Goal: Communication & Community: Answer question/provide support

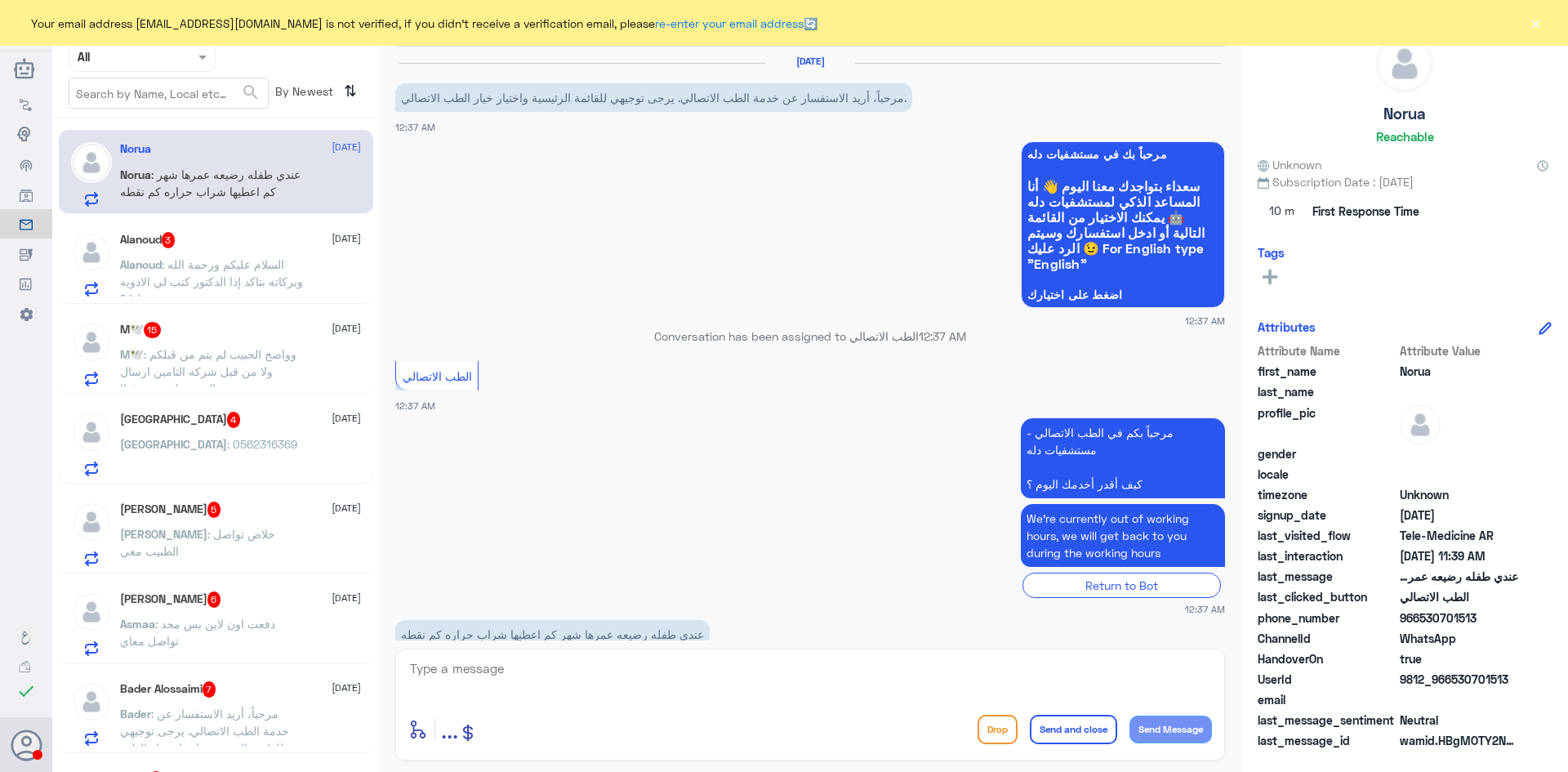
scroll to position [654, 0]
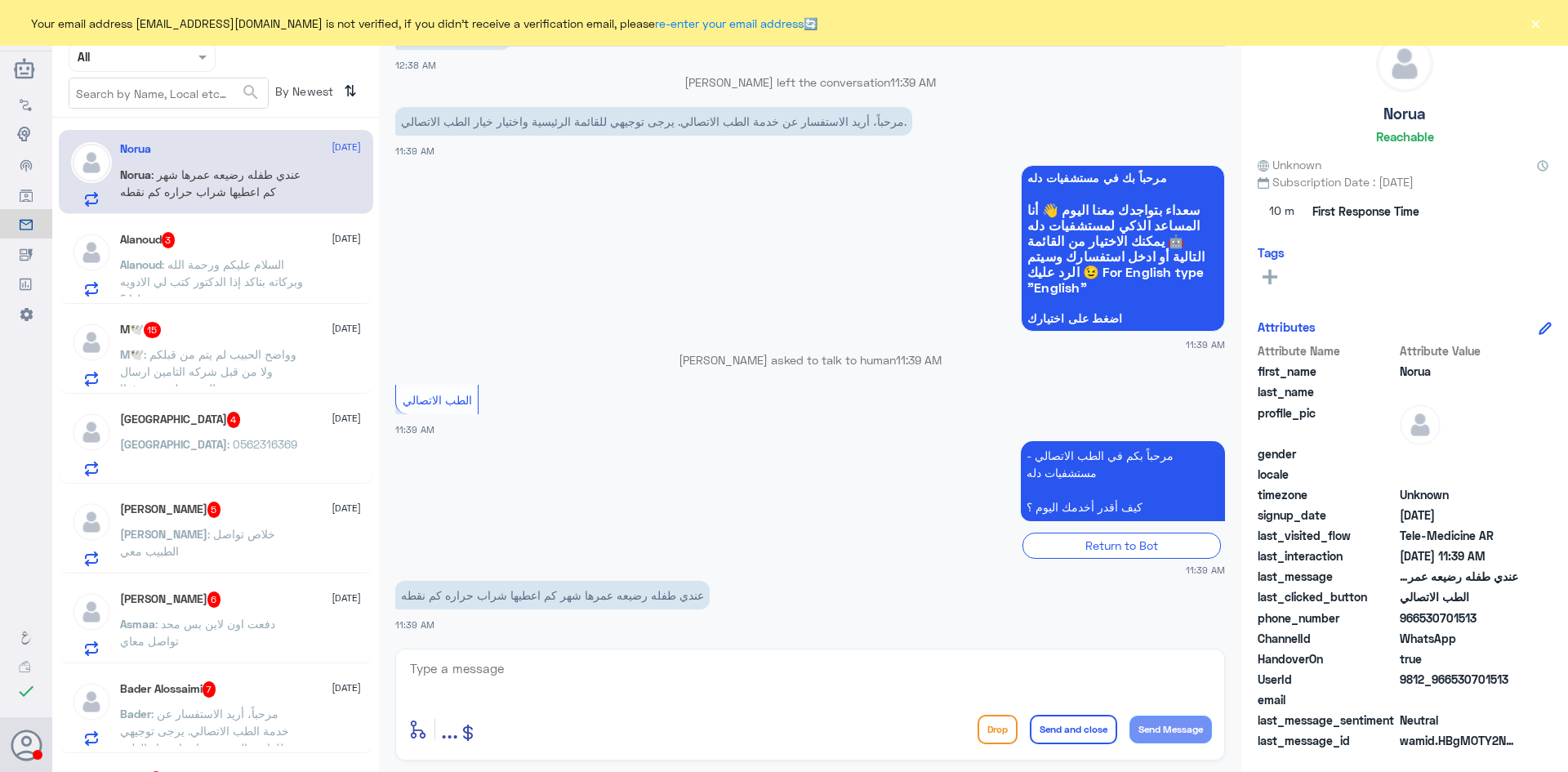
click at [520, 29] on button "×" at bounding box center [1535, 22] width 16 height 16
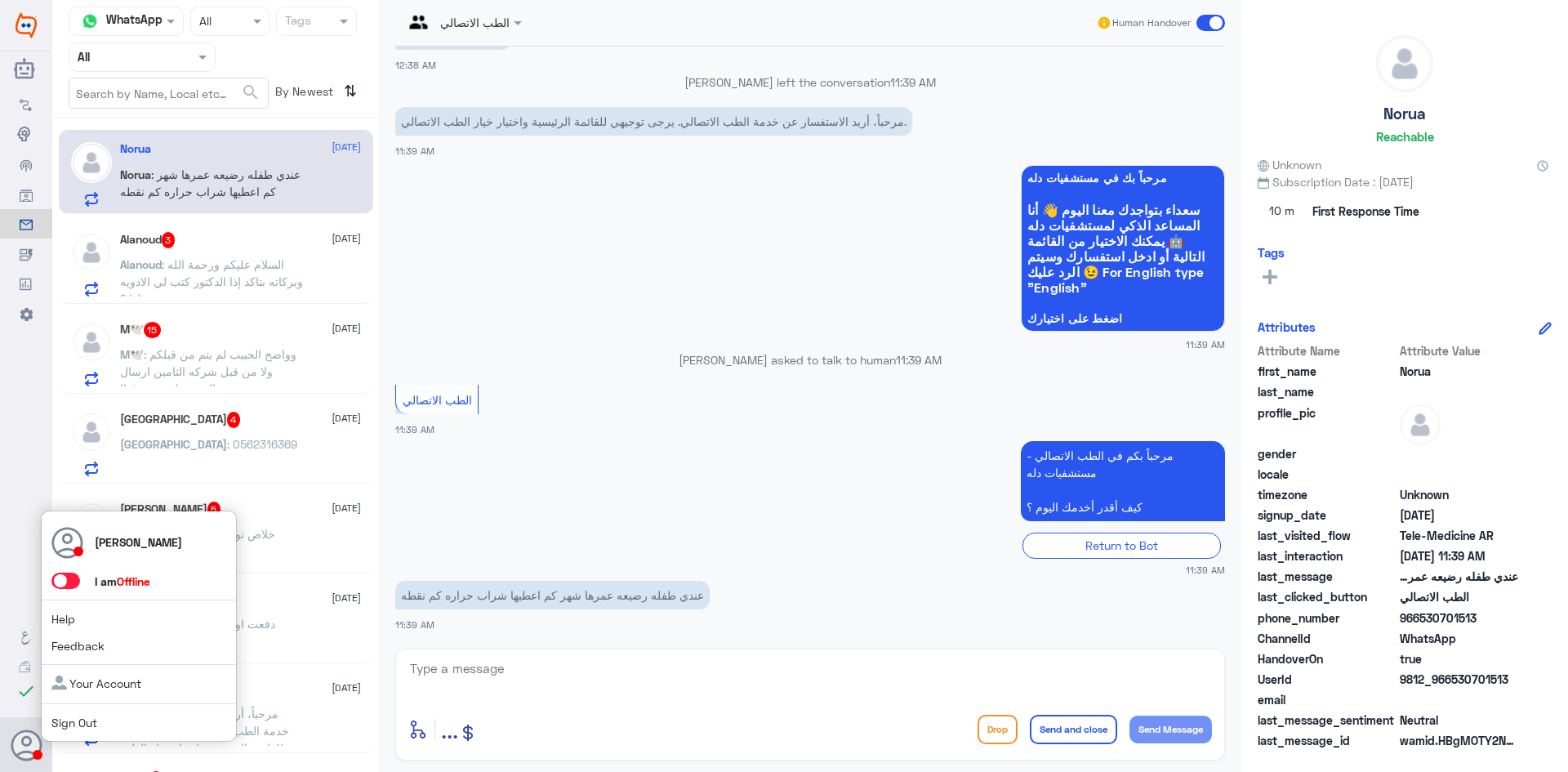
click at [70, 577] on span at bounding box center [66, 580] width 29 height 16
click at [0, 0] on input "checkbox" at bounding box center [0, 0] width 0 height 0
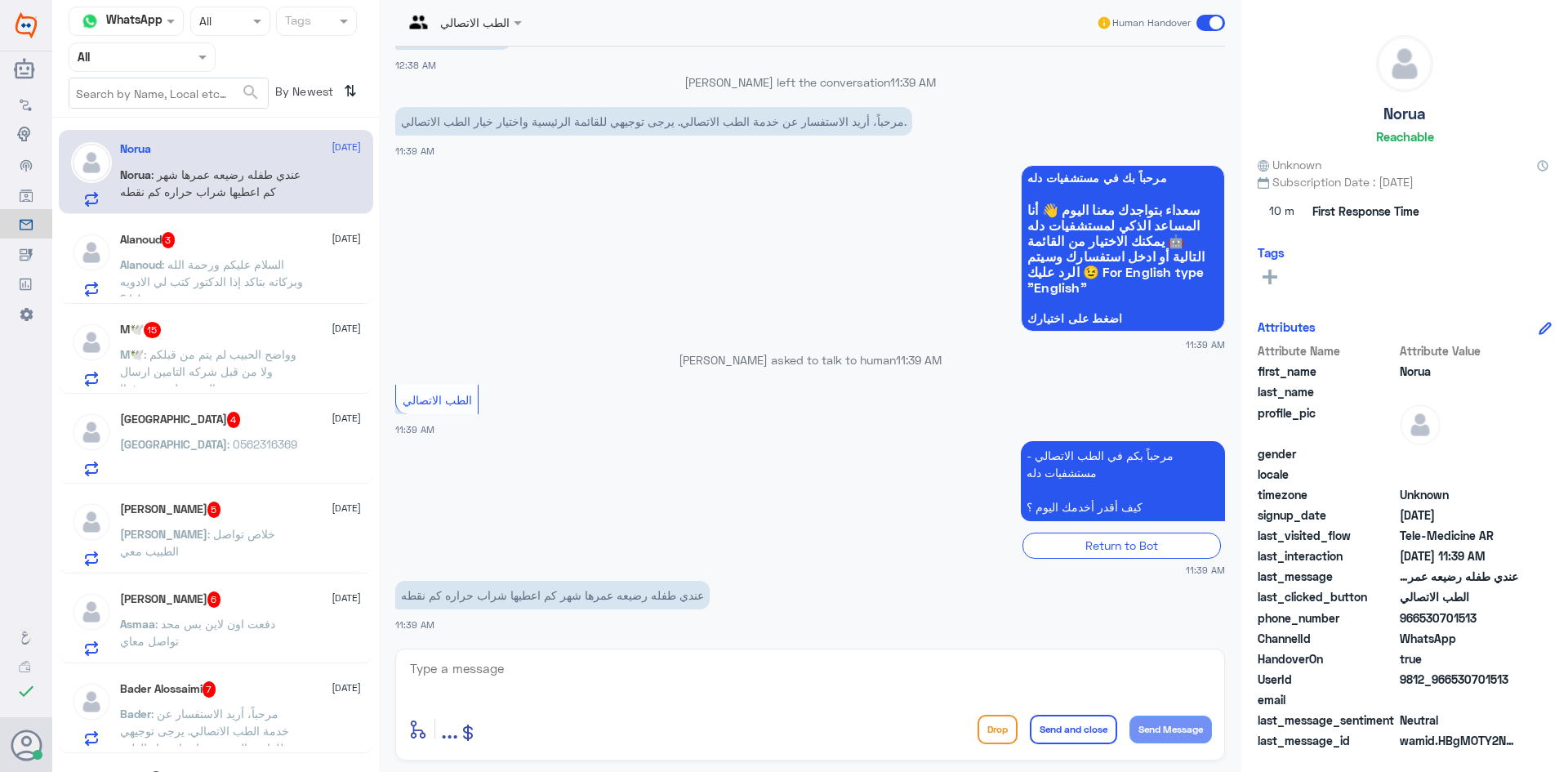
click at [520, 672] on textarea at bounding box center [810, 677] width 803 height 40
click at [228, 248] on div "Alanoud 3 31 August" at bounding box center [241, 240] width 241 height 16
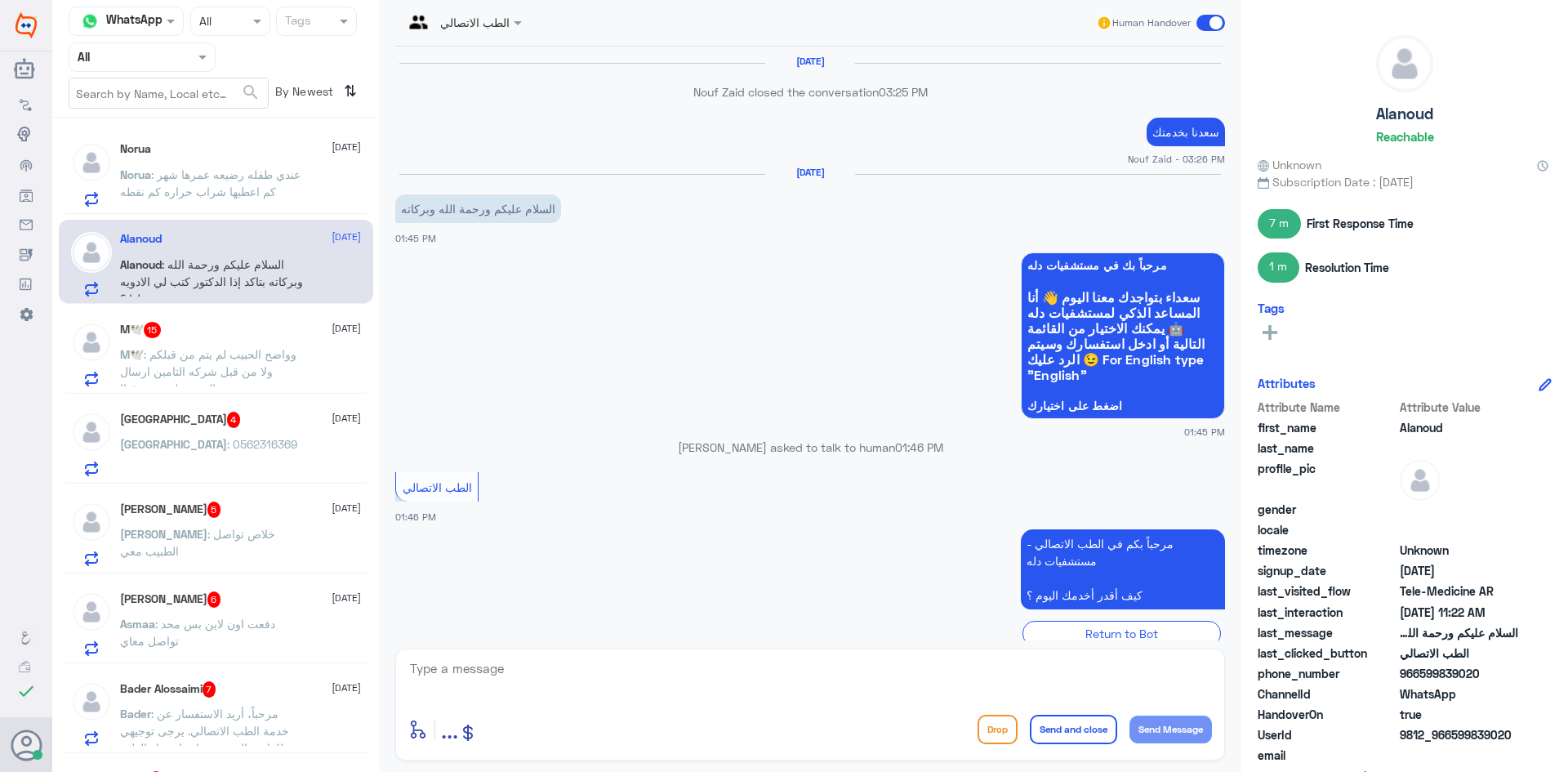
scroll to position [875, 0]
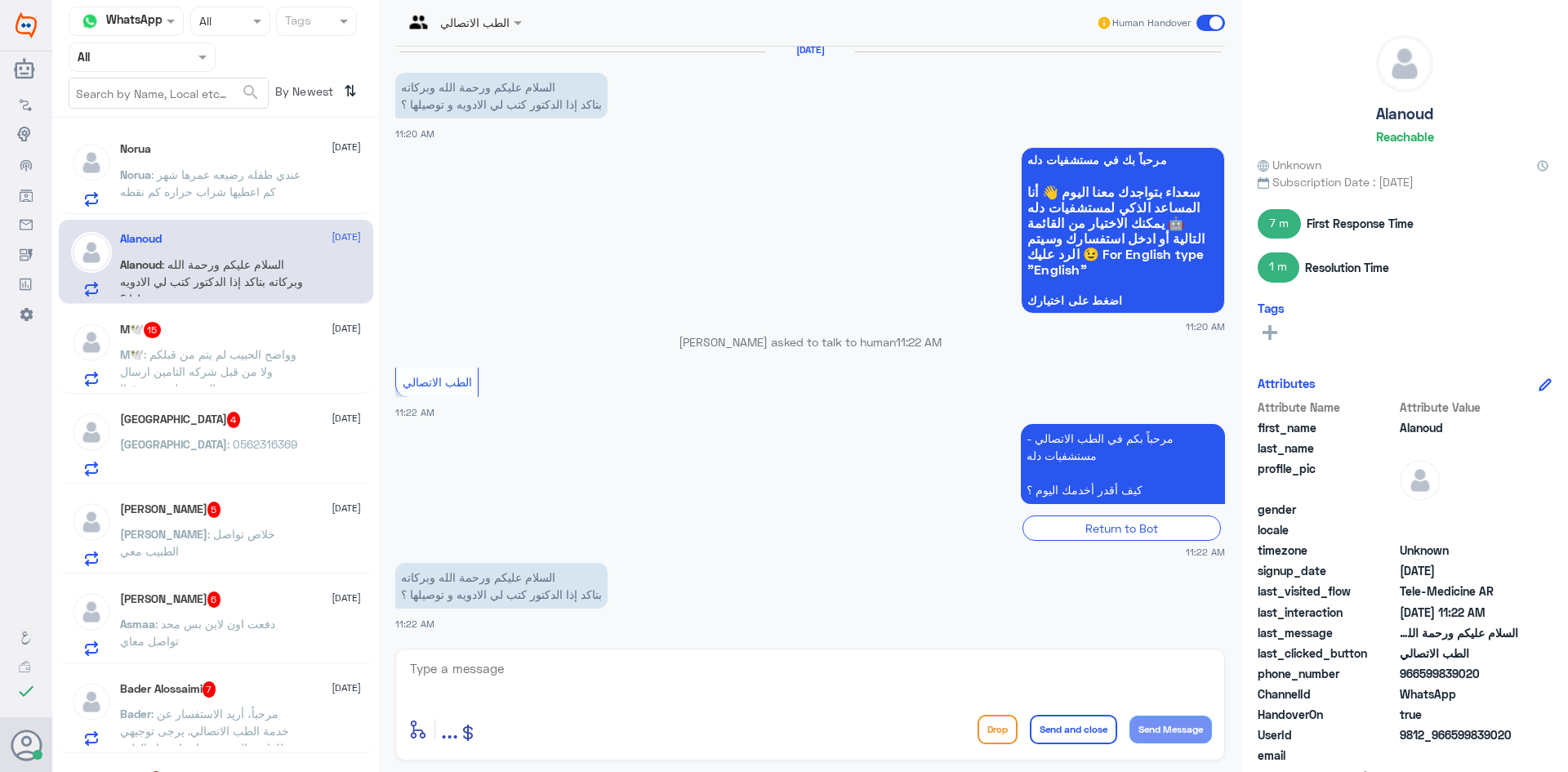
click at [506, 664] on textarea at bounding box center [810, 677] width 803 height 40
paste textarea "مرحبا معك عبدالكريم من الطب الاتصالي"
type textarea "مرحبا معك عبدالكريم من الطب الاتصالي"
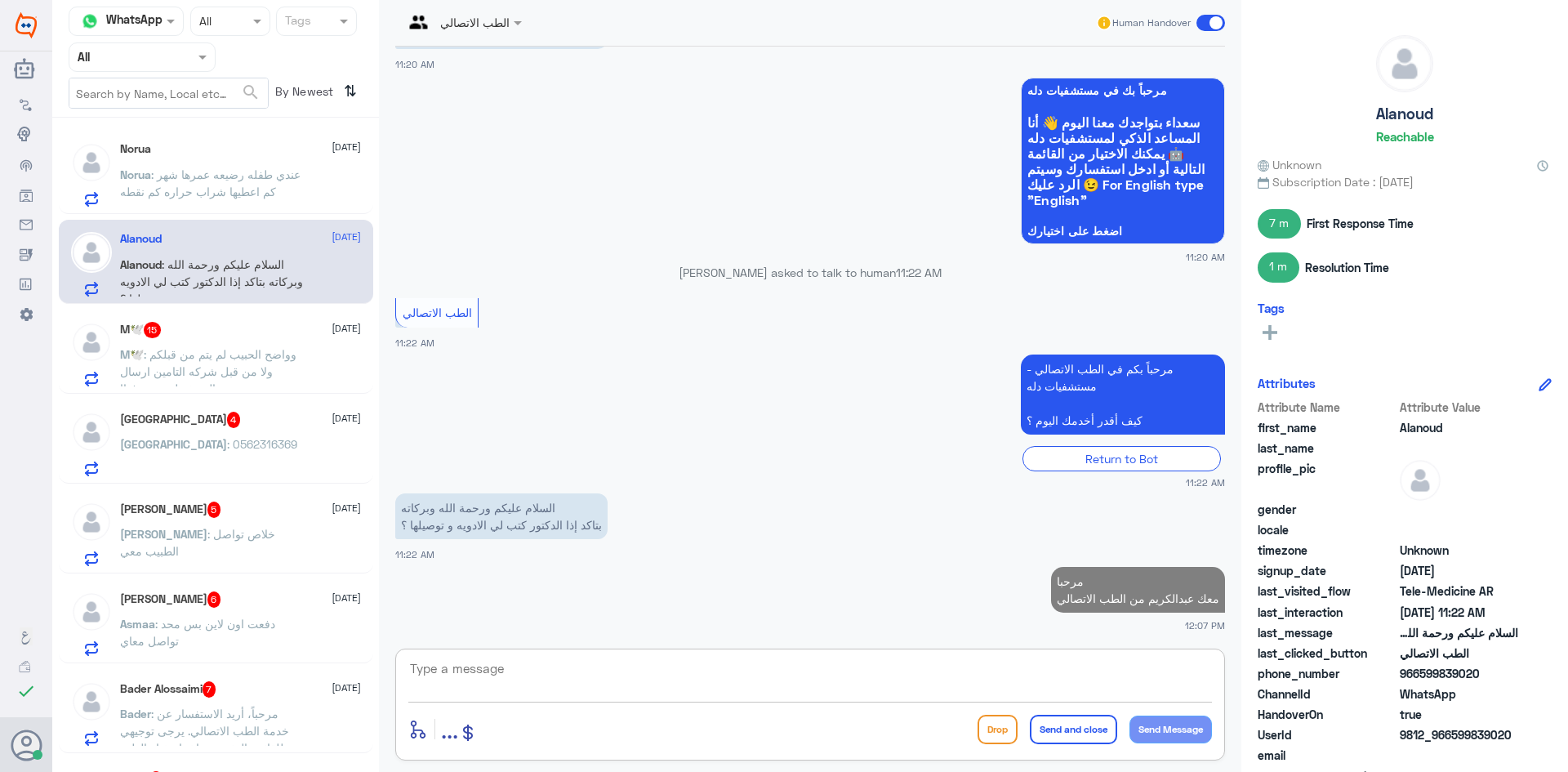
scroll to position [940, 0]
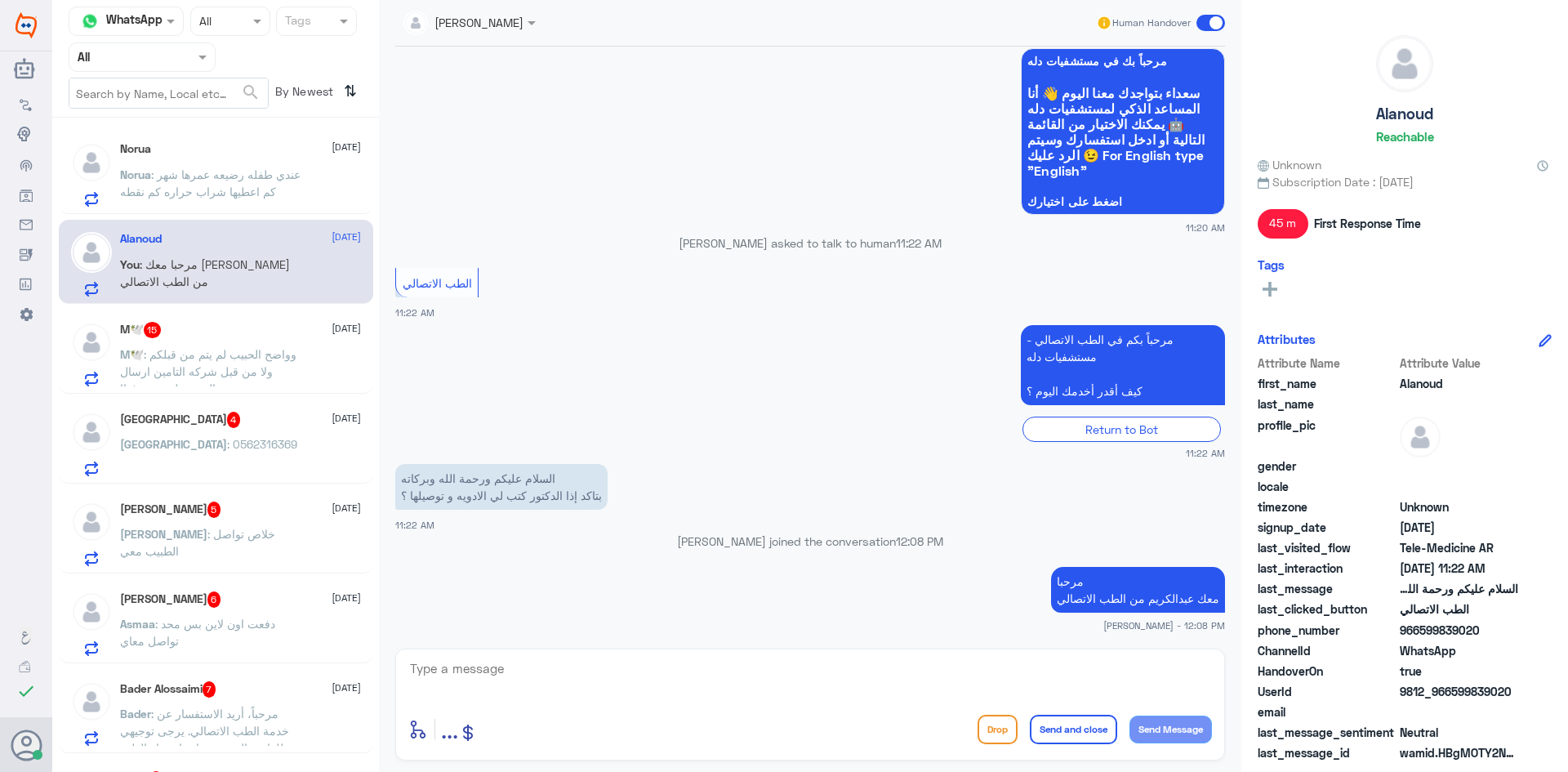
drag, startPoint x: 1514, startPoint y: 691, endPoint x: 1449, endPoint y: 696, distance: 65.2
click at [520, 696] on span "9812_966599839020" at bounding box center [1458, 691] width 119 height 17
copy span "599839020"
click at [520, 680] on textarea at bounding box center [810, 677] width 803 height 40
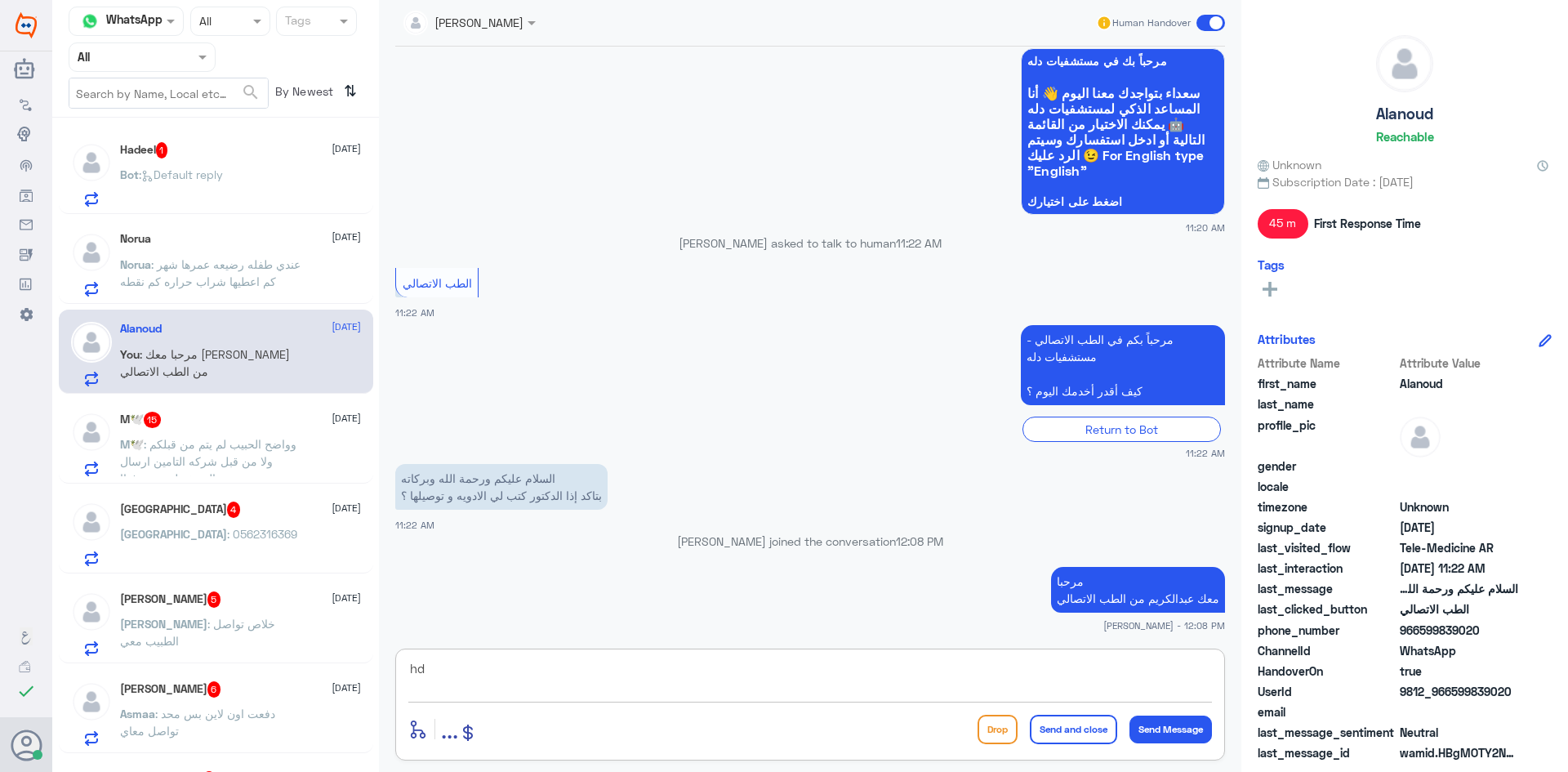
type textarea "h"
type textarea "ايه نعم كتب الوصفة وخرجت من الصيدلية"
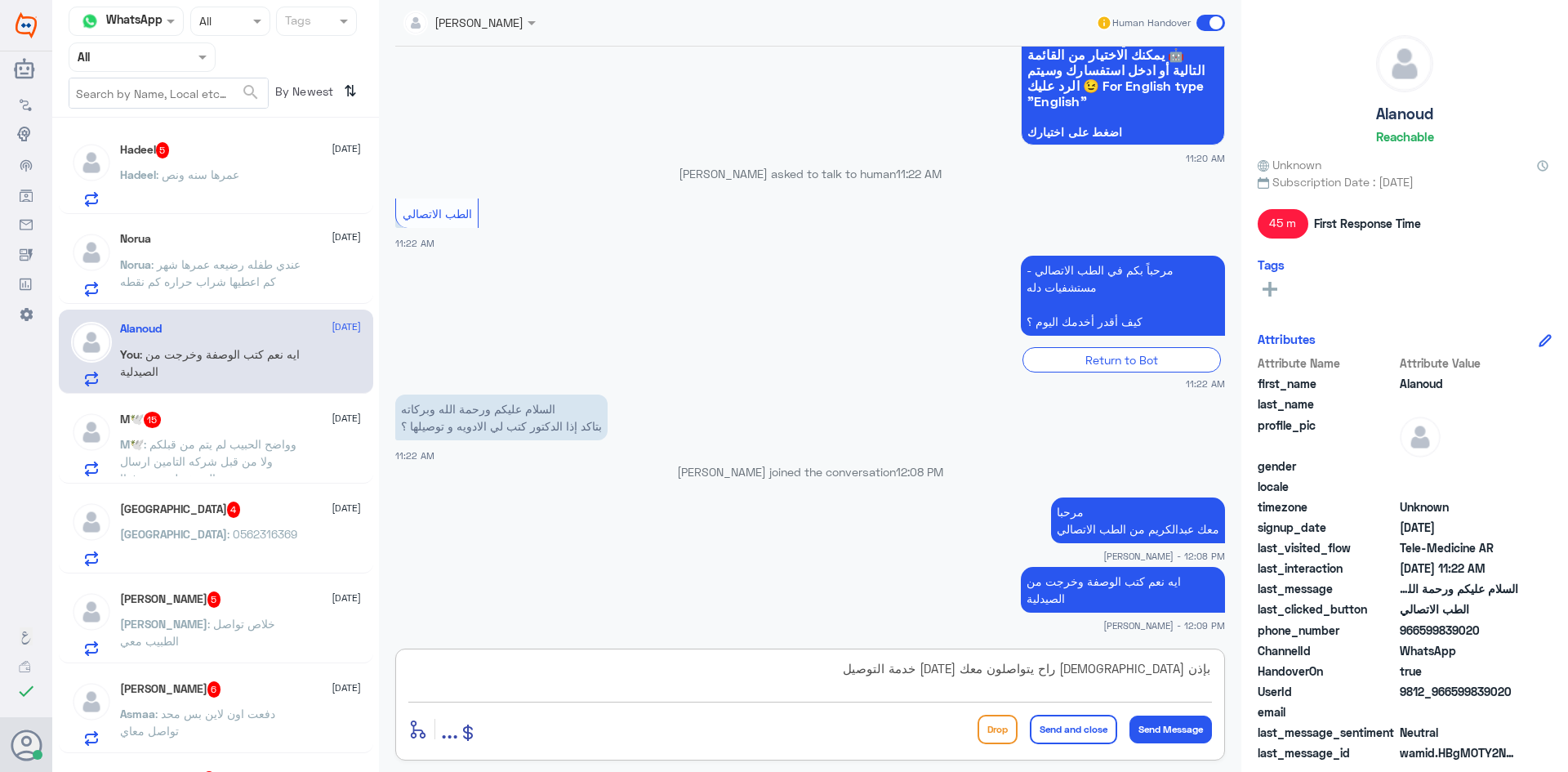
type textarea "بإذن الله راح يتواصلون معك اليوم خدمة التوصيل"
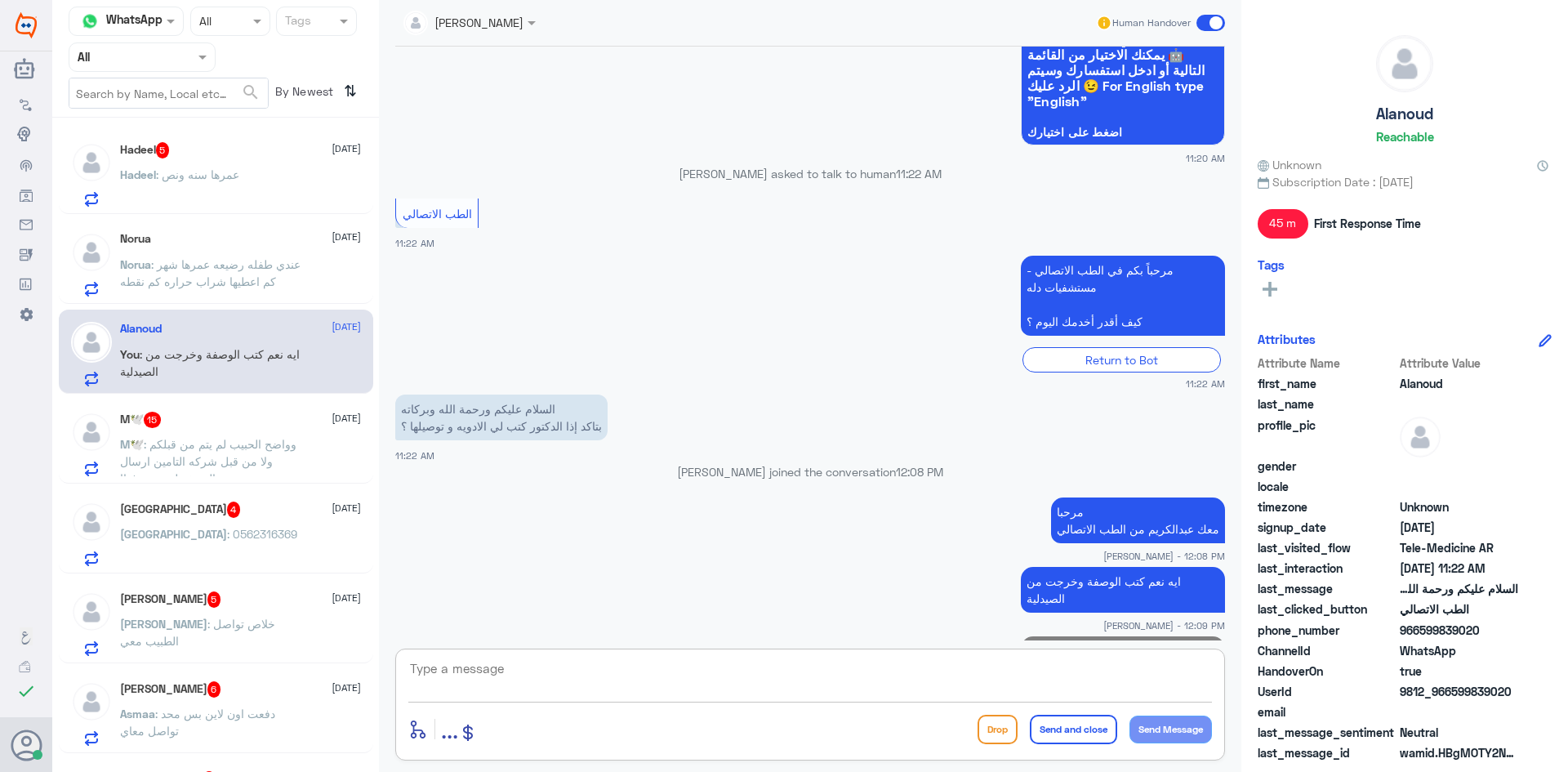
scroll to position [1079, 0]
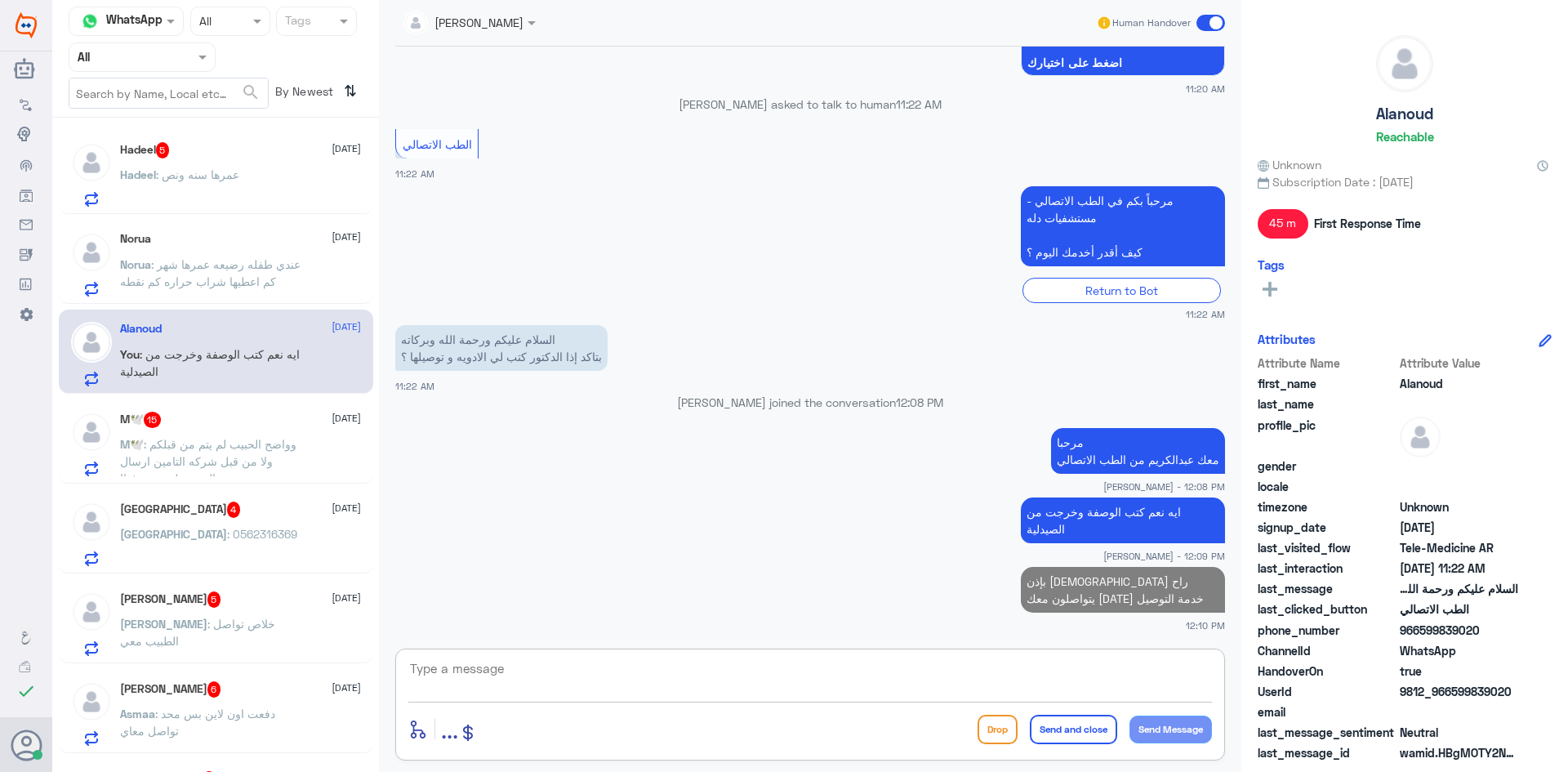
click at [520, 23] on span at bounding box center [1210, 22] width 29 height 16
click at [0, 0] on input "checkbox" at bounding box center [0, 0] width 0 height 0
click at [243, 421] on div "M🕊️ 15 31 August" at bounding box center [241, 419] width 241 height 16
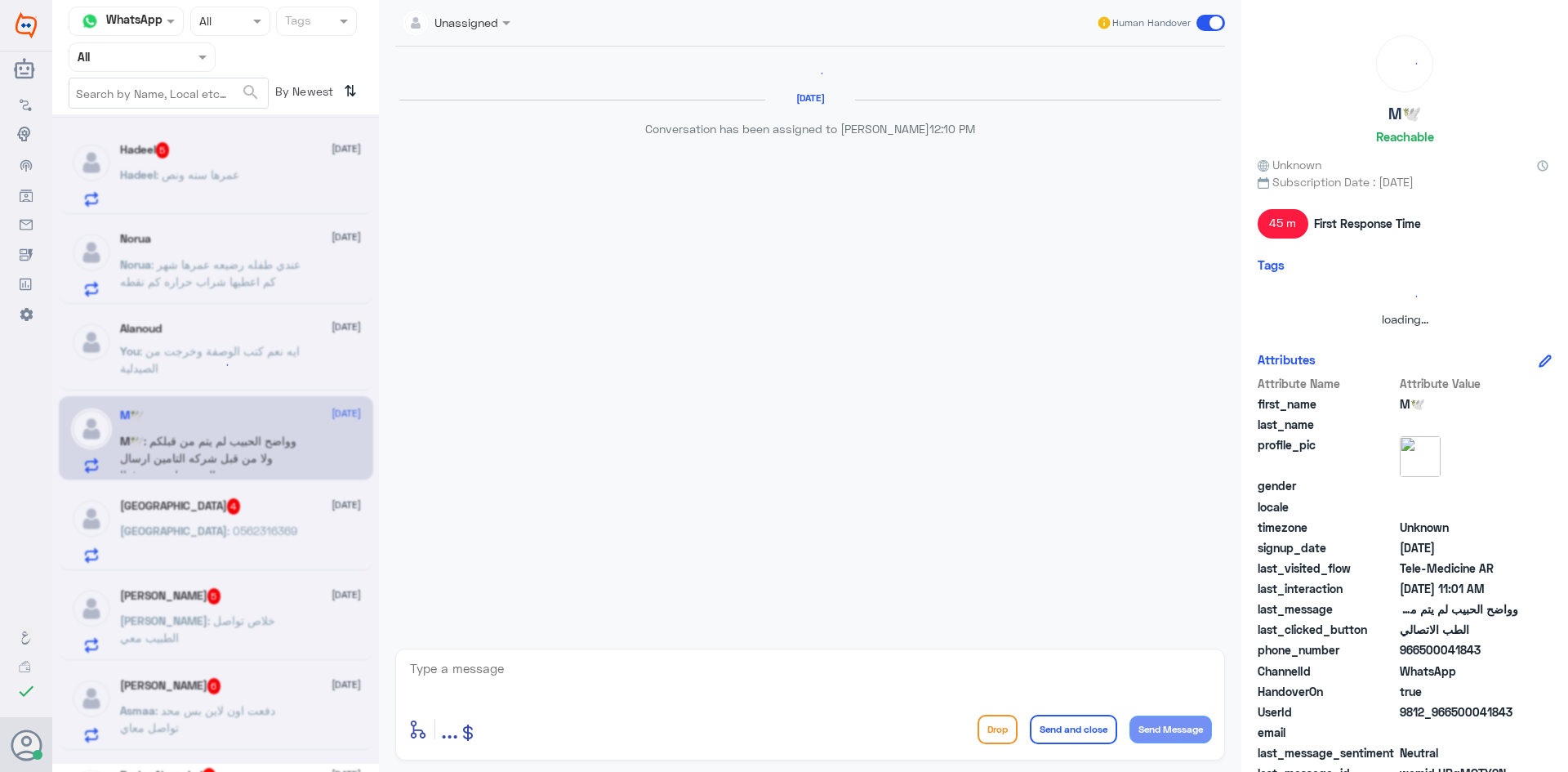
scroll to position [1387, 0]
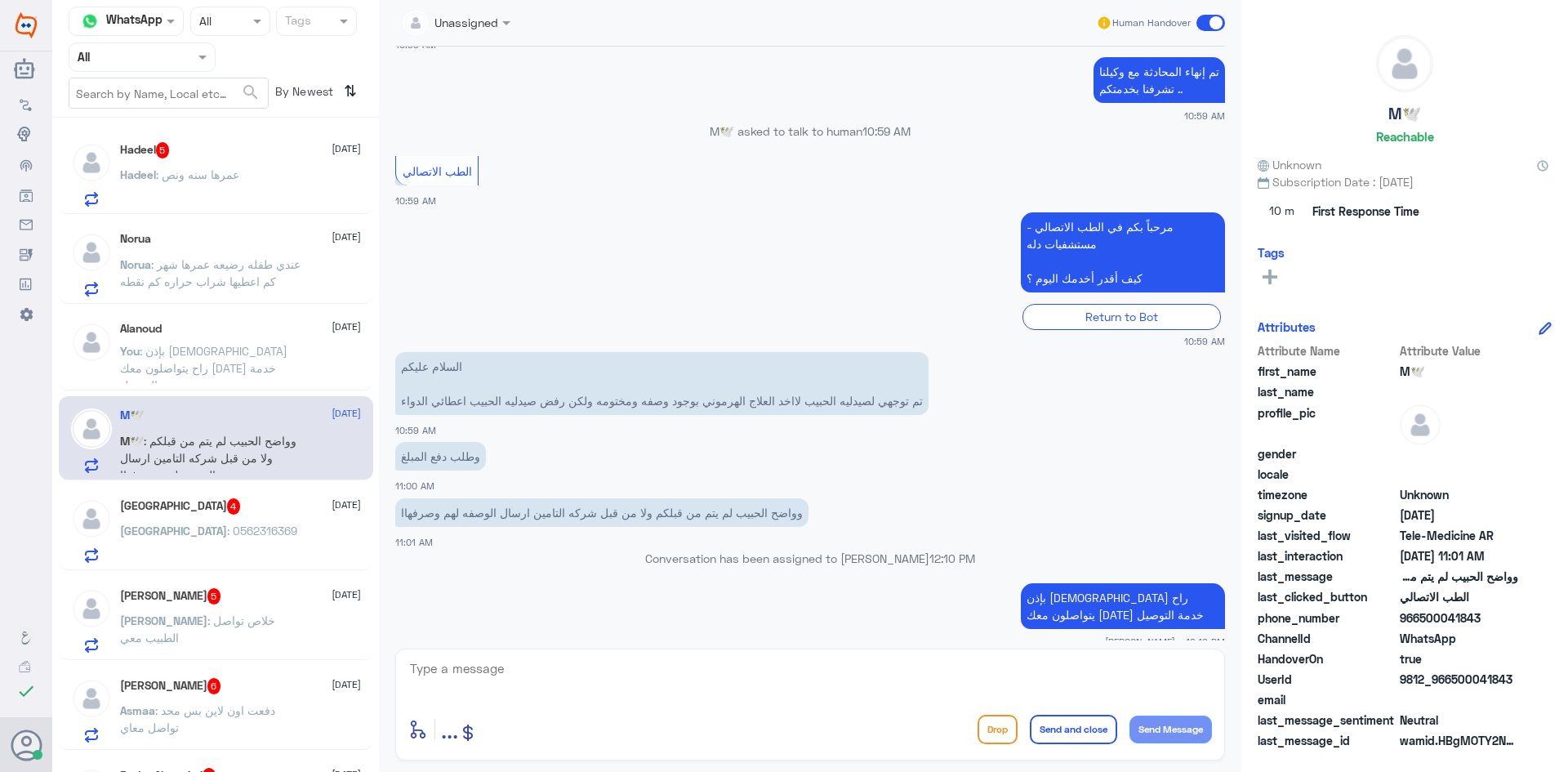
click at [245, 432] on p "M🕊️ : وواضح الحبيب لم يتم من قبلكم ولا من قبل شركه التامين ارسال الوصفه لهم وصر…" at bounding box center [212, 452] width 184 height 41
click at [520, 22] on span at bounding box center [1210, 22] width 29 height 16
click at [0, 0] on input "checkbox" at bounding box center [0, 0] width 0 height 0
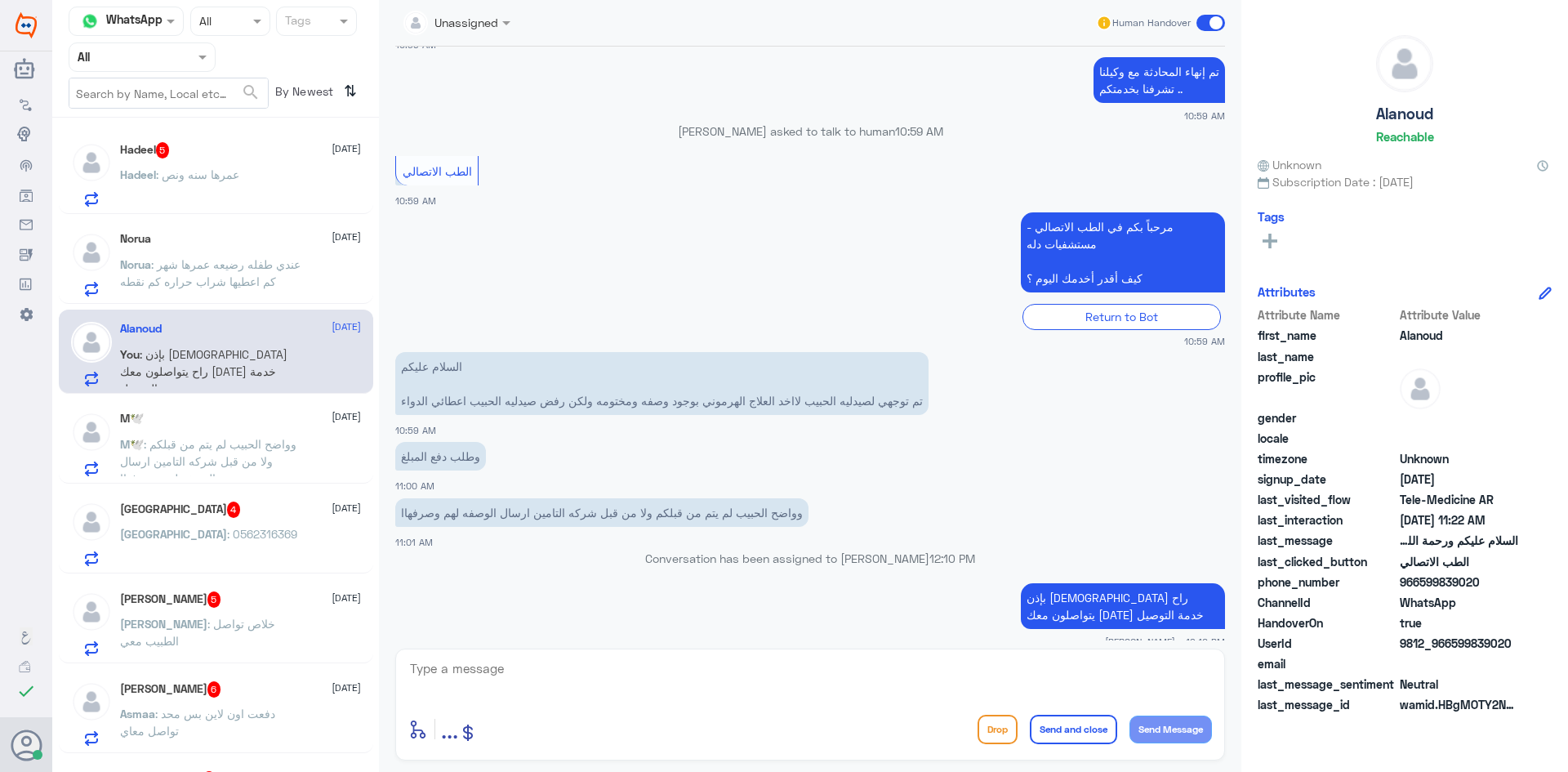
click at [233, 173] on span ": عمرها سنه ونص" at bounding box center [197, 175] width 83 height 14
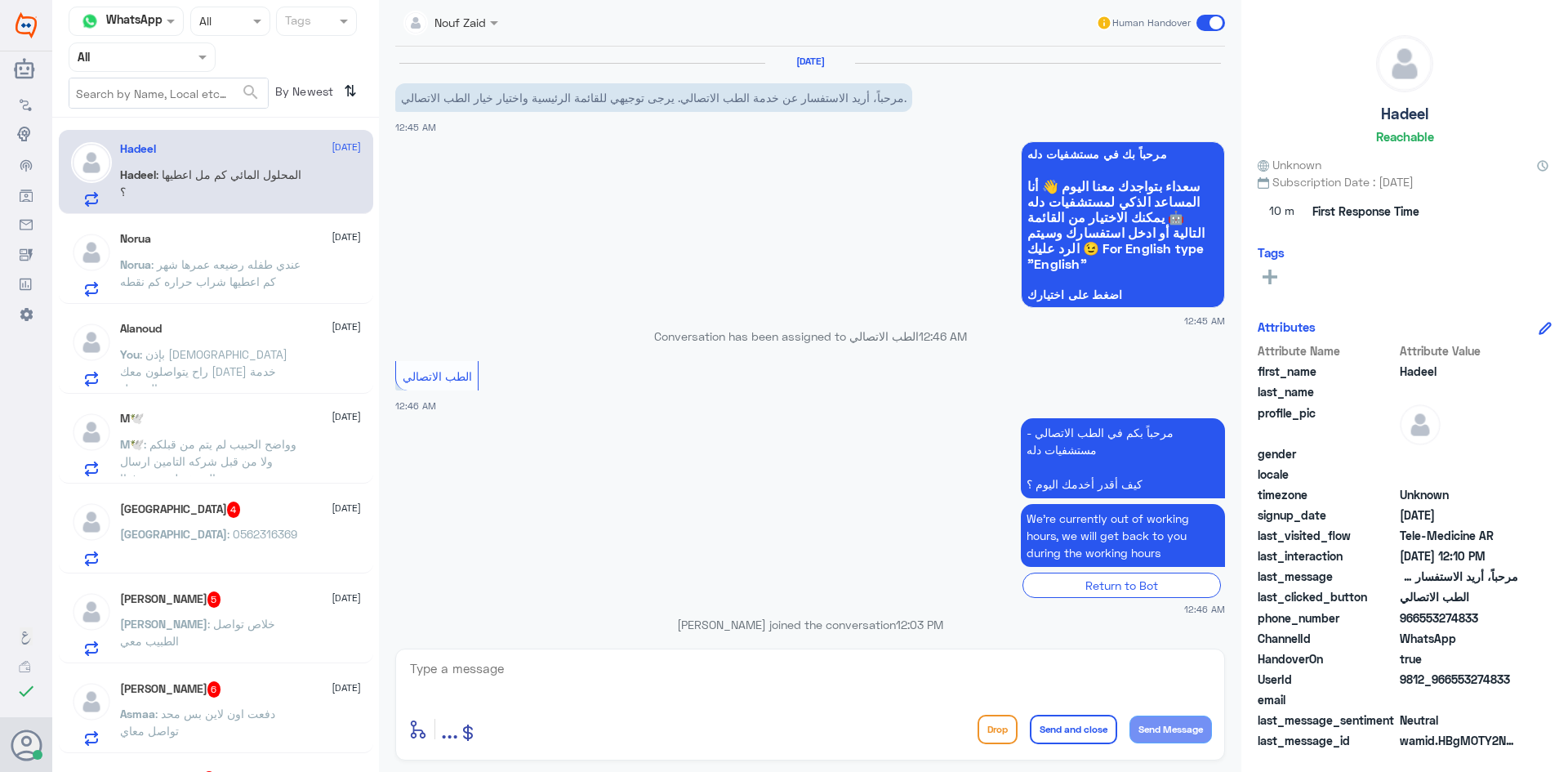
scroll to position [1001, 0]
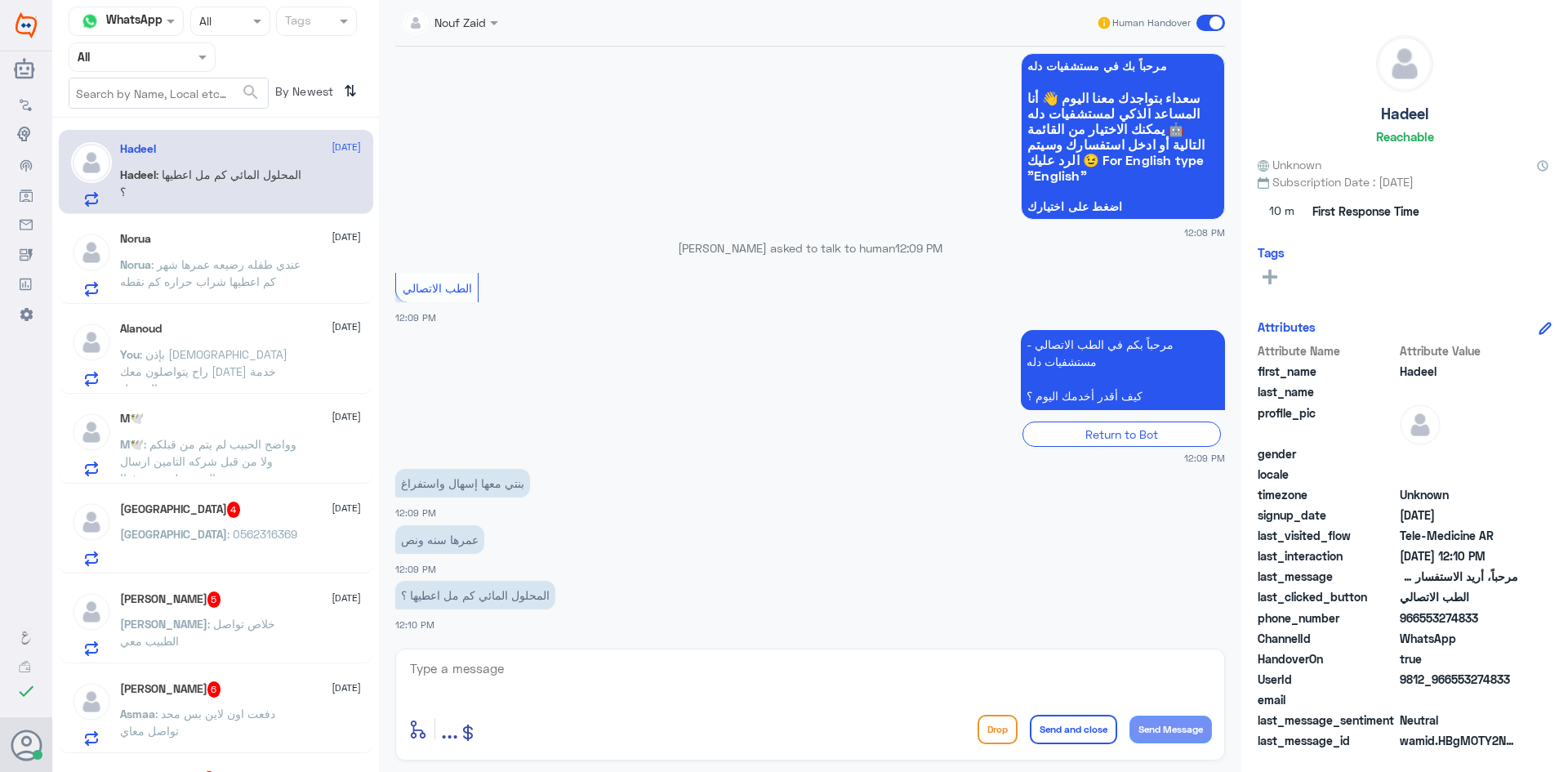
click at [514, 677] on textarea at bounding box center [810, 677] width 803 height 40
paste textarea "مرحبا معك عبدالكريم من الطب الاتصالي"
type textarea "مرحبا معك عبدالكريم من الطب الاتصالي"
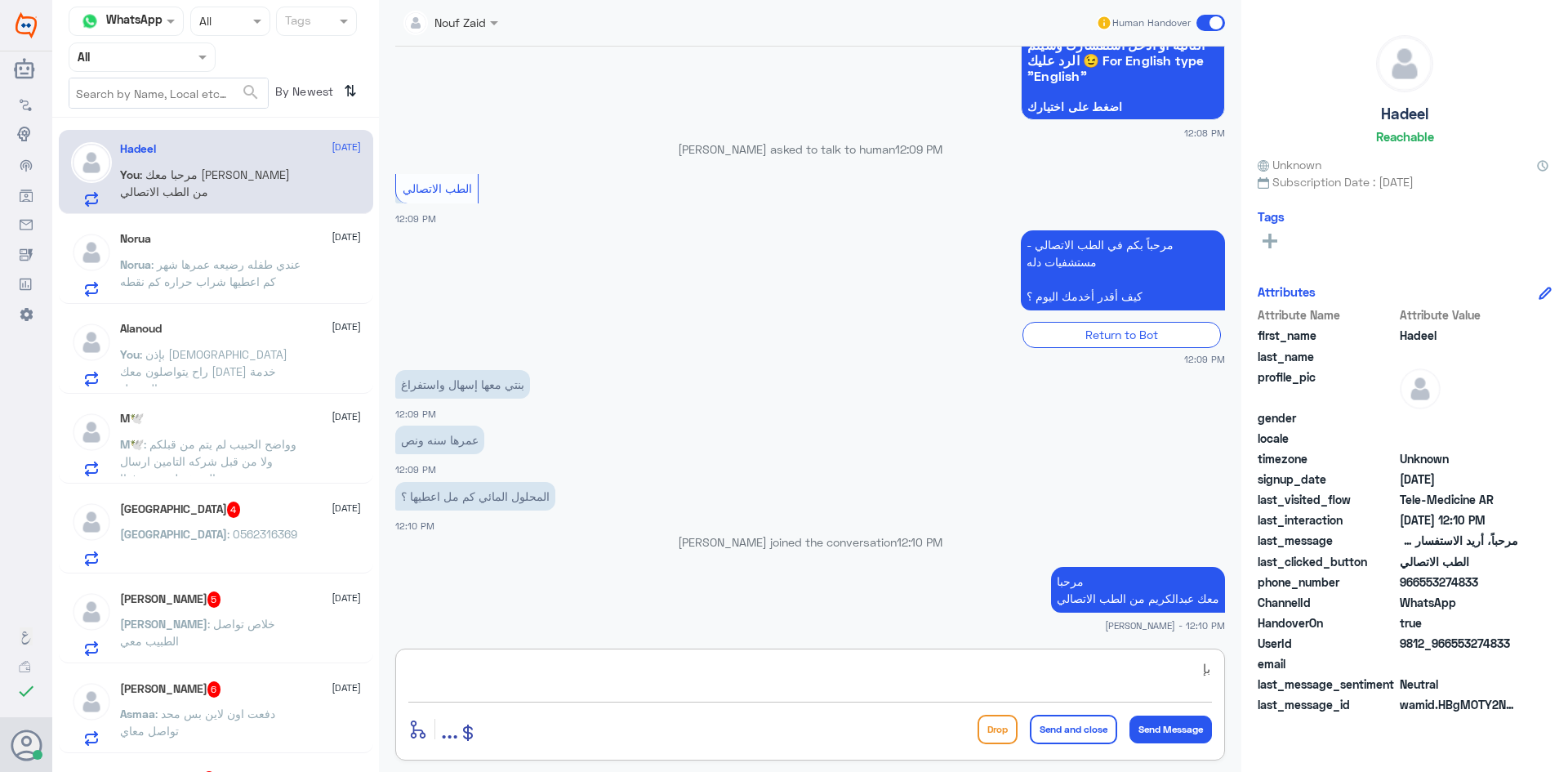
type textarea "ب"
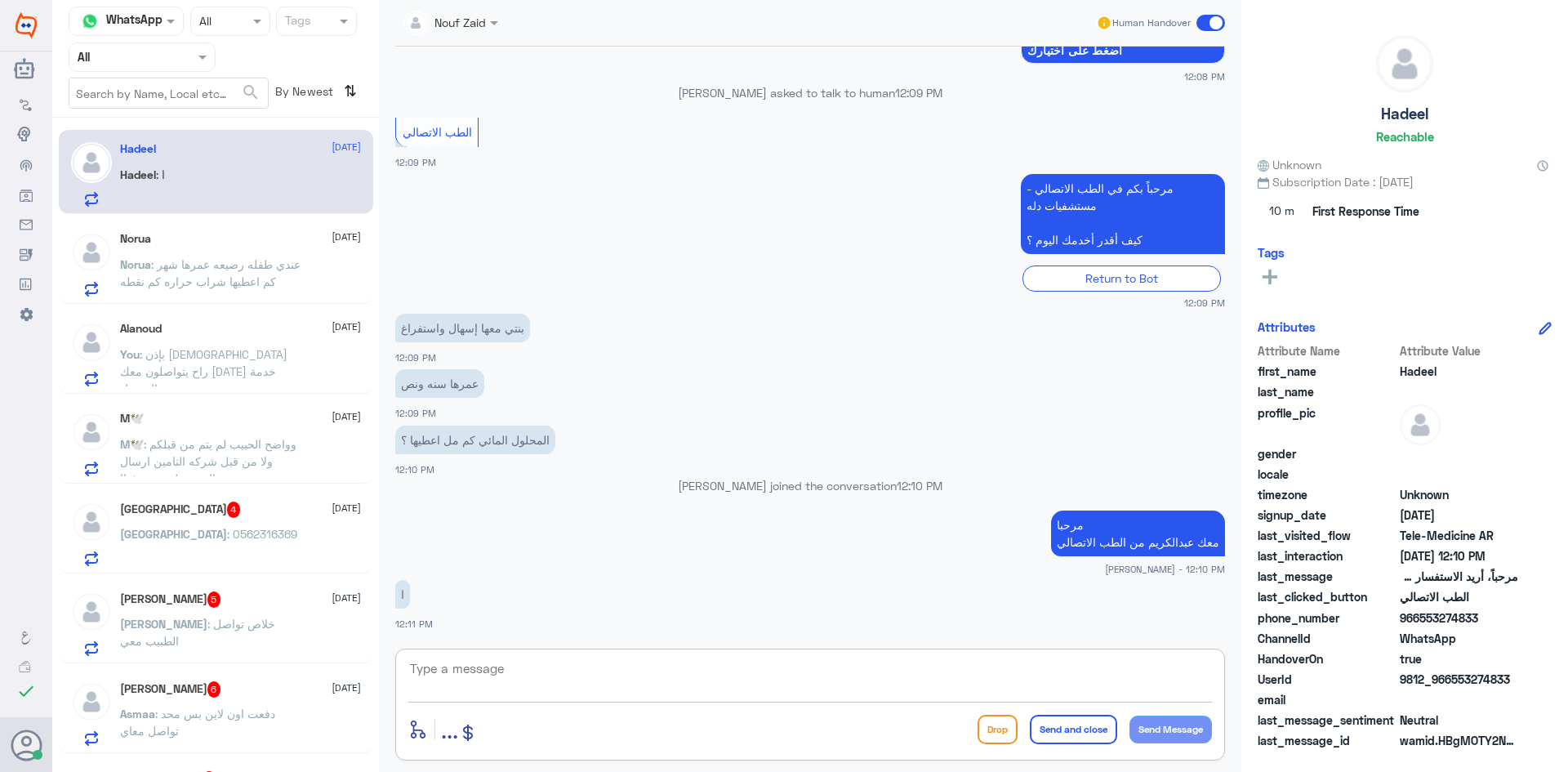
type textarea "ب"
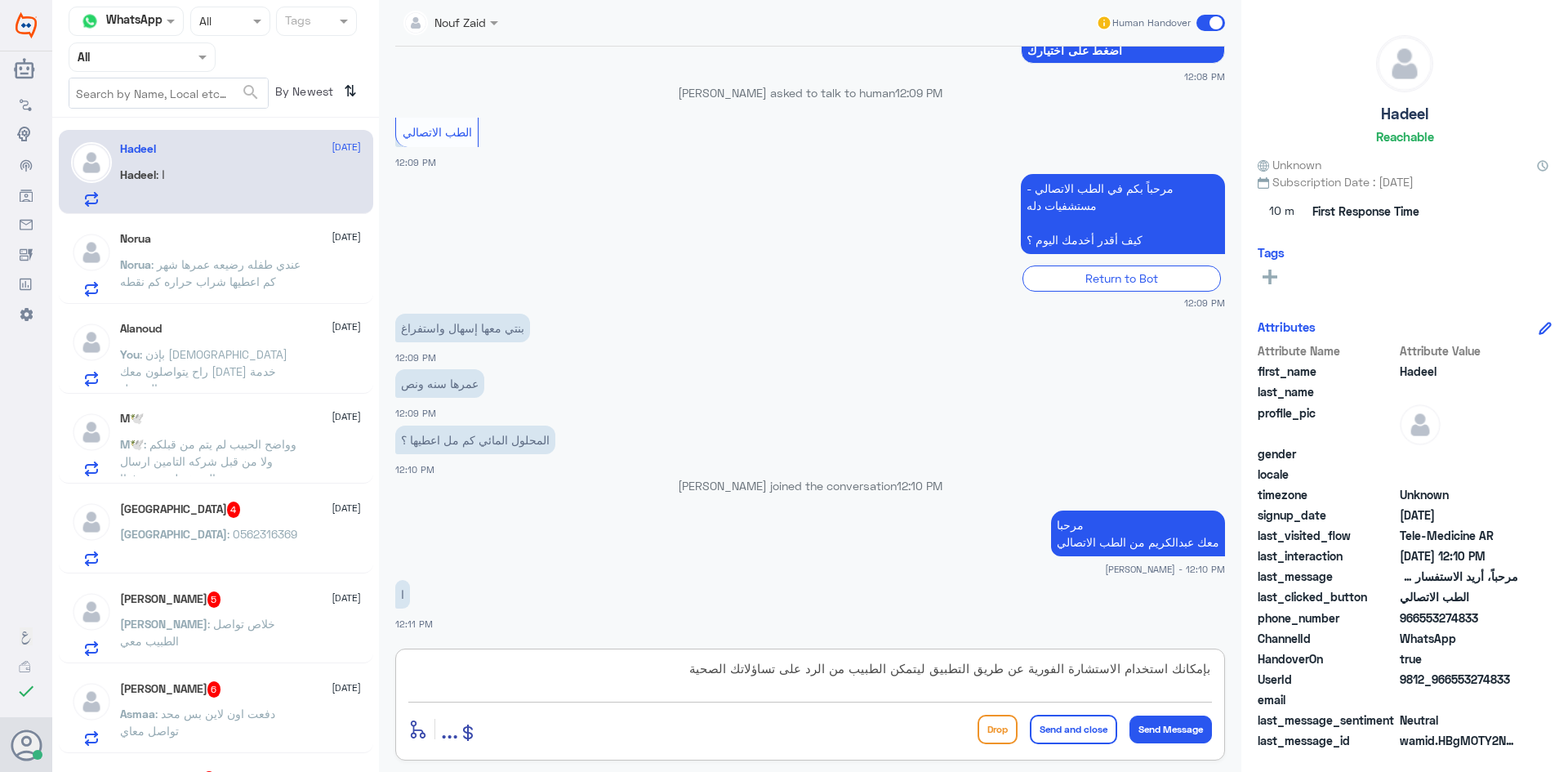
type textarea "بإمكانك استخدام الاستشارة الفورية عن طريق التطبيق ليتمكن الطبيب من الرد على تسا…"
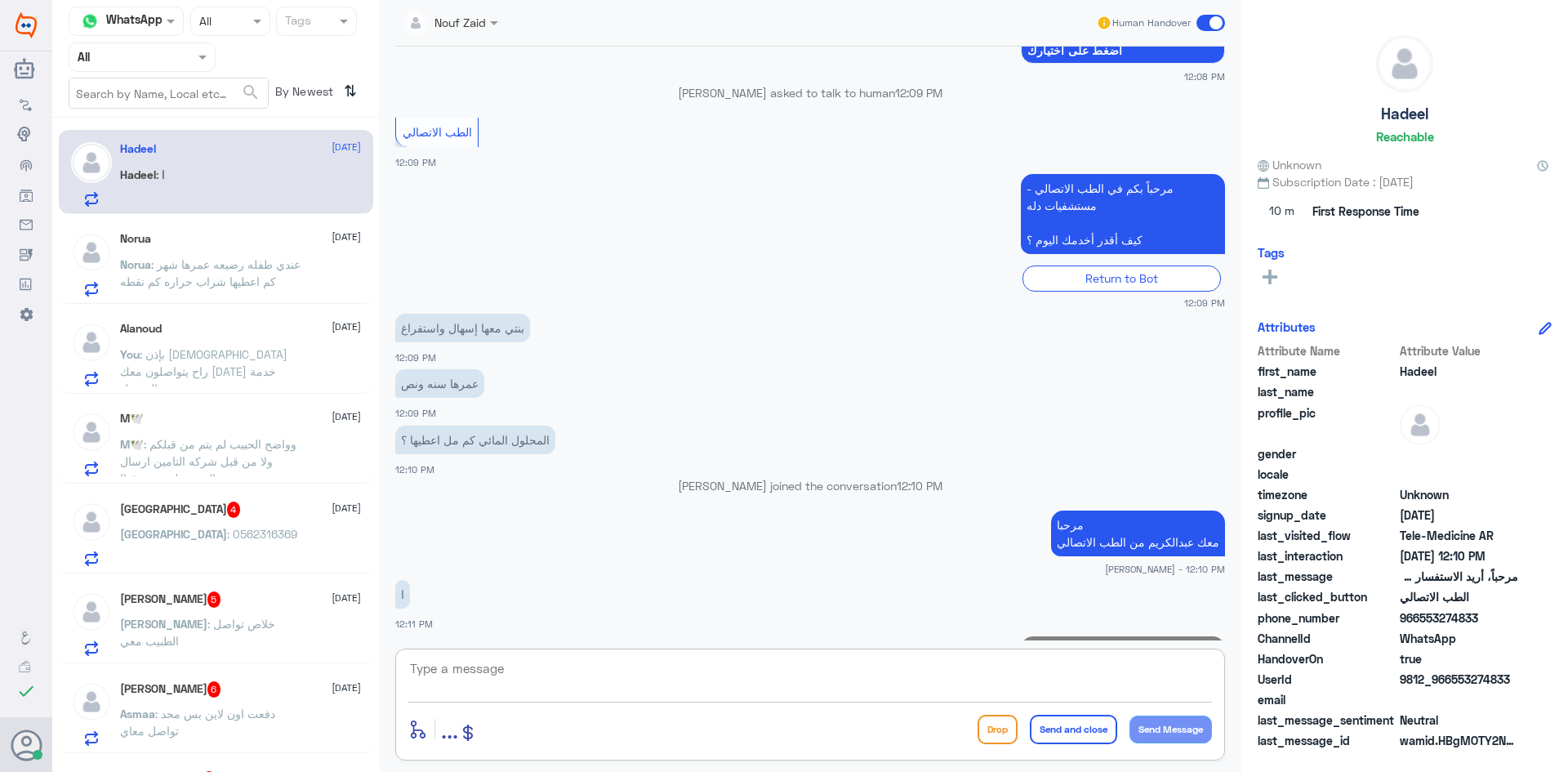
scroll to position [1214, 0]
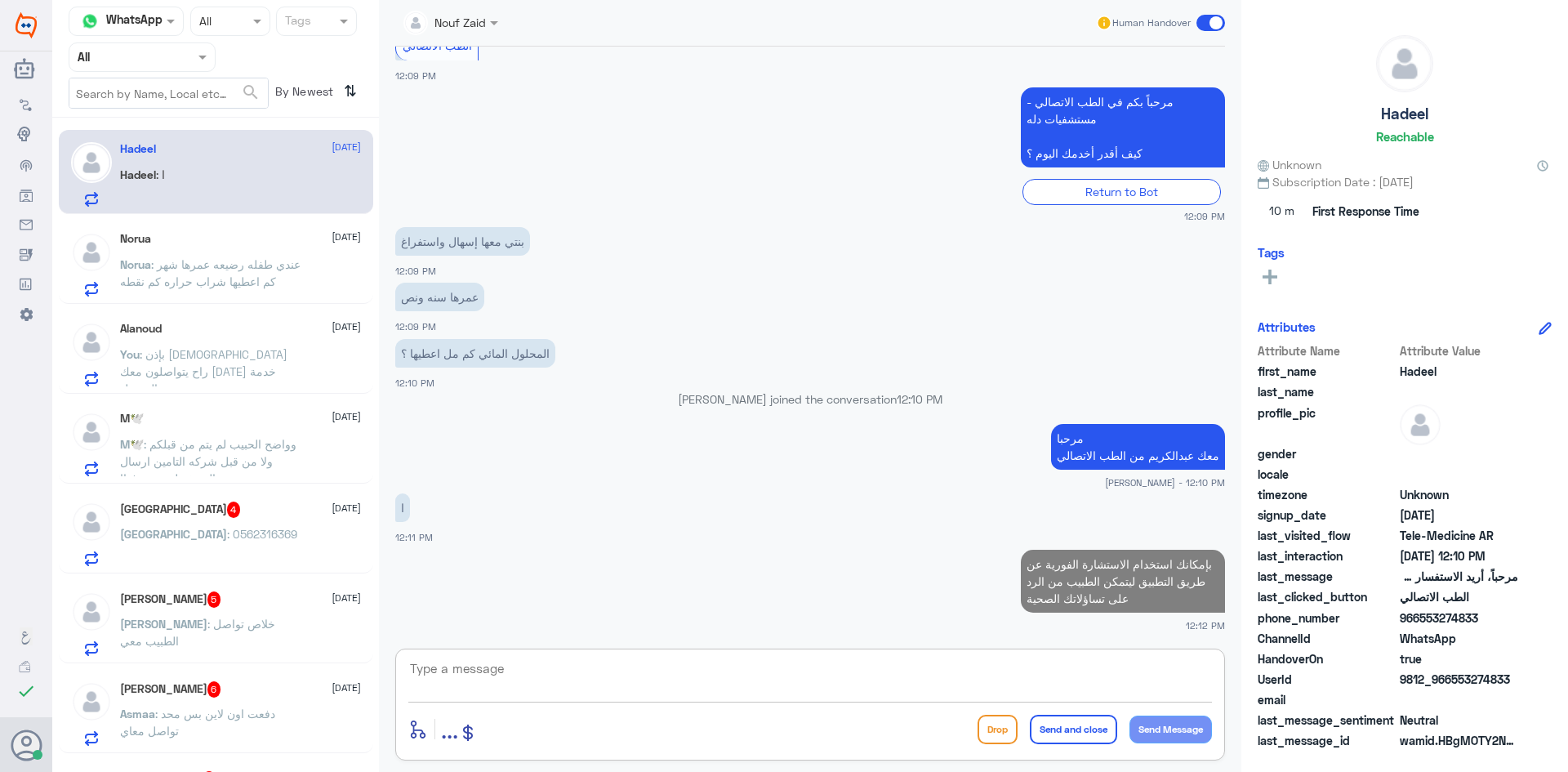
click at [520, 25] on span at bounding box center [1210, 22] width 29 height 16
click at [0, 0] on input "checkbox" at bounding box center [0, 0] width 0 height 0
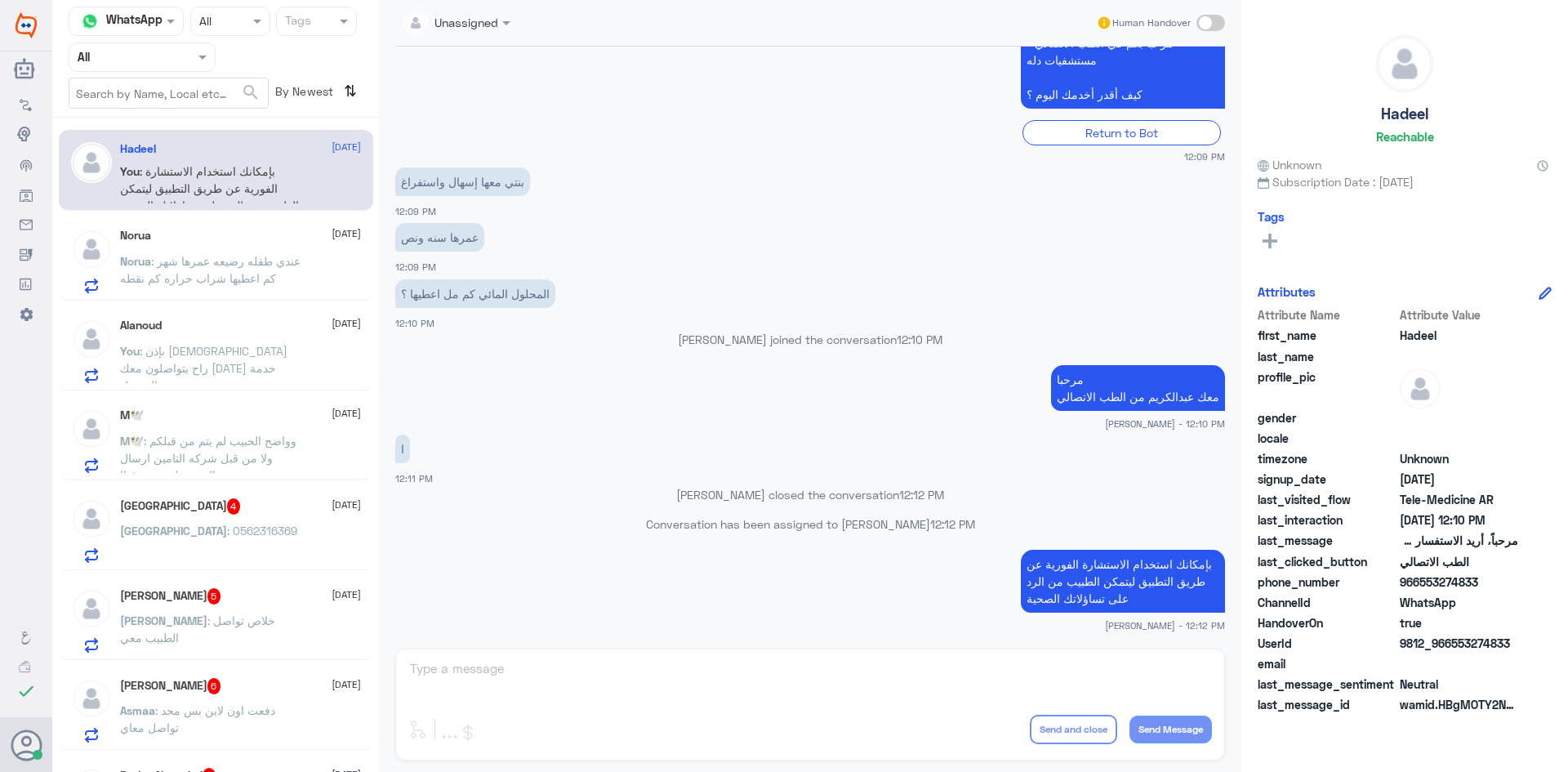
click at [255, 518] on div "Turki 4 31 August Turki : 0562316369" at bounding box center [241, 530] width 241 height 64
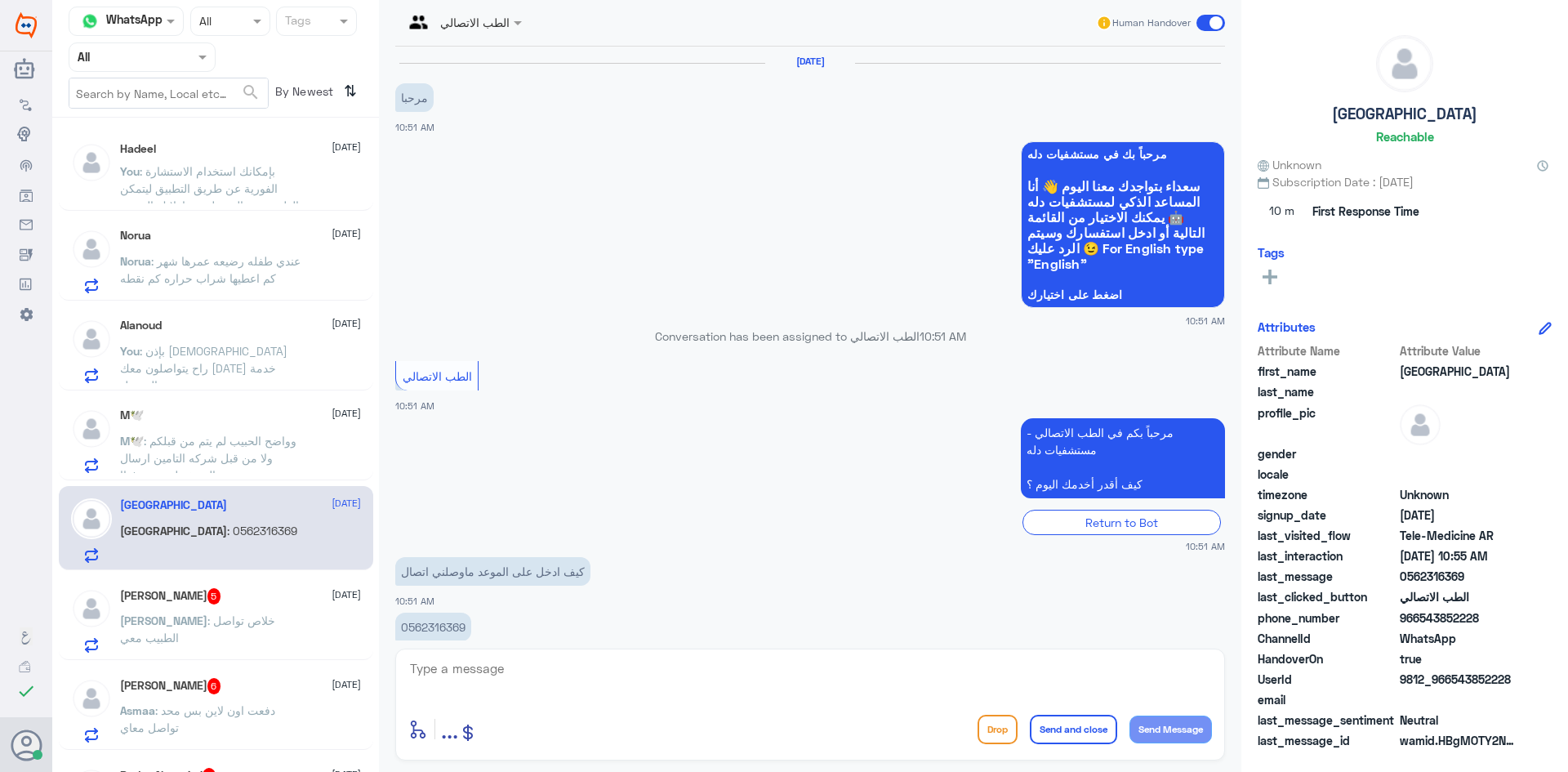
scroll to position [33, 0]
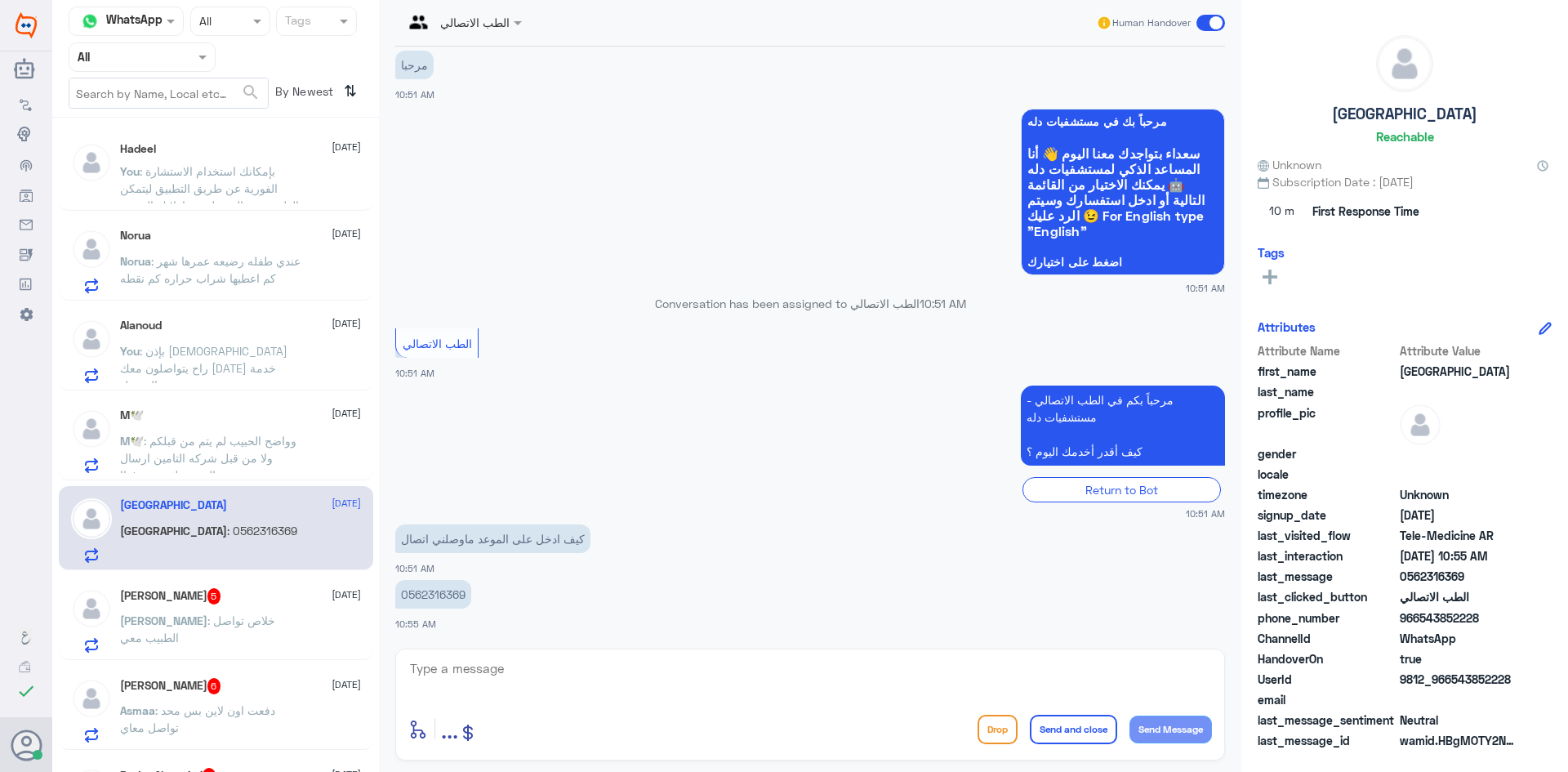
click at [520, 668] on textarea at bounding box center [810, 677] width 803 height 40
paste textarea "مرحبا معك عبدالكريم من الطب الاتصالي"
type textarea "مرحبا معك عبدالكريم من الطب الاتصالي"
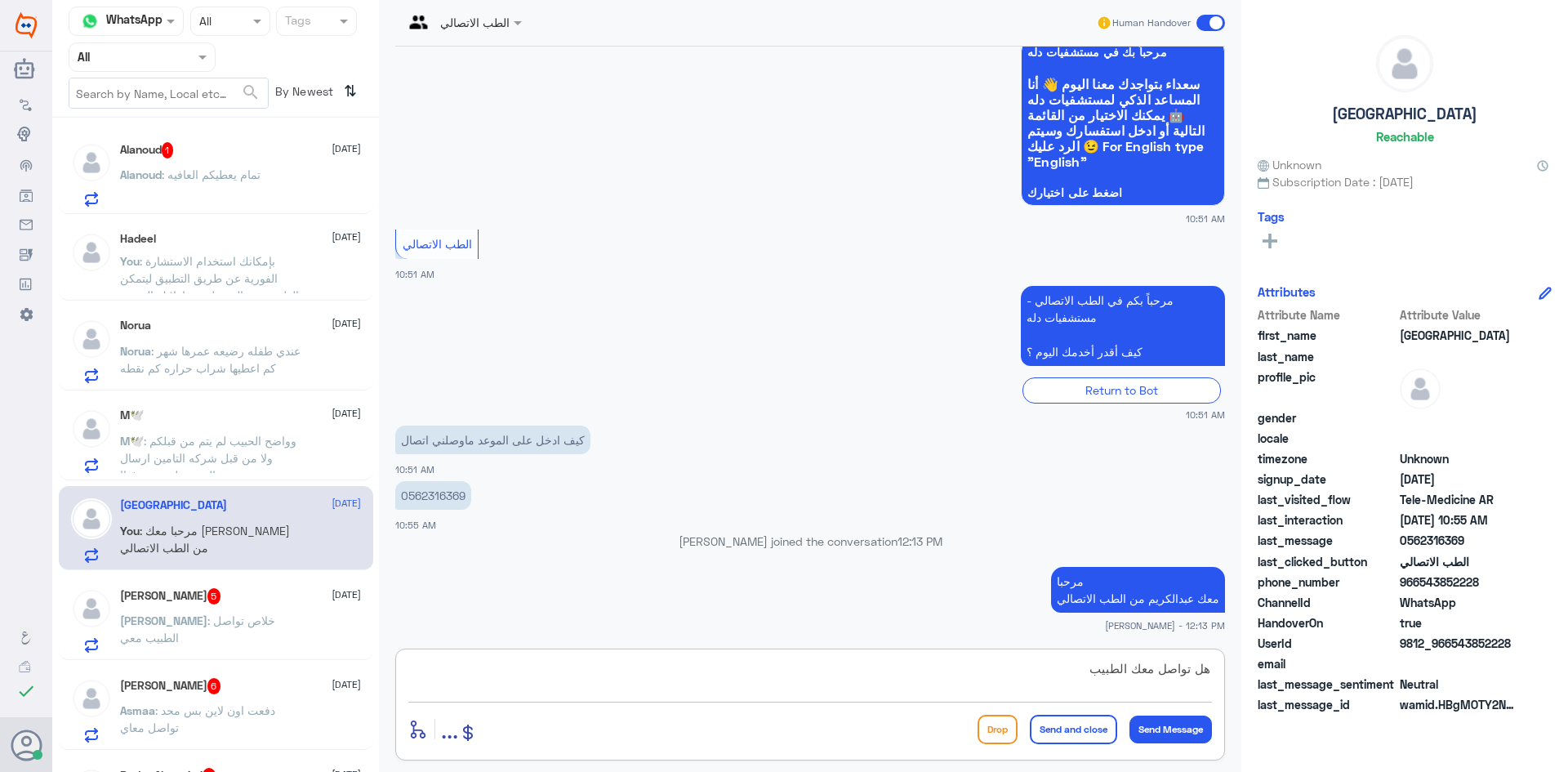
type textarea "هل تواصل معك الطبيب ؟"
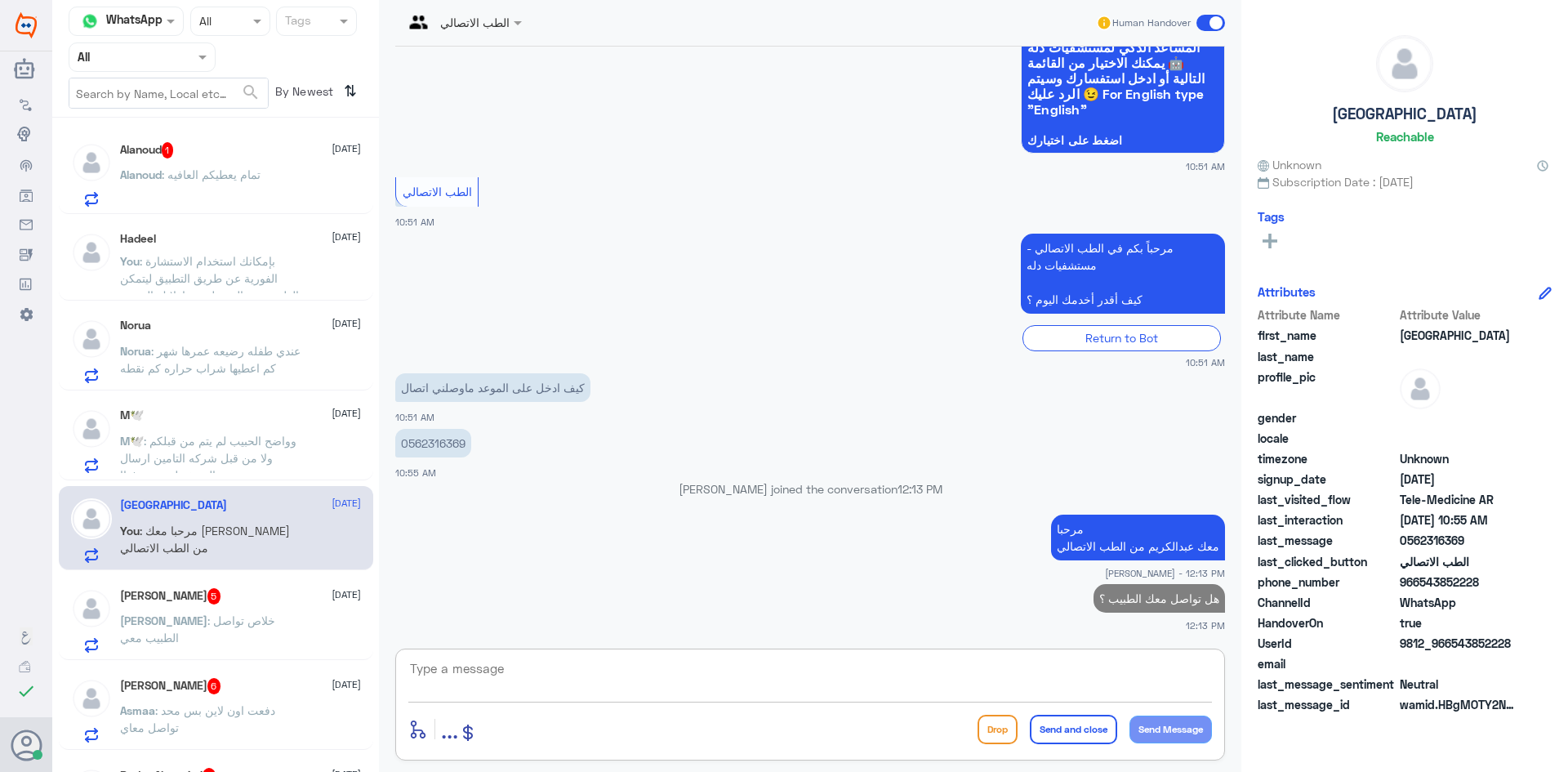
click at [236, 601] on div "saleh 5 31 August" at bounding box center [241, 596] width 241 height 16
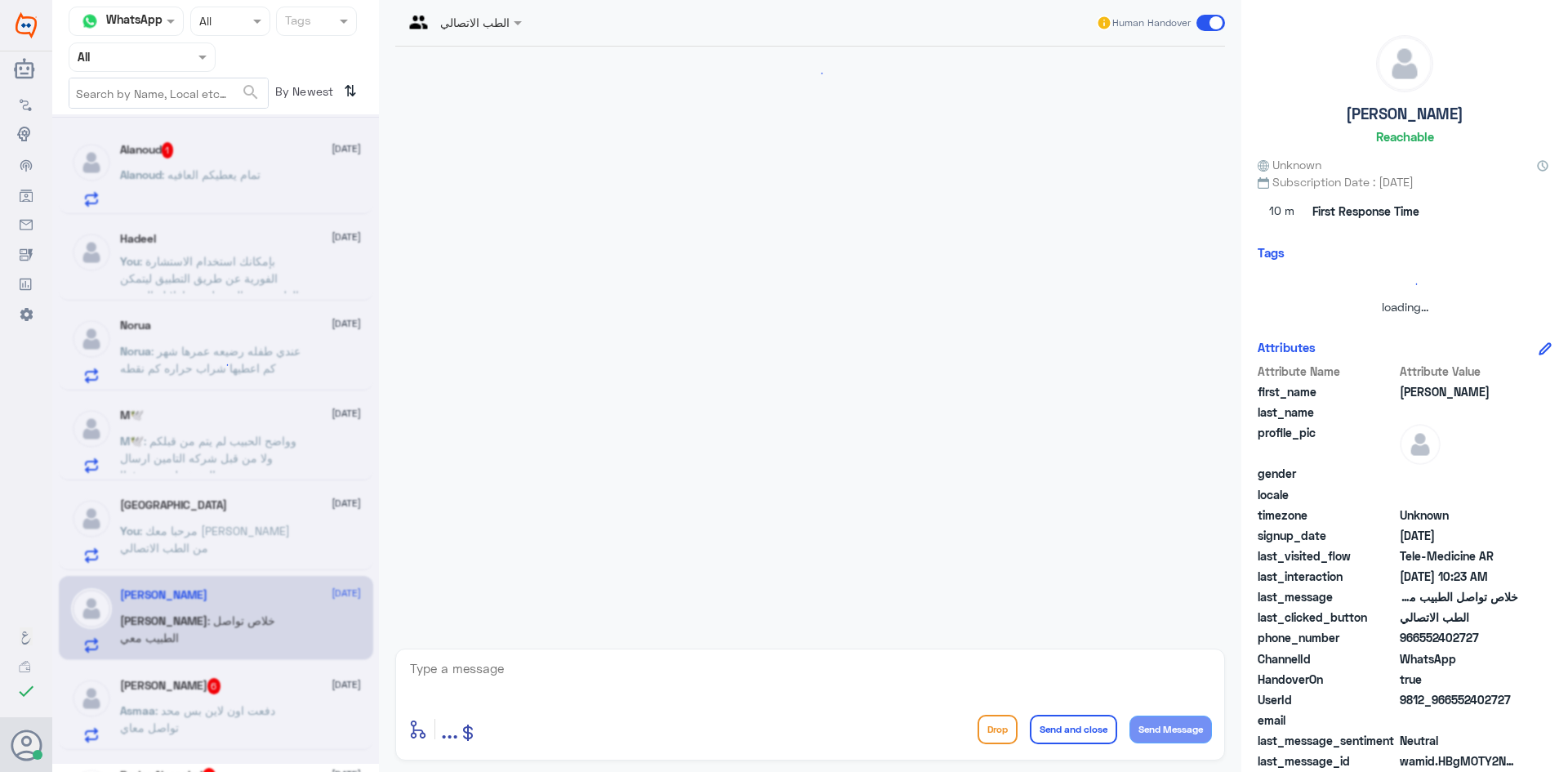
scroll to position [88, 0]
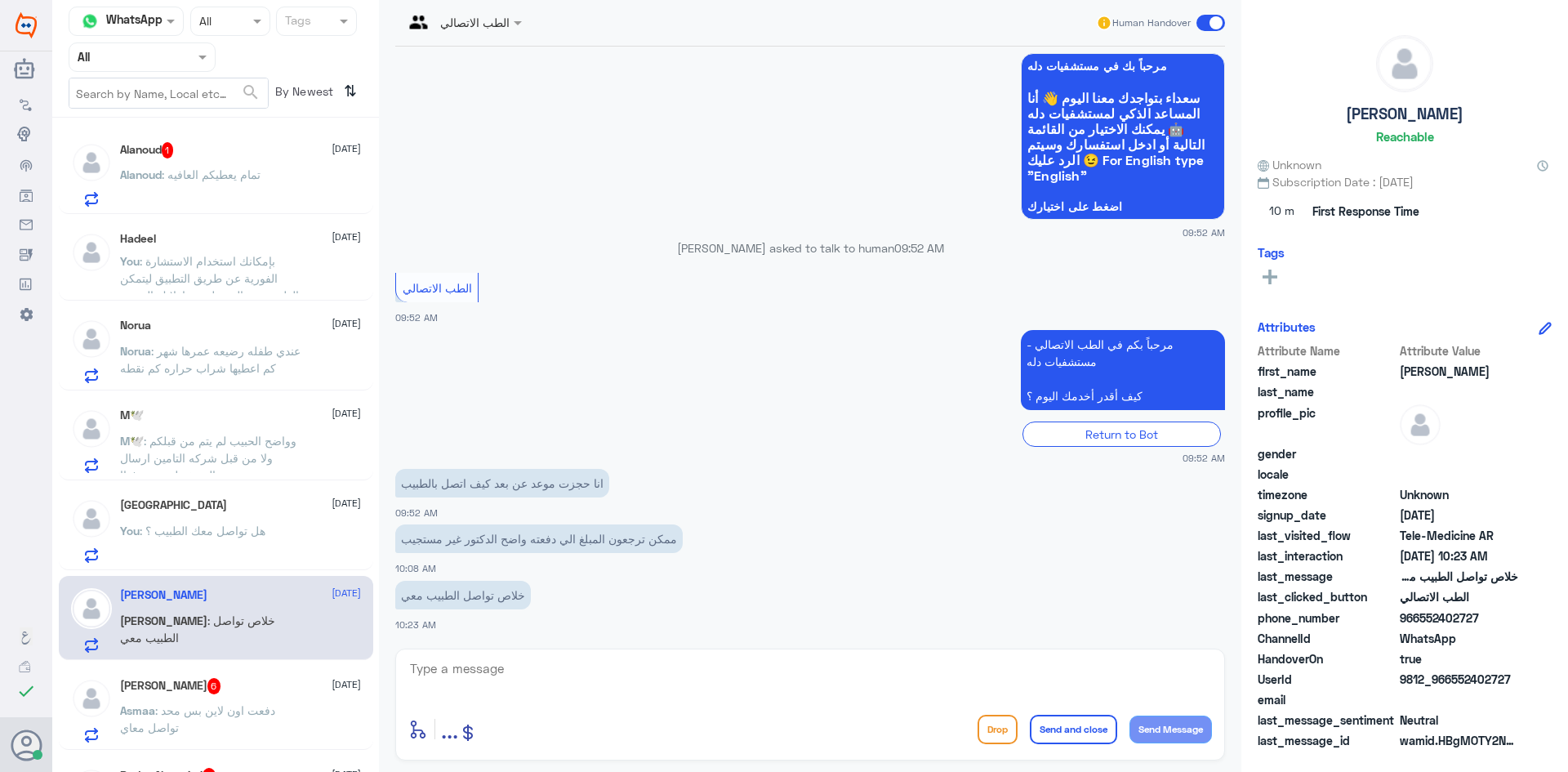
click at [520, 19] on span at bounding box center [1210, 22] width 29 height 16
click at [0, 0] on input "checkbox" at bounding box center [0, 0] width 0 height 0
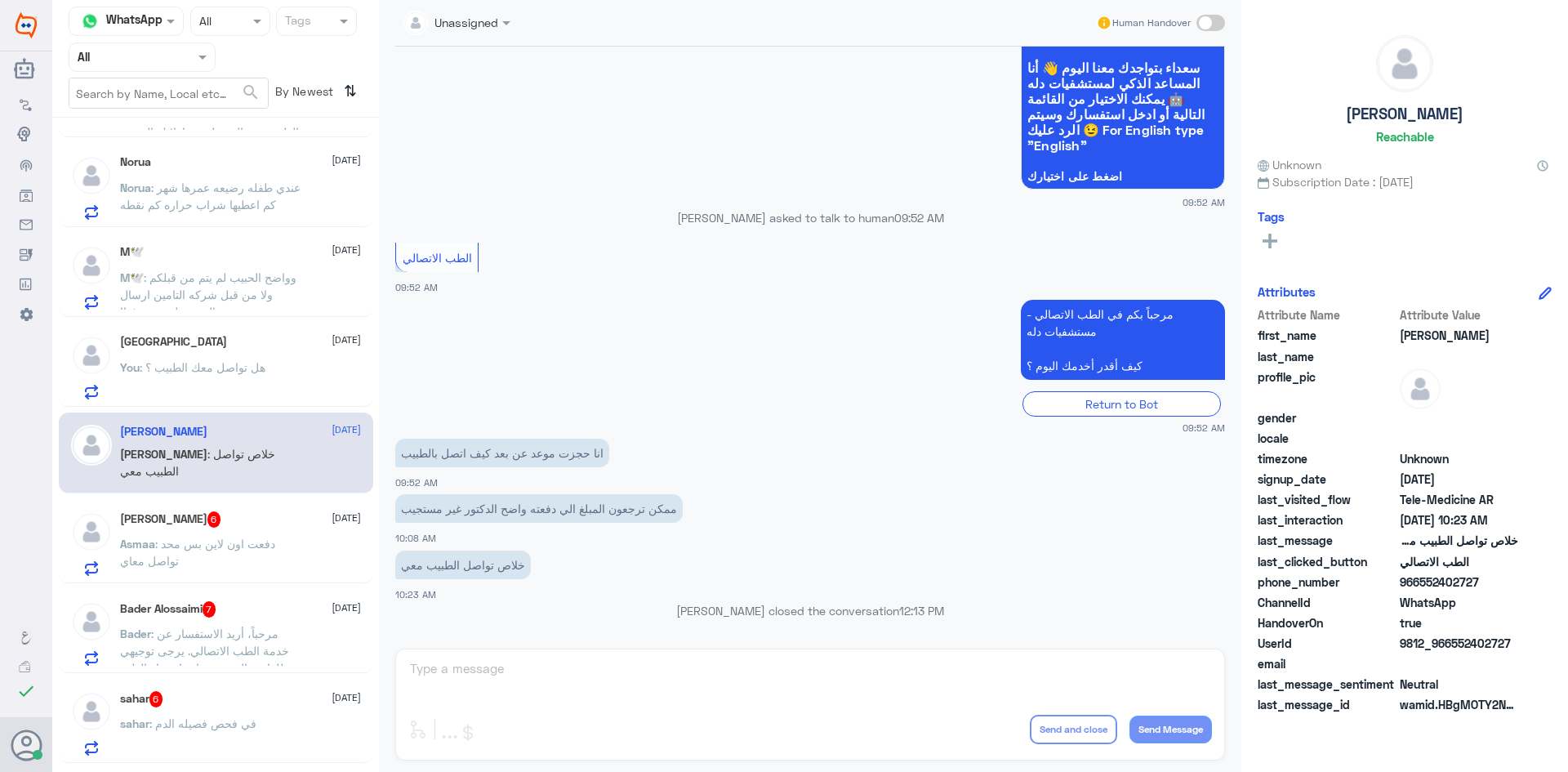
scroll to position [82, 0]
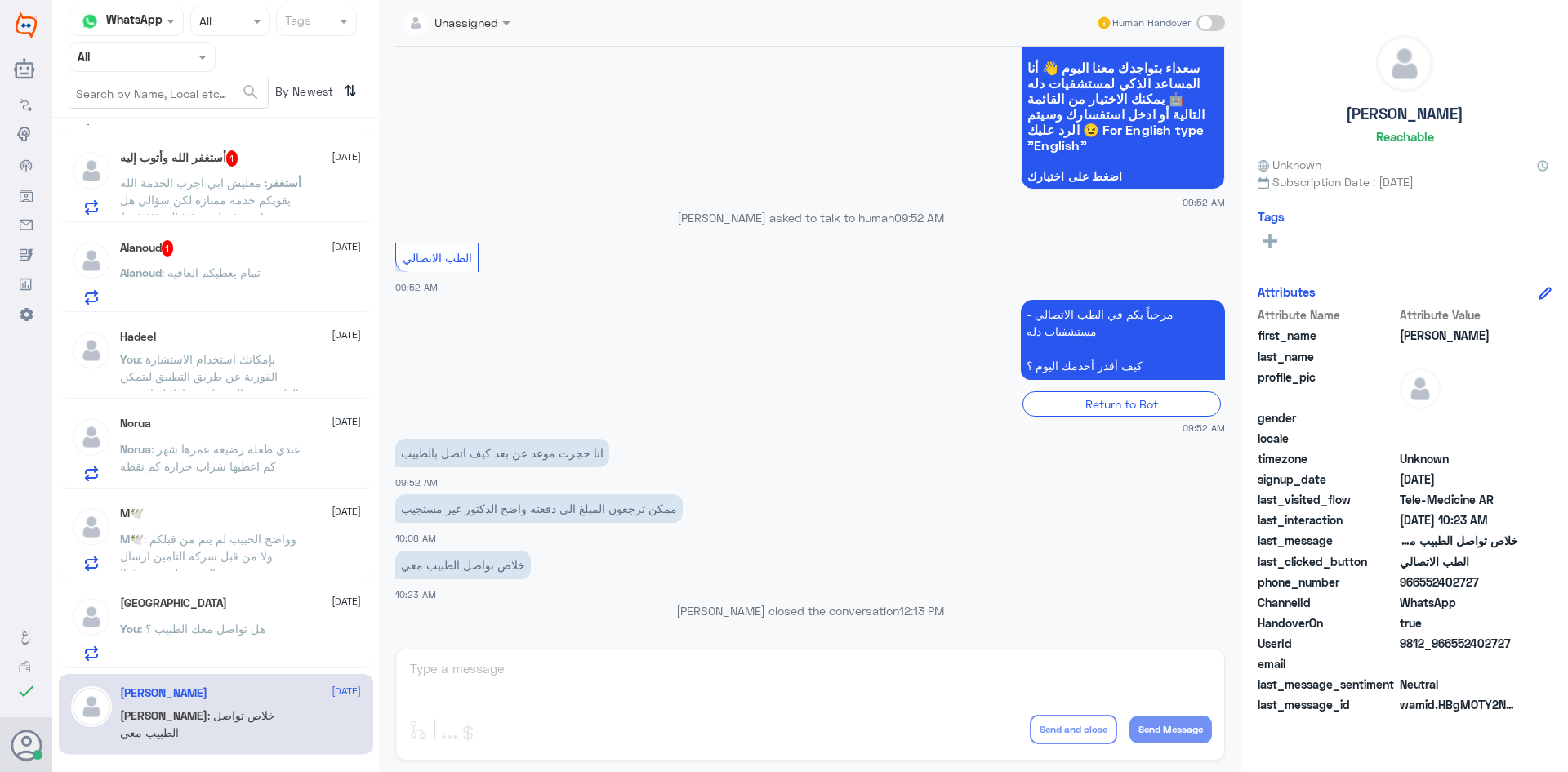
click at [217, 184] on span ": معليش ابي اجرب الخدمة الله يقويكم خدمة ممتازة لكن سؤالي هل هي فقط من ١٢ الى ١…" at bounding box center [205, 200] width 170 height 48
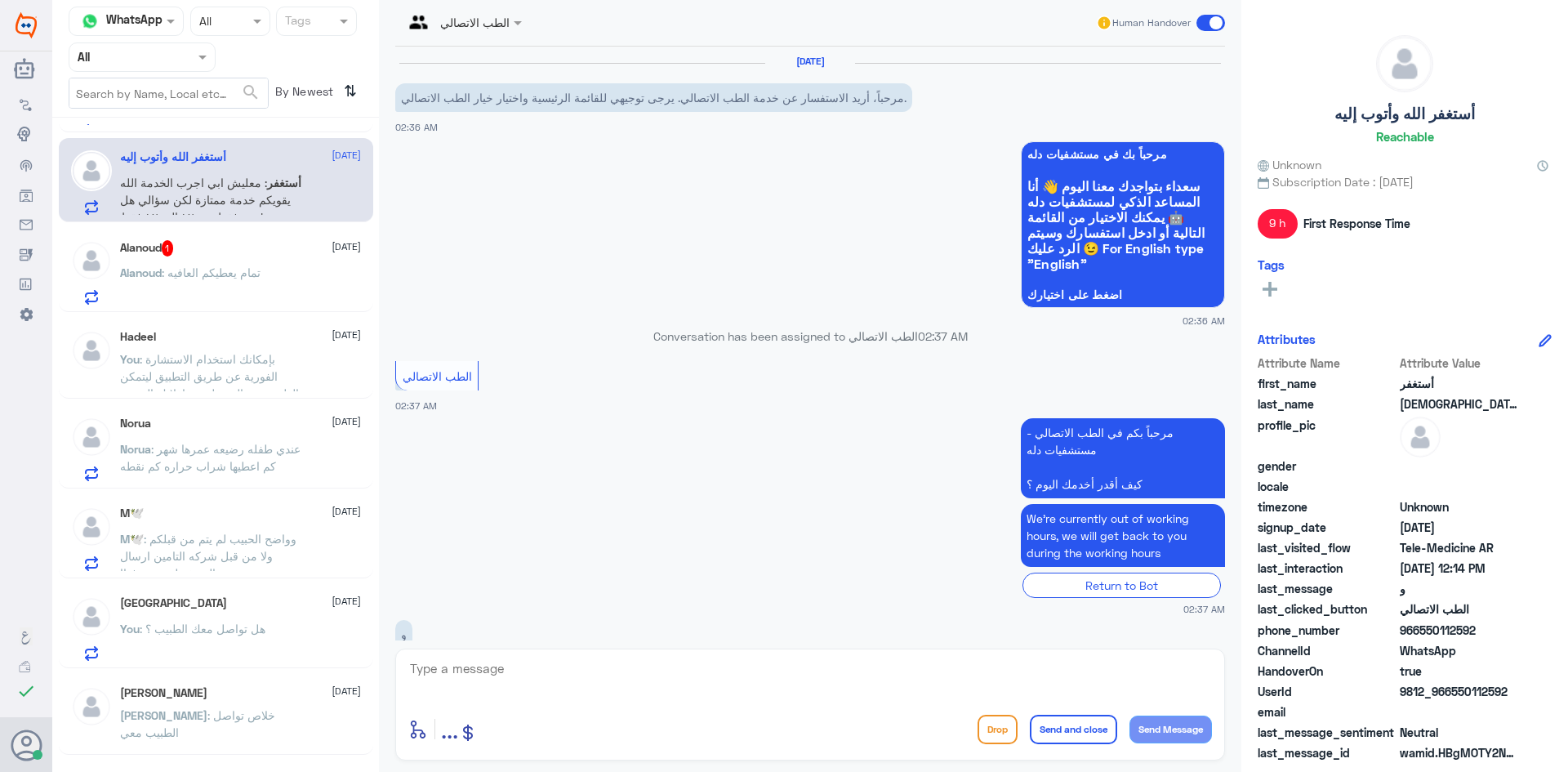
scroll to position [195, 0]
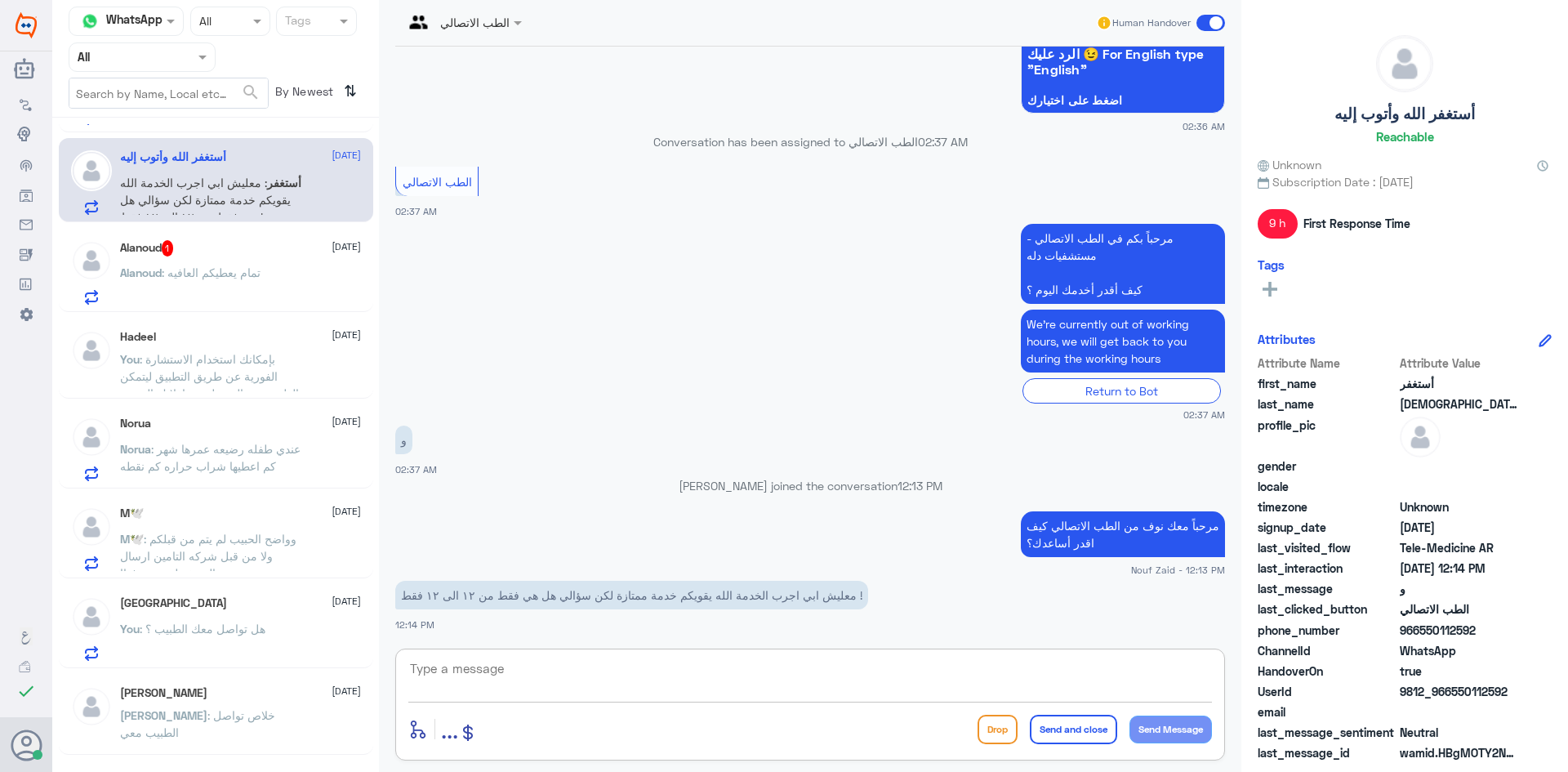
click at [520, 673] on textarea at bounding box center [810, 677] width 803 height 40
click at [268, 239] on div "Alanoud 1 31 August Alanoud : تمام يعطيكم العافيه" at bounding box center [216, 270] width 314 height 84
click at [256, 270] on span ": تمام يعطيكم العافيه" at bounding box center [211, 272] width 99 height 14
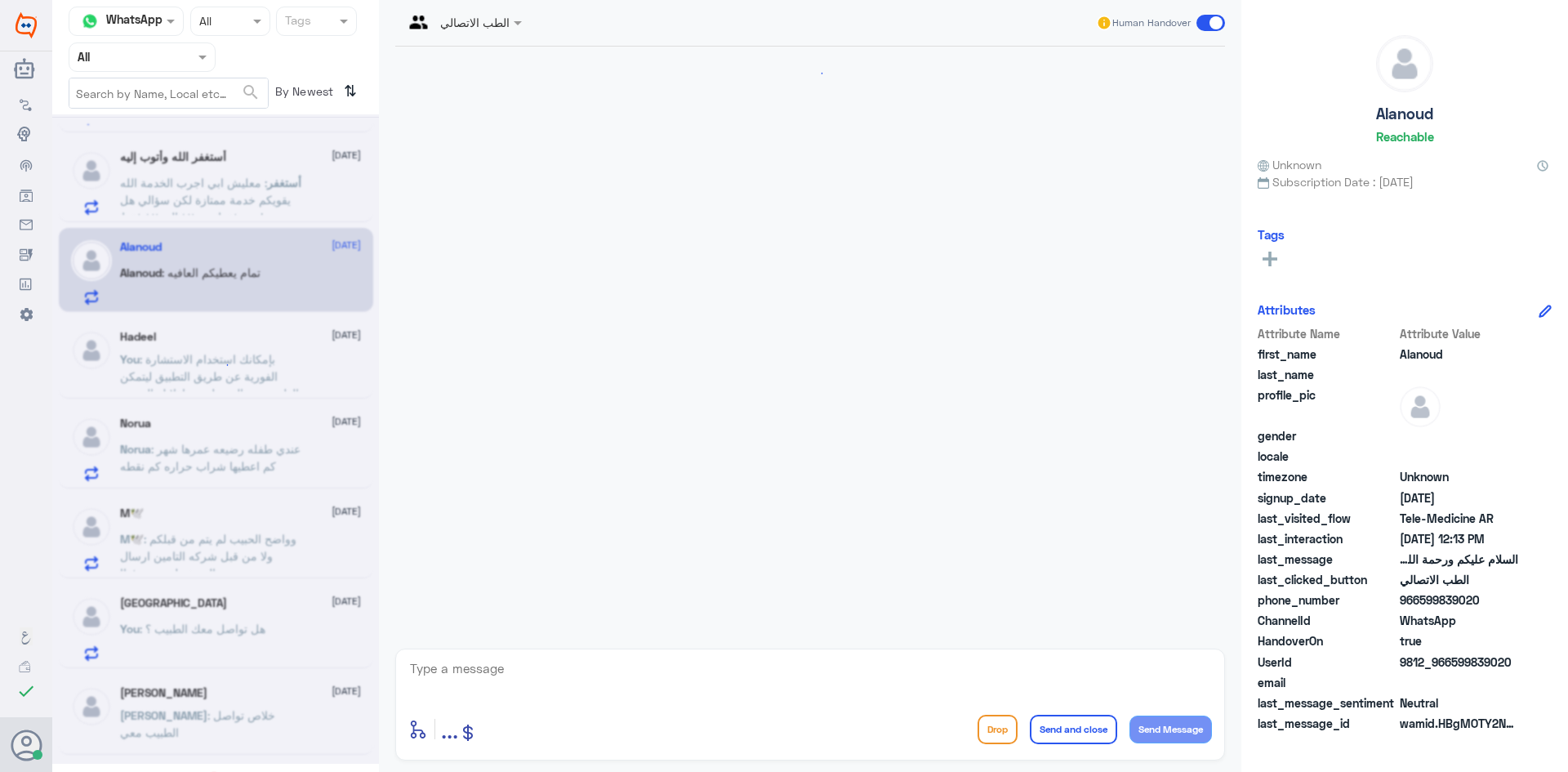
scroll to position [783, 0]
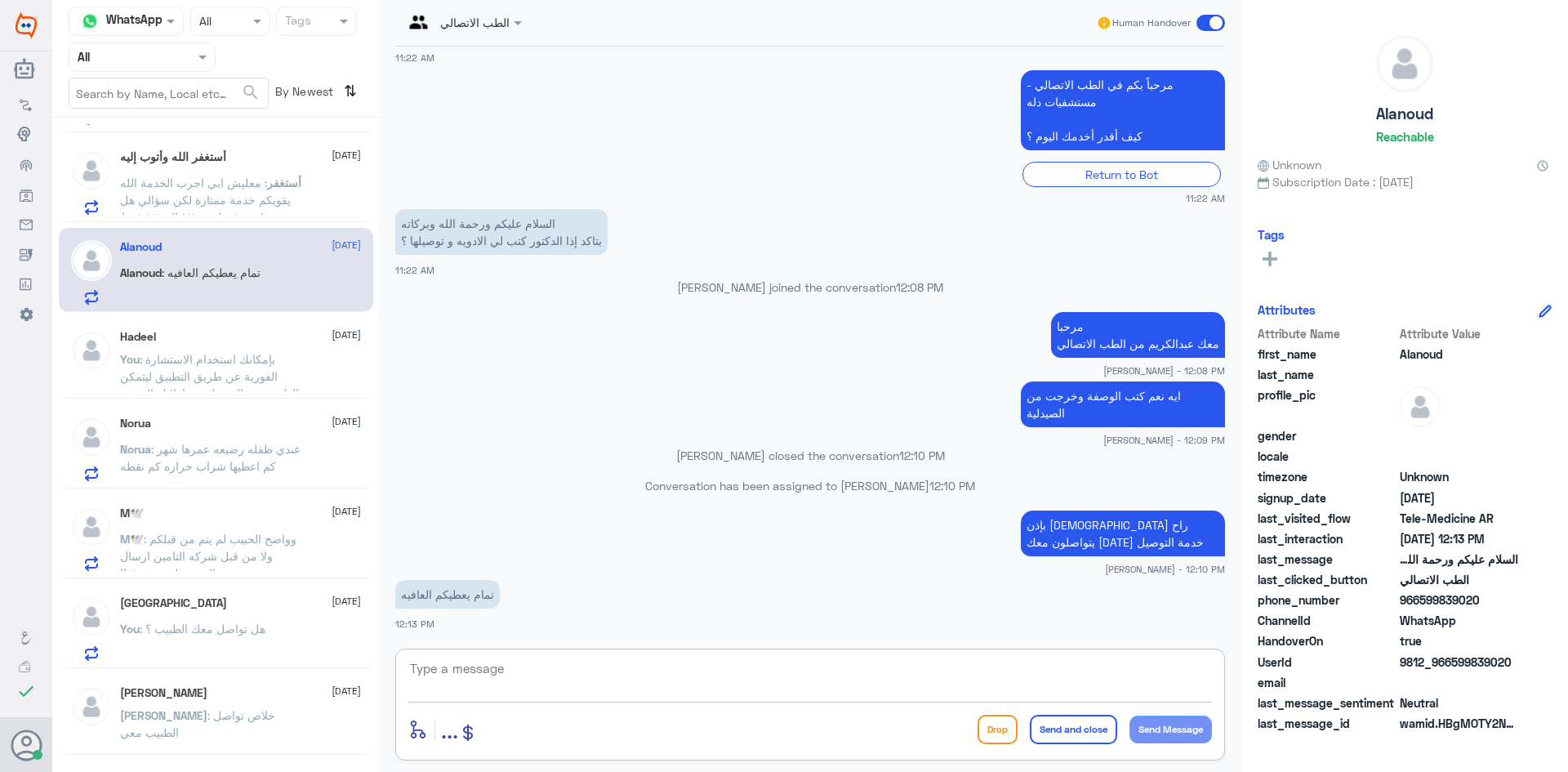
click at [520, 677] on textarea at bounding box center [810, 677] width 803 height 40
type textarea "الله يعافيك وتمنياتنا لك بدوام الصحة والعافية"
click at [520, 731] on button "Send and close" at bounding box center [1074, 729] width 87 height 29
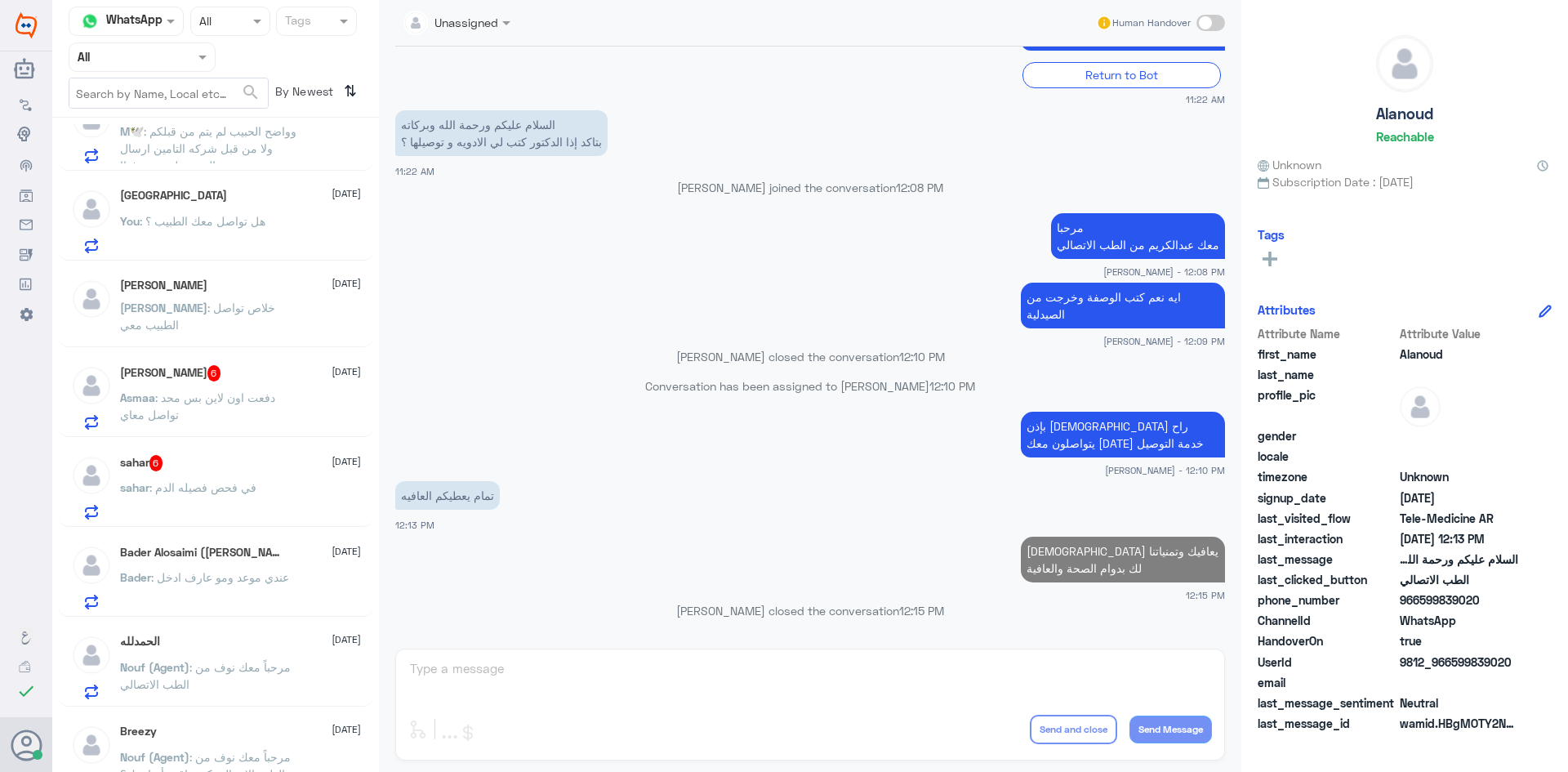
scroll to position [490, 0]
click at [262, 389] on span ": دفعت اون لاين بس محد تواصل معاي" at bounding box center [198, 402] width 155 height 31
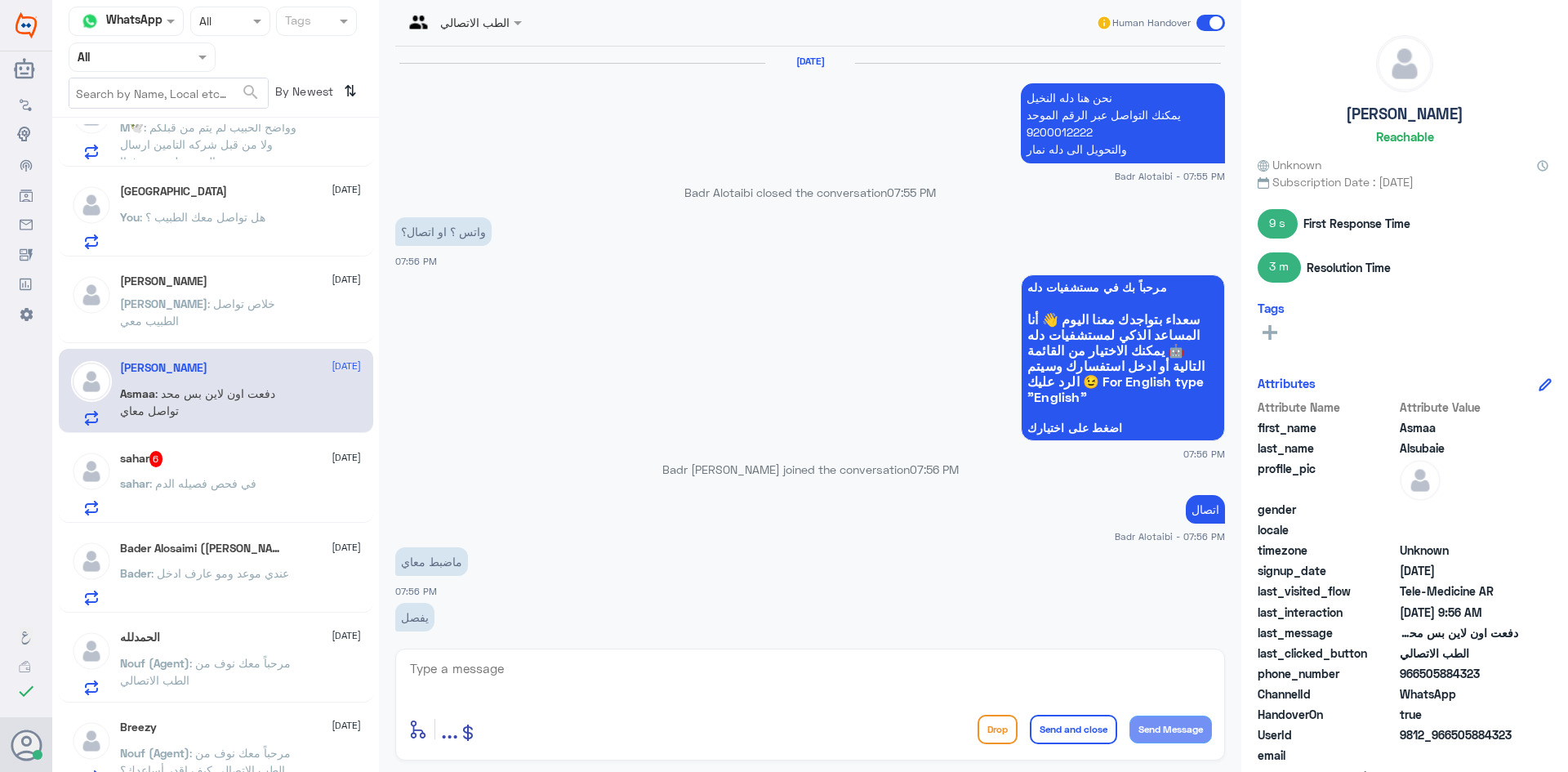
scroll to position [941, 0]
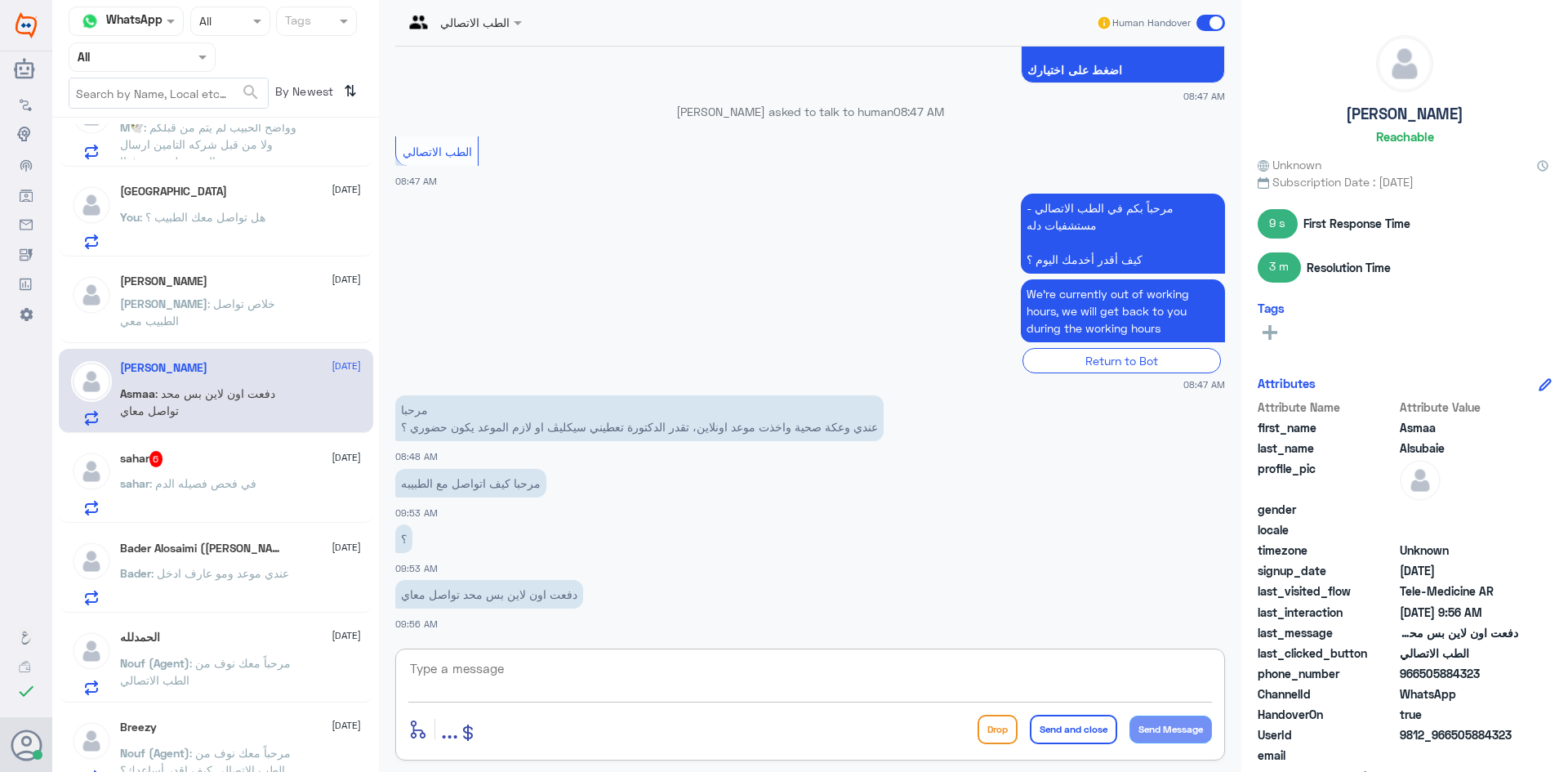
click at [507, 668] on textarea at bounding box center [810, 677] width 803 height 40
paste textarea "مرحبا معك عبدالكريم من الطب الاتصالي"
type textarea "مرحبا معك عبدالكريم من الطب الاتصالي"
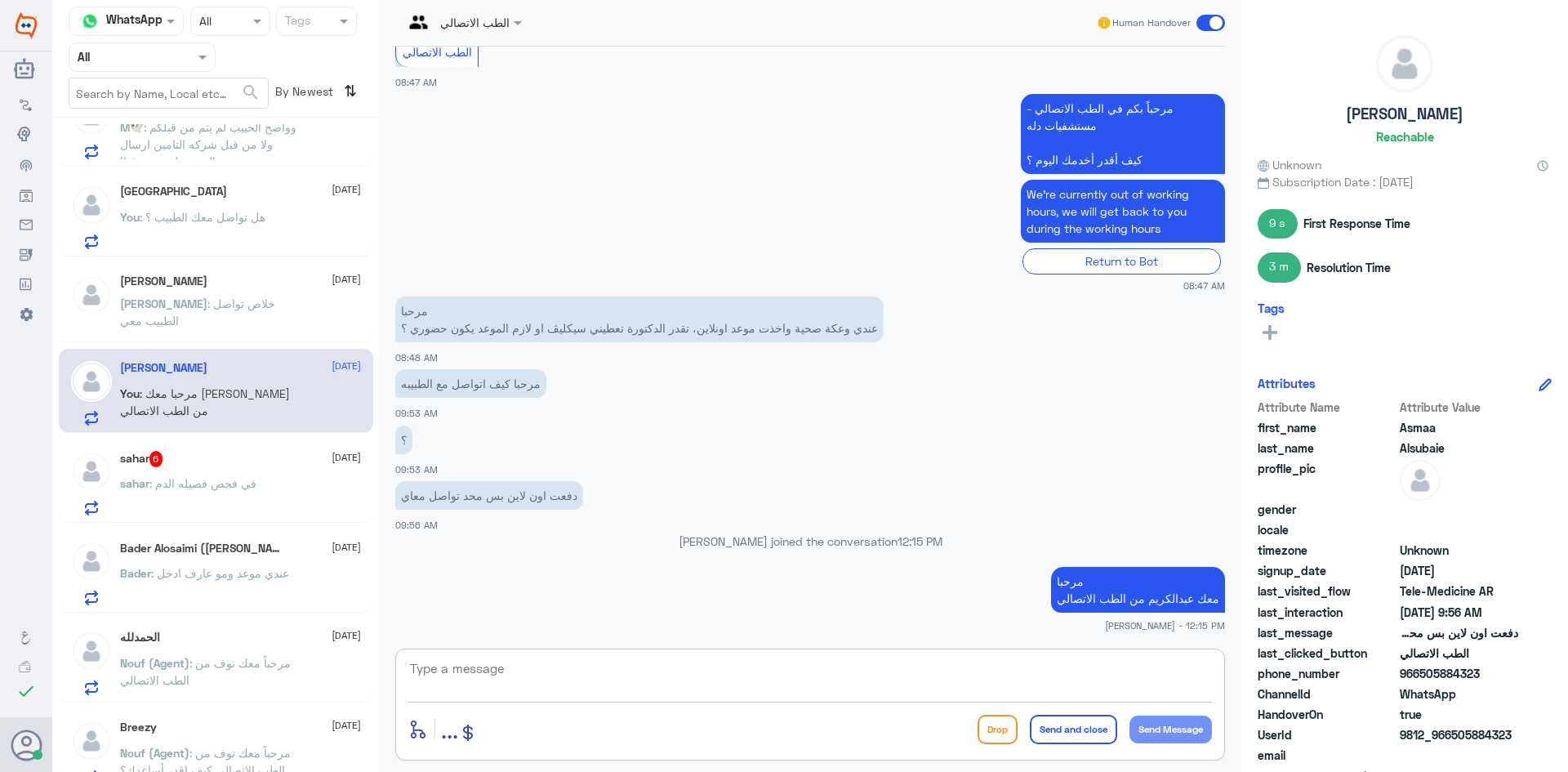
click at [520, 686] on textarea at bounding box center [810, 677] width 803 height 40
type textarea "هل تواصل معك الطبيب ؟"
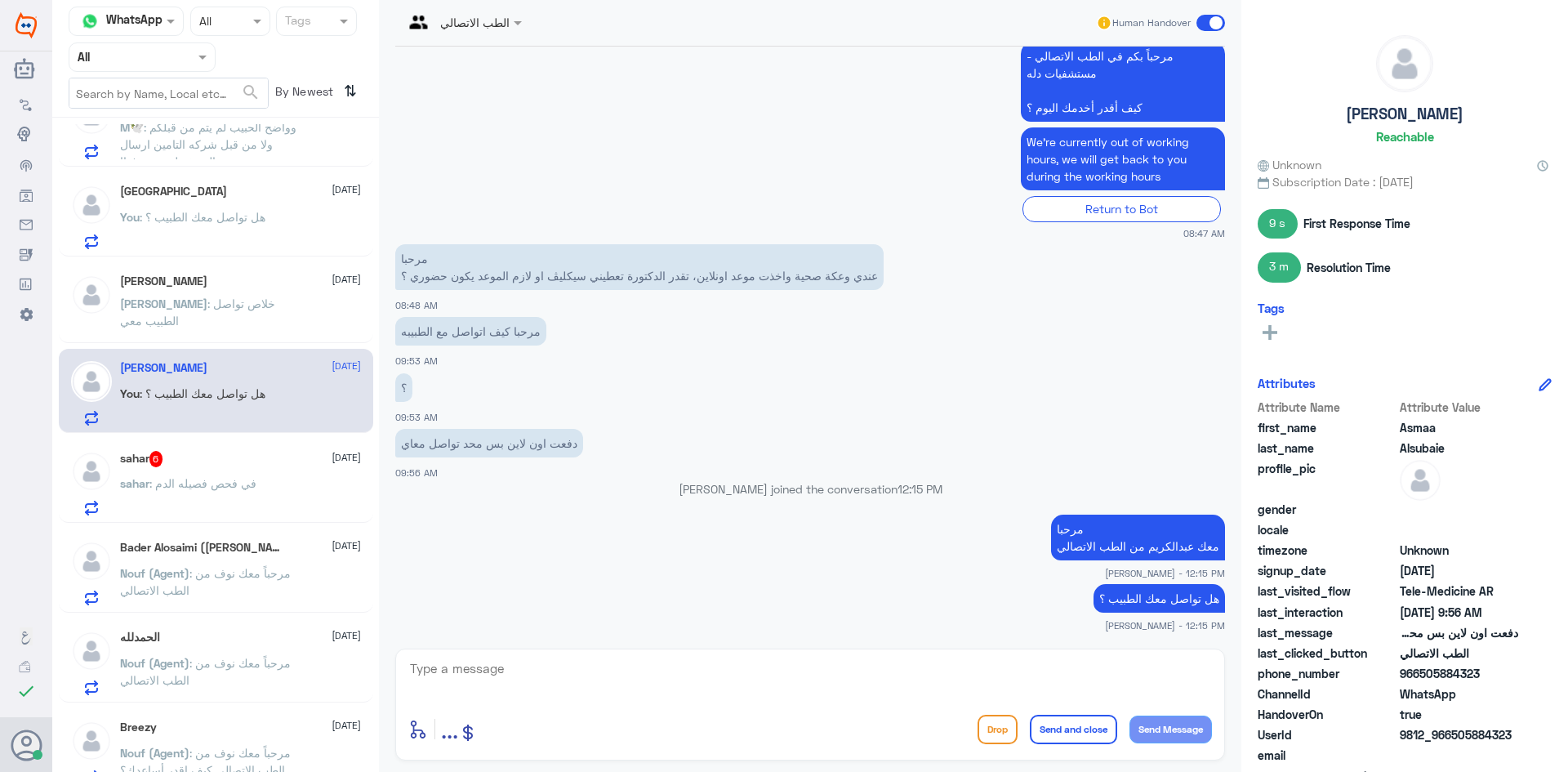
click at [197, 460] on div "sahar 6 31 August" at bounding box center [241, 459] width 241 height 16
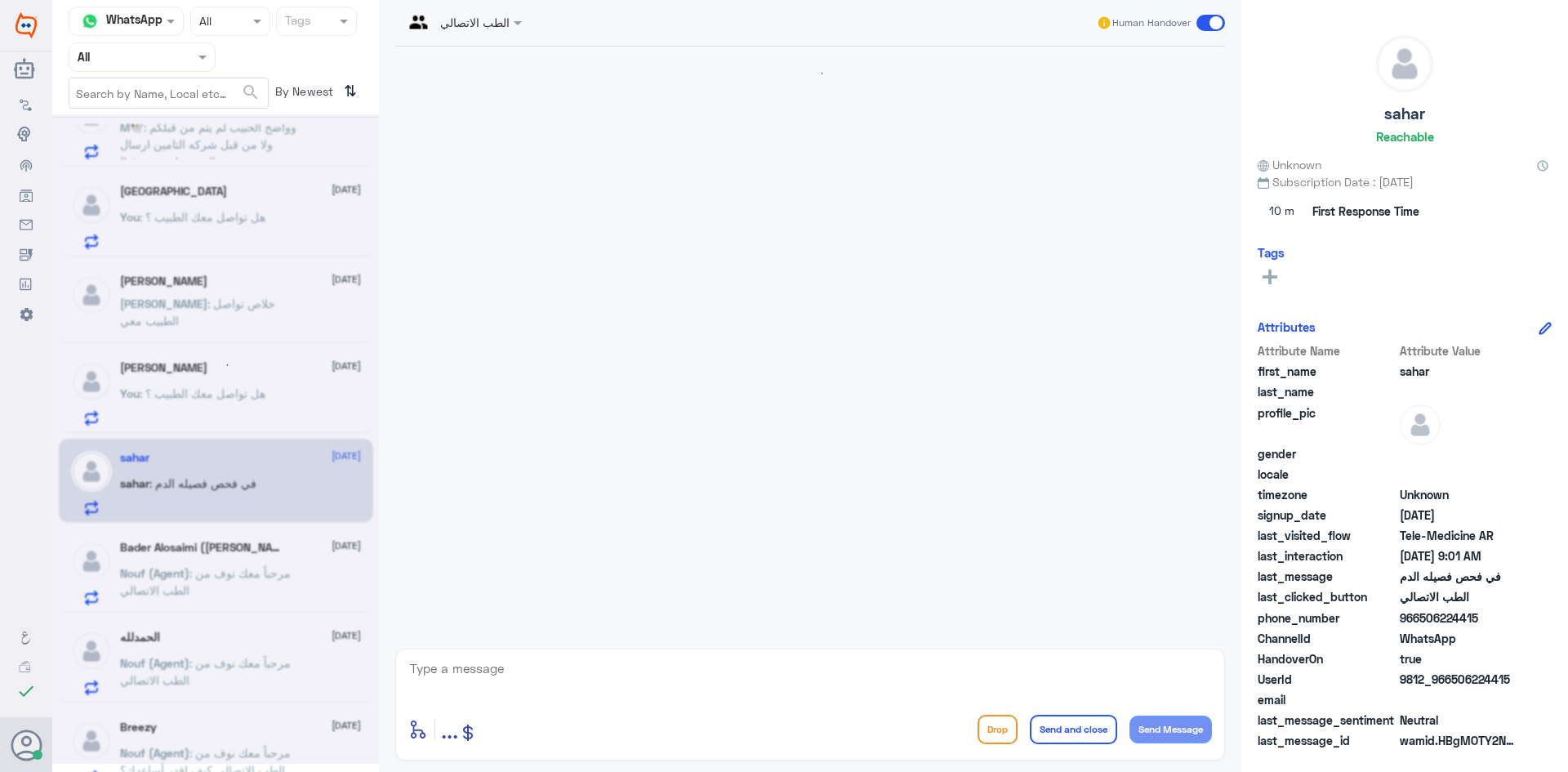
scroll to position [581, 0]
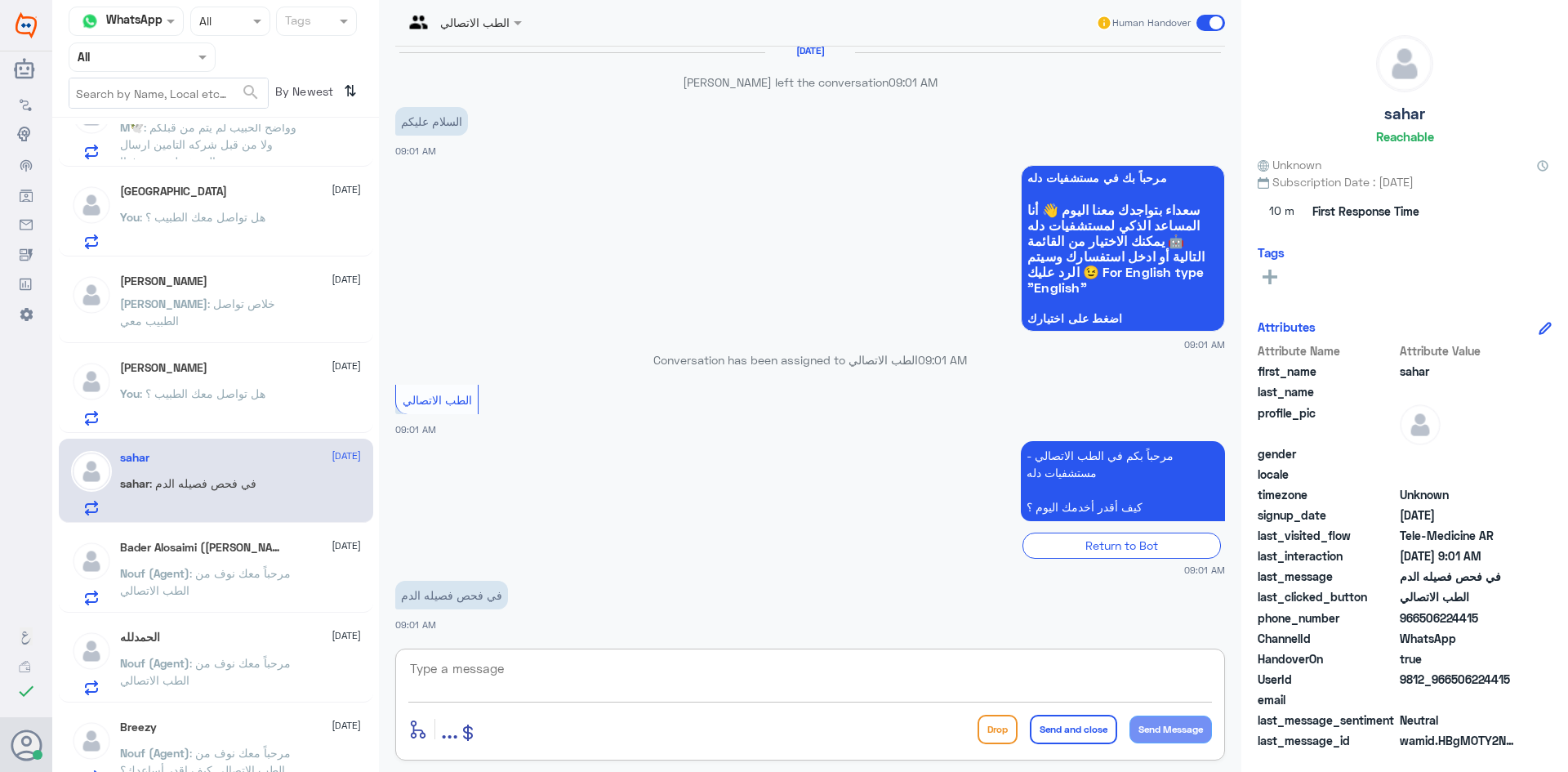
click at [520, 669] on textarea at bounding box center [810, 677] width 803 height 40
paste textarea "مرحبا معك عبدالكريم من الطب الاتصالي"
type textarea "مرحبا معك عبدالكريم من الطب الاتصالي"
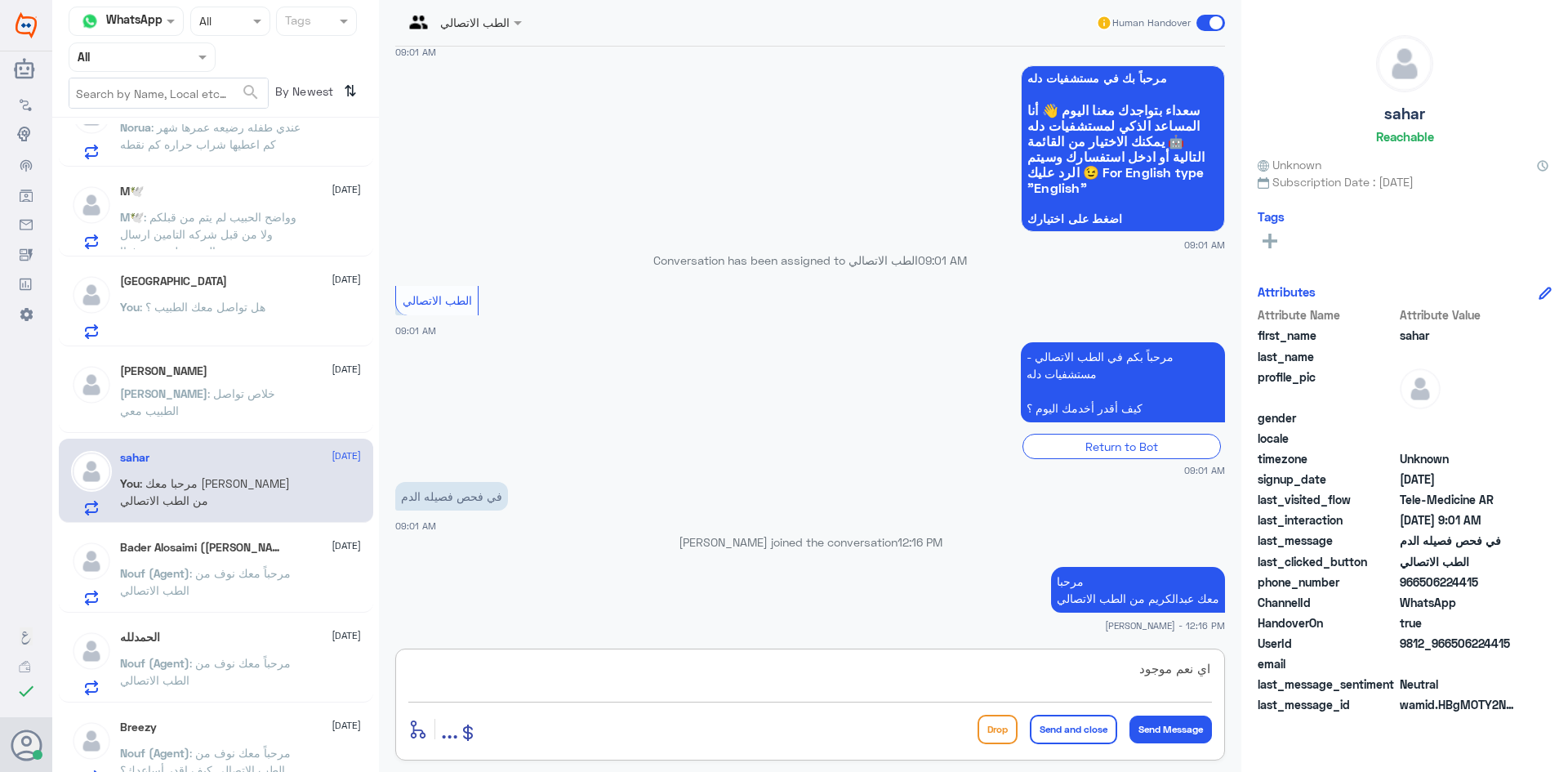
type textarea "اي نعم موجود"
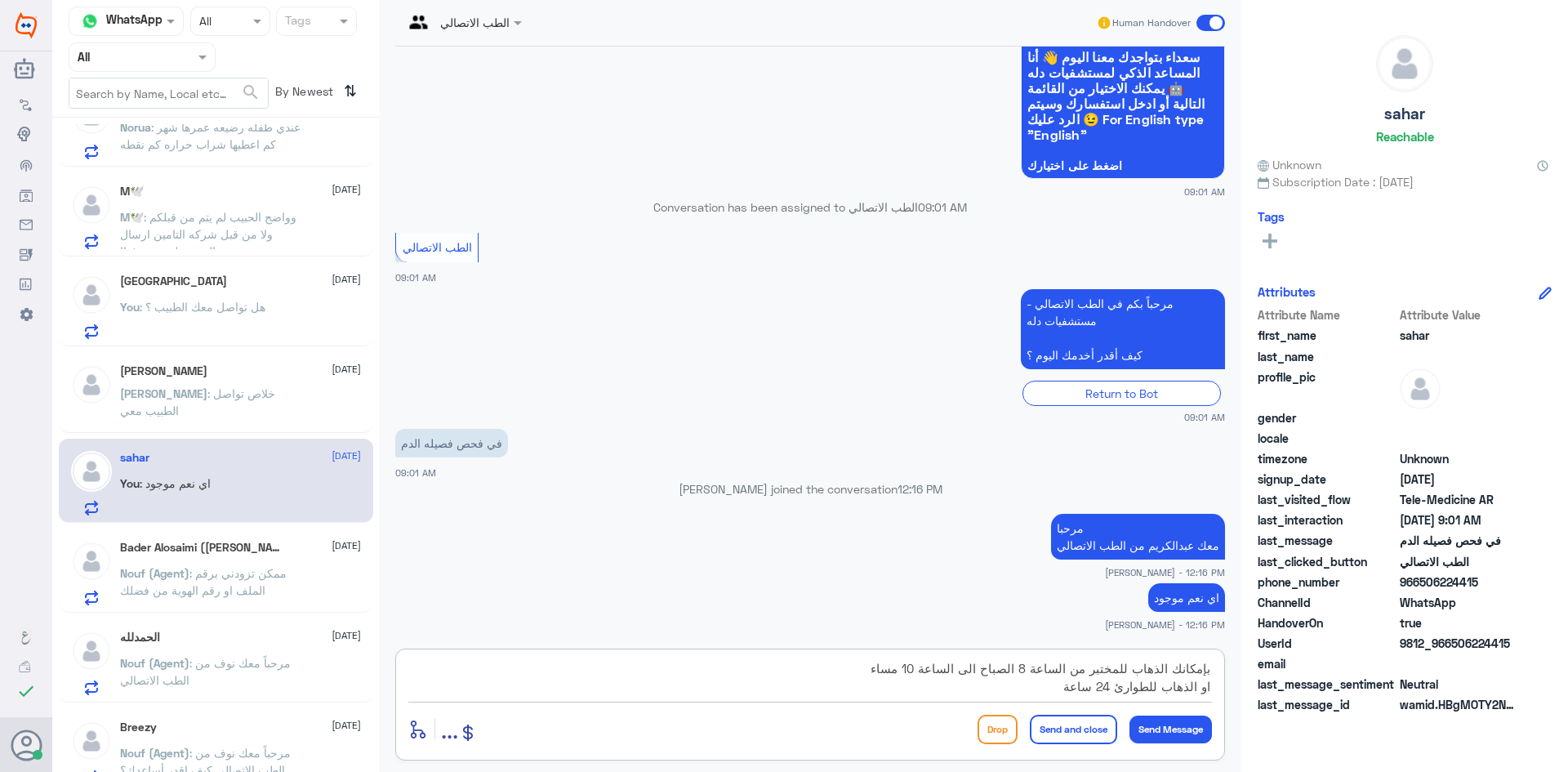
type textarea "بإمكانك الذهاب للمختبر من الساعة 8 الصباح الى الساعة 10 مساء او الذهاب للطوارئ …"
click at [520, 735] on button "Send and close" at bounding box center [1074, 729] width 87 height 29
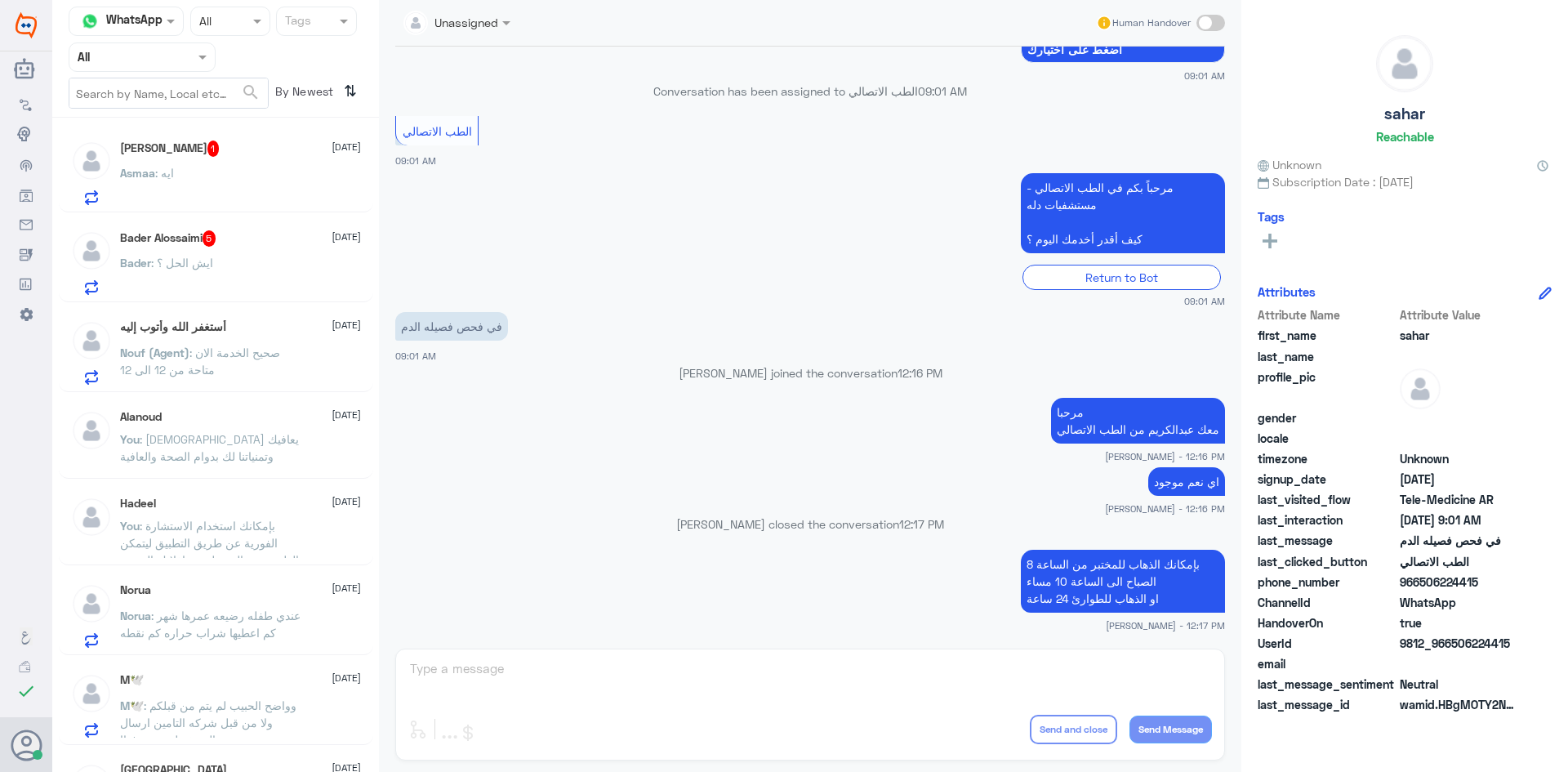
scroll to position [0, 0]
click at [252, 270] on div "Bader : ايش الحل ؟" at bounding box center [241, 278] width 241 height 37
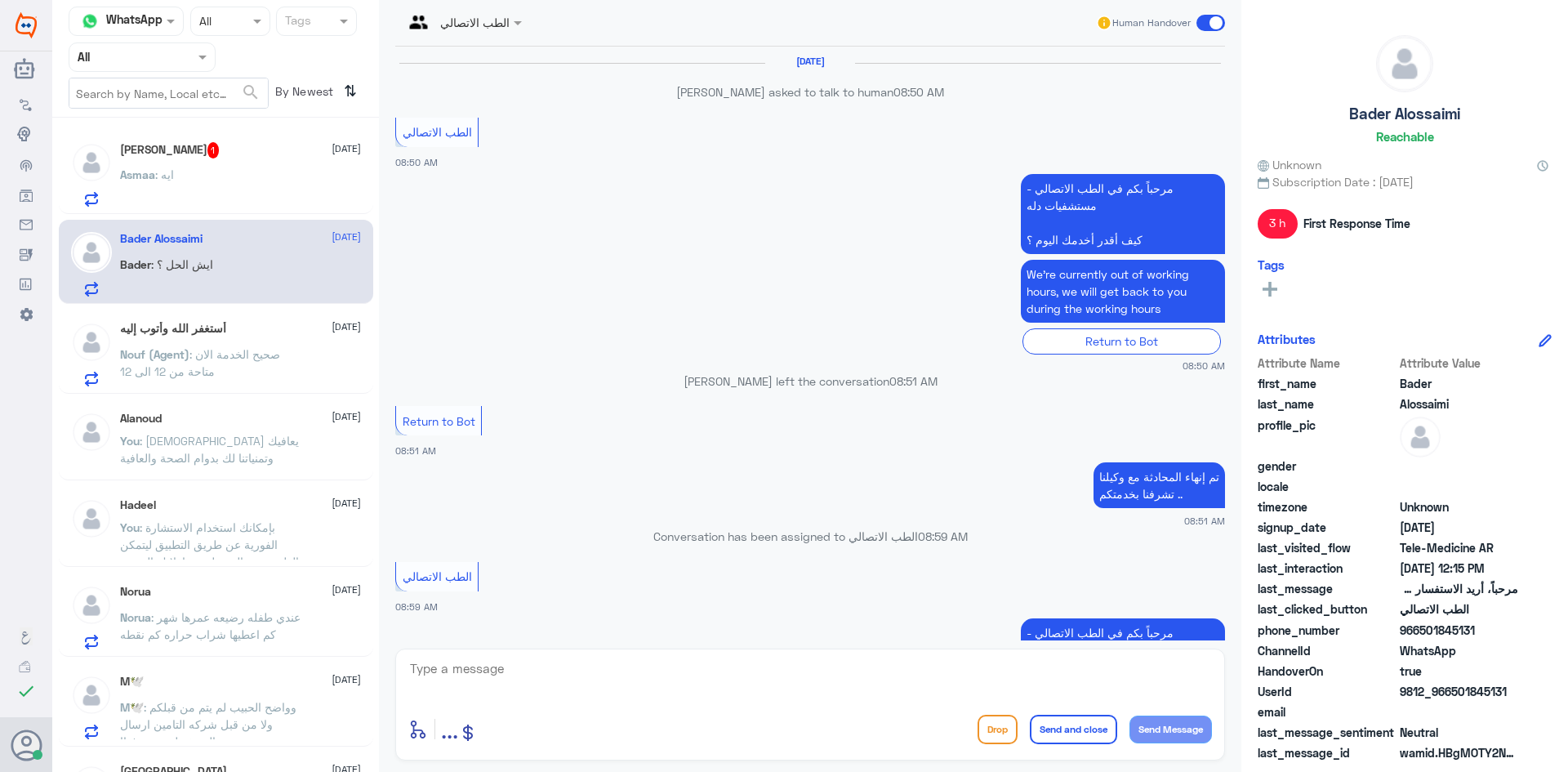
scroll to position [730, 0]
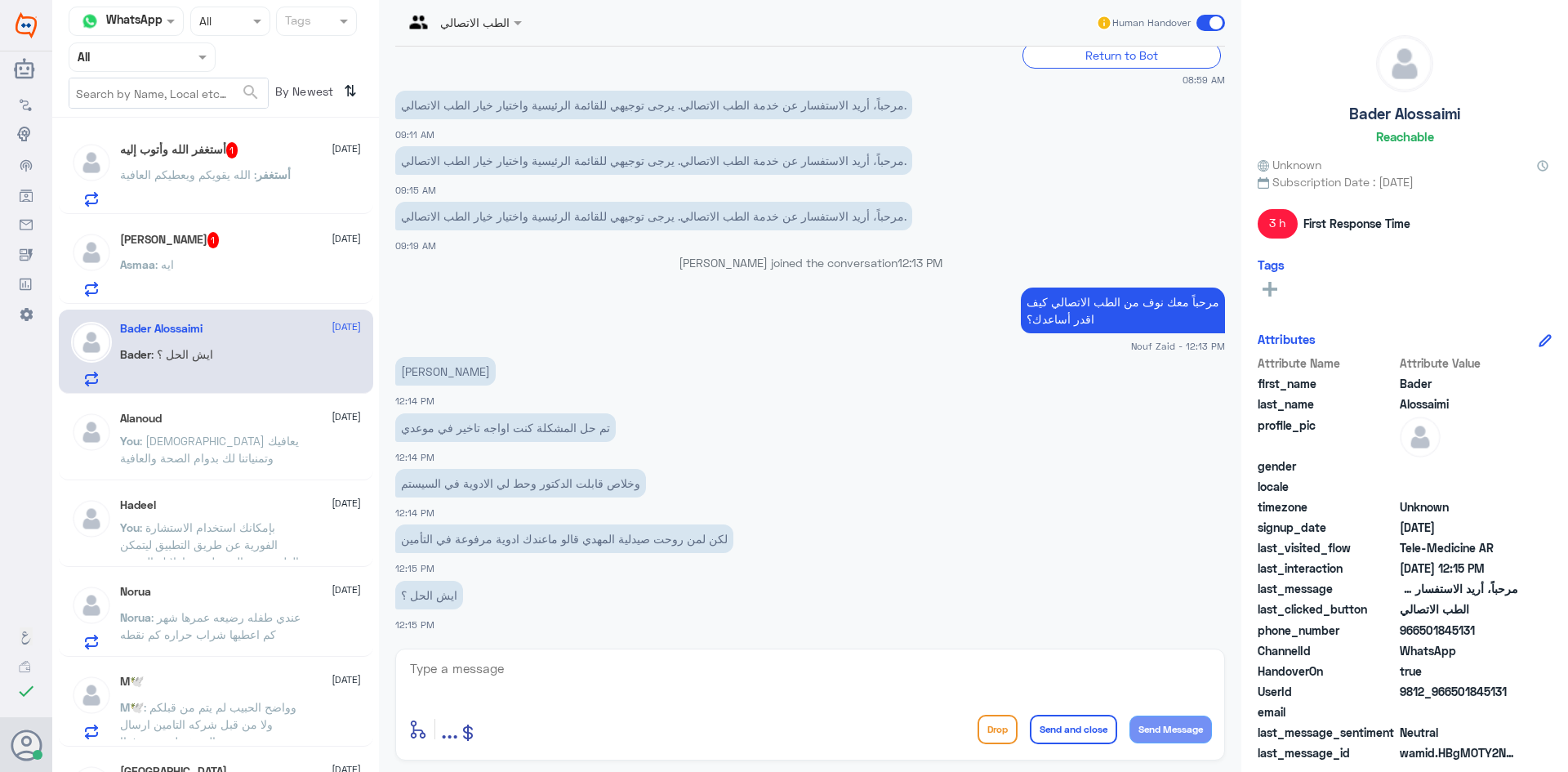
click at [245, 170] on span ": الله يقويكم ويعطيكم العافية" at bounding box center [188, 175] width 137 height 14
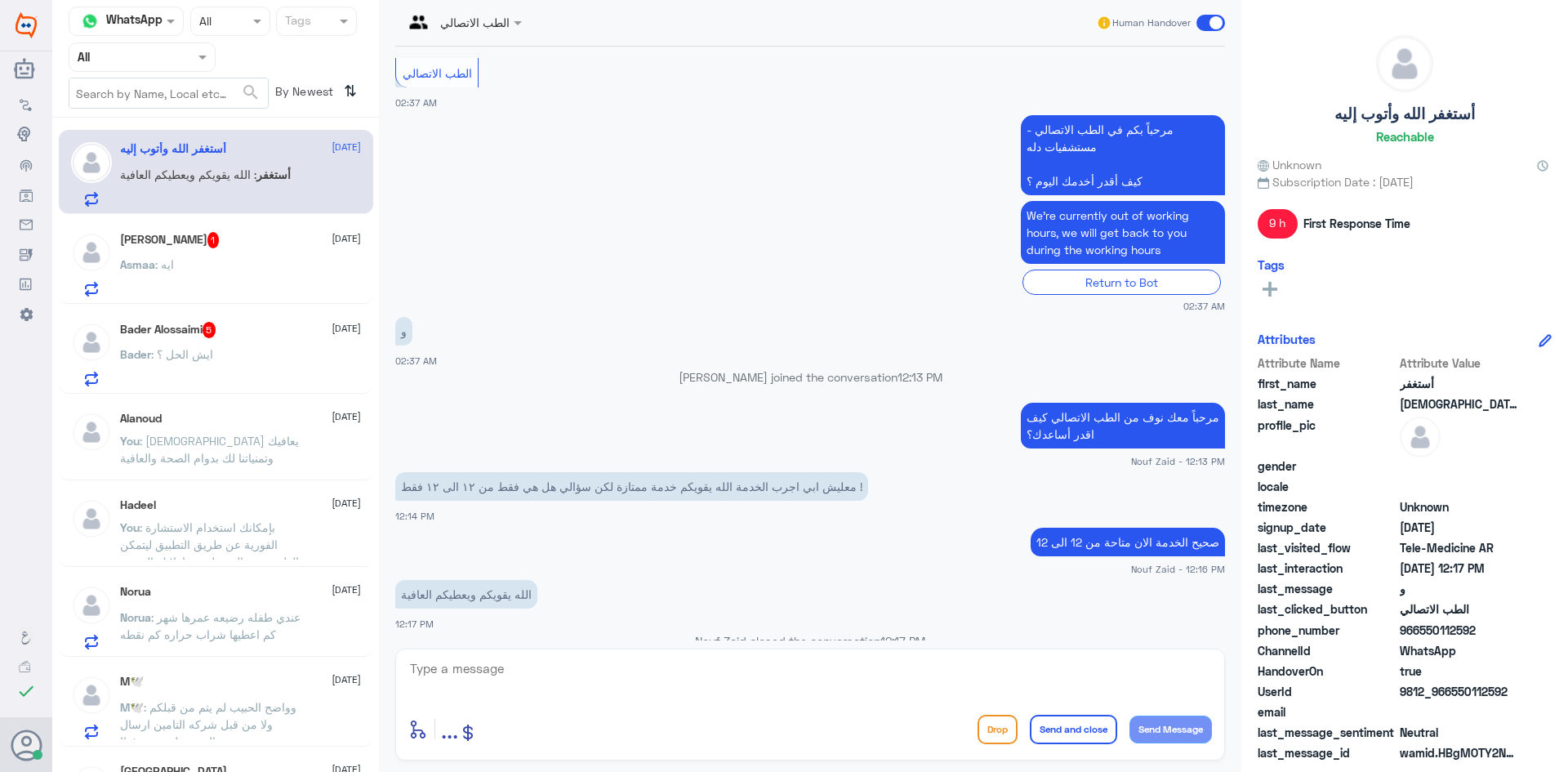
scroll to position [332, 0]
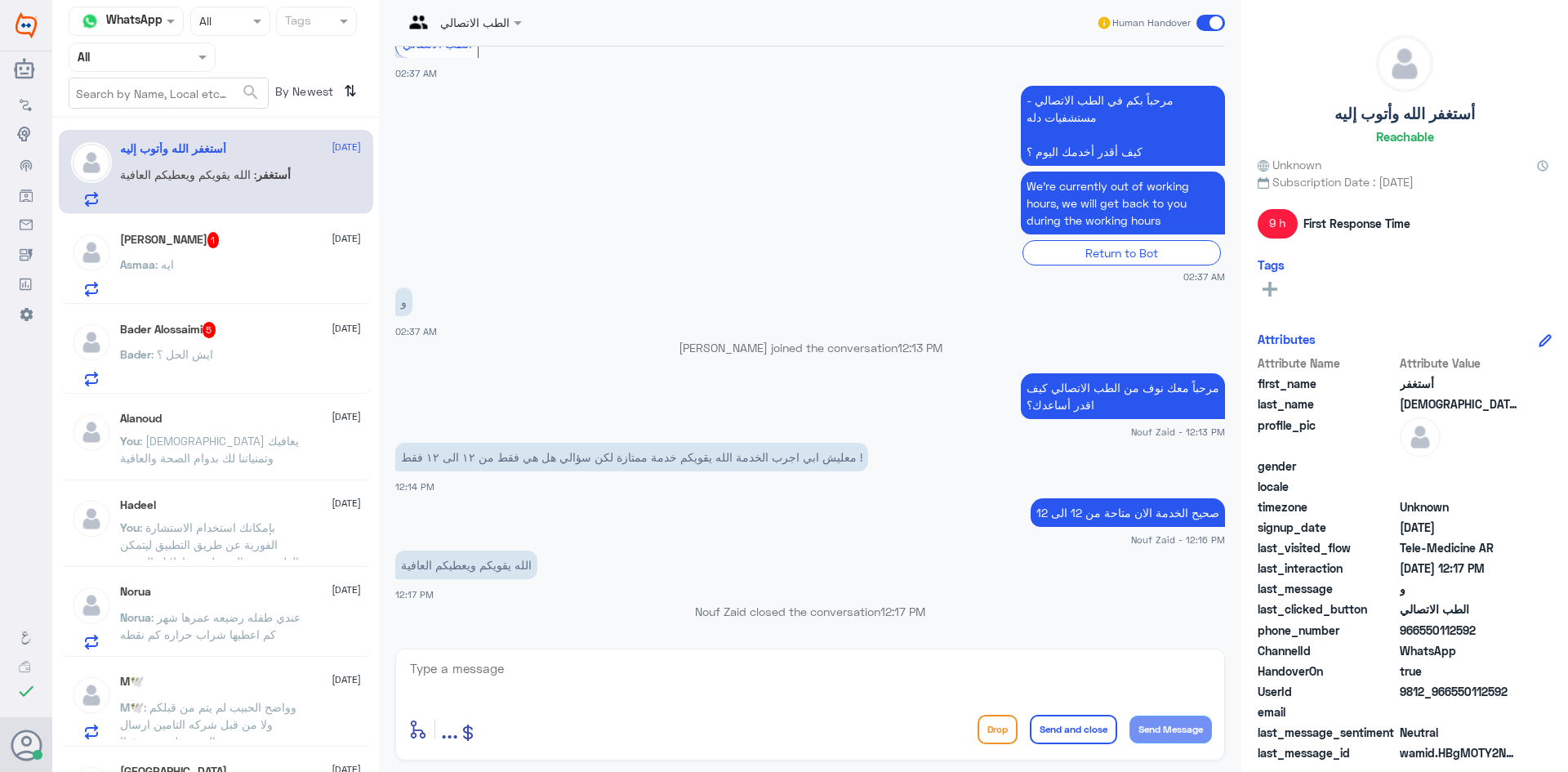
click at [255, 246] on div "Asmaa Alsubaie 1 31 August" at bounding box center [241, 240] width 241 height 16
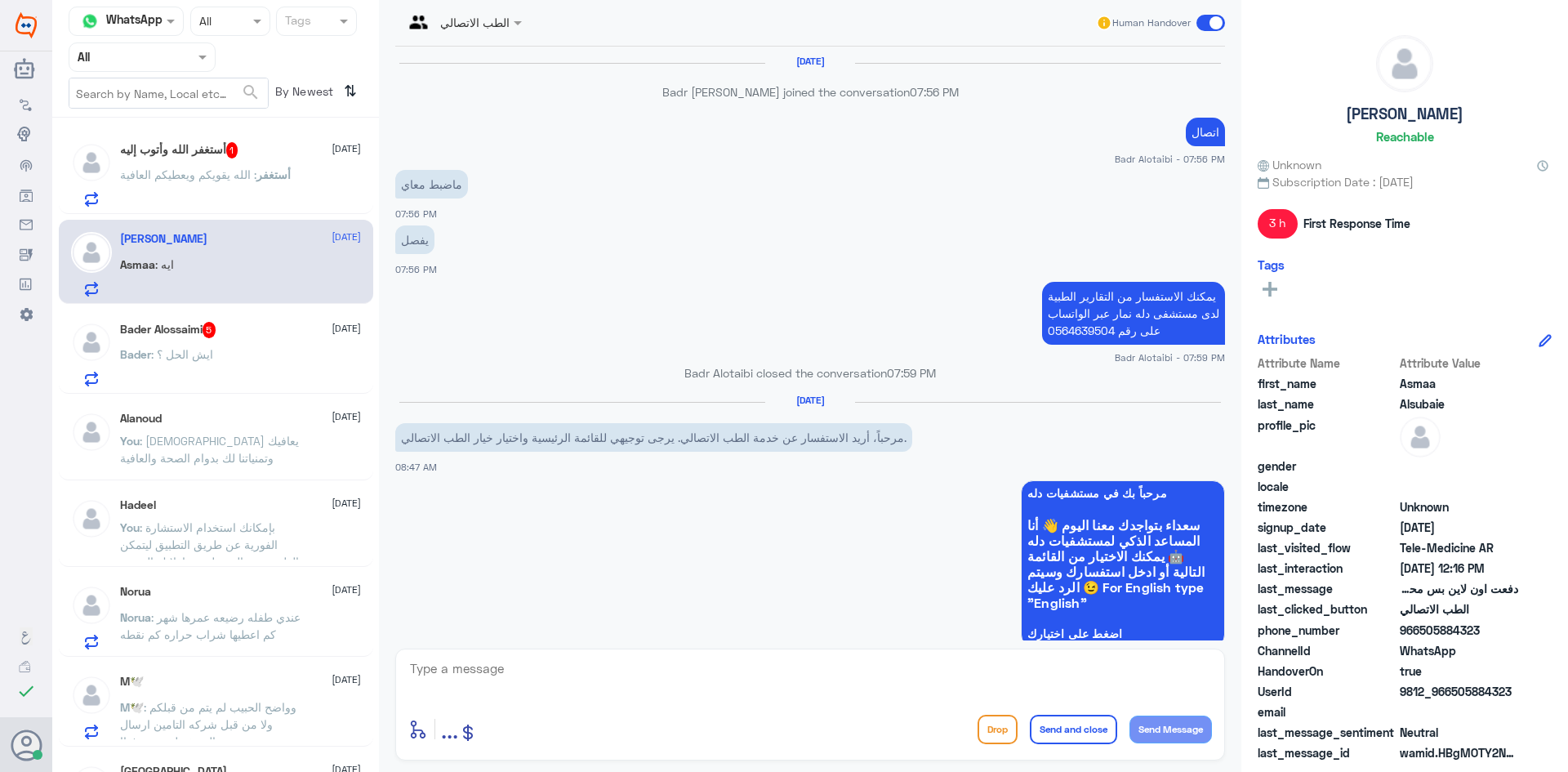
scroll to position [771, 0]
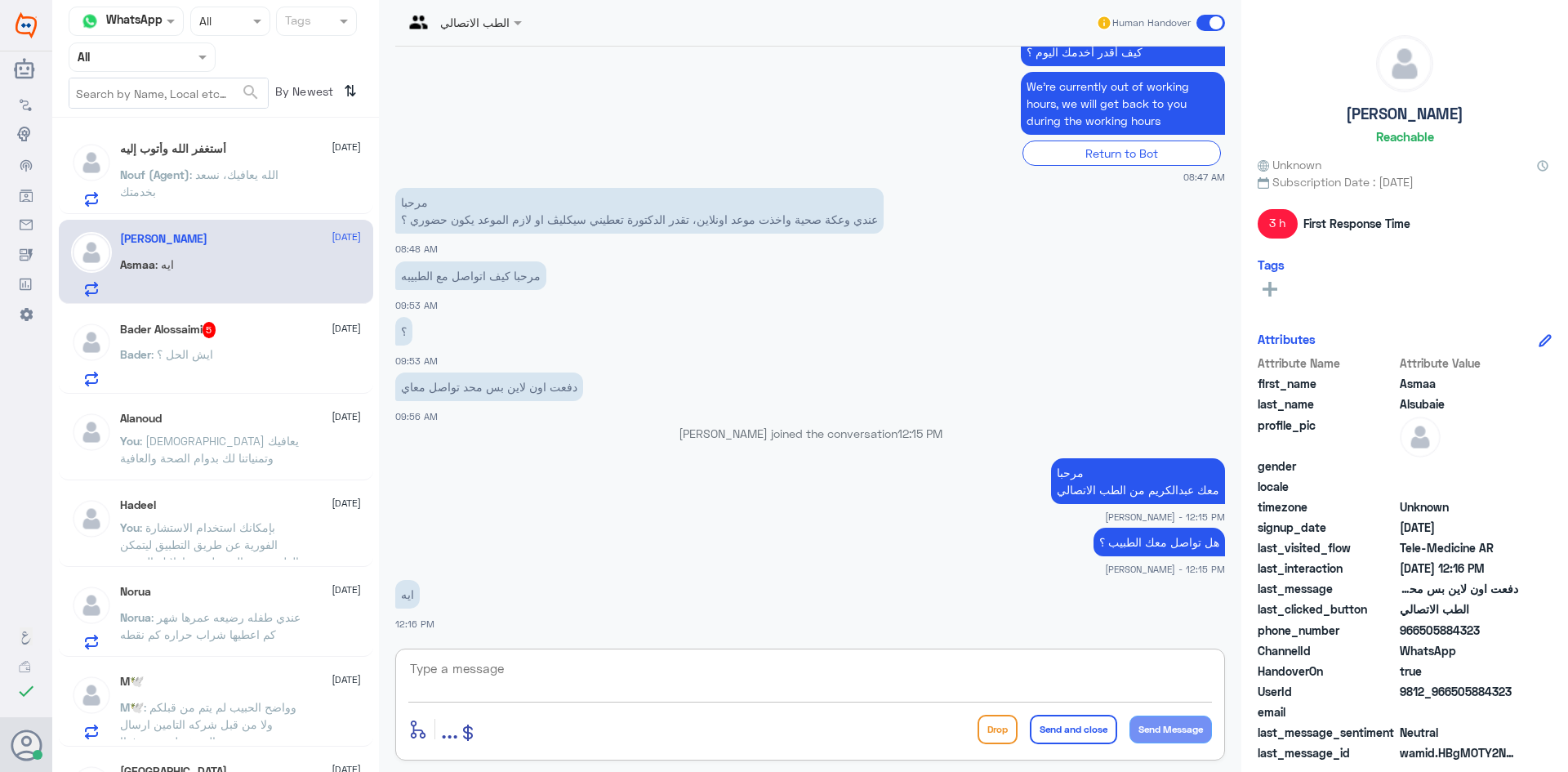
click at [514, 663] on textarea at bounding box center [810, 677] width 803 height 40
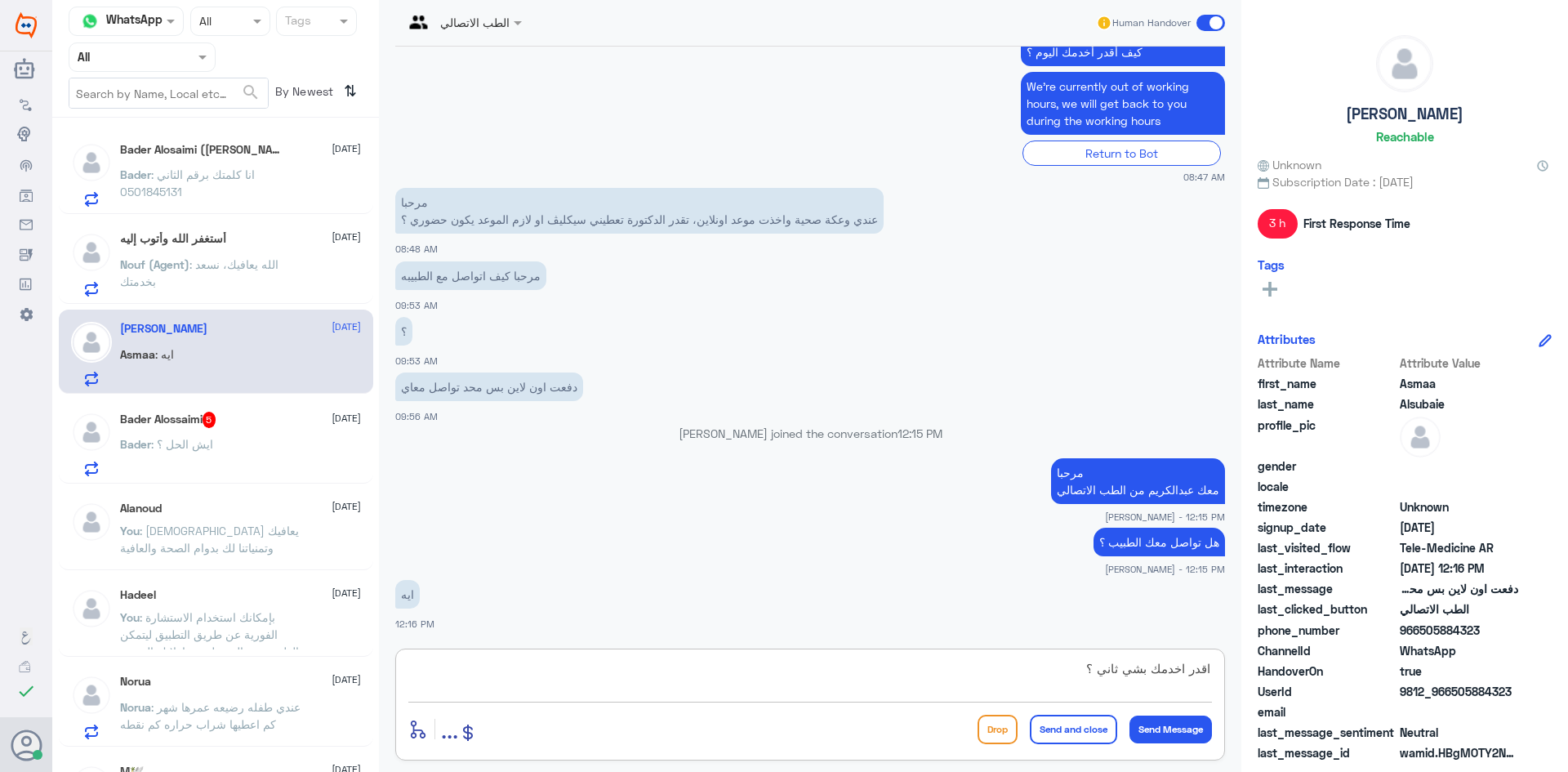
type textarea "اقدر اخدمك بشي ثاني ؟"
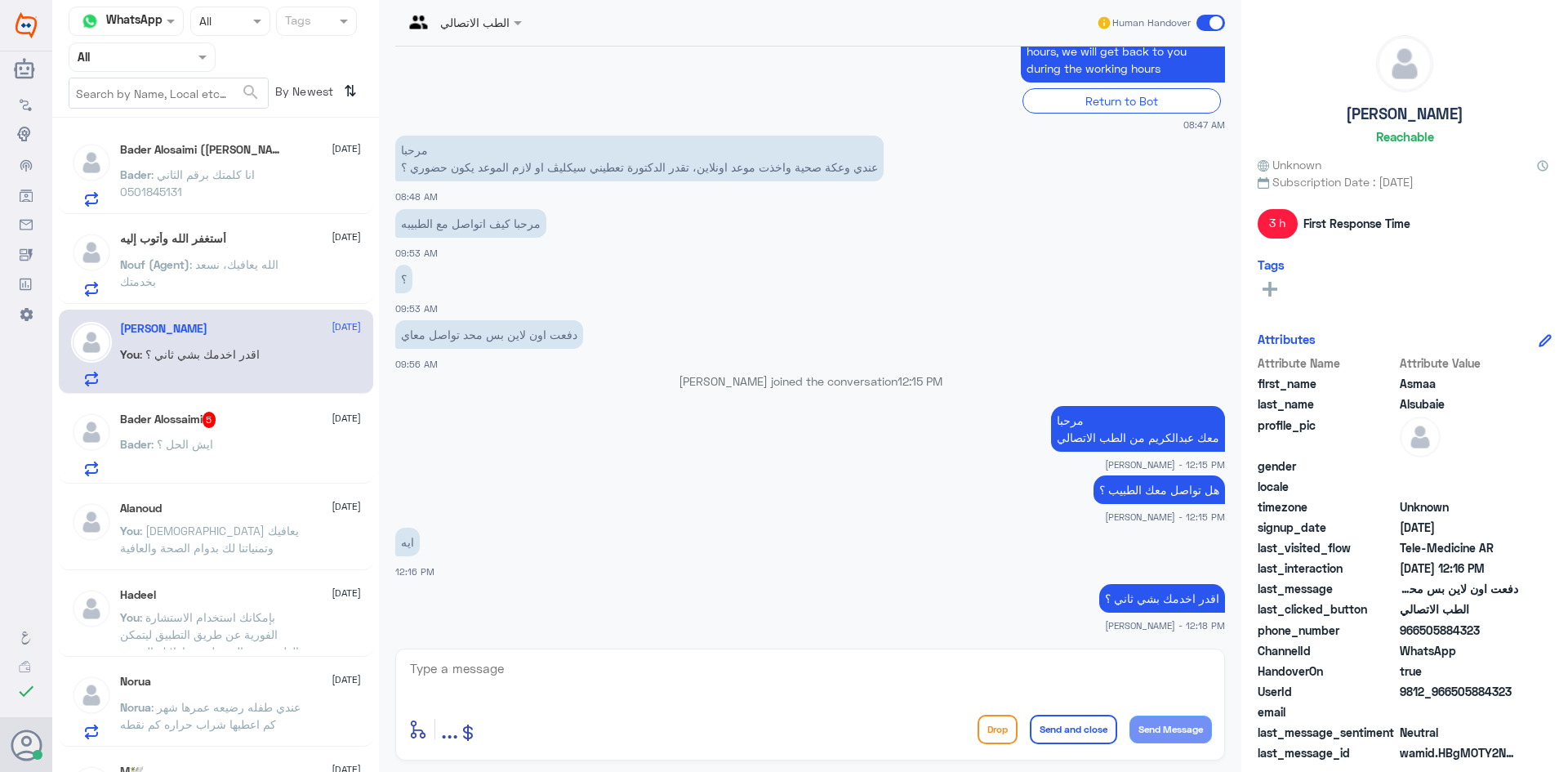
click at [298, 171] on p "Bader : انا كلمتك برقم الثاني 0501845131" at bounding box center [212, 187] width 184 height 41
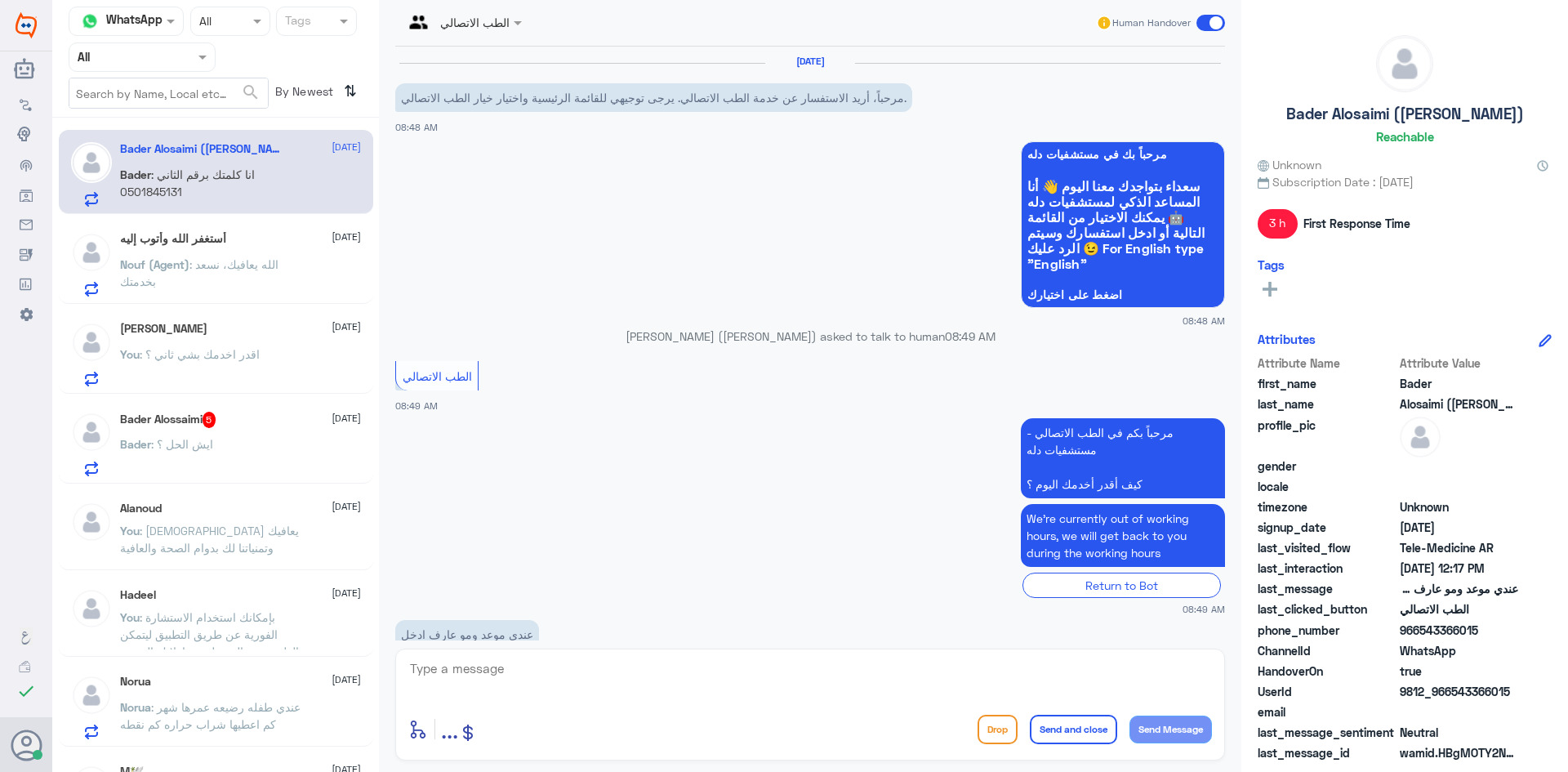
scroll to position [246, 0]
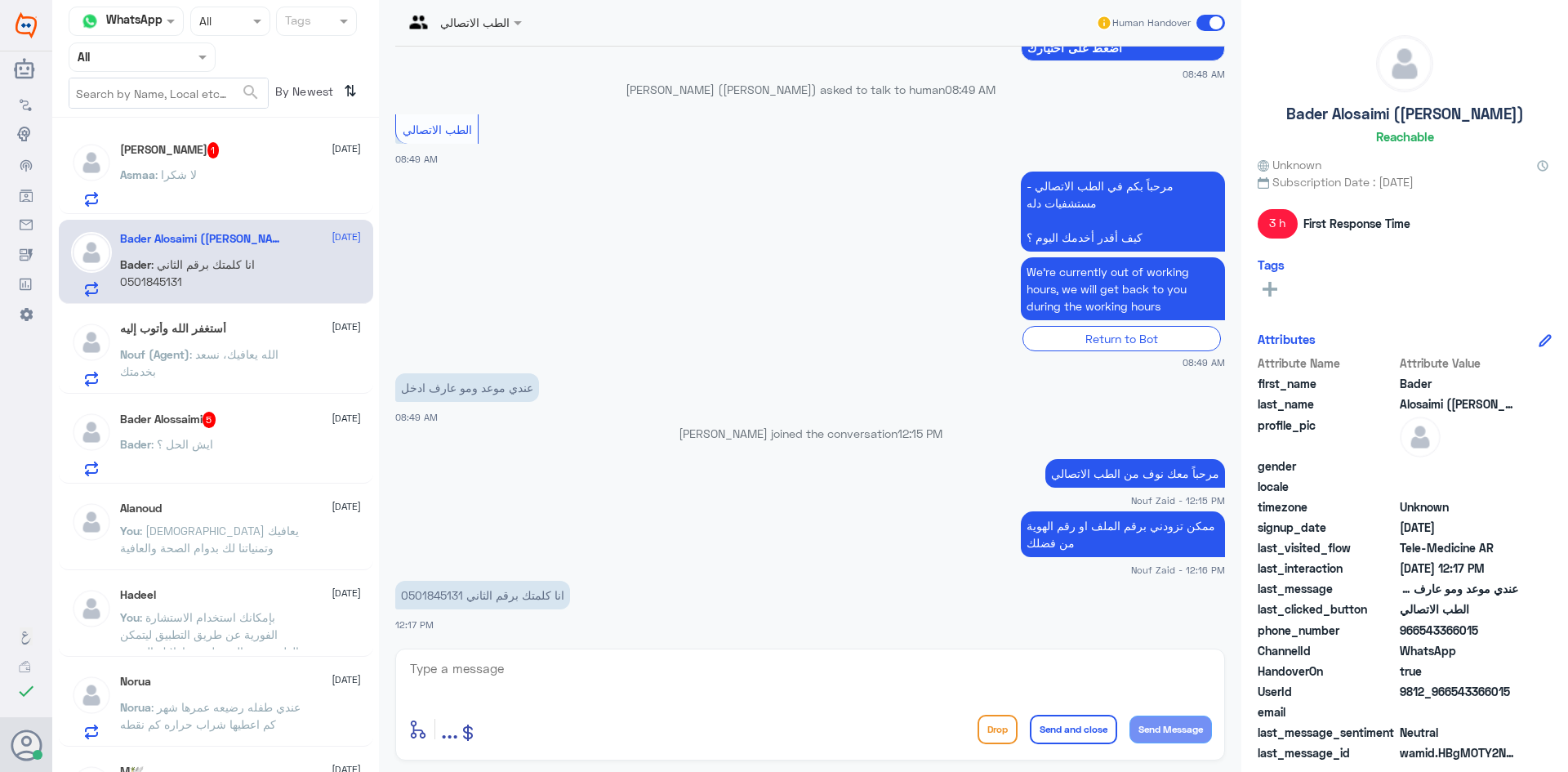
click at [298, 171] on div "Asmaa : لا شكرا" at bounding box center [241, 187] width 241 height 37
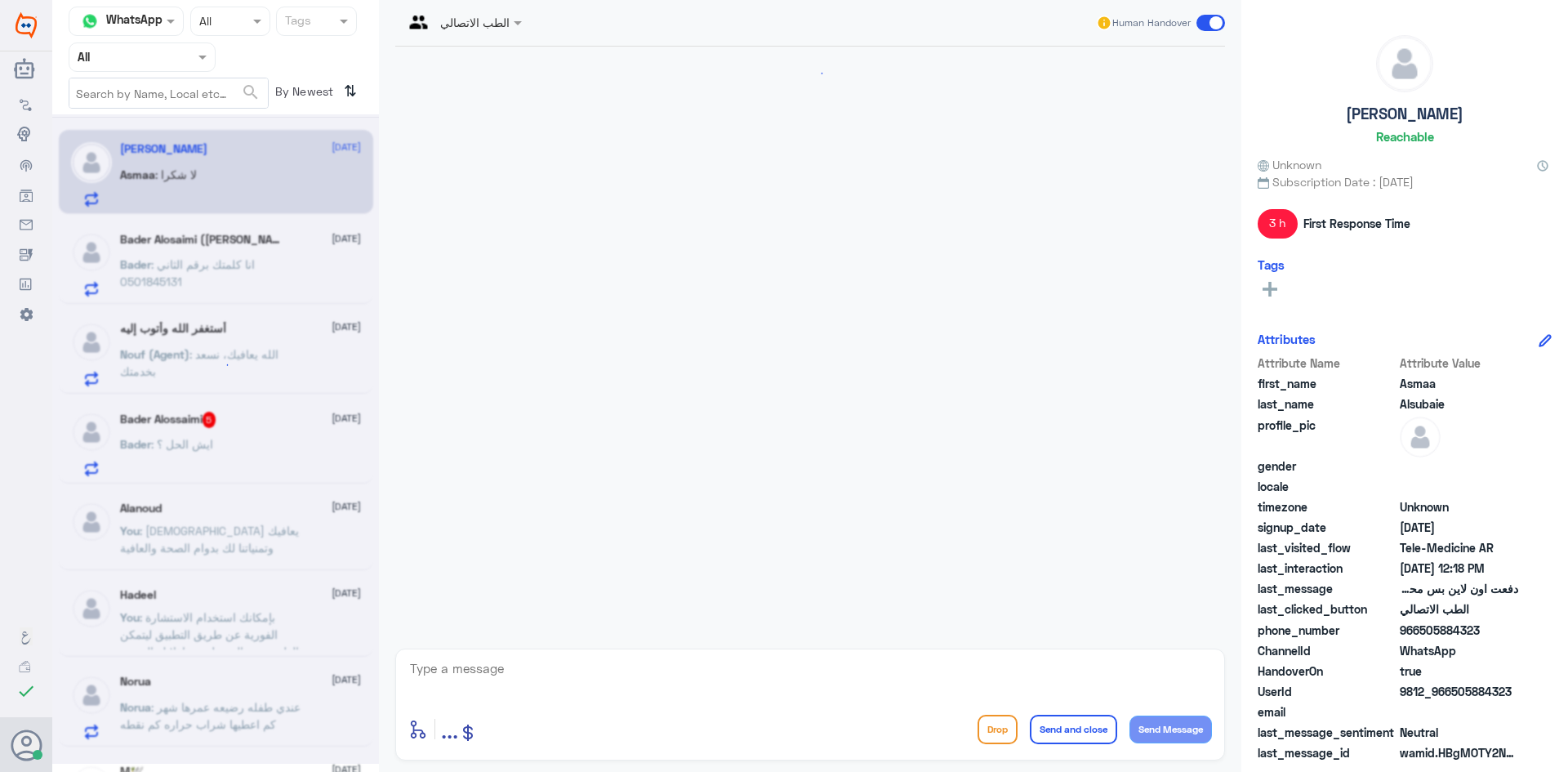
scroll to position [793, 0]
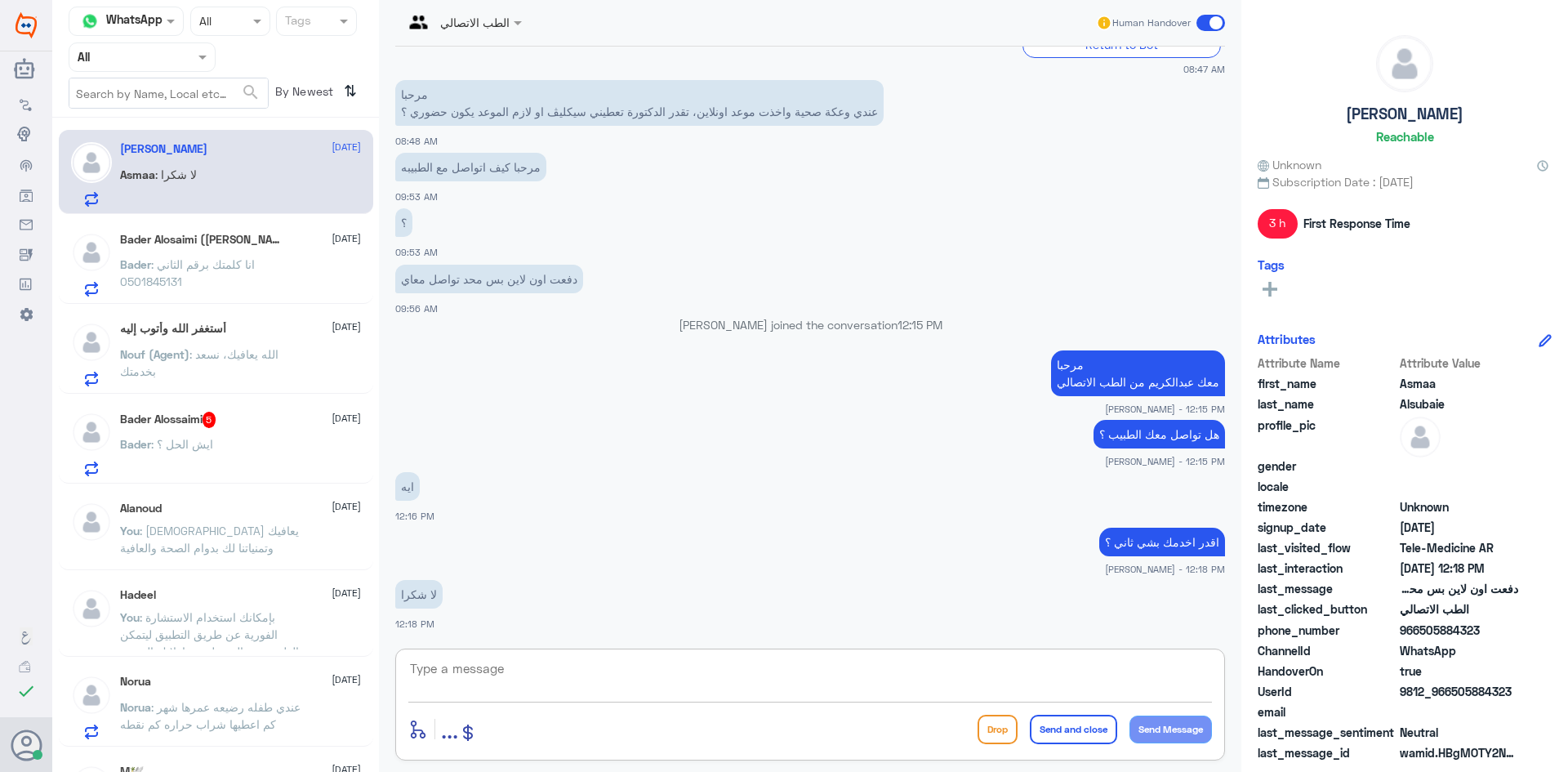
click at [520, 665] on textarea at bounding box center [810, 677] width 803 height 40
type textarea "العفو وتمنياتنا لك بدوام الصحة والعافية"
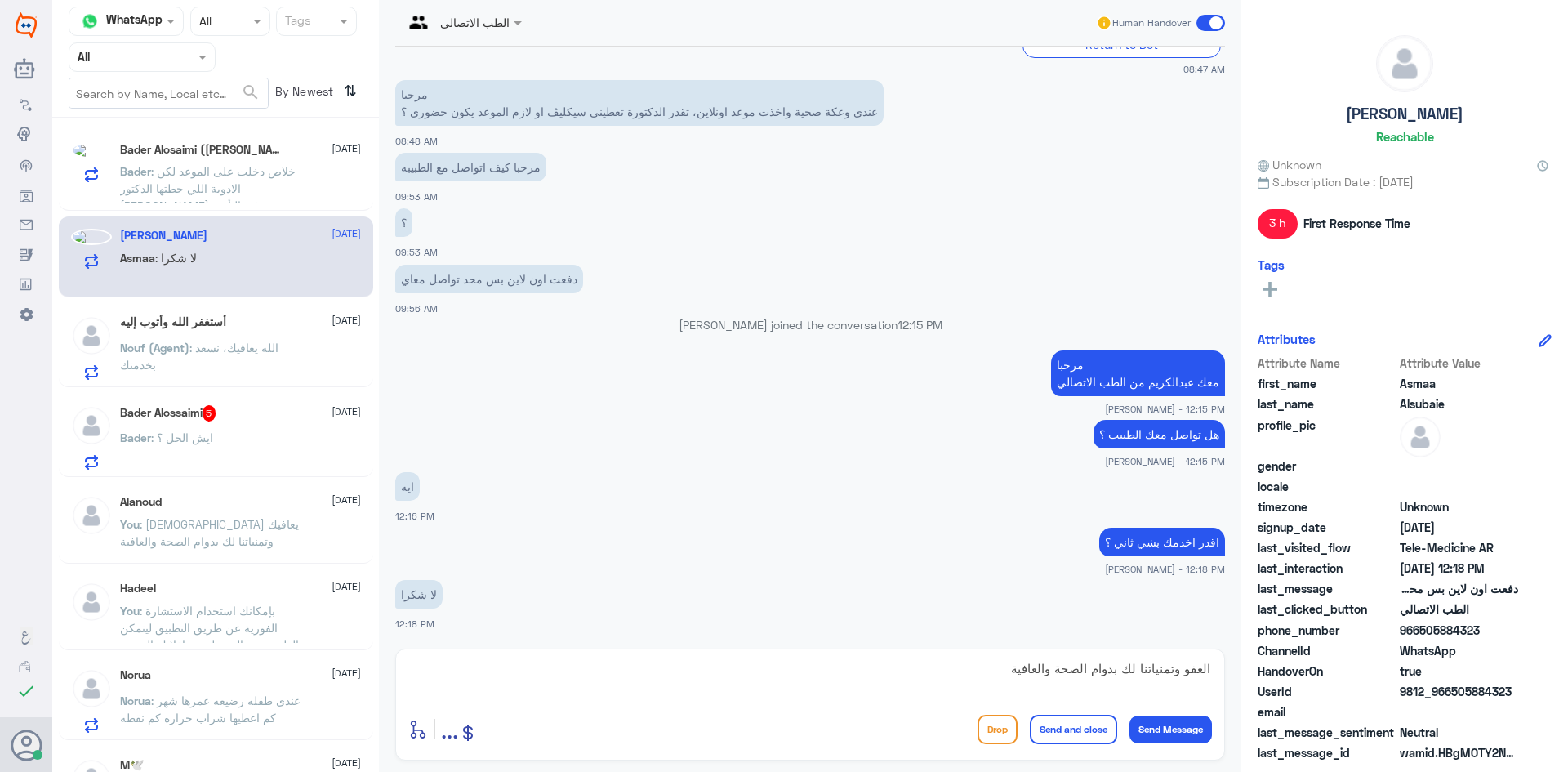
click at [520, 727] on button "Send and close" at bounding box center [1074, 729] width 87 height 29
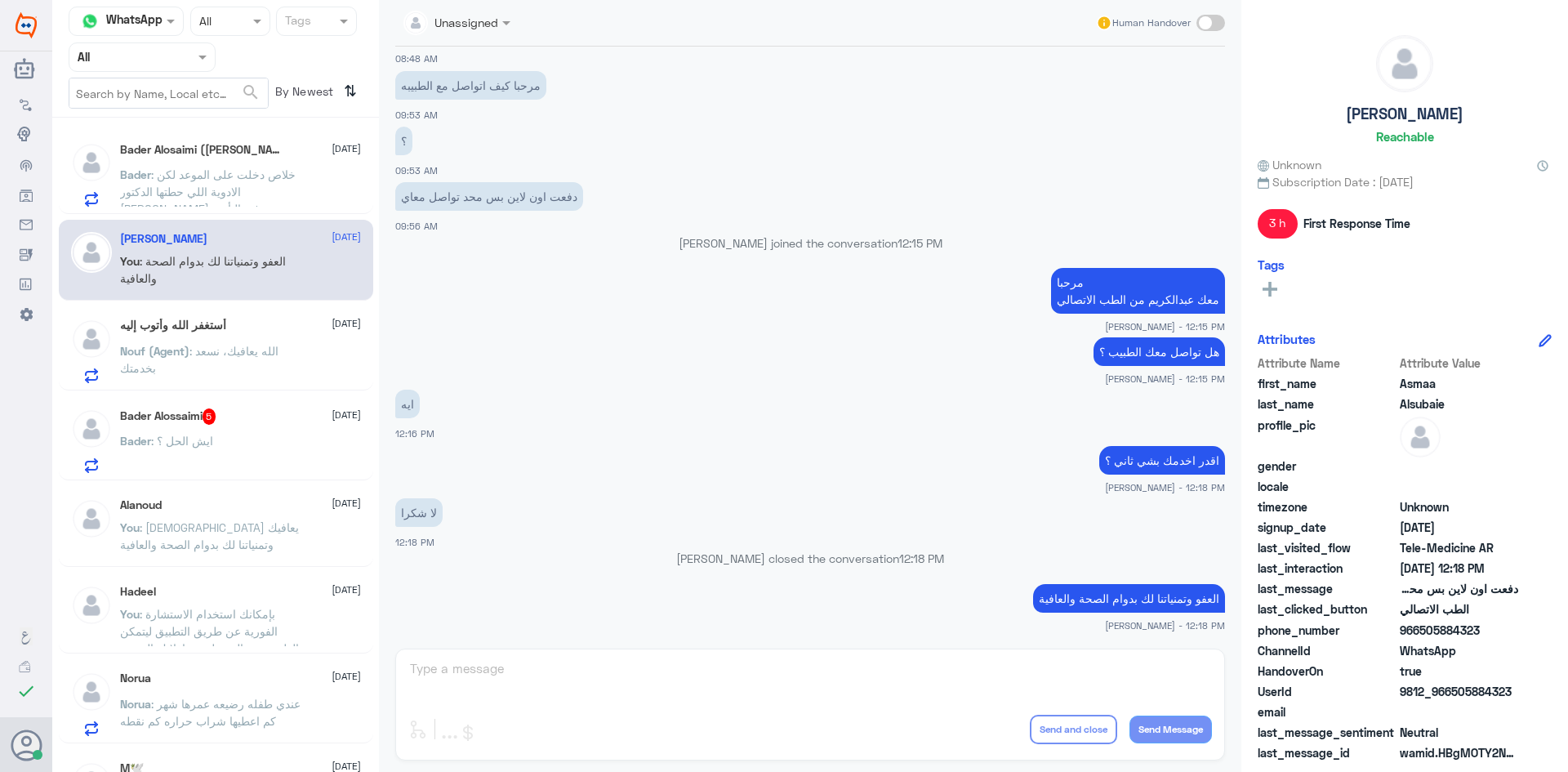
click at [330, 204] on div "Bader : خلاص دخلت على الموعد لكن الادوية اللي حطتها الدكتور ماهي مرفوعه في التأ…" at bounding box center [241, 187] width 241 height 37
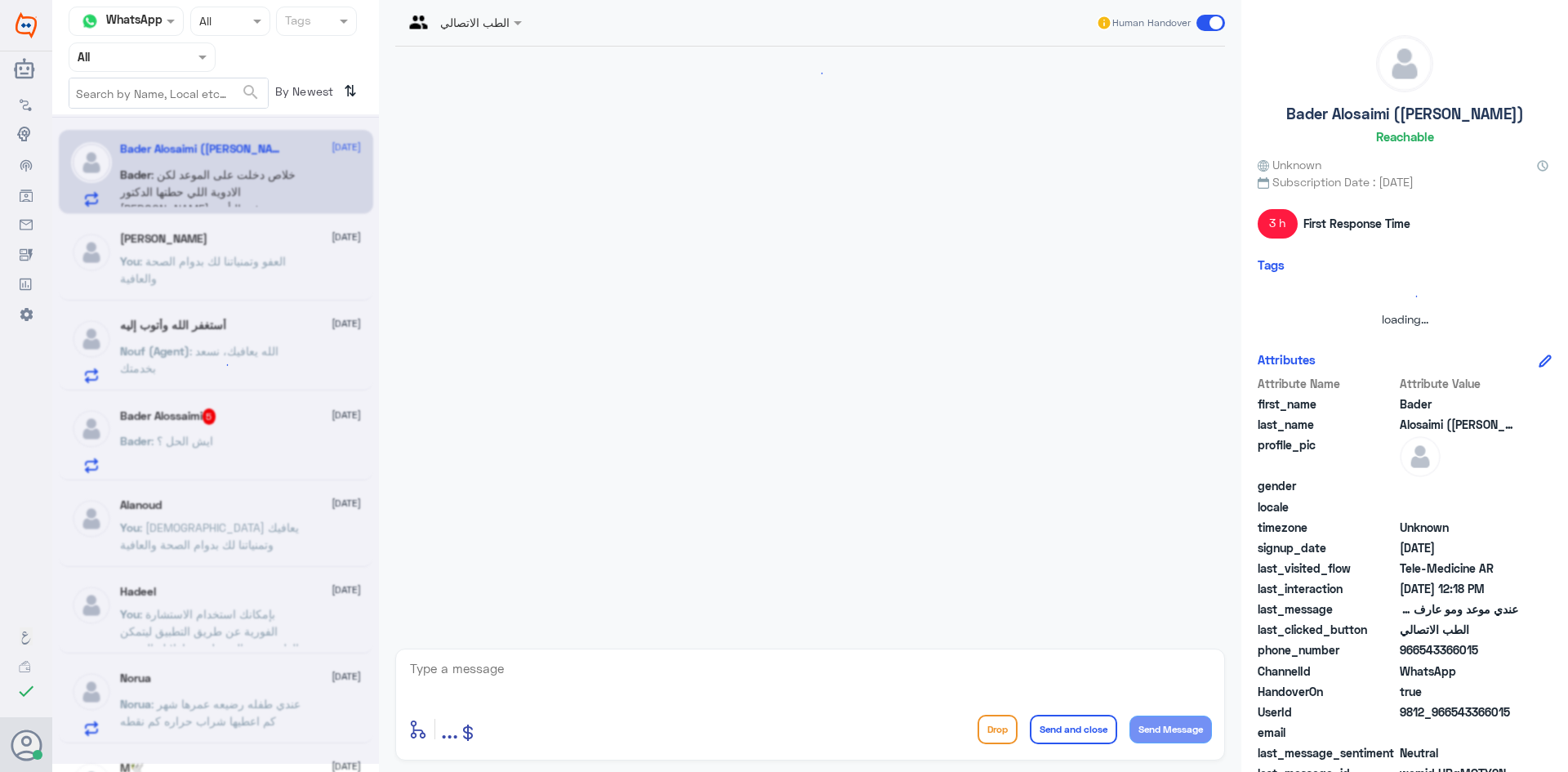
scroll to position [303, 0]
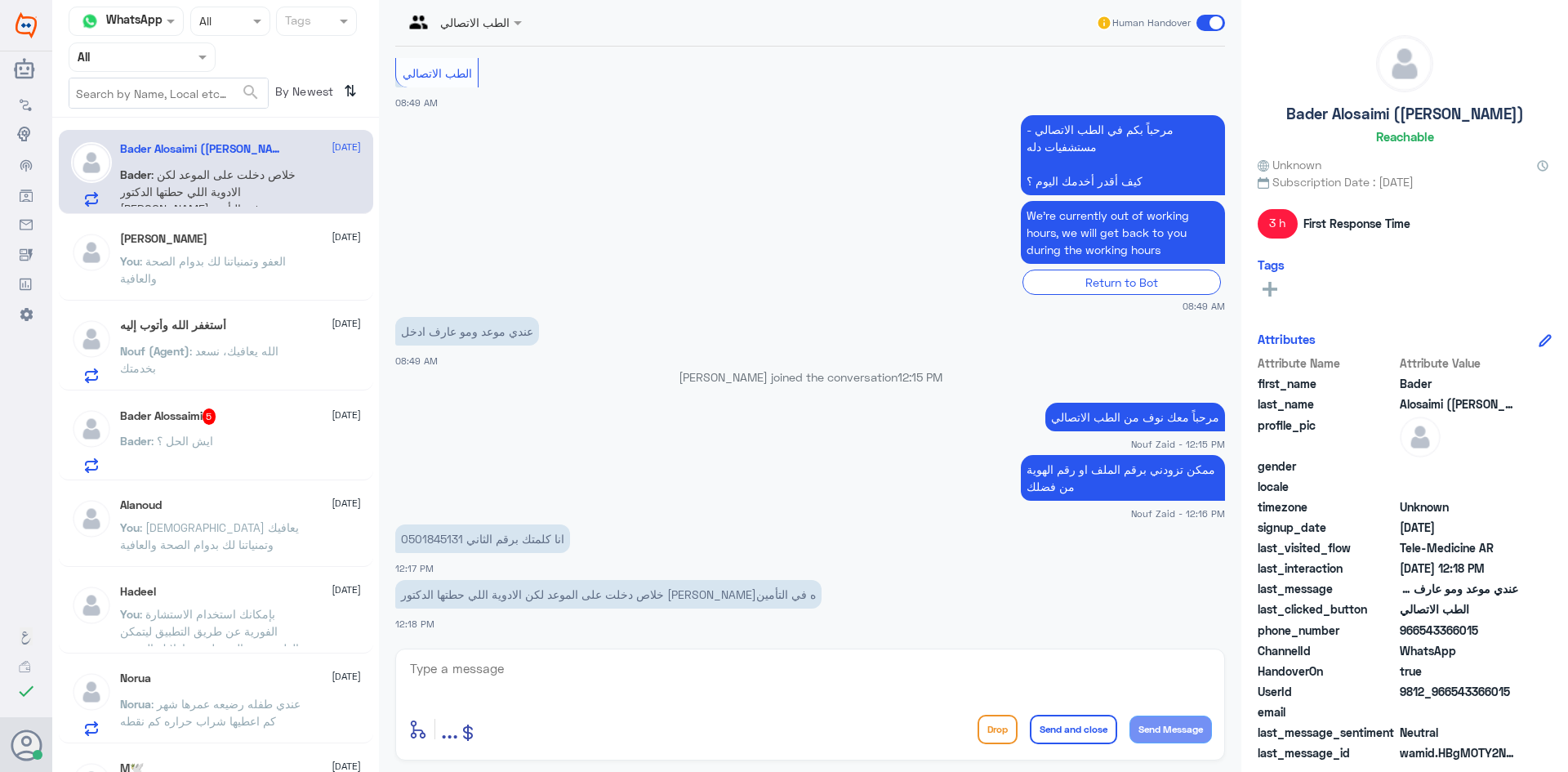
click at [268, 409] on div "Bader Alossaimi 5 31 August" at bounding box center [241, 417] width 241 height 16
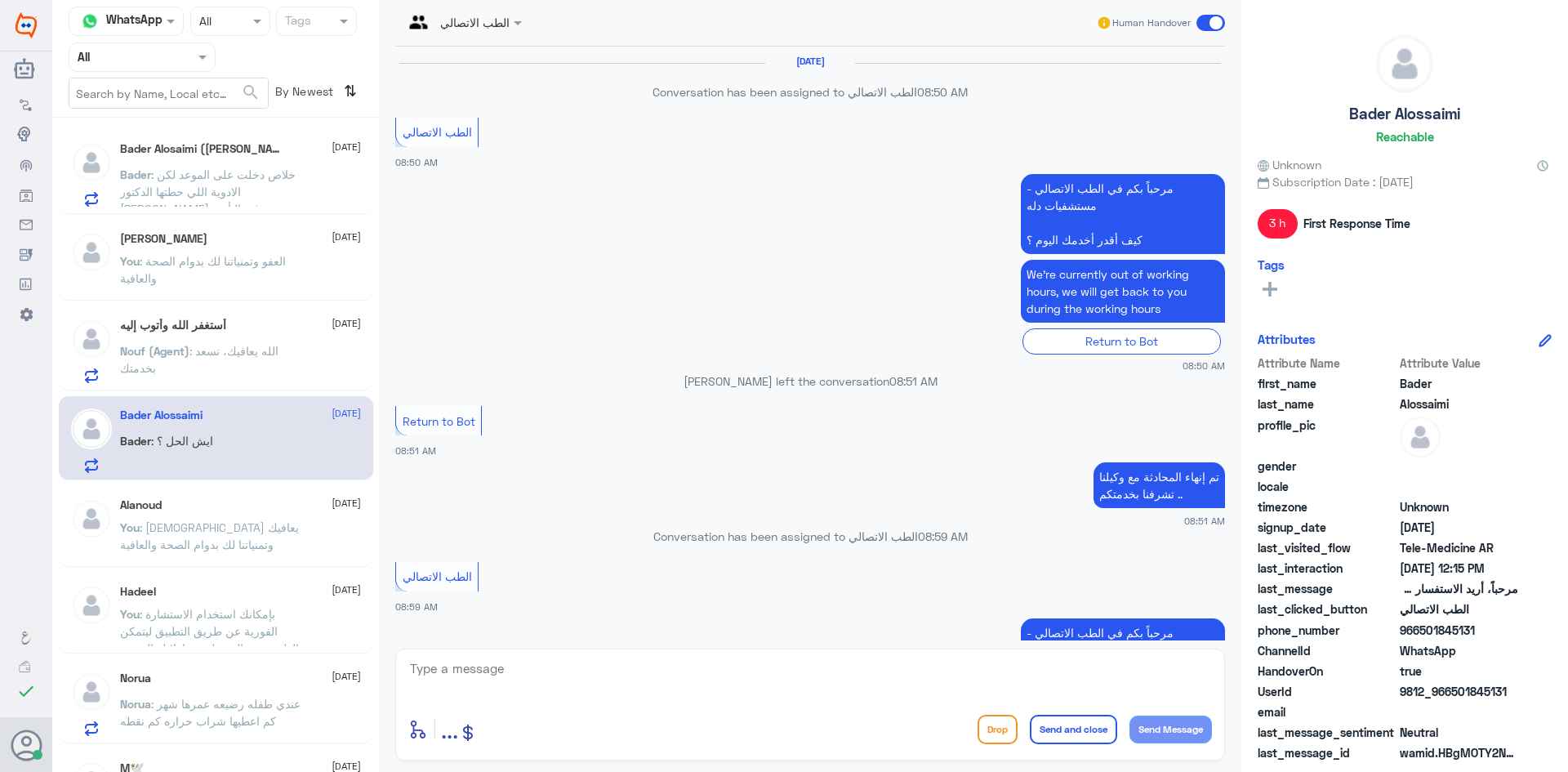
scroll to position [730, 0]
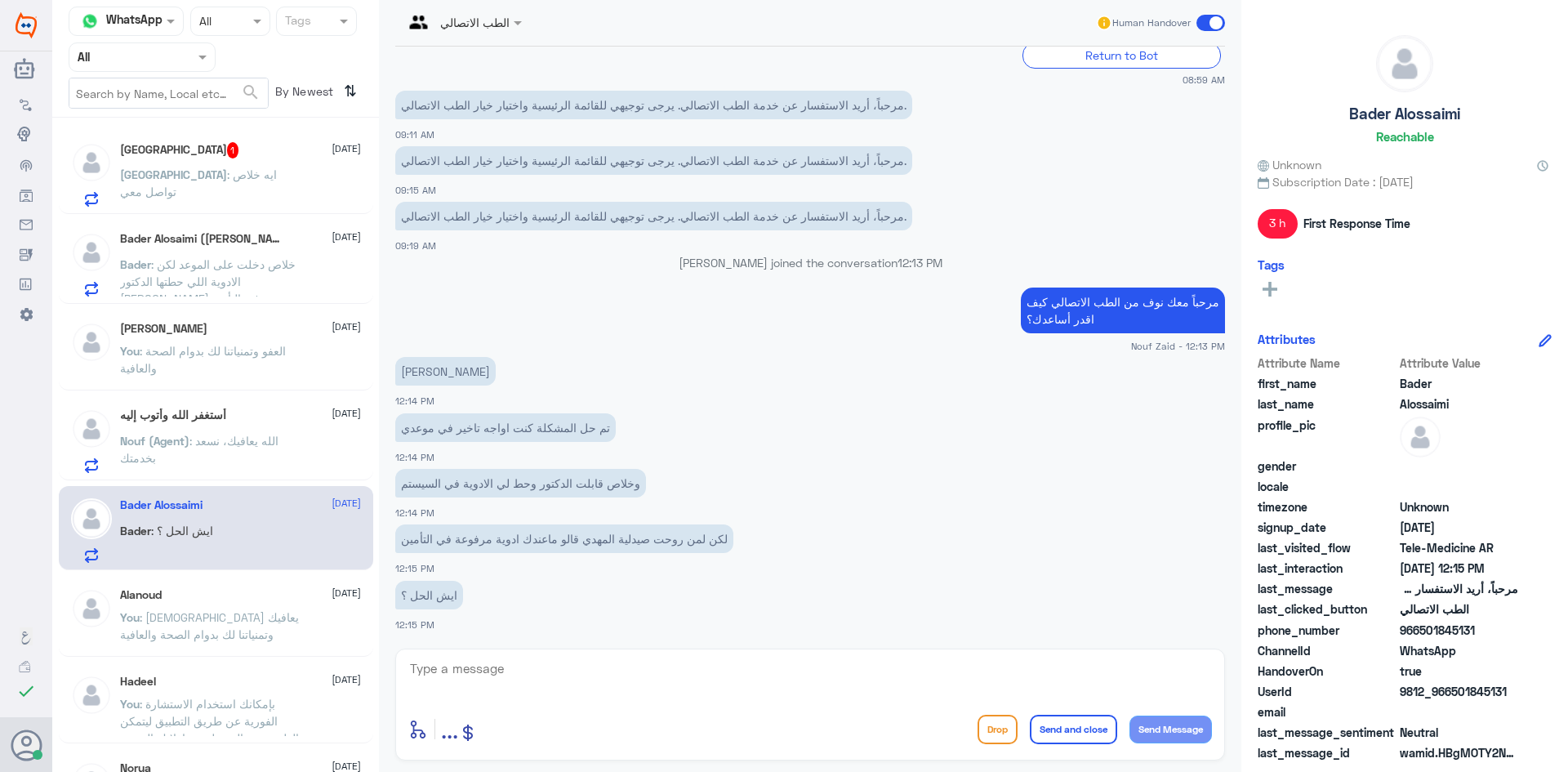
click at [209, 140] on div "Turki 1 31 August Turki : ايه خلاص تواصل معي" at bounding box center [216, 171] width 314 height 84
click at [245, 170] on span ": ايه خلاص تواصل معي" at bounding box center [199, 183] width 157 height 31
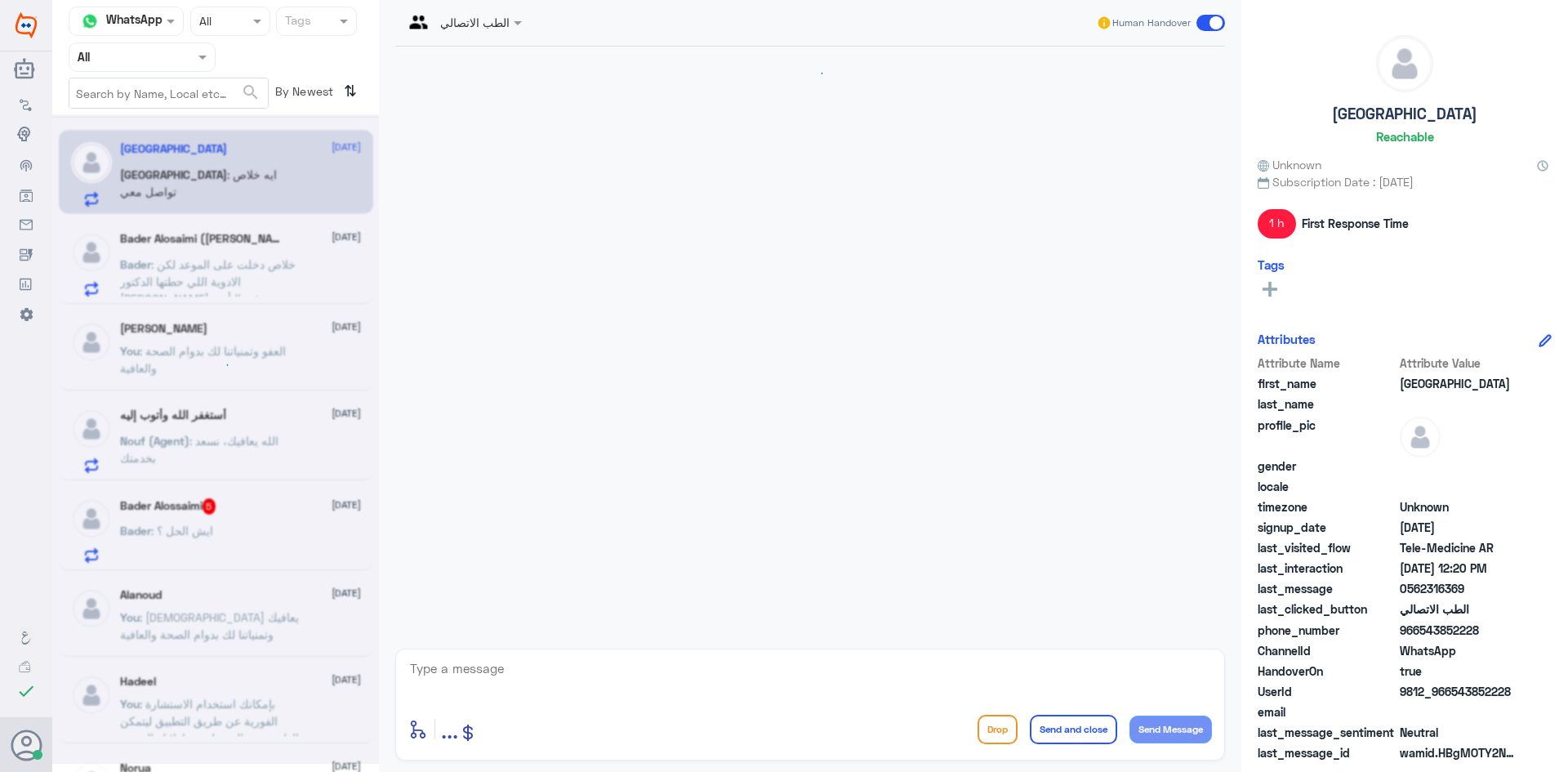
scroll to position [240, 0]
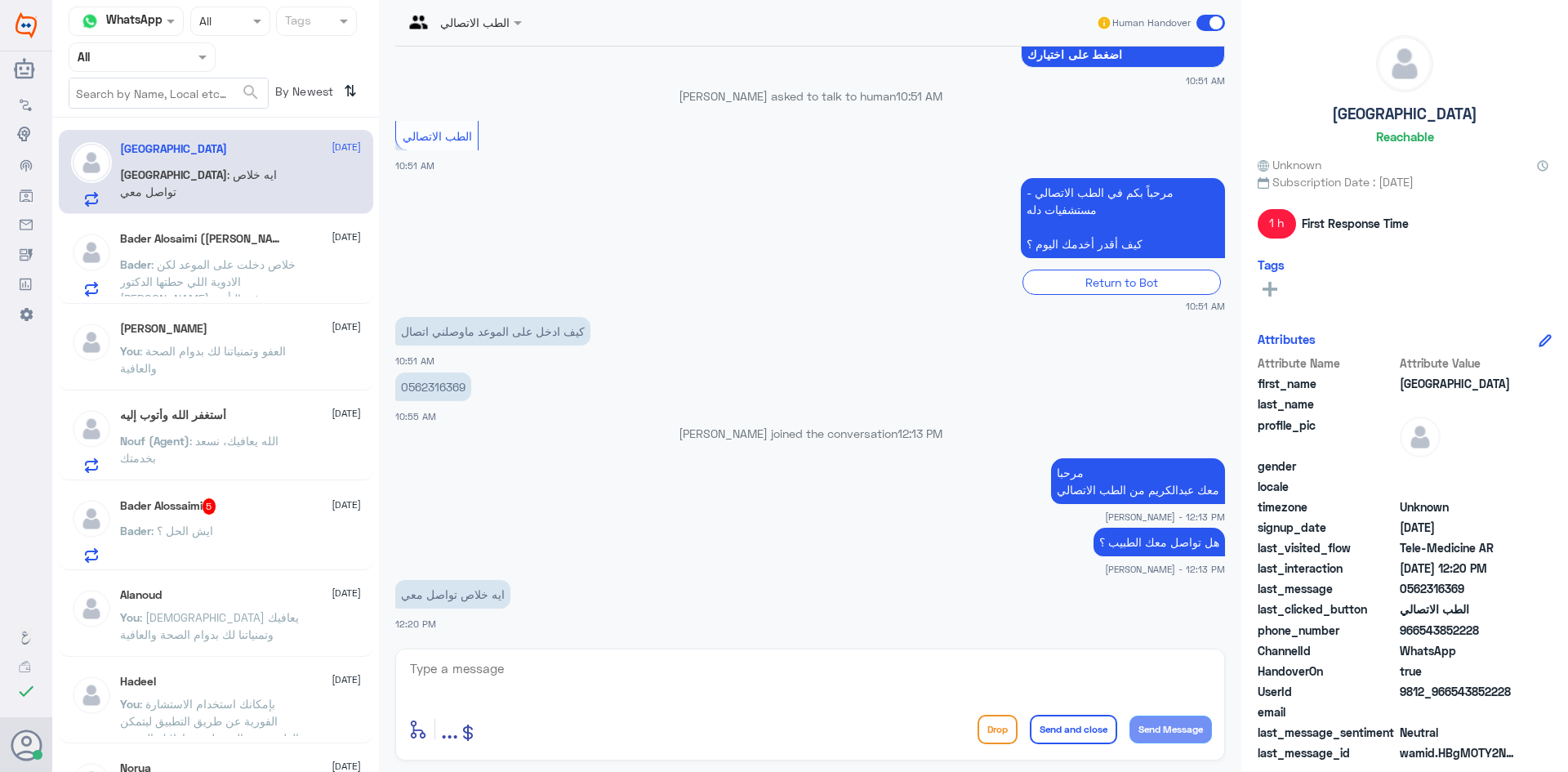
click at [520, 662] on textarea at bounding box center [810, 677] width 803 height 40
type textarea "اقدر اساعدك بشي ثاني ؟"
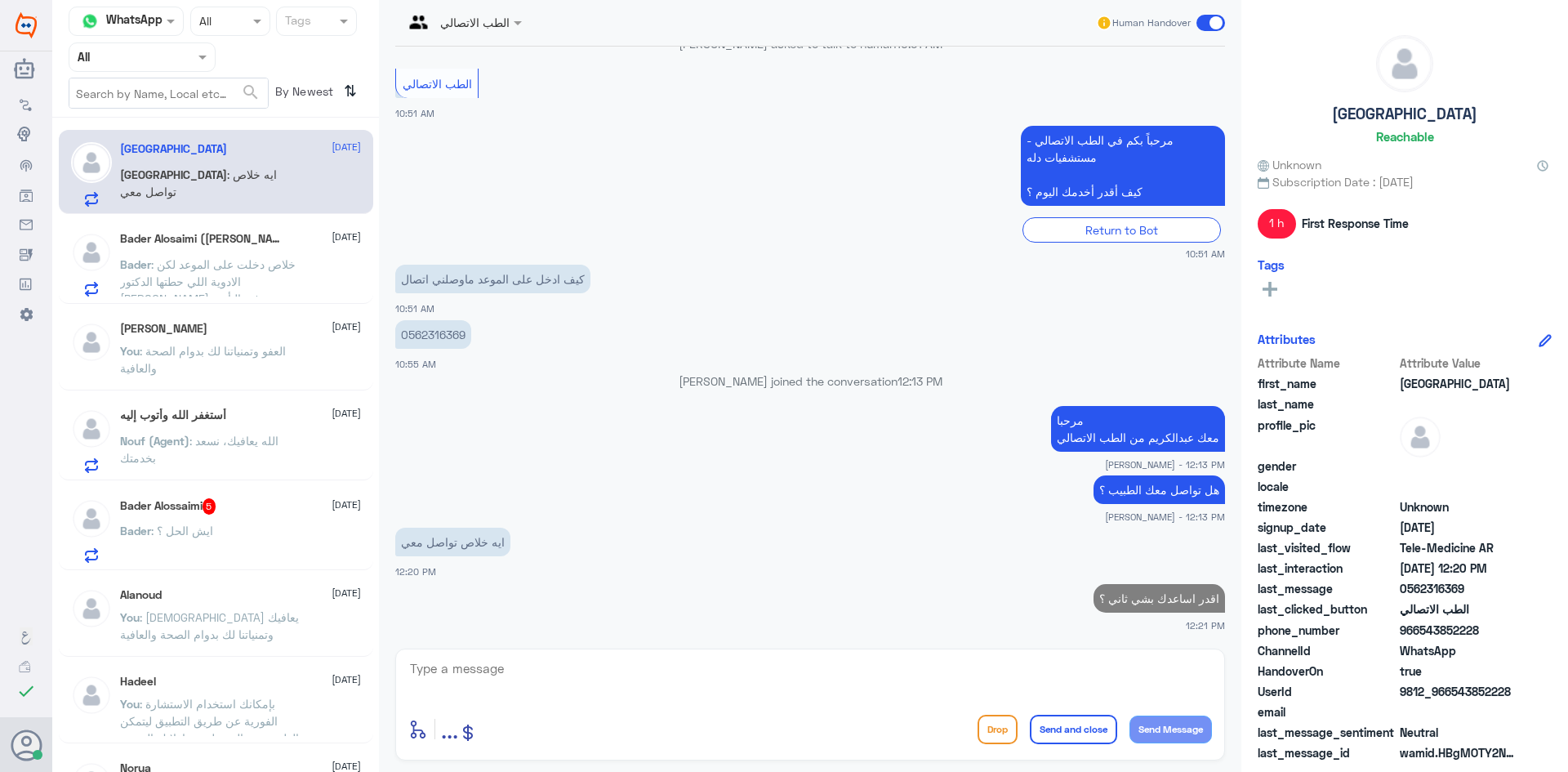
click at [257, 519] on div "Bader Alossaimi 5 31 August Bader : ايش الحل ؟" at bounding box center [241, 530] width 241 height 64
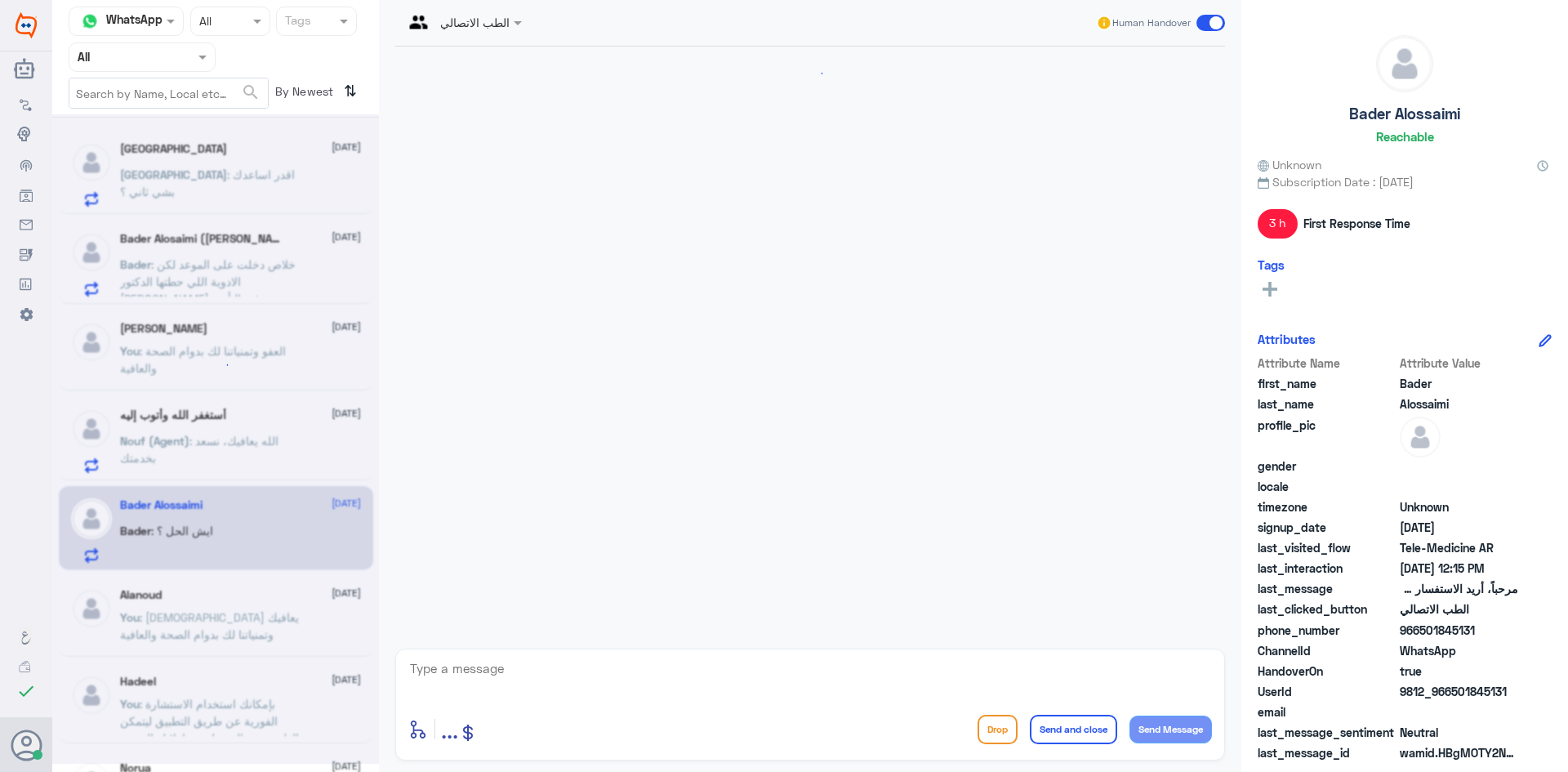
scroll to position [730, 0]
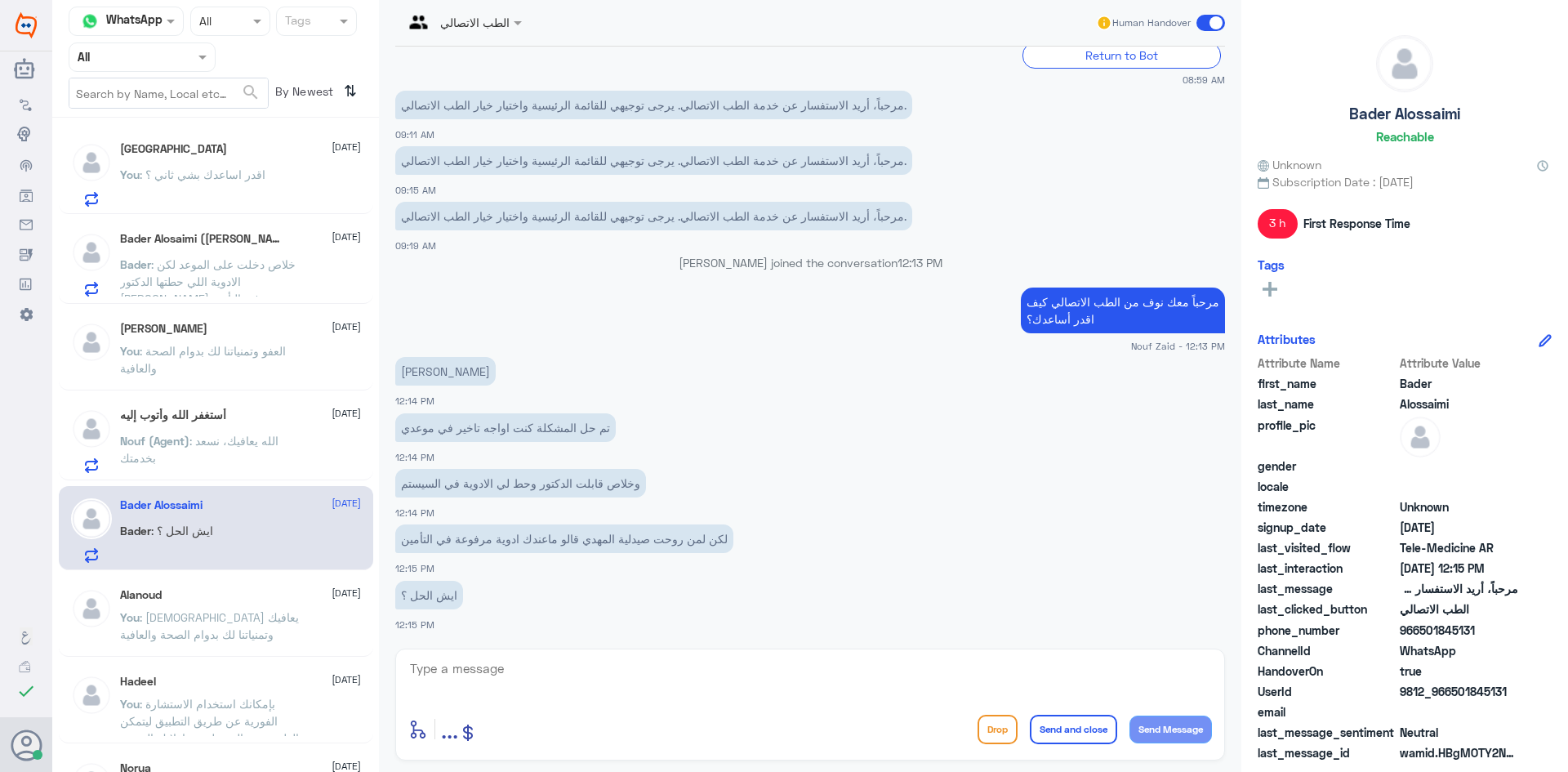
click at [274, 140] on div "Turki 31 August You : اقدر اساعدك بشي ثاني ؟" at bounding box center [216, 171] width 314 height 84
click at [264, 168] on div "Turki 31 August You : اقدر اساعدك بشي ثاني ؟" at bounding box center [241, 174] width 241 height 64
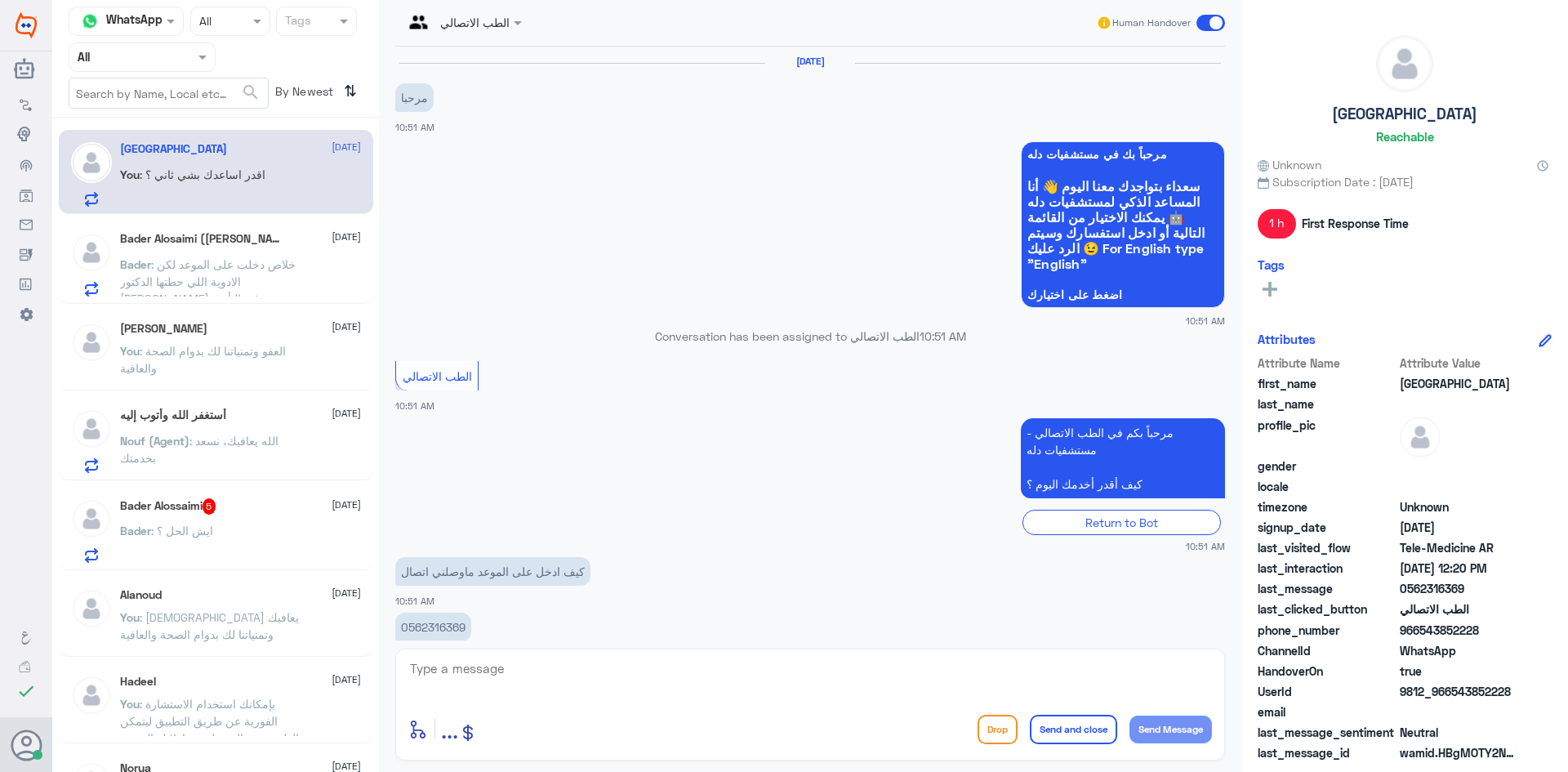
scroll to position [293, 0]
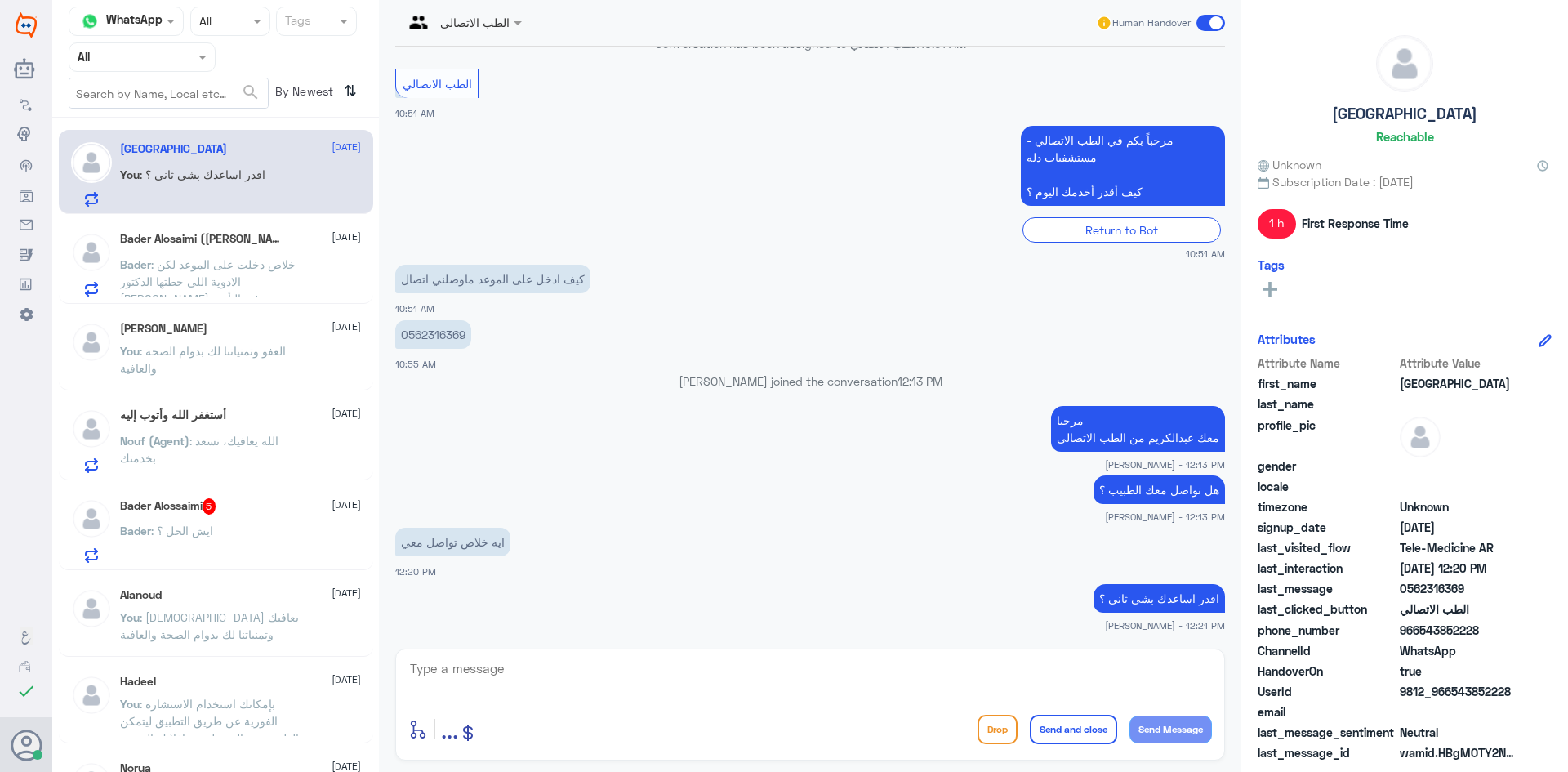
click at [153, 524] on span ": ايش الحل ؟" at bounding box center [182, 531] width 62 height 14
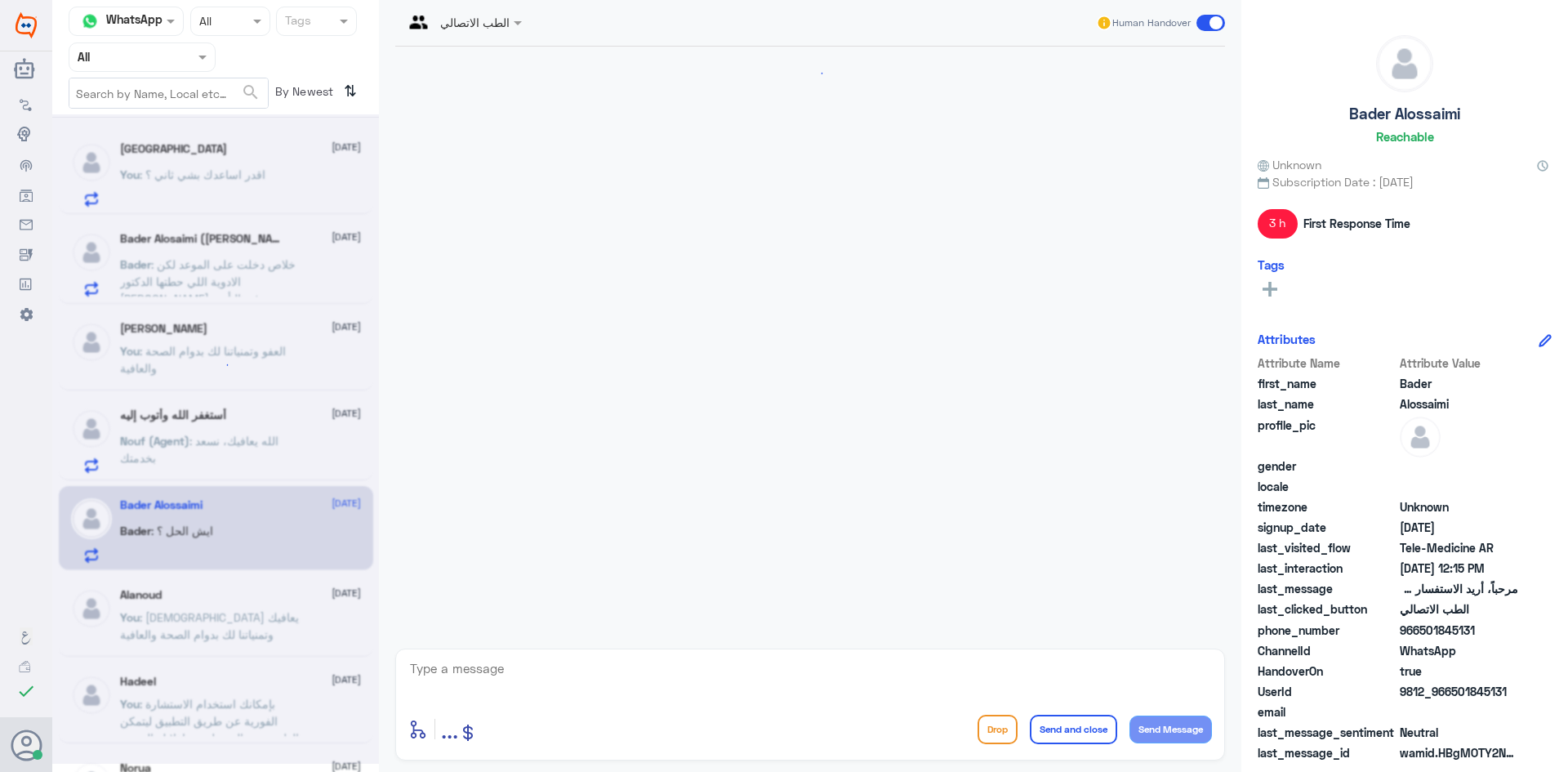
scroll to position [730, 0]
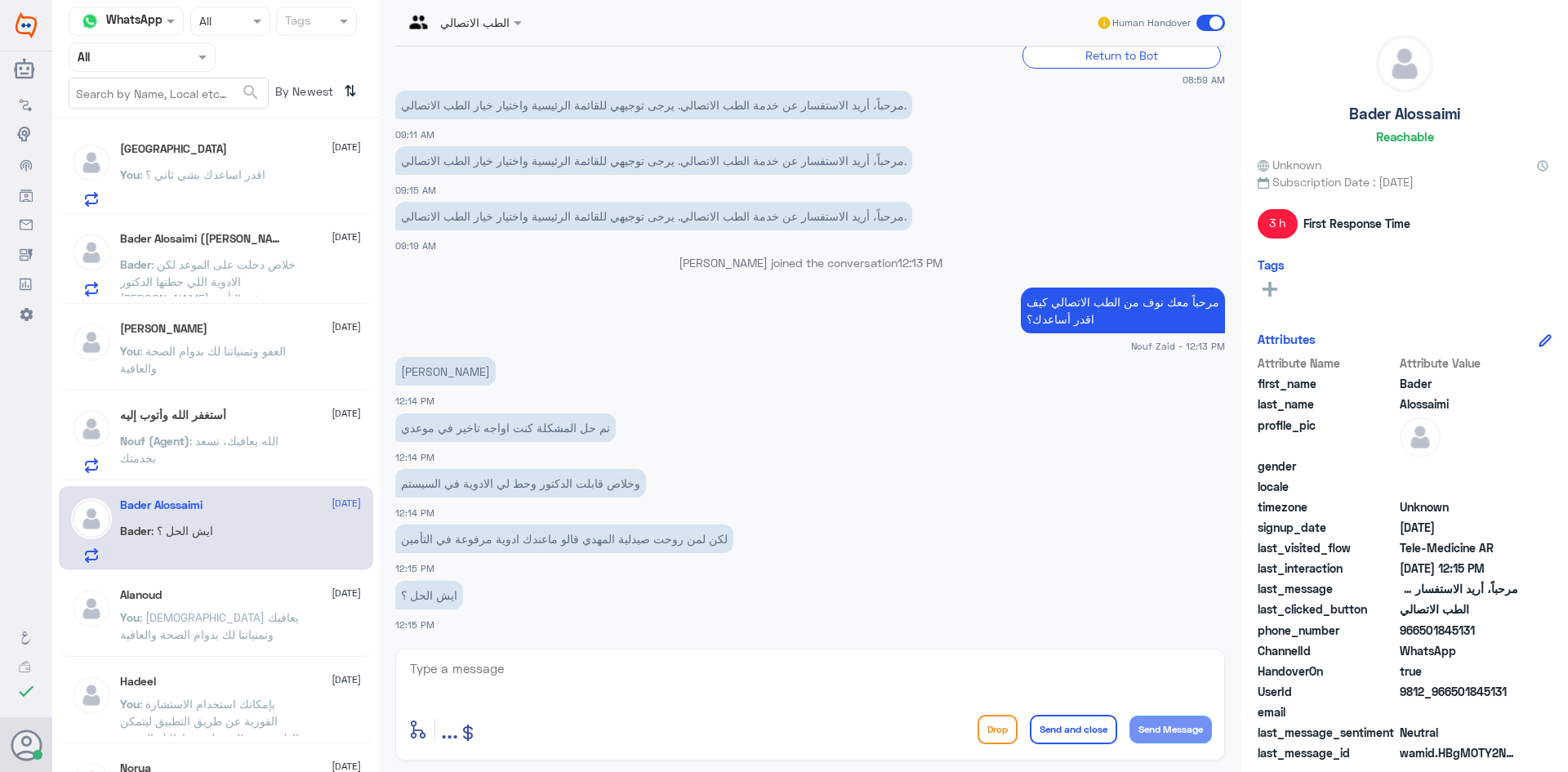
click at [520, 675] on textarea at bounding box center [810, 677] width 803 height 40
click at [520, 665] on textarea at bounding box center [810, 677] width 803 height 40
click at [520, 675] on textarea at bounding box center [810, 677] width 803 height 40
type textarea "هل الدكتور كتب لك الادوية على صيدلية النهدي ؟"
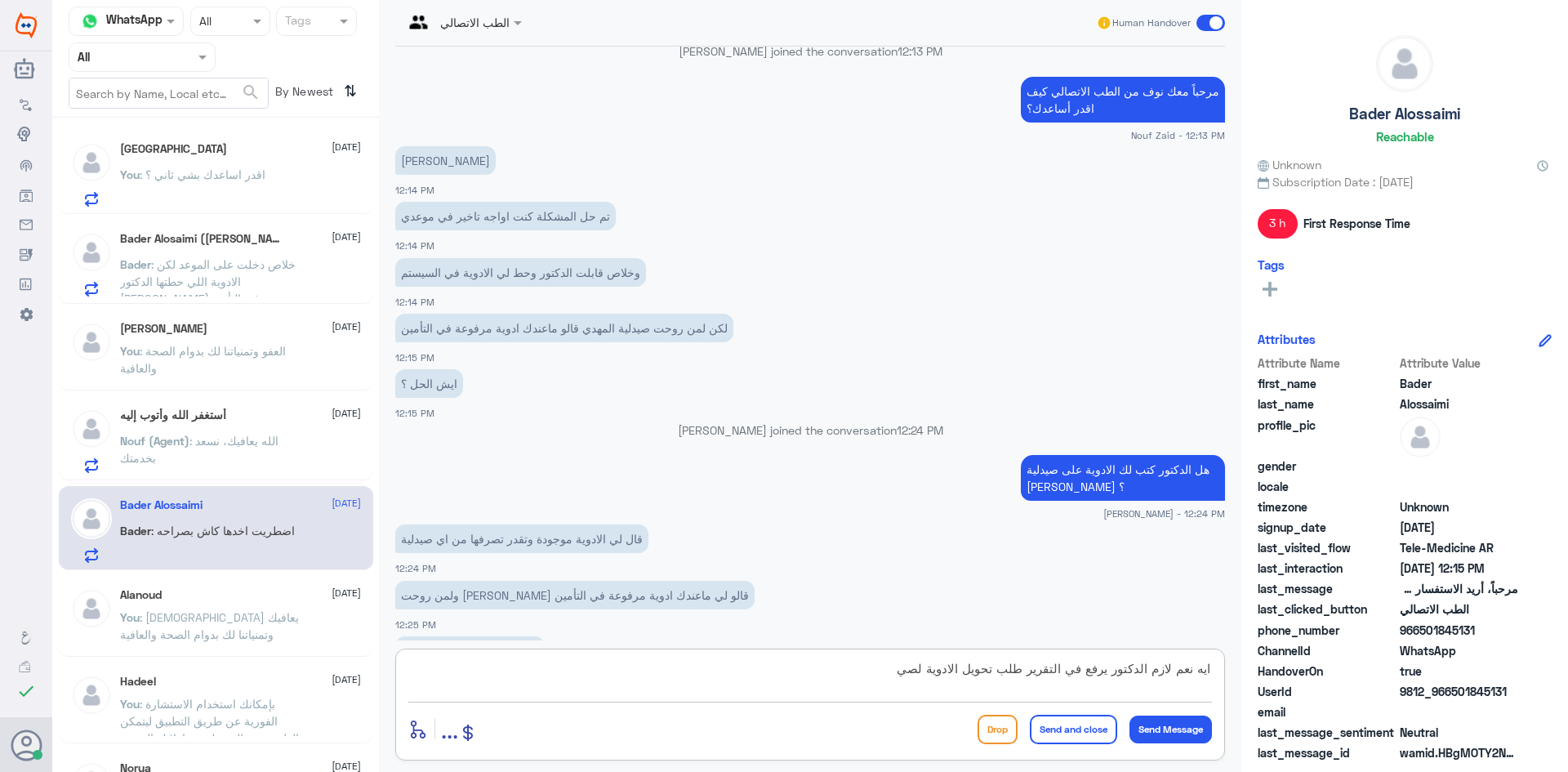
scroll to position [963, 0]
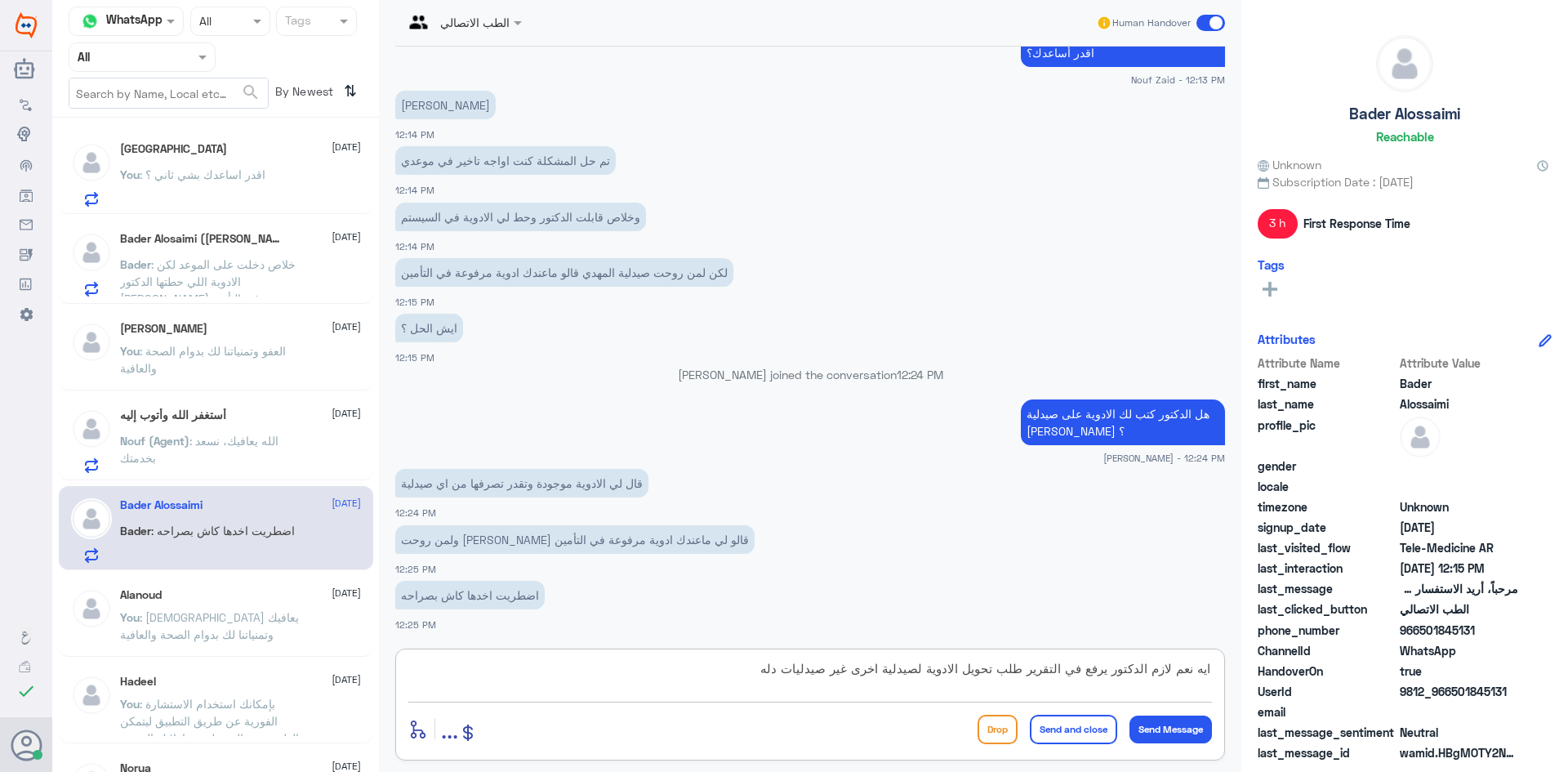
type textarea "ايه نعم لازم الدكتور يرفع في التقرير طلب تحويل الادوية لصيدلية اخرى غير صيدليات…"
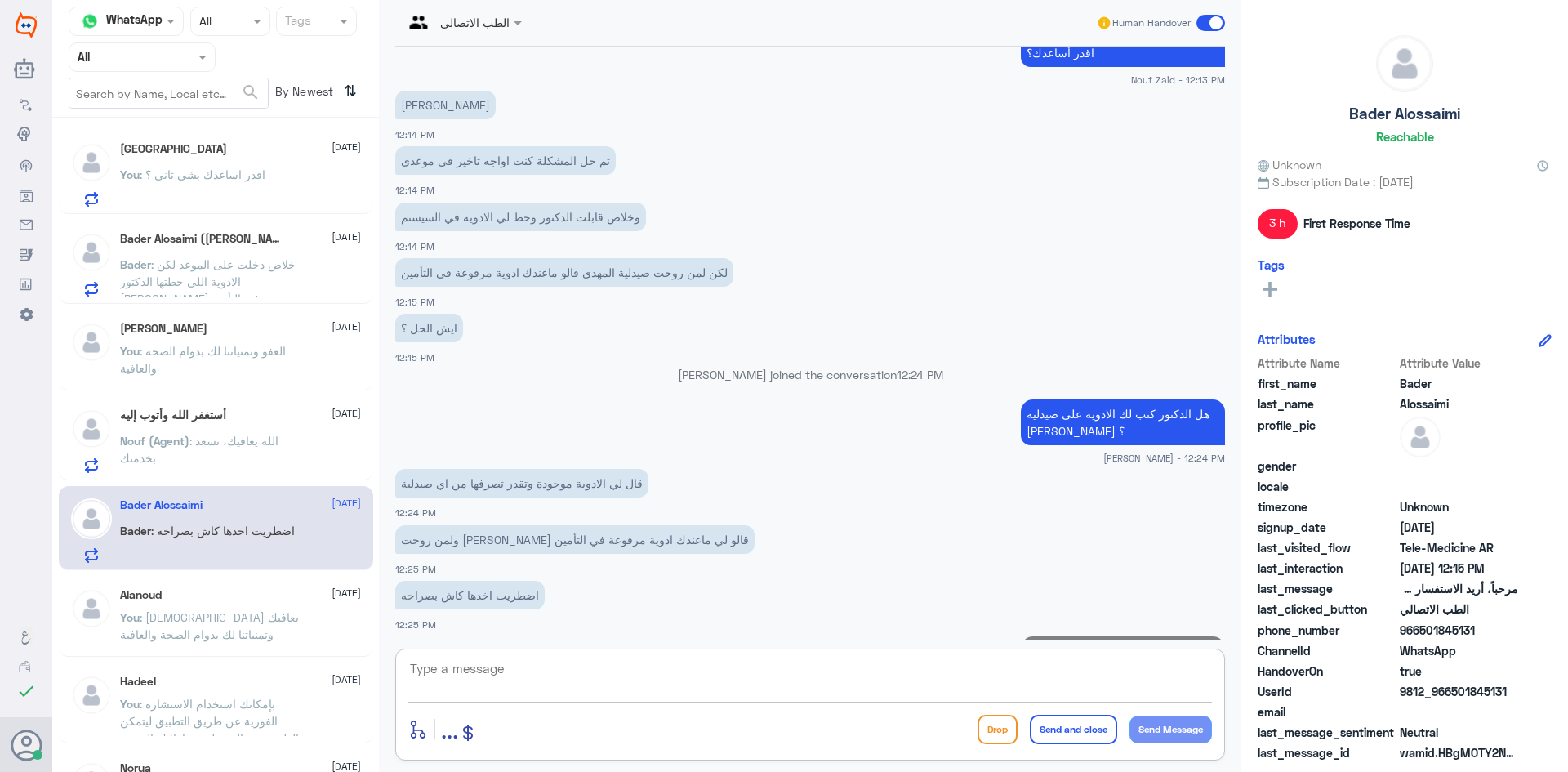
scroll to position [1050, 0]
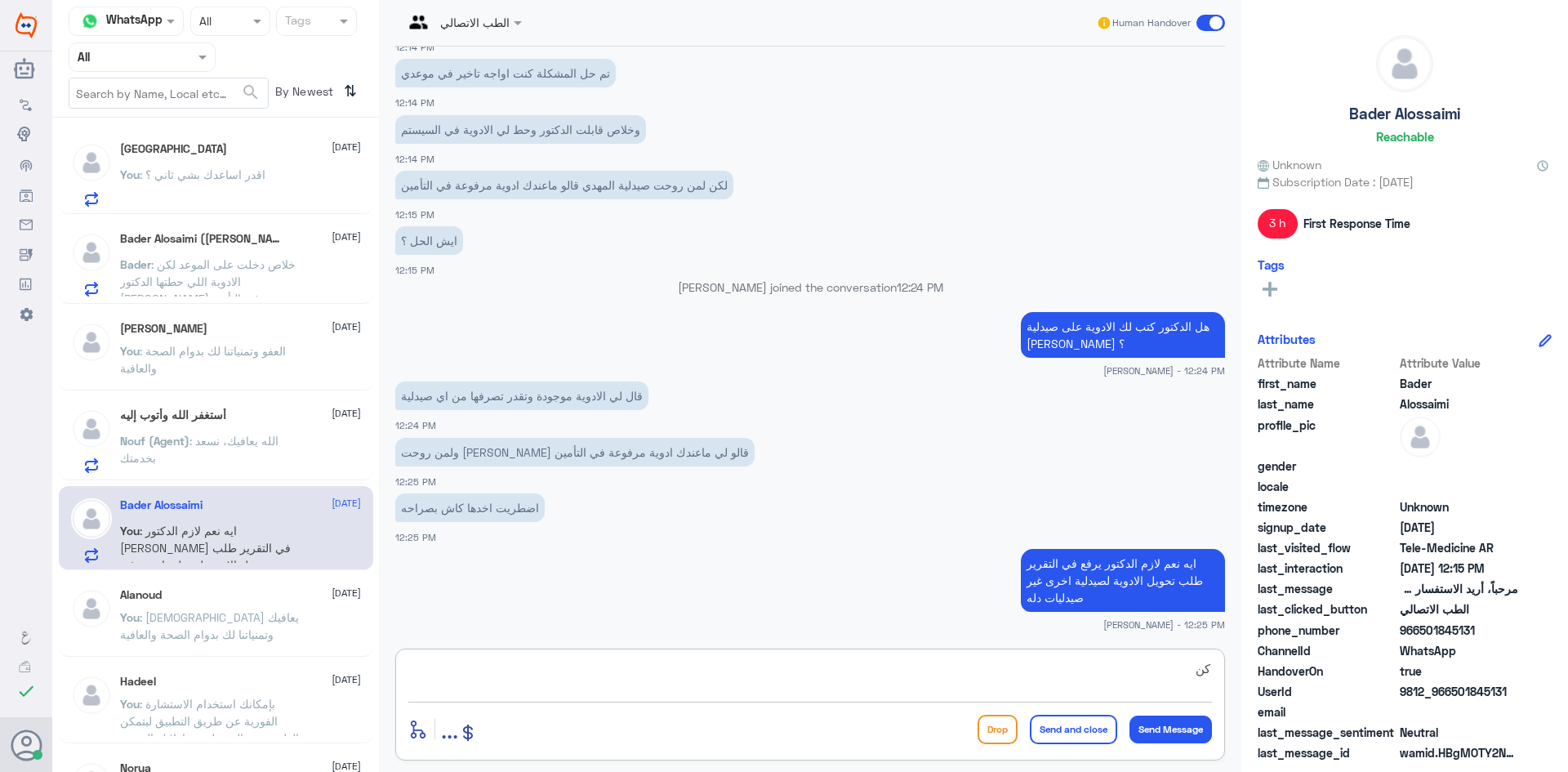
type textarea "ك"
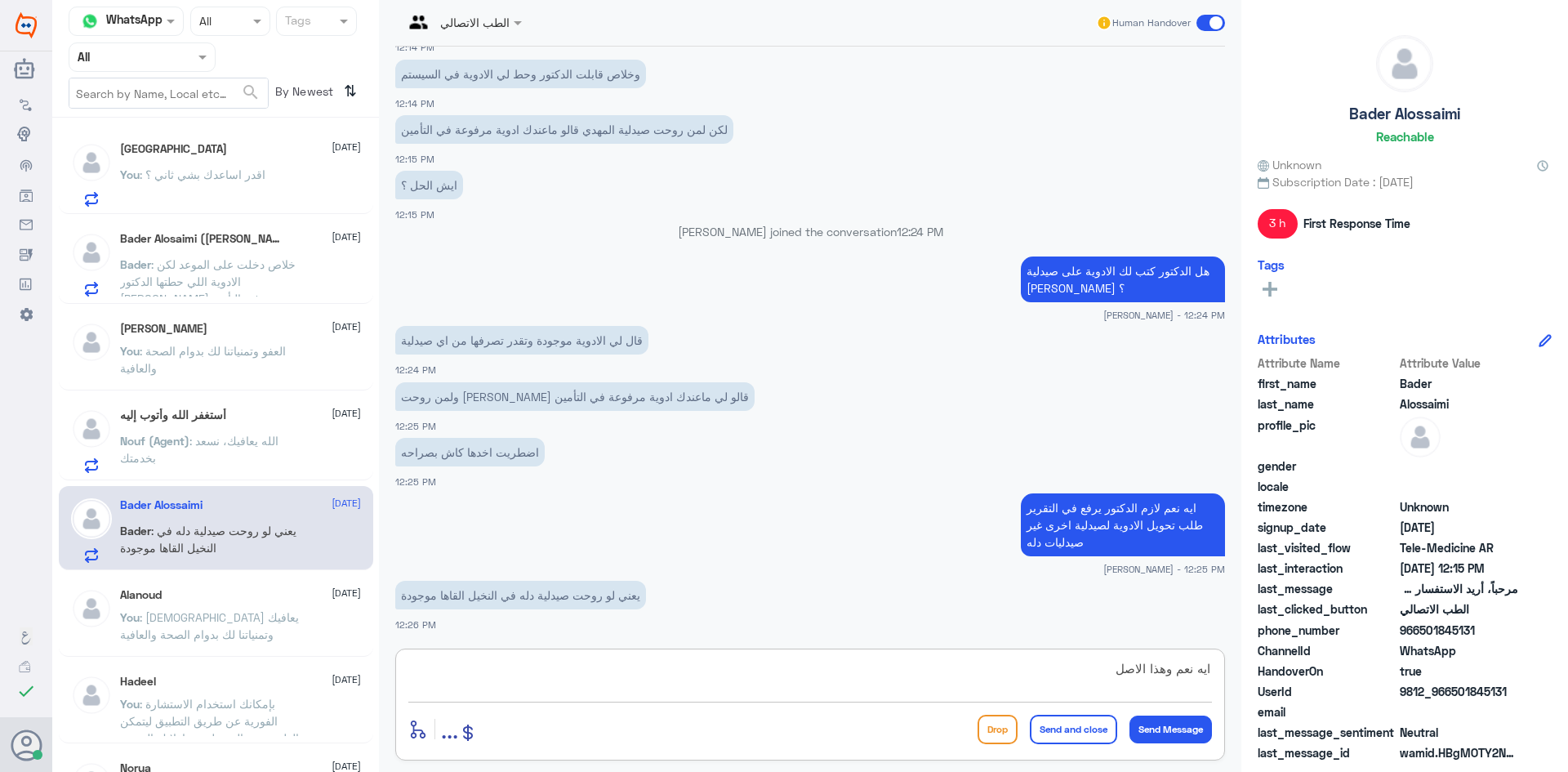
type textarea "ايه نعم وهذا الاصل"
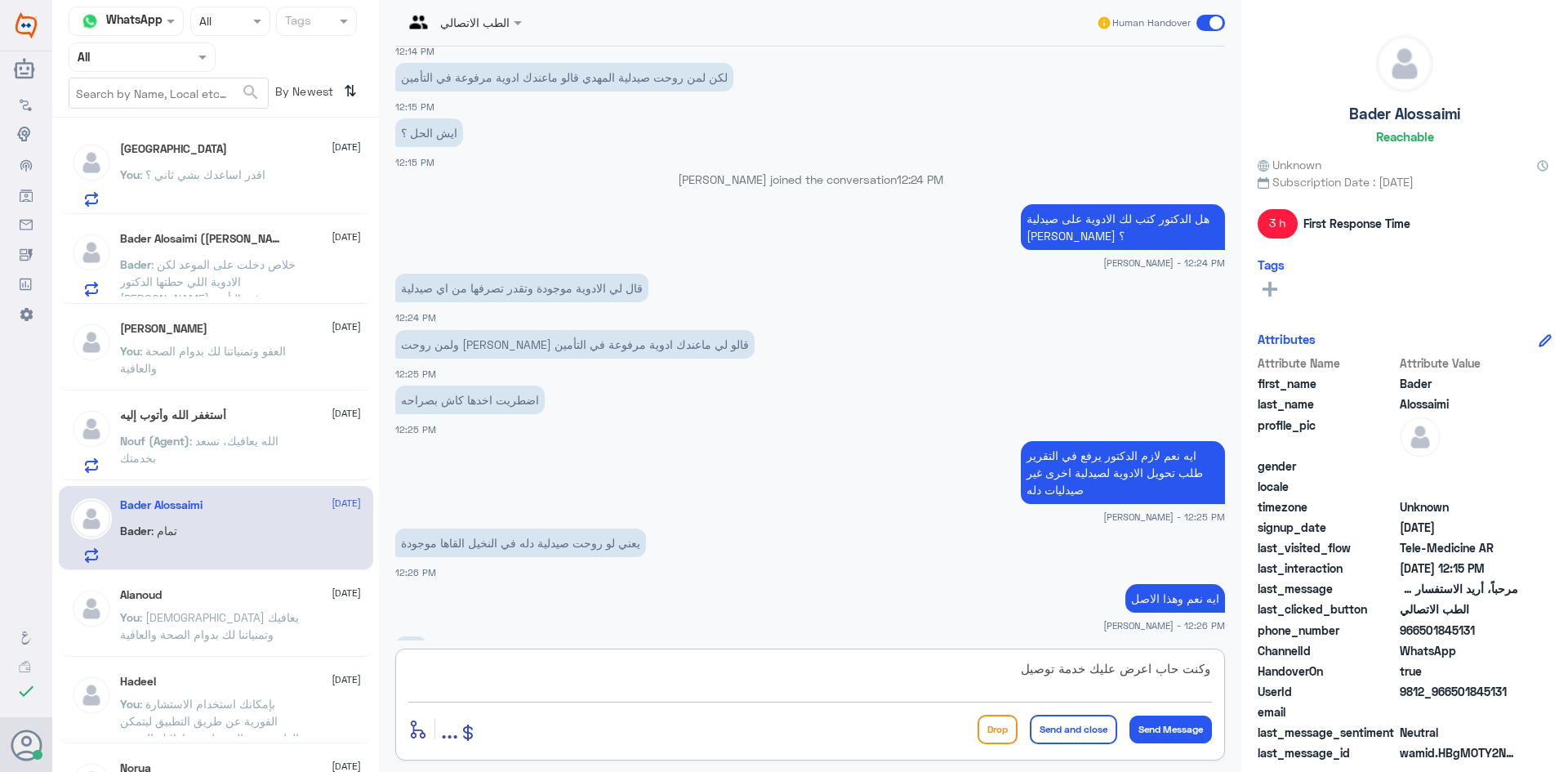
scroll to position [1214, 0]
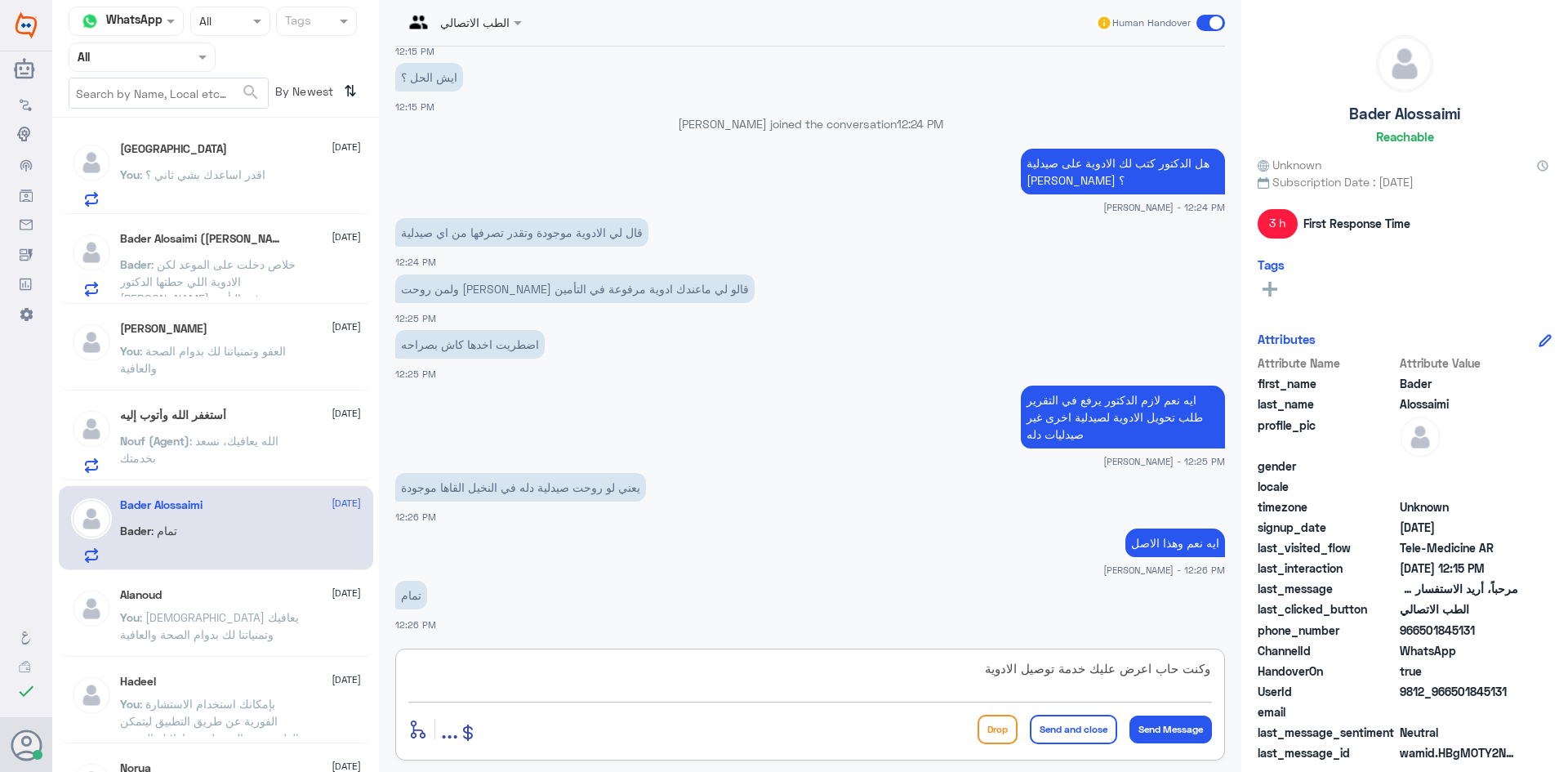
type textarea "وكنت حاب اعرض عليك خدمة توصيل الادوية"
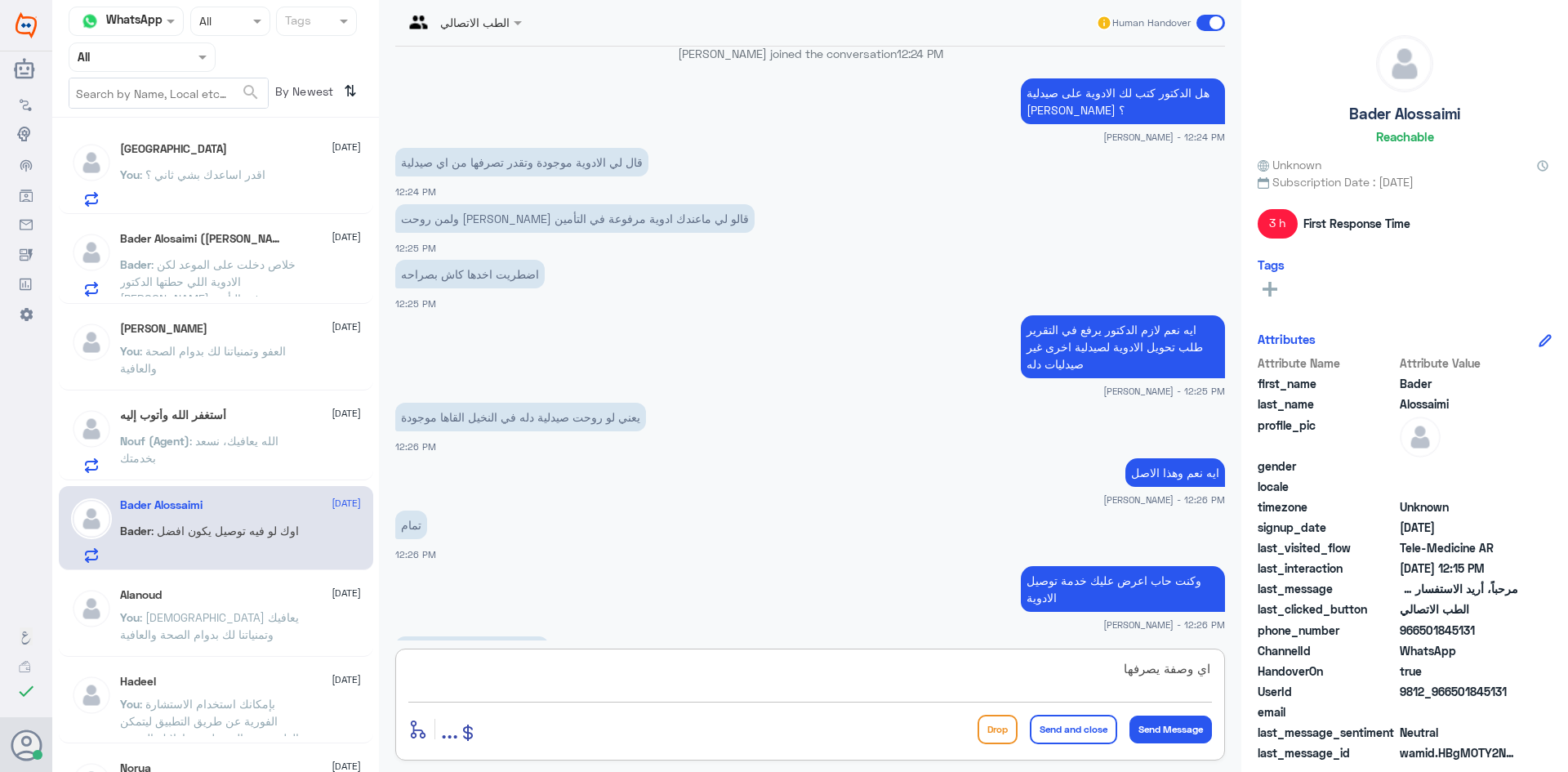
scroll to position [1340, 0]
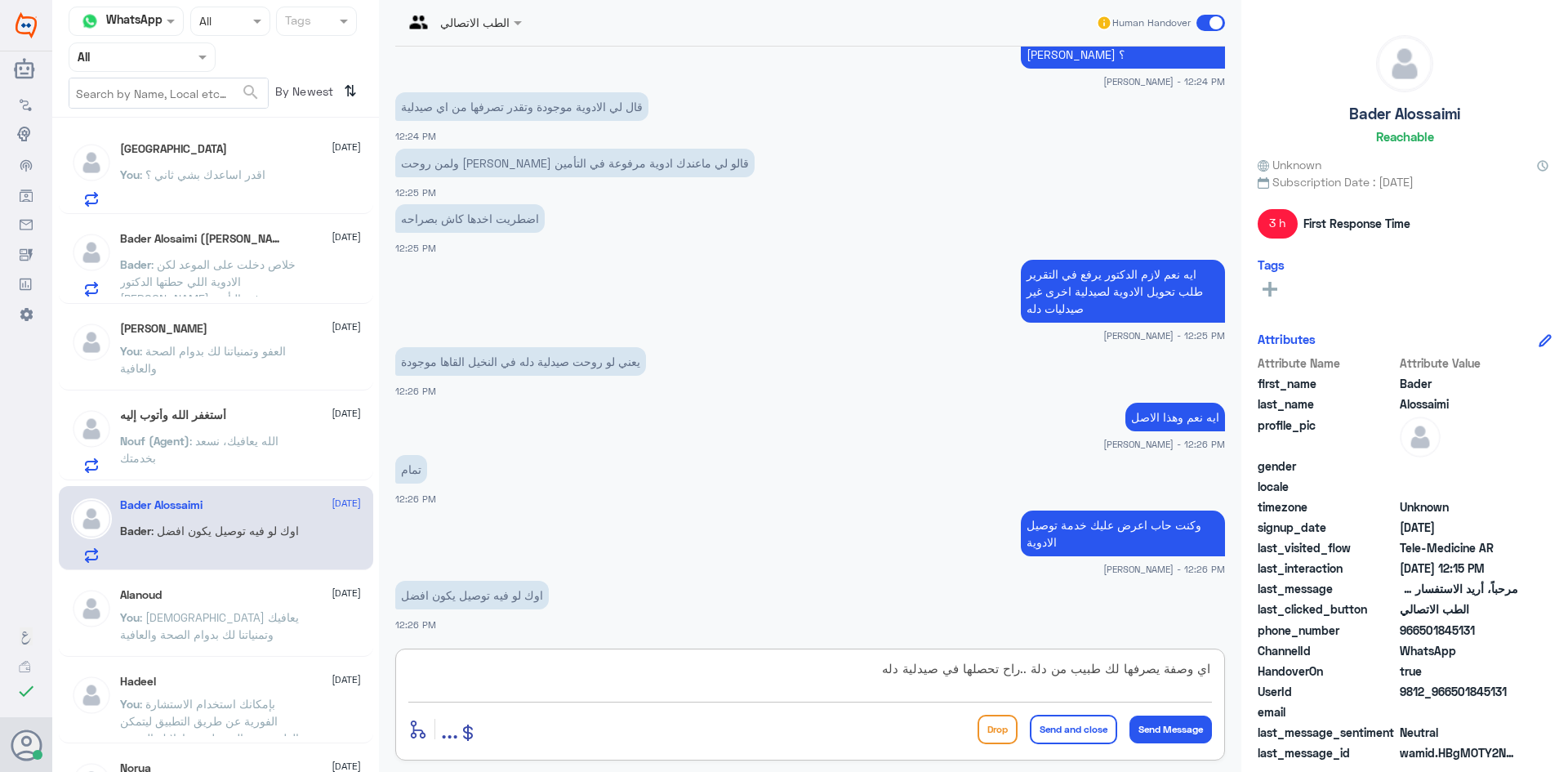
type textarea "اي وصفة يصرفها لك طبيب من دلة ..راح تحصلها في صيدلية دله"
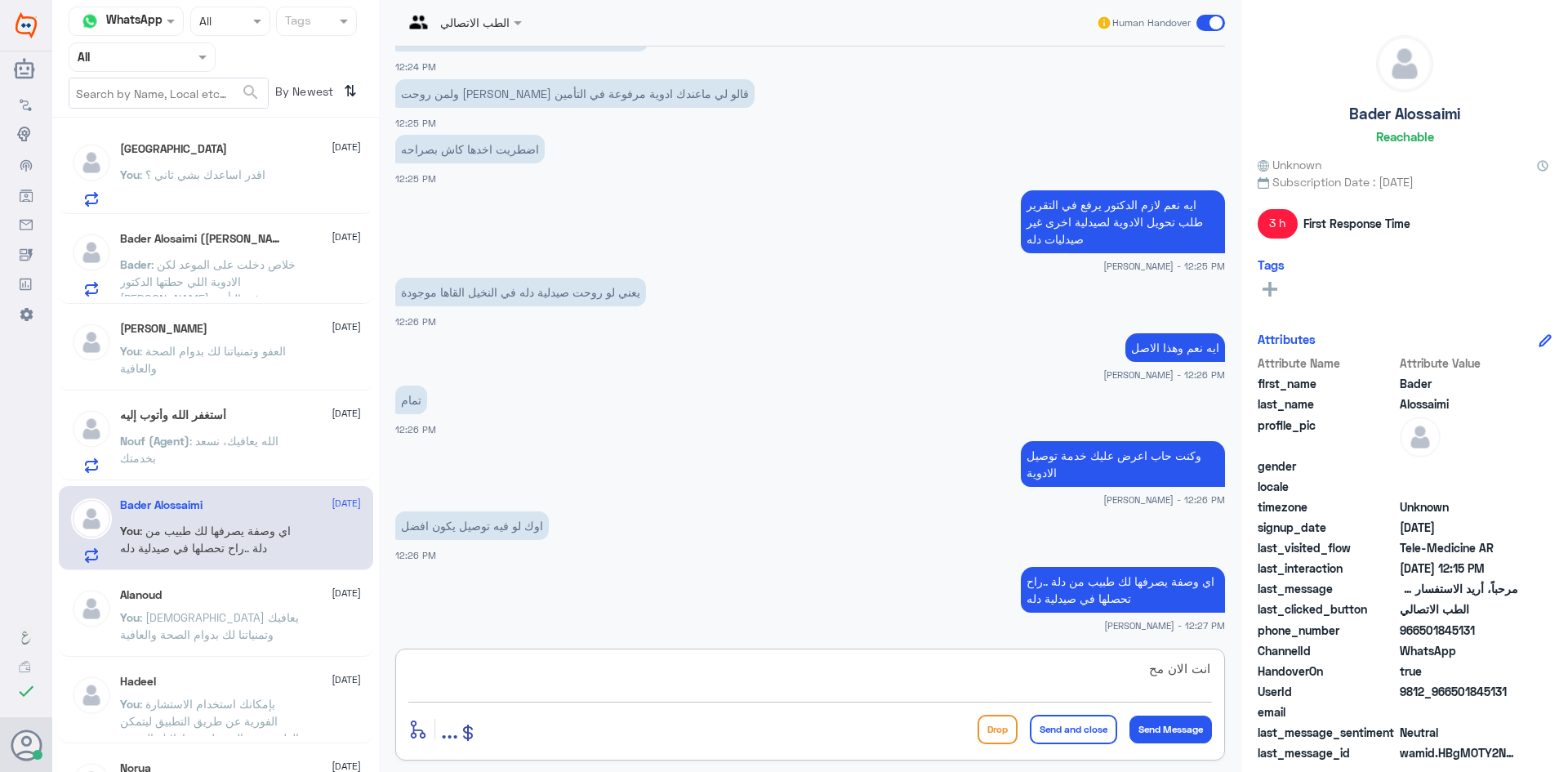
scroll to position [1465, 0]
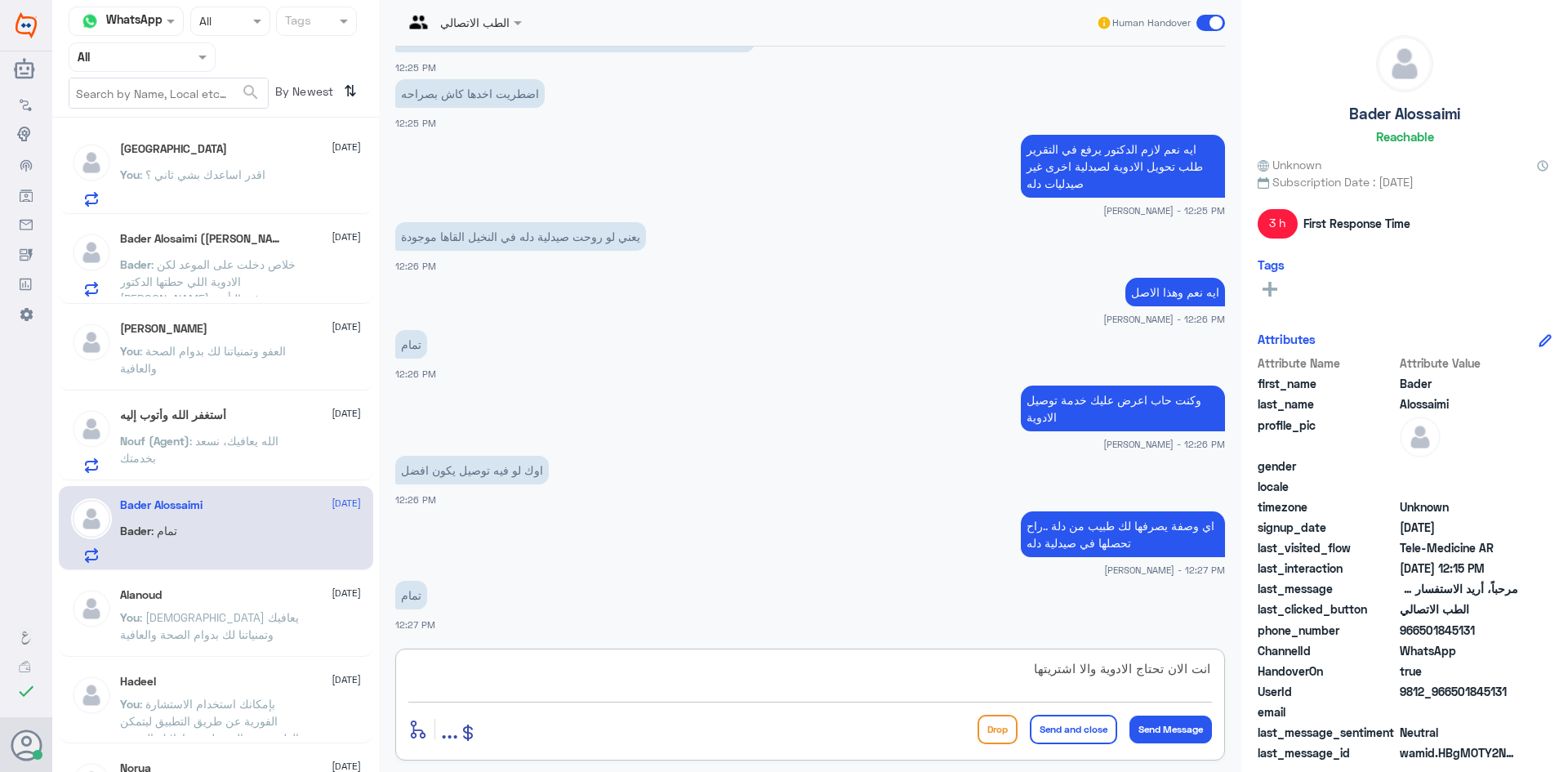
type textarea "انت الان تحتاج الادوية والا اشتريتها ؟"
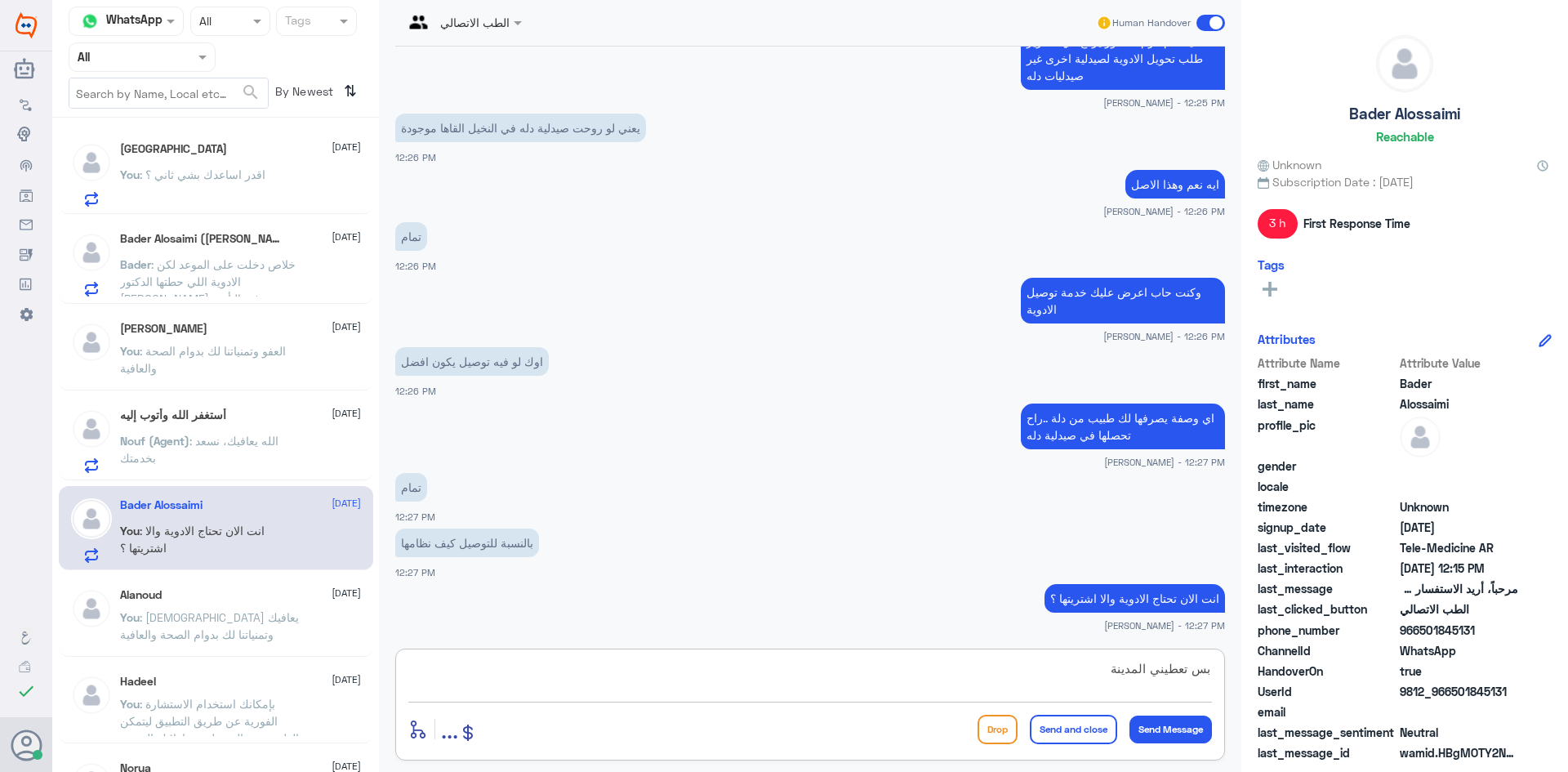
scroll to position [1572, 0]
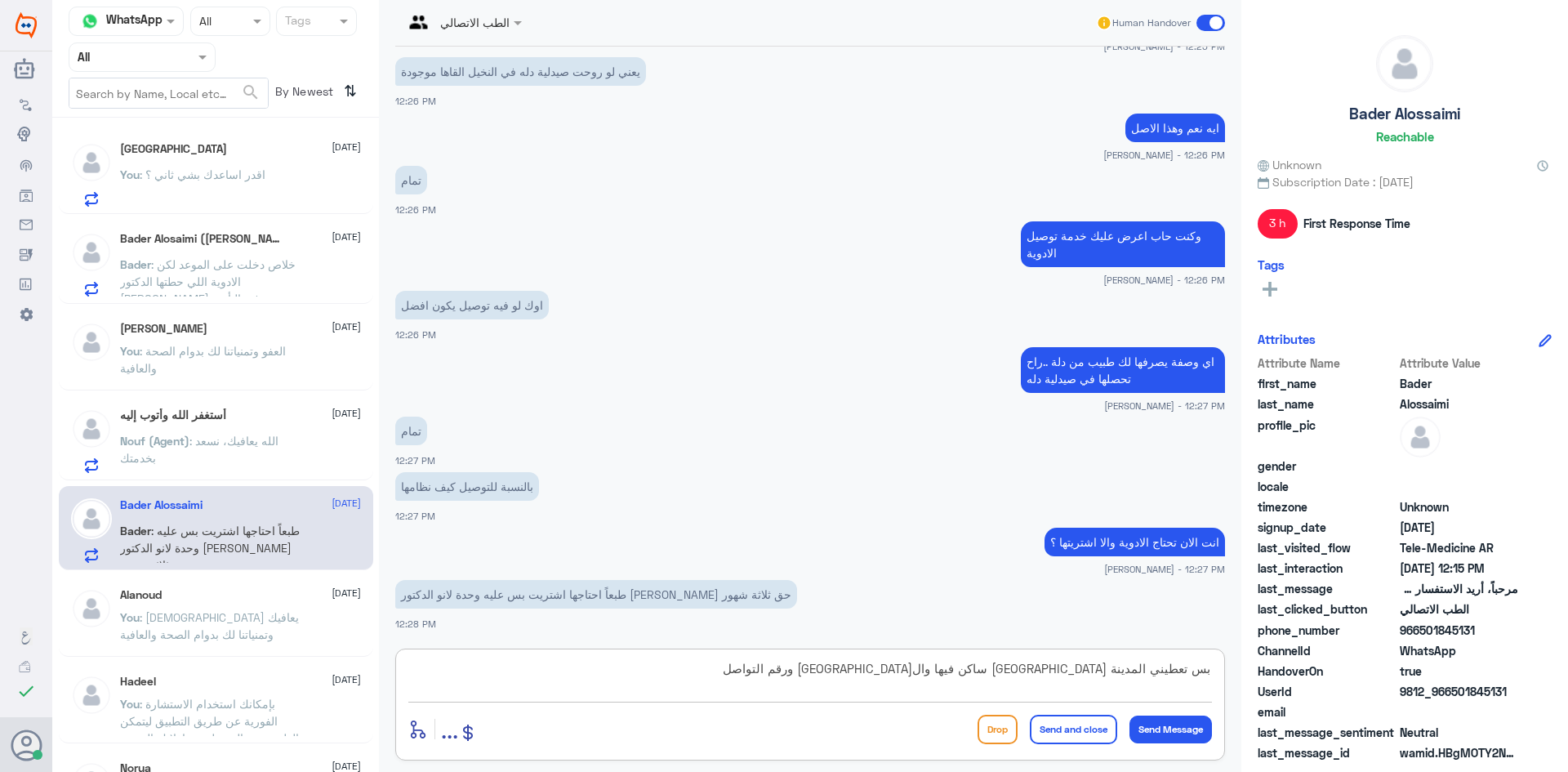
type textarea "بس تعطيني المدينة اللي ساكن فيها والحي السكني ورقم التواصل"
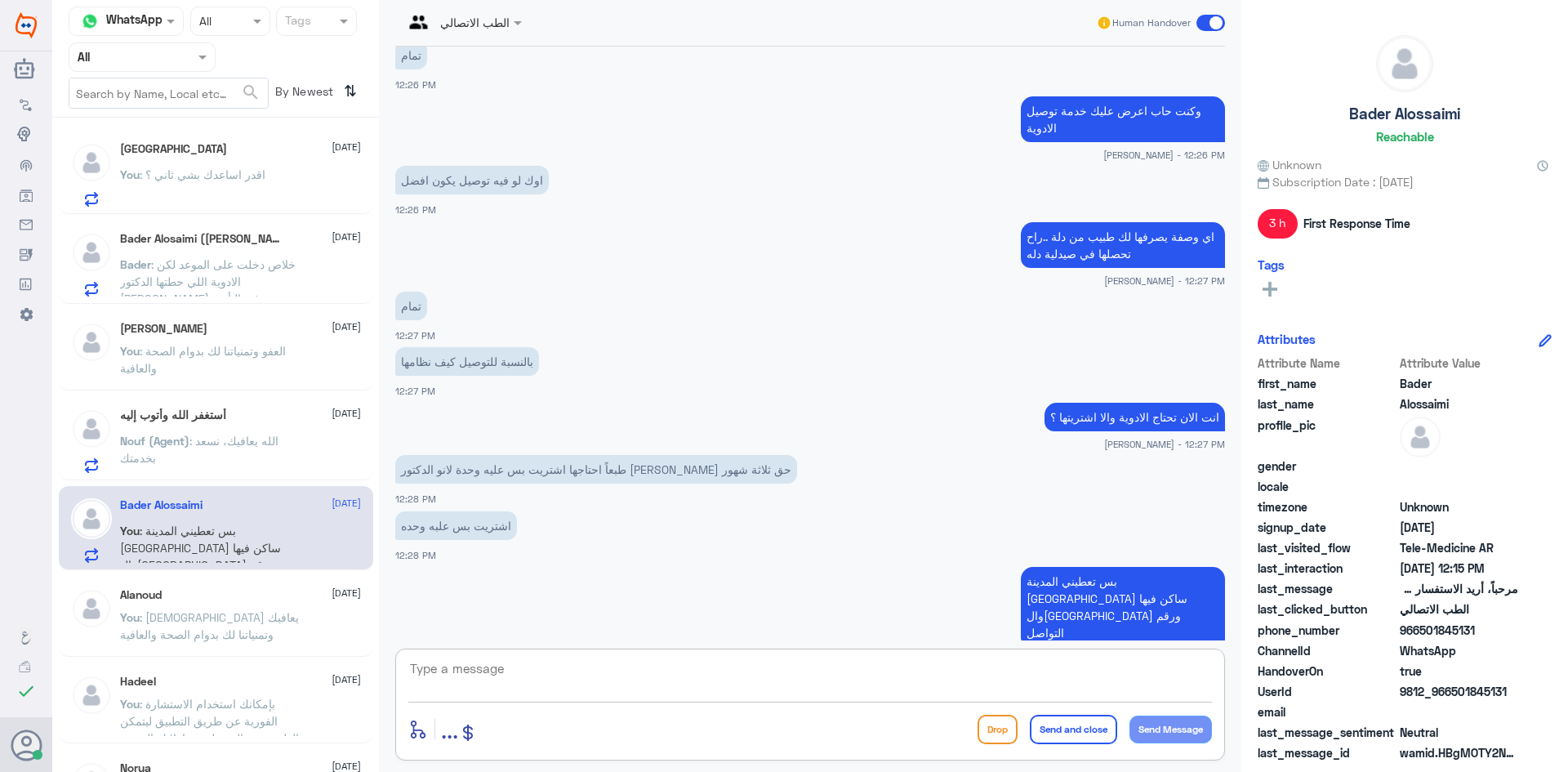
scroll to position [1771, 0]
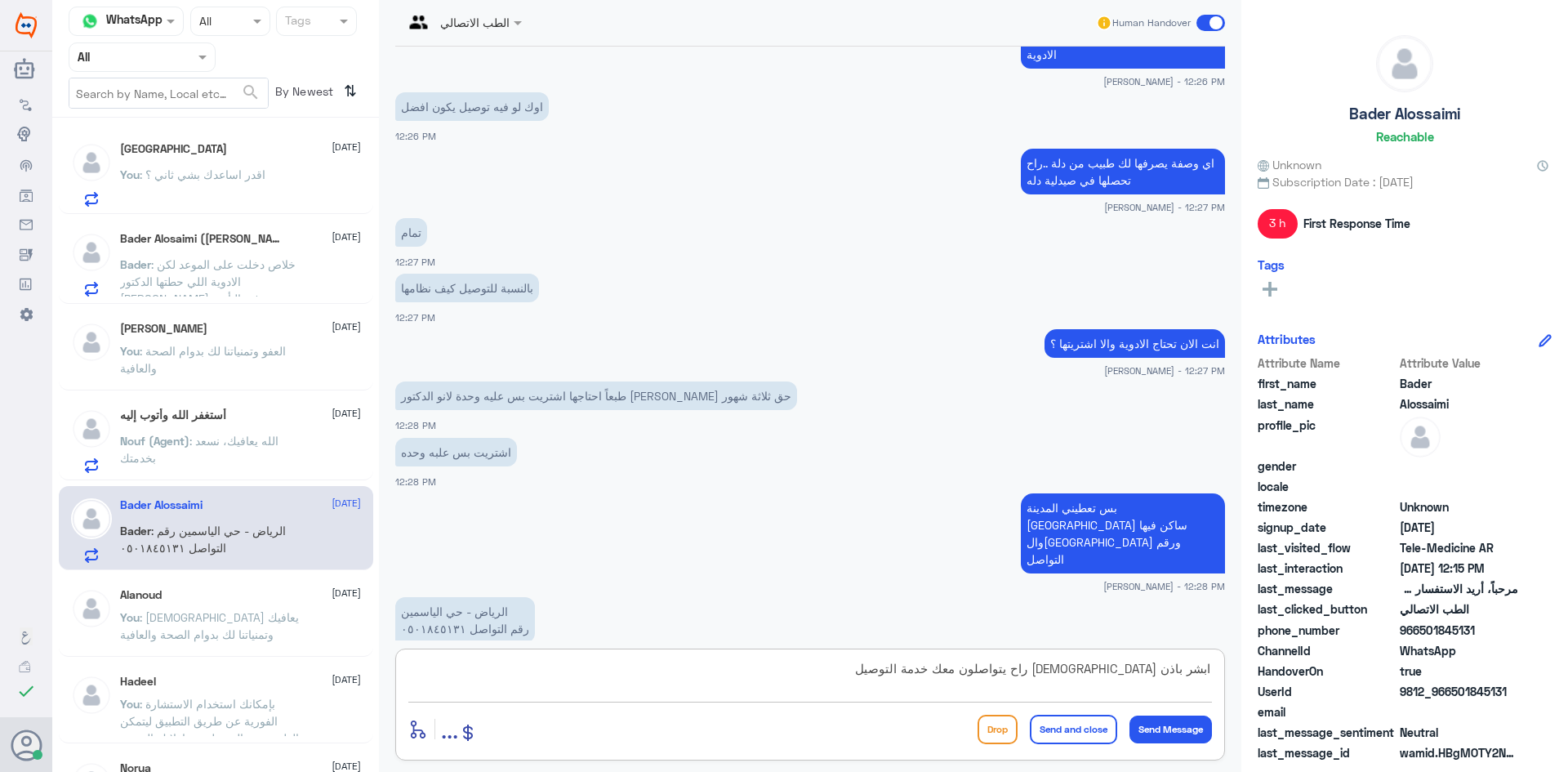
type textarea "ابشر باذن الله راح يتواصلون معك خدمة التوصيل"
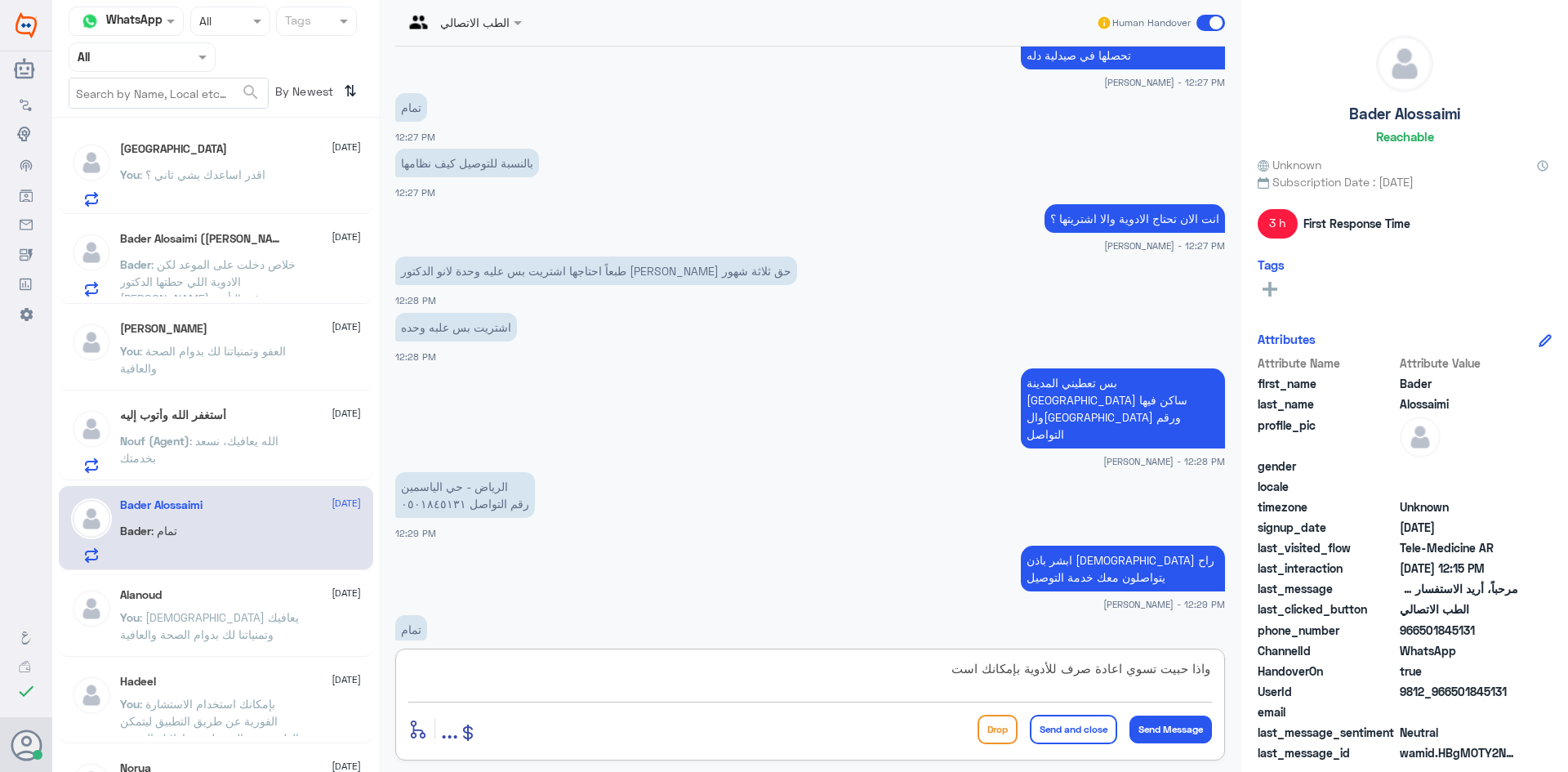
scroll to position [1952, 0]
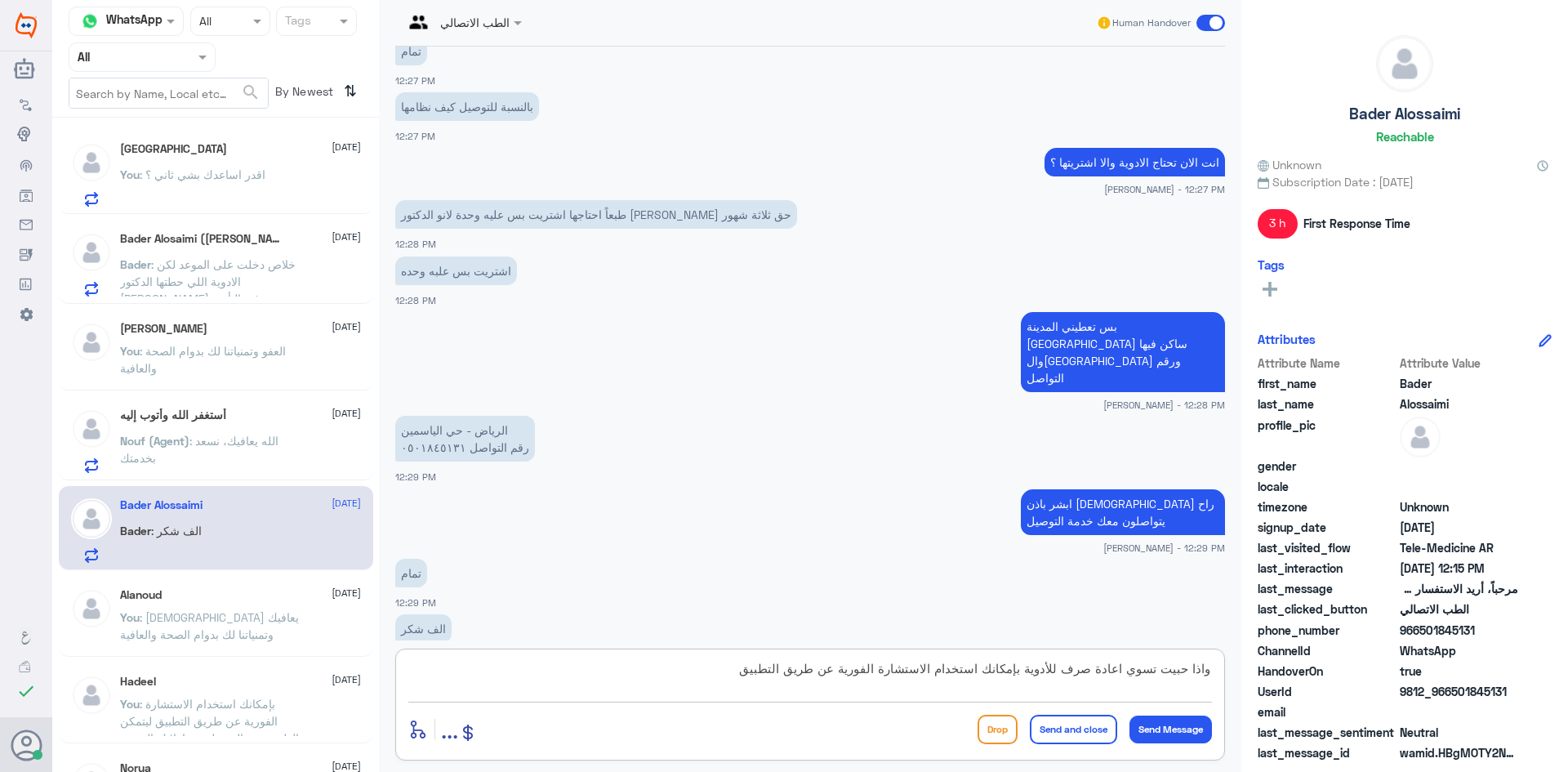
type textarea "واذا حبيت تسوي اعادة صرف للأدوية بإمكانك استخدام الاستشارة الفورية عن طريق التط…"
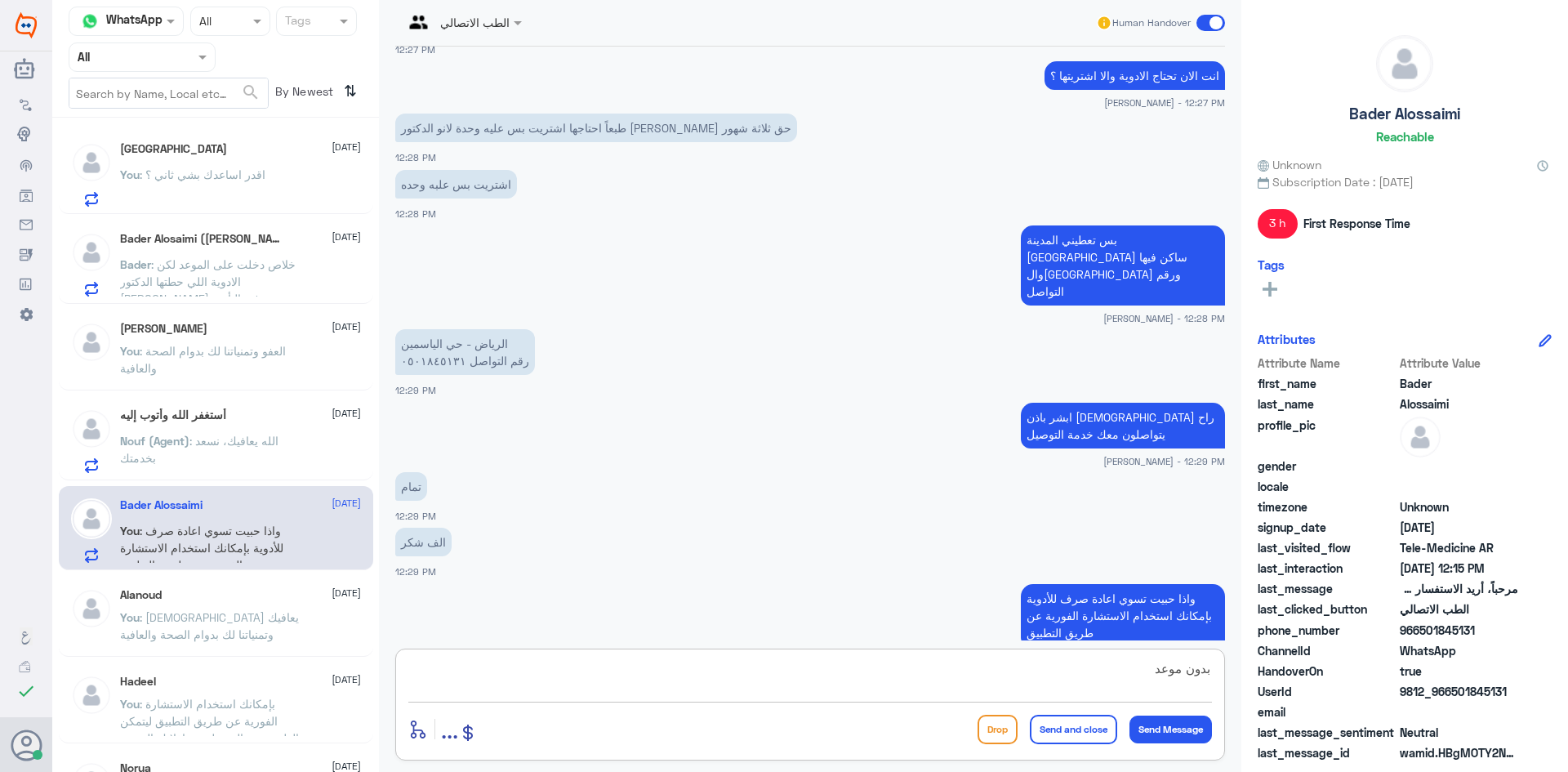
type textarea "بدون موعد"
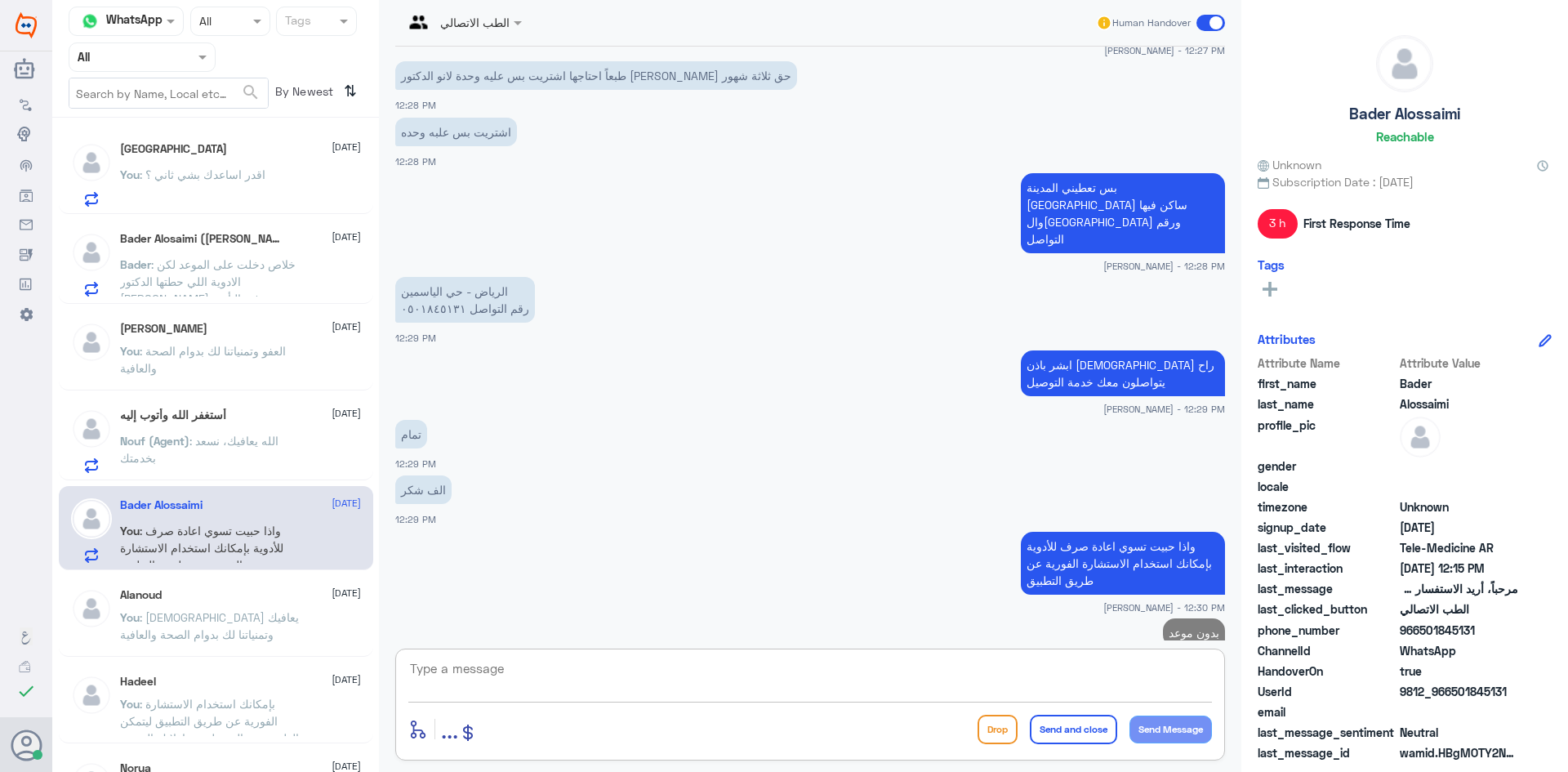
type textarea "ت"
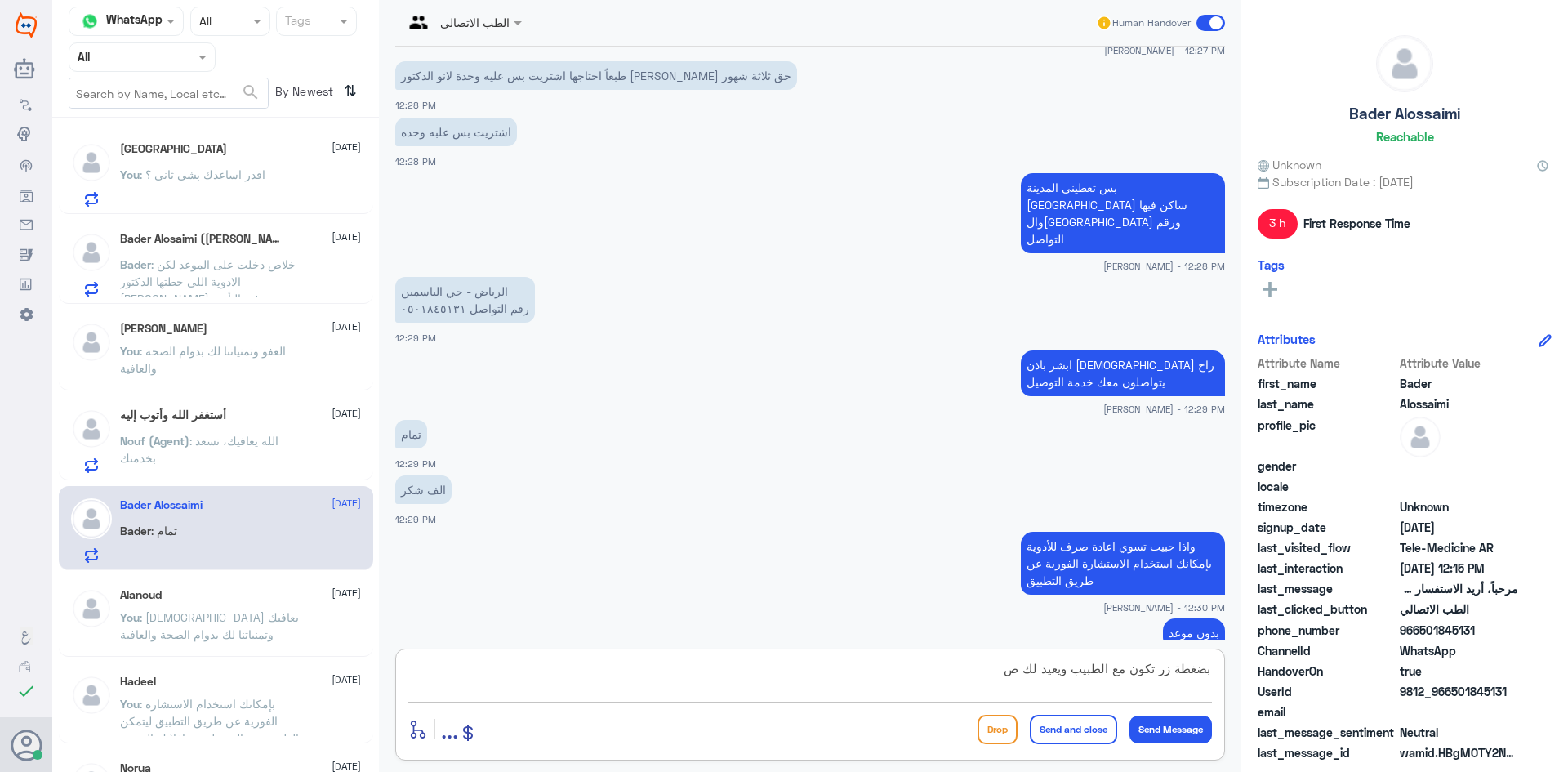
scroll to position [2146, 0]
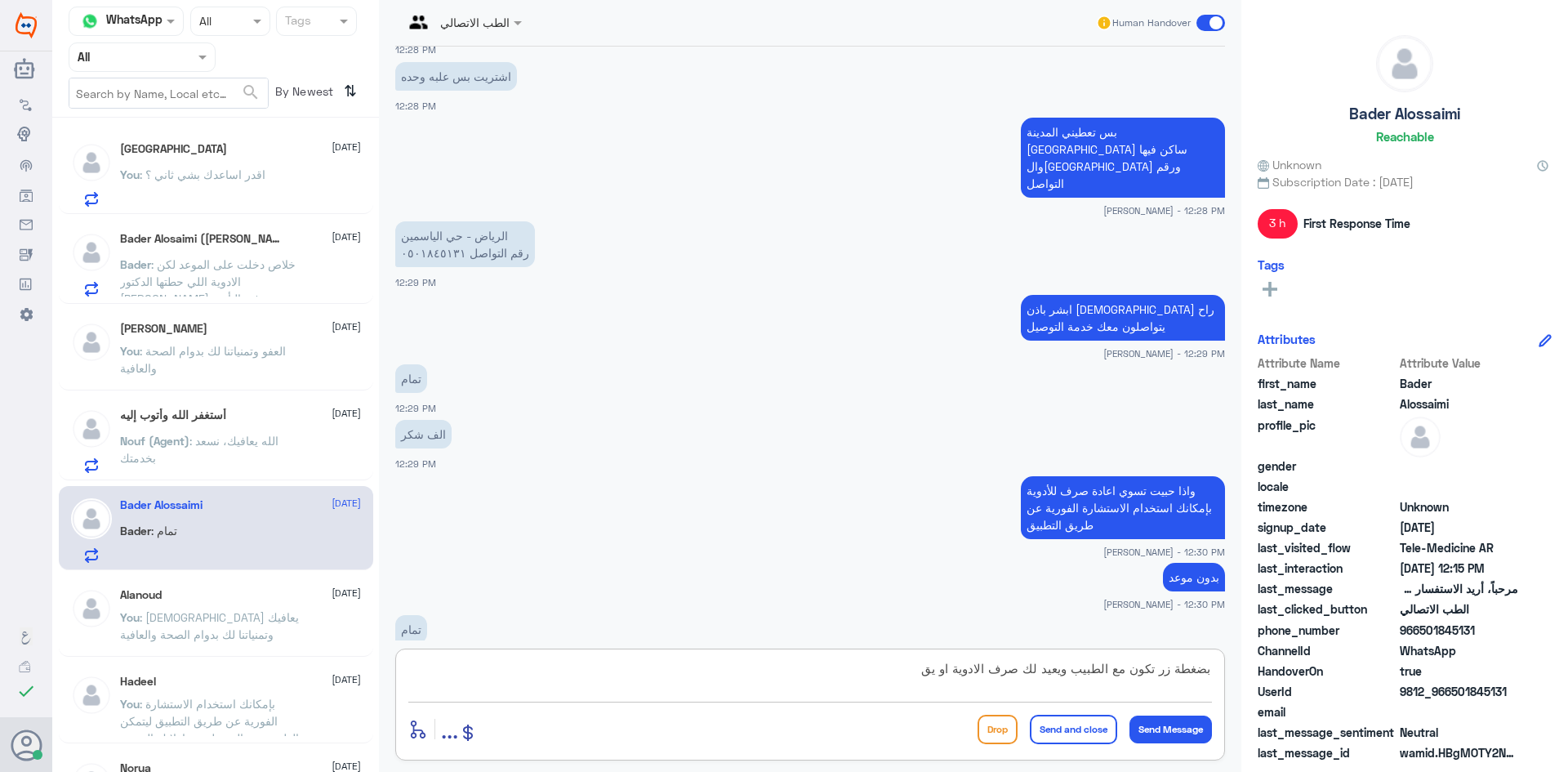
type textarea "بضغطة زر تكون مع الطبيب ويعيد لك صرف الادوية او يقر"
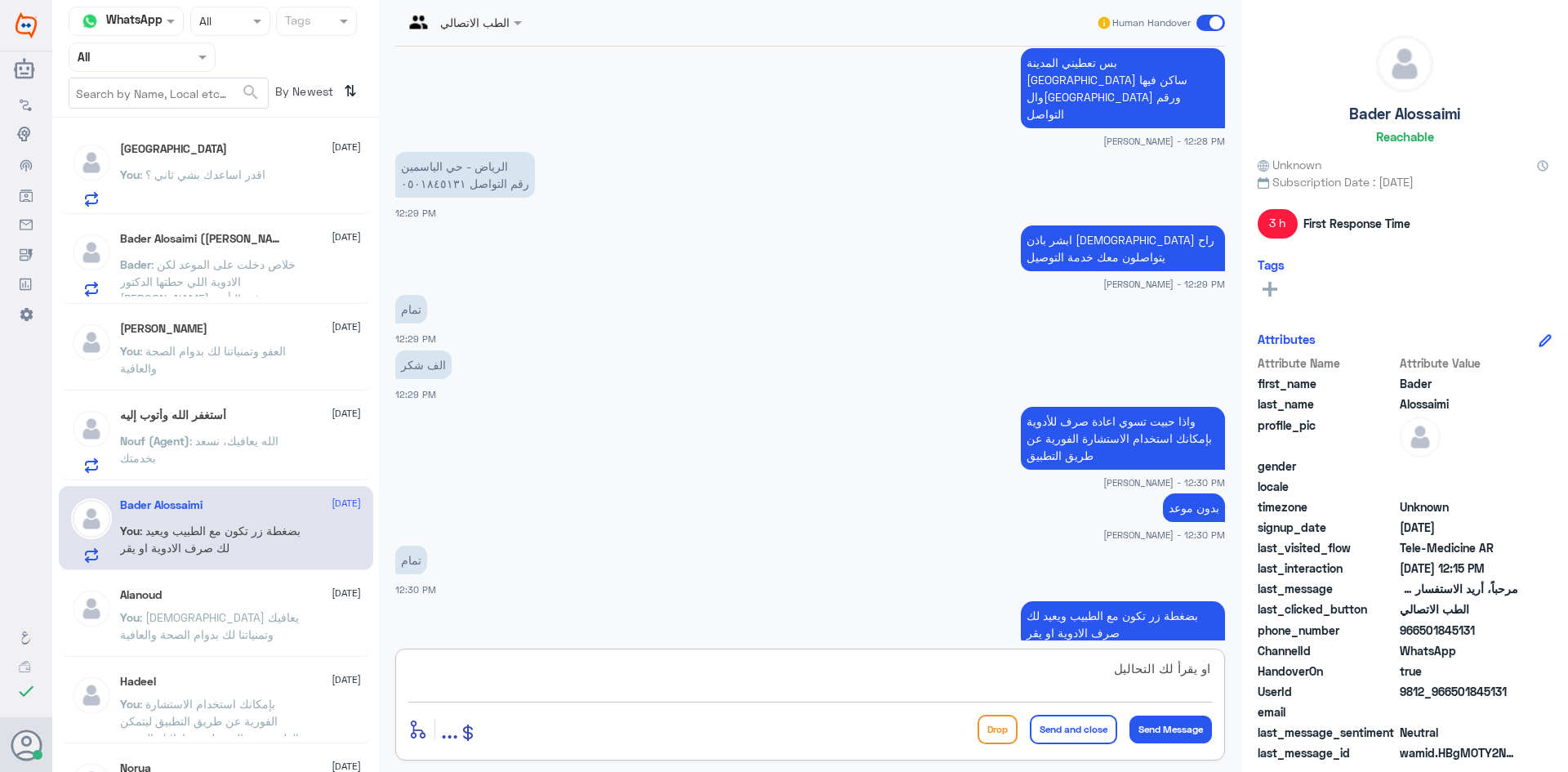
type textarea "او يقرأ لك التحاليل"
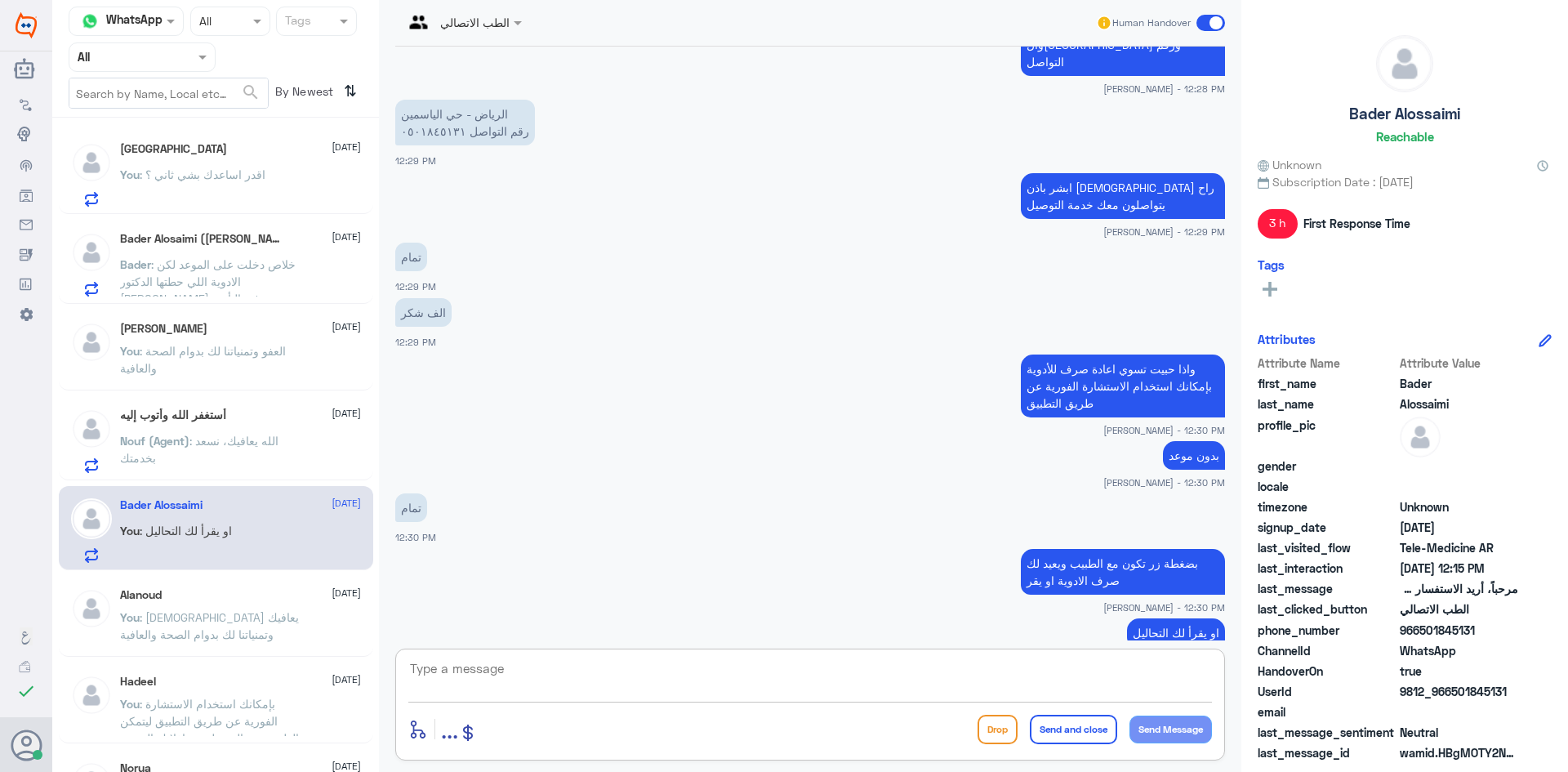
scroll to position [2324, 0]
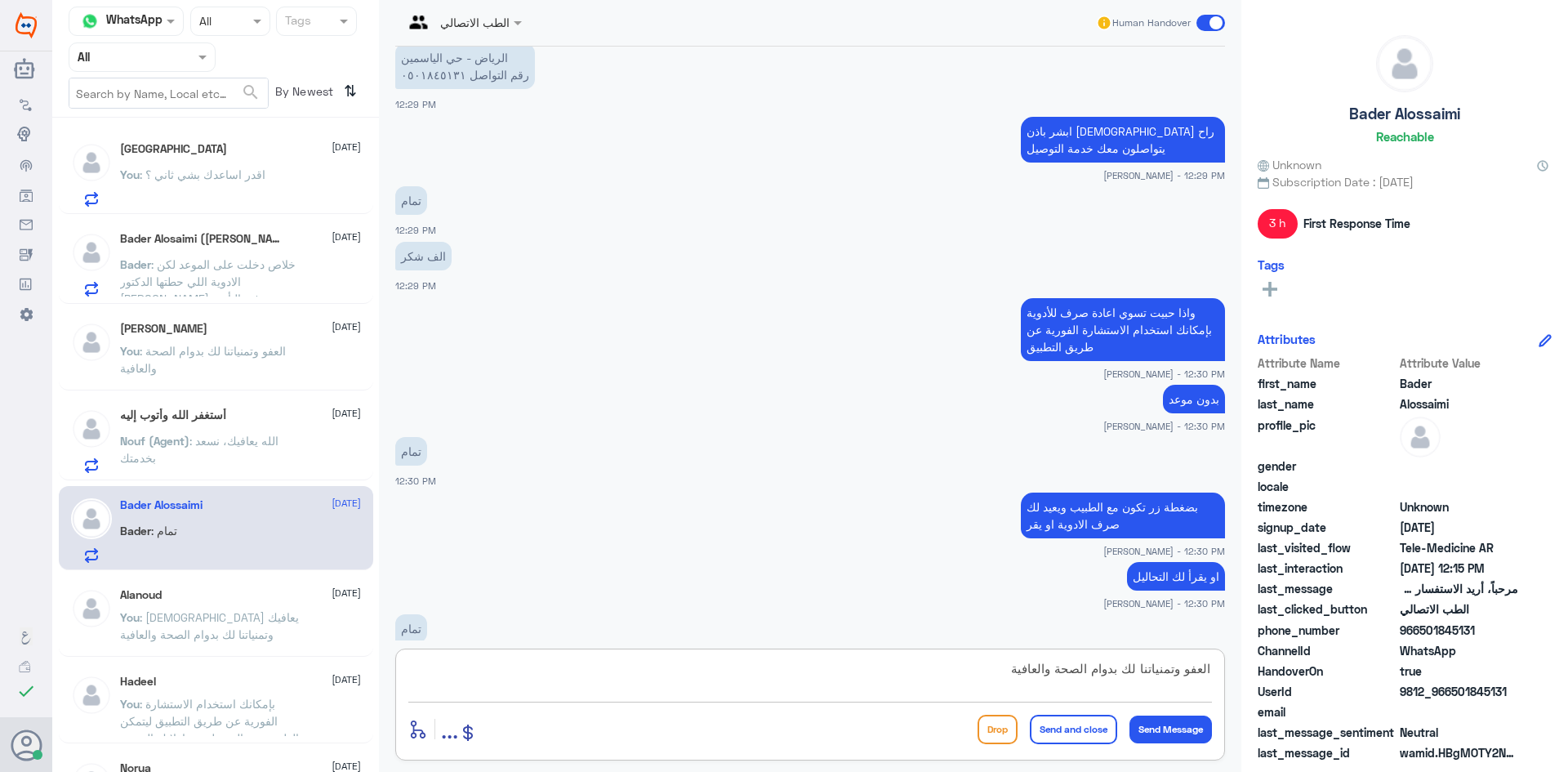
type textarea "العفو وتمنياتنا لك بدوام الصحة والعافية"
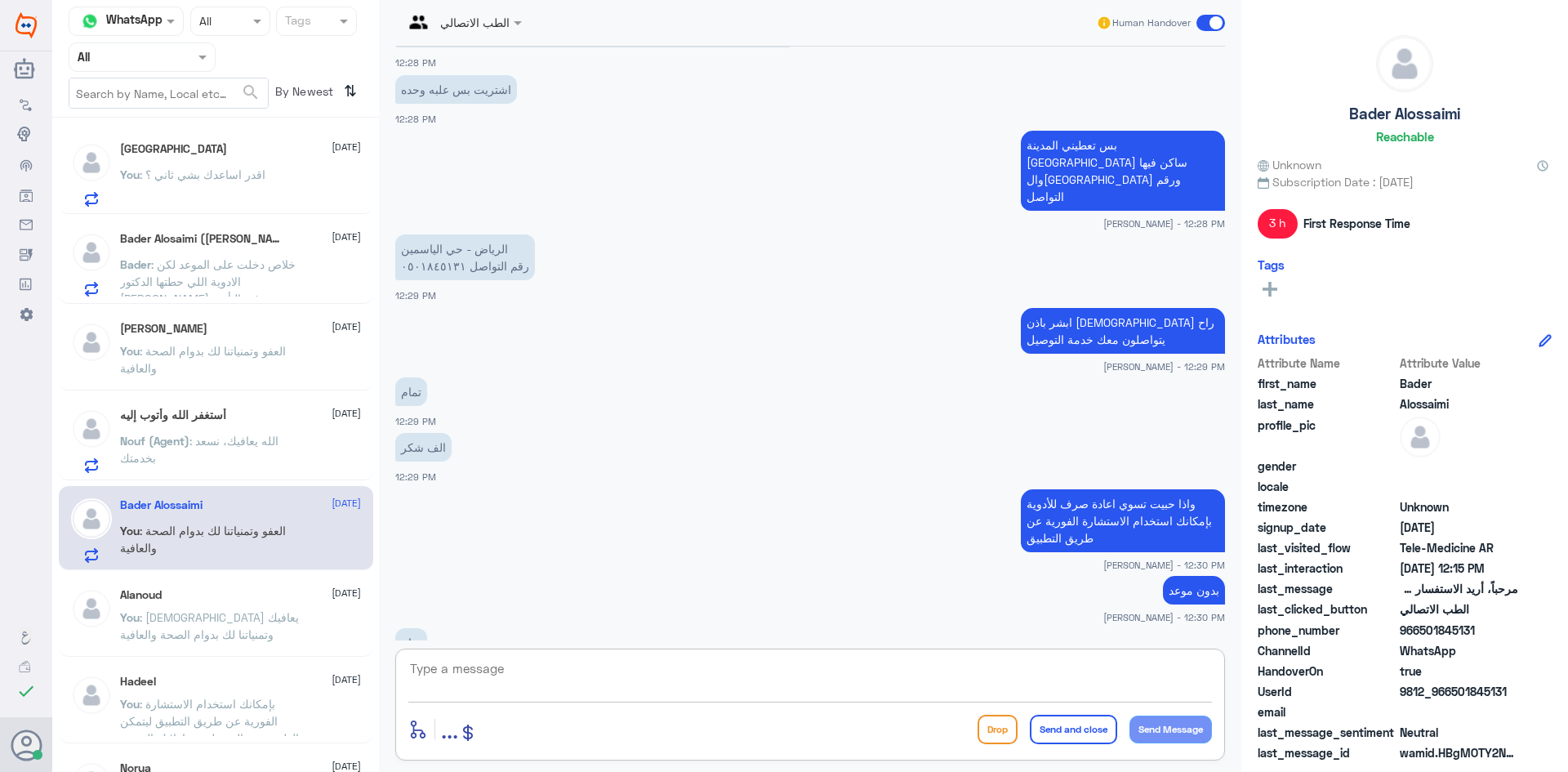
scroll to position [2131, 0]
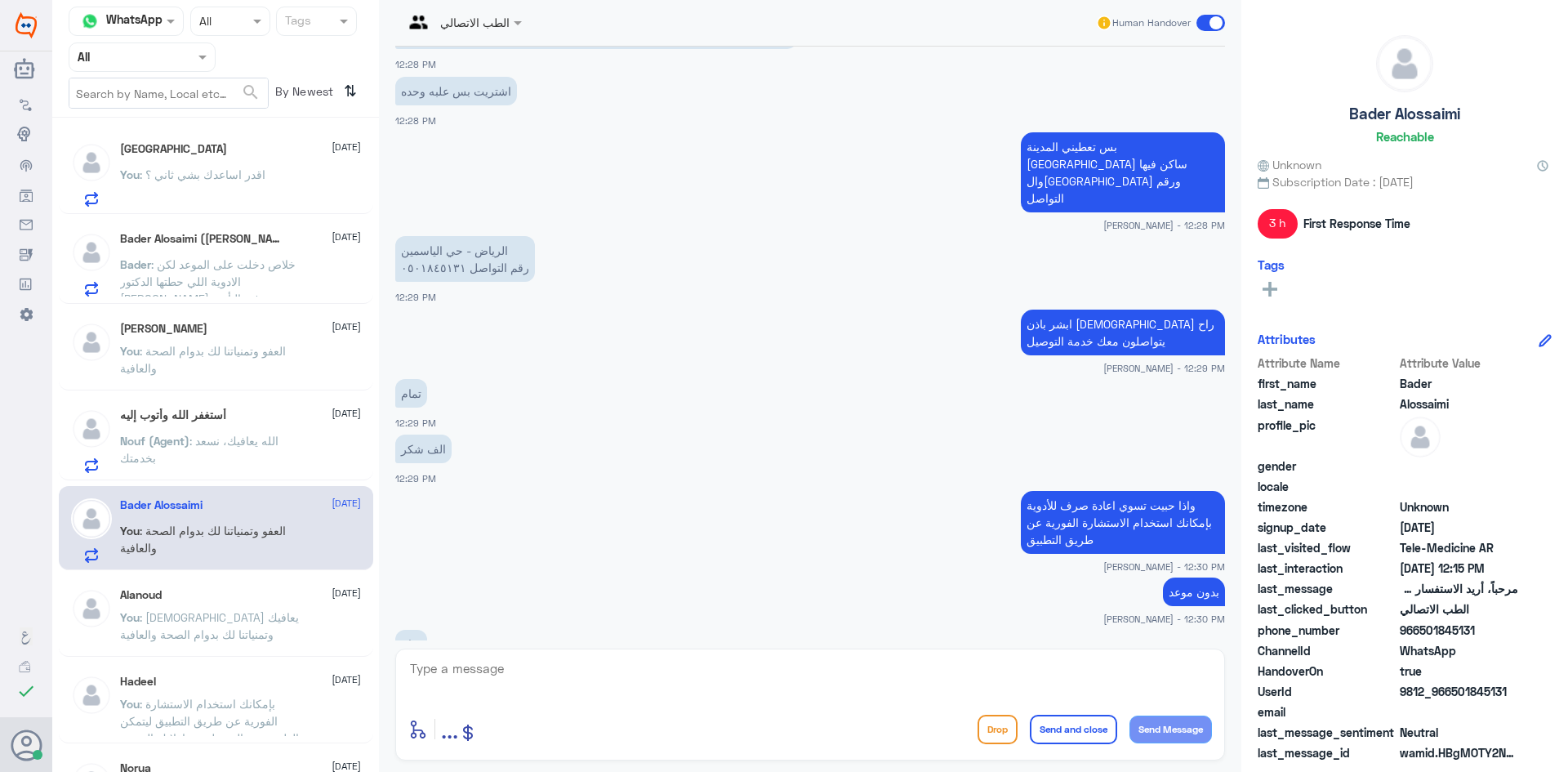
drag, startPoint x: 1509, startPoint y: 692, endPoint x: 1451, endPoint y: 698, distance: 58.3
click at [520, 698] on span "9812_966501845131" at bounding box center [1458, 691] width 119 height 17
copy span "501845131"
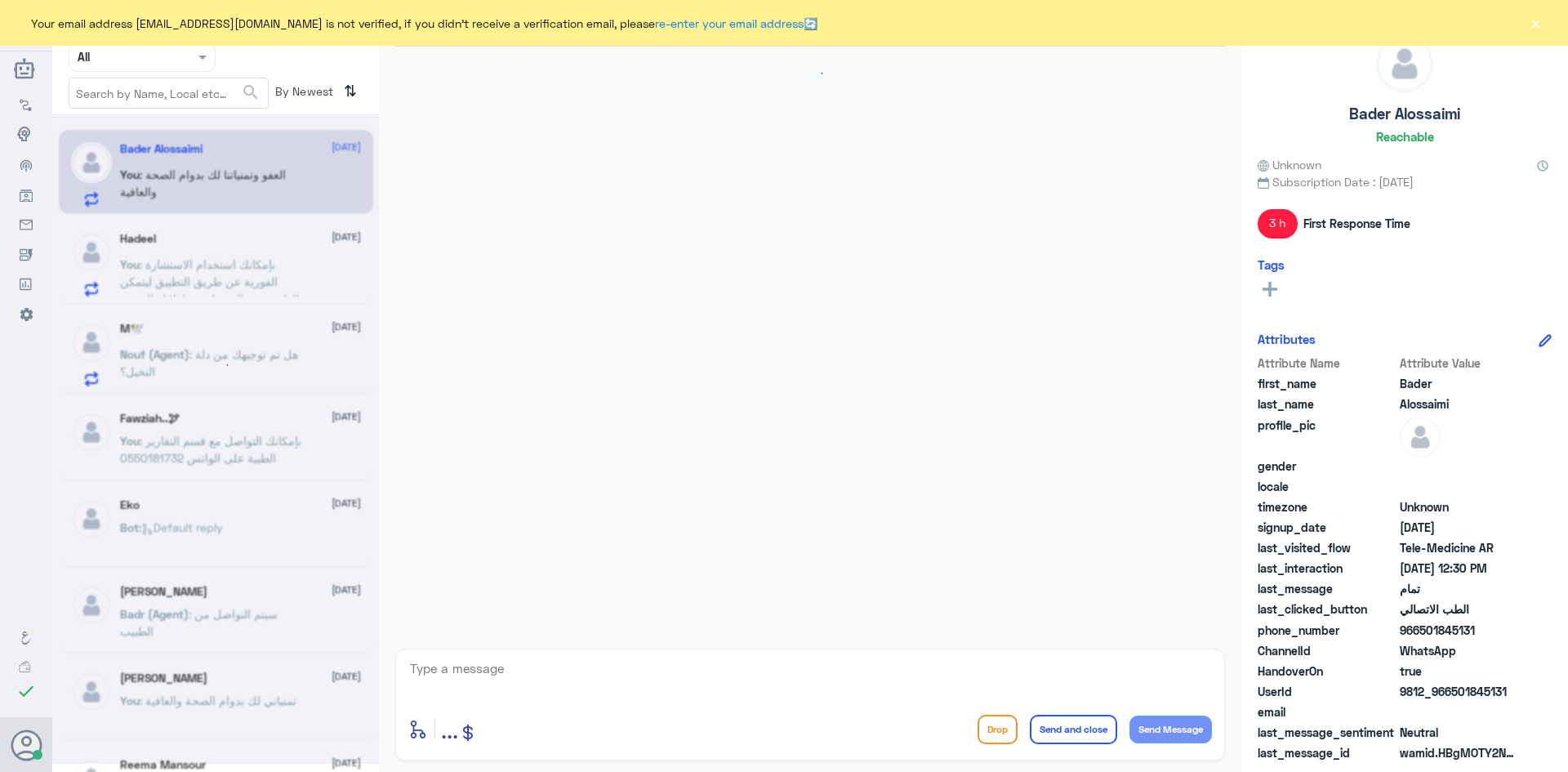
scroll to position [667, 0]
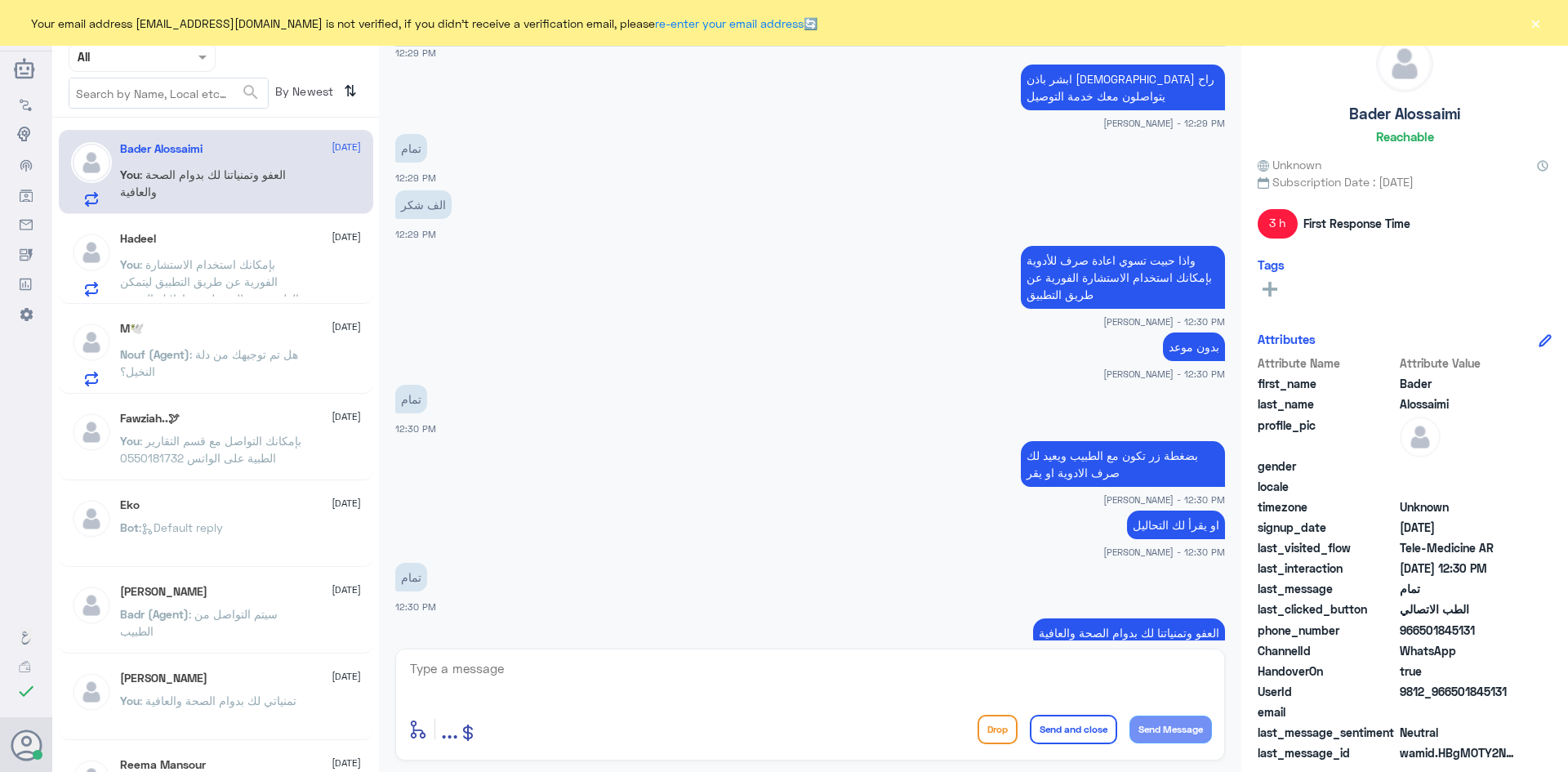
click at [1538, 29] on button "×" at bounding box center [1535, 22] width 16 height 16
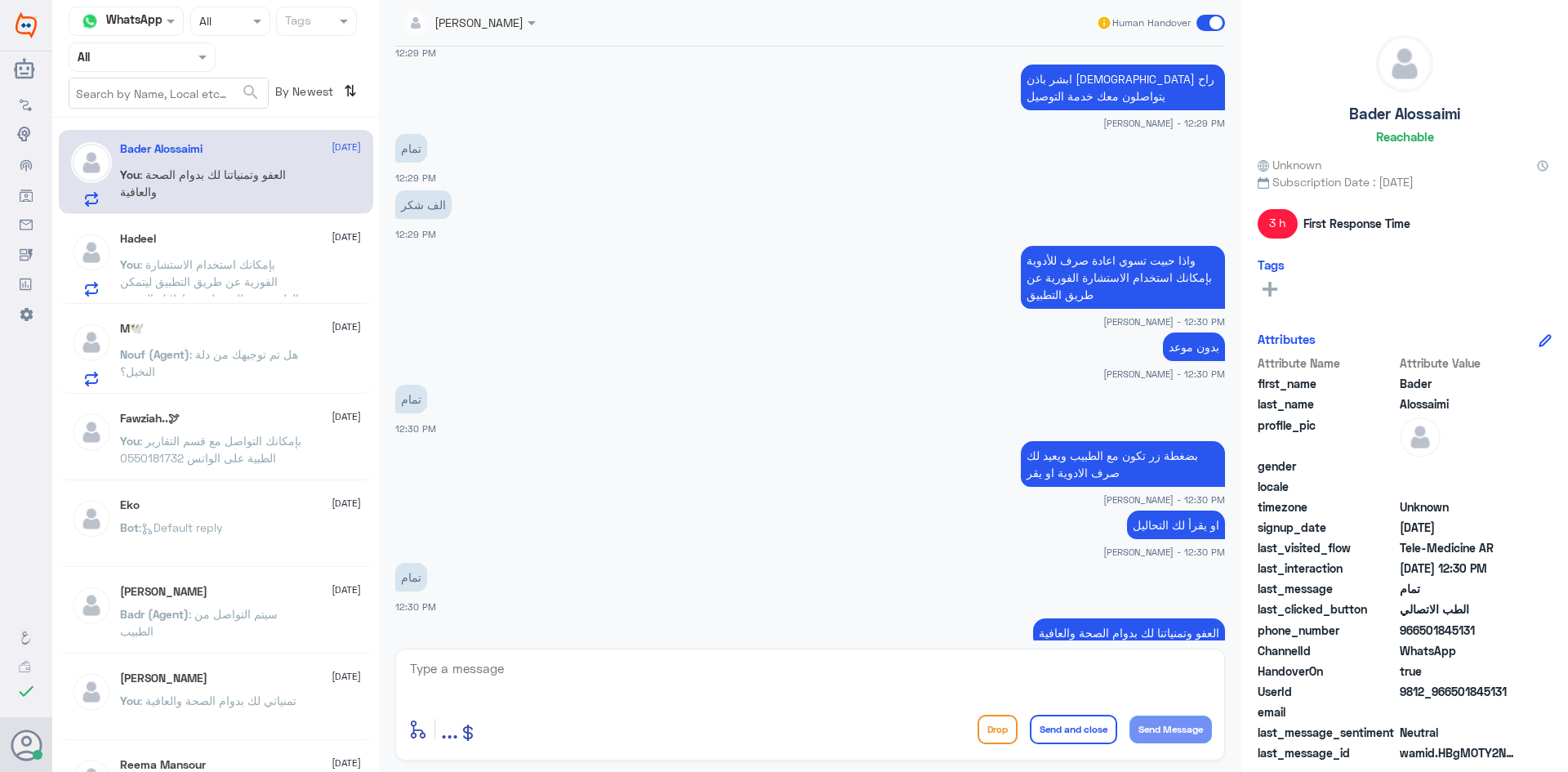
click at [1206, 24] on span at bounding box center [1210, 22] width 29 height 16
click at [0, 0] on input "checkbox" at bounding box center [0, 0] width 0 height 0
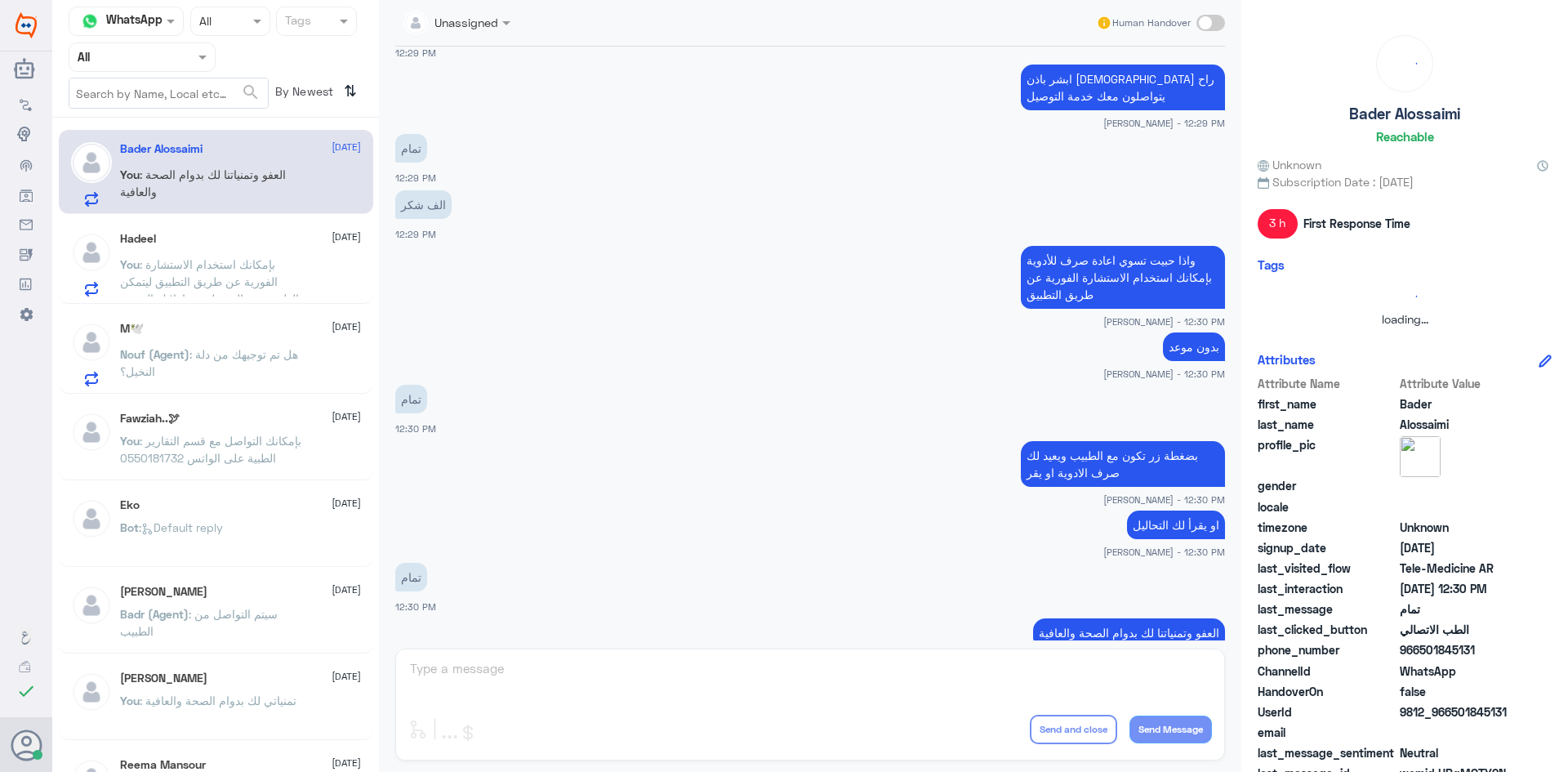
scroll to position [697, 0]
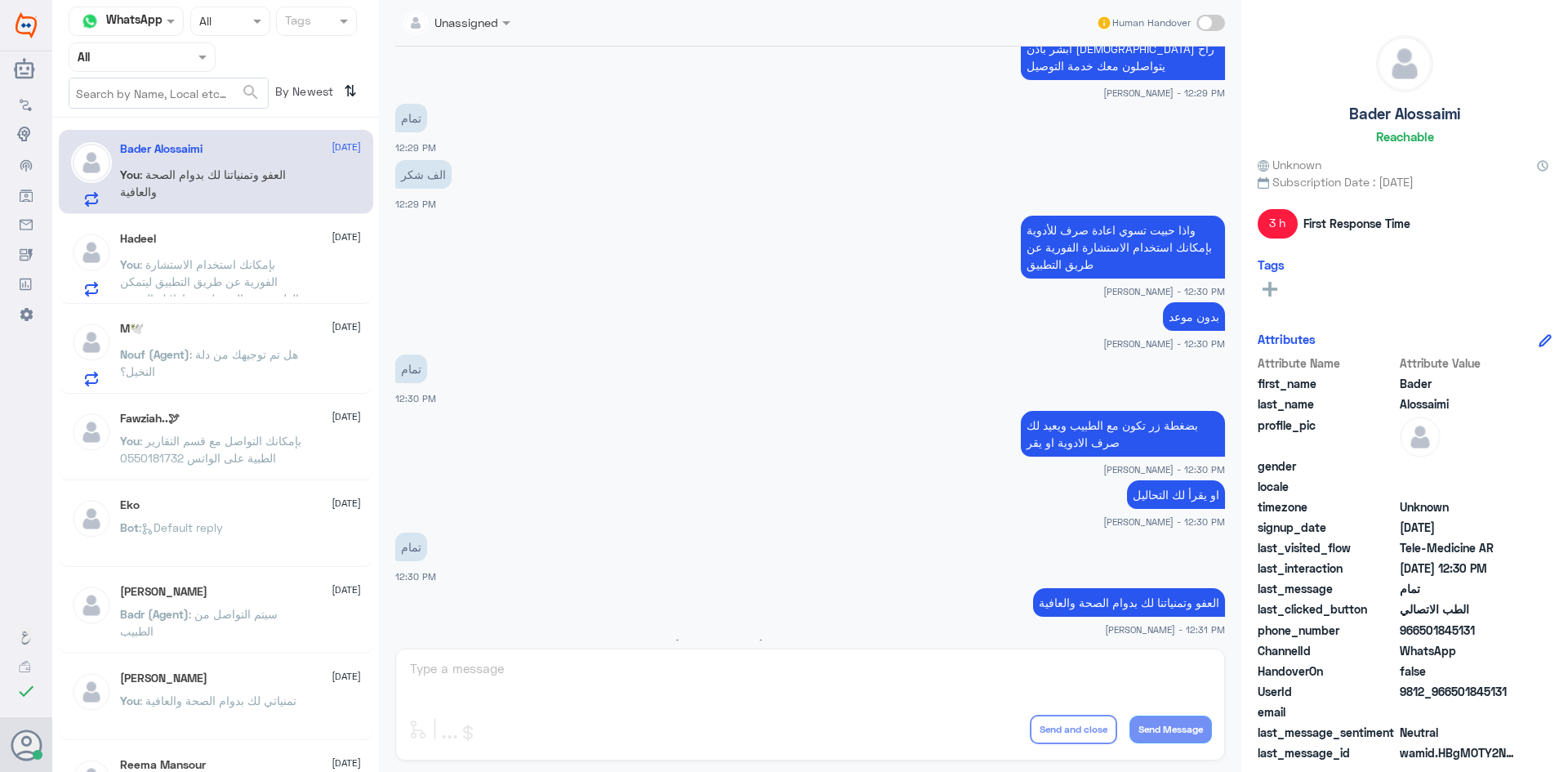
click at [256, 252] on div "Hadeel 31 August You : بإمكانك استخدام الاستشارة الفورية عن طريق التطبيق ليتمكن…" at bounding box center [241, 264] width 241 height 64
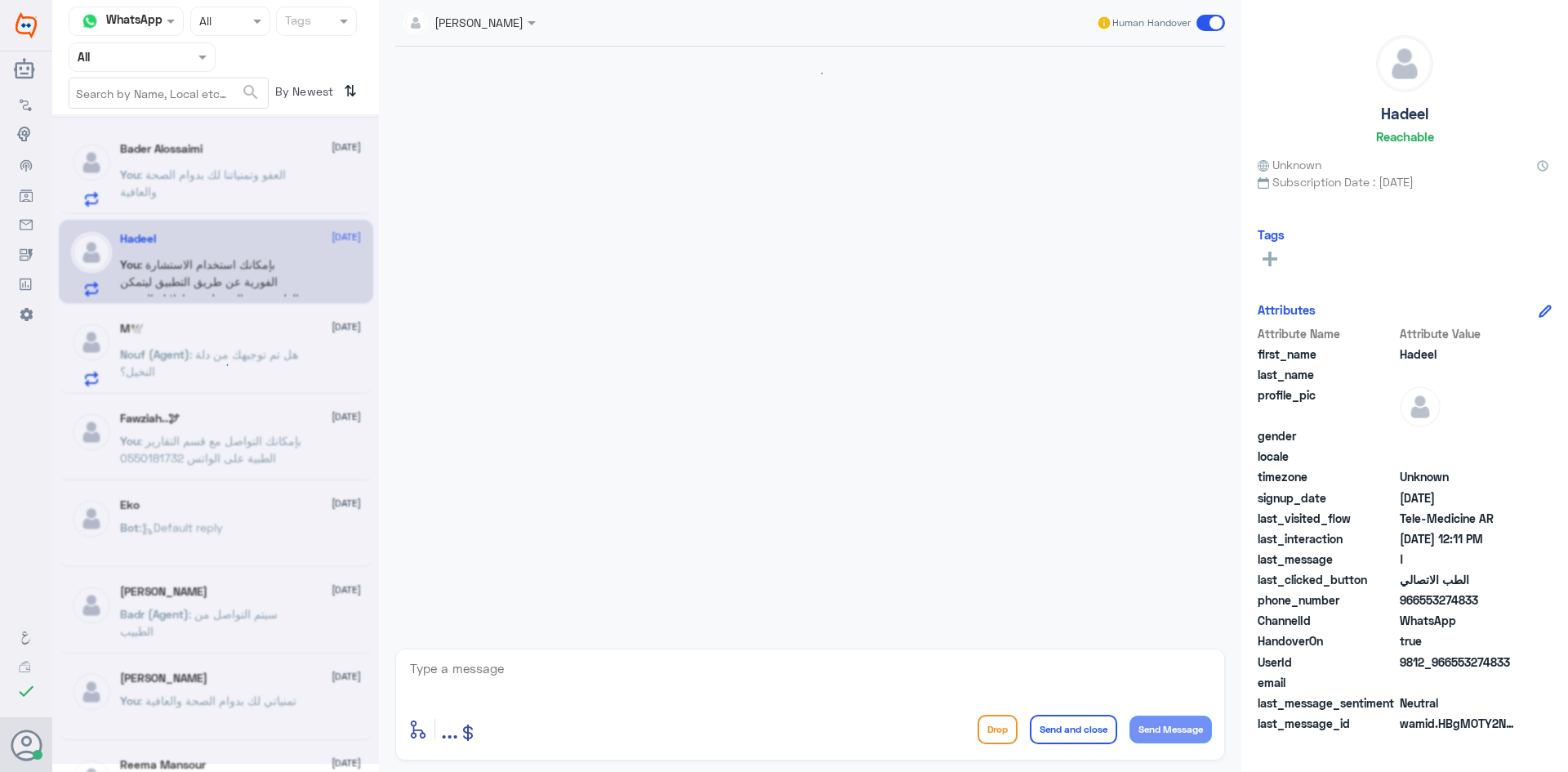
scroll to position [770, 0]
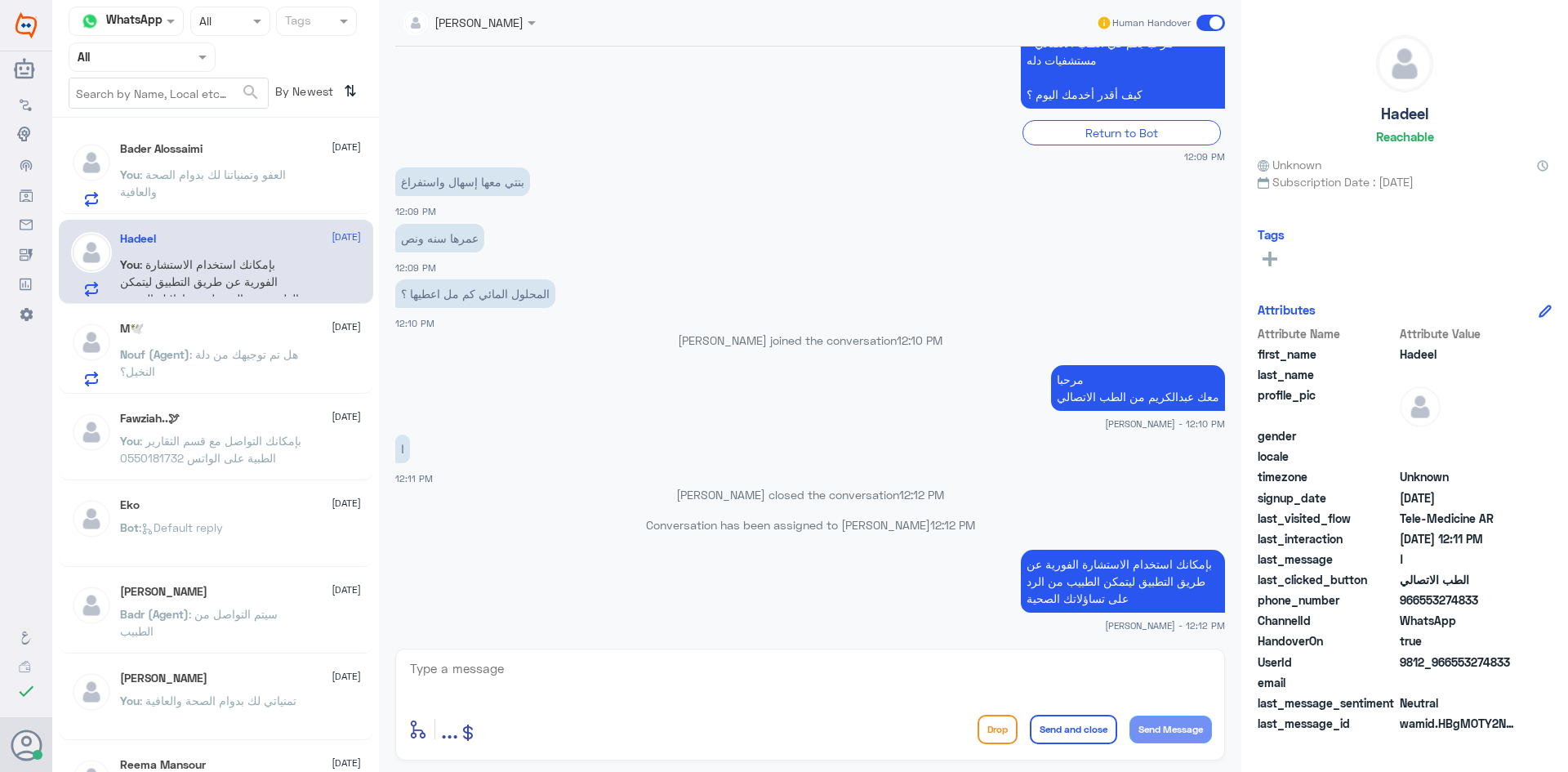
click at [1200, 24] on span at bounding box center [1210, 22] width 29 height 16
click at [0, 0] on input "checkbox" at bounding box center [0, 0] width 0 height 0
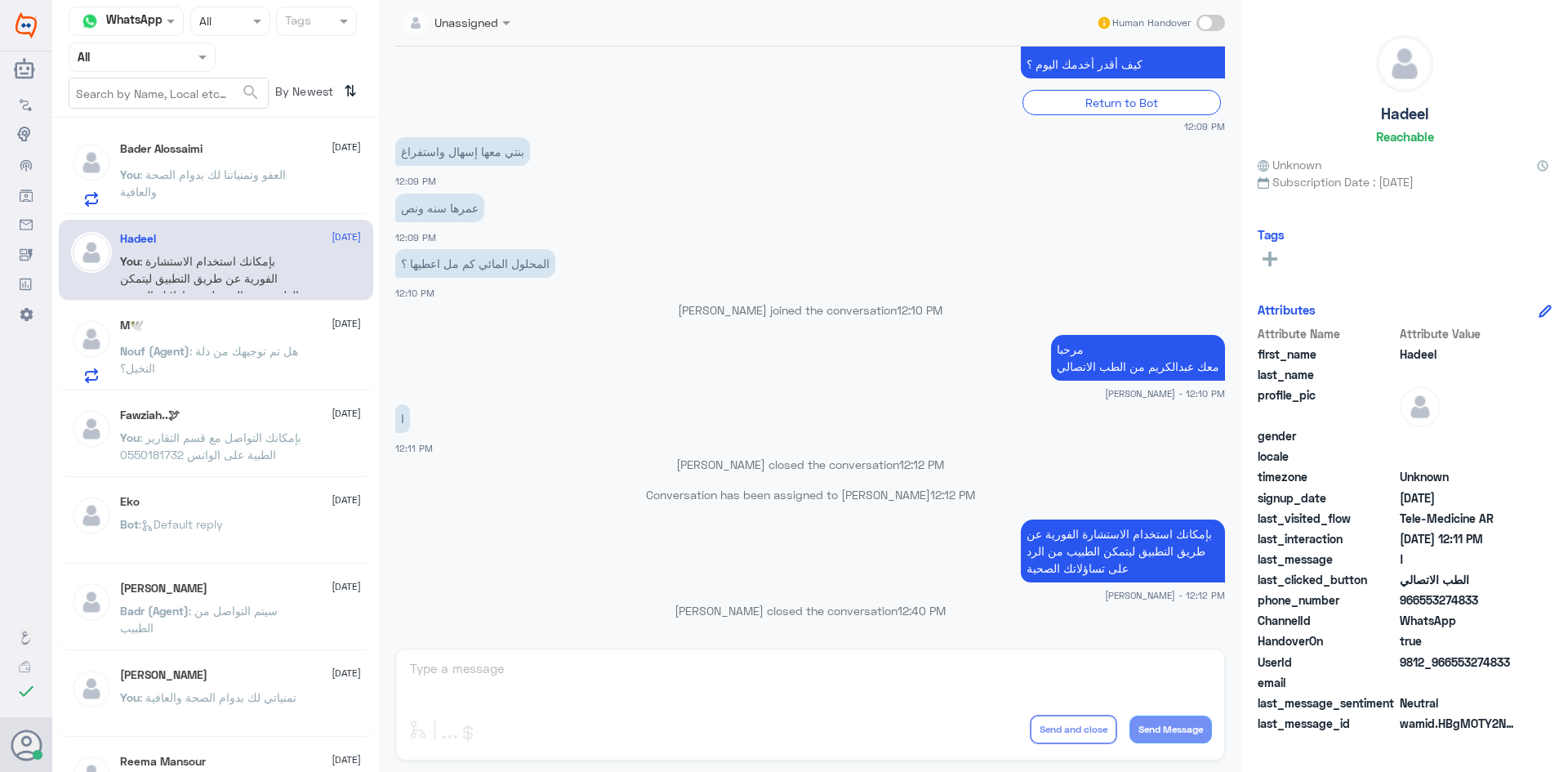
click at [245, 344] on span ": هل تم توجيهك من دلة النخيل؟" at bounding box center [209, 359] width 178 height 31
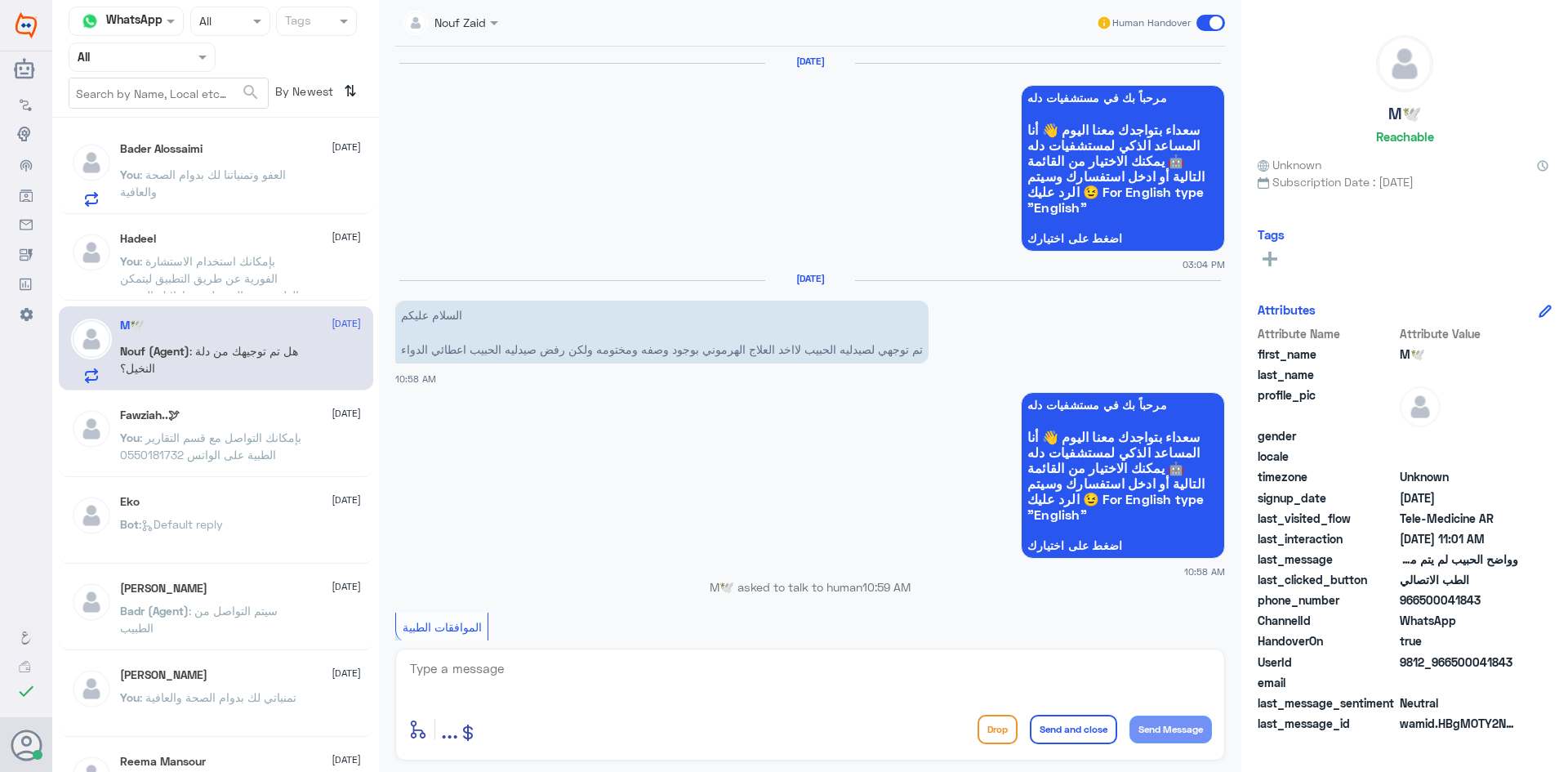
scroll to position [1175, 0]
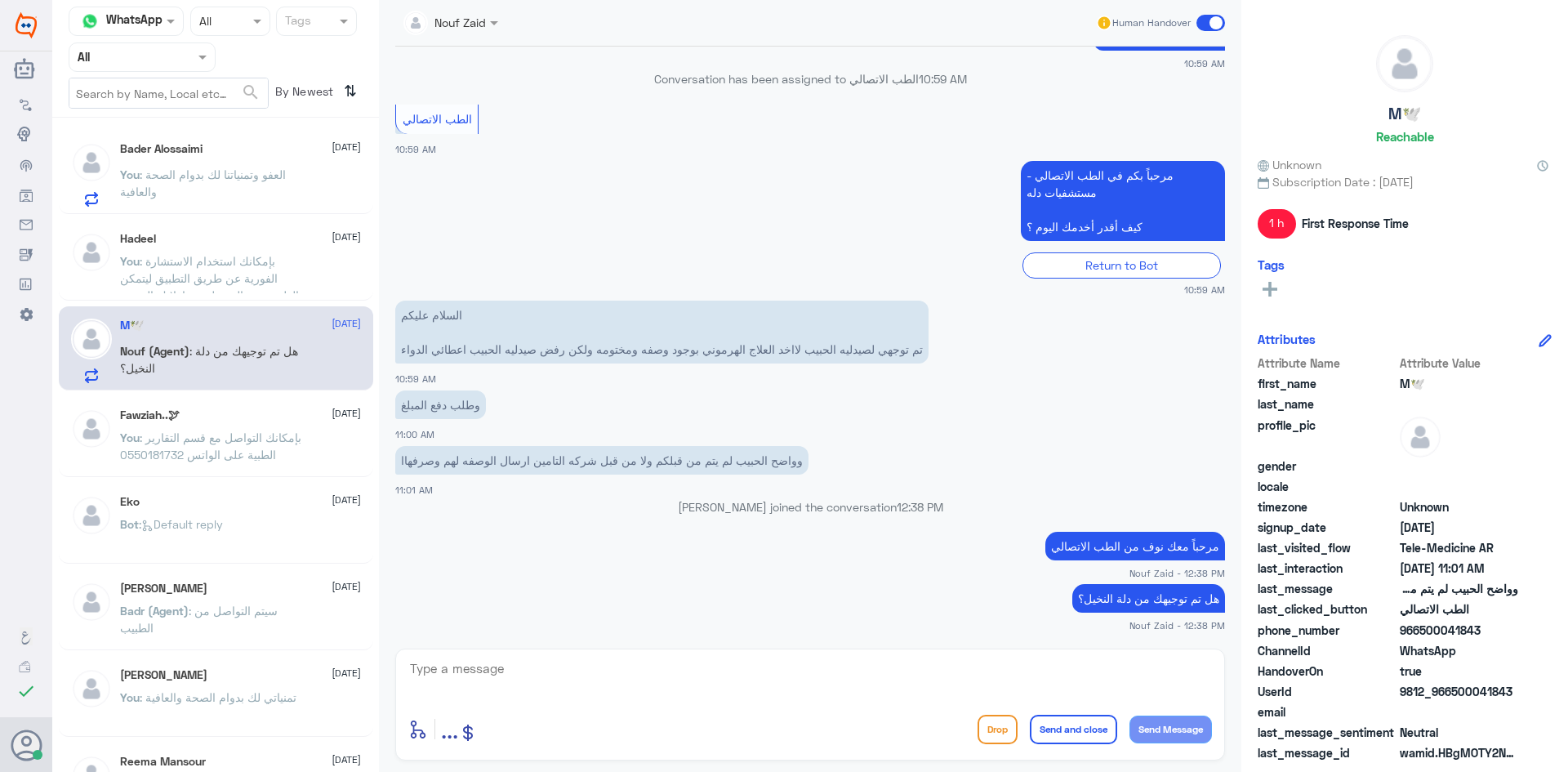
click at [278, 437] on span ": بإمكانك التواصل مع قسم التقارير الطبية على الواتس 0550181732" at bounding box center [211, 445] width 181 height 31
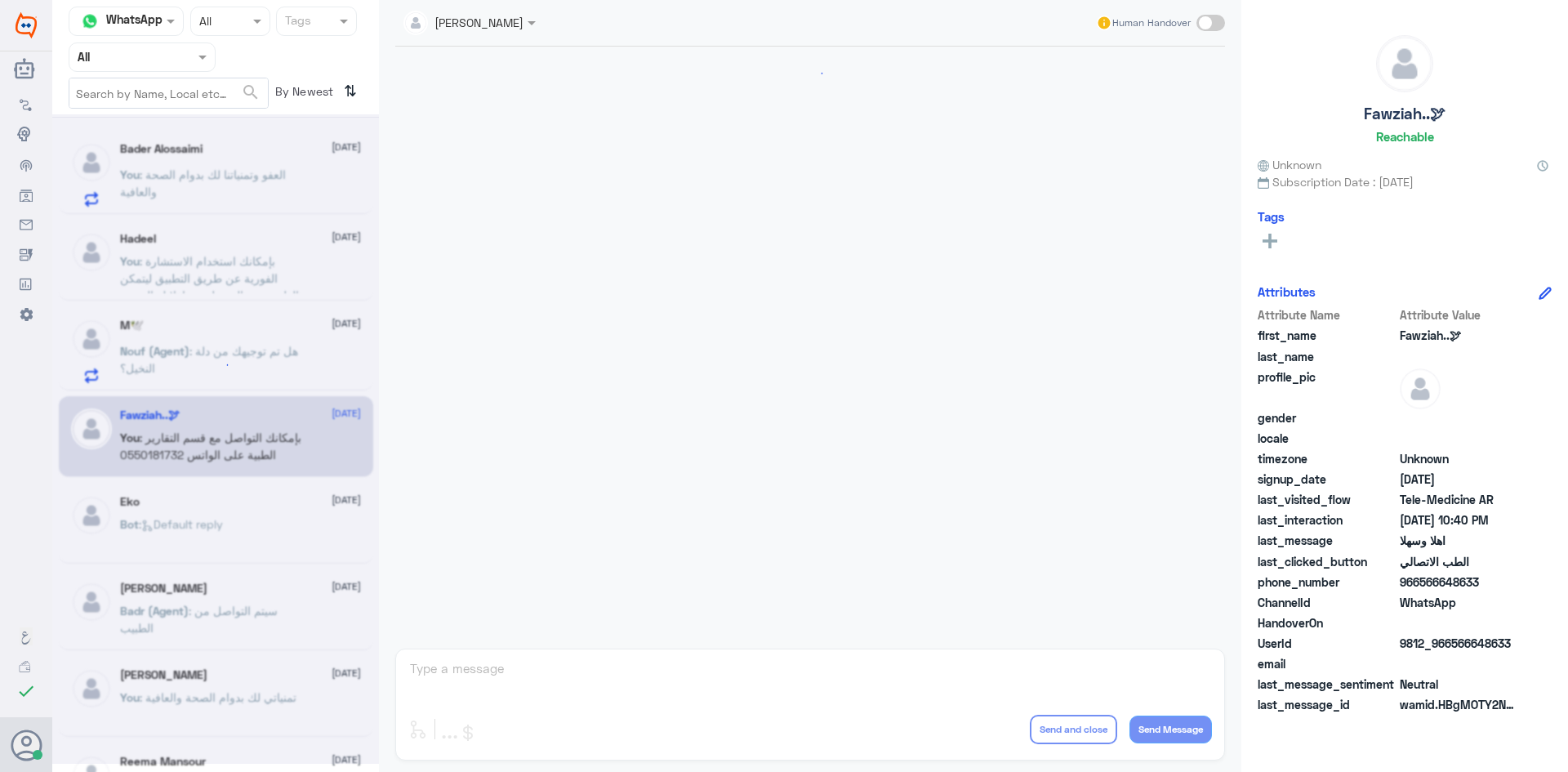
scroll to position [814, 0]
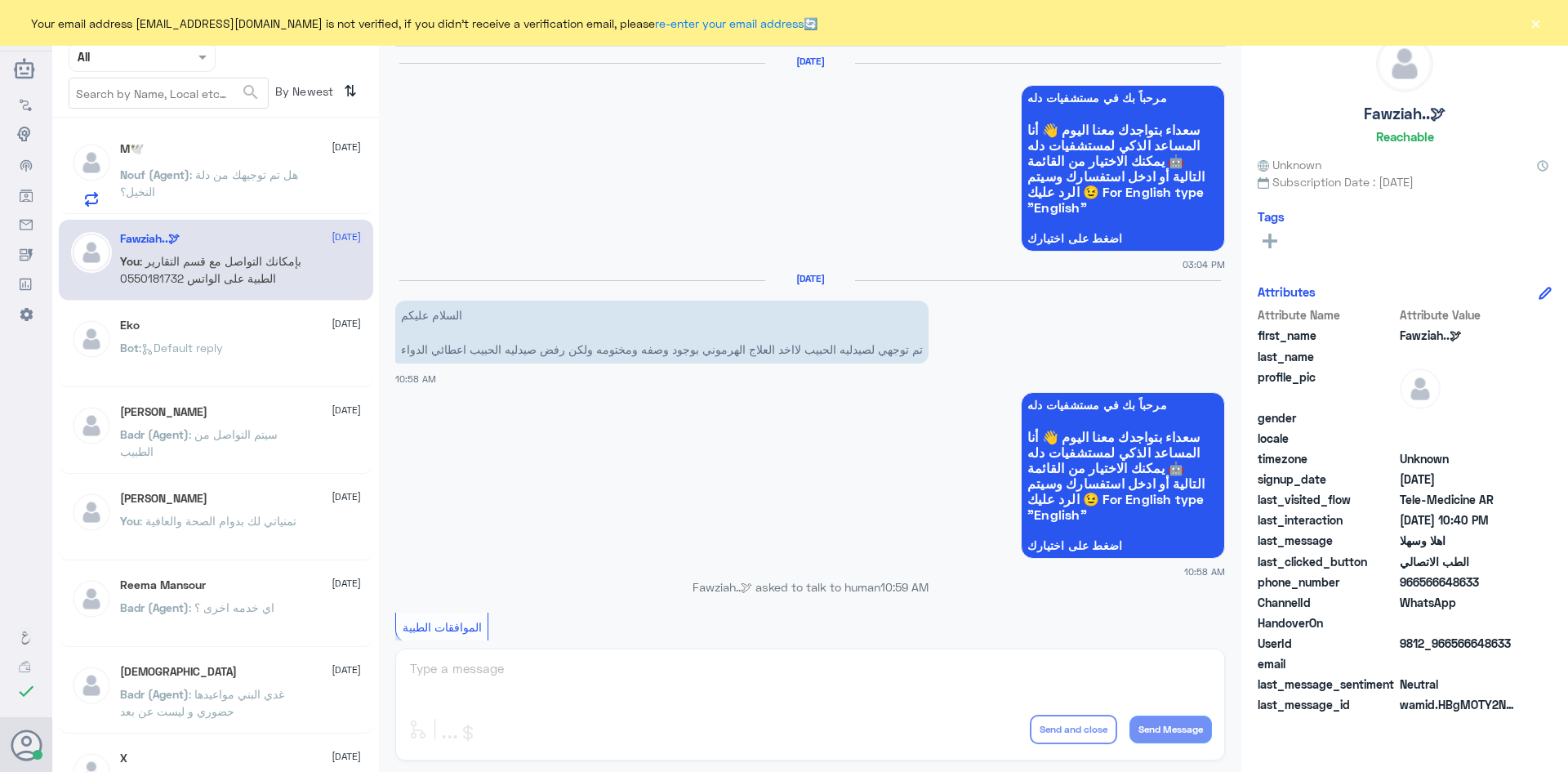
scroll to position [1175, 0]
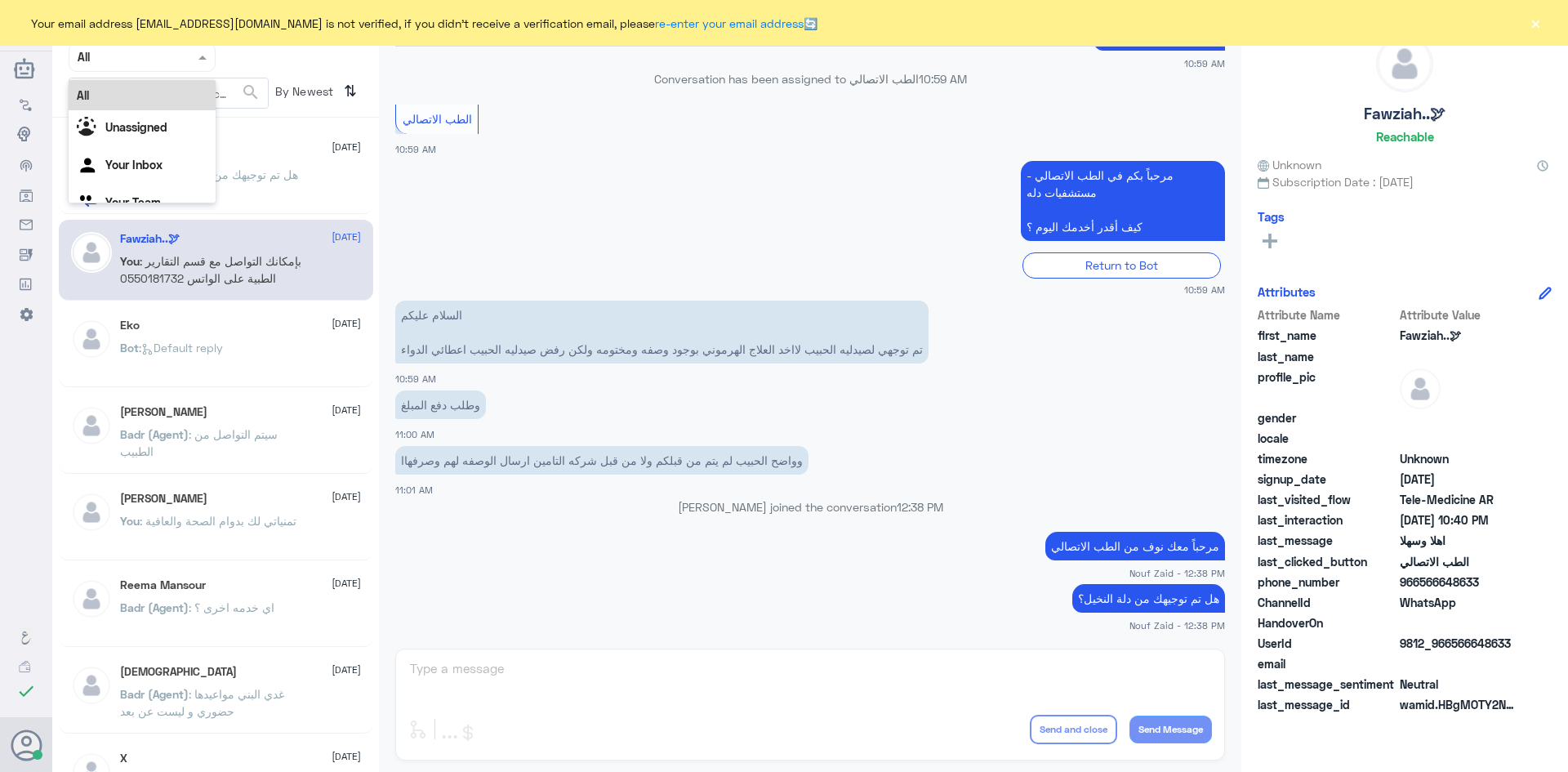
click at [203, 62] on span at bounding box center [204, 56] width 21 height 17
click at [161, 144] on div "Unassigned" at bounding box center [142, 129] width 147 height 37
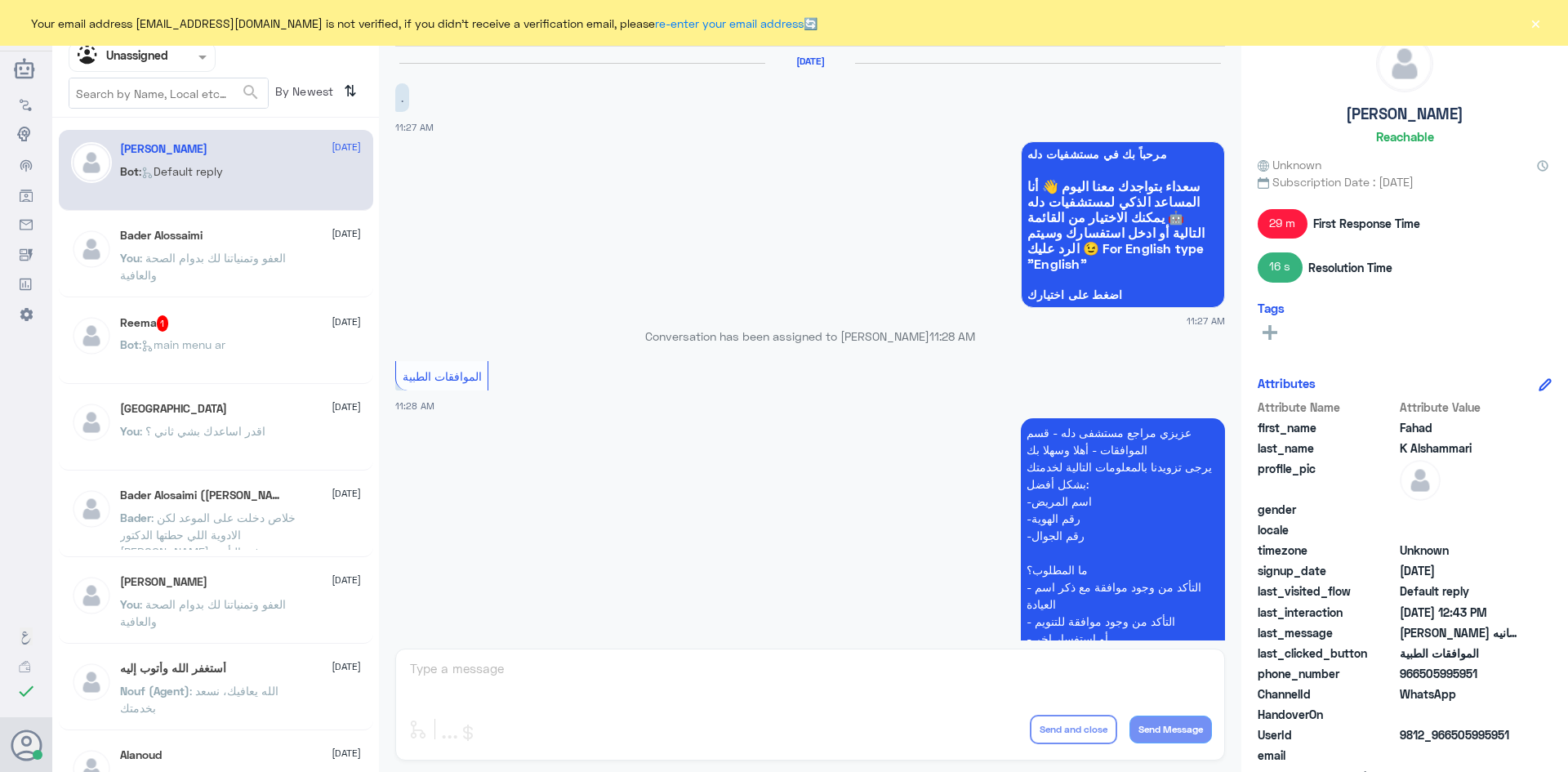
scroll to position [1085, 0]
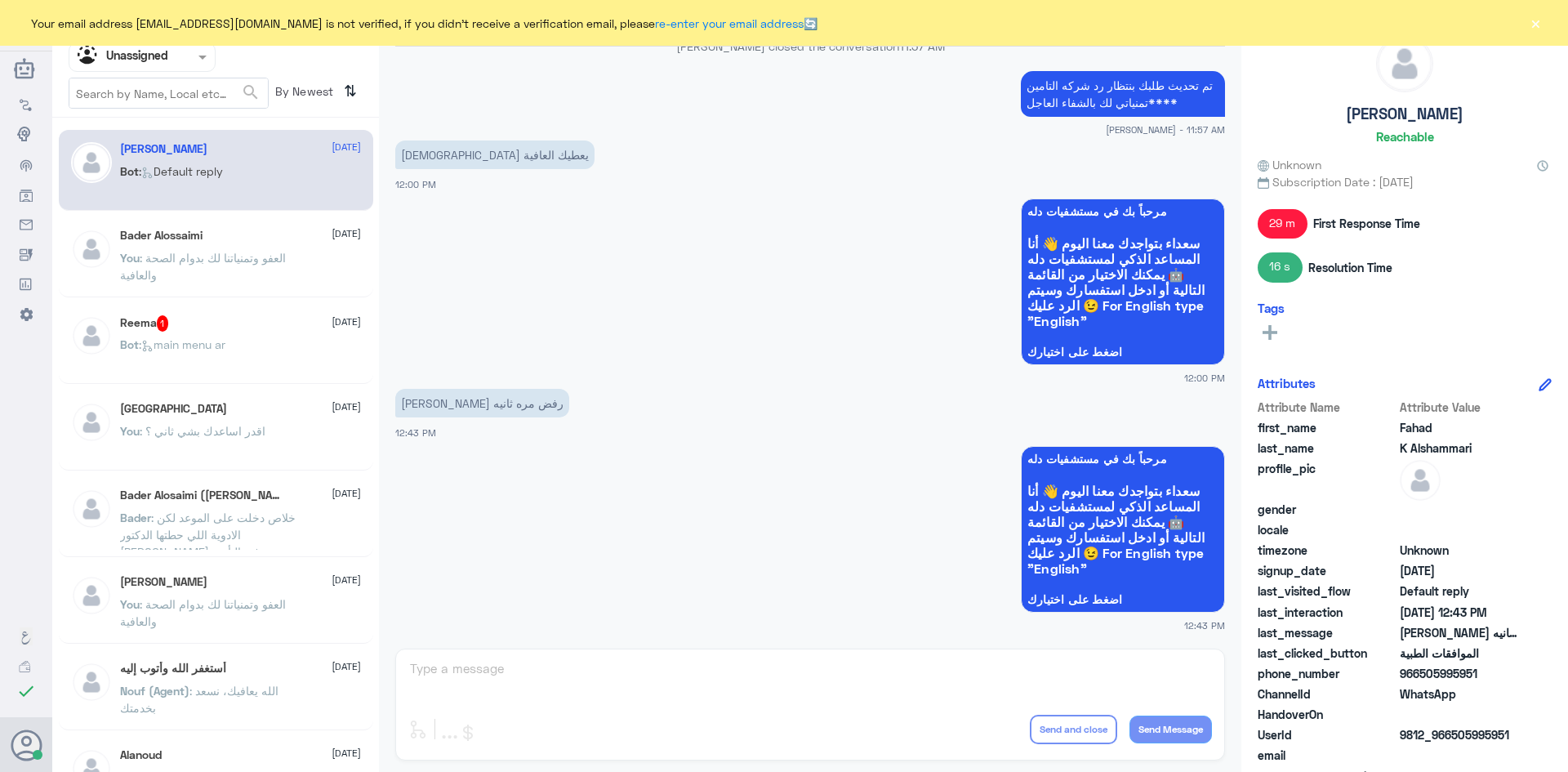
click at [229, 323] on div "Reema 1 31 August" at bounding box center [241, 323] width 241 height 16
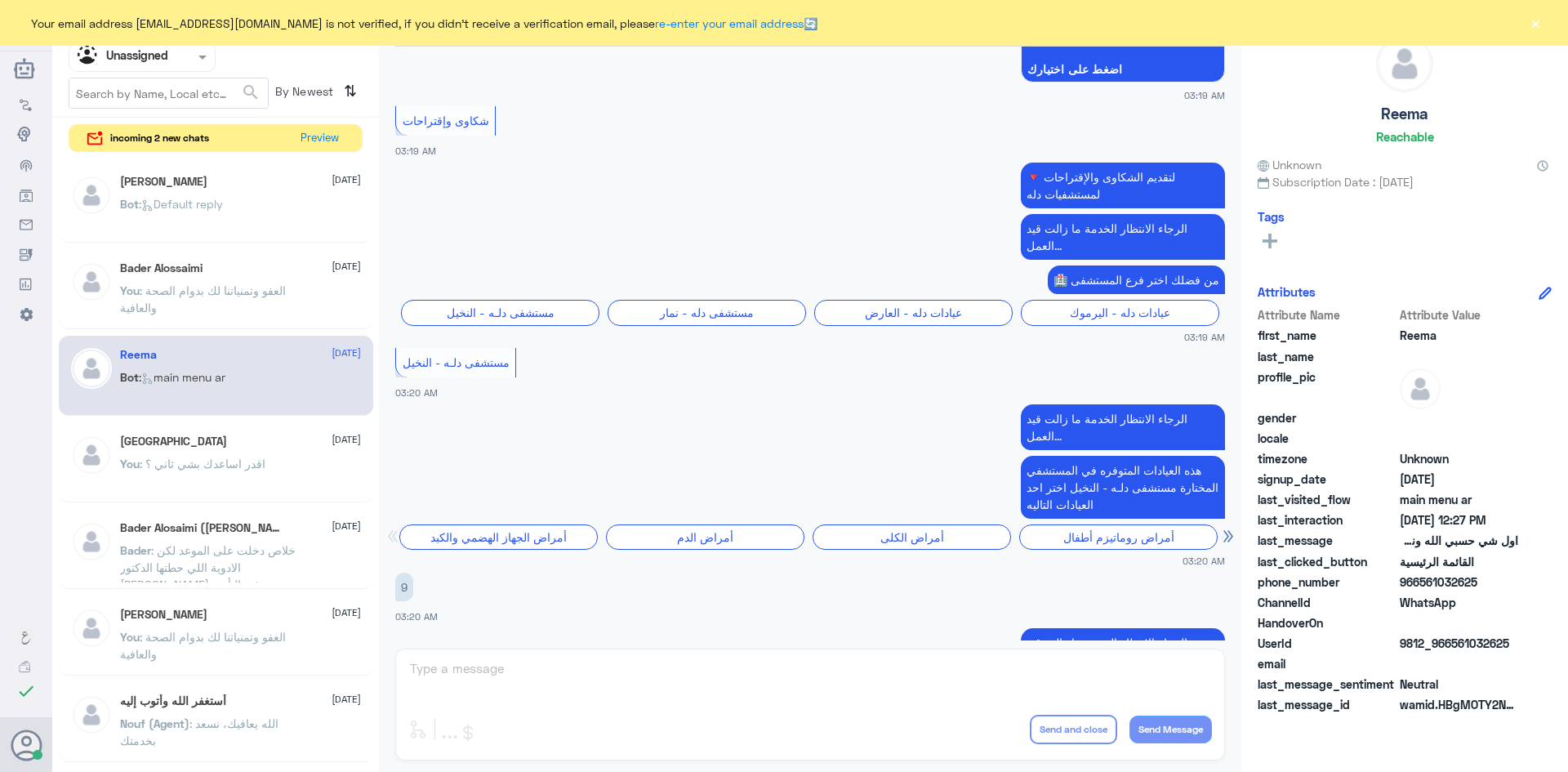
scroll to position [327, 0]
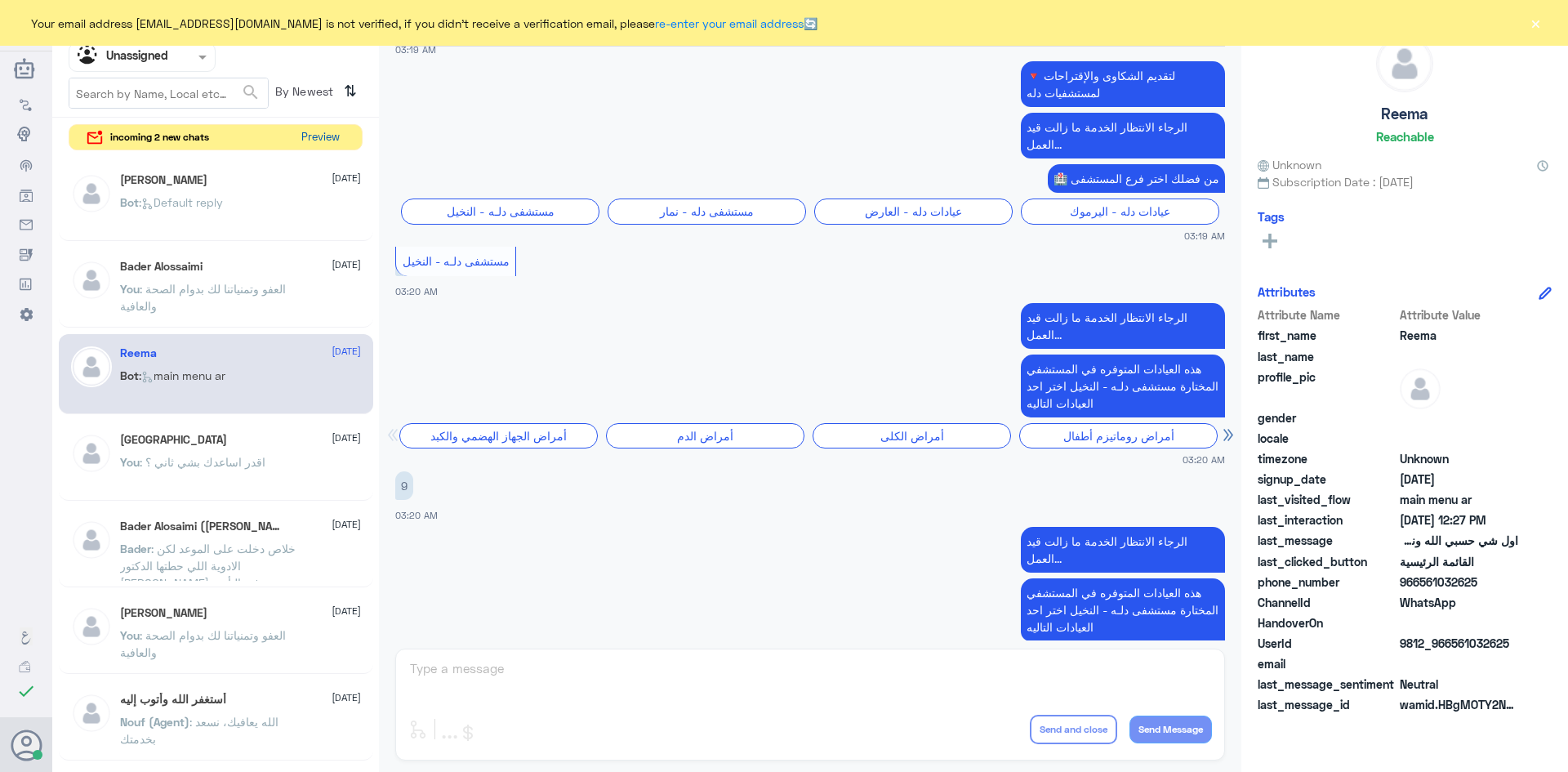
click at [328, 139] on button "Preview" at bounding box center [319, 137] width 51 height 25
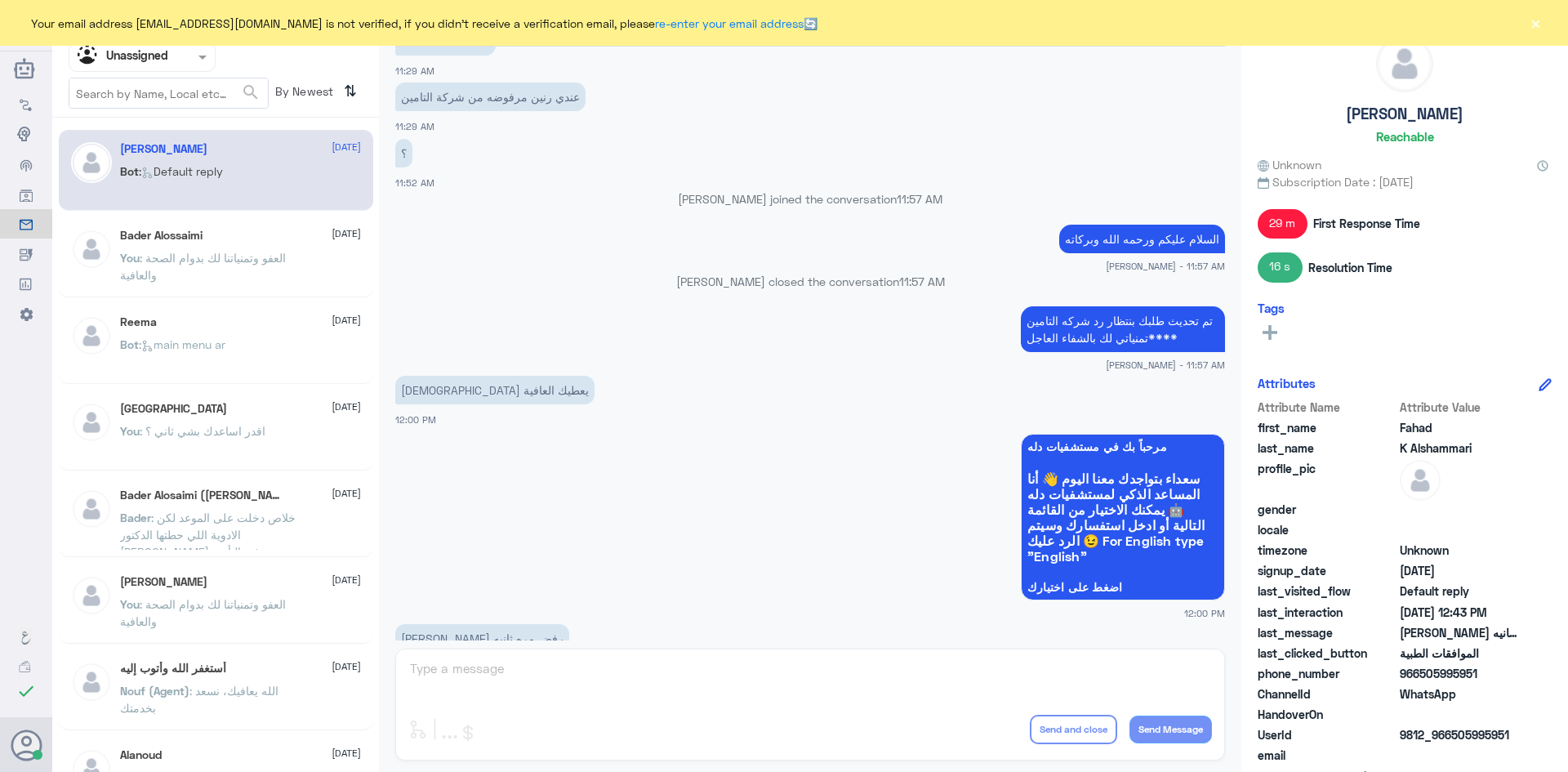
scroll to position [841, 0]
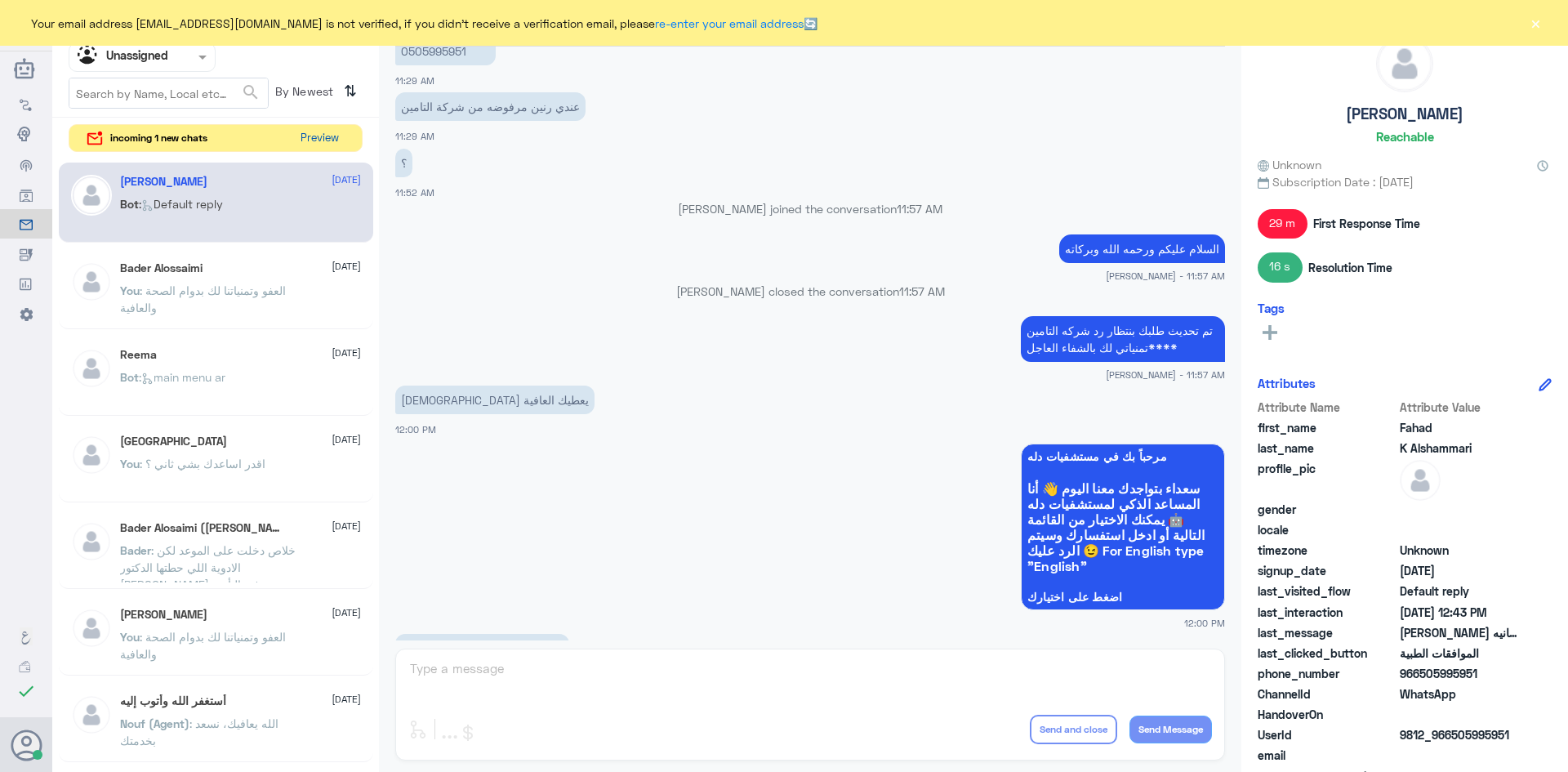
drag, startPoint x: 353, startPoint y: 133, endPoint x: 341, endPoint y: 137, distance: 12.6
click at [344, 137] on div "incoming 1 new chats Preview" at bounding box center [215, 138] width 294 height 29
click at [338, 137] on button "Preview" at bounding box center [319, 137] width 51 height 25
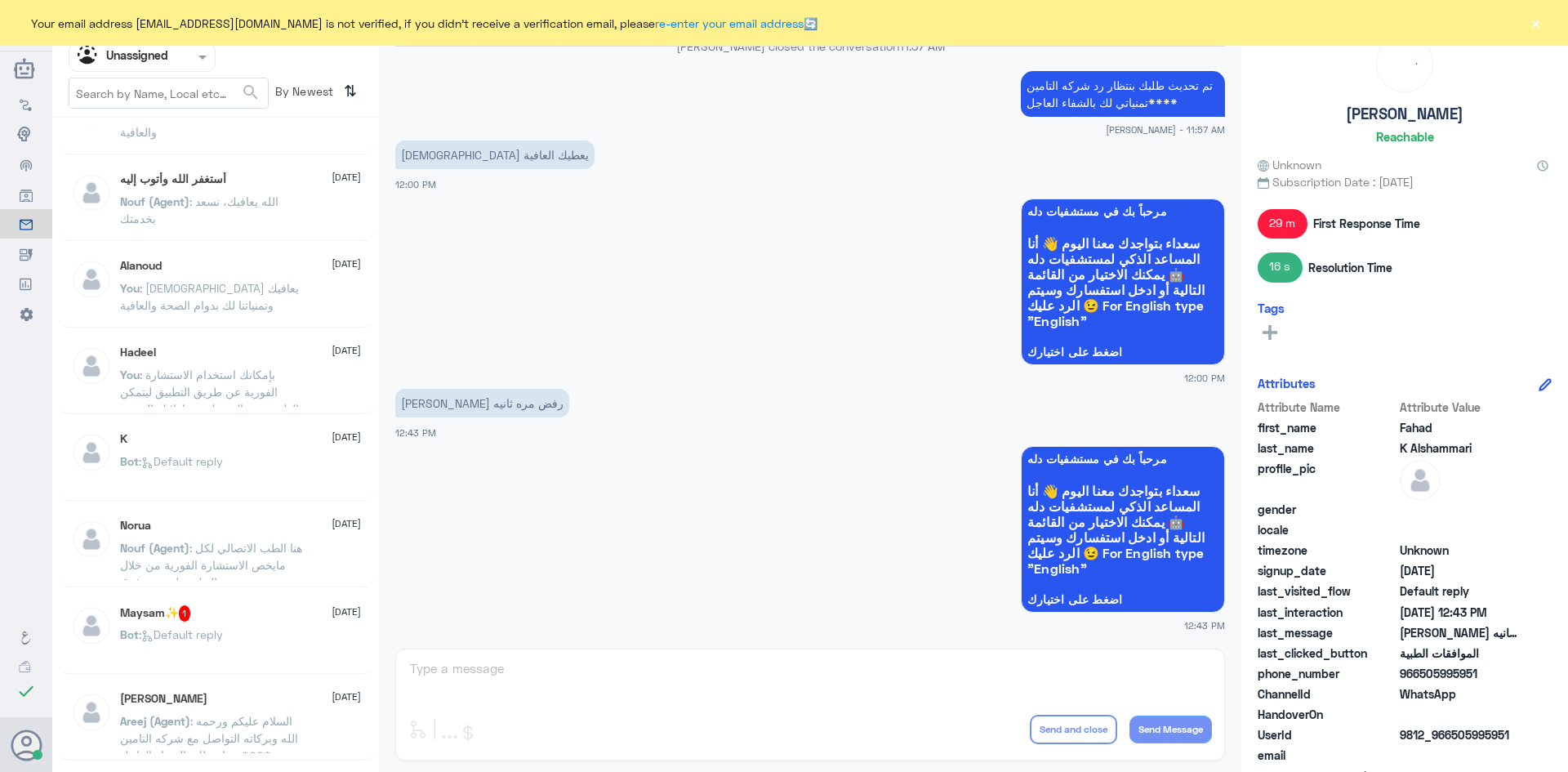
scroll to position [490, 0]
click at [297, 619] on div "Maysam✨ 1 31 August" at bounding box center [241, 612] width 241 height 16
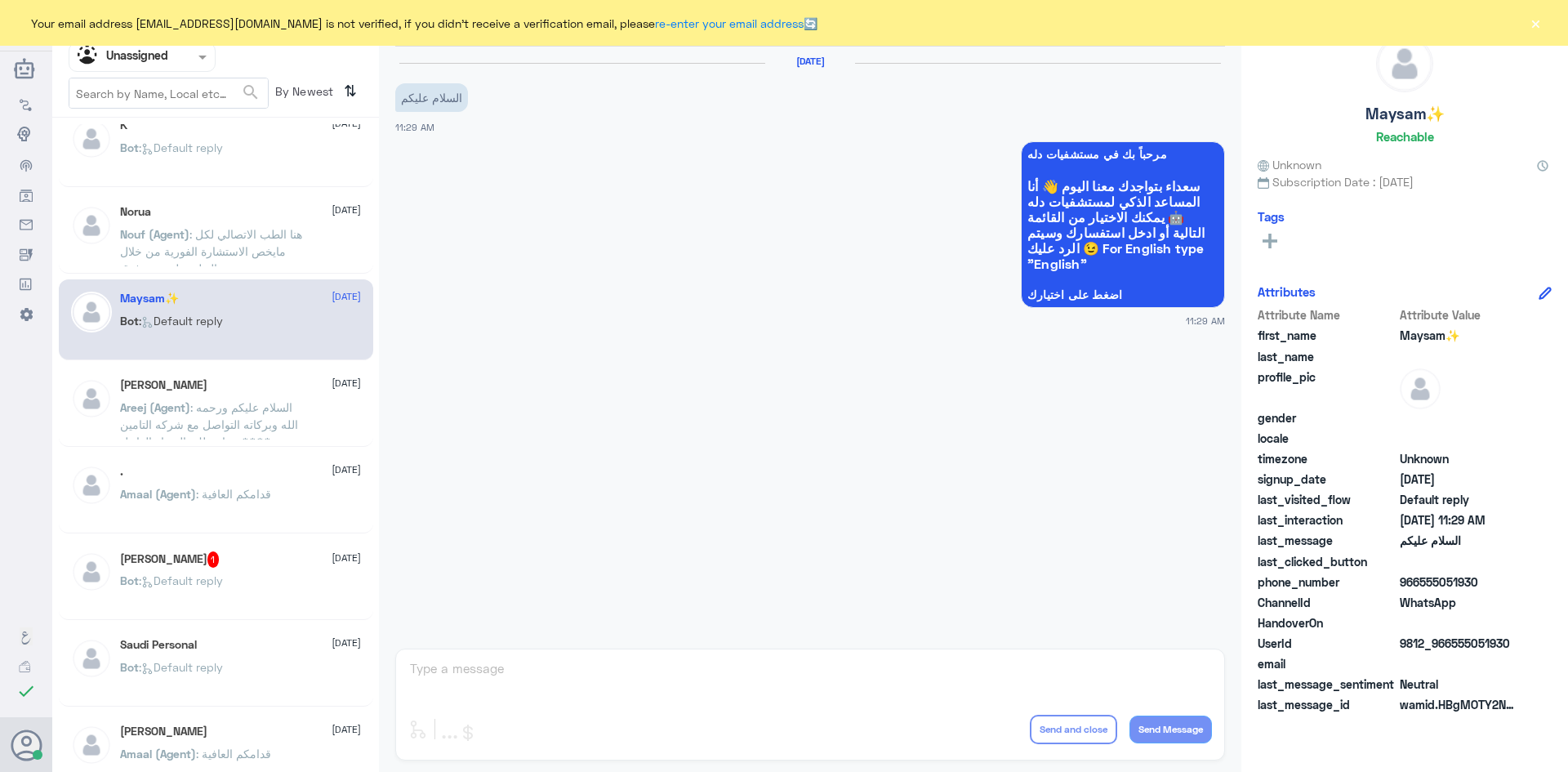
scroll to position [817, 0]
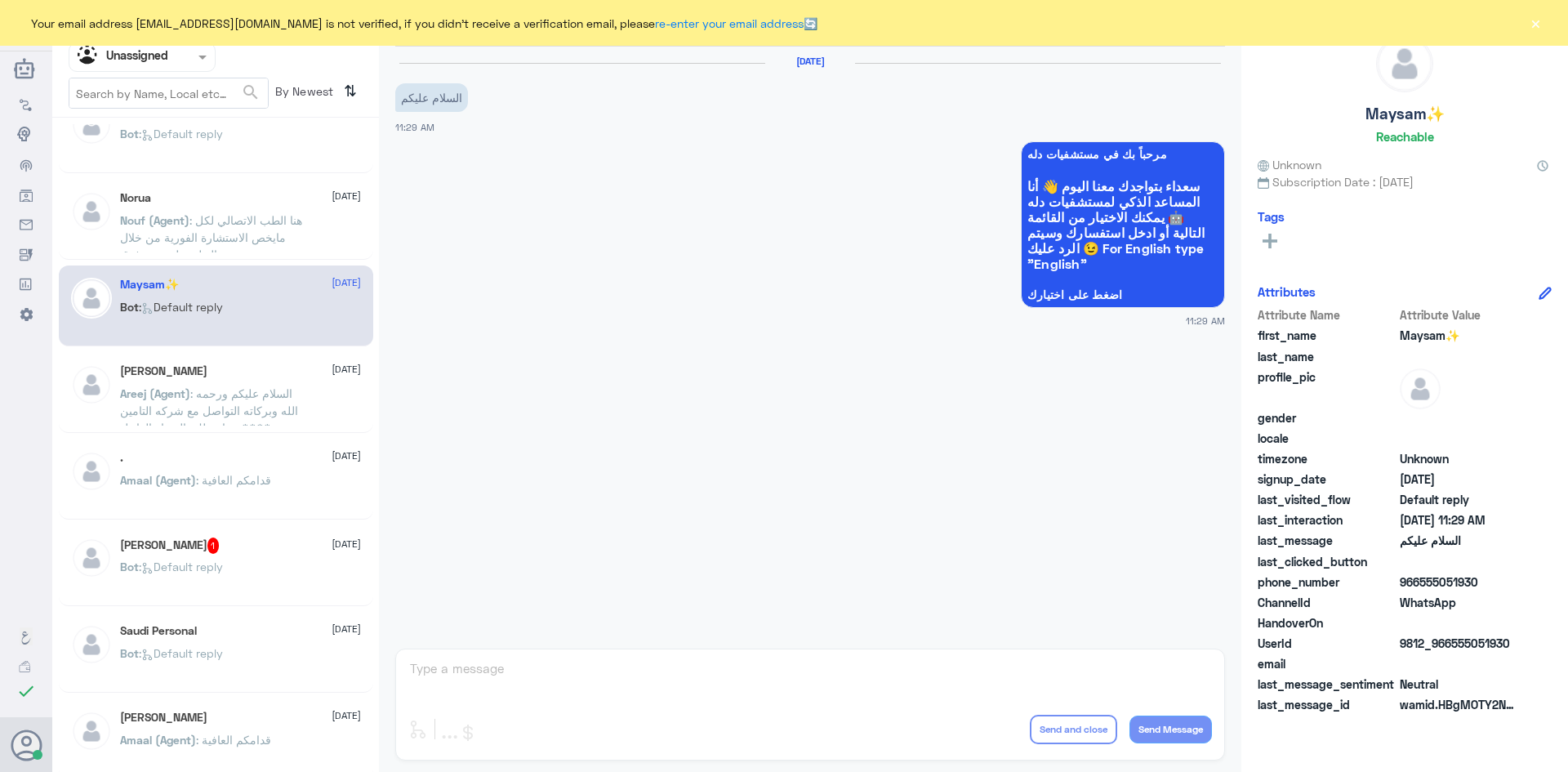
click at [290, 572] on div "Bot : Default reply" at bounding box center [241, 580] width 241 height 37
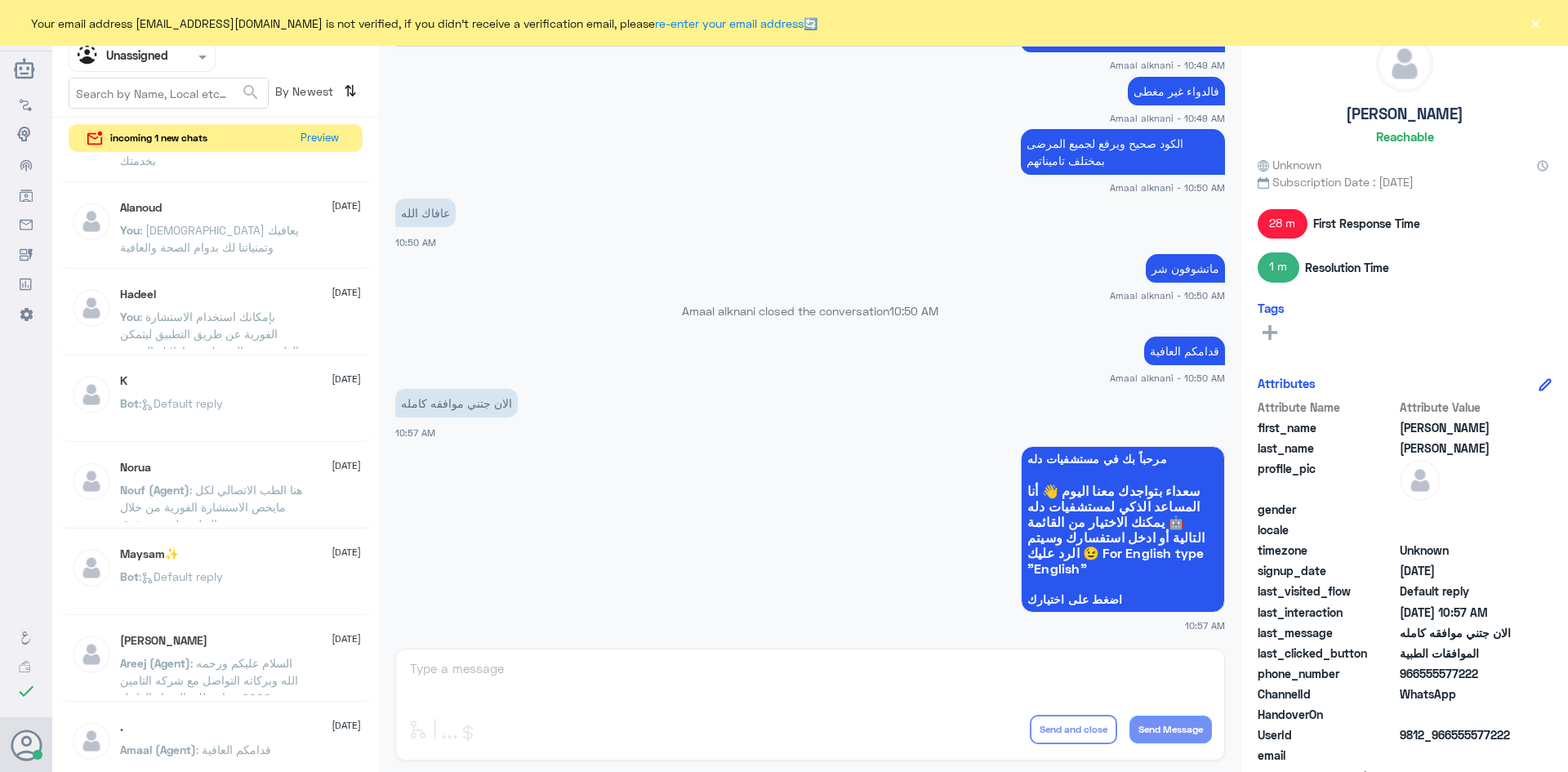
scroll to position [572, 0]
click at [333, 140] on button "Preview" at bounding box center [319, 137] width 51 height 25
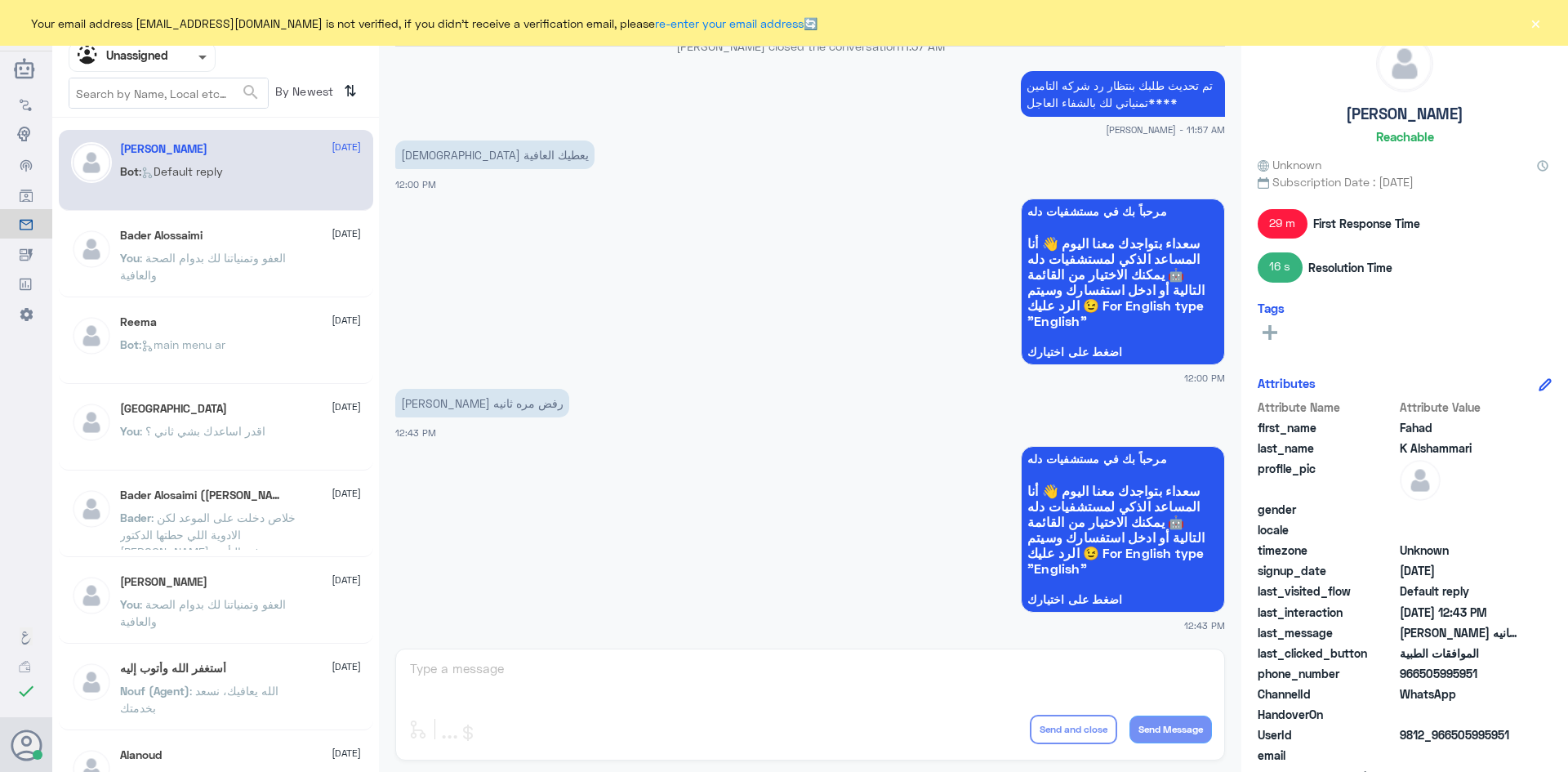
click at [205, 61] on span at bounding box center [204, 56] width 21 height 17
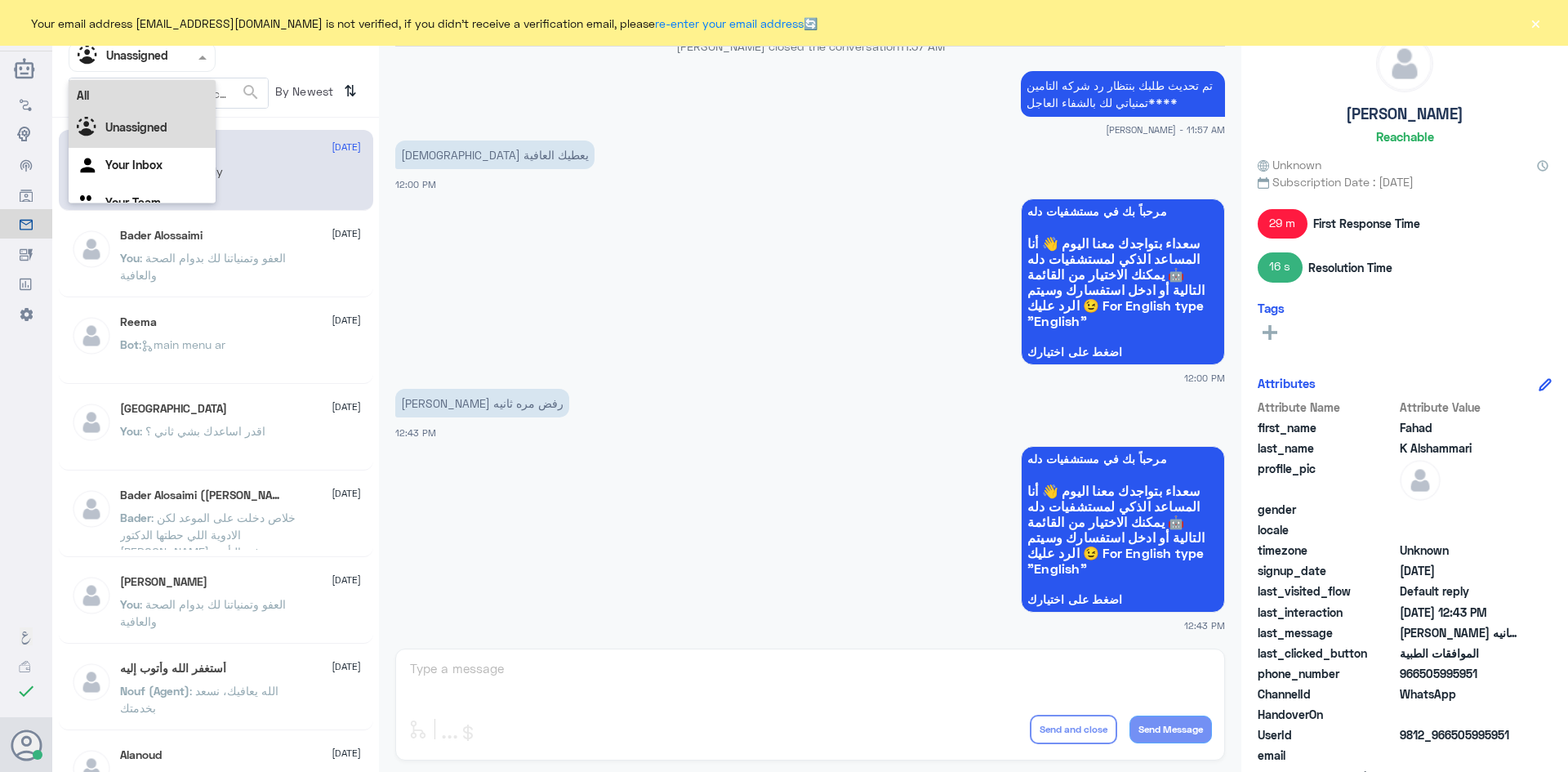
click at [178, 101] on div "All" at bounding box center [142, 95] width 147 height 30
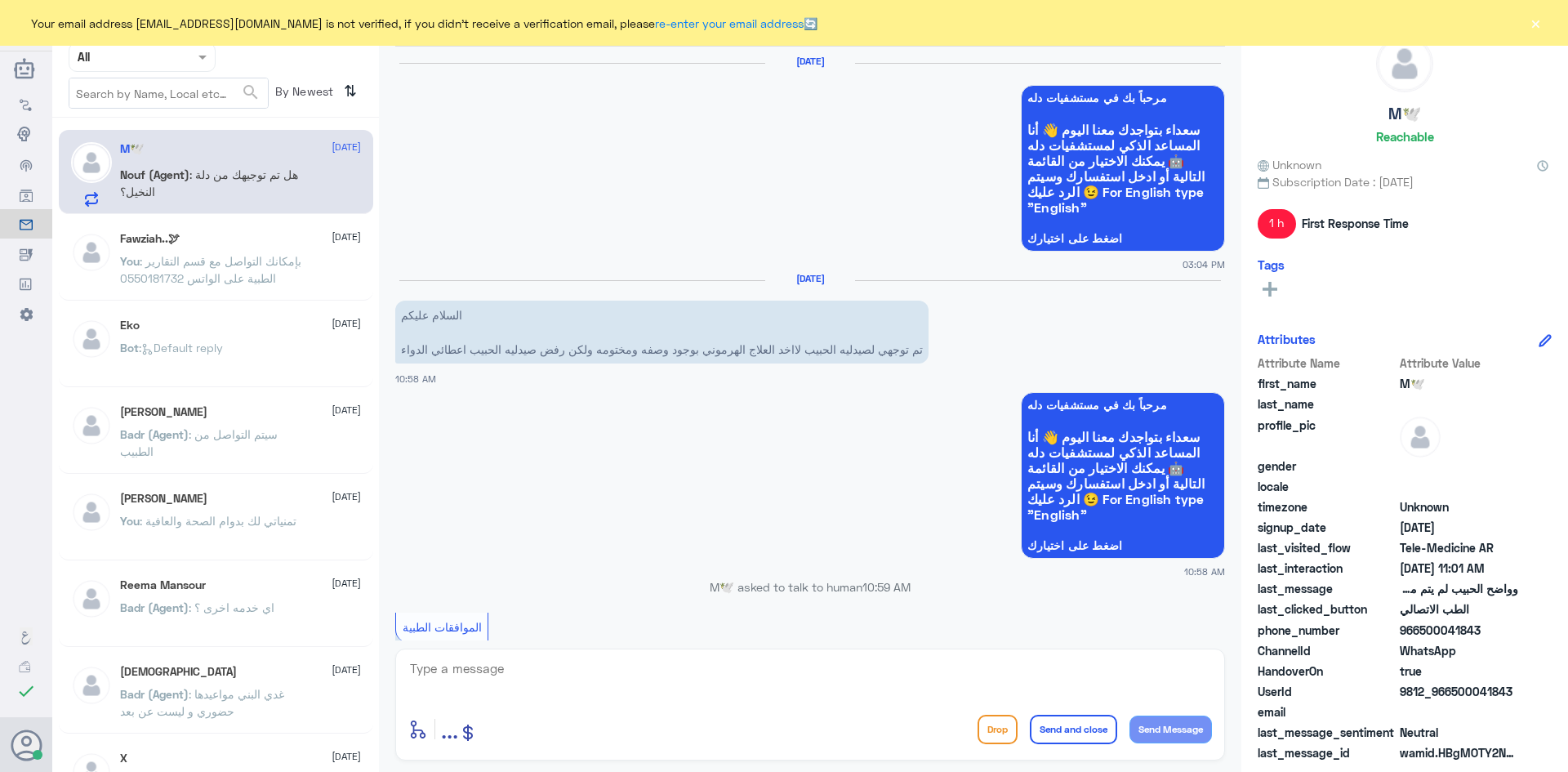
scroll to position [1175, 0]
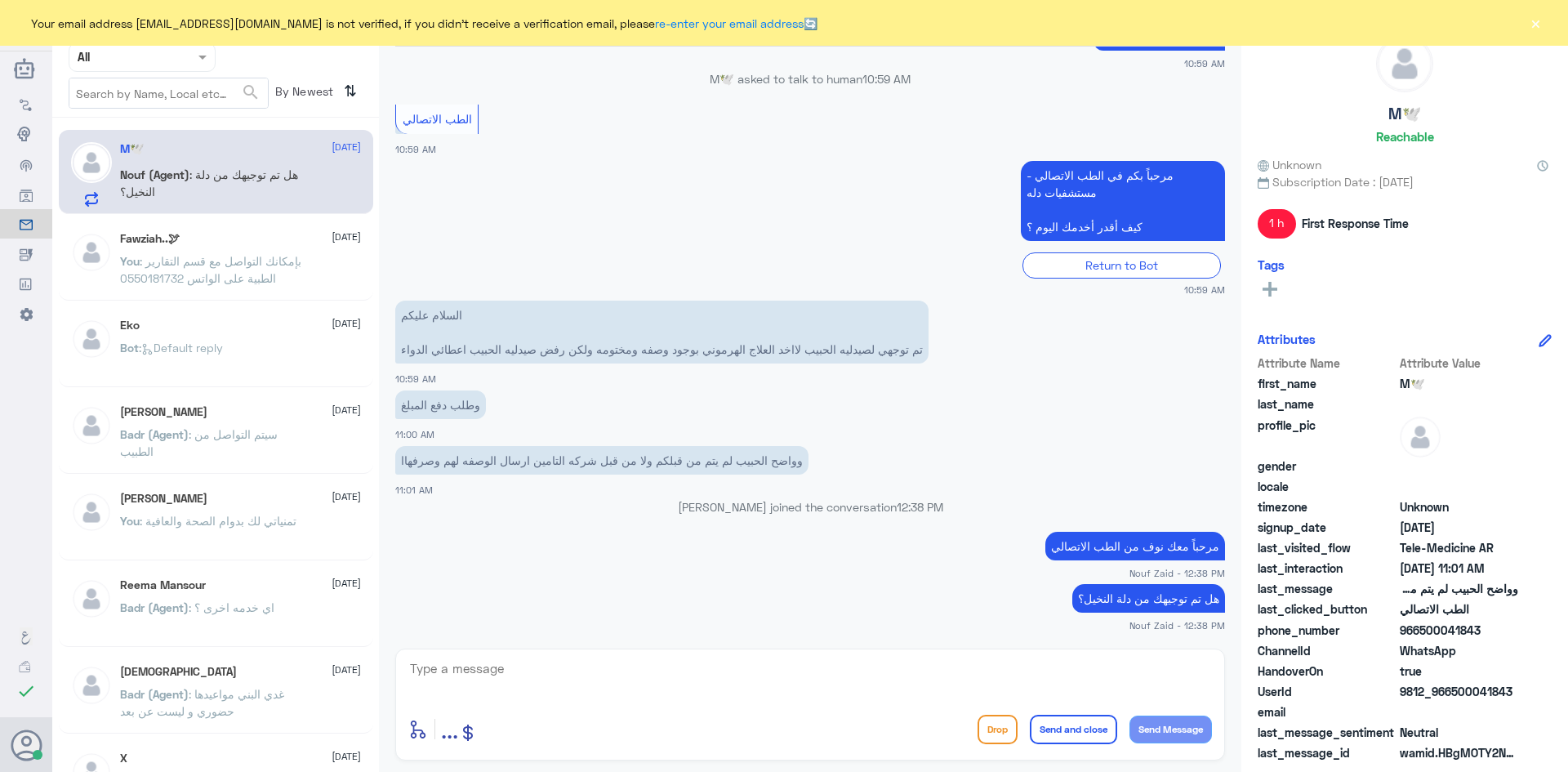
click at [1539, 27] on button "×" at bounding box center [1535, 22] width 16 height 16
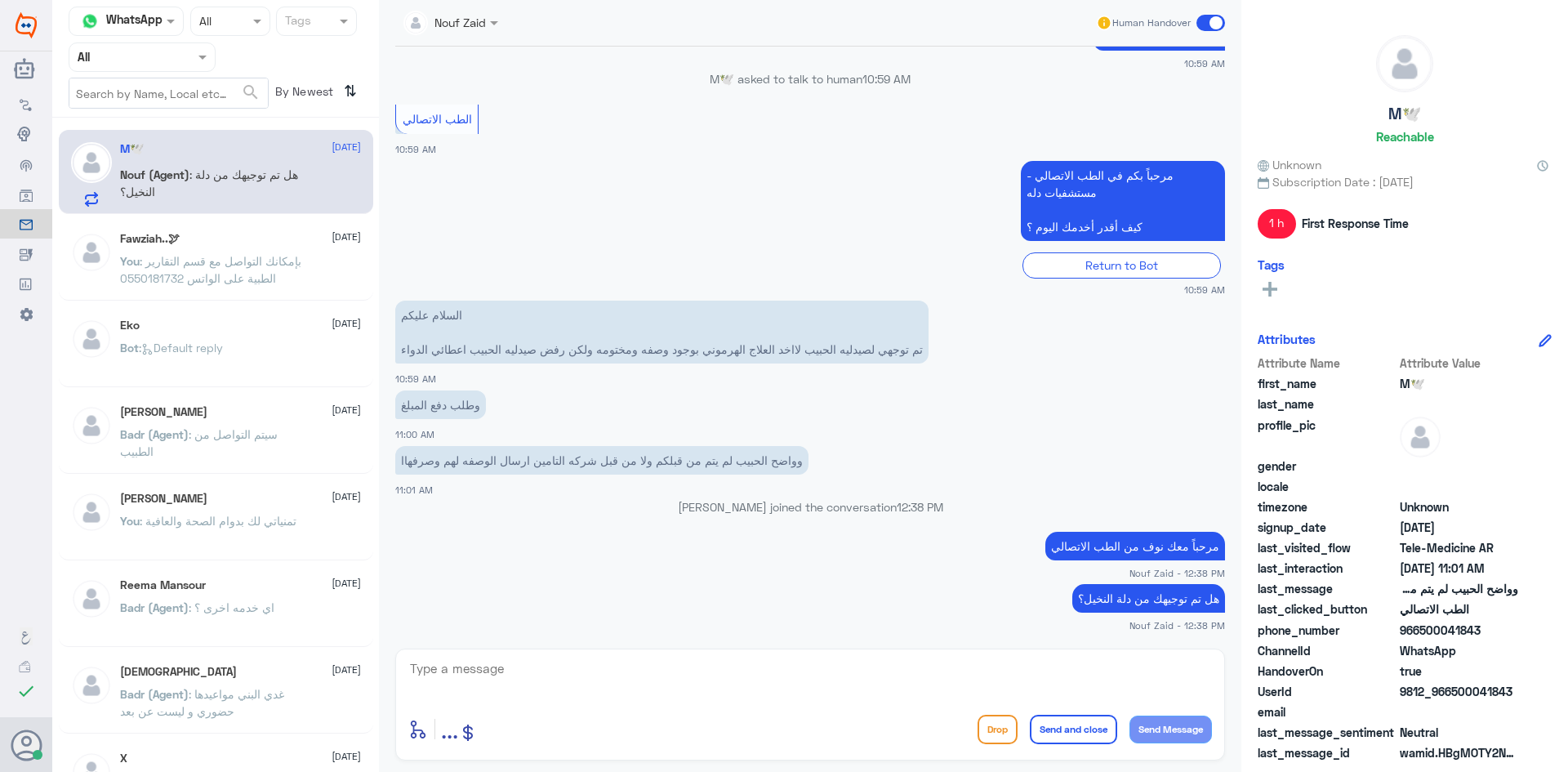
click at [1205, 19] on span at bounding box center [1210, 22] width 29 height 16
click at [0, 0] on input "checkbox" at bounding box center [0, 0] width 0 height 0
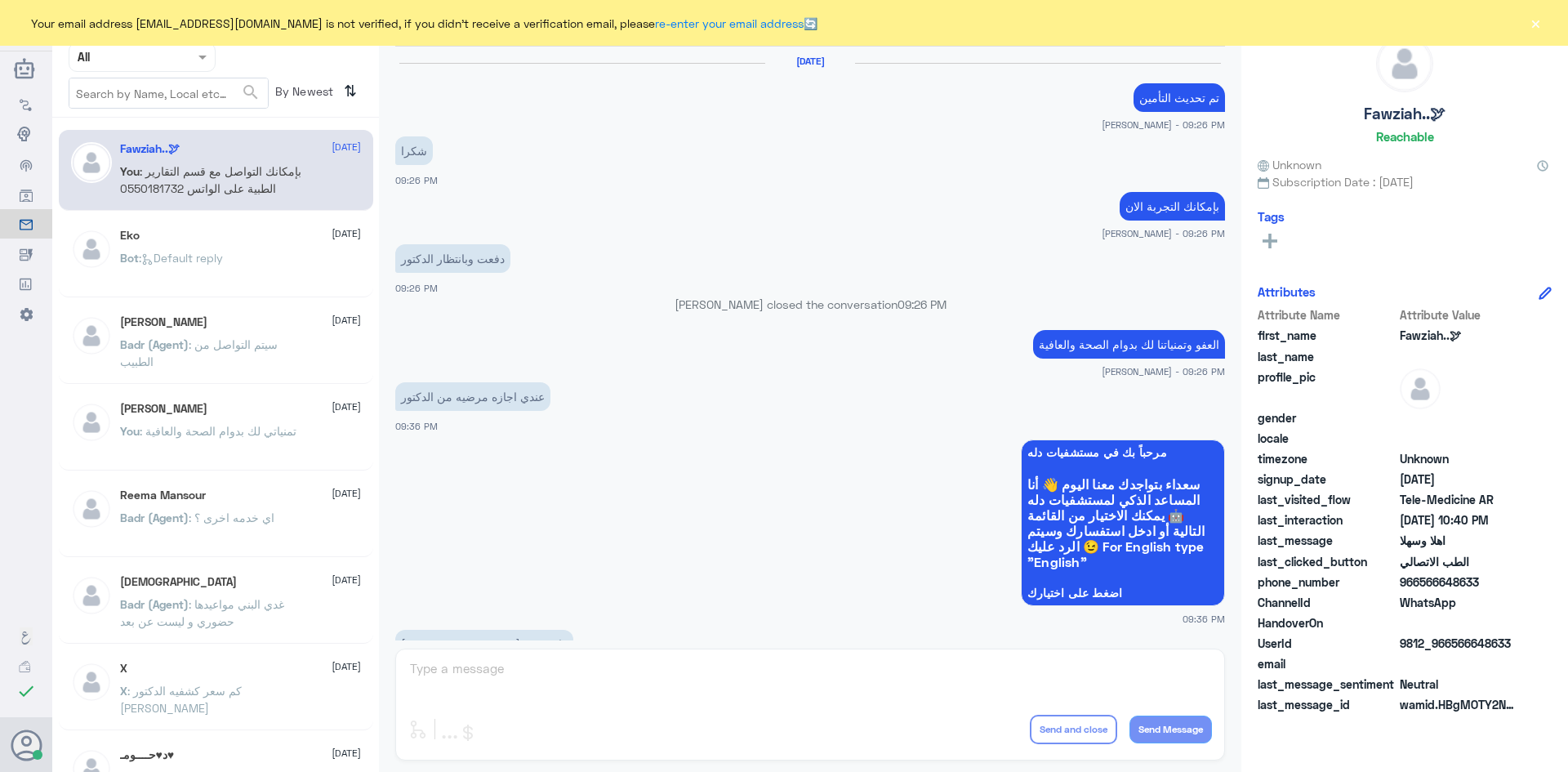
scroll to position [814, 0]
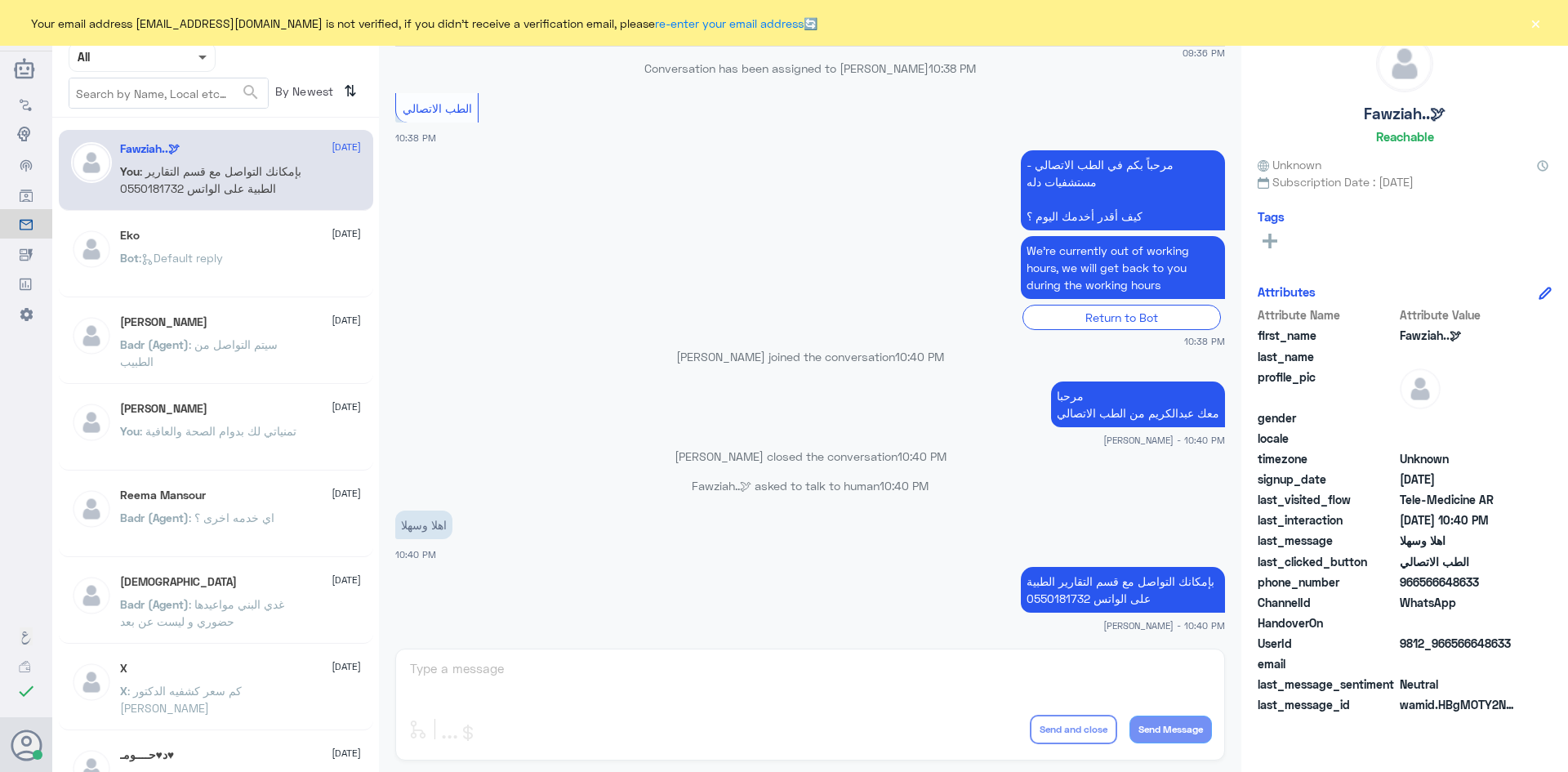
click at [199, 58] on span at bounding box center [202, 58] width 8 height 5
click at [189, 134] on div "Unassigned" at bounding box center [142, 129] width 147 height 37
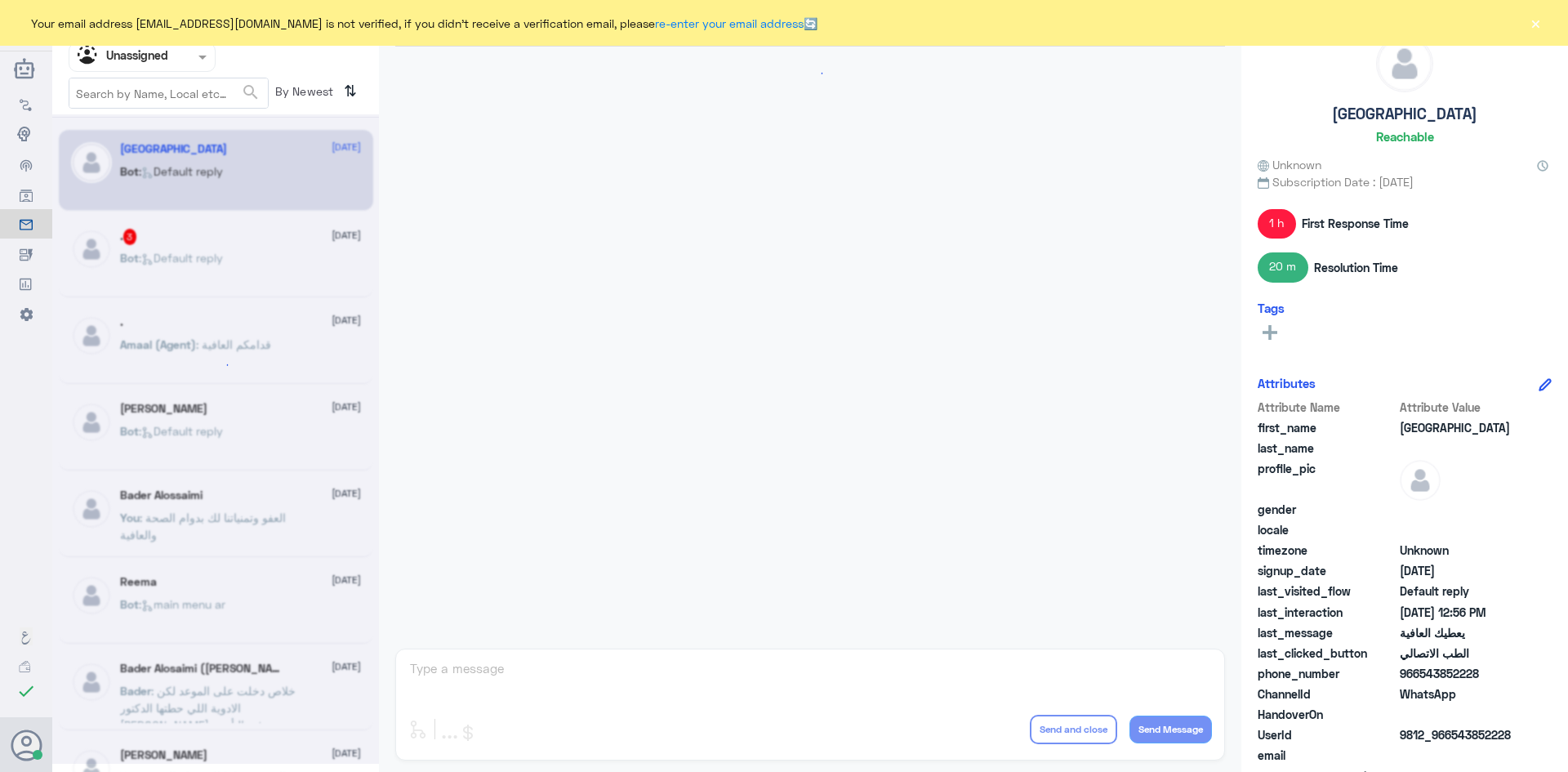
scroll to position [570, 0]
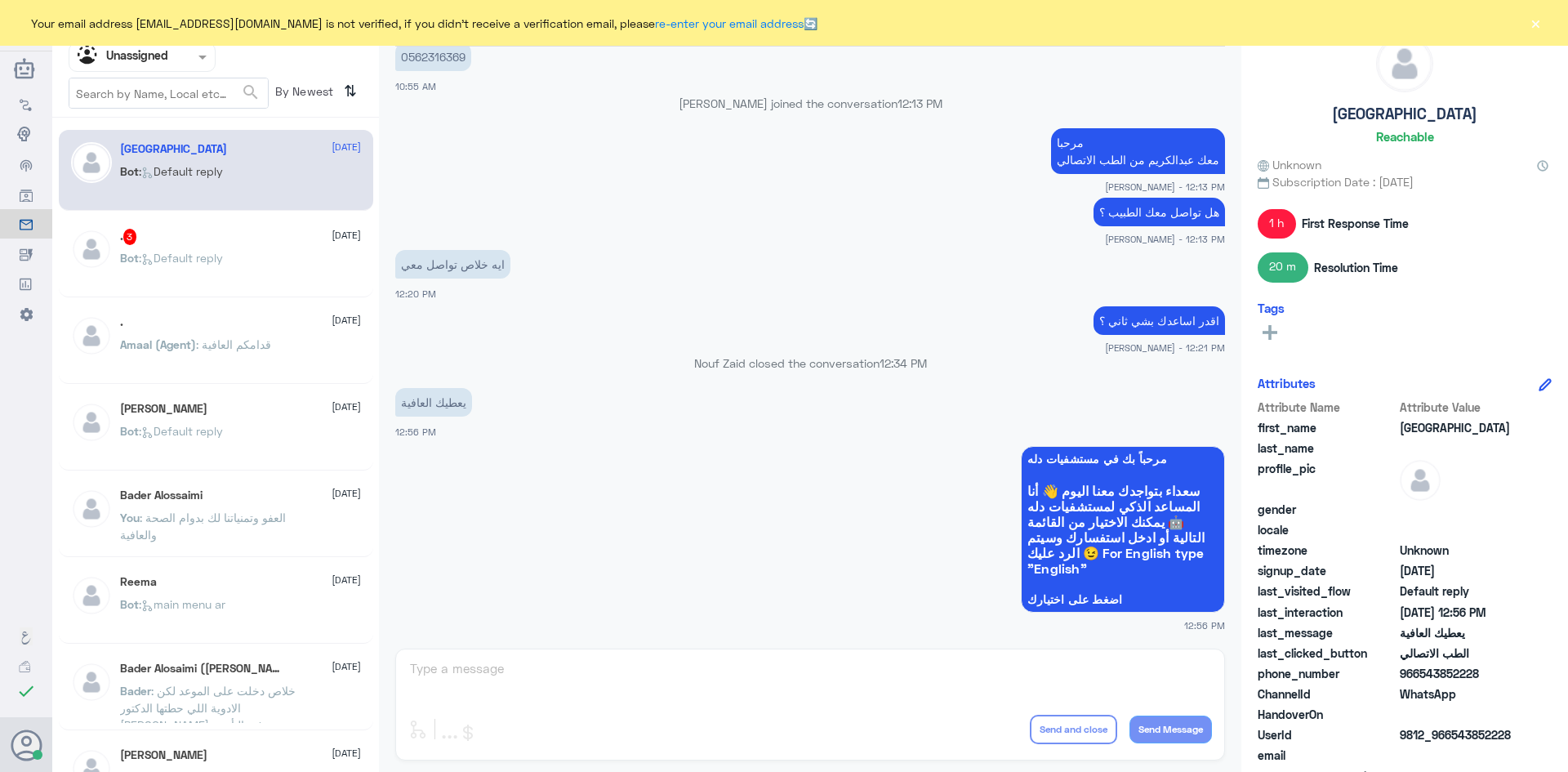
click at [235, 253] on div "Bot : Default reply" at bounding box center [241, 271] width 241 height 37
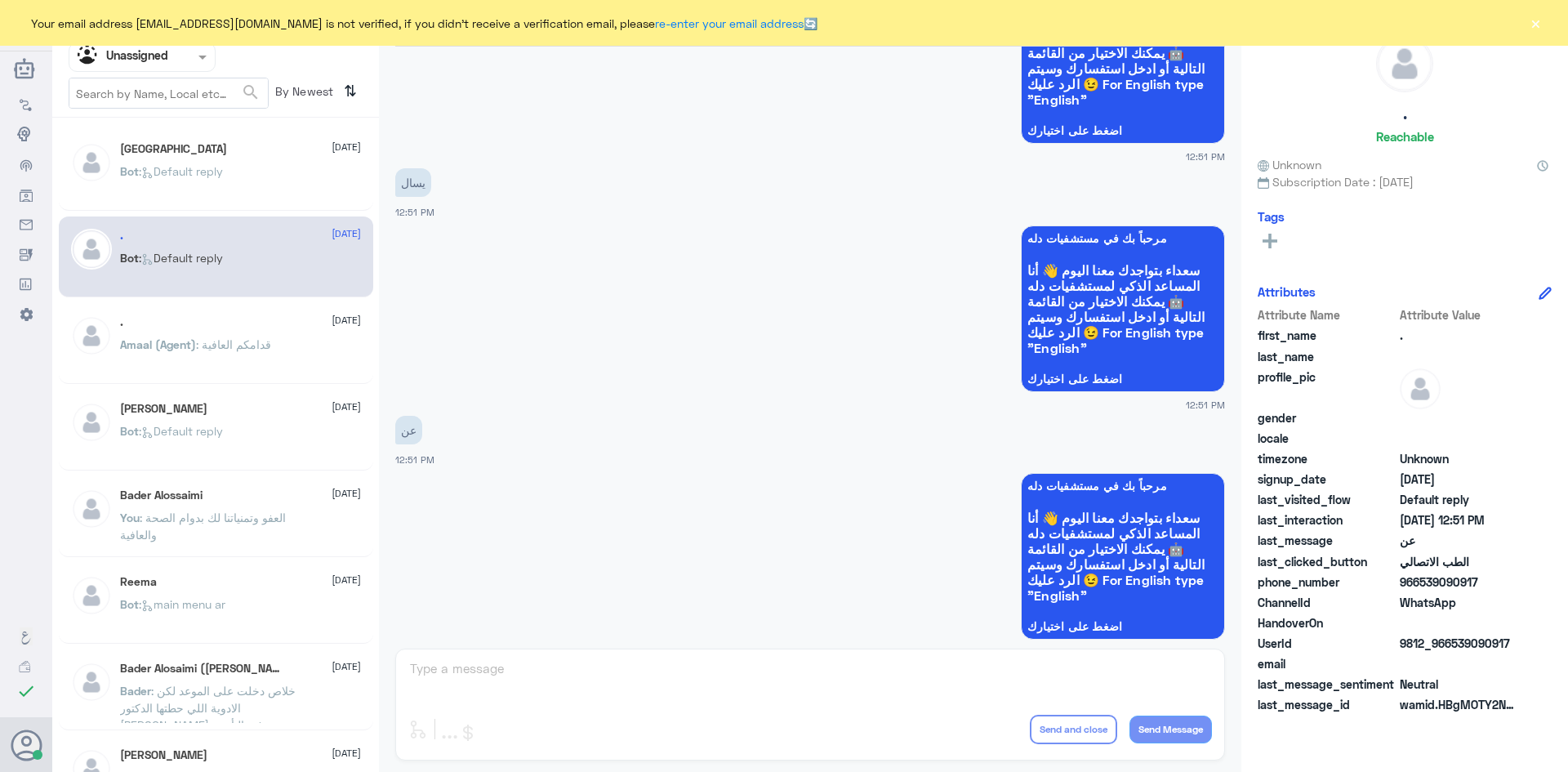
scroll to position [1705, 0]
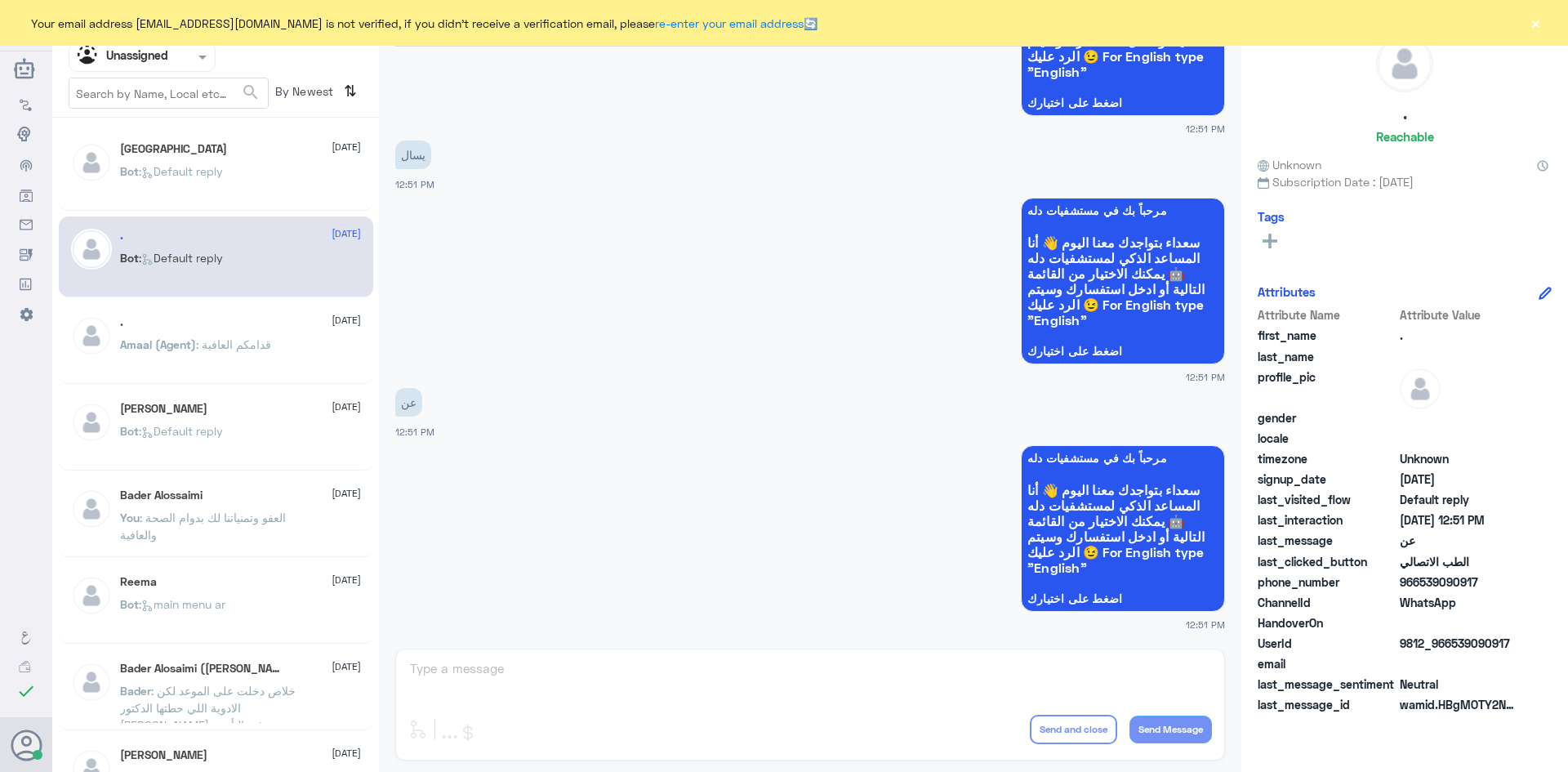
click at [1538, 24] on button "×" at bounding box center [1535, 22] width 16 height 16
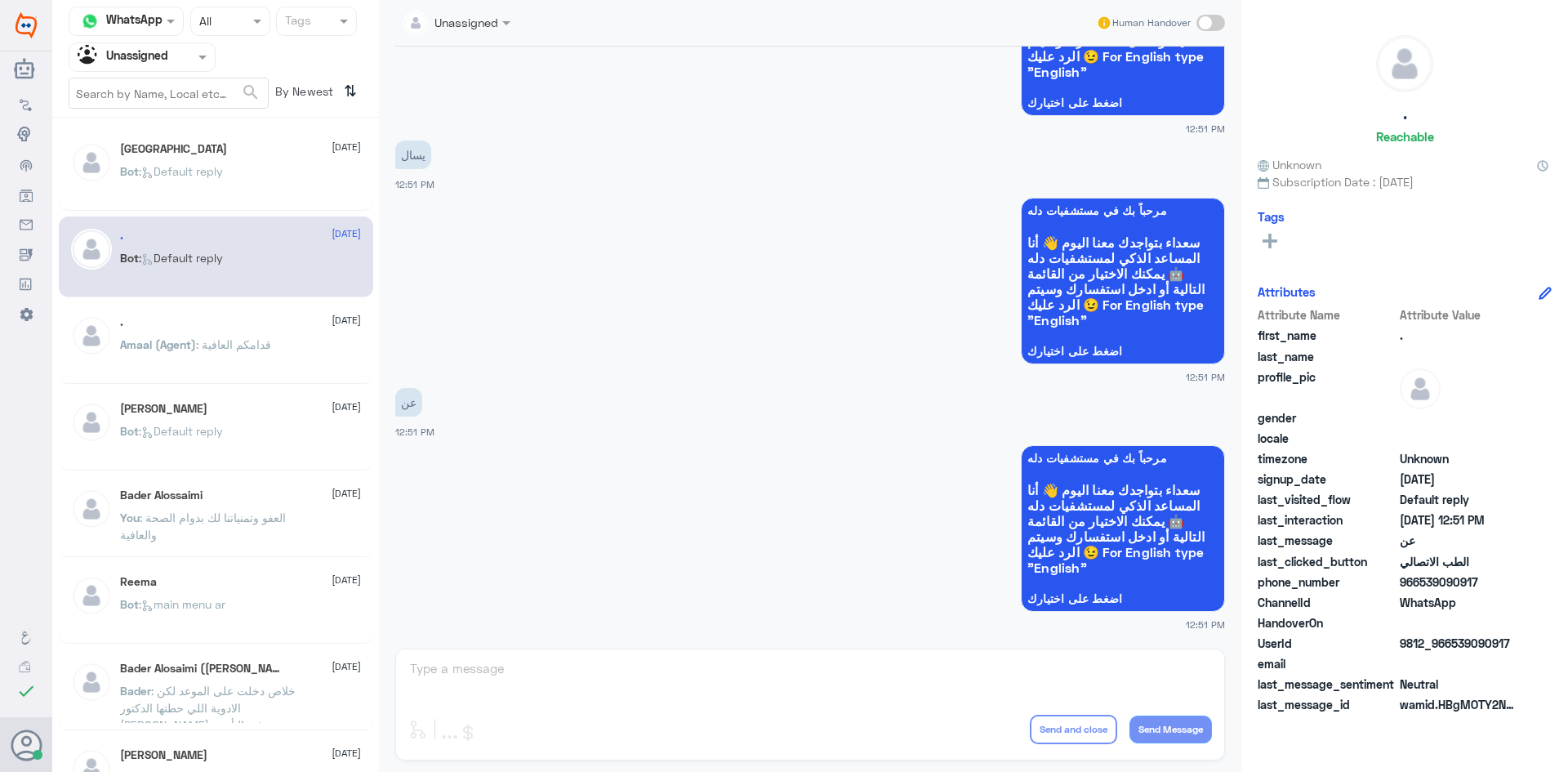
click at [1219, 22] on span at bounding box center [1210, 22] width 29 height 16
click at [0, 0] on input "checkbox" at bounding box center [0, 0] width 0 height 0
click at [1012, 677] on textarea at bounding box center [810, 677] width 803 height 40
paste textarea "مرحبا معك عبدالكريم من الطب الاتصالي"
type textarea "مرحبا معك عبدالكريم من الطب الاتصالي"
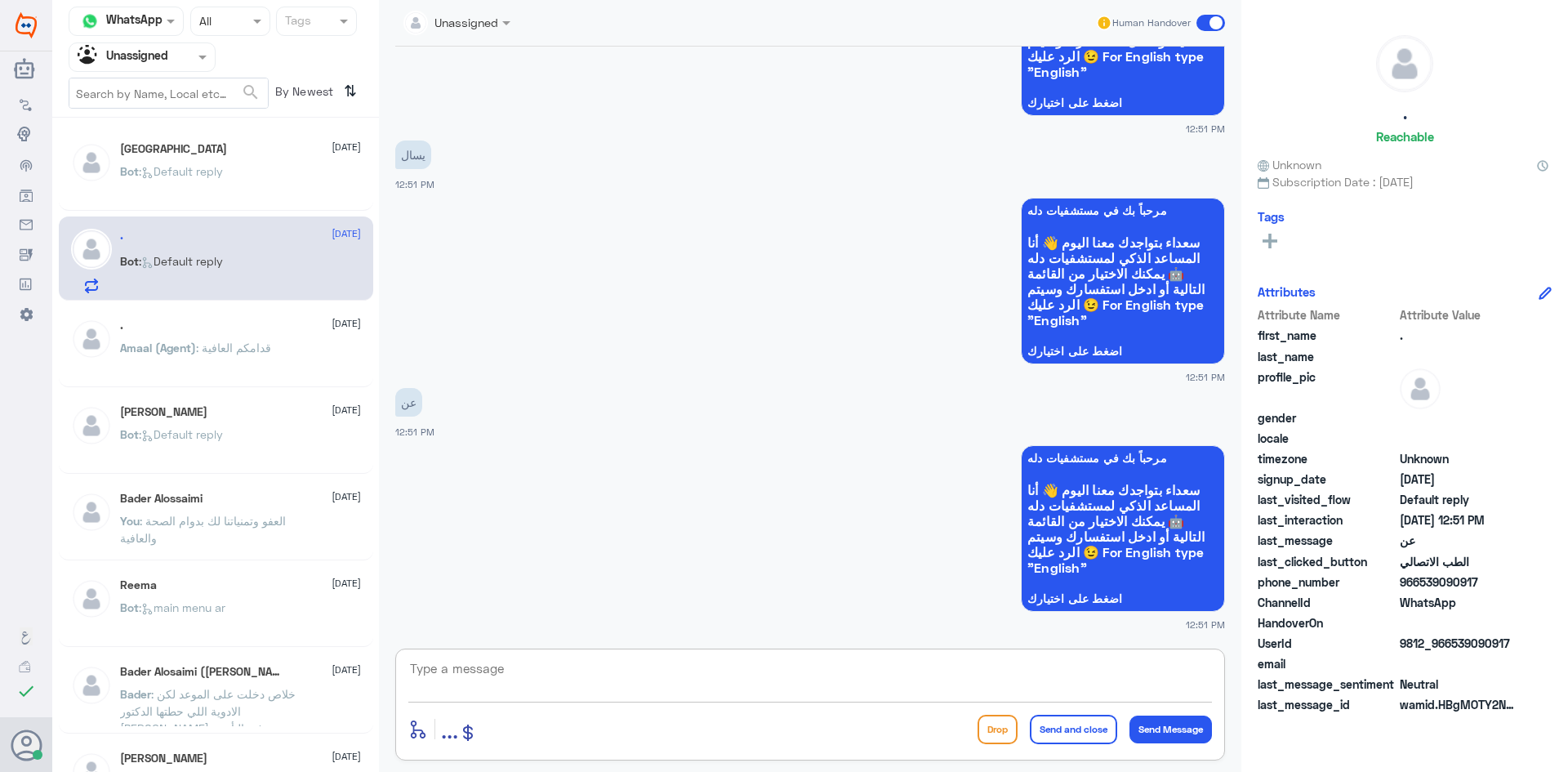
scroll to position [1773, 0]
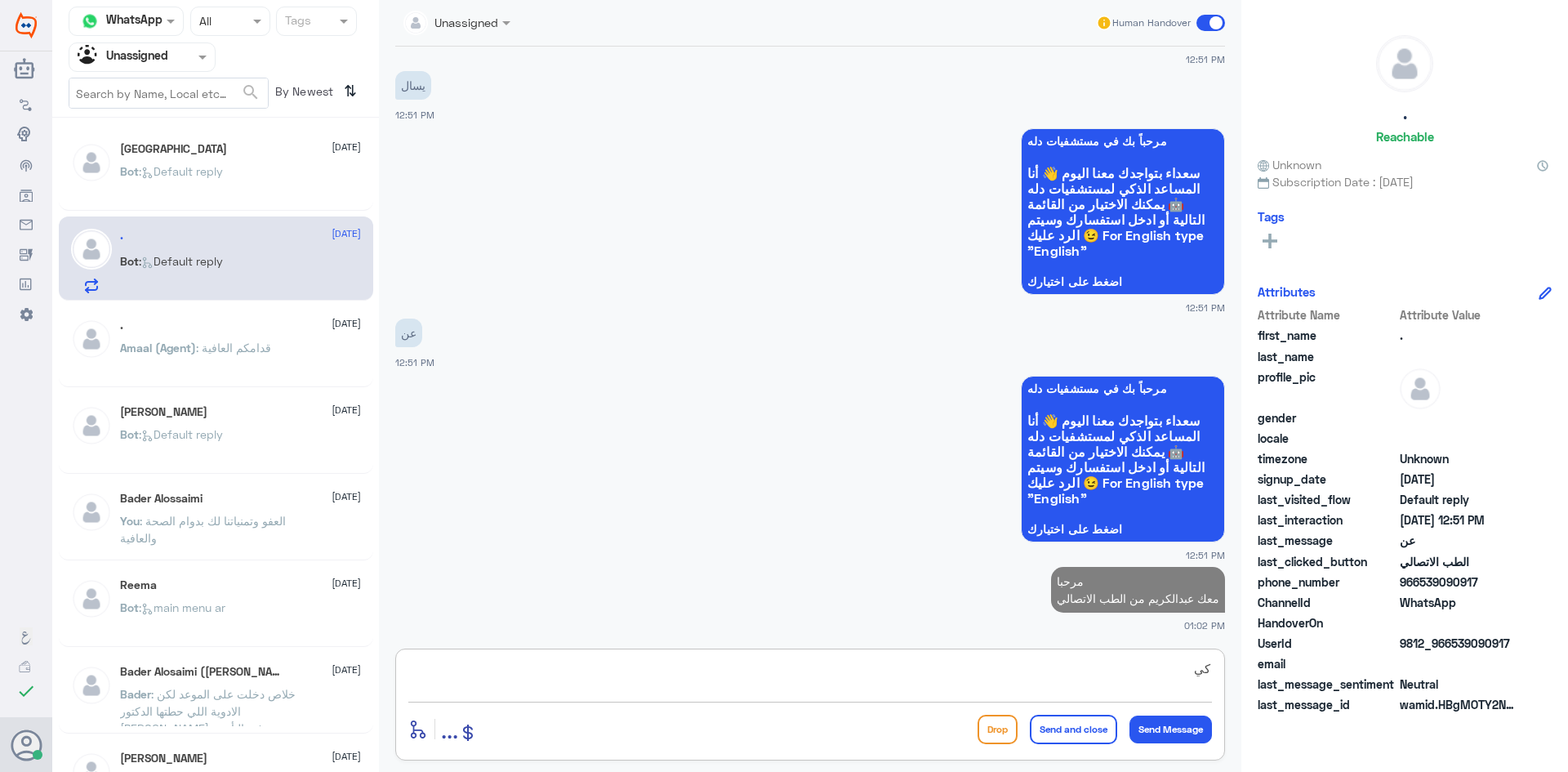
type textarea "كيف"
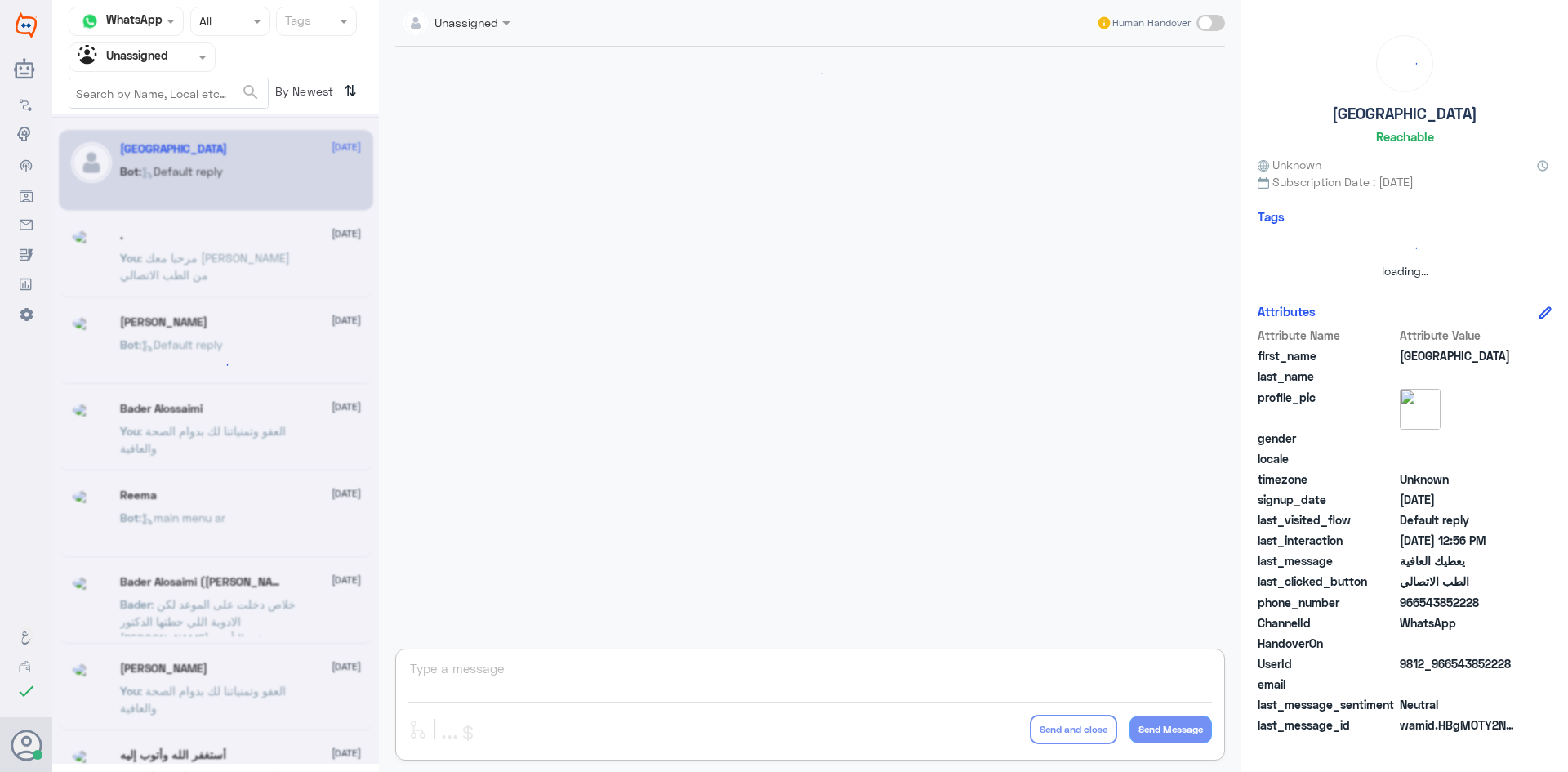
scroll to position [0, 0]
type textarea "ا"
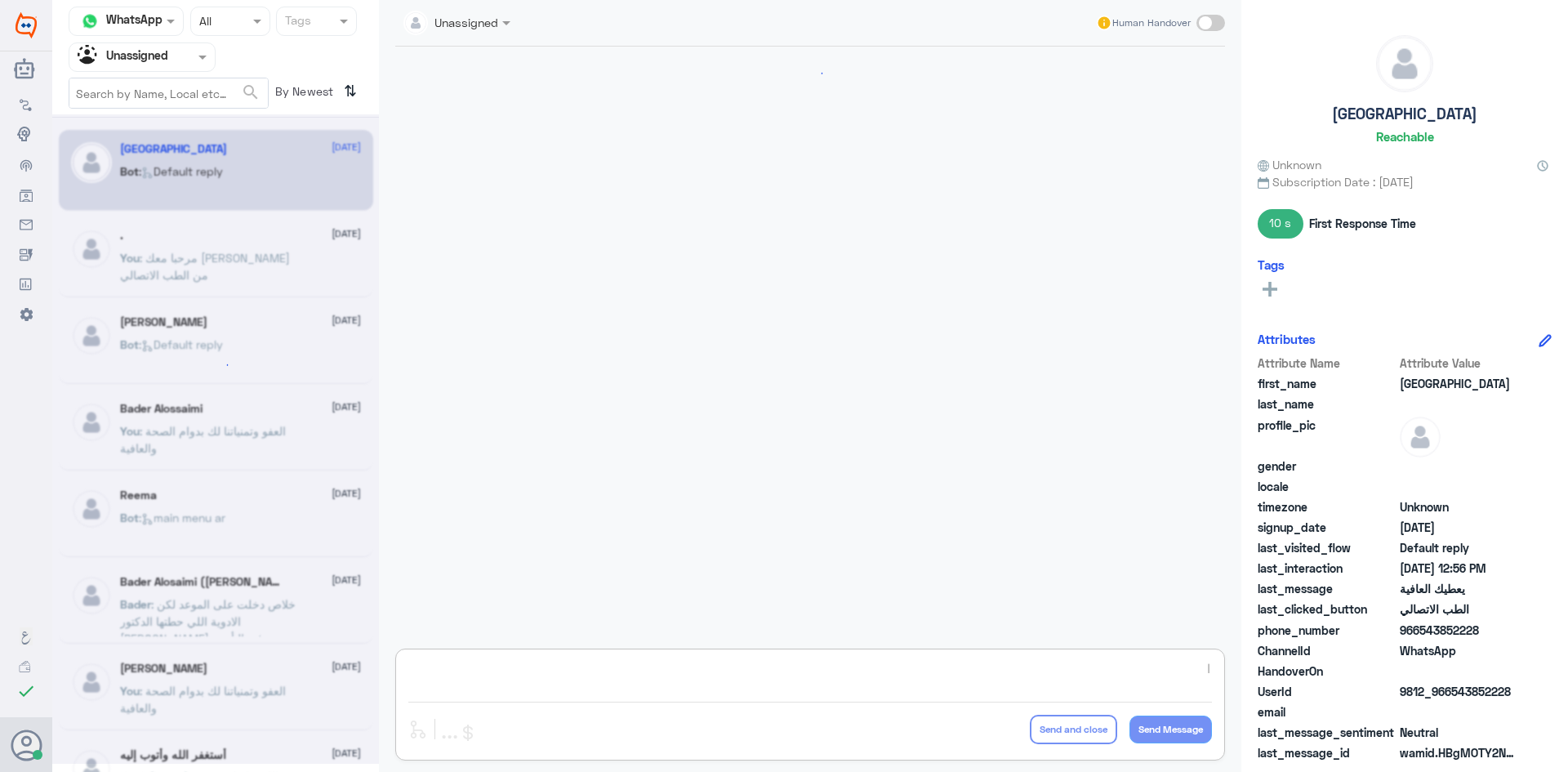
scroll to position [570, 0]
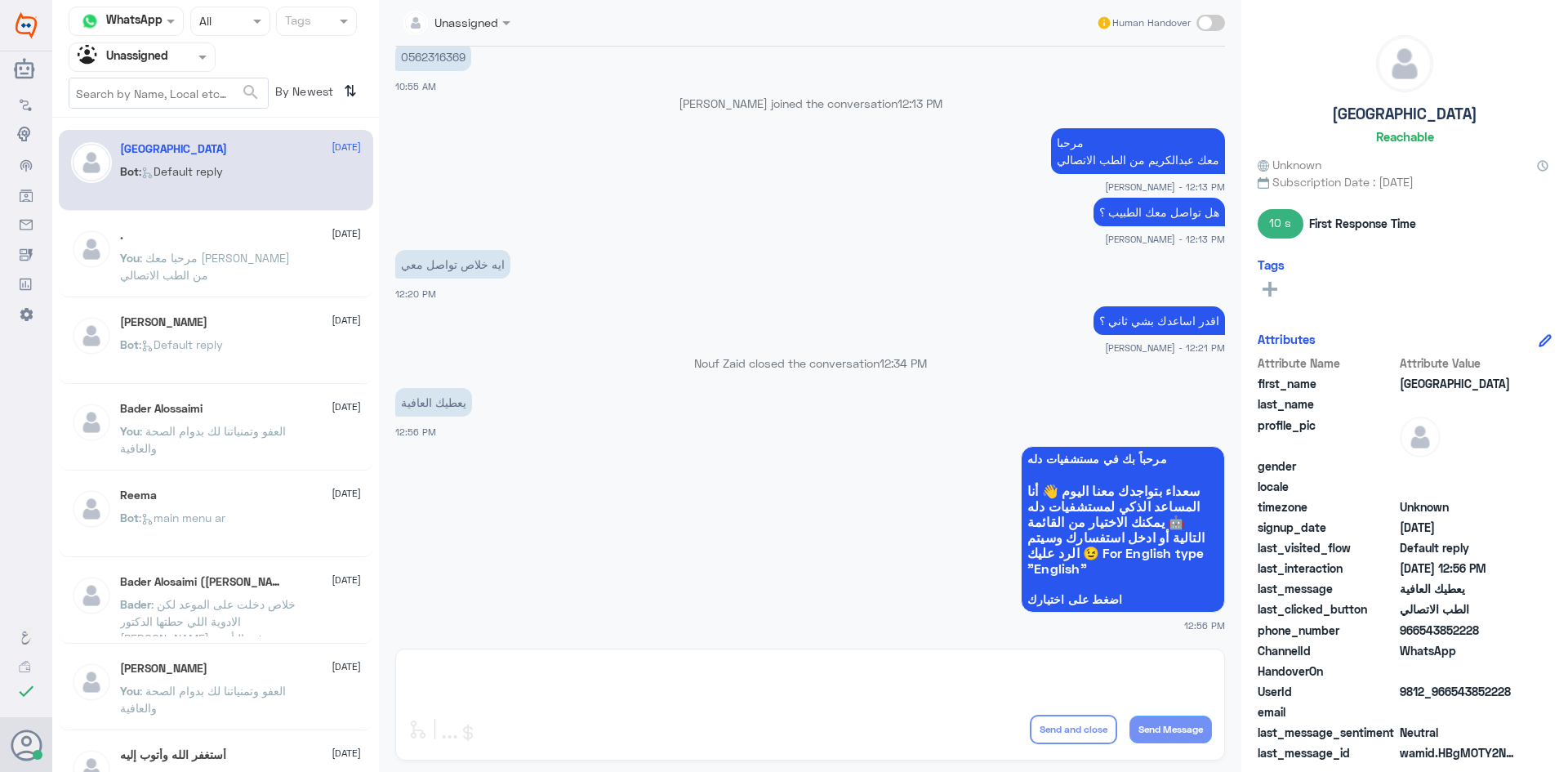
click at [257, 271] on p "You : مرحبا معك عبدالكريم من الطب الاتصالي" at bounding box center [212, 270] width 184 height 41
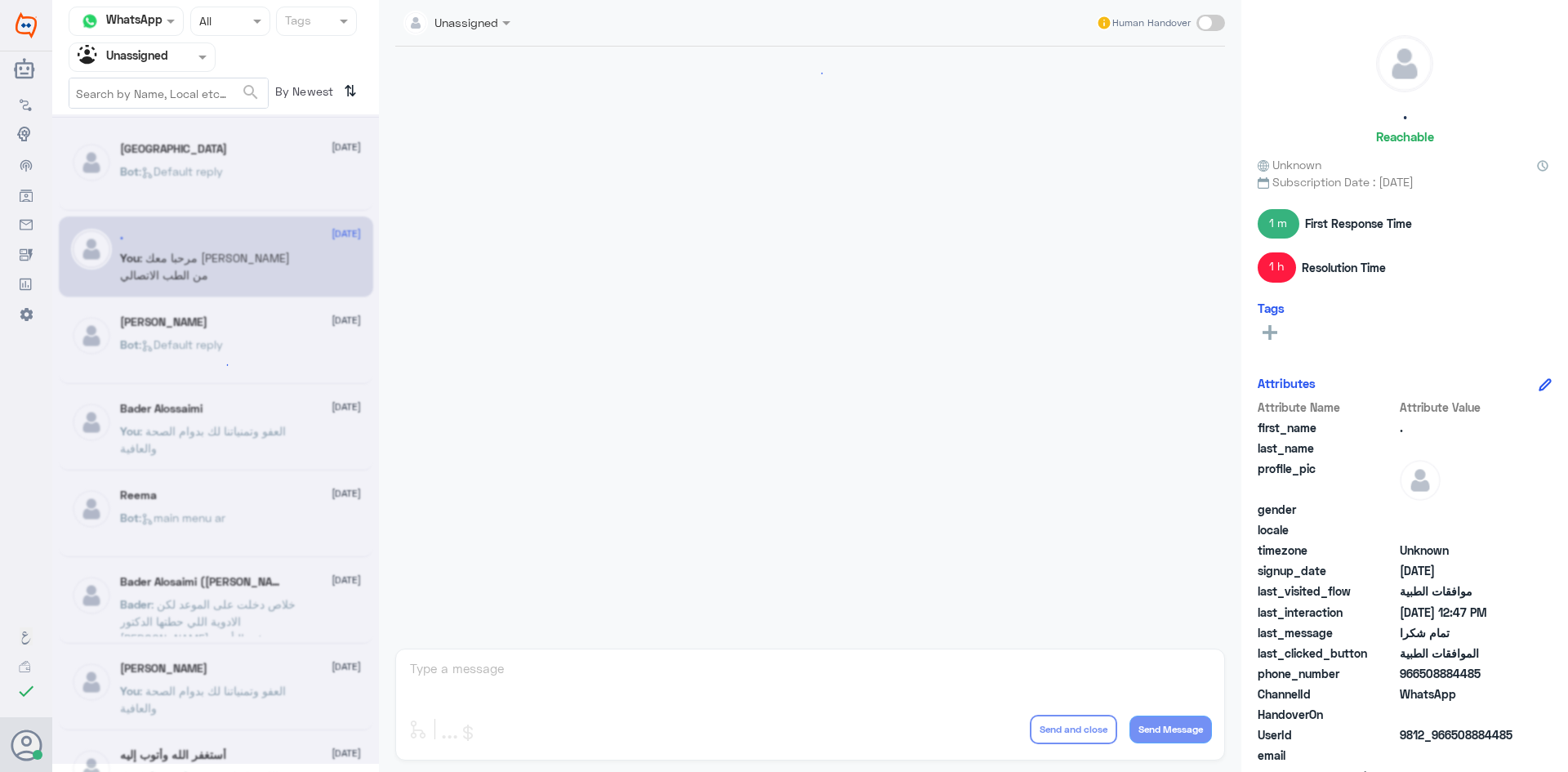
scroll to position [601, 0]
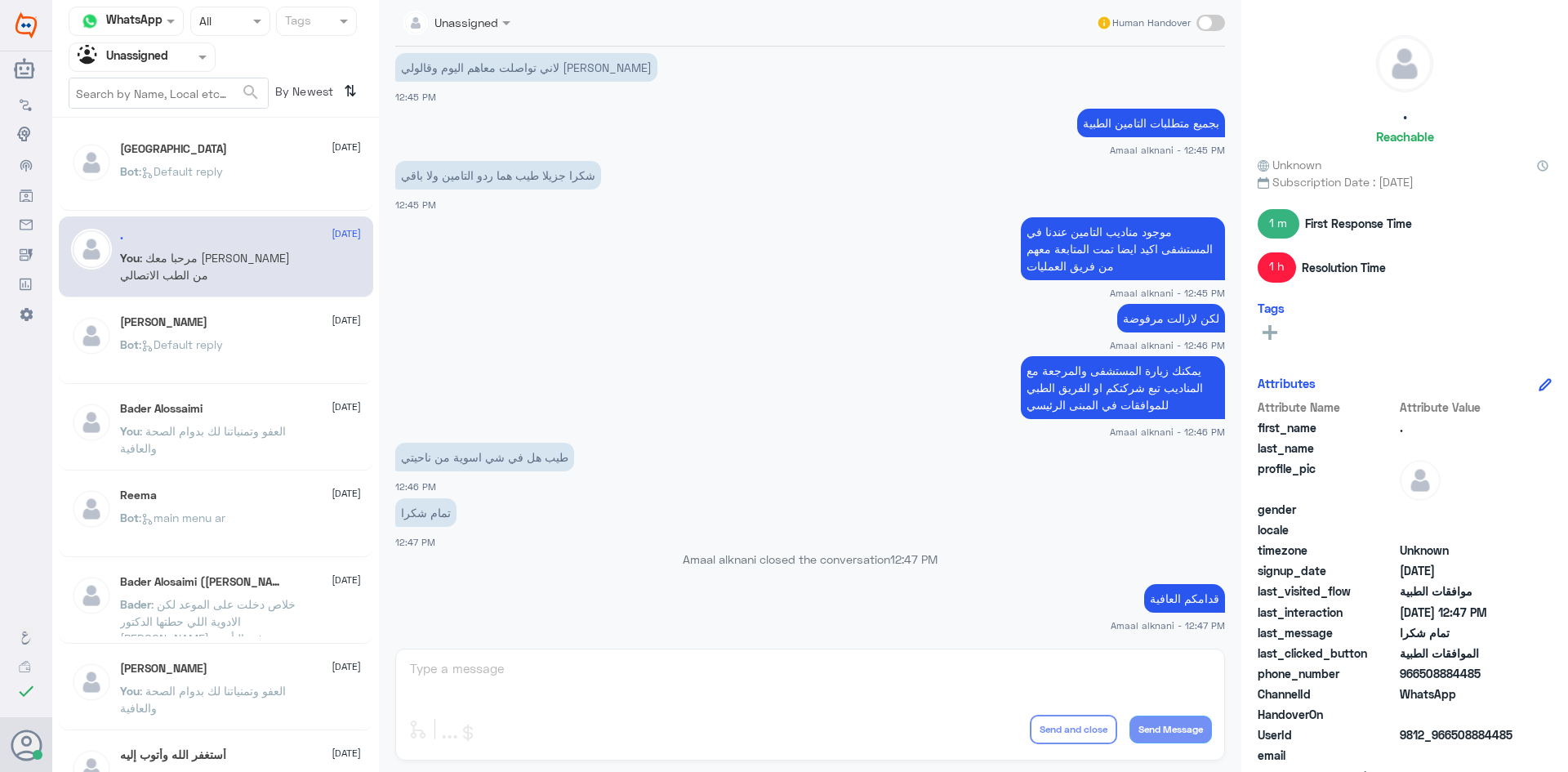
click at [838, 677] on div "Unassigned Human Handover 31 Aug 2025 Amaal alknani joined the conversation 12:…" at bounding box center [810, 388] width 862 height 776
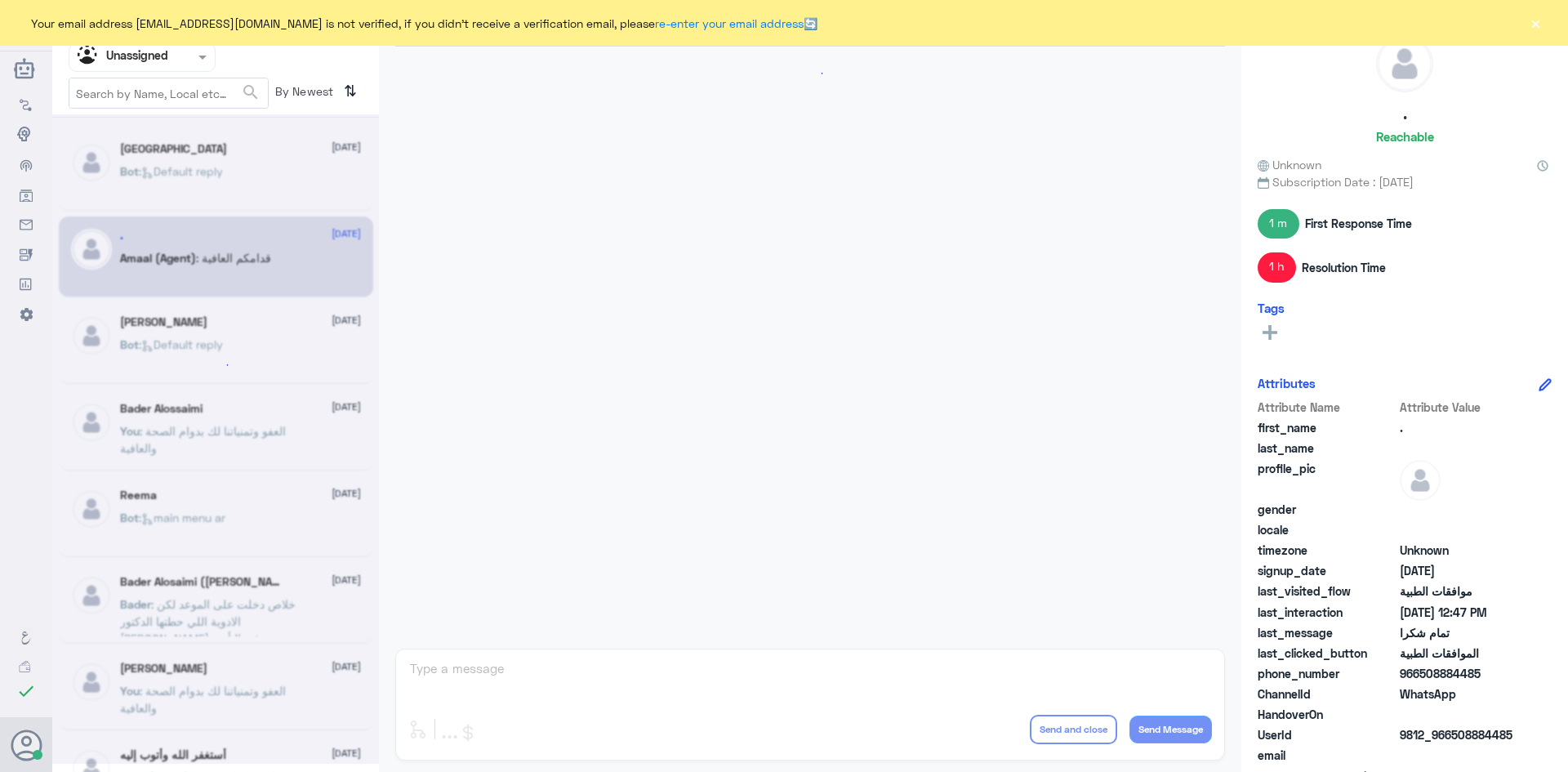
scroll to position [570, 0]
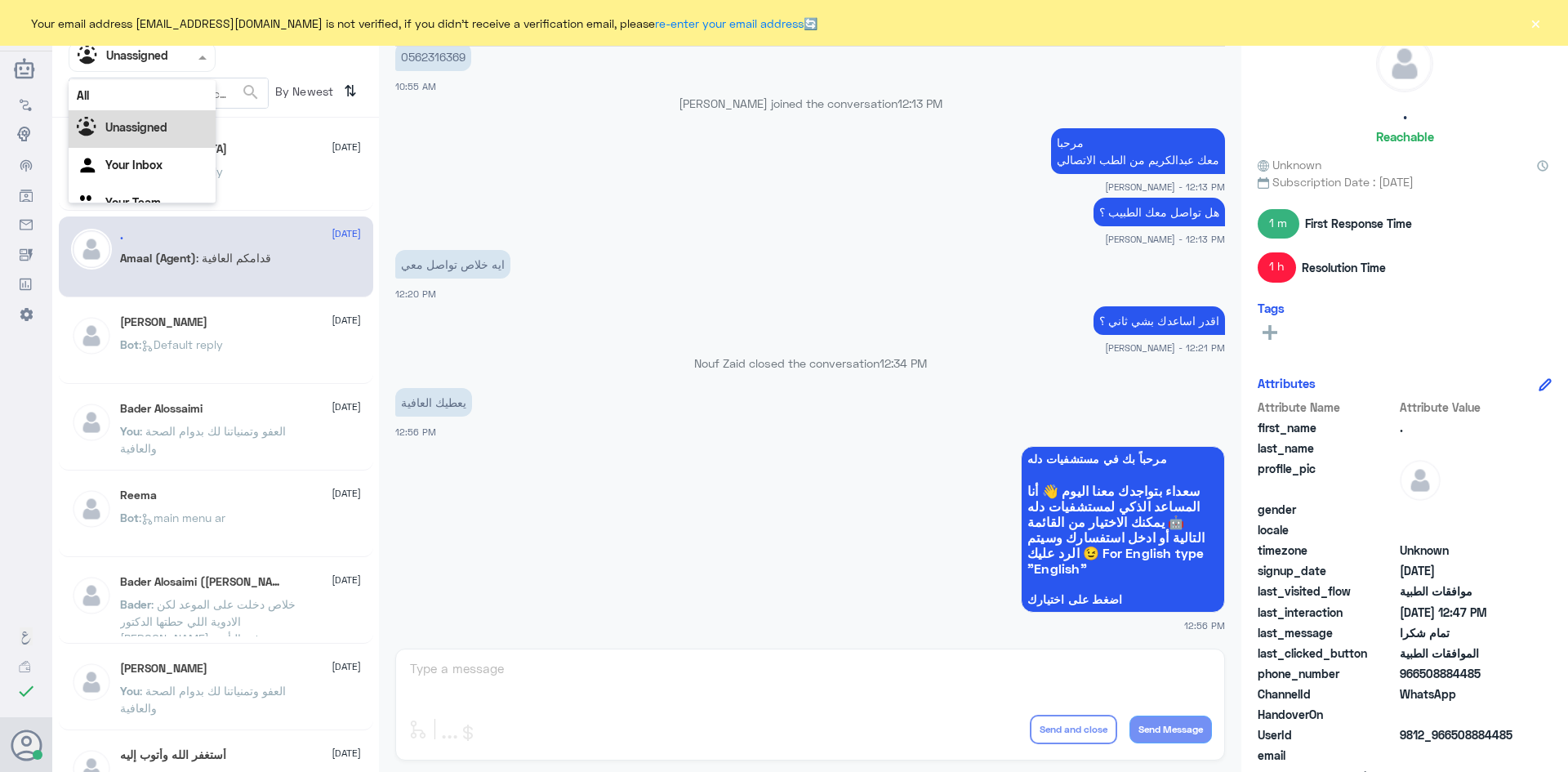
click at [197, 58] on span at bounding box center [204, 56] width 21 height 17
click at [124, 91] on div "All" at bounding box center [142, 95] width 147 height 30
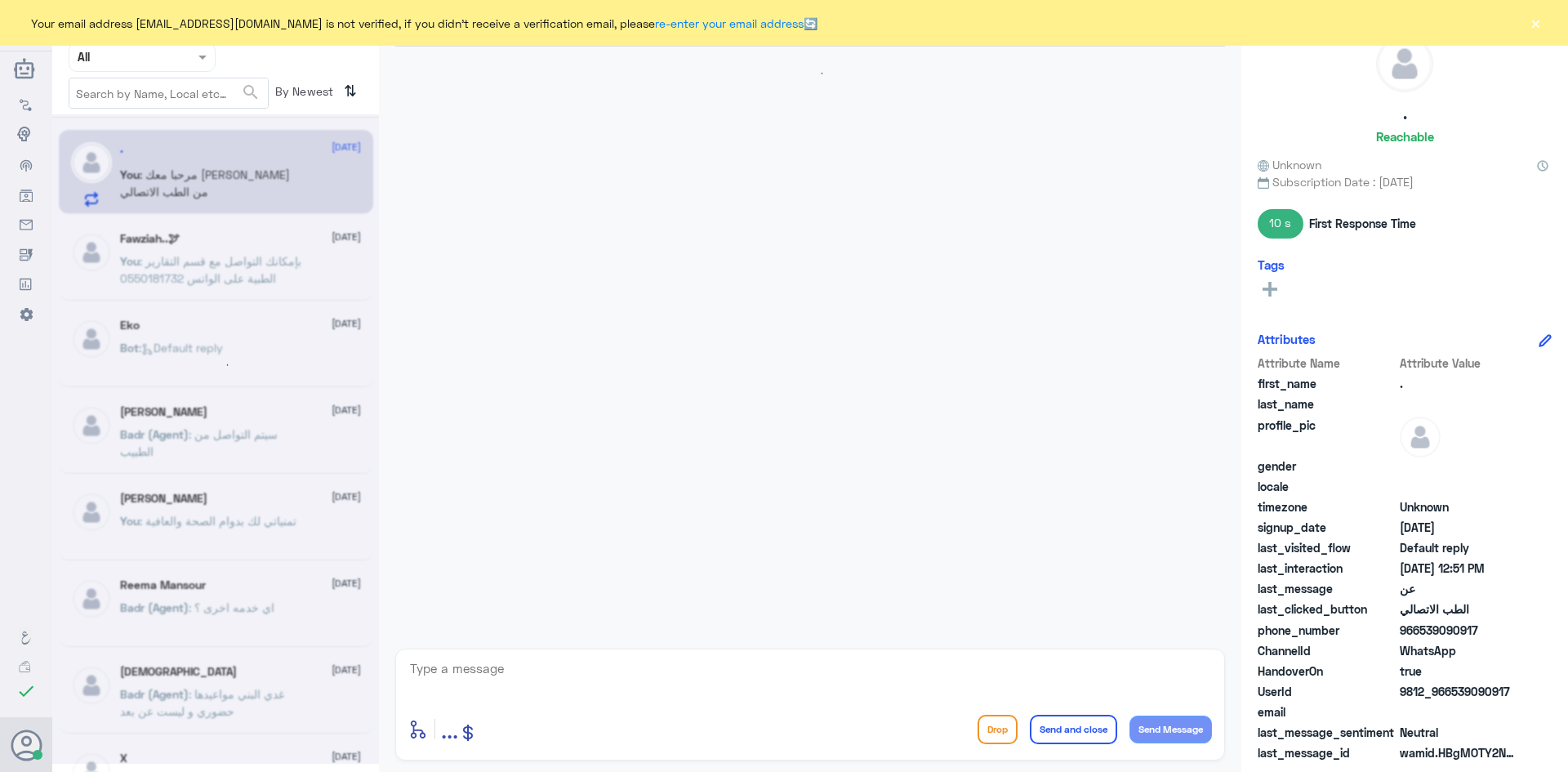
scroll to position [1556, 0]
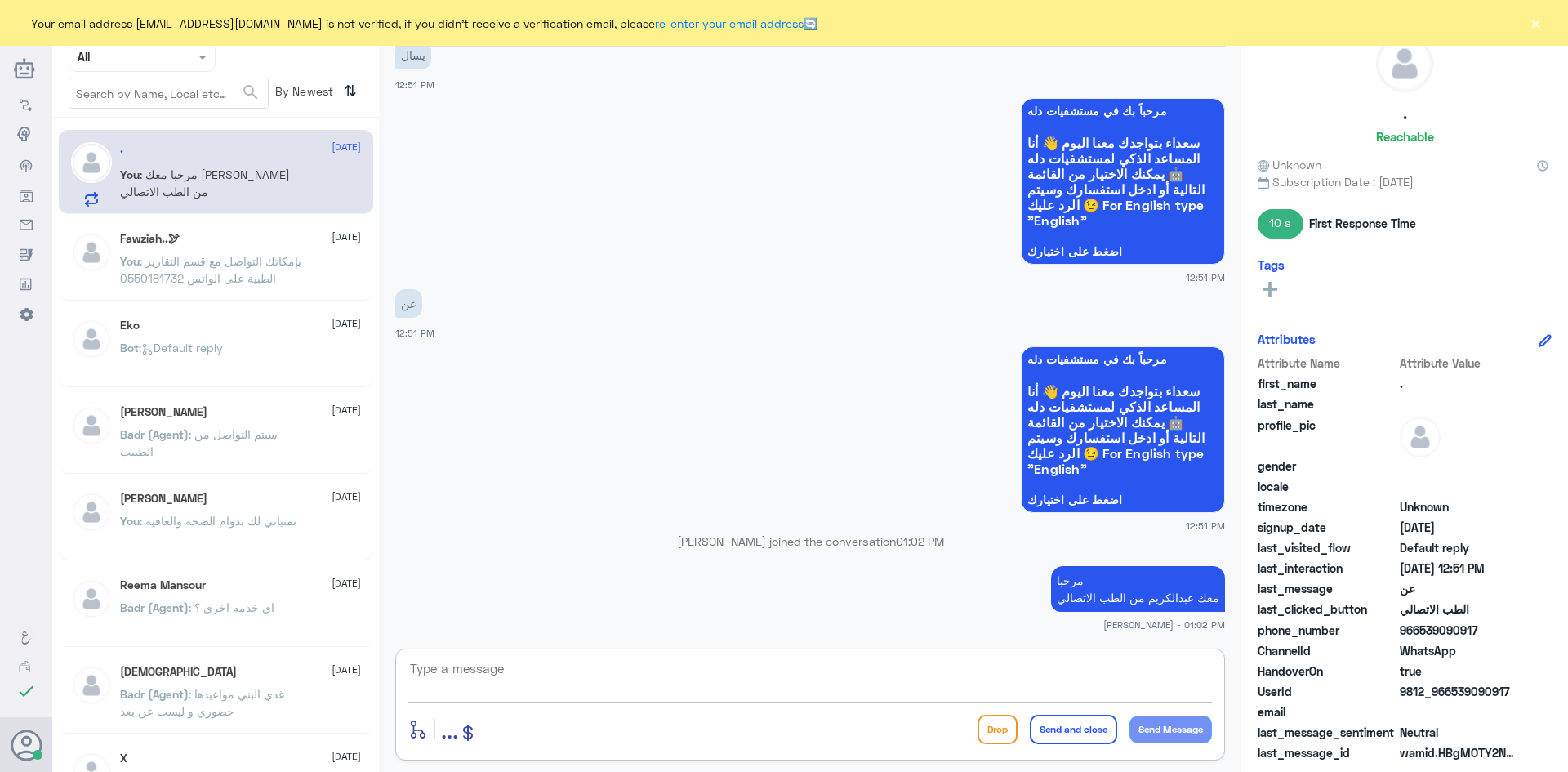
click at [711, 670] on textarea at bounding box center [810, 677] width 803 height 40
type textarea "كيف اقدر اساعدك ؟"
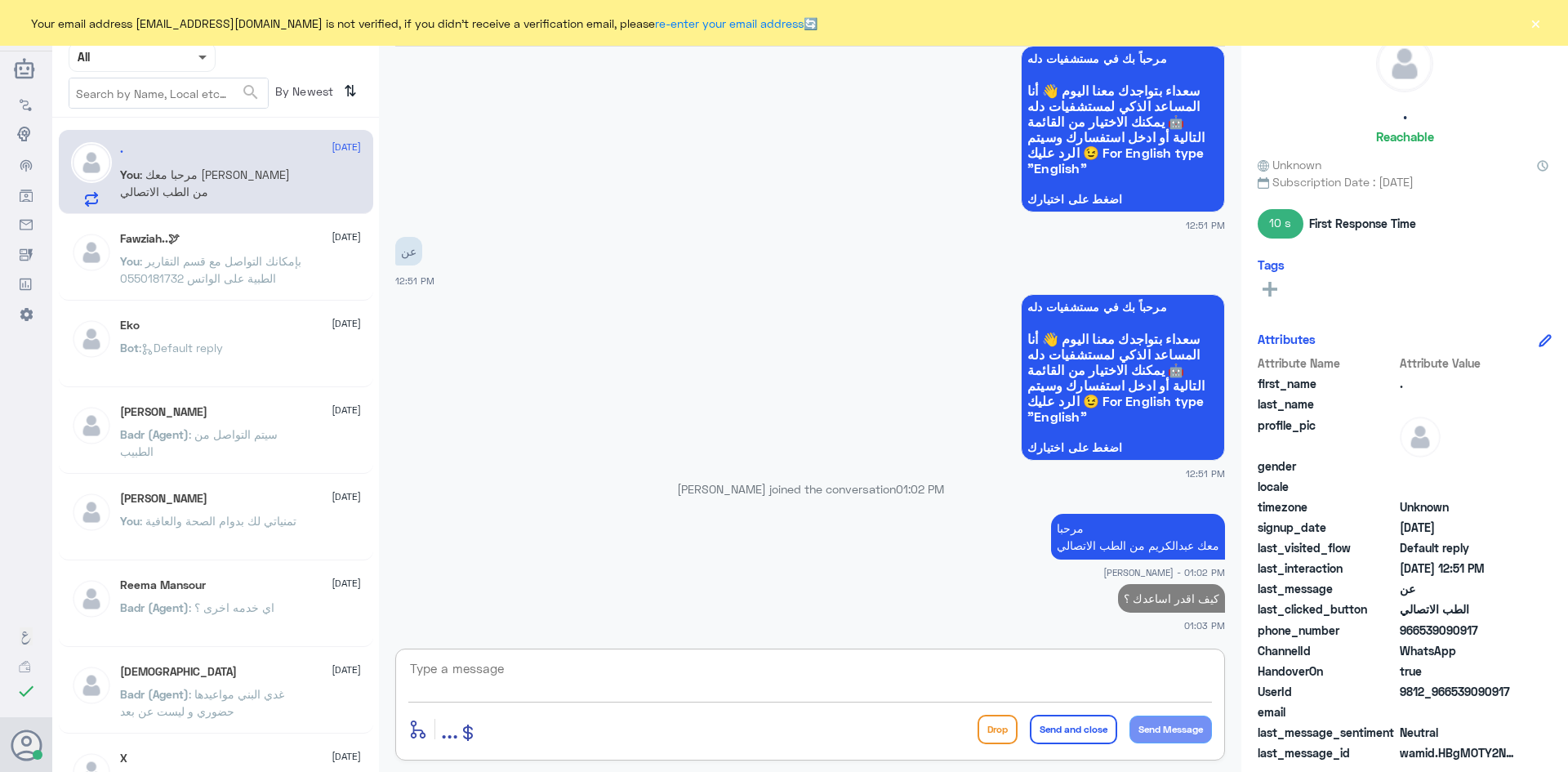
click at [200, 61] on span at bounding box center [204, 56] width 21 height 17
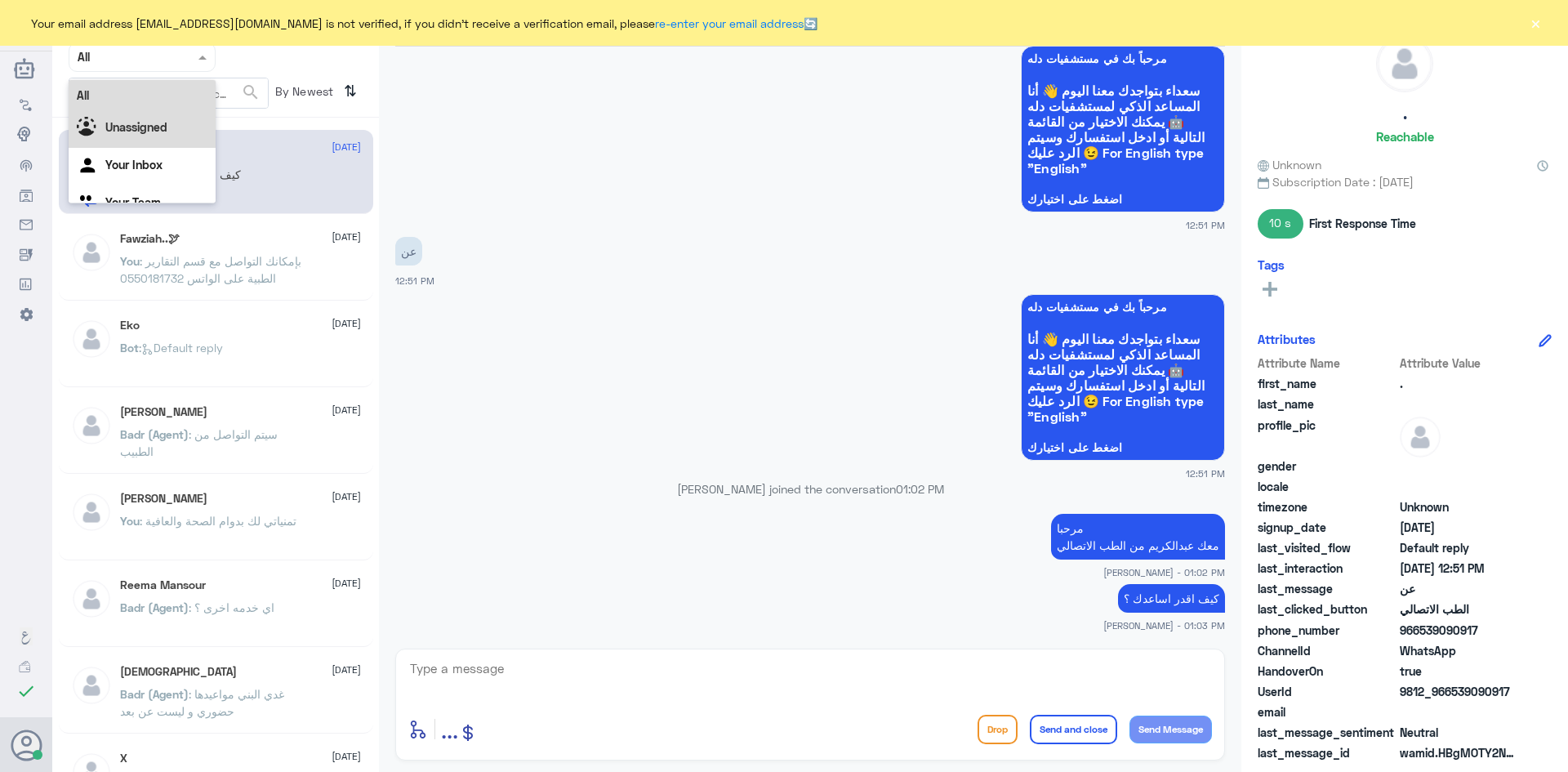
click at [162, 125] on b "Unassigned" at bounding box center [137, 128] width 62 height 14
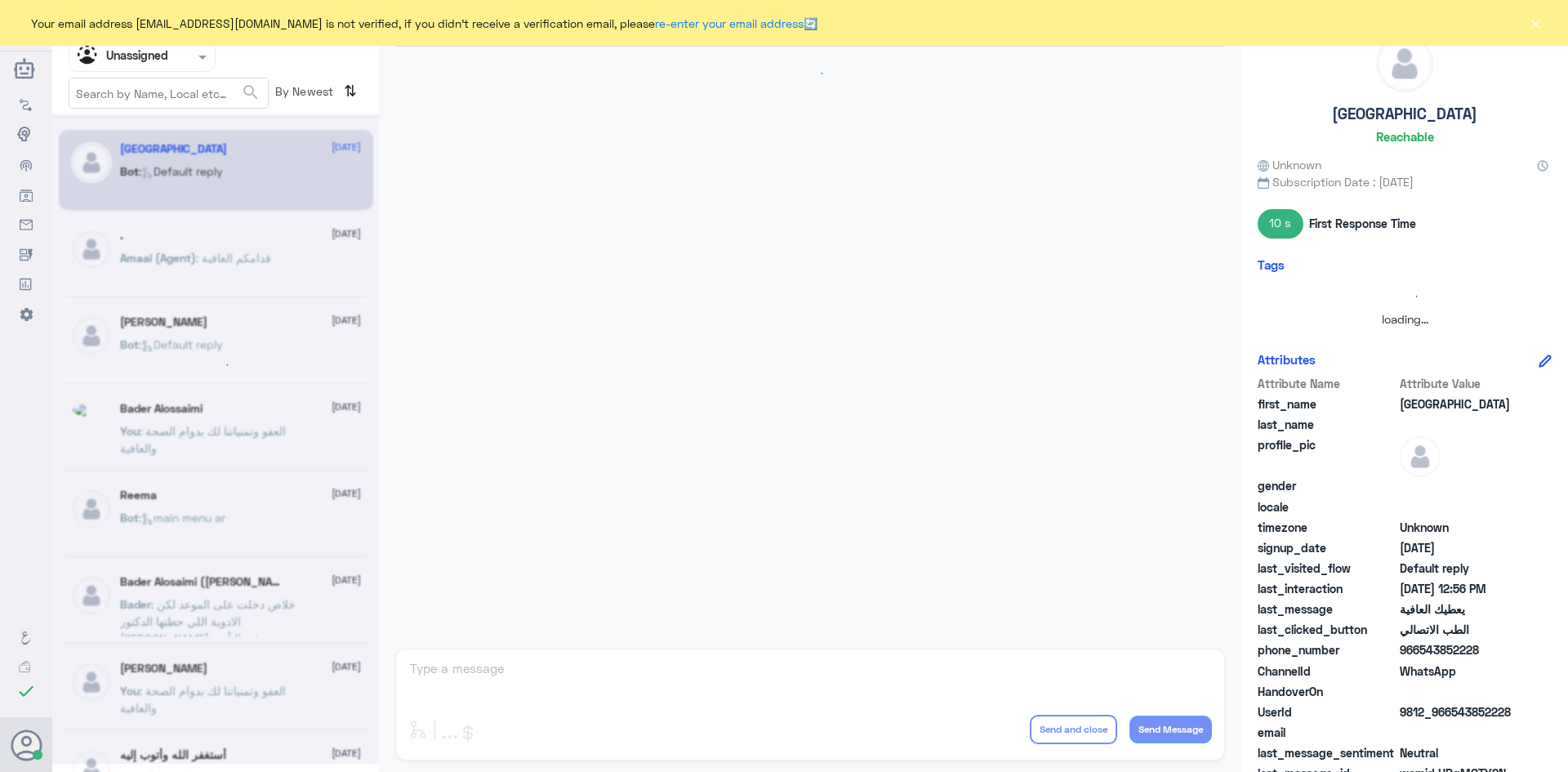
scroll to position [570, 0]
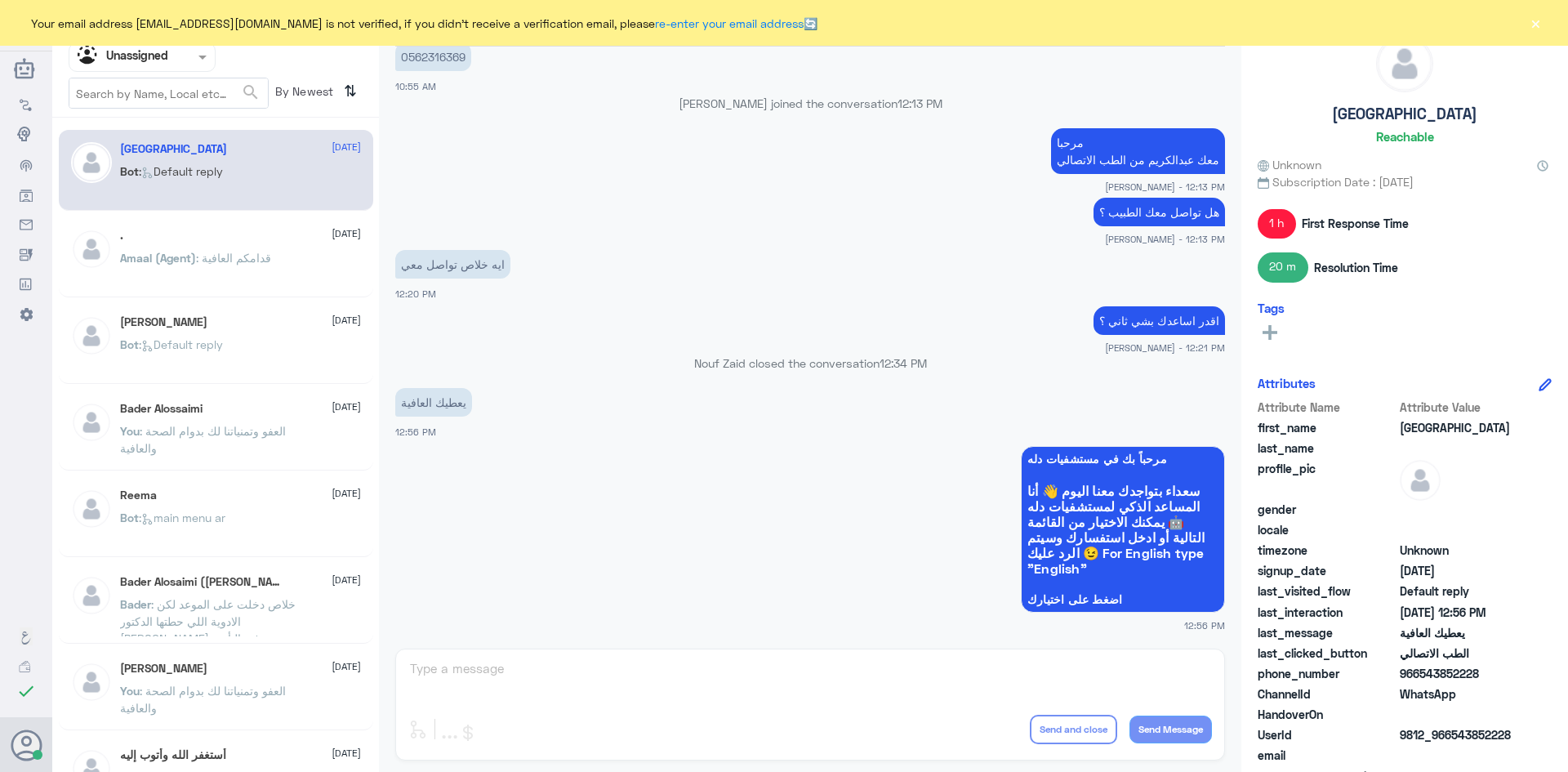
click at [253, 160] on div "Turki [DATE] Bot : Default reply" at bounding box center [241, 172] width 241 height 62
click at [210, 239] on div ". [DATE]" at bounding box center [241, 236] width 241 height 14
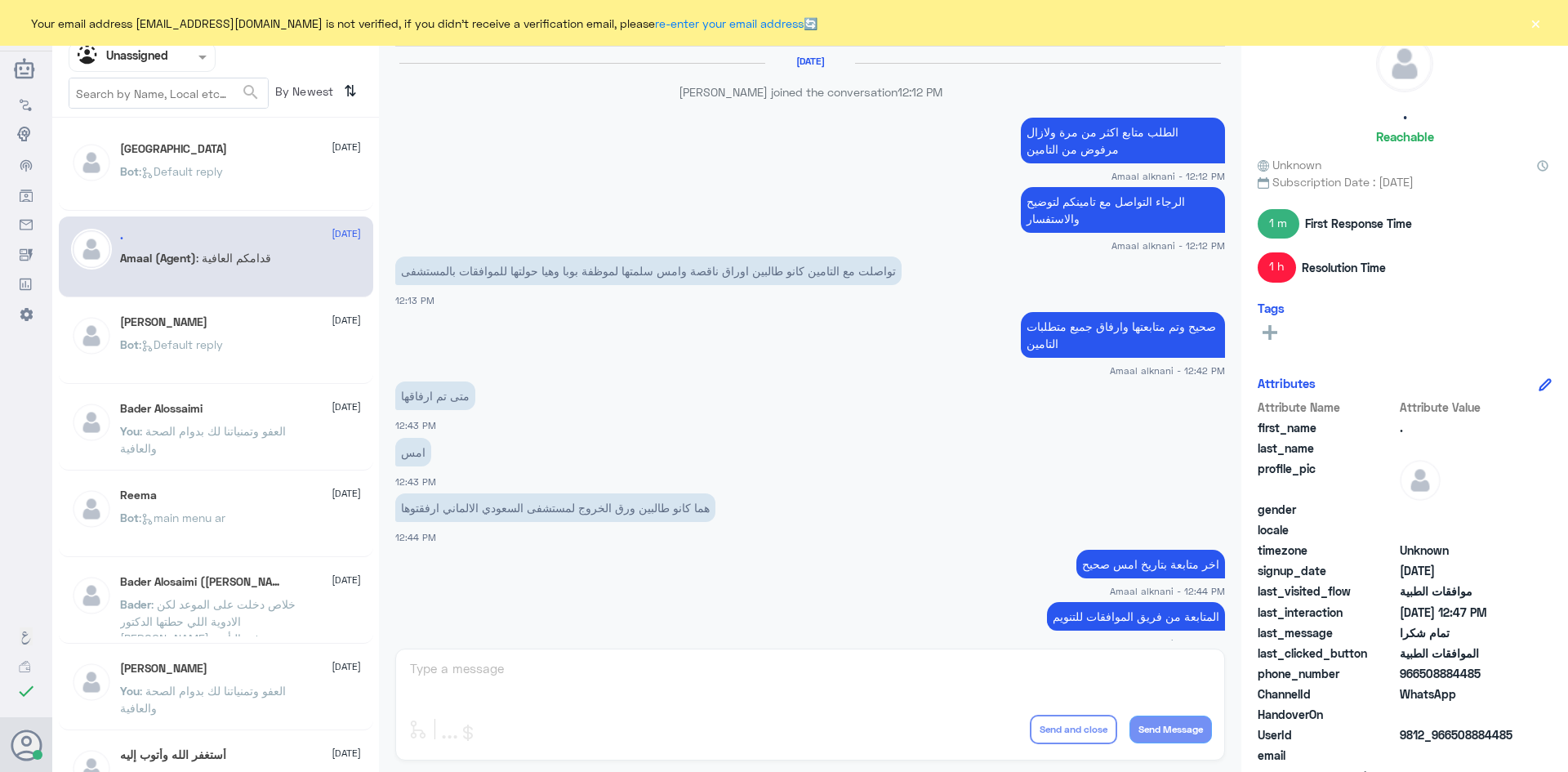
scroll to position [601, 0]
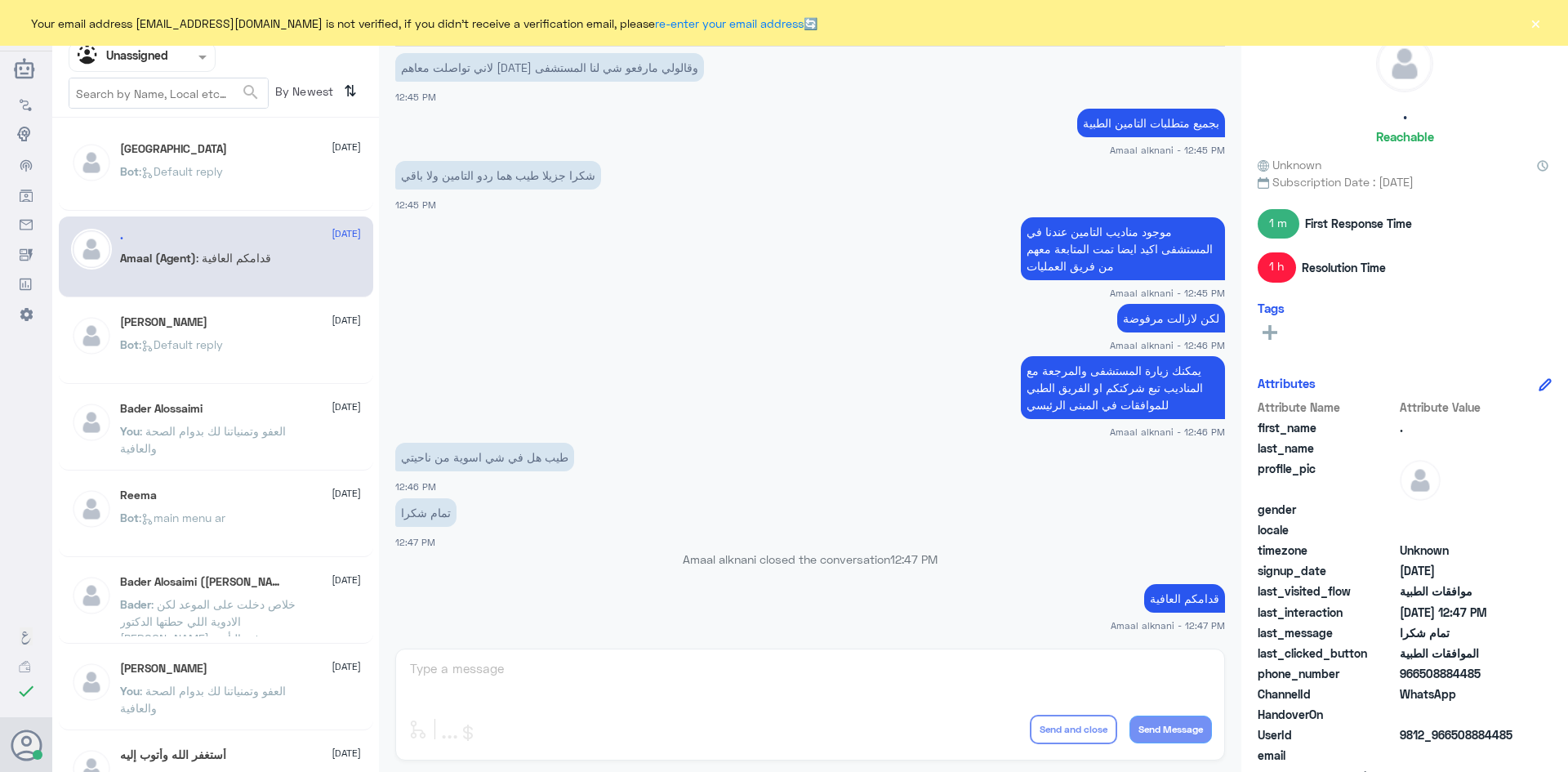
click at [284, 337] on div "[PERSON_NAME] [DATE] Bot : Default reply" at bounding box center [241, 345] width 241 height 62
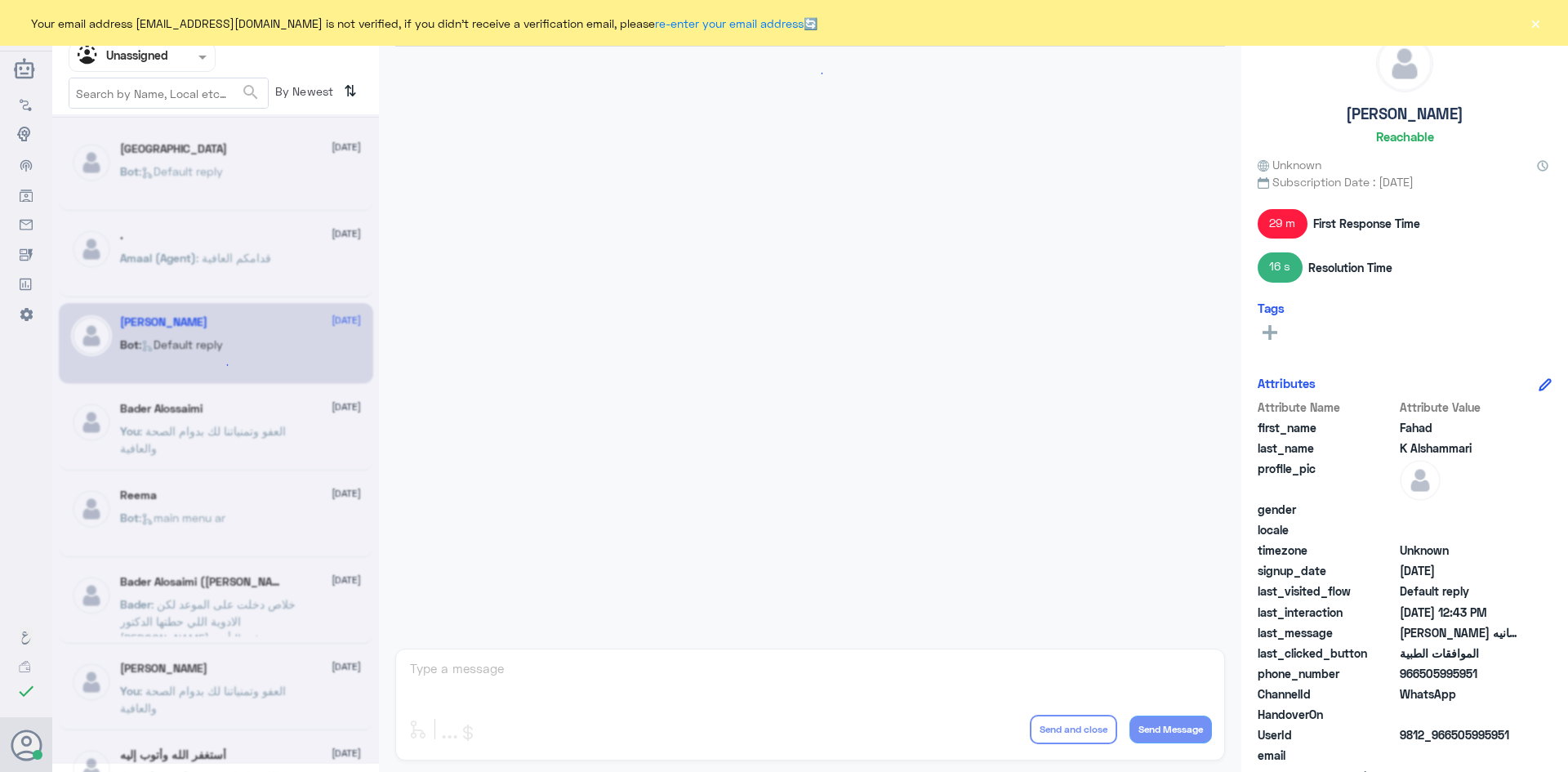
scroll to position [1085, 0]
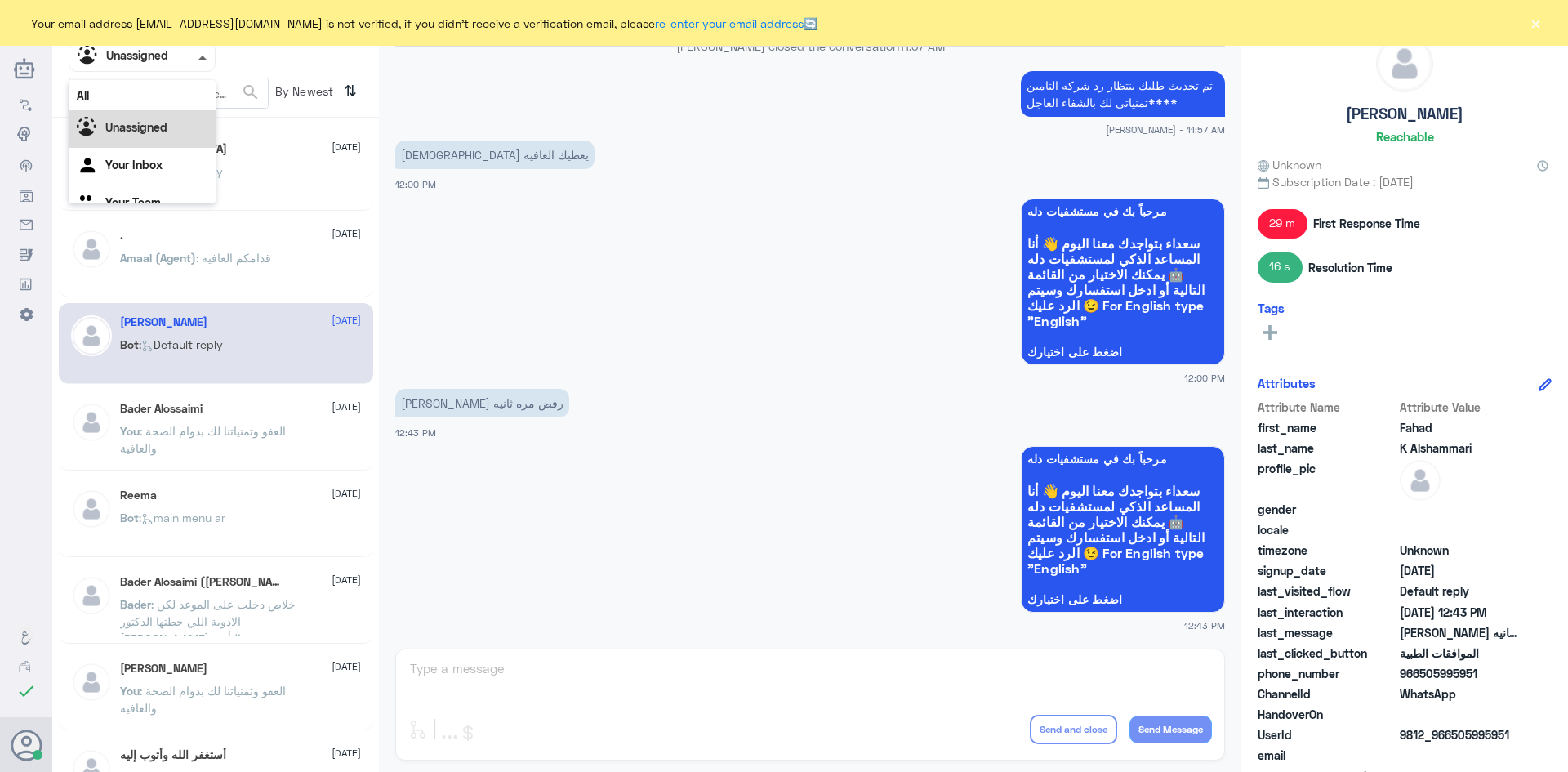
click at [201, 56] on span at bounding box center [202, 57] width 8 height 4
click at [159, 91] on div "All" at bounding box center [142, 95] width 147 height 30
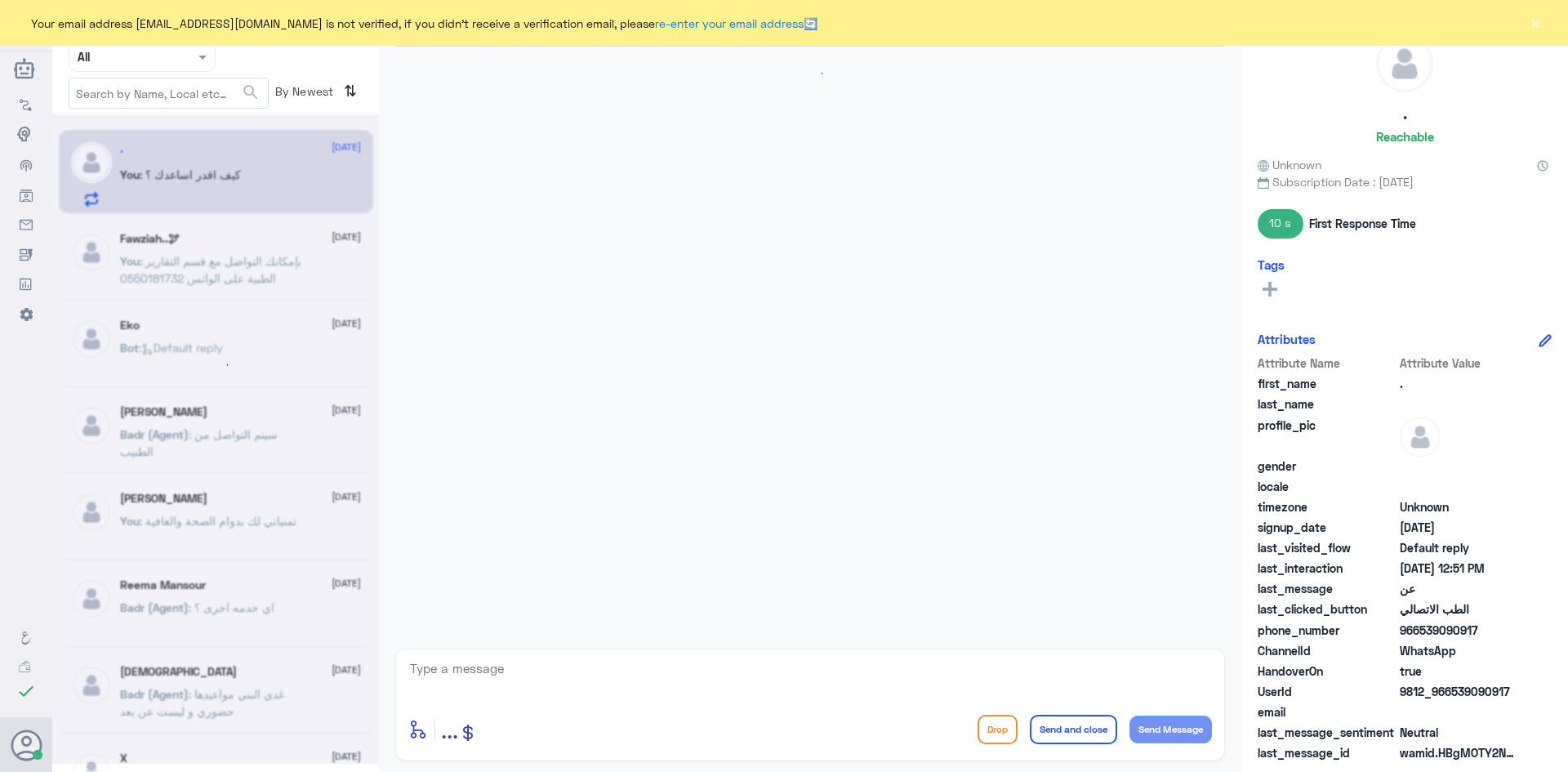
scroll to position [1552, 0]
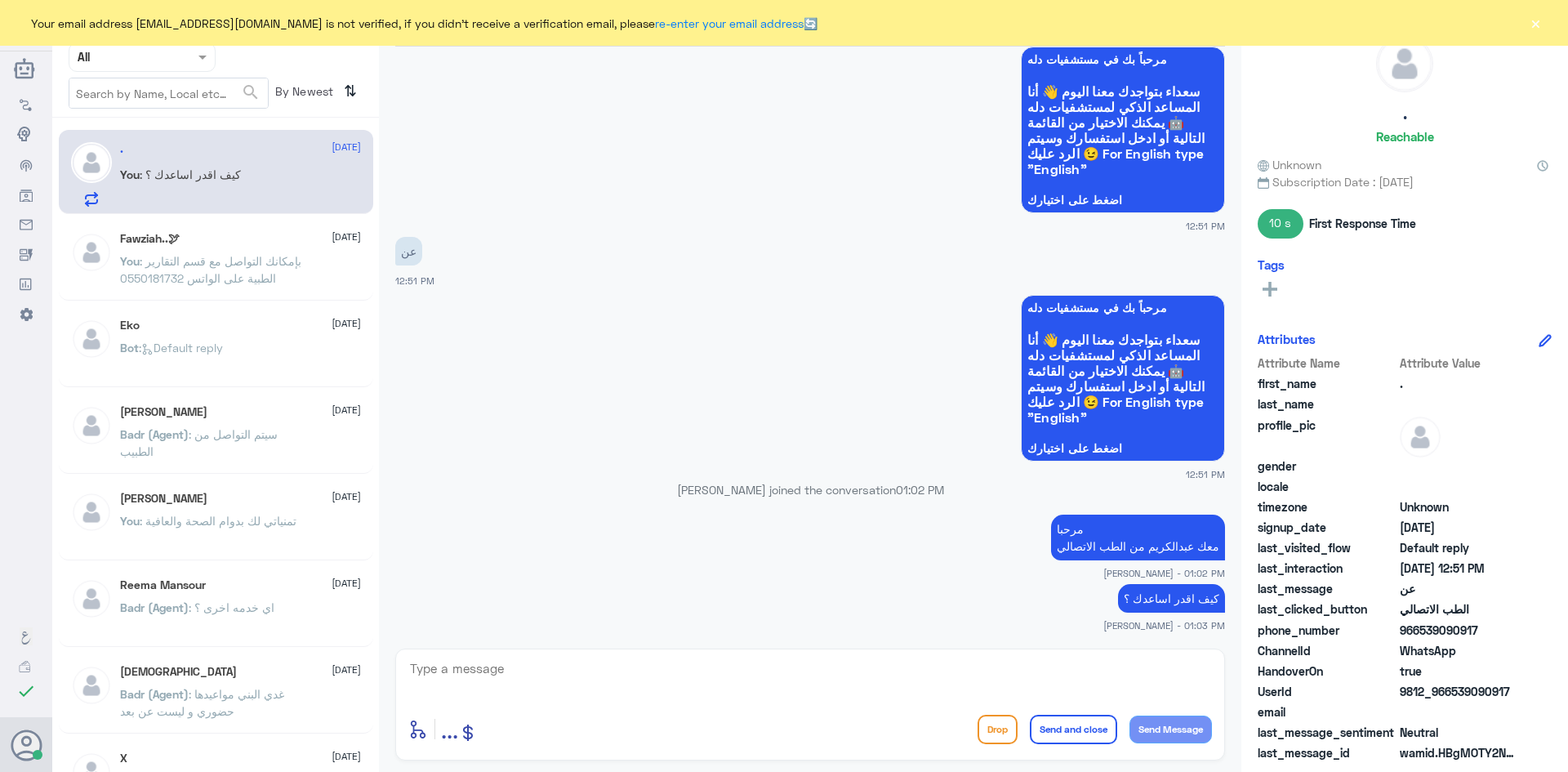
click at [1540, 21] on button "×" at bounding box center [1535, 22] width 16 height 16
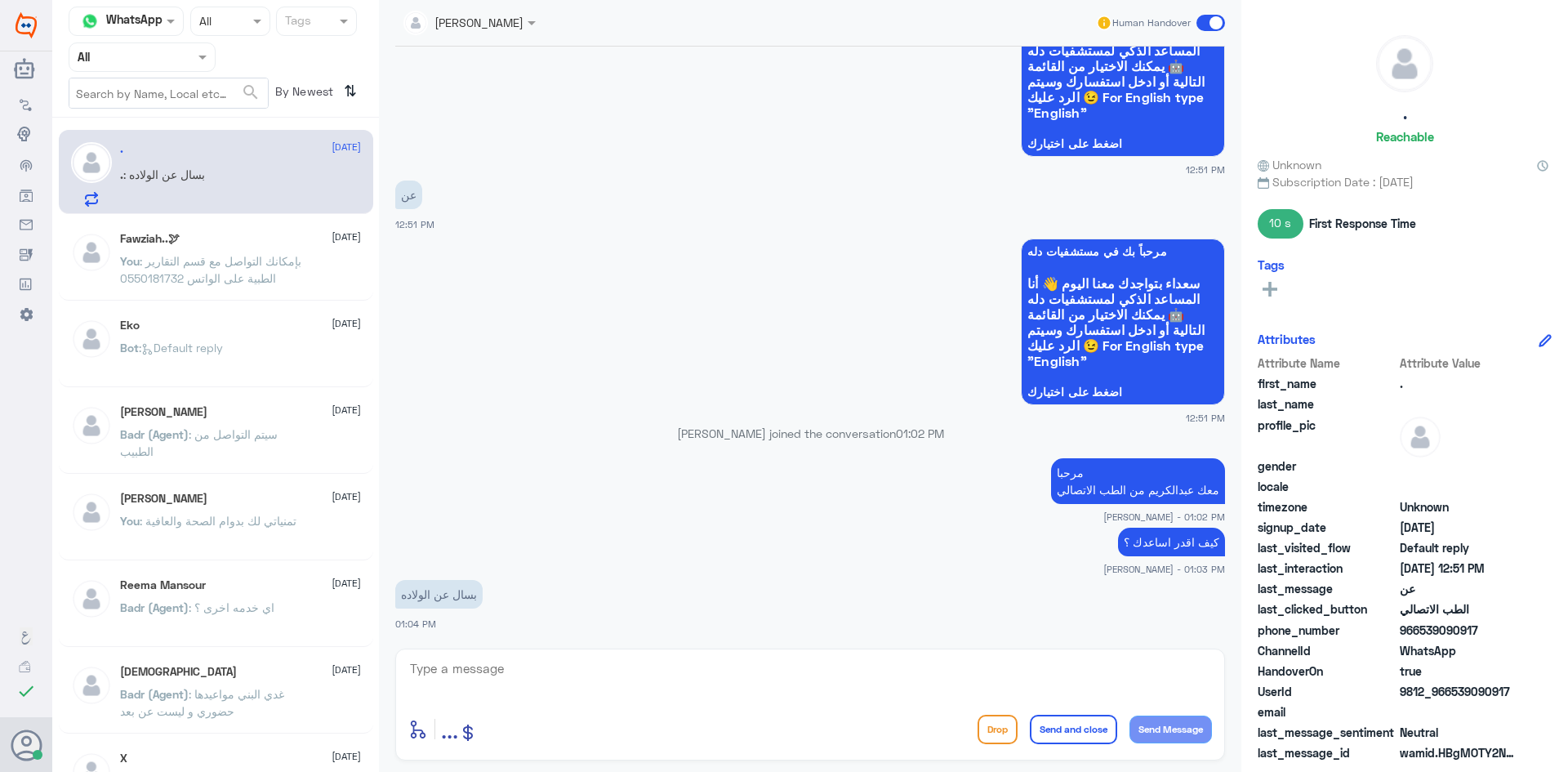
scroll to position [1664, 0]
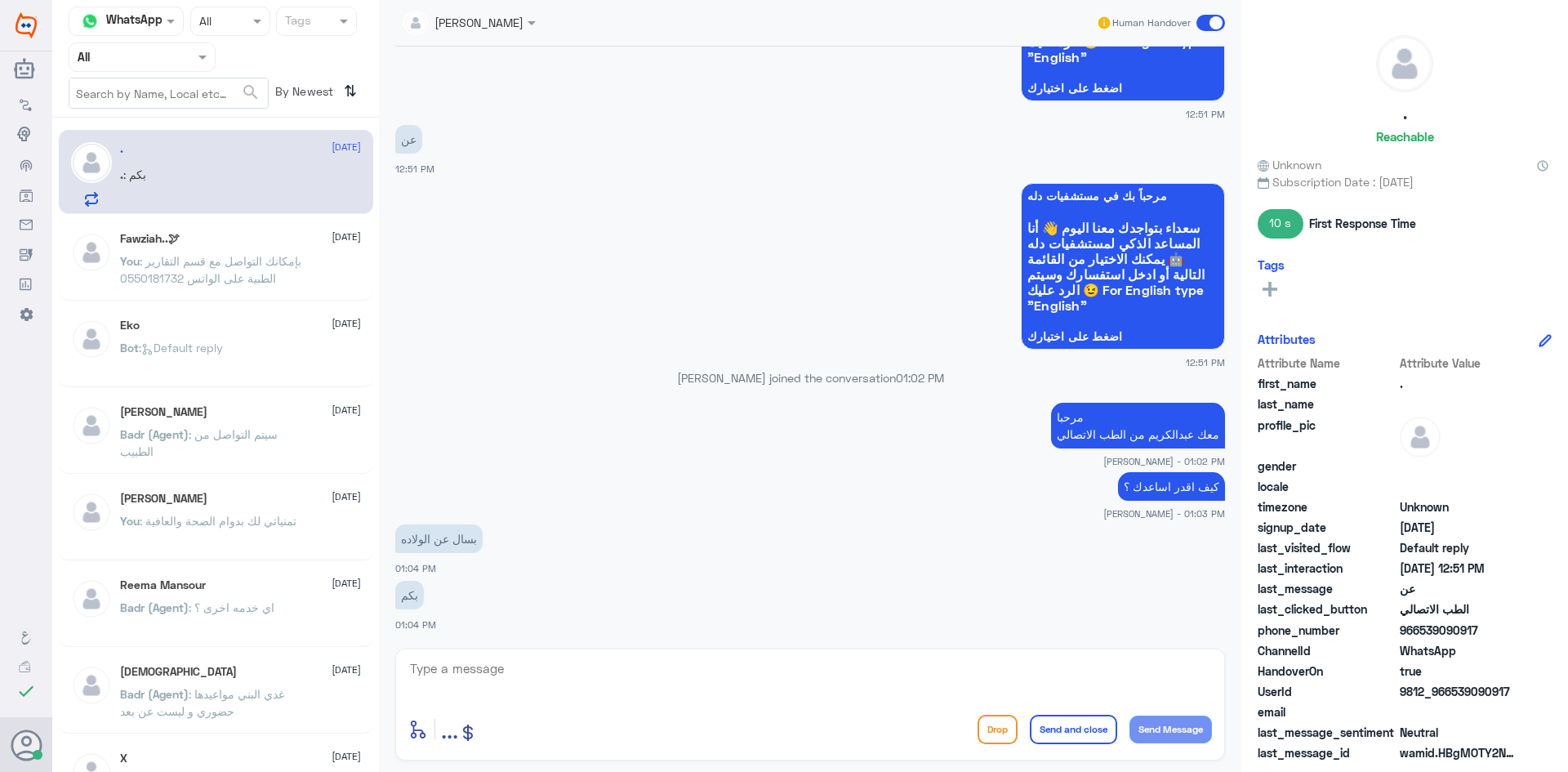
click at [560, 678] on textarea at bounding box center [810, 677] width 803 height 40
type textarea "ي"
type textarea "الطبيب هو من يحدد تكلفة الولادة بعد الكشفية والمراجعة"
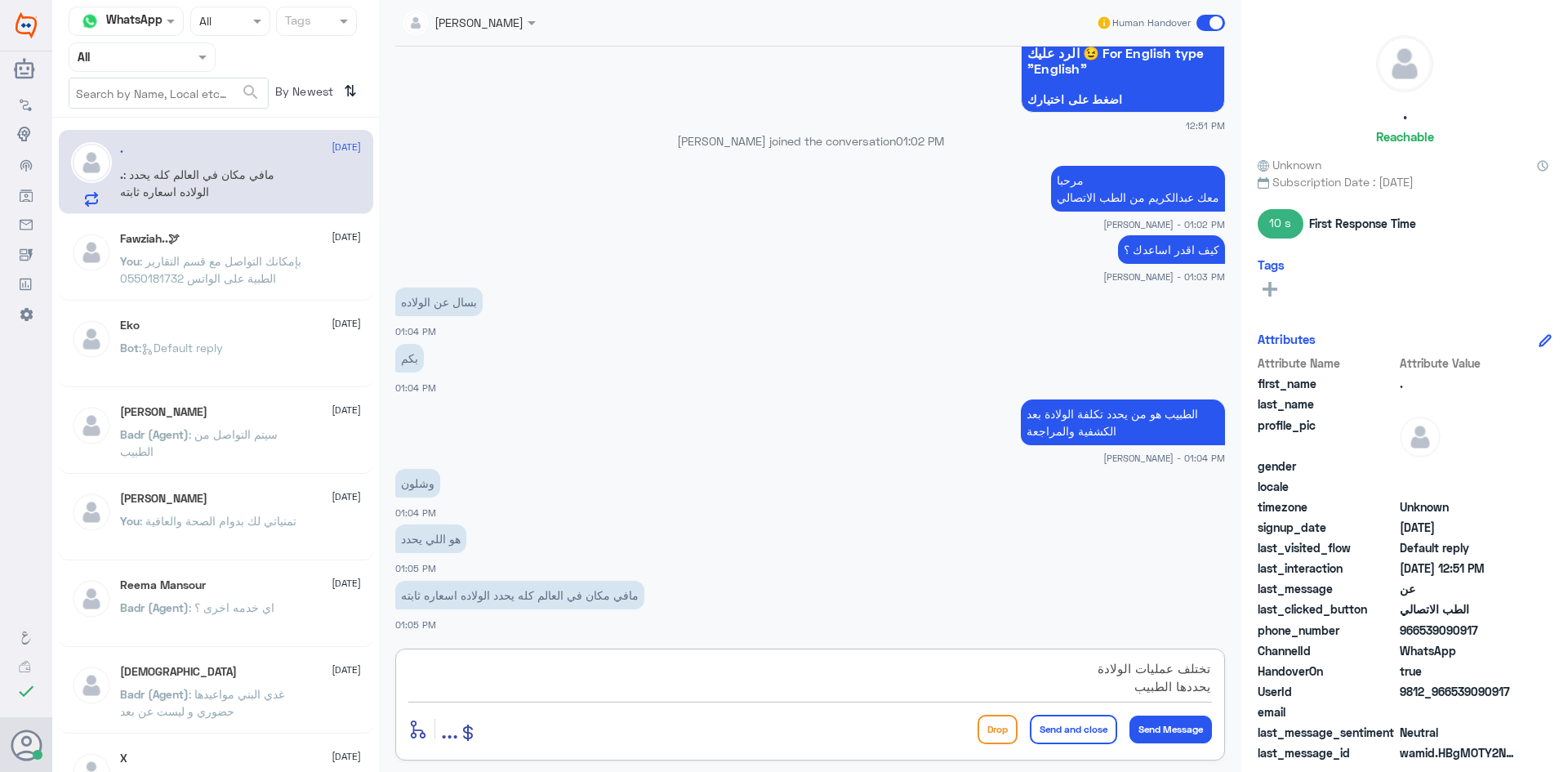
scroll to position [14, 0]
type textarea "تختلف عمليات الولادة يحددها الطبيب وكذلك يوجد بكجات بإمكانك الاستفسار عنها"
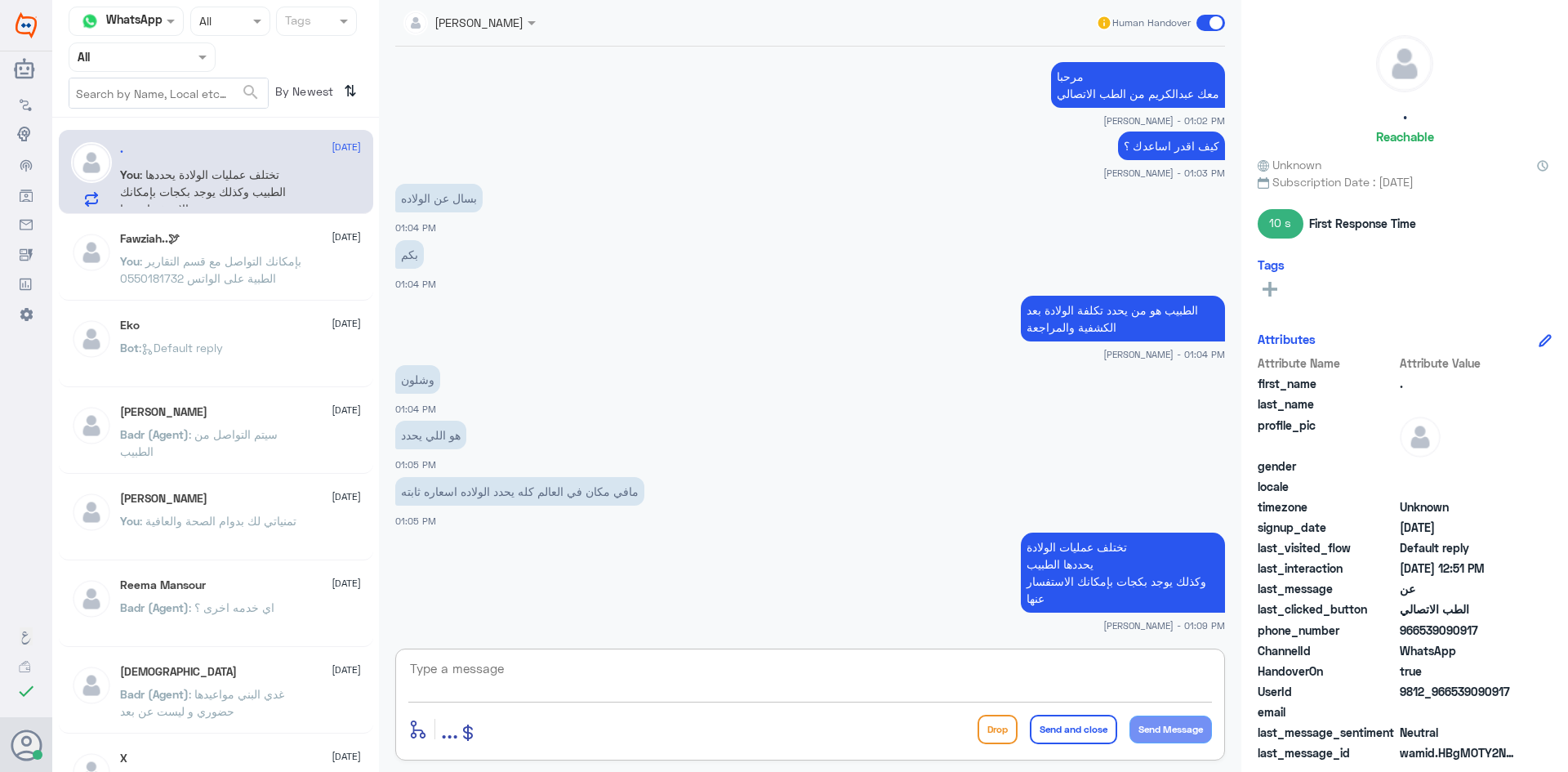
click at [1204, 21] on span at bounding box center [1210, 22] width 29 height 16
click at [0, 0] on input "checkbox" at bounding box center [0, 0] width 0 height 0
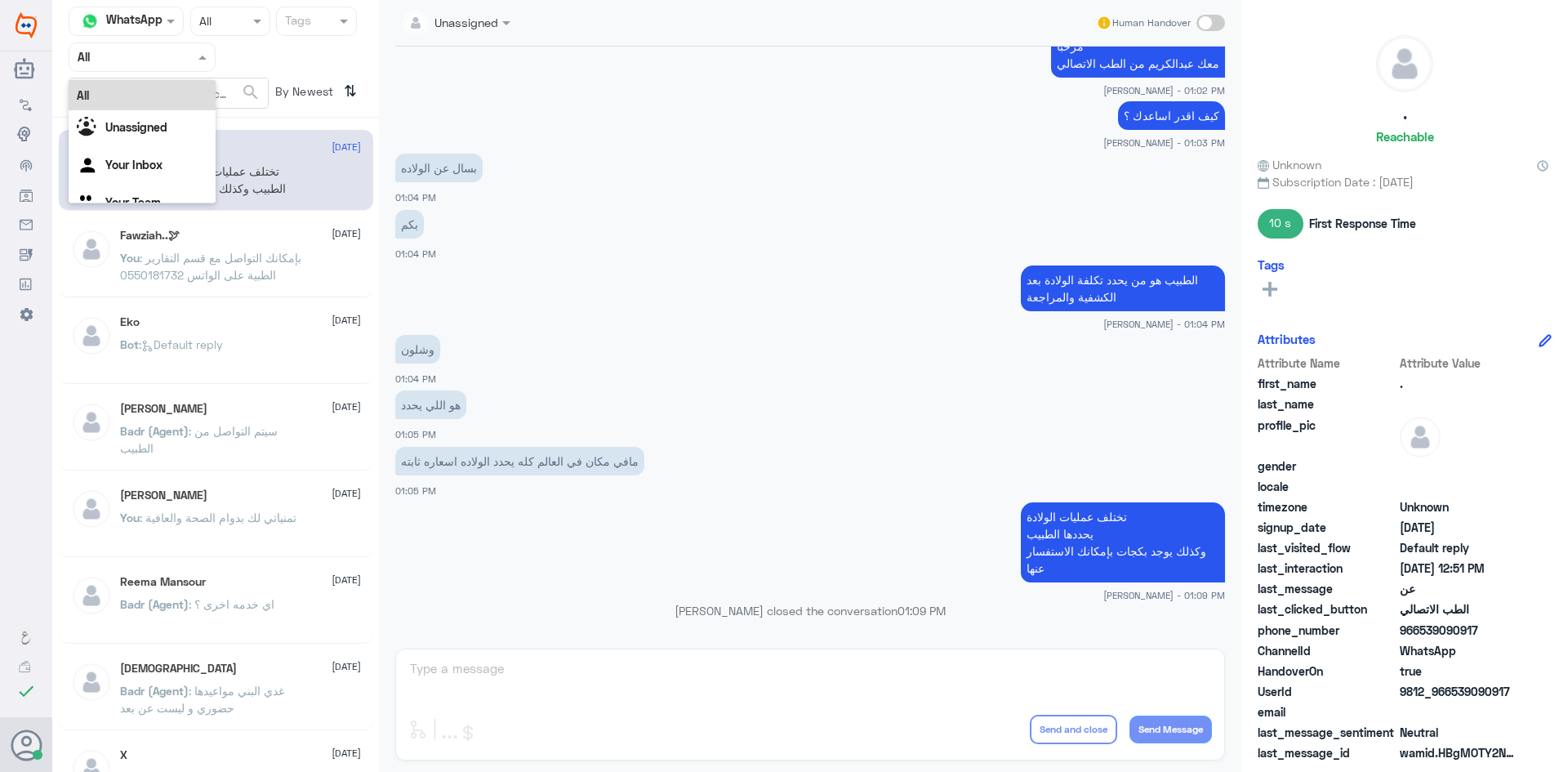
click at [203, 53] on span at bounding box center [204, 56] width 21 height 17
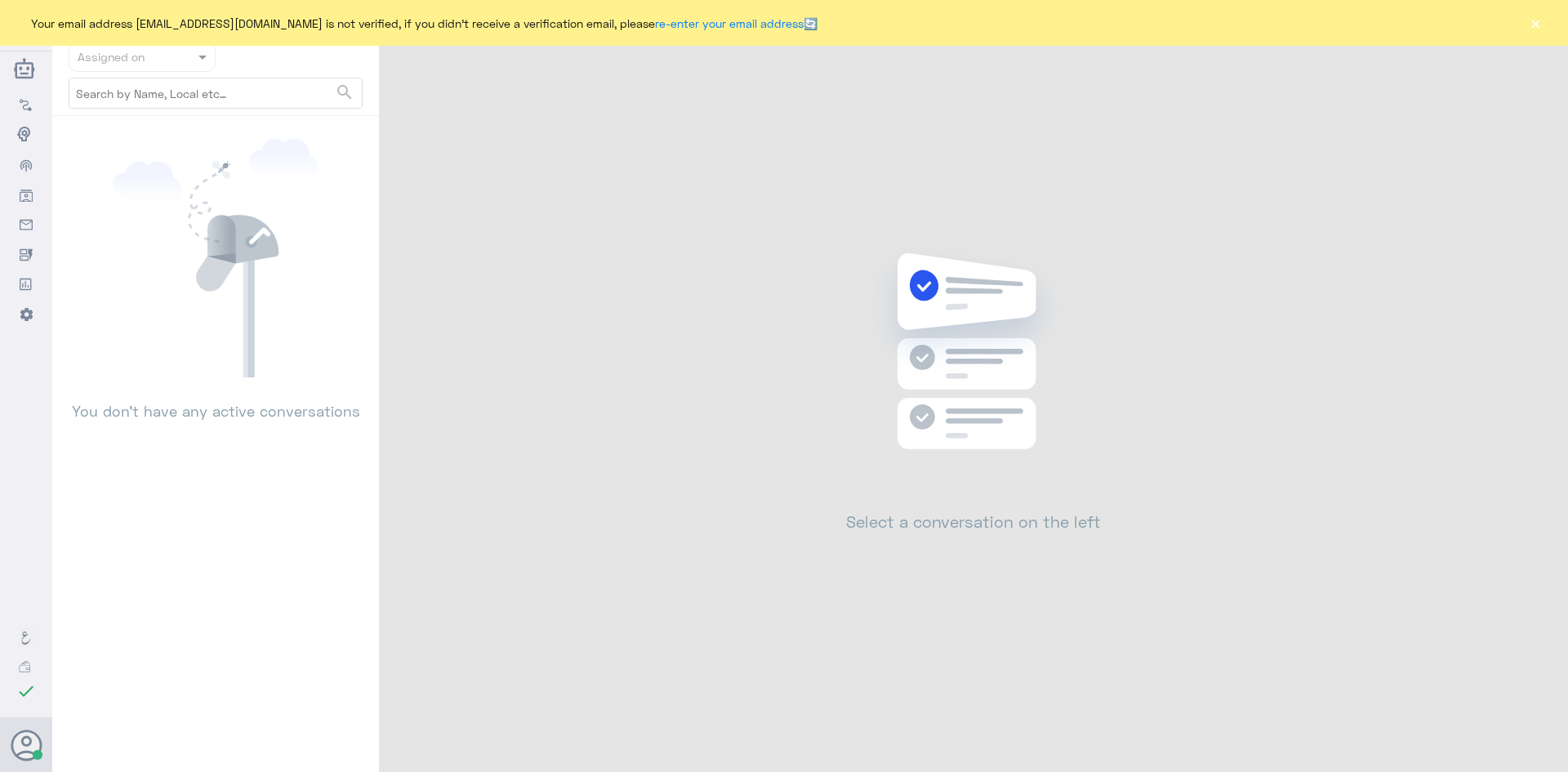
click at [1534, 28] on button "×" at bounding box center [1535, 22] width 16 height 16
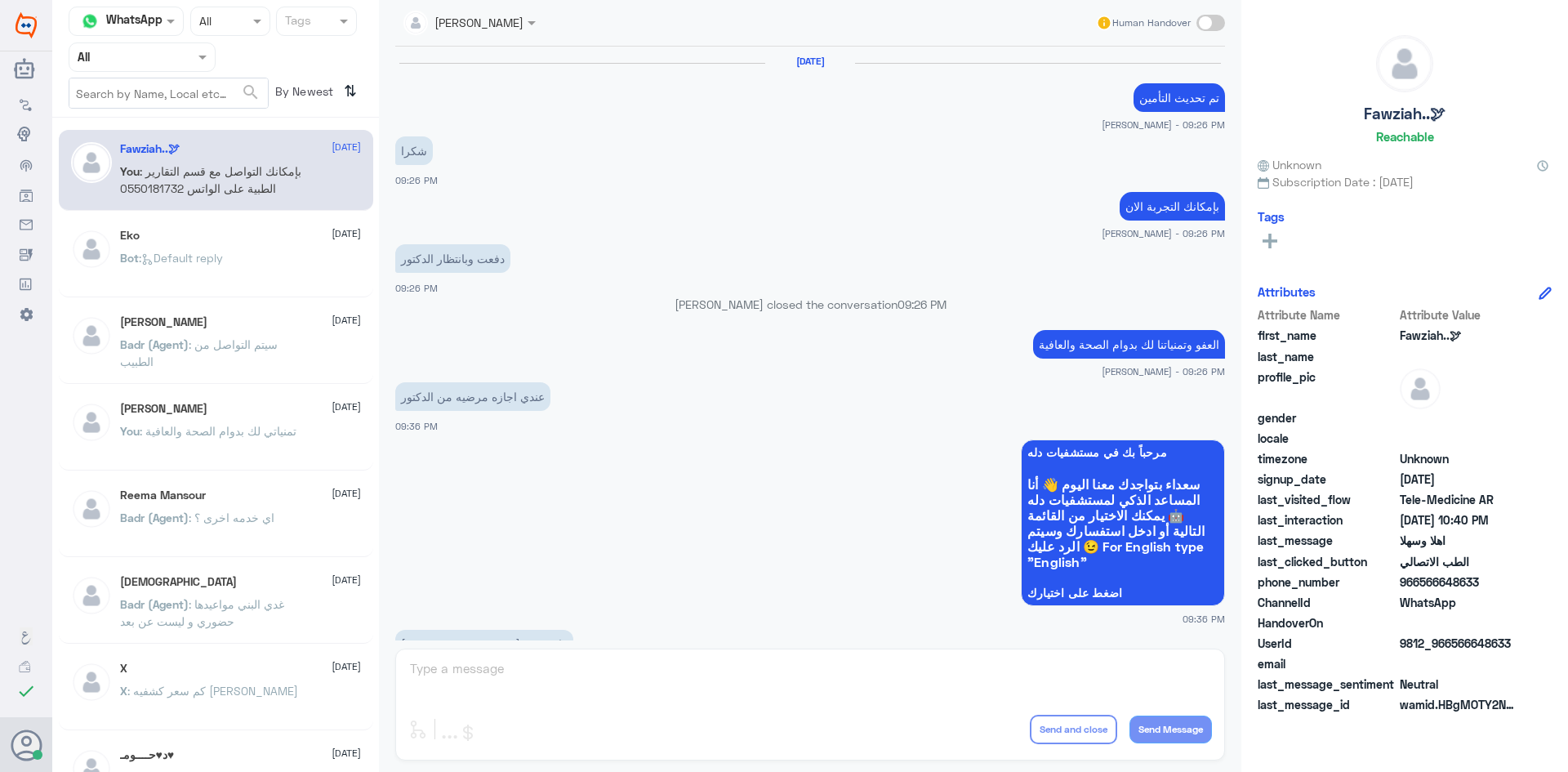
scroll to position [814, 0]
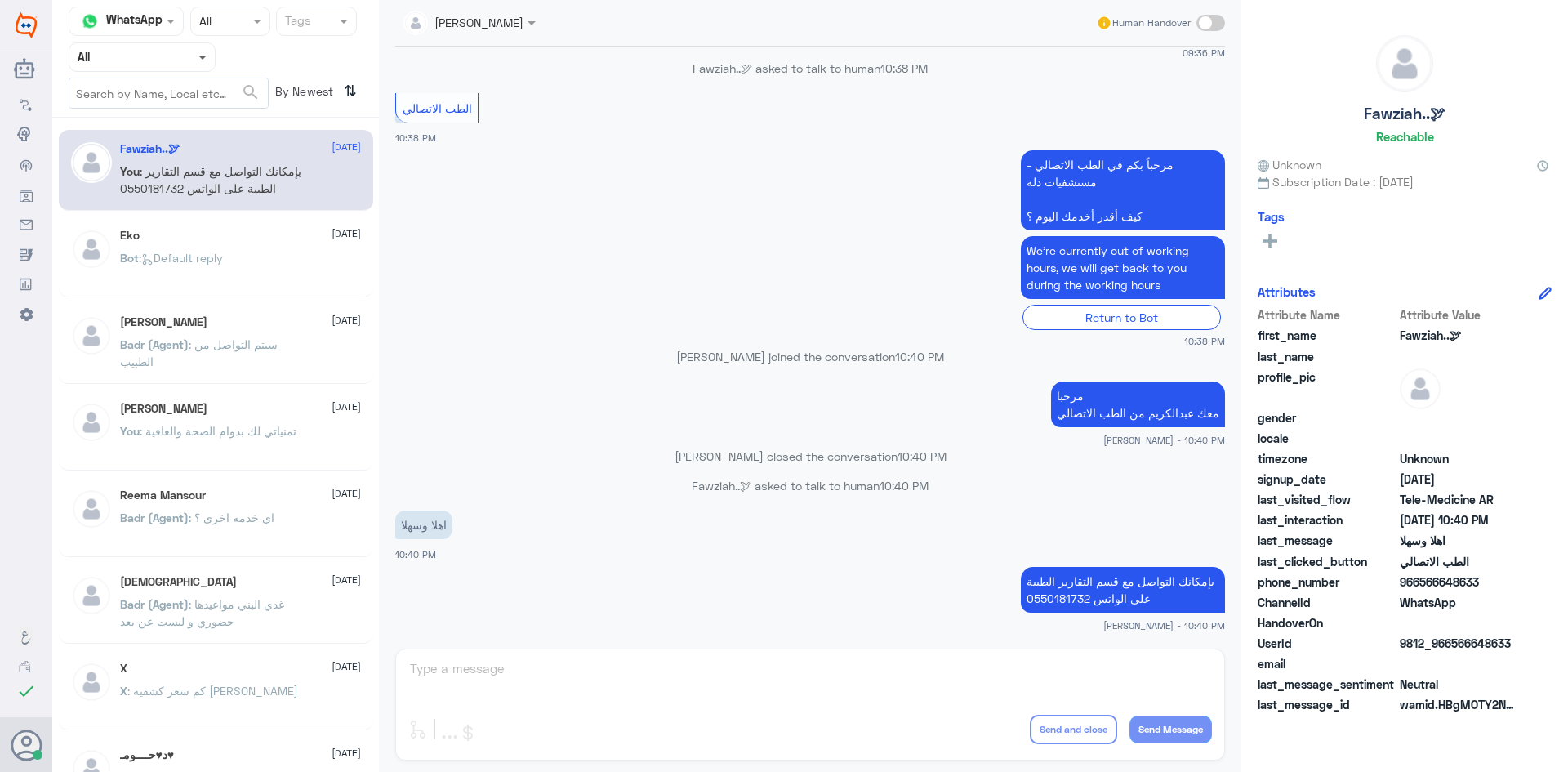
click at [206, 59] on span at bounding box center [202, 58] width 8 height 5
click at [153, 128] on b "Unassigned" at bounding box center [137, 128] width 62 height 14
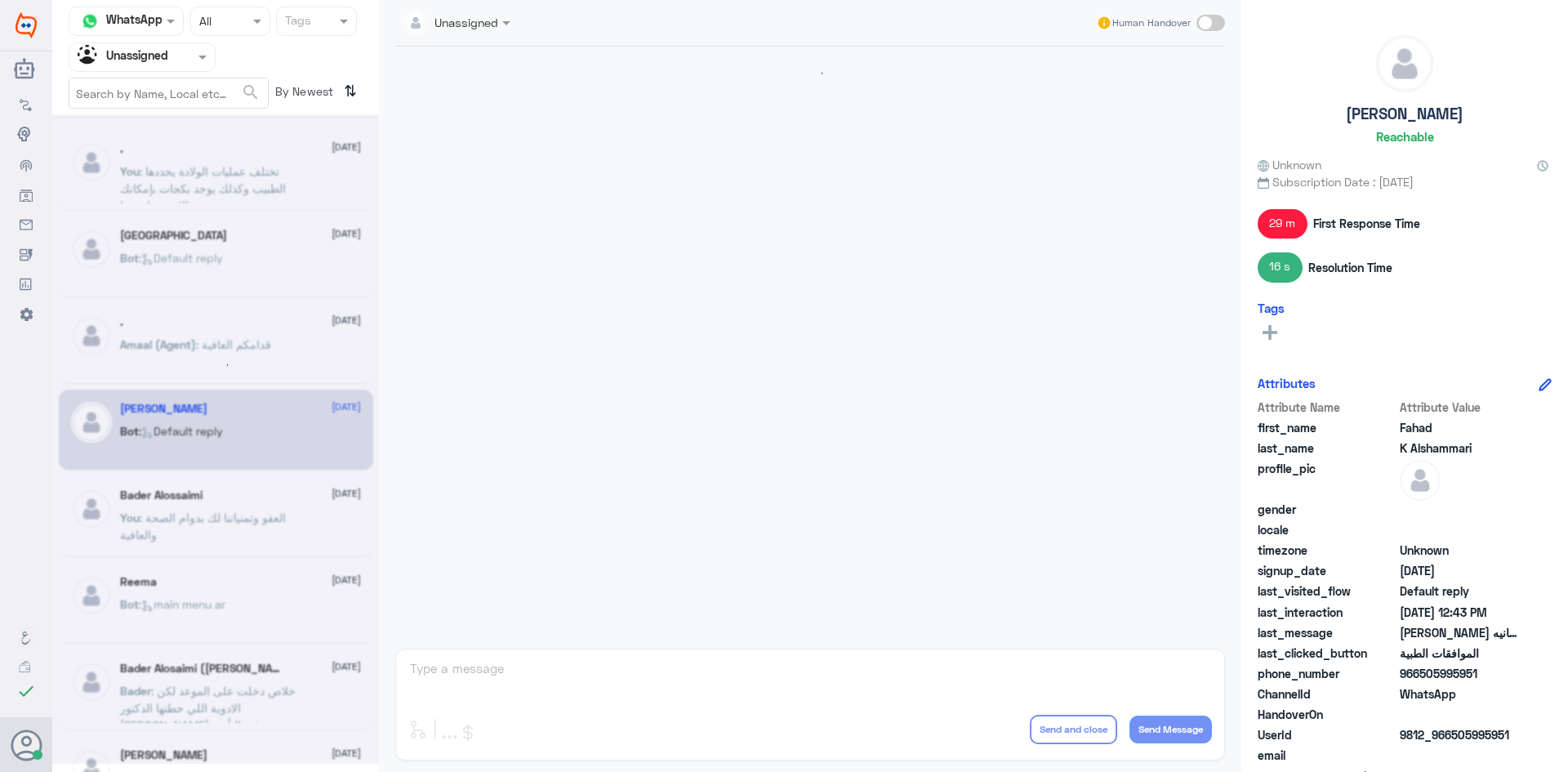
scroll to position [1085, 0]
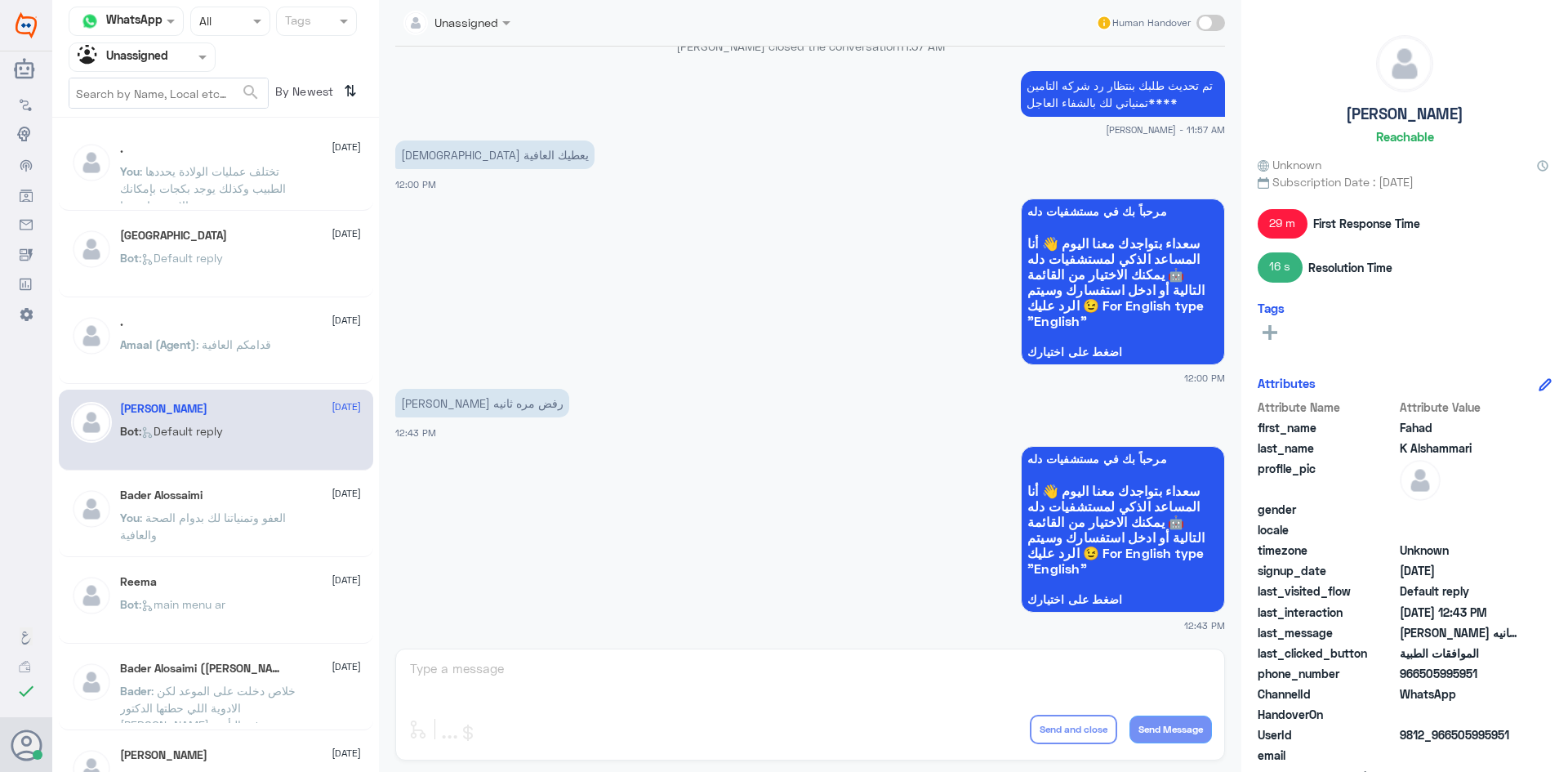
click at [277, 170] on span ": تختلف عمليات الولادة يحددها الطبيب وكذلك يوجد بكجات بإمكانك الاستفسار عنها" at bounding box center [203, 188] width 166 height 48
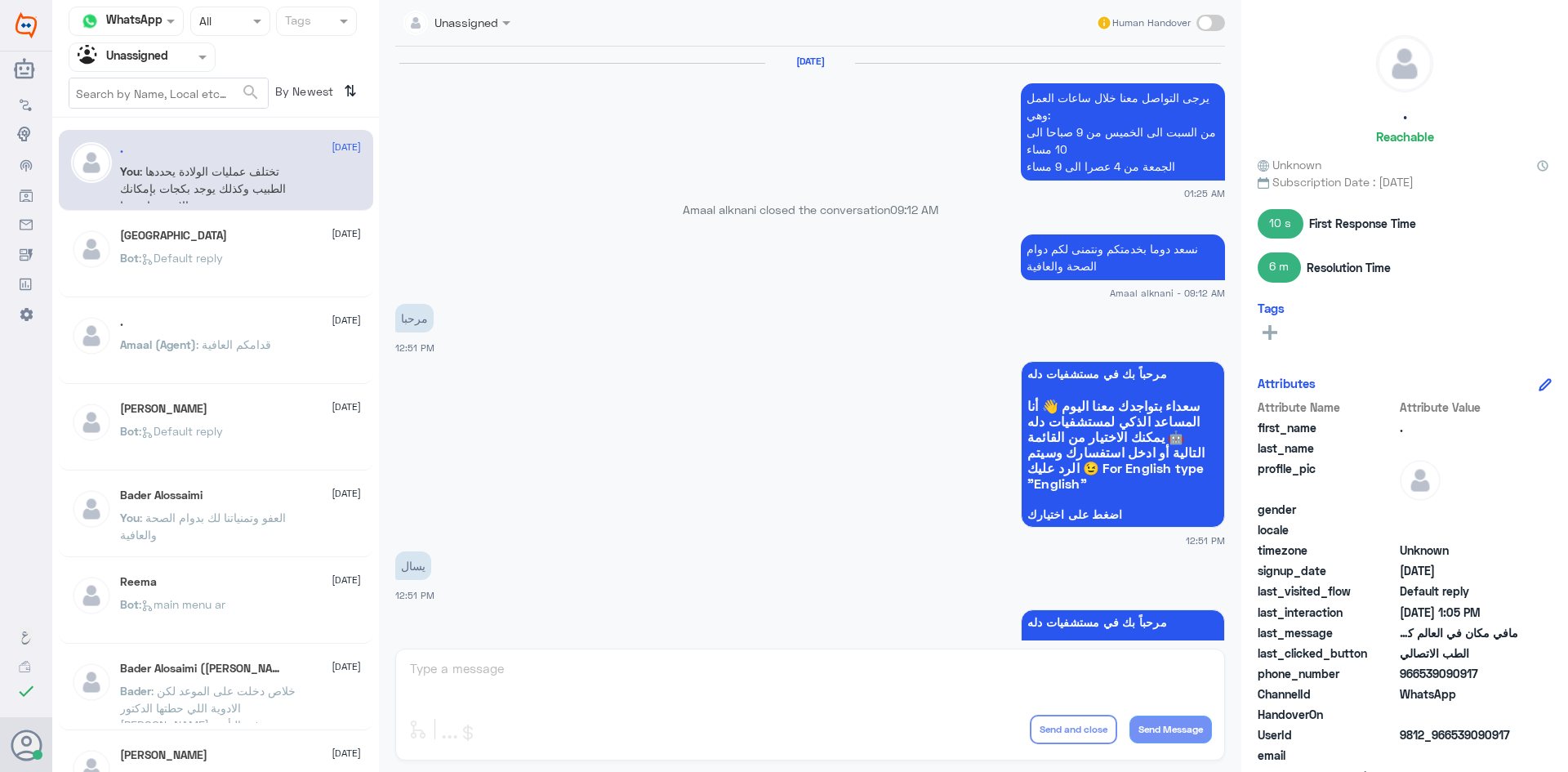
scroll to position [1045, 0]
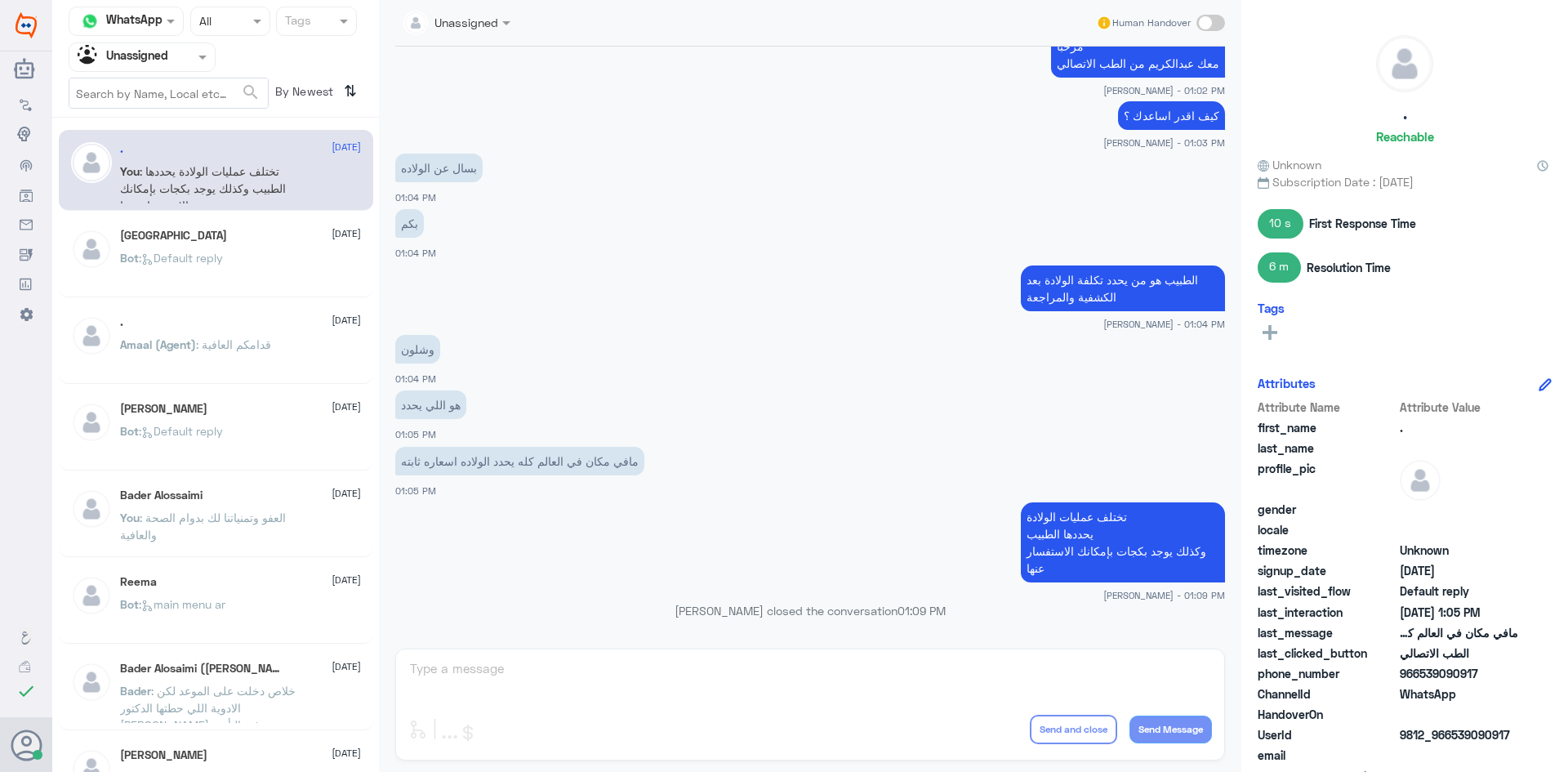
click at [1215, 19] on span at bounding box center [1210, 22] width 29 height 16
click at [0, 0] on input "checkbox" at bounding box center [0, 0] width 0 height 0
click at [1119, 684] on textarea at bounding box center [810, 677] width 803 height 40
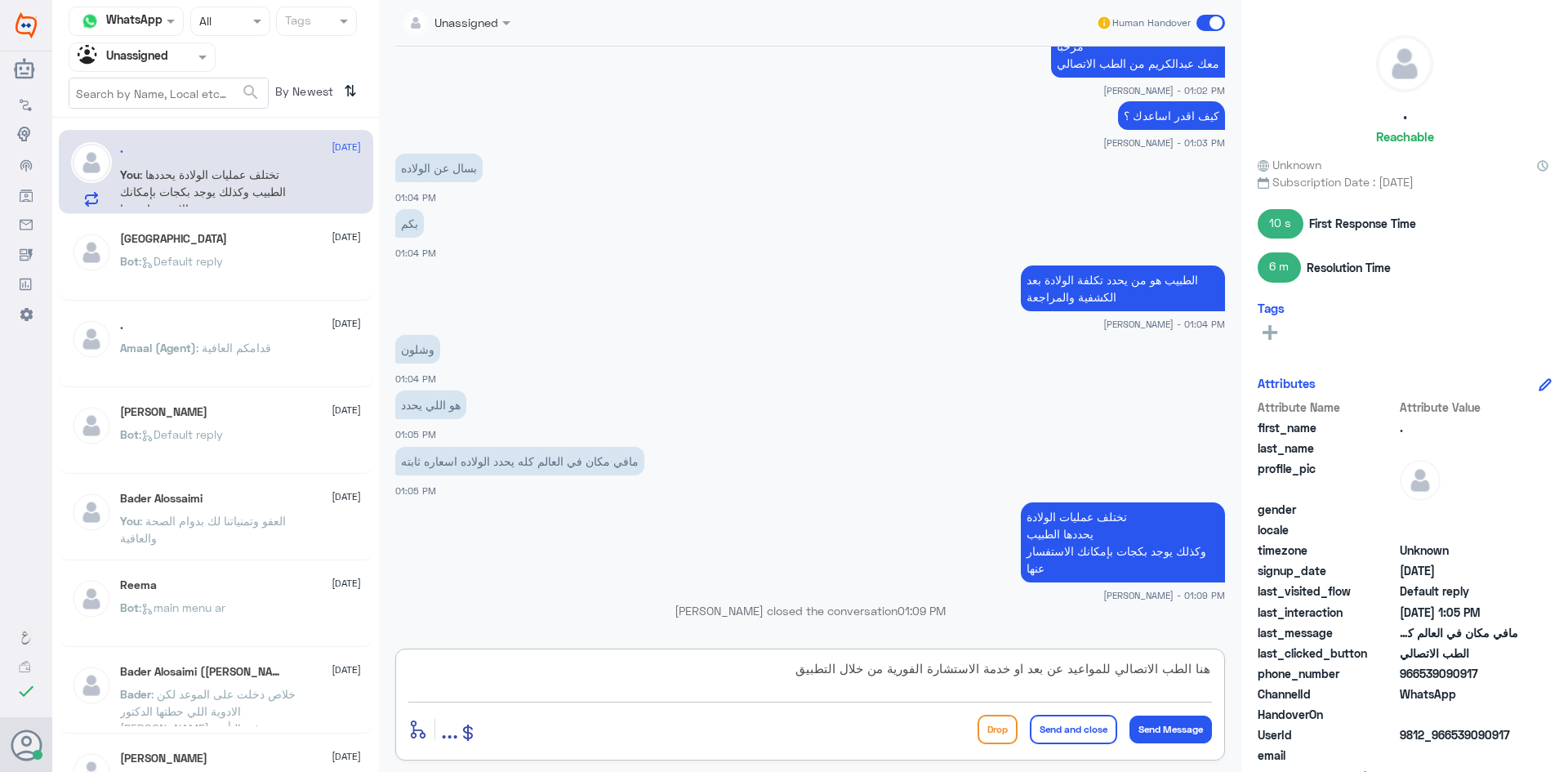
type textarea "هنا الطب الاتصالي للمواعيد عن بعد او خدمة الاستشارة الفورية من خلال التطبيق"
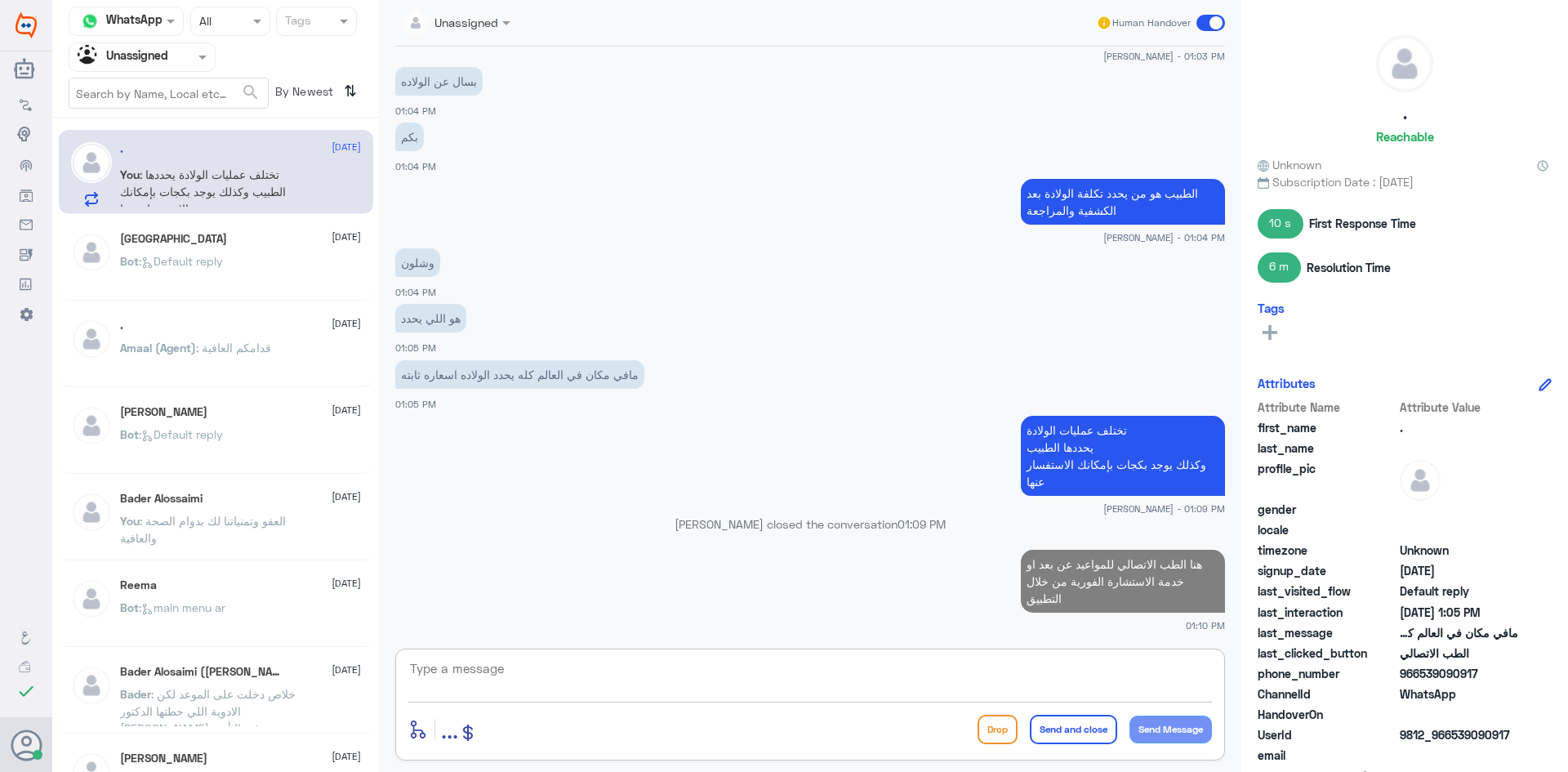
scroll to position [0, 0]
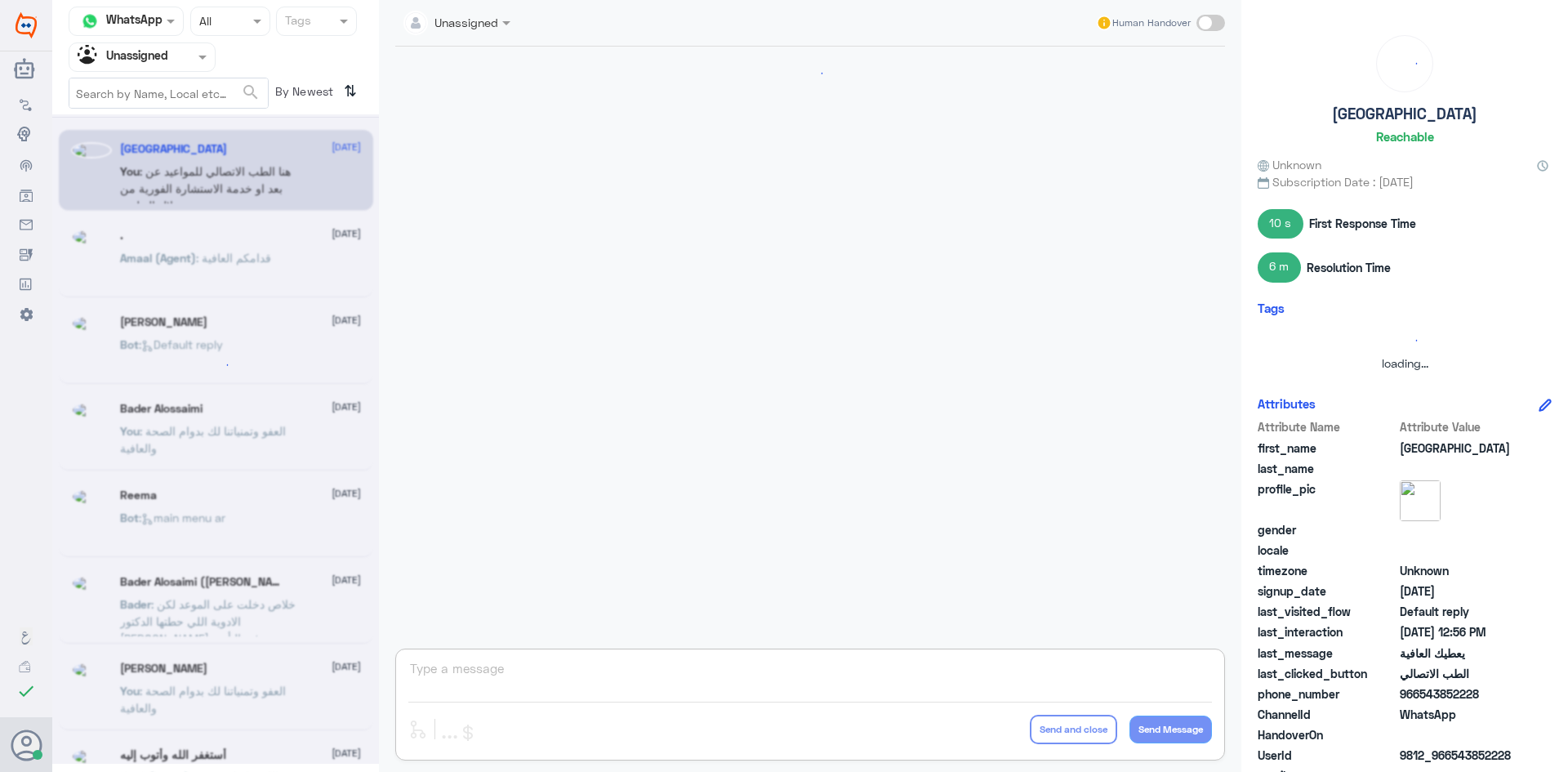
click at [1206, 22] on span at bounding box center [1210, 22] width 29 height 16
click at [0, 0] on input "checkbox" at bounding box center [0, 0] width 0 height 0
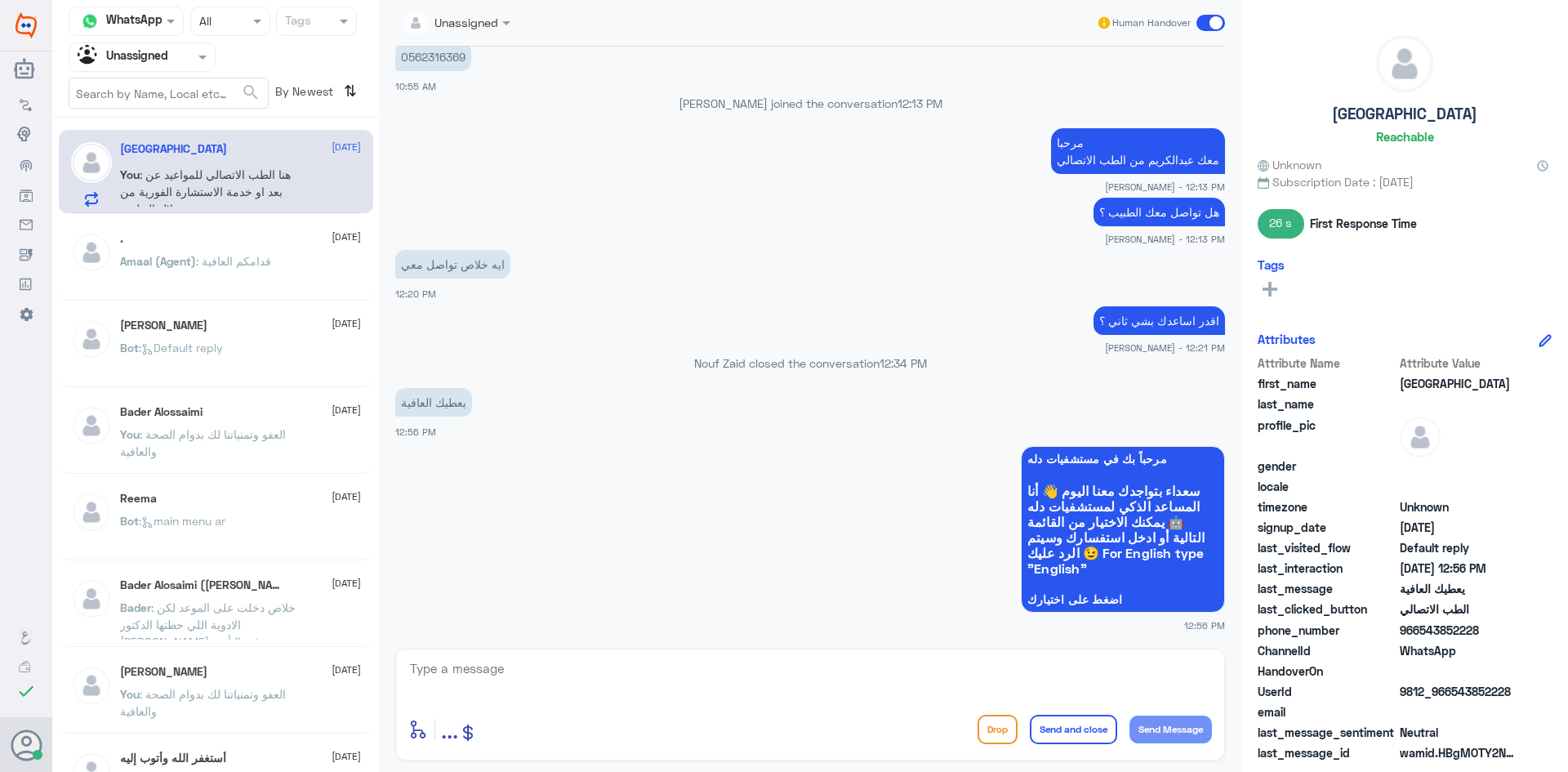
click at [1206, 22] on span at bounding box center [1210, 22] width 29 height 16
click at [0, 0] on input "checkbox" at bounding box center [0, 0] width 0 height 0
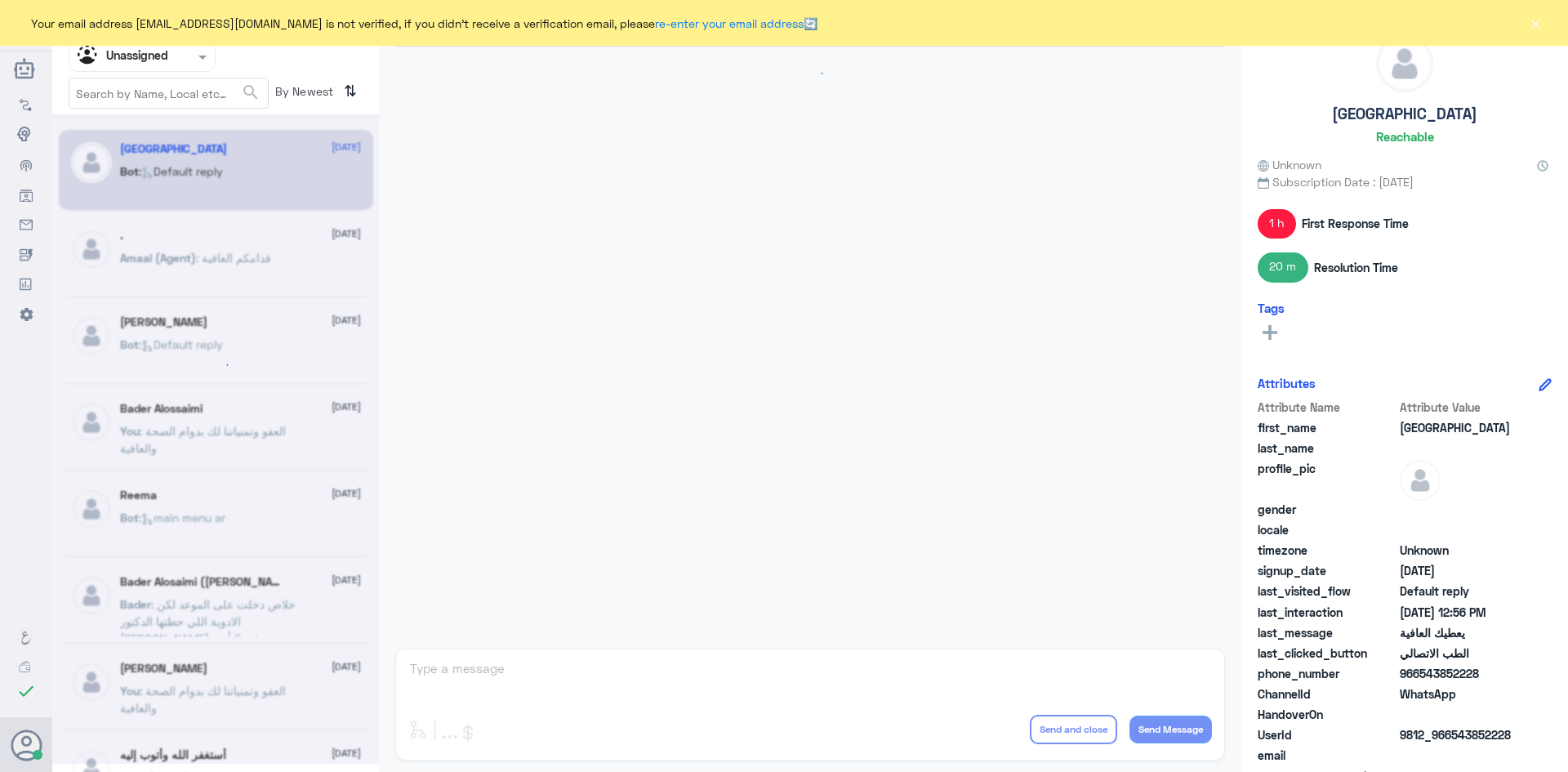
scroll to position [600, 0]
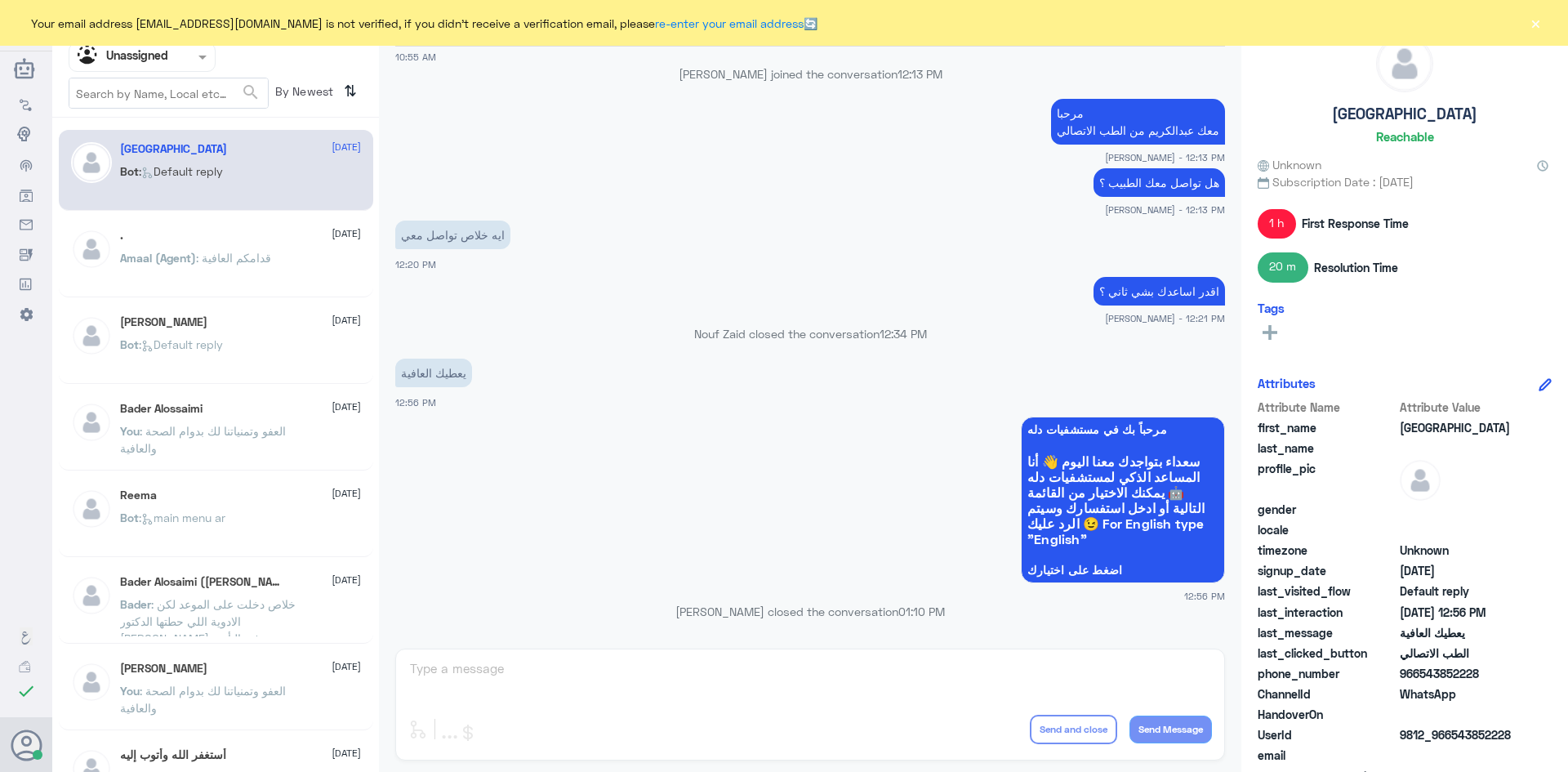
click at [1532, 26] on button "×" at bounding box center [1535, 22] width 16 height 16
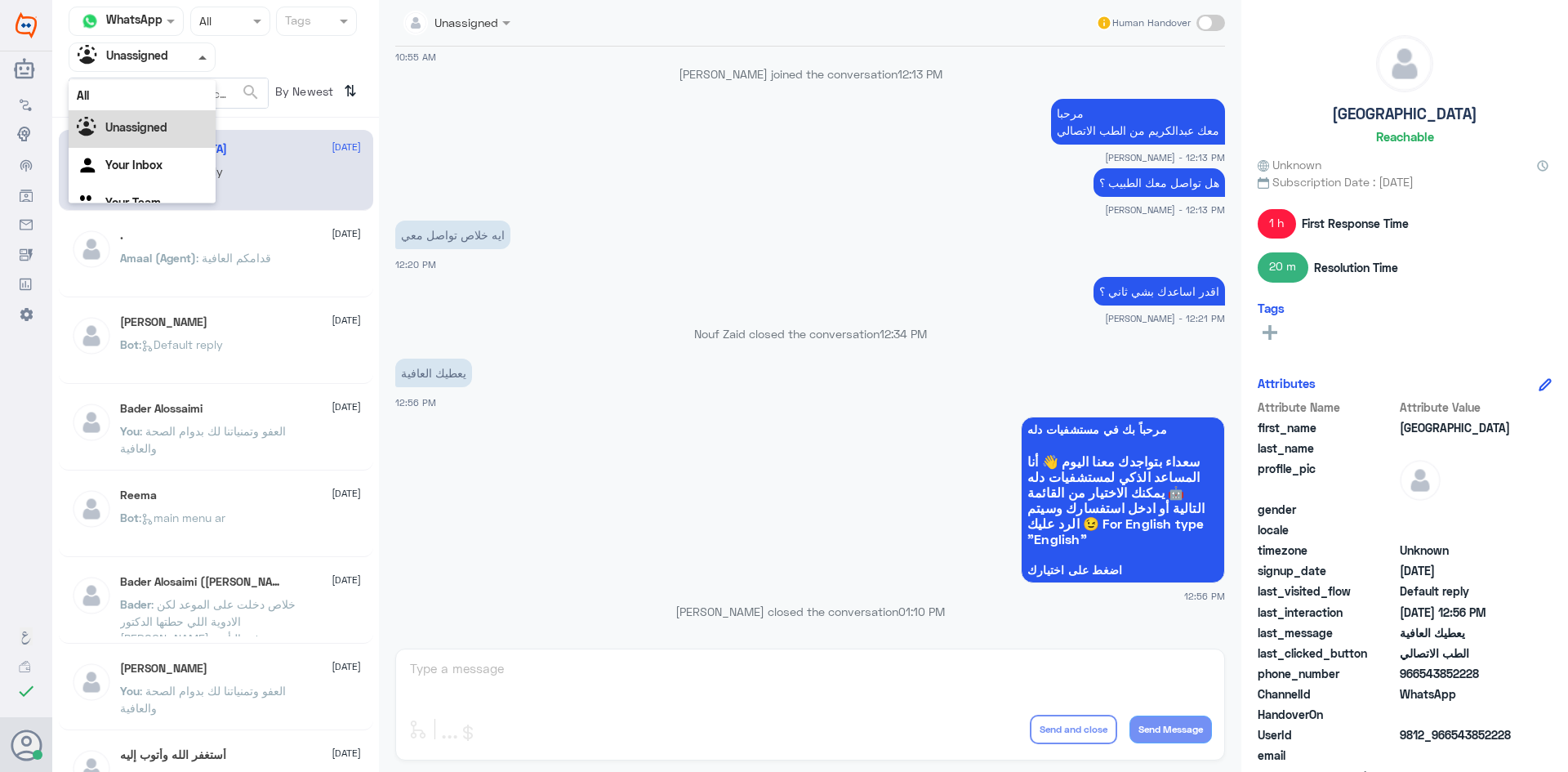
click at [203, 55] on span at bounding box center [202, 57] width 8 height 4
click at [151, 89] on div "All" at bounding box center [142, 95] width 147 height 30
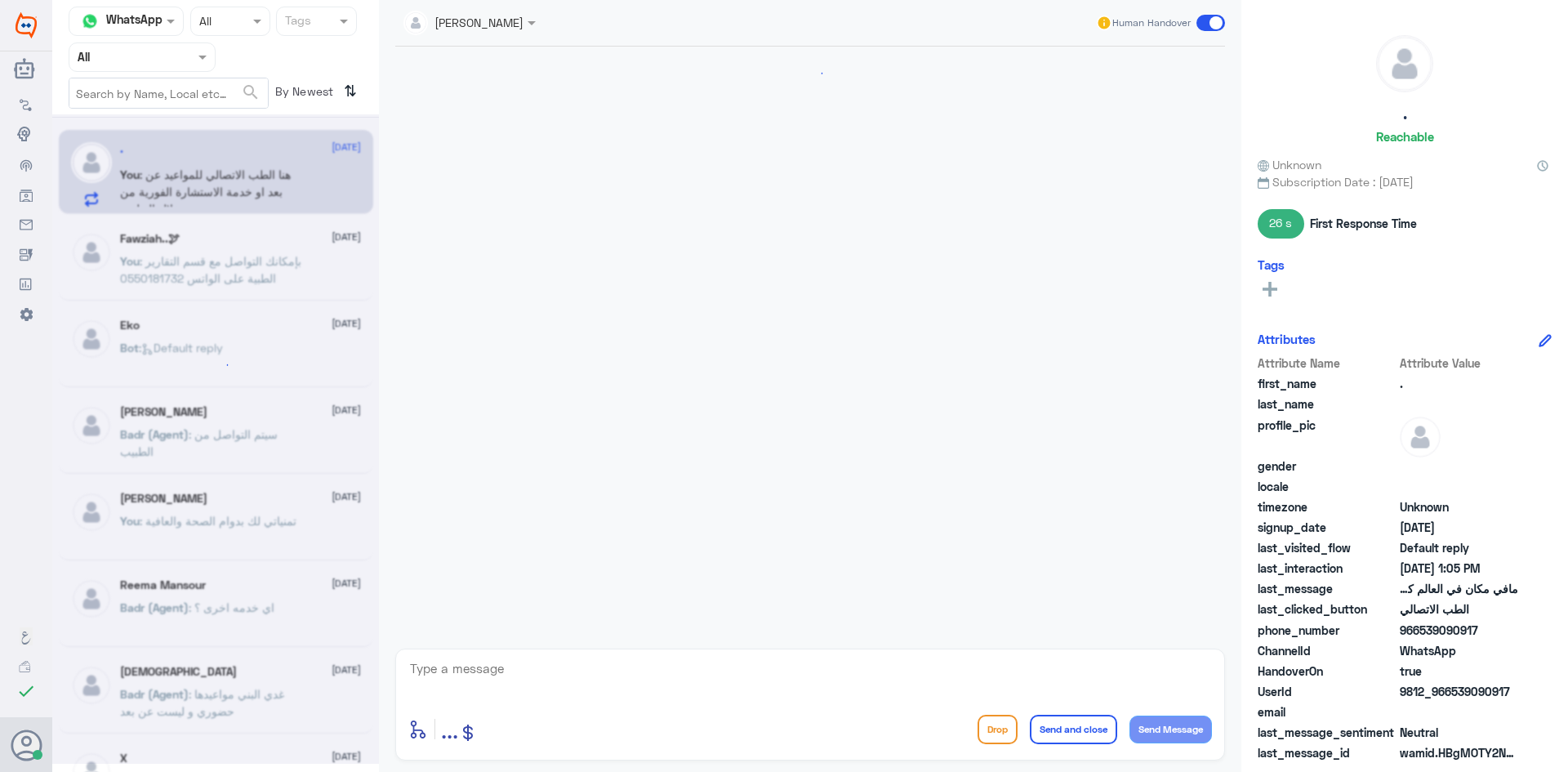
scroll to position [1011, 0]
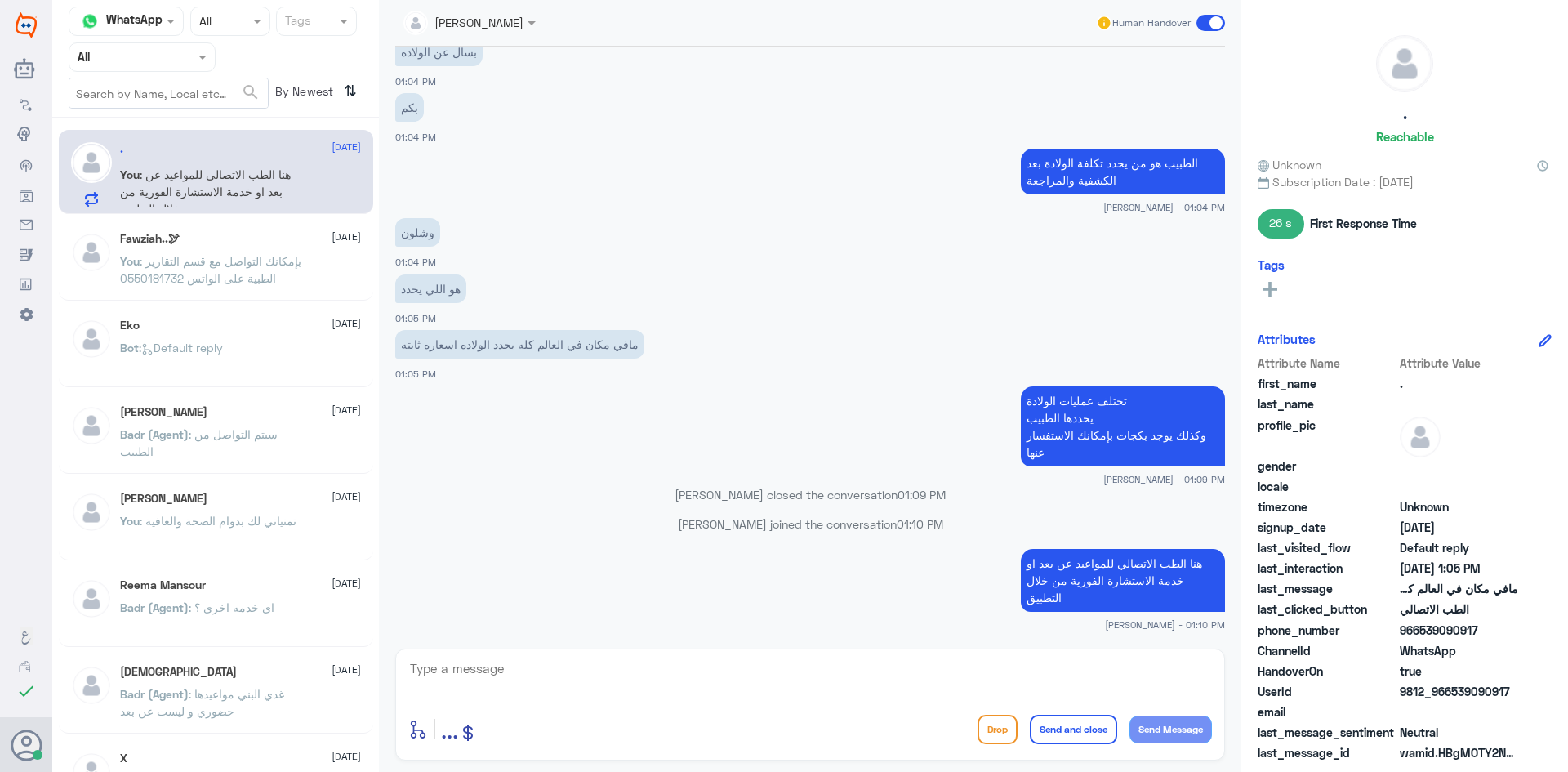
click at [1204, 18] on span at bounding box center [1210, 22] width 29 height 16
click at [0, 0] on input "checkbox" at bounding box center [0, 0] width 0 height 0
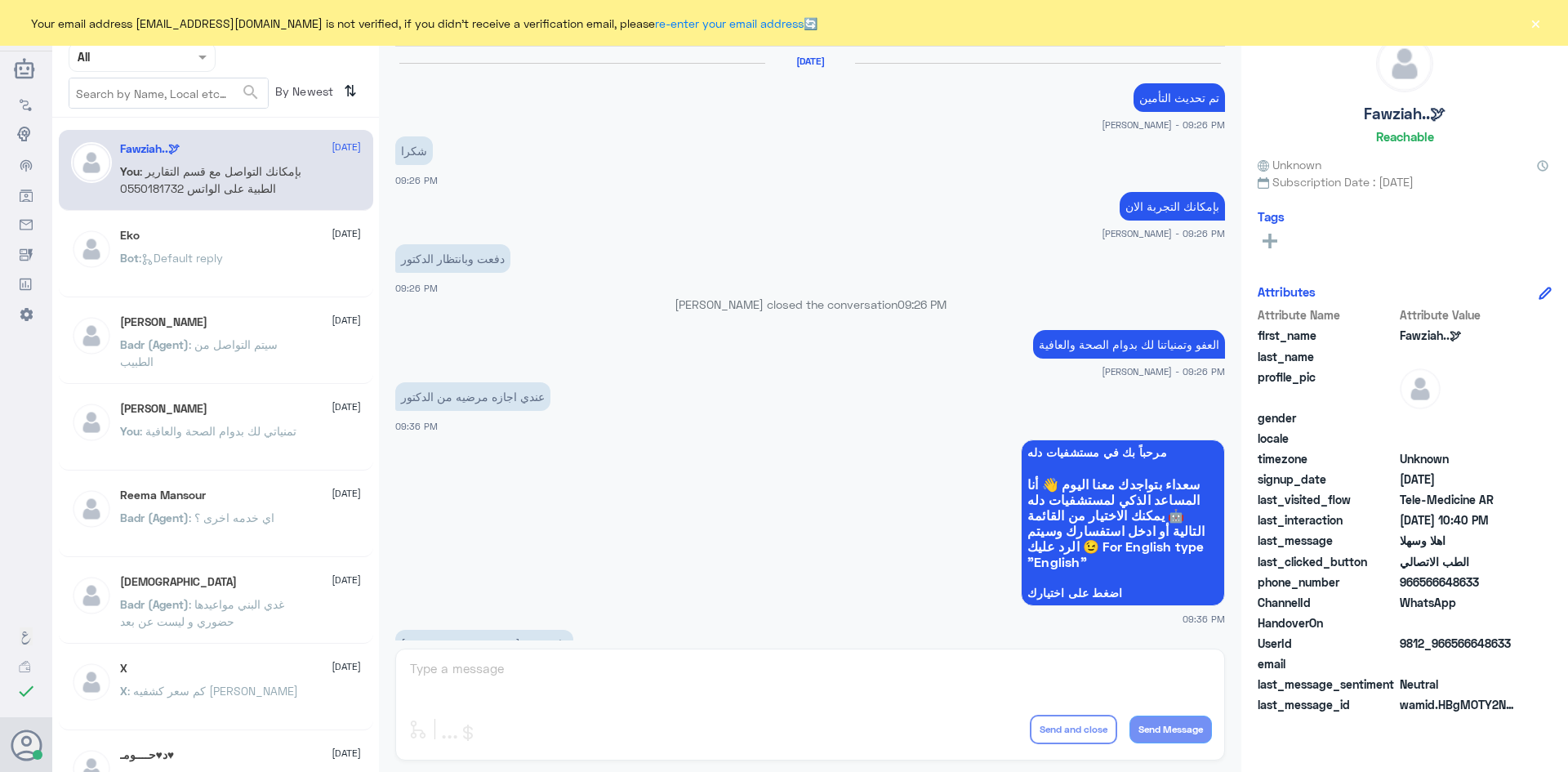
scroll to position [814, 0]
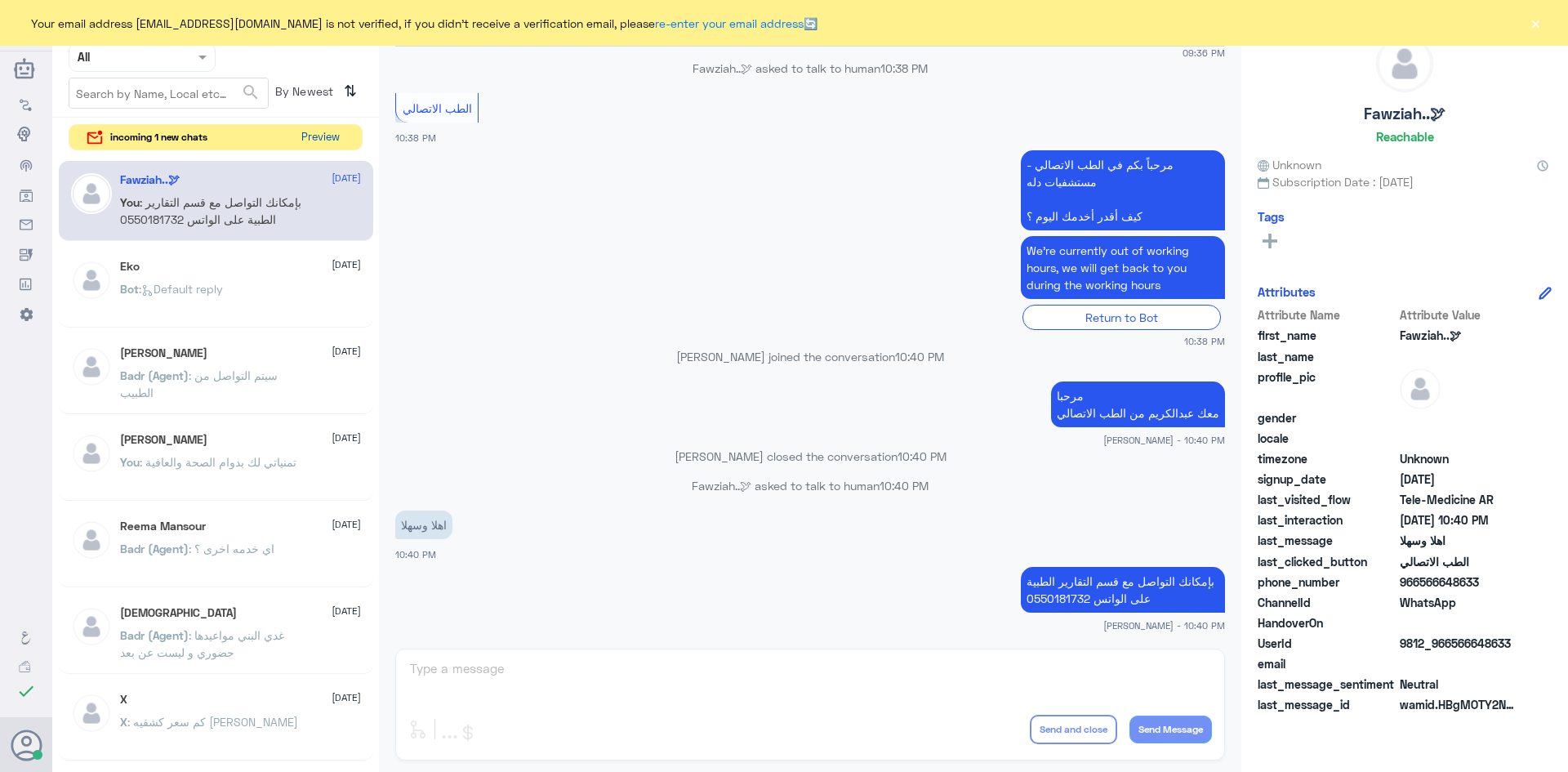
click at [319, 134] on button "Preview" at bounding box center [319, 137] width 51 height 25
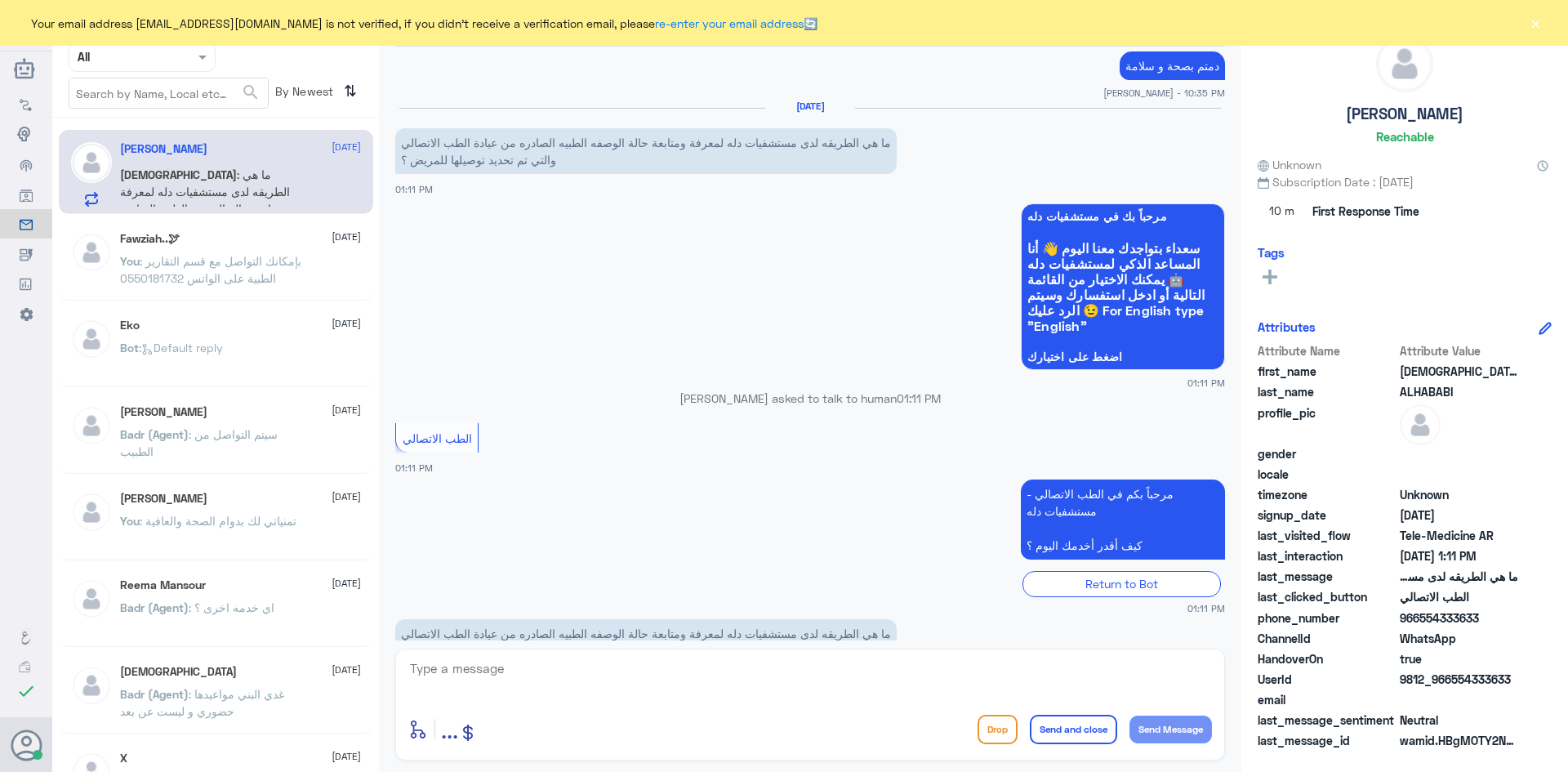
scroll to position [1608, 0]
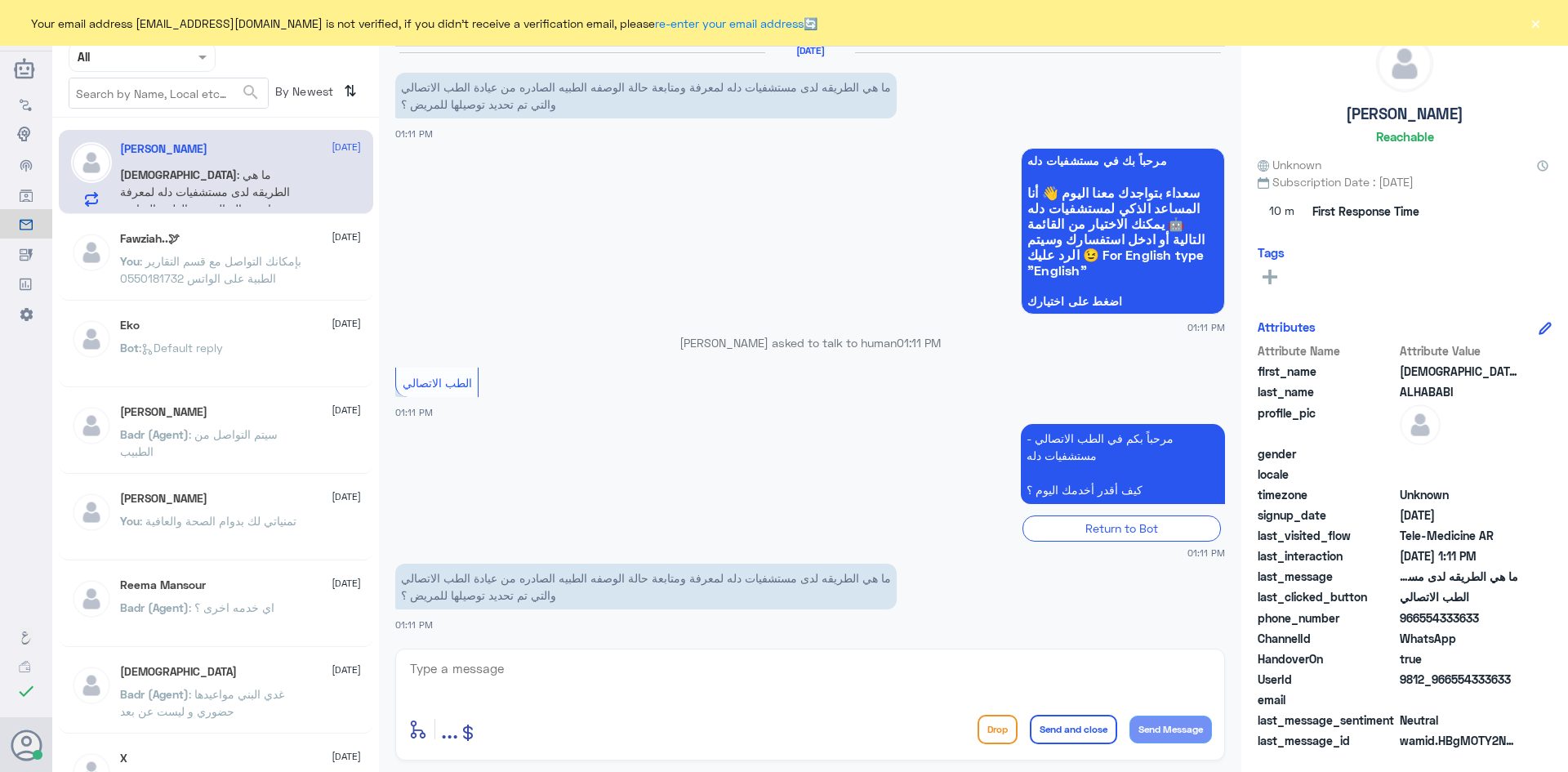
click at [600, 678] on textarea at bounding box center [810, 677] width 803 height 40
paste textarea "مرحبا معك عبدالكريم من الطب الاتصالي"
type textarea "مرحبا معك عبدالكريم من الطب الاتصالي"
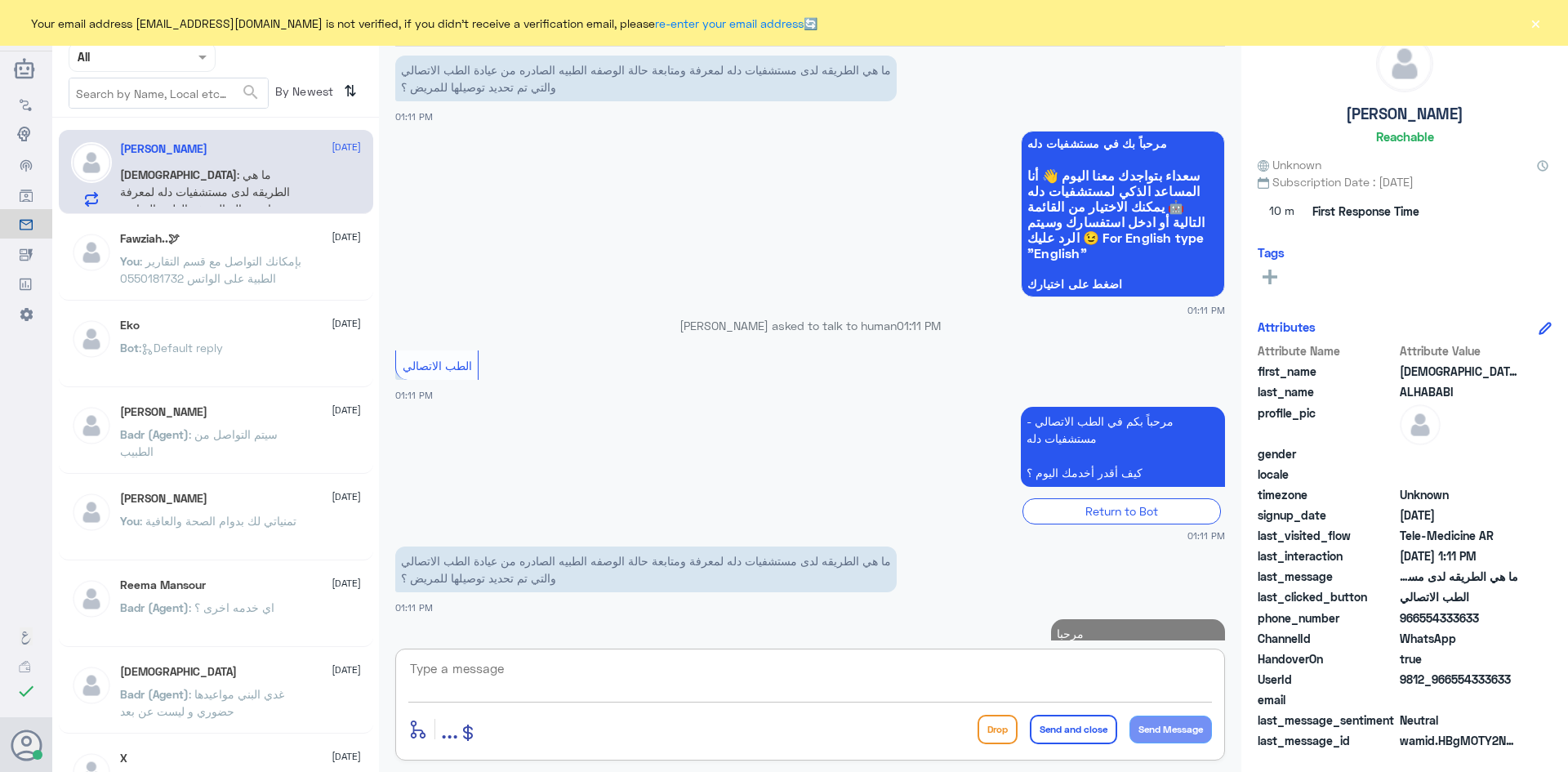
scroll to position [1677, 0]
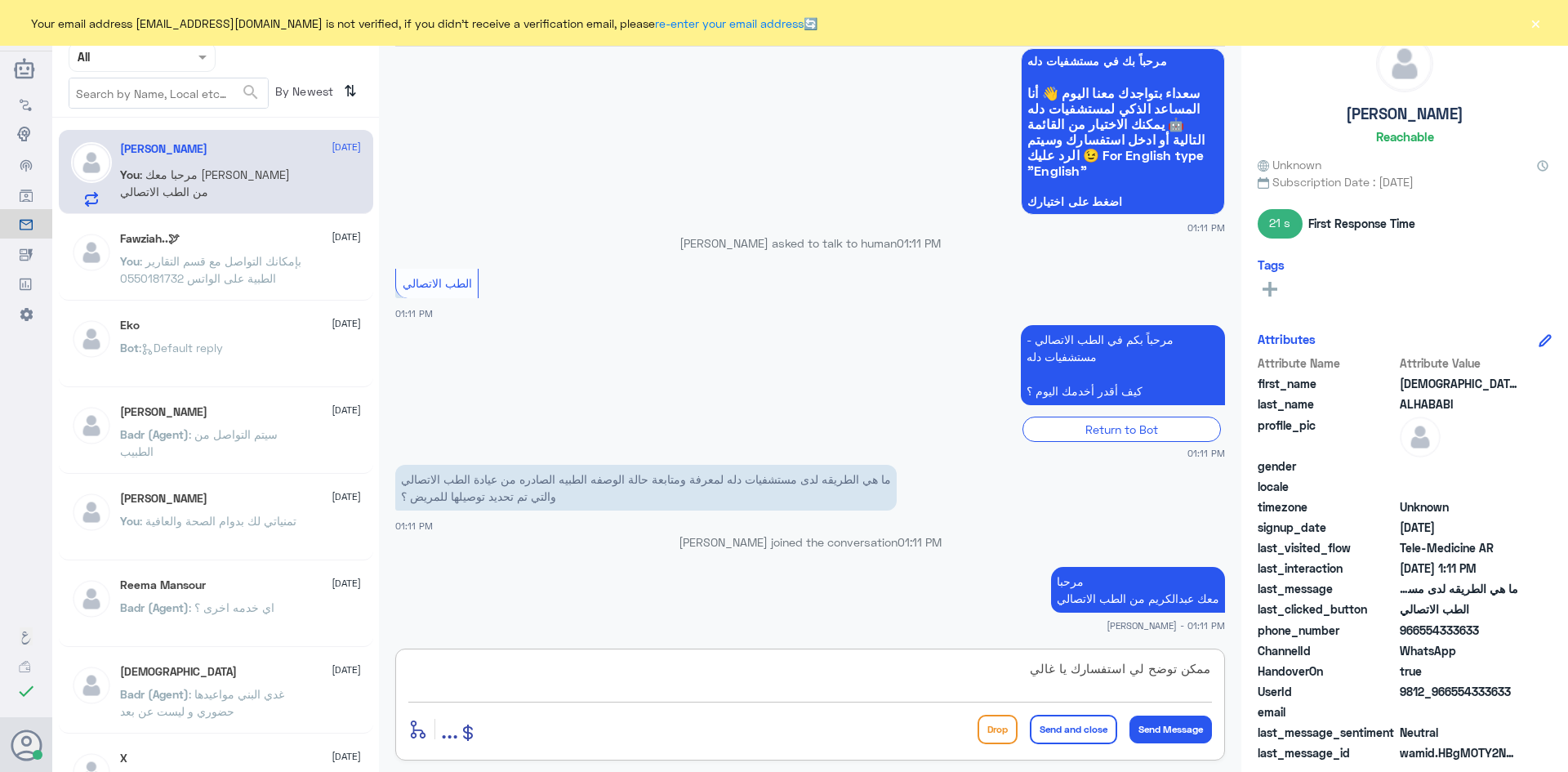
type textarea "ممكن توضح لي استفسارك يا غالي"
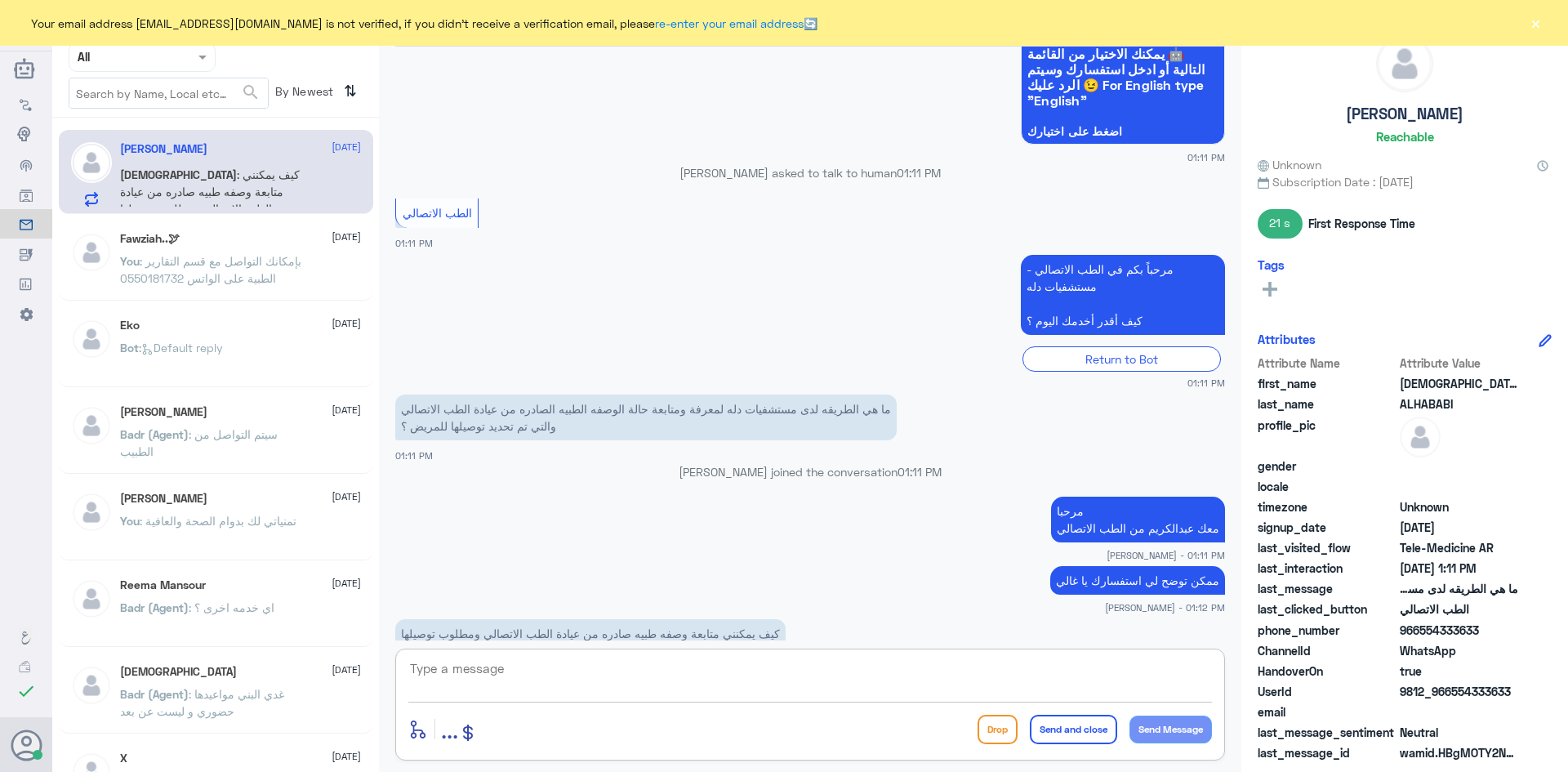
scroll to position [1786, 0]
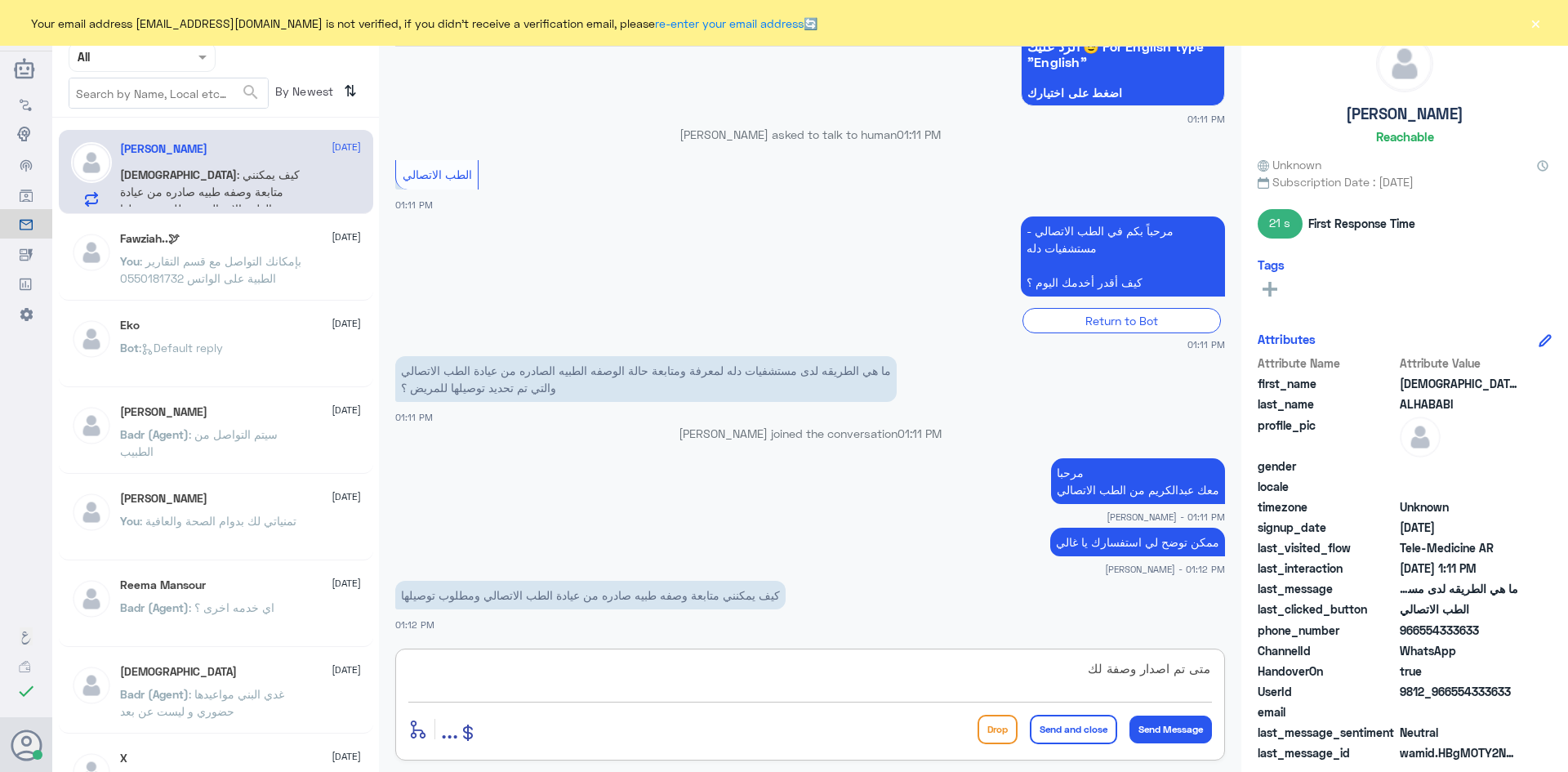
type textarea "متى تم اصدار وصفة لك ؟"
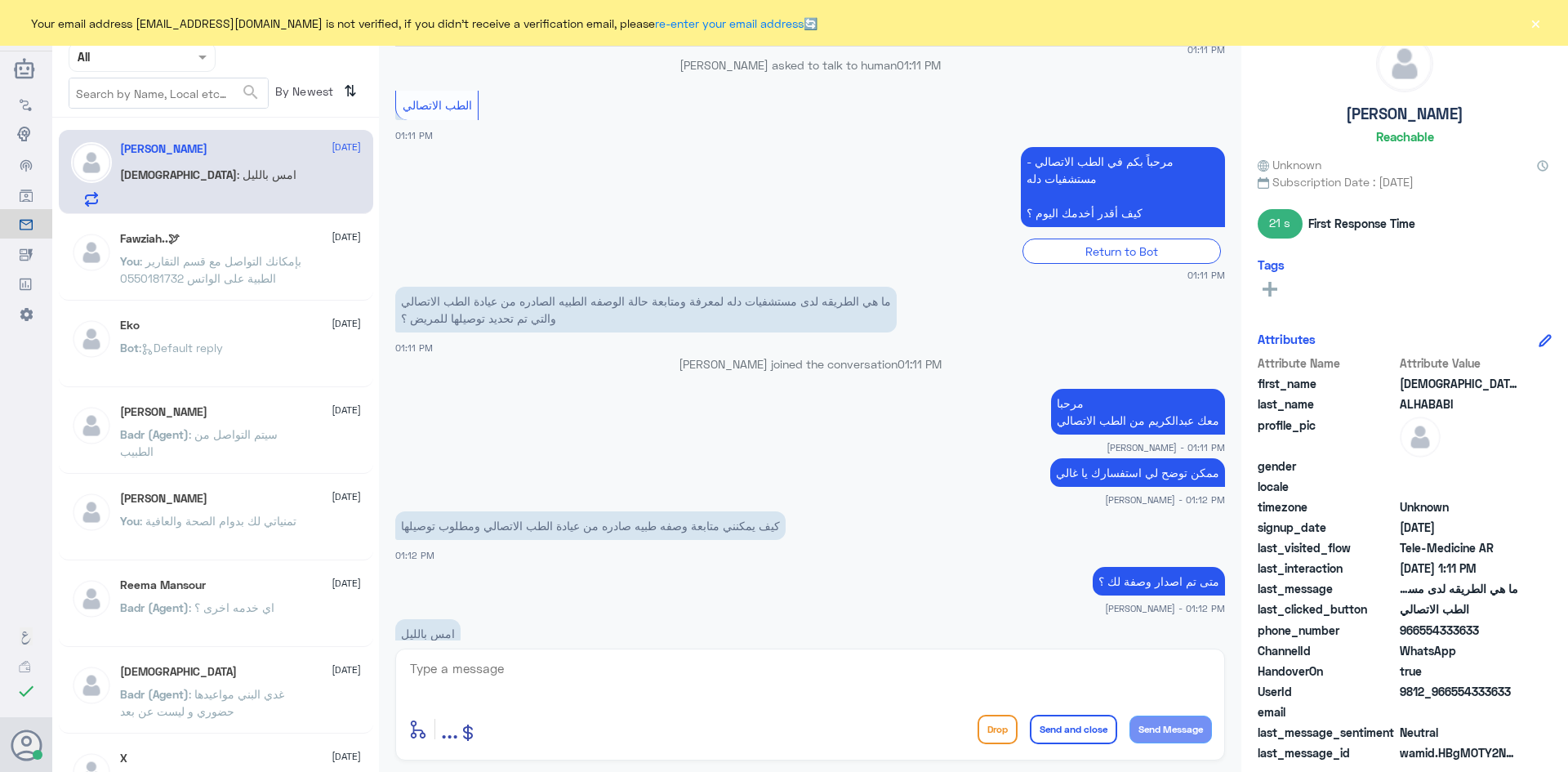
drag, startPoint x: 562, startPoint y: 551, endPoint x: 879, endPoint y: 567, distance: 317.4
click at [812, 586] on div "22 Sep 2024 حجز موعد للأشعة 04:22 PM ☑️ يوجد عدة طرق للتواصل مع قسم الأشعة: ⬅️ …" at bounding box center [810, 343] width 846 height 594
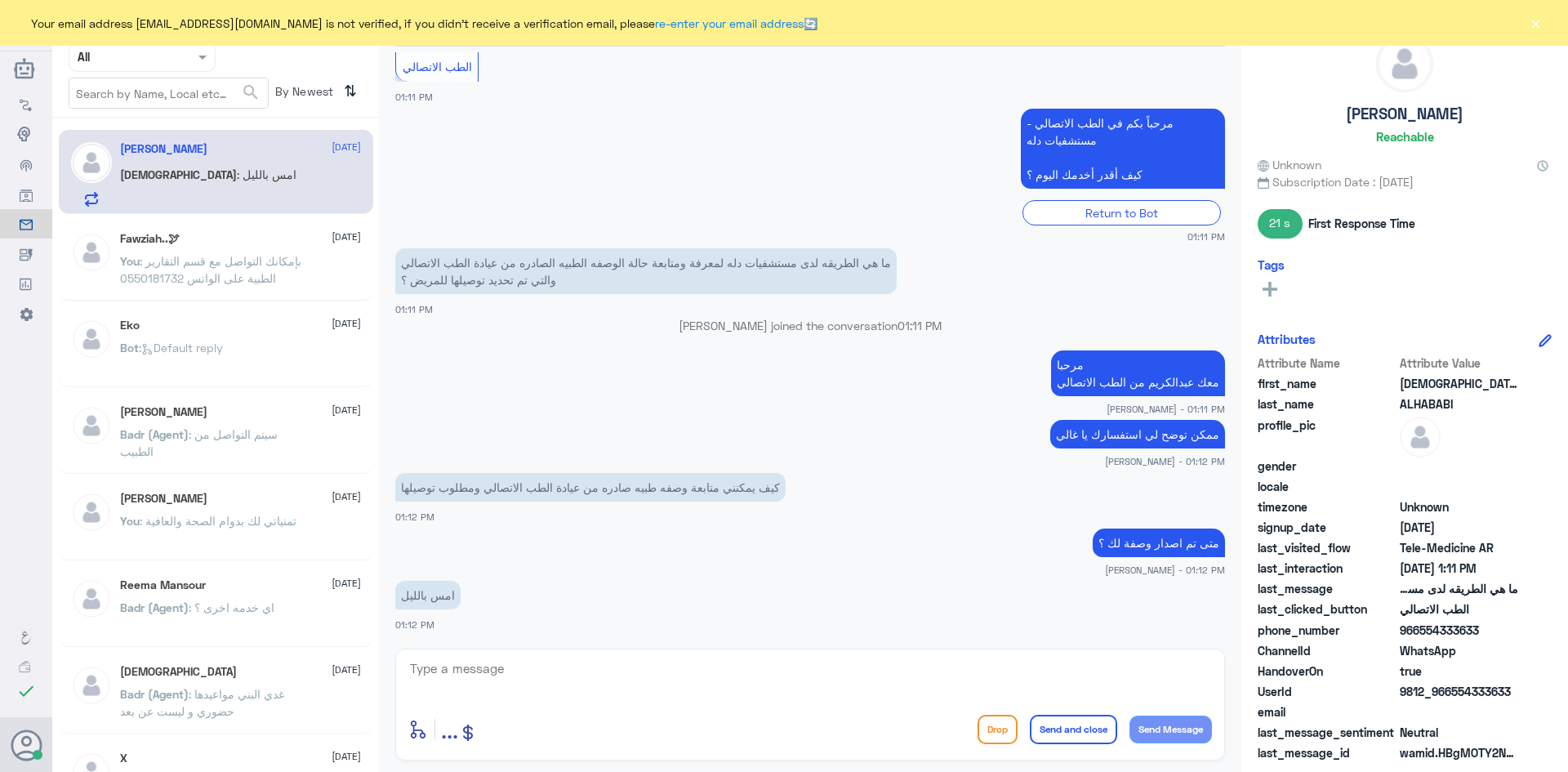
click at [1531, 14] on button "×" at bounding box center [1535, 22] width 16 height 16
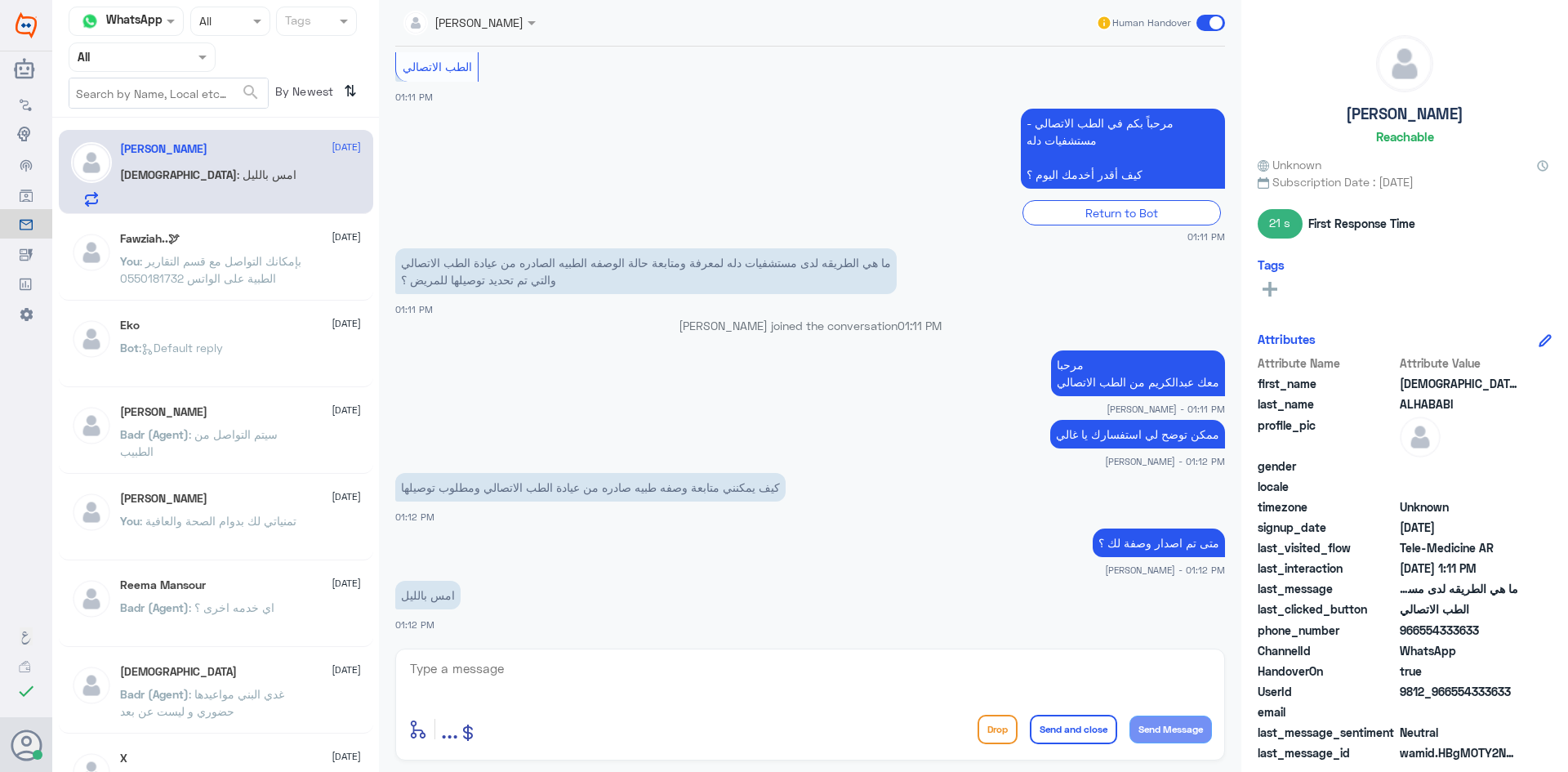
click at [783, 682] on textarea at bounding box center [810, 677] width 803 height 40
type textarea "خلال يومين او اقل راح يتواصل معك مندوب التوصيل"
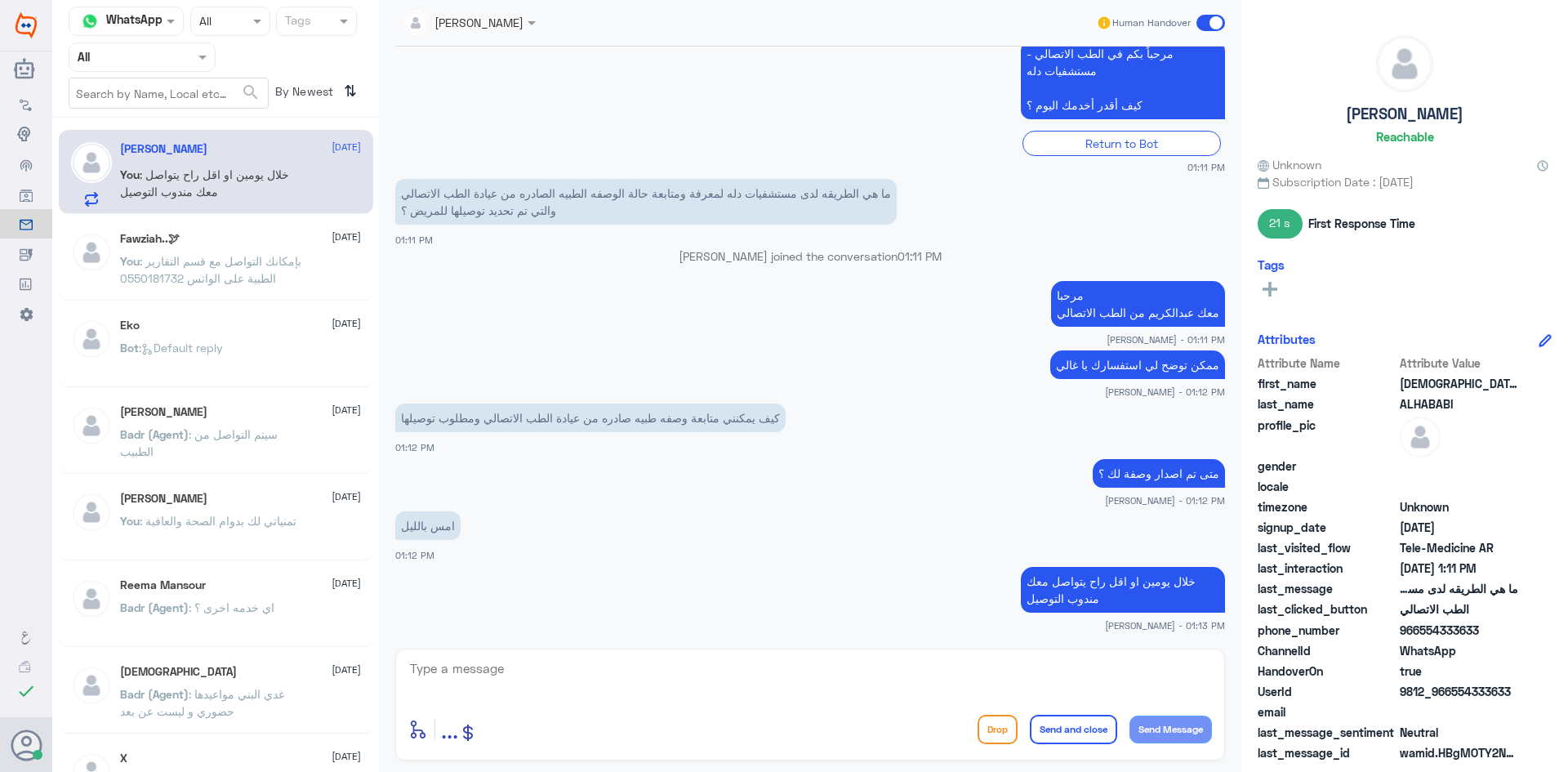
drag, startPoint x: 1480, startPoint y: 627, endPoint x: 1417, endPoint y: 629, distance: 63.0
click at [1417, 629] on span "966554333633" at bounding box center [1458, 629] width 119 height 17
copy span "554333633"
click at [699, 680] on textarea at bounding box center [810, 677] width 803 height 40
click at [1205, 24] on span at bounding box center [1210, 22] width 29 height 16
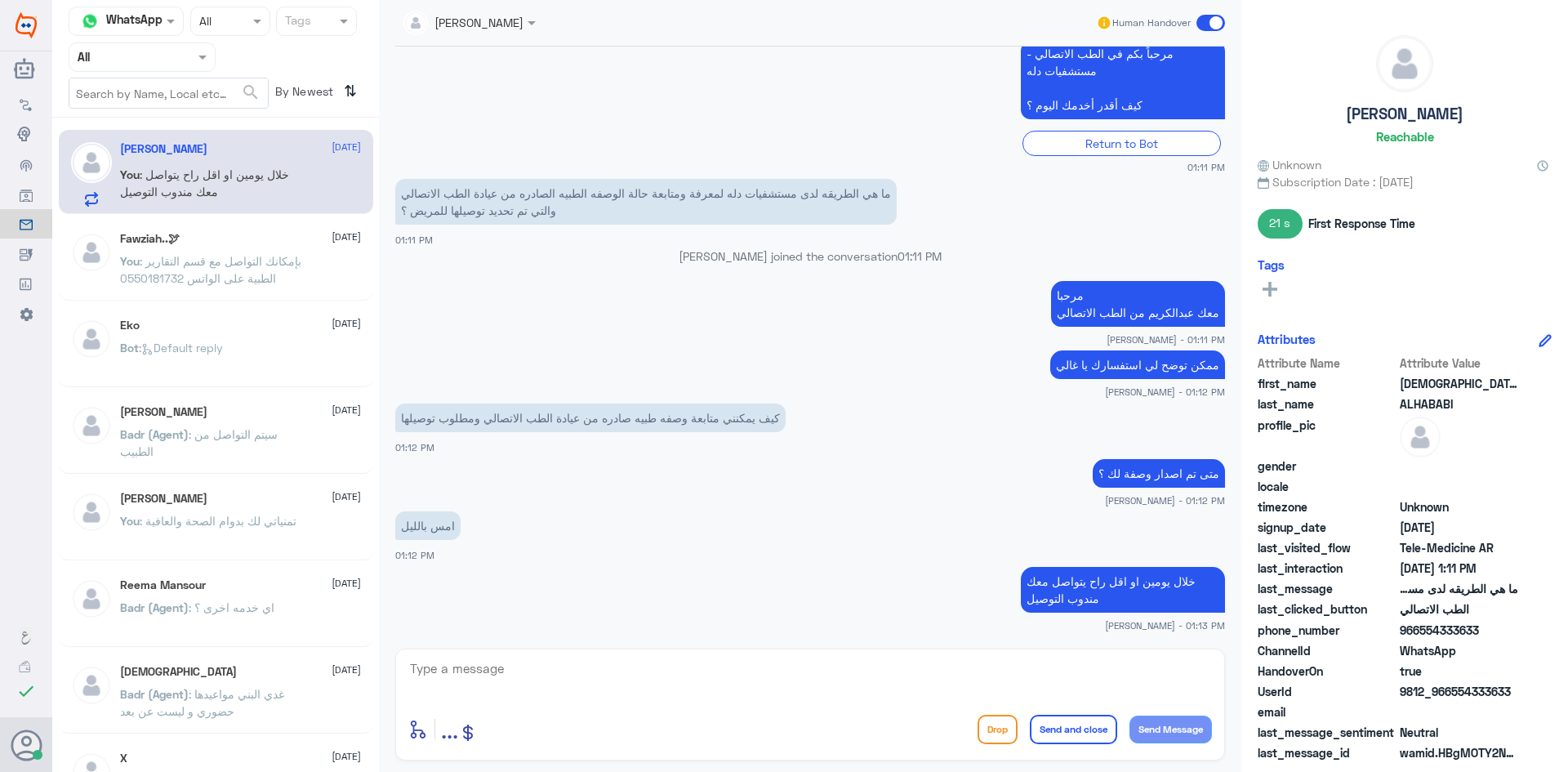
click at [0, 0] on input "checkbox" at bounding box center [0, 0] width 0 height 0
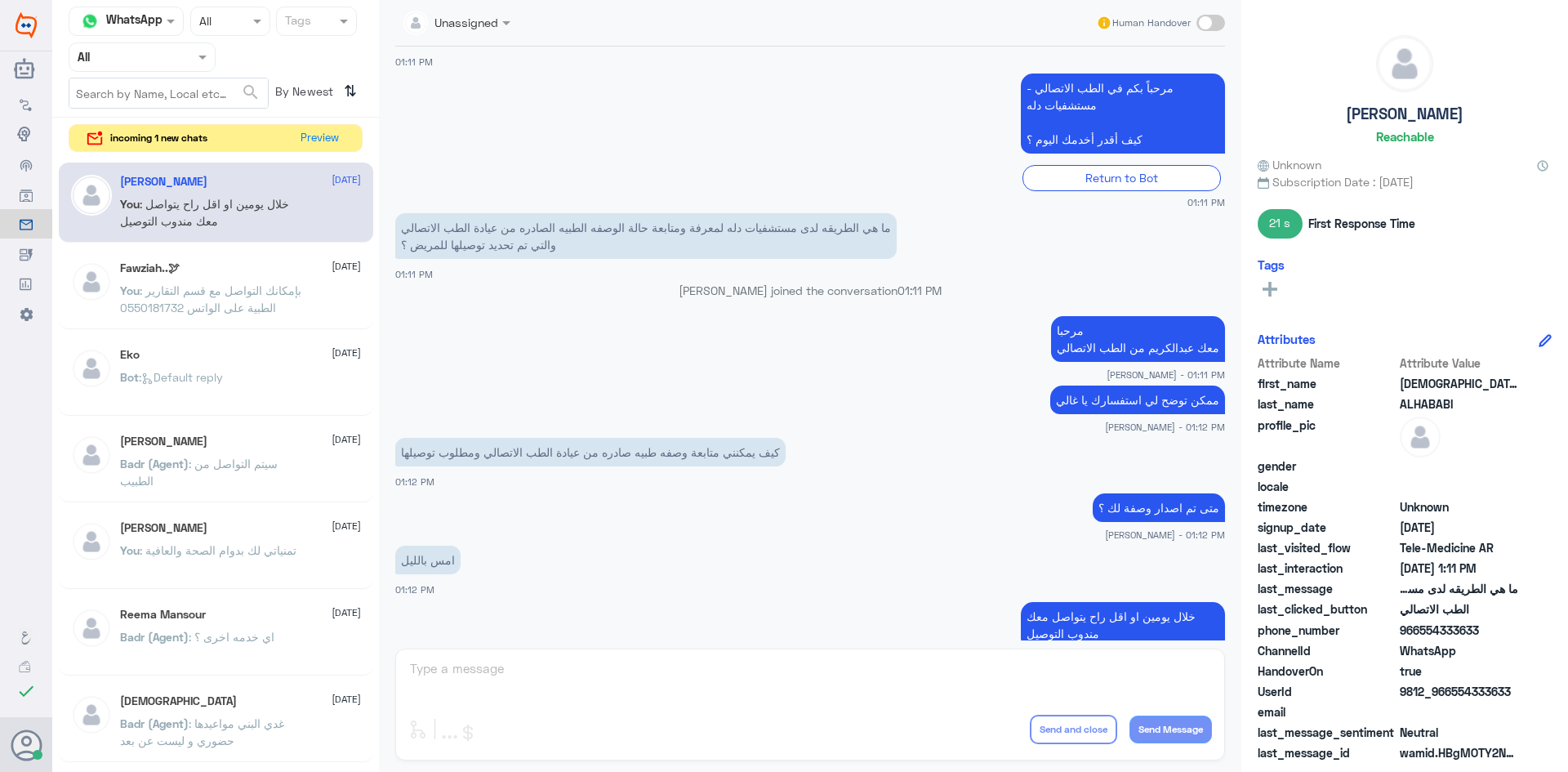
scroll to position [2535, 0]
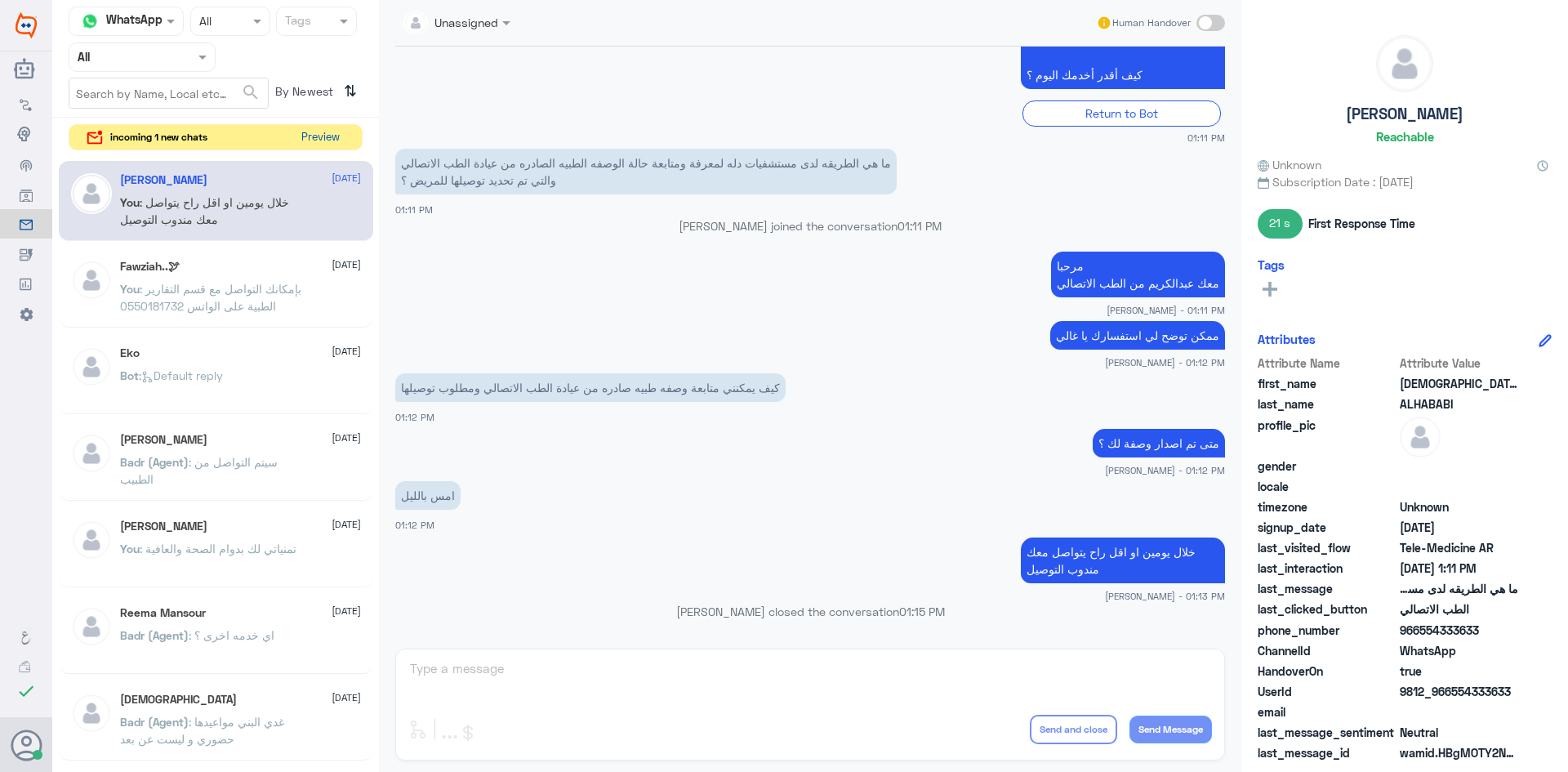
click at [319, 136] on button "Preview" at bounding box center [319, 137] width 51 height 25
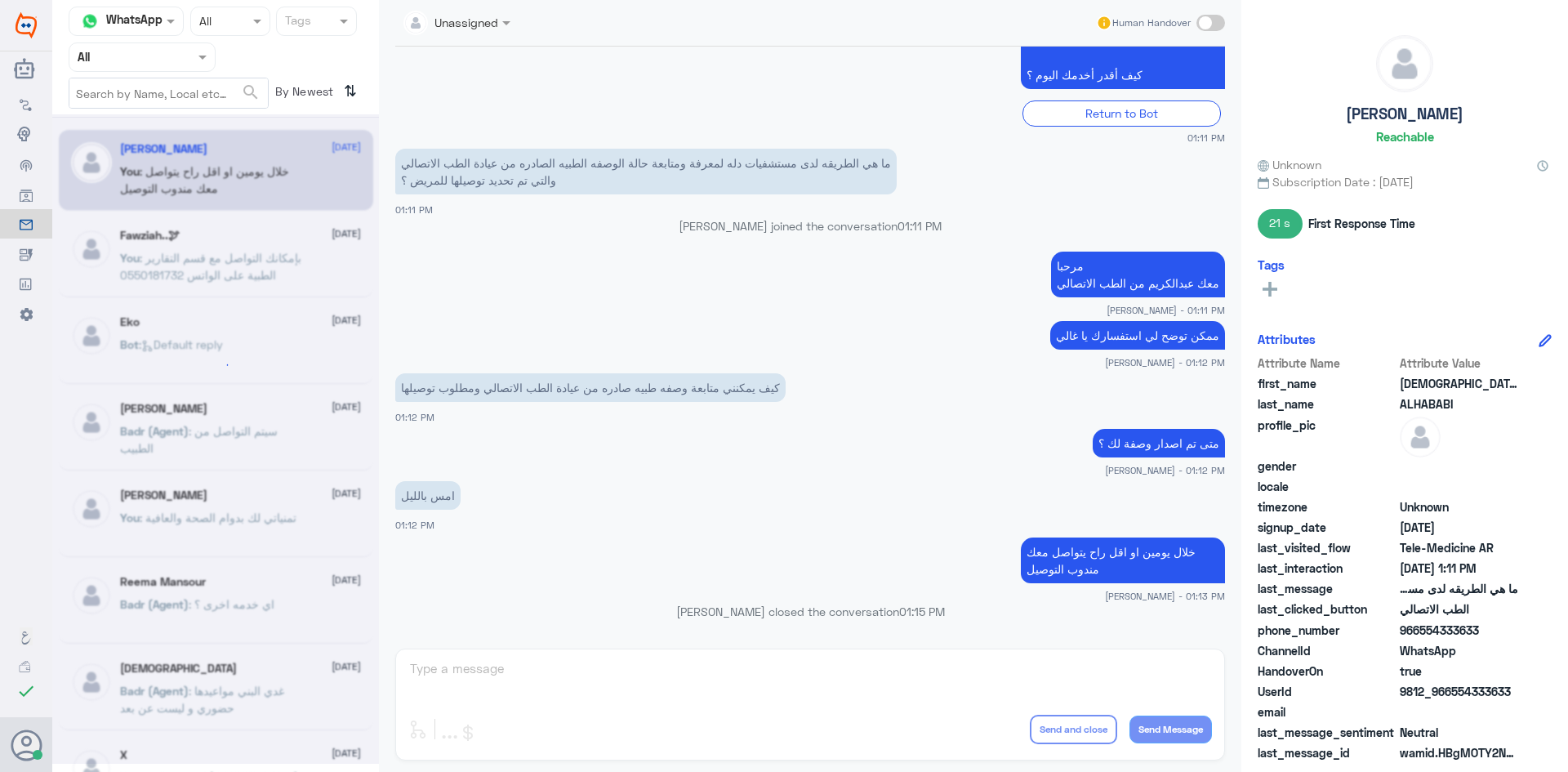
scroll to position [0, 0]
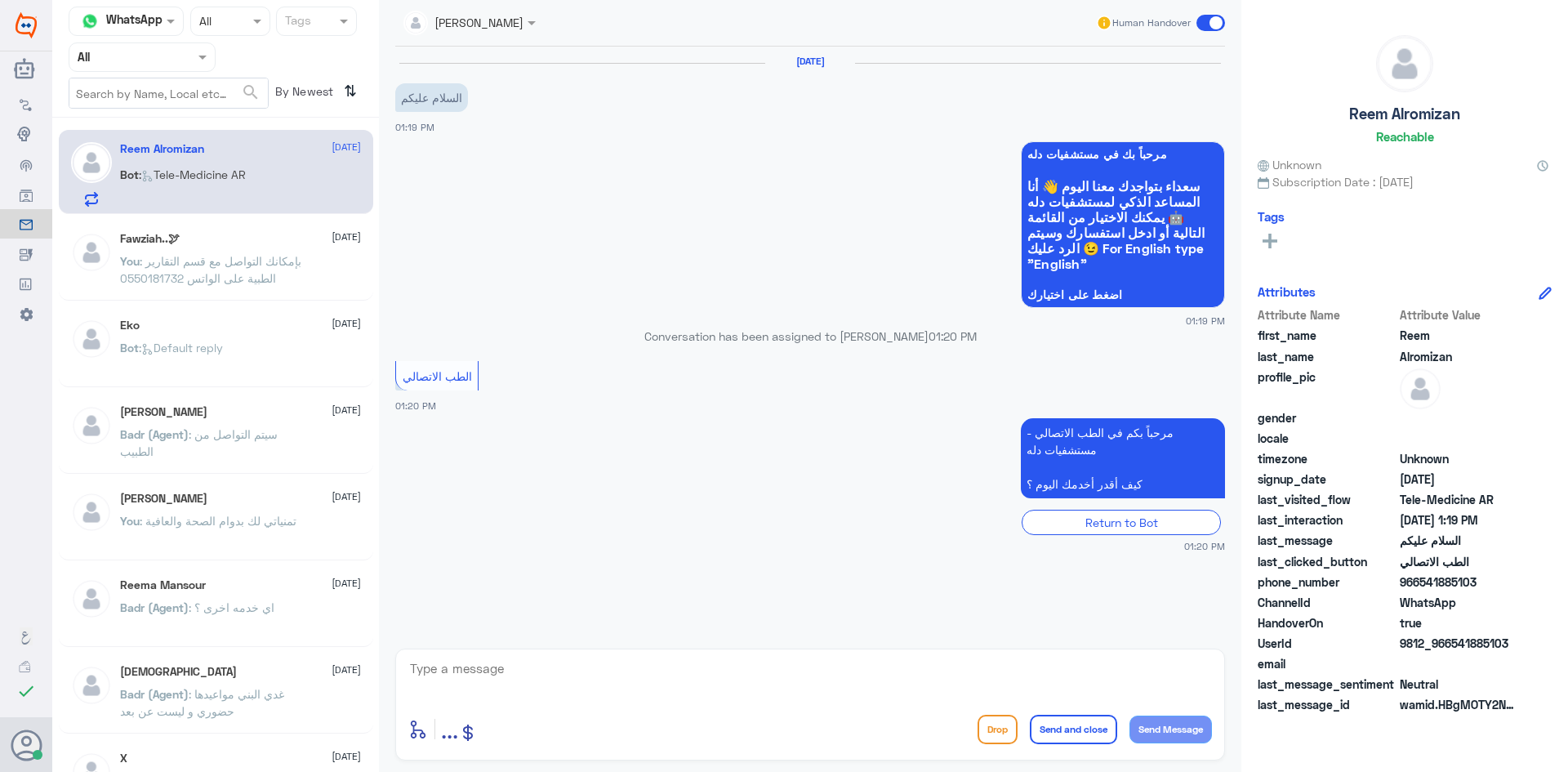
click at [649, 684] on textarea at bounding box center [810, 677] width 803 height 40
paste textarea "مرحبا معك عبدالكريم من الطب الاتصالي"
type textarea "مرحبا معك عبدالكريم من الطب الاتصالي"
click at [923, 666] on textarea at bounding box center [810, 677] width 803 height 40
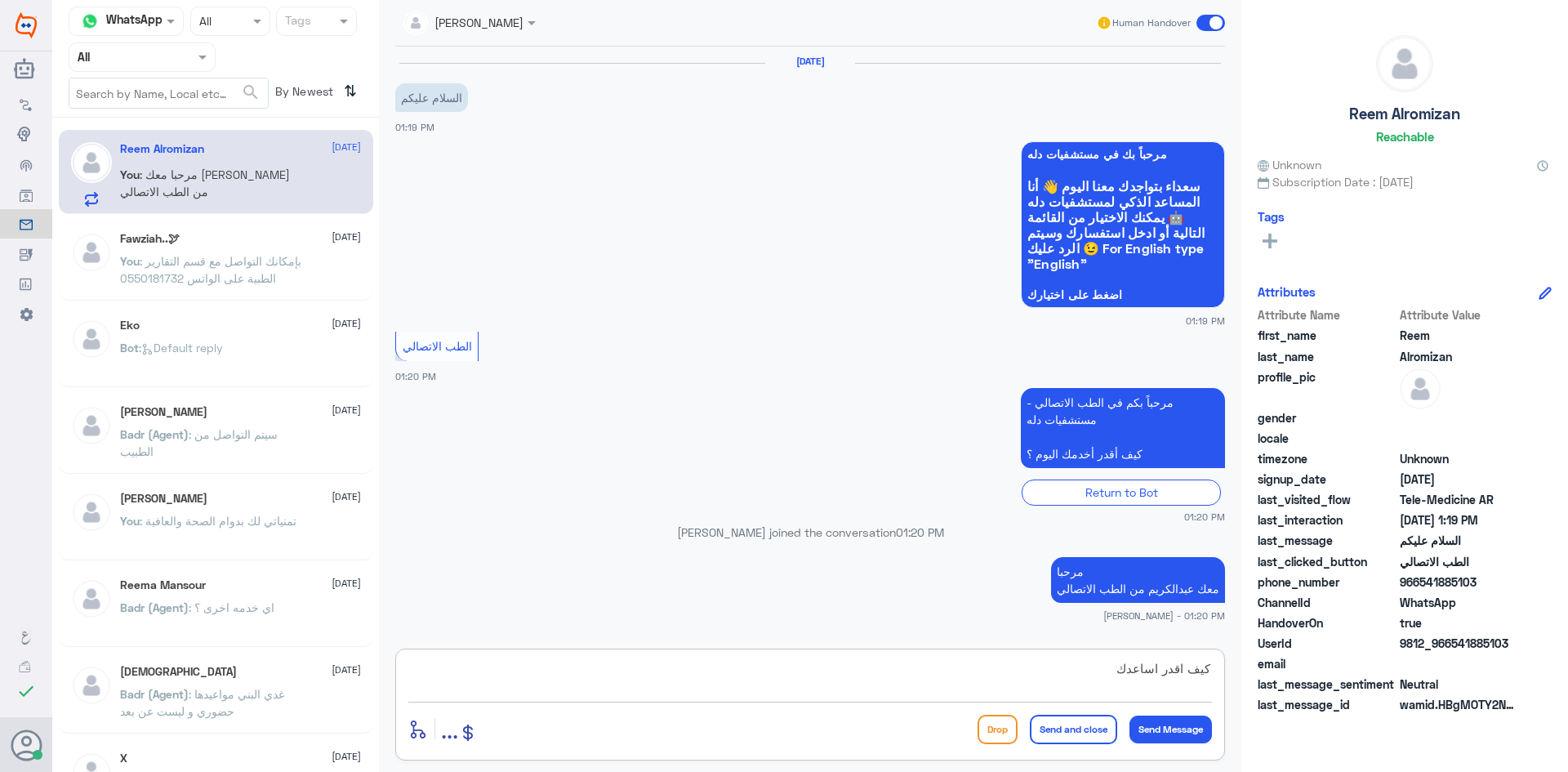
type textarea "كيف اقدر اساعدك"
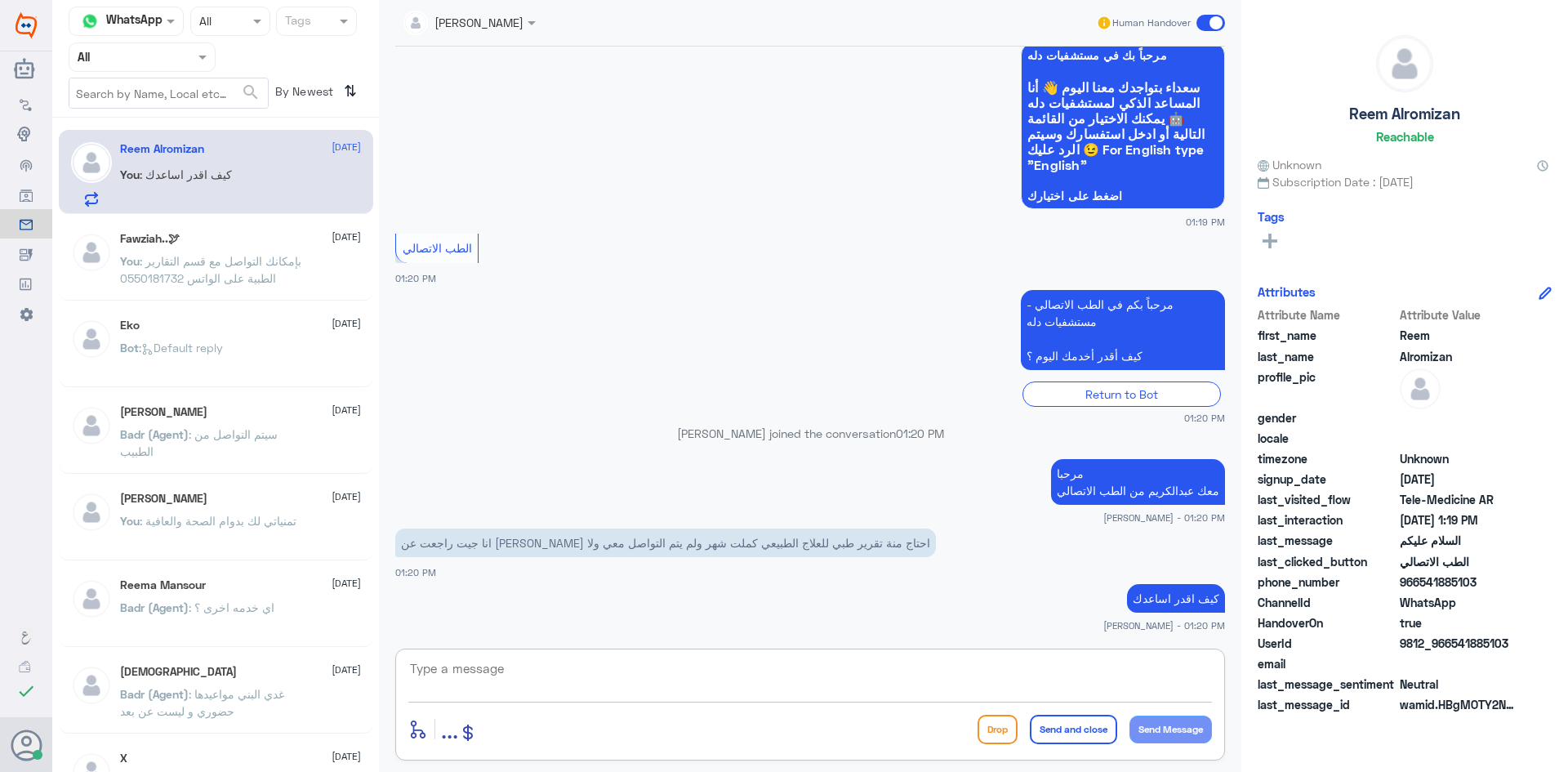
click at [633, 687] on textarea at bounding box center [810, 677] width 803 height 40
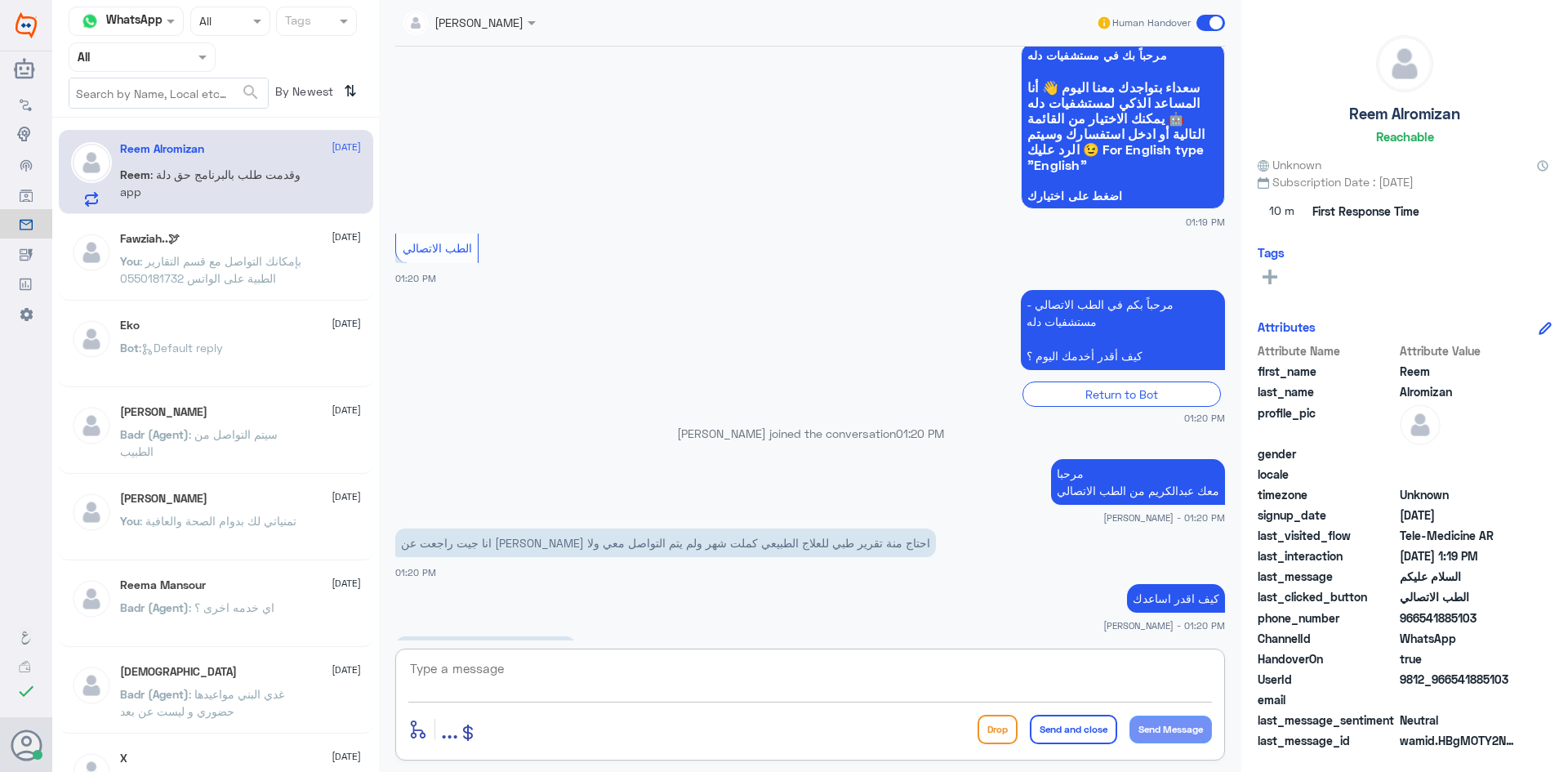
scroll to position [99, 0]
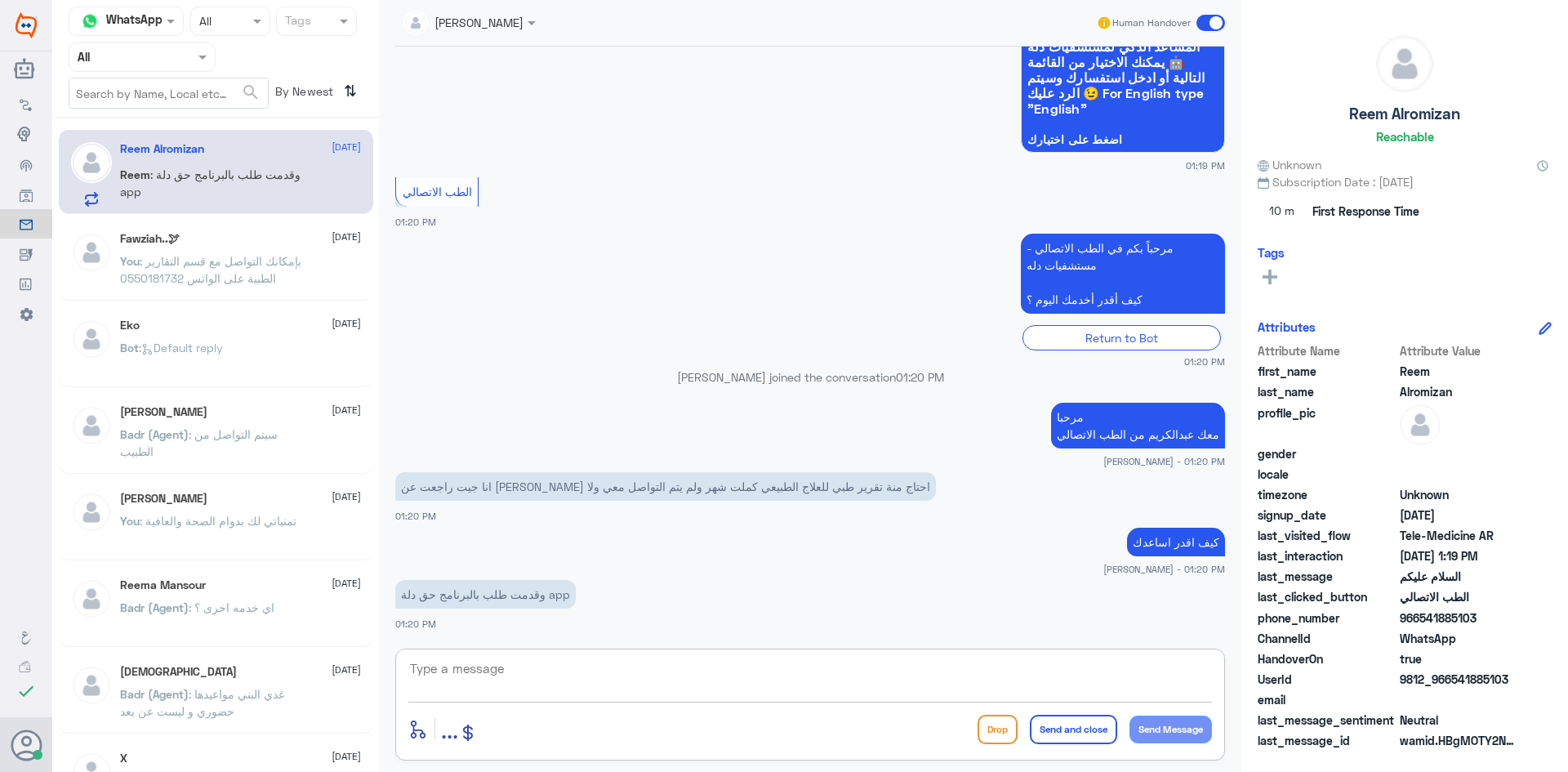
paste textarea "بإمكانك التواصل مع قسم التقارير الطبية على الواتس 0550181732"
type textarea "بإمكانك التواصل مع قسم التقارير الطبية على الواتس 0550181732"
click at [1062, 731] on button "Send and close" at bounding box center [1074, 729] width 87 height 29
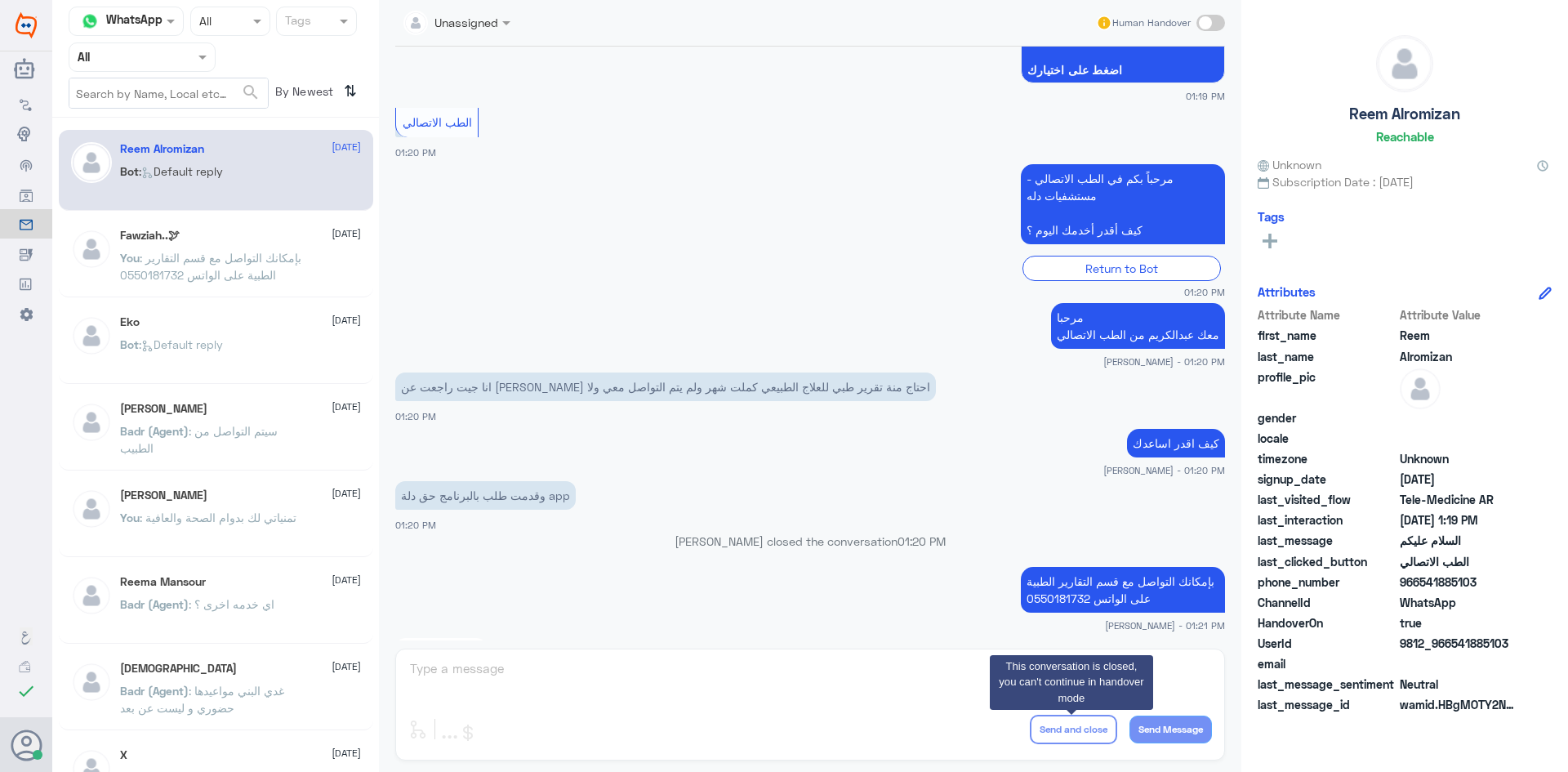
scroll to position [585, 0]
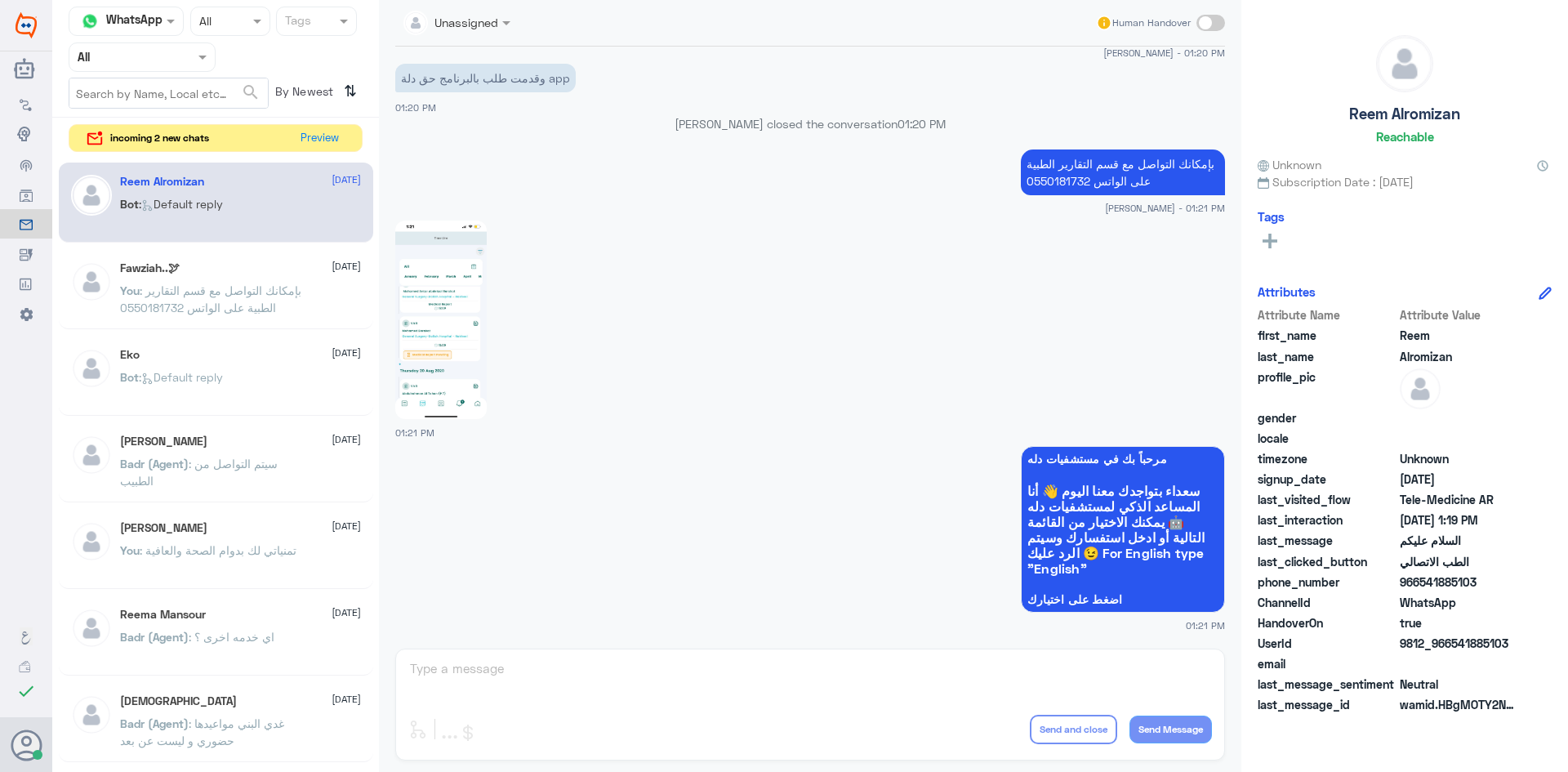
click at [464, 332] on img at bounding box center [441, 320] width 91 height 198
click at [316, 137] on button "Preview" at bounding box center [319, 137] width 51 height 25
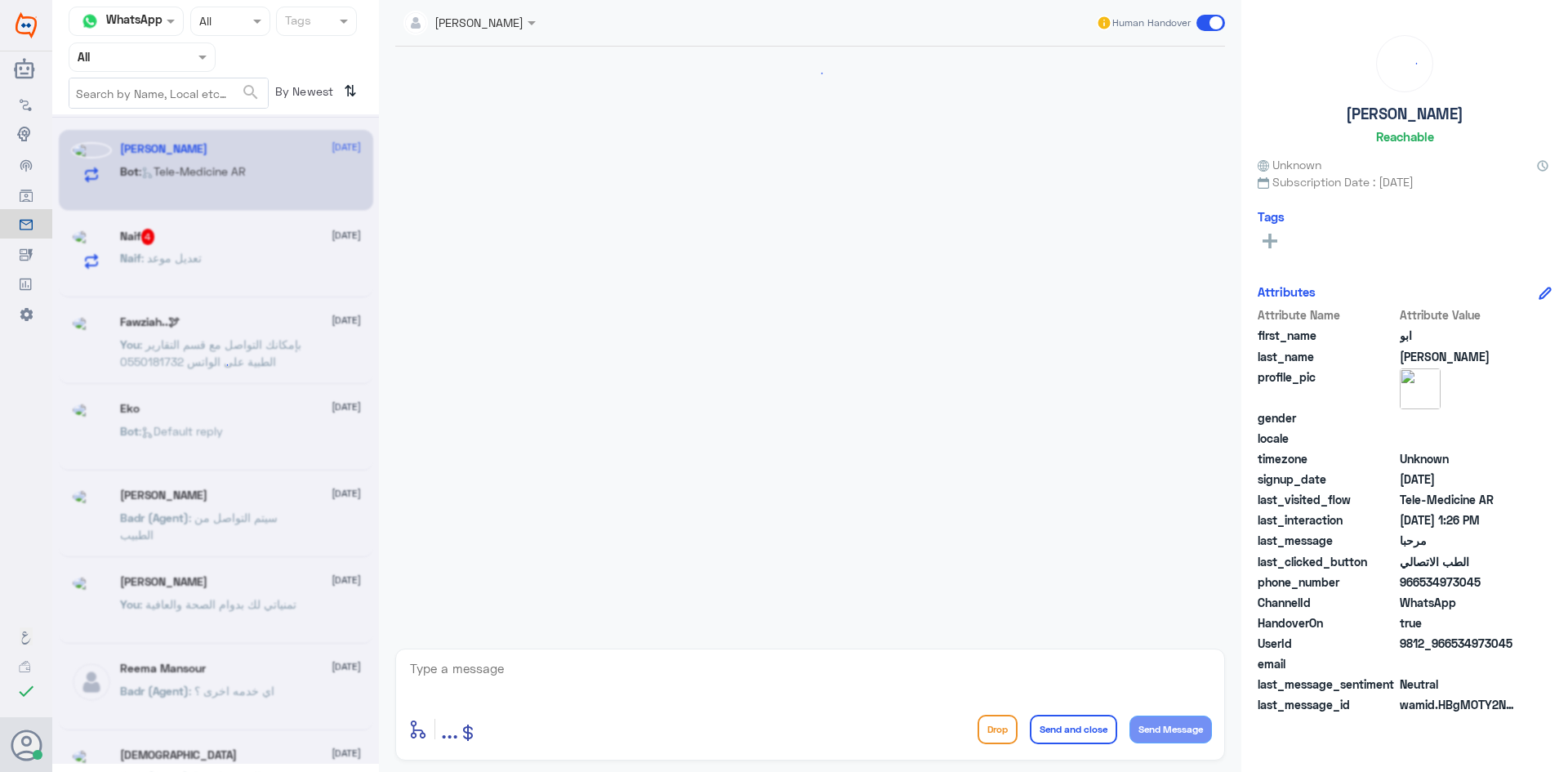
scroll to position [1036, 0]
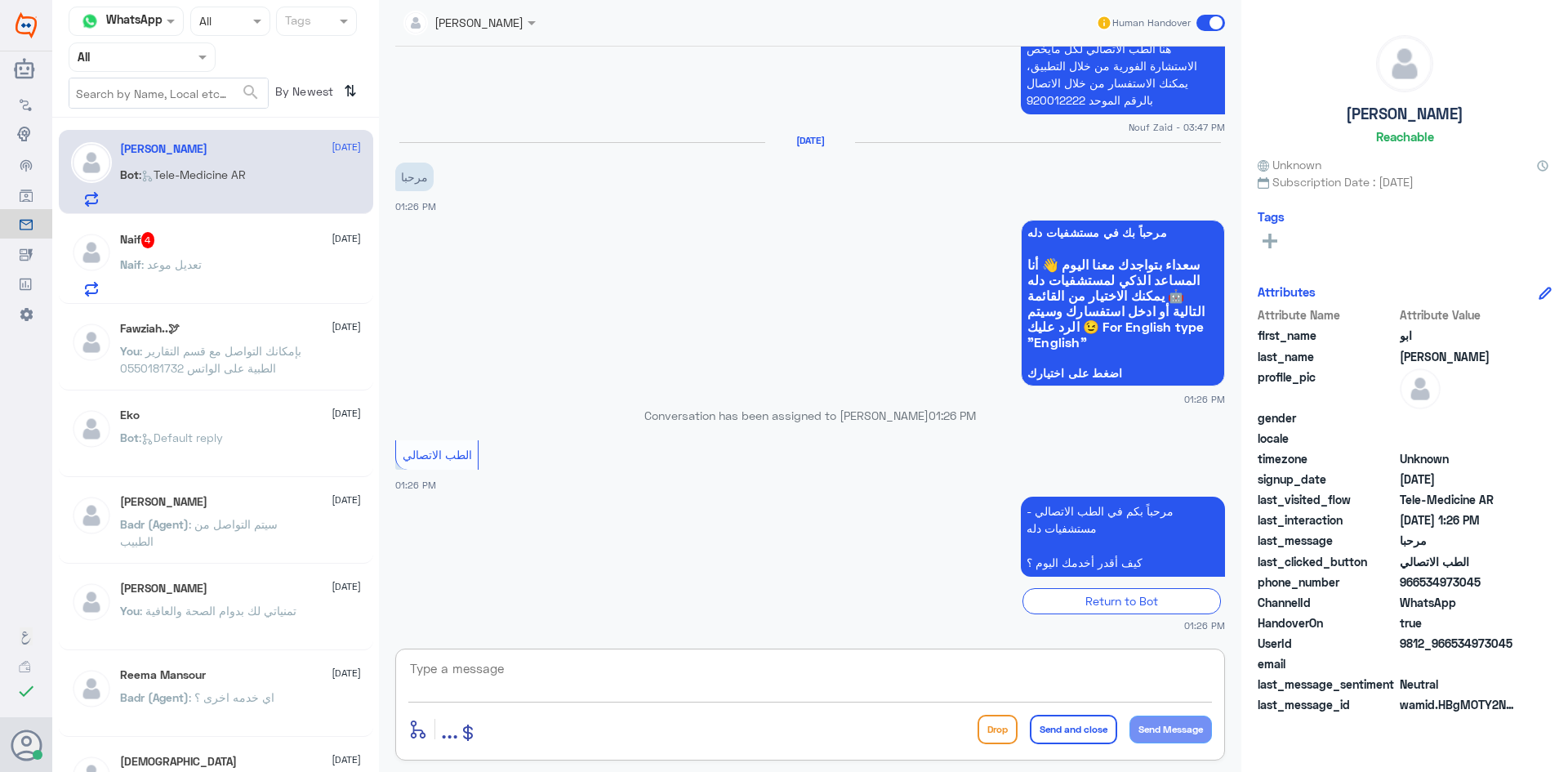
click at [587, 668] on textarea at bounding box center [810, 677] width 803 height 40
paste textarea "مرحبا معك عبدالكريم من الطب الاتصالي"
type textarea "مرحبا معك عبدالكريم من الطب الاتصالي"
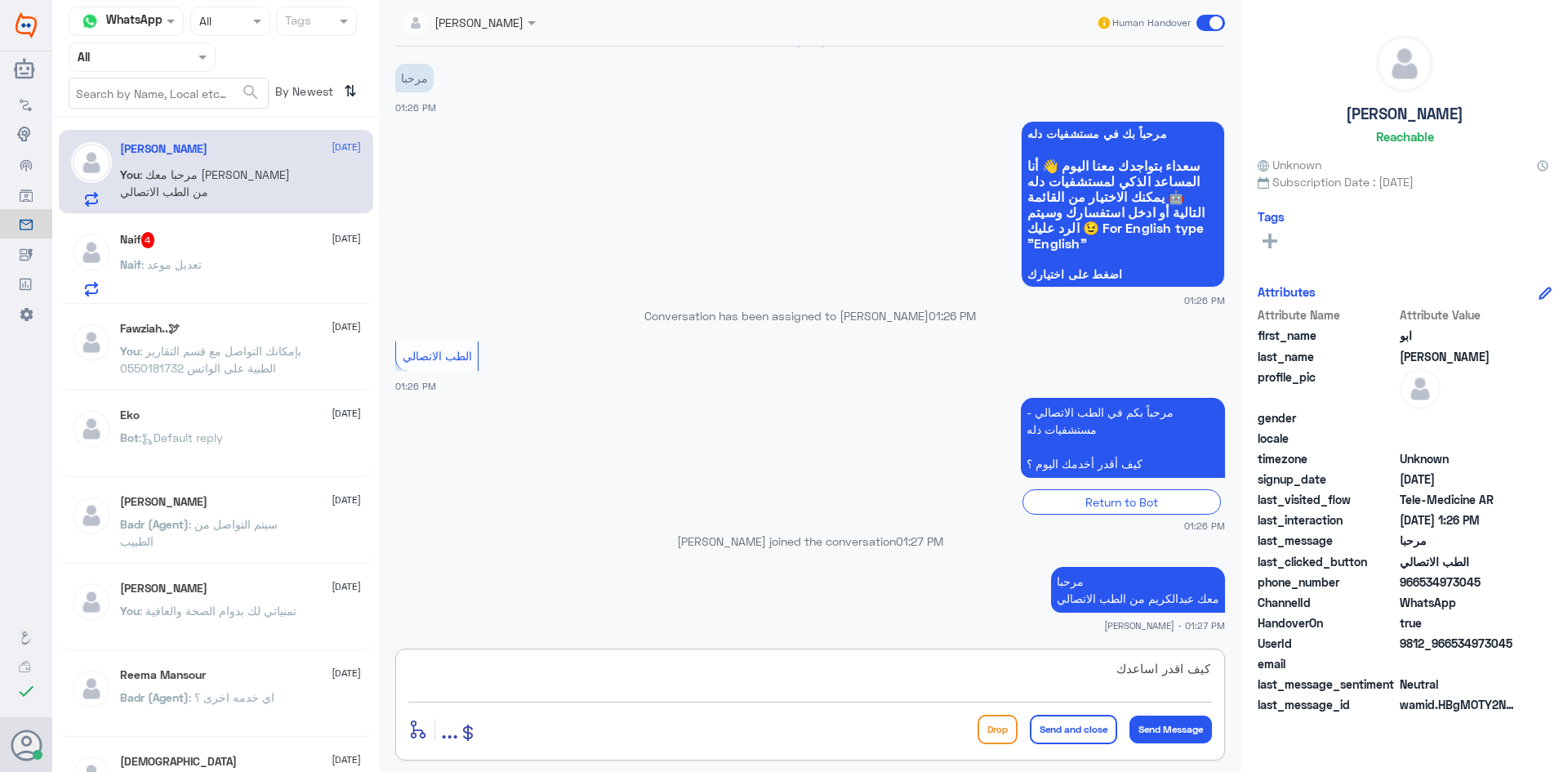
type textarea "كيف اقدر اساعدك"
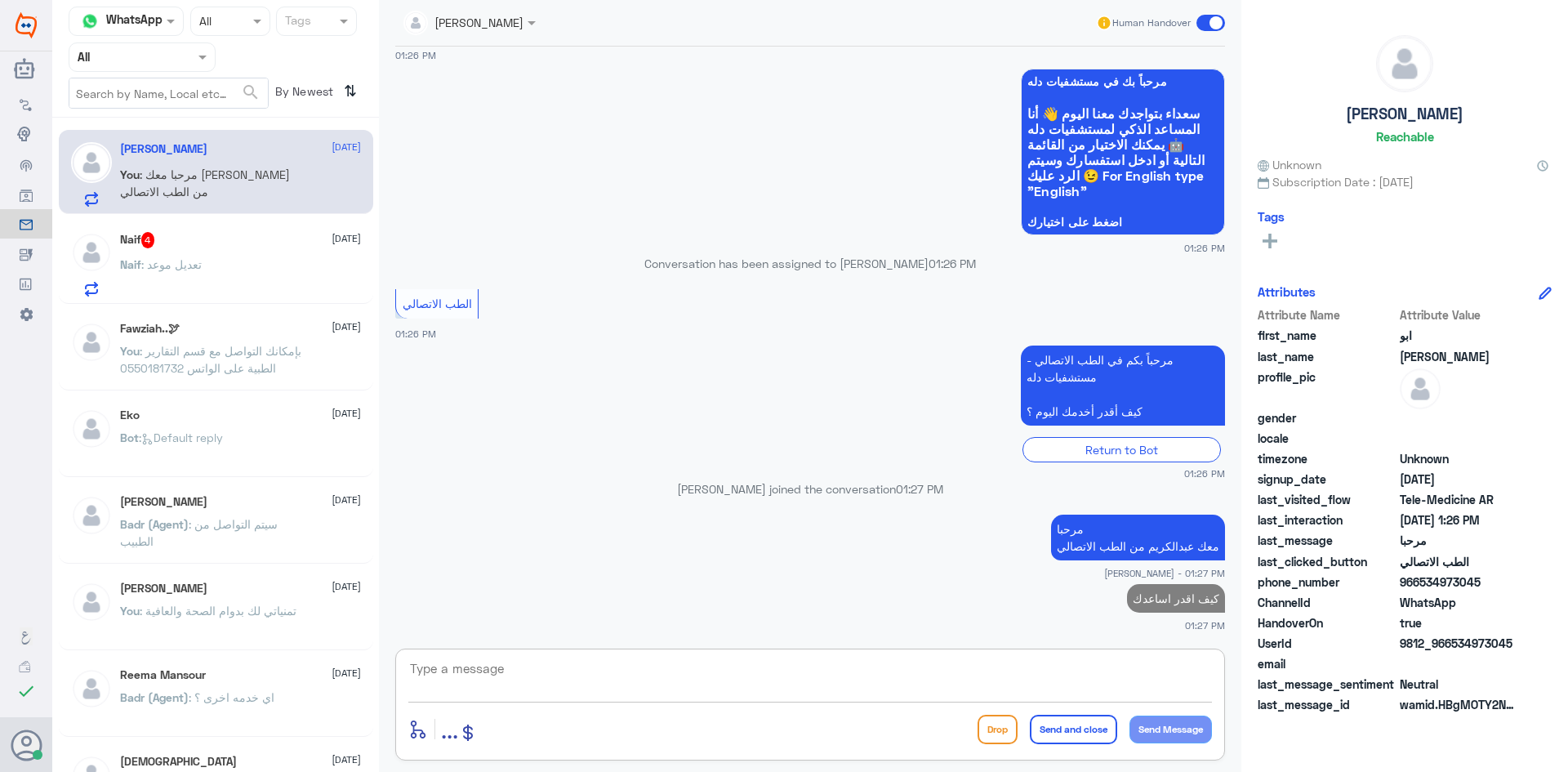
click at [261, 247] on div "Naif 4 31 August" at bounding box center [241, 240] width 241 height 16
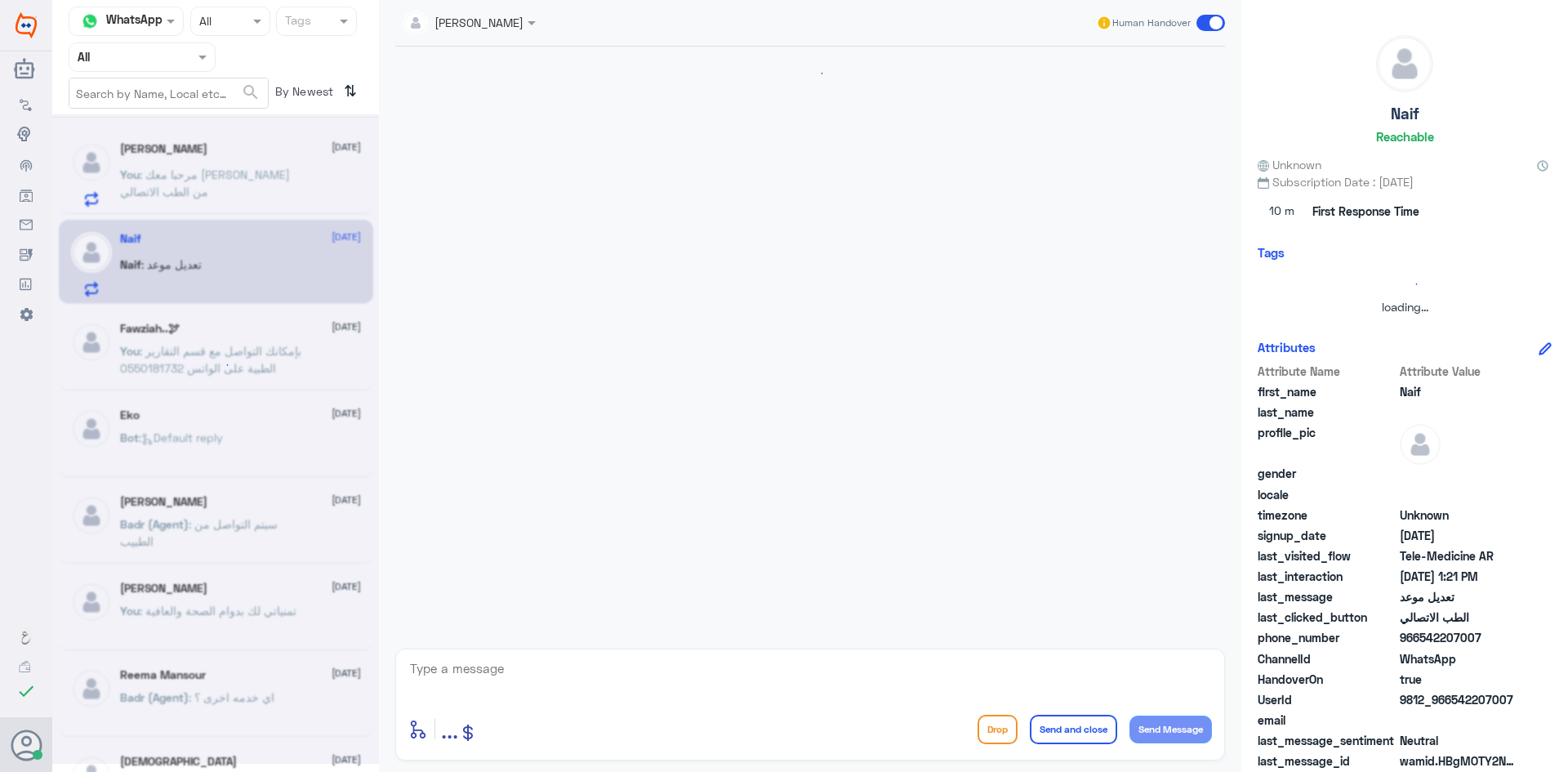
scroll to position [225, 0]
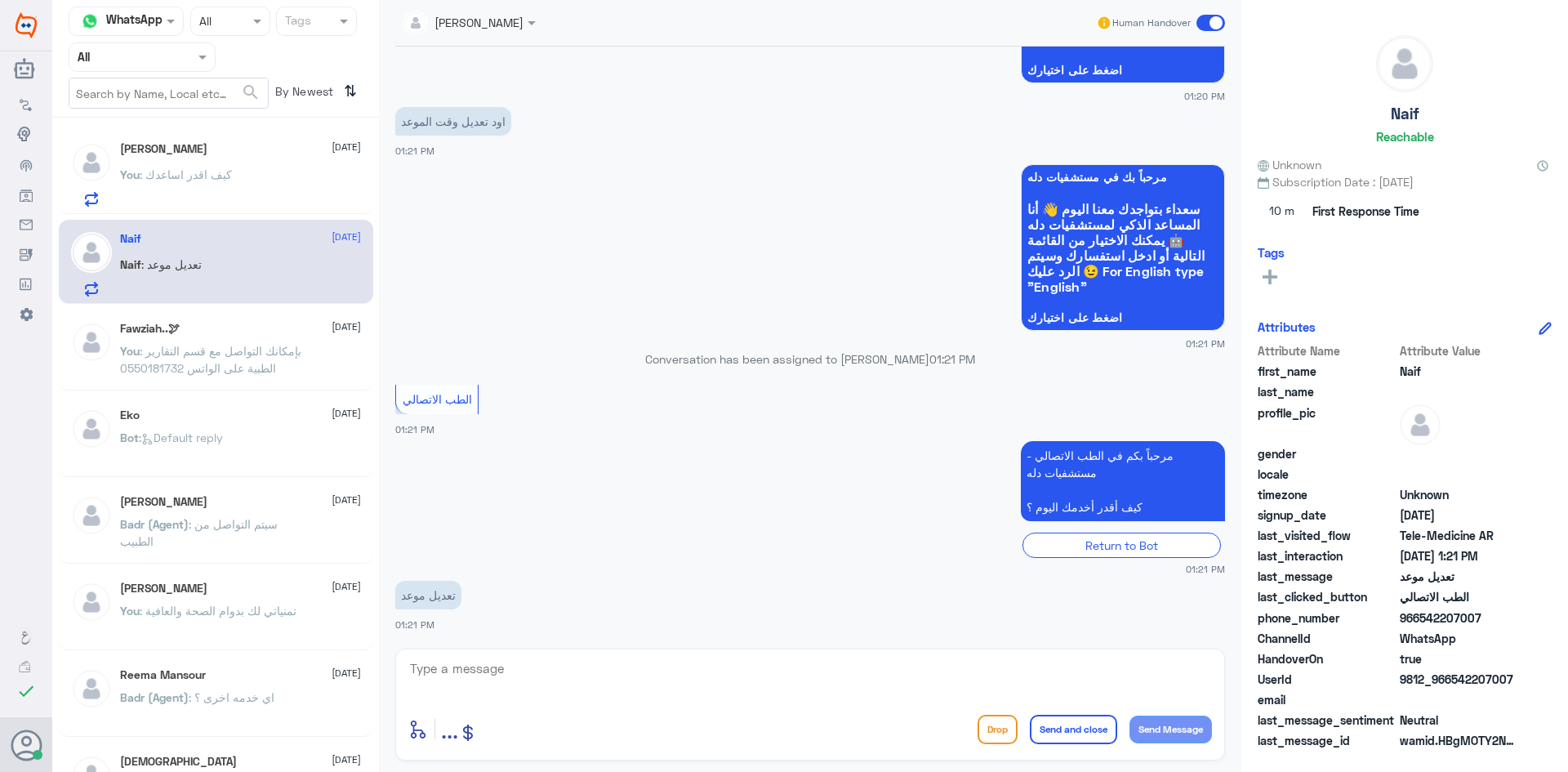
click at [543, 668] on textarea at bounding box center [810, 677] width 803 height 40
paste textarea "مرحبا معك عبدالكريم من الطب الاتصالي"
type textarea "مرحبا معك عبدالكريم من الطب الاتصالي"
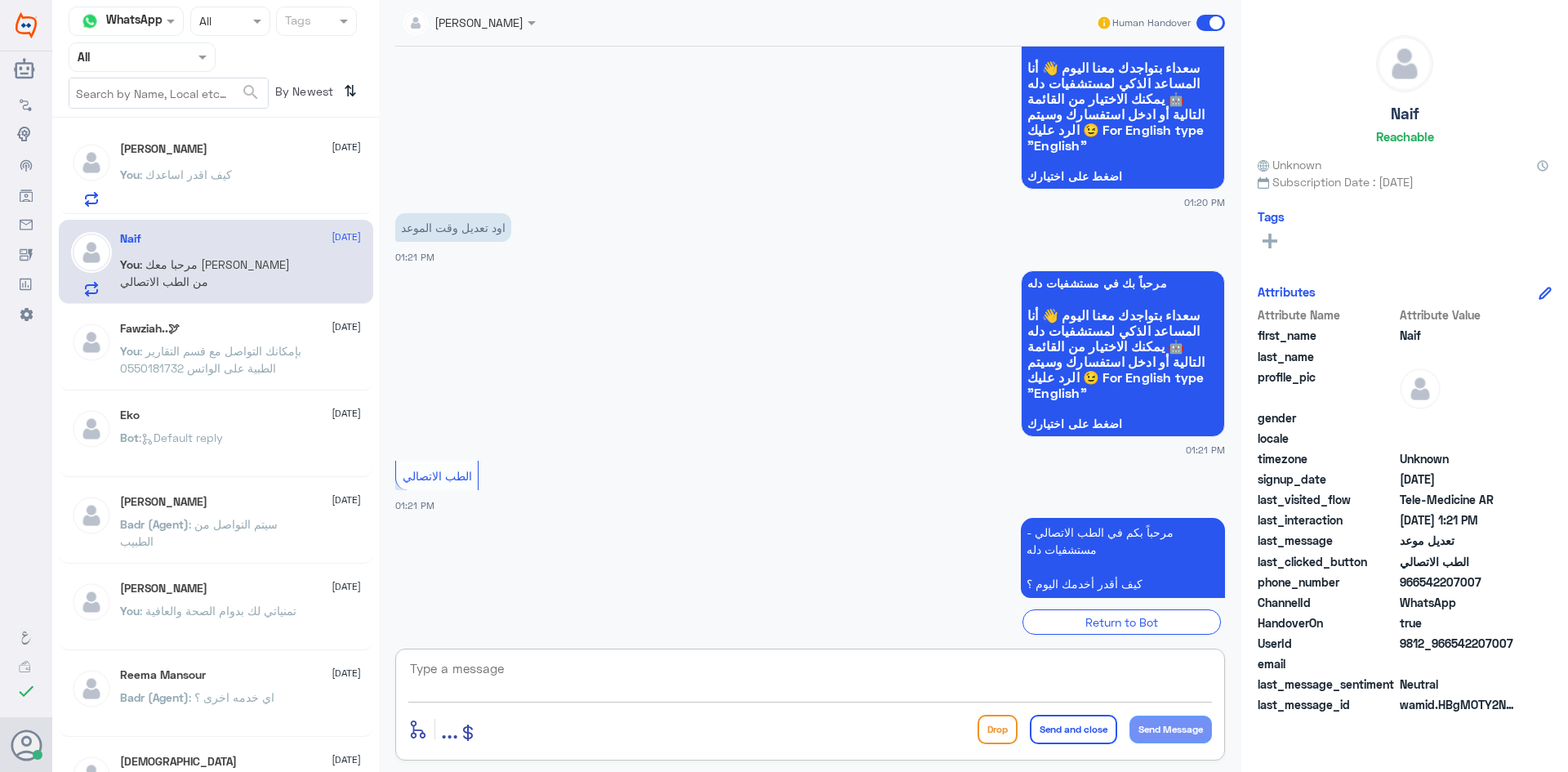
scroll to position [294, 0]
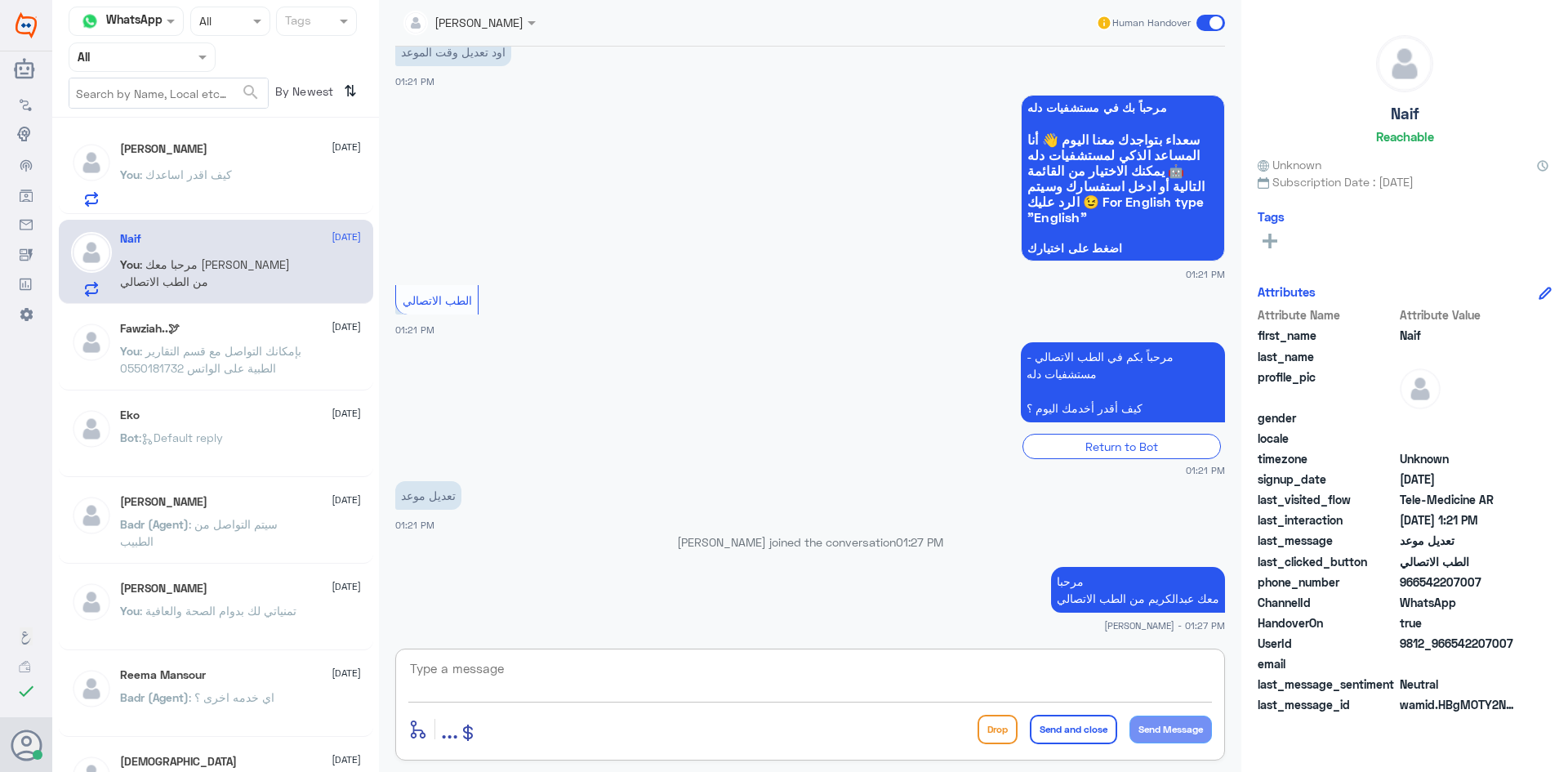
click at [834, 666] on textarea at bounding box center [810, 677] width 803 height 40
type textarea "ممكن تزودني برقم الملف او رقم الهوية"
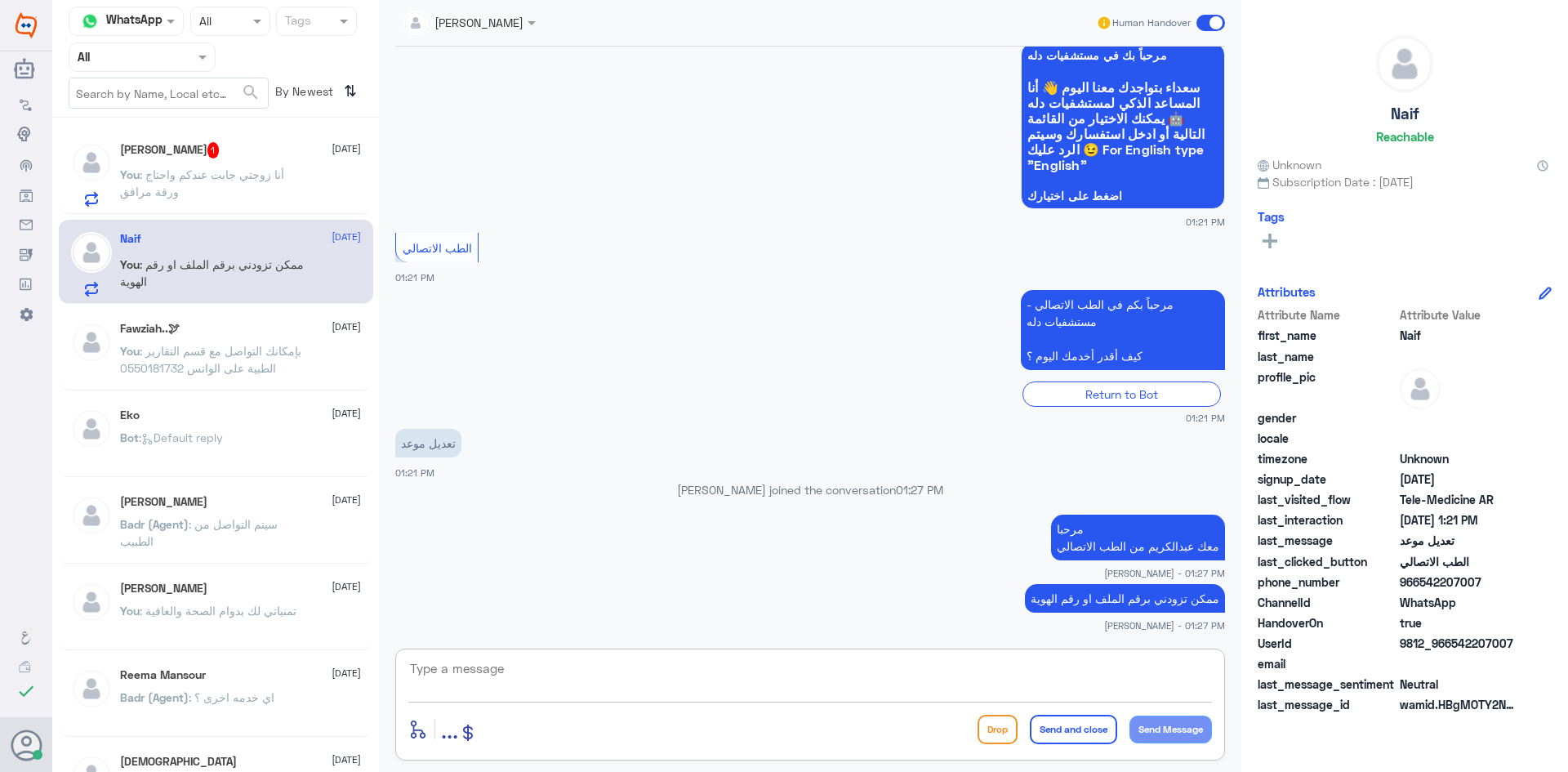
scroll to position [403, 0]
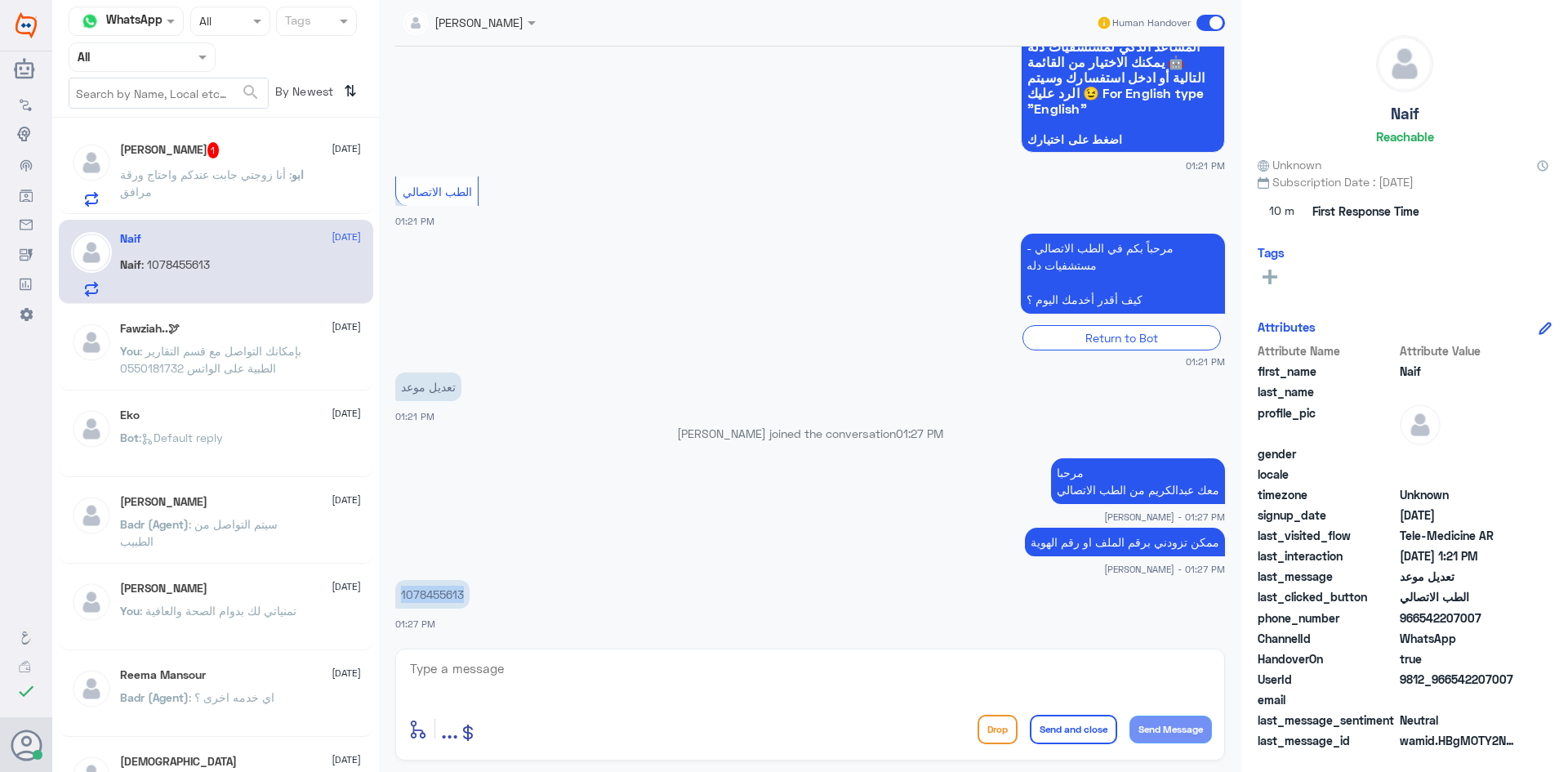
drag, startPoint x: 402, startPoint y: 595, endPoint x: 477, endPoint y: 606, distance: 75.8
click at [477, 606] on app-msgs-text "1078455613" at bounding box center [810, 595] width 830 height 30
copy p "1078455613"
click at [268, 168] on span ": أنا زوجتي جابت عندكم واحتاج ورقة مرافق" at bounding box center [206, 183] width 171 height 31
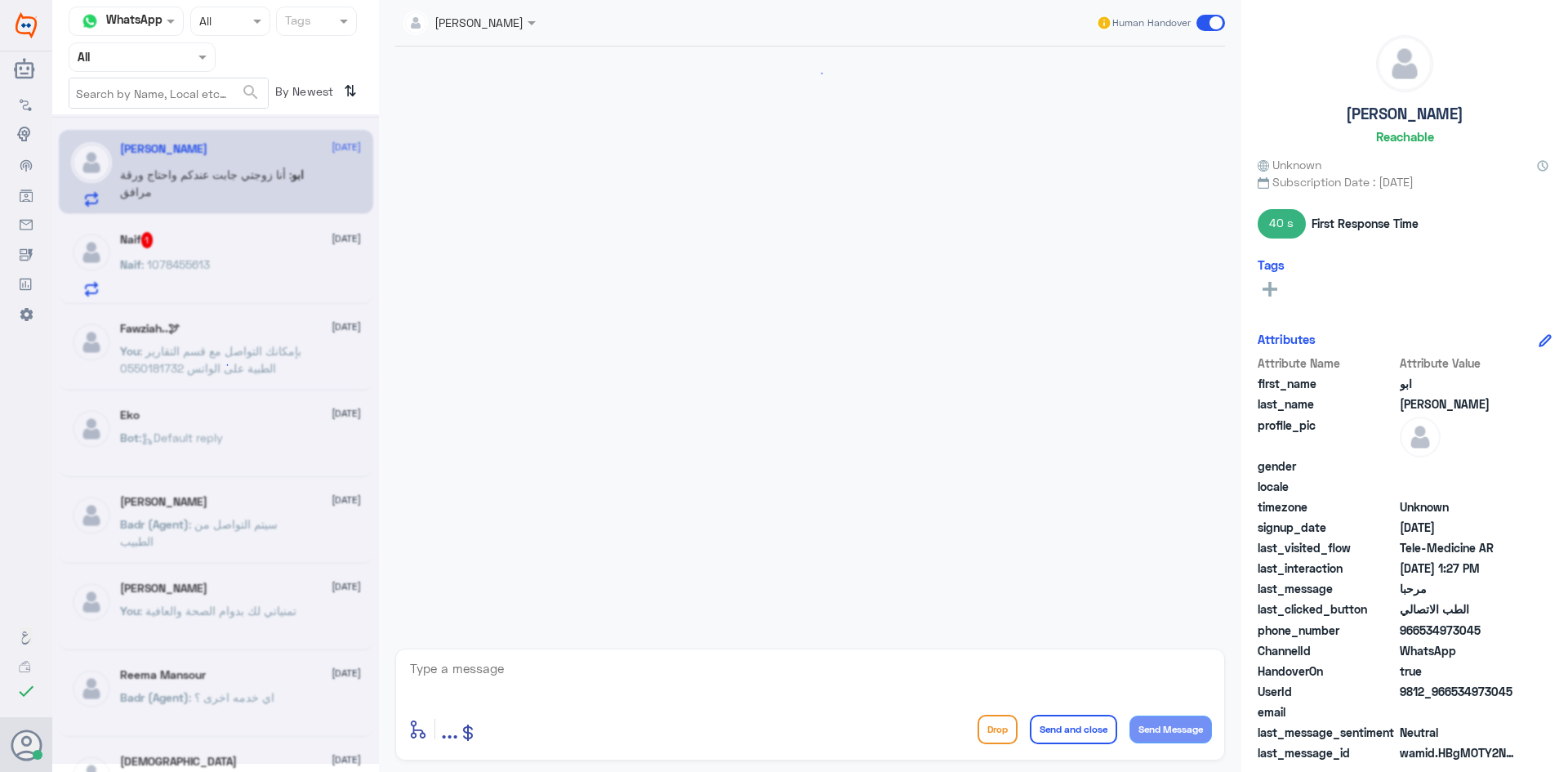
scroll to position [783, 0]
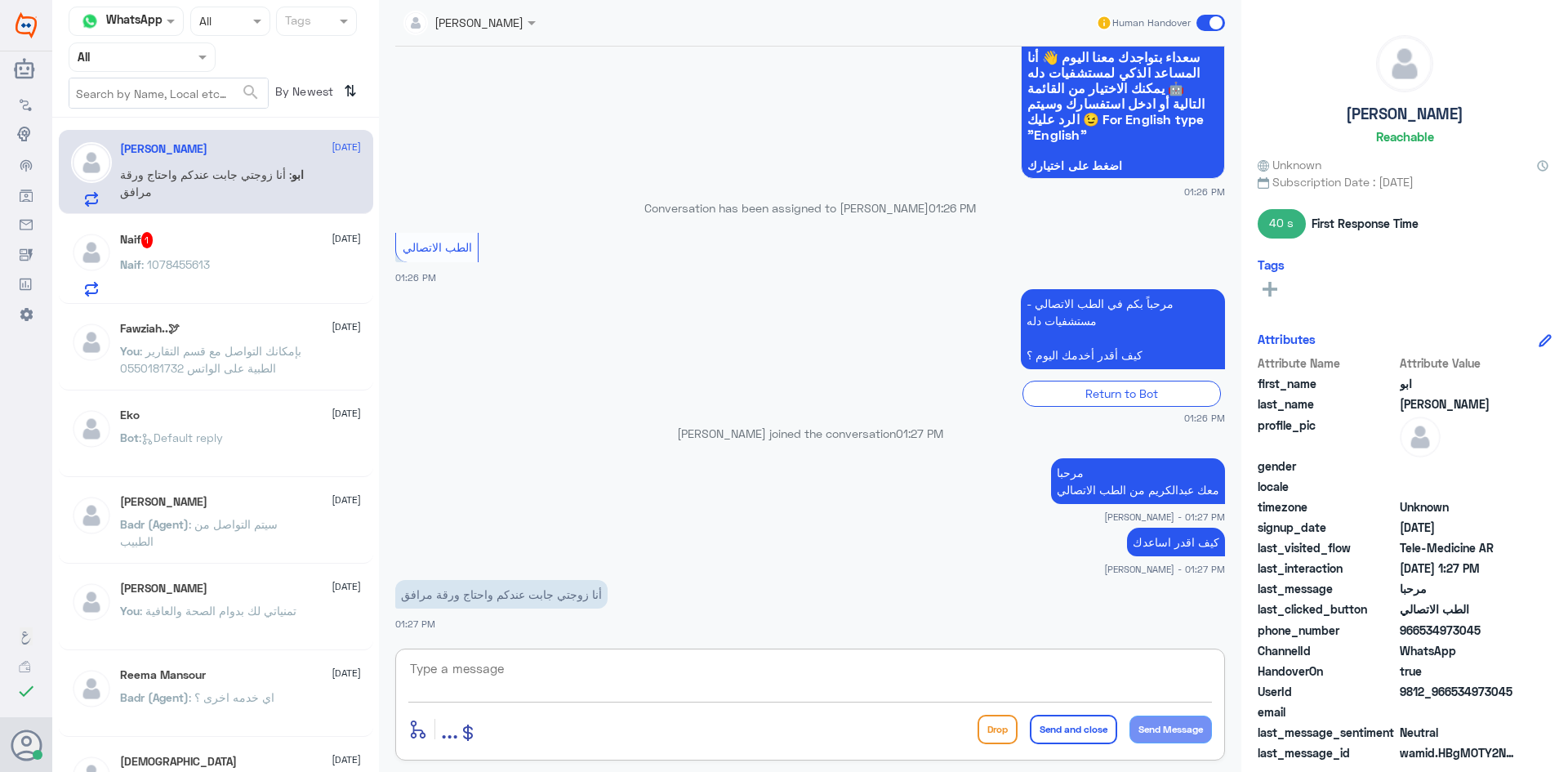
click at [593, 683] on textarea at bounding box center [810, 677] width 803 height 40
paste textarea "بإمكانك التواصل مع قسم التقارير الطبية على الواتس 0550181732"
type textarea "بإمكانك التواصل مع قسم التقارير الطبية على الواتس 0550181732"
click at [1058, 730] on button "Send and close" at bounding box center [1074, 729] width 87 height 29
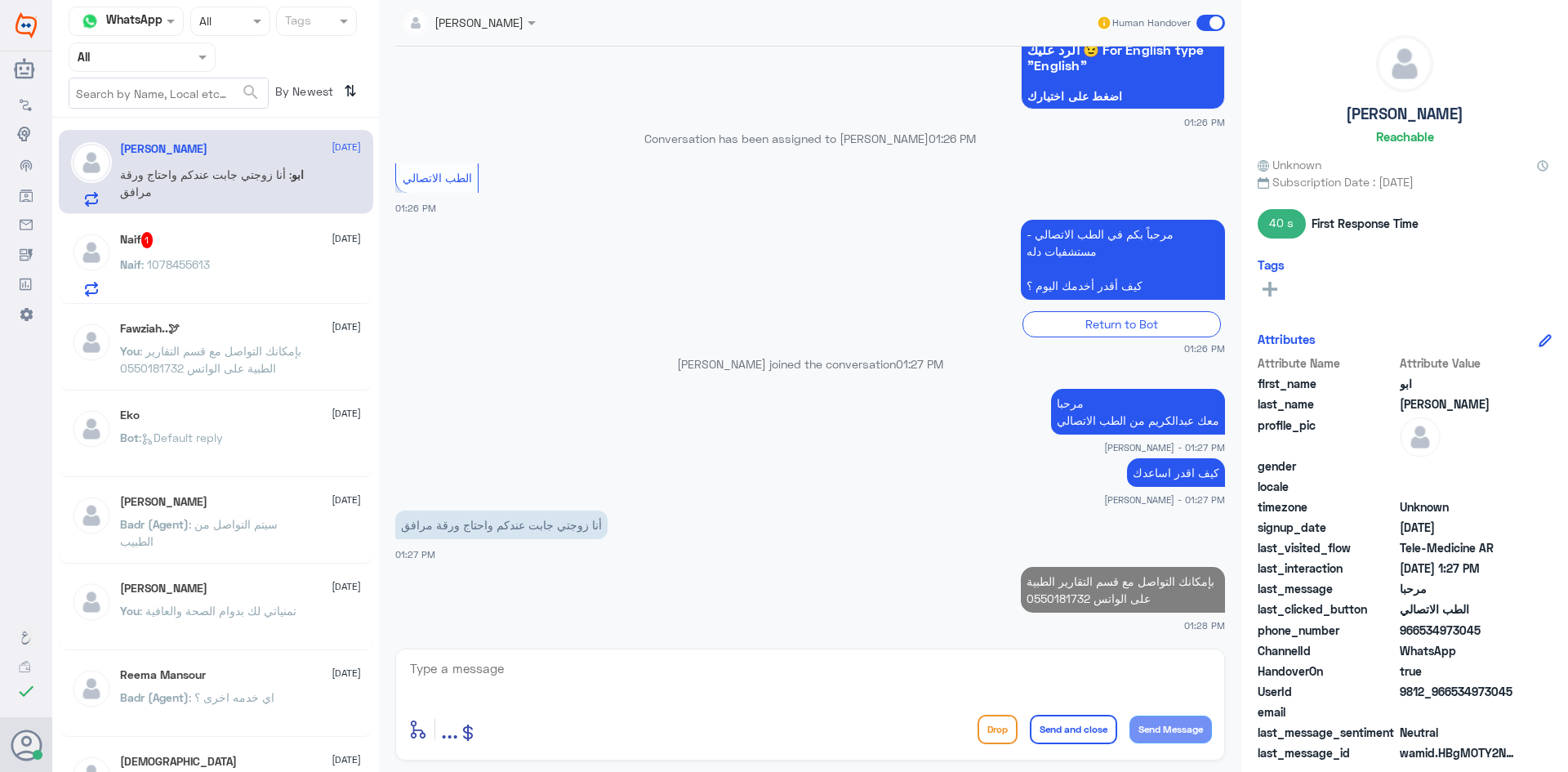
scroll to position [849, 0]
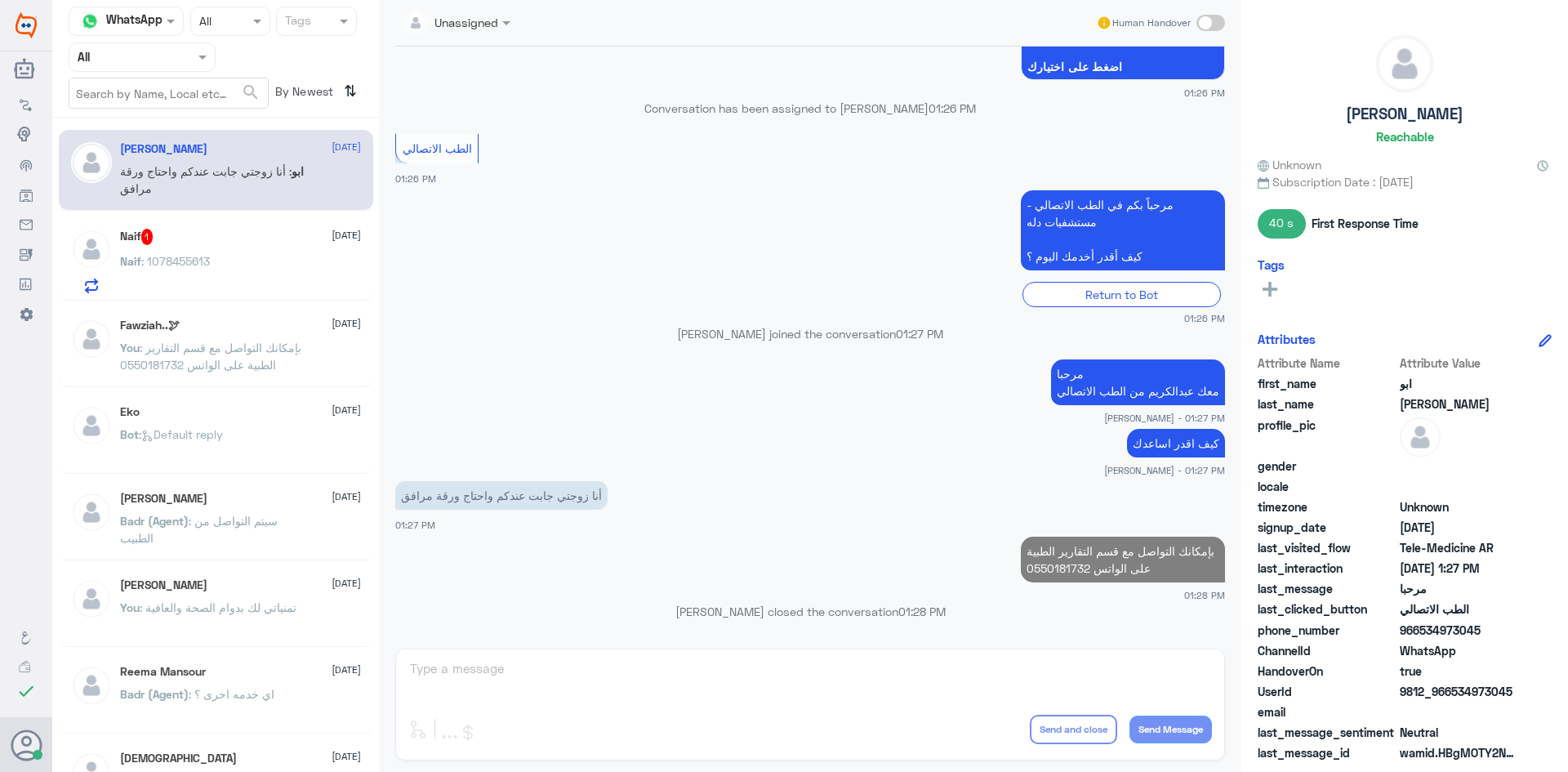
click at [285, 229] on div "Naif 1 31 August" at bounding box center [241, 237] width 241 height 16
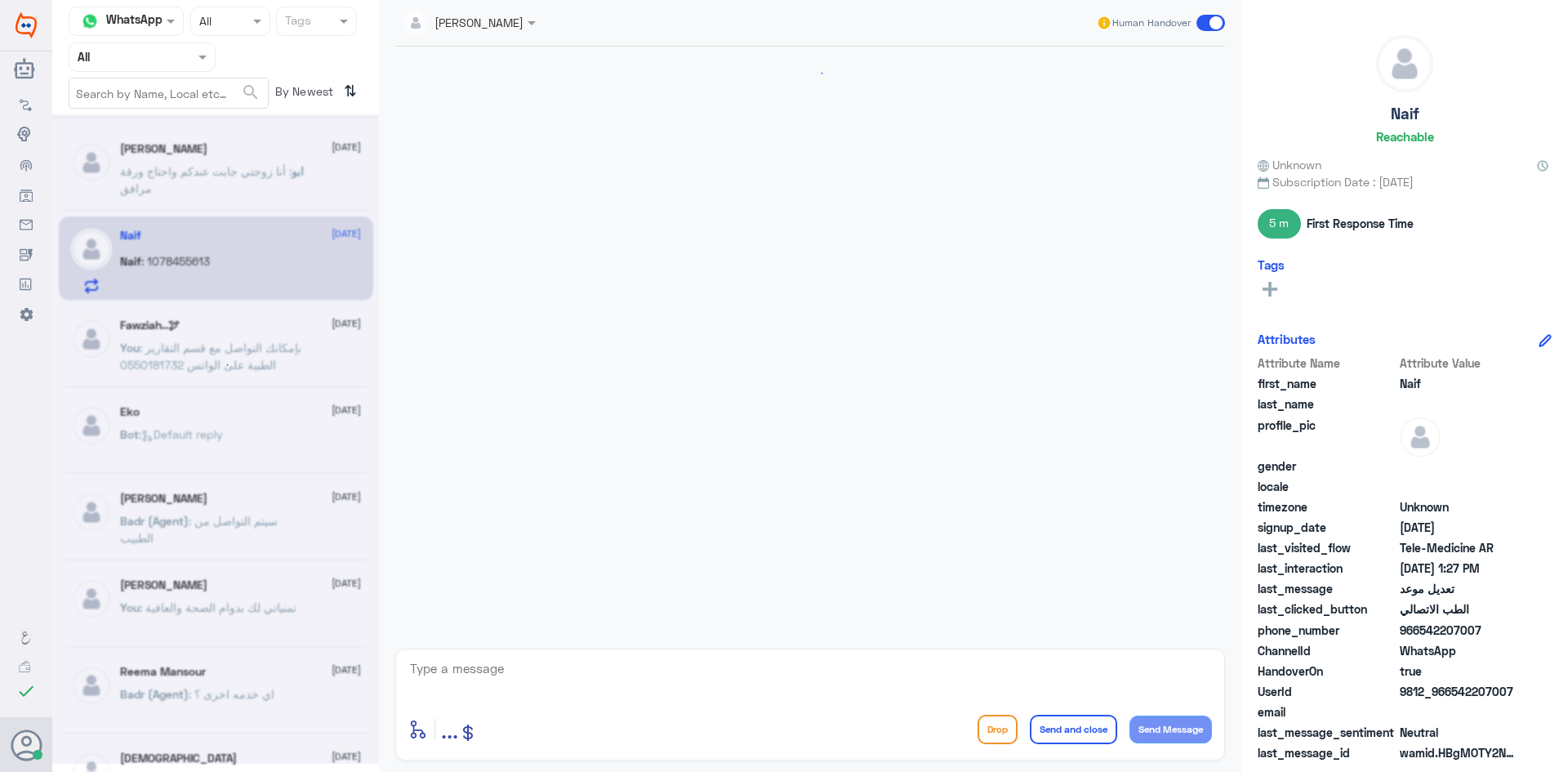
scroll to position [432, 0]
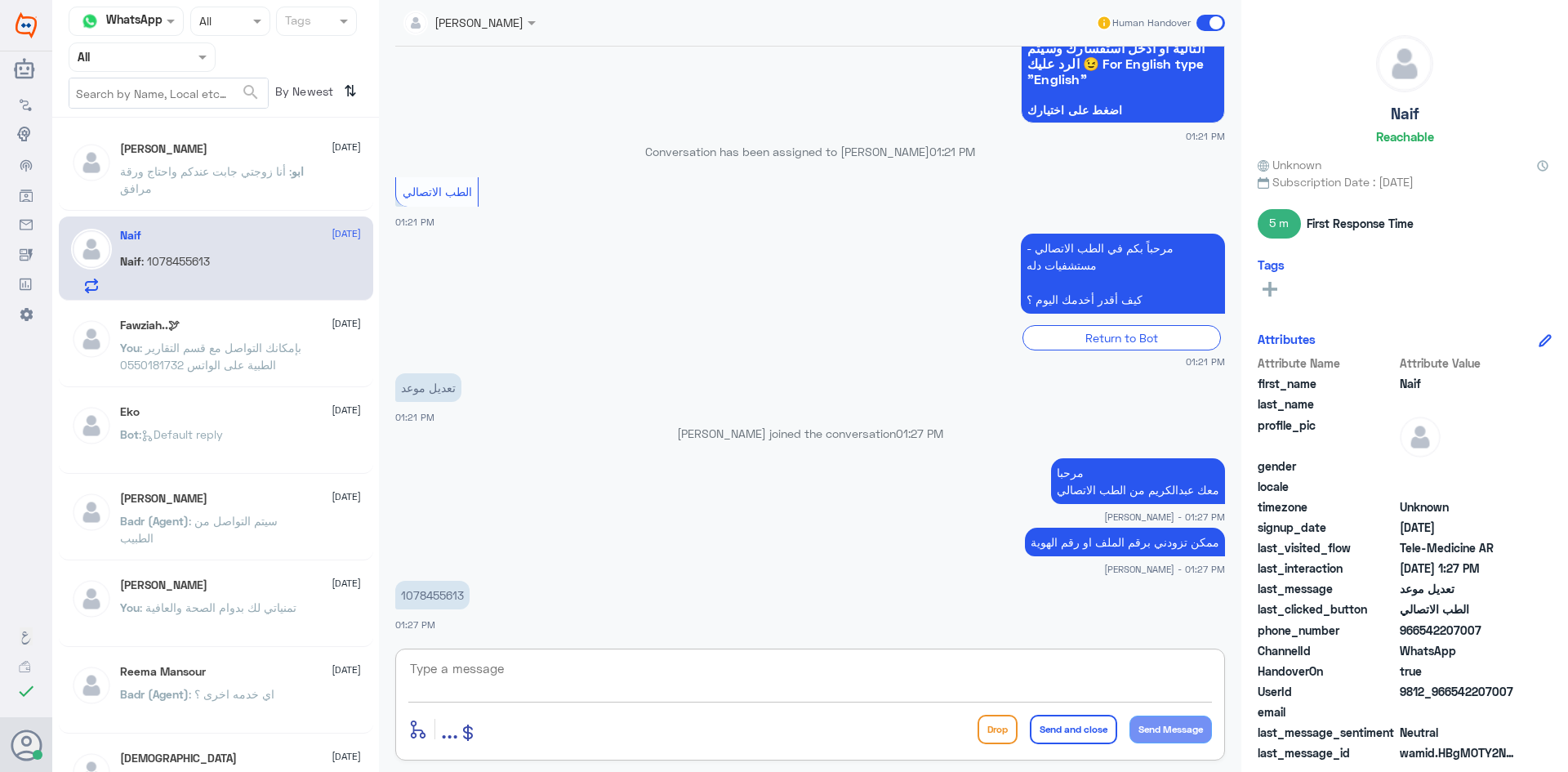
click at [697, 662] on textarea at bounding box center [810, 677] width 803 height 40
type textarea "لحظات من فضلك"
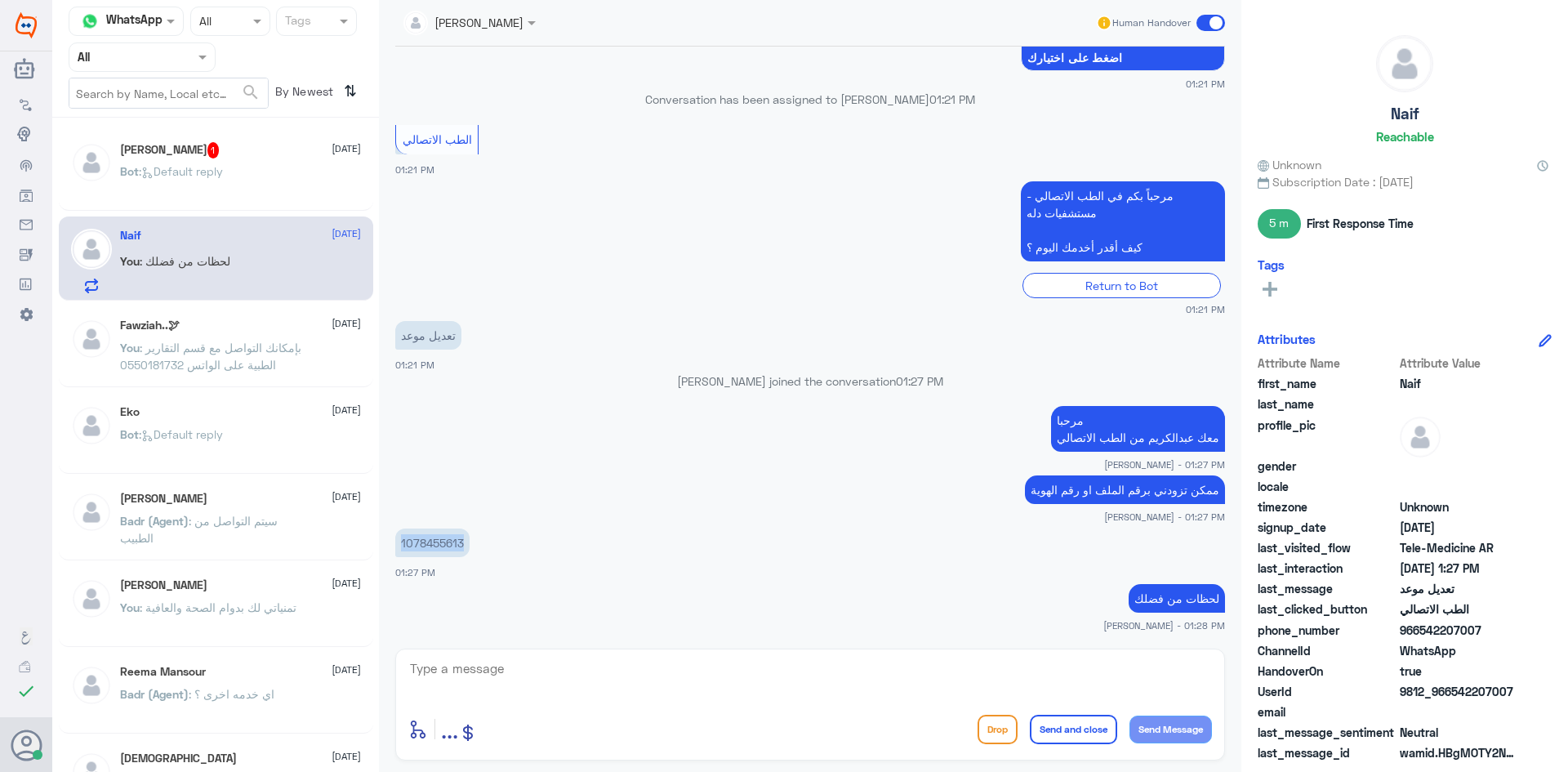
drag, startPoint x: 466, startPoint y: 542, endPoint x: 394, endPoint y: 536, distance: 72.2
click at [394, 536] on div "31 Aug 2025 السلام عليكم 01:20 PM مرحباً بك في مستشفيات دله سعداء بتواجدك معنا …" at bounding box center [810, 343] width 846 height 594
copy p "1078455613"
click at [862, 677] on textarea at bounding box center [810, 677] width 803 height 40
type textarea "الموعد غداً الساعة 1 الظهر في عيادة الانف والاذن والحنجرة"
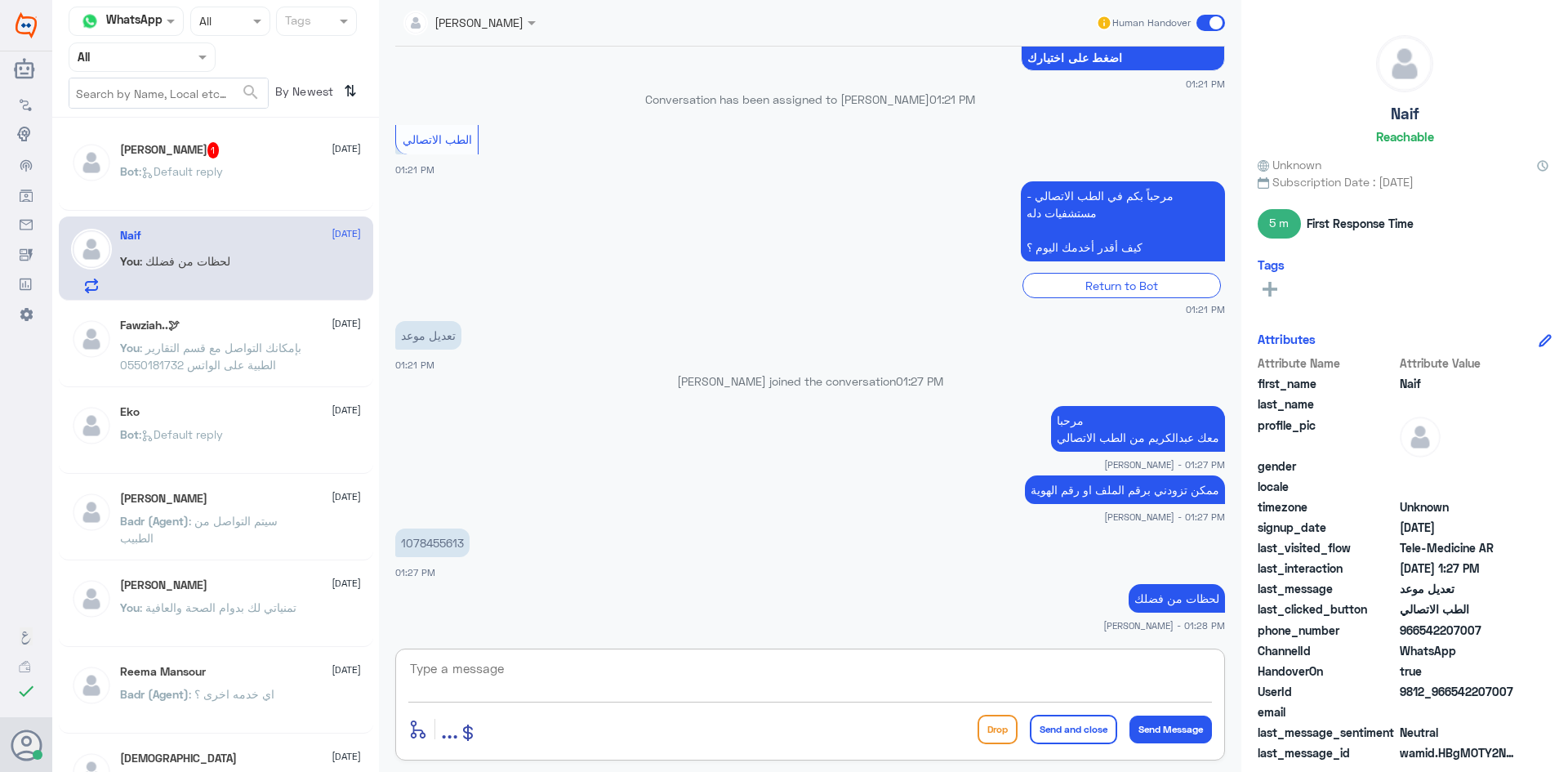
scroll to position [553, 0]
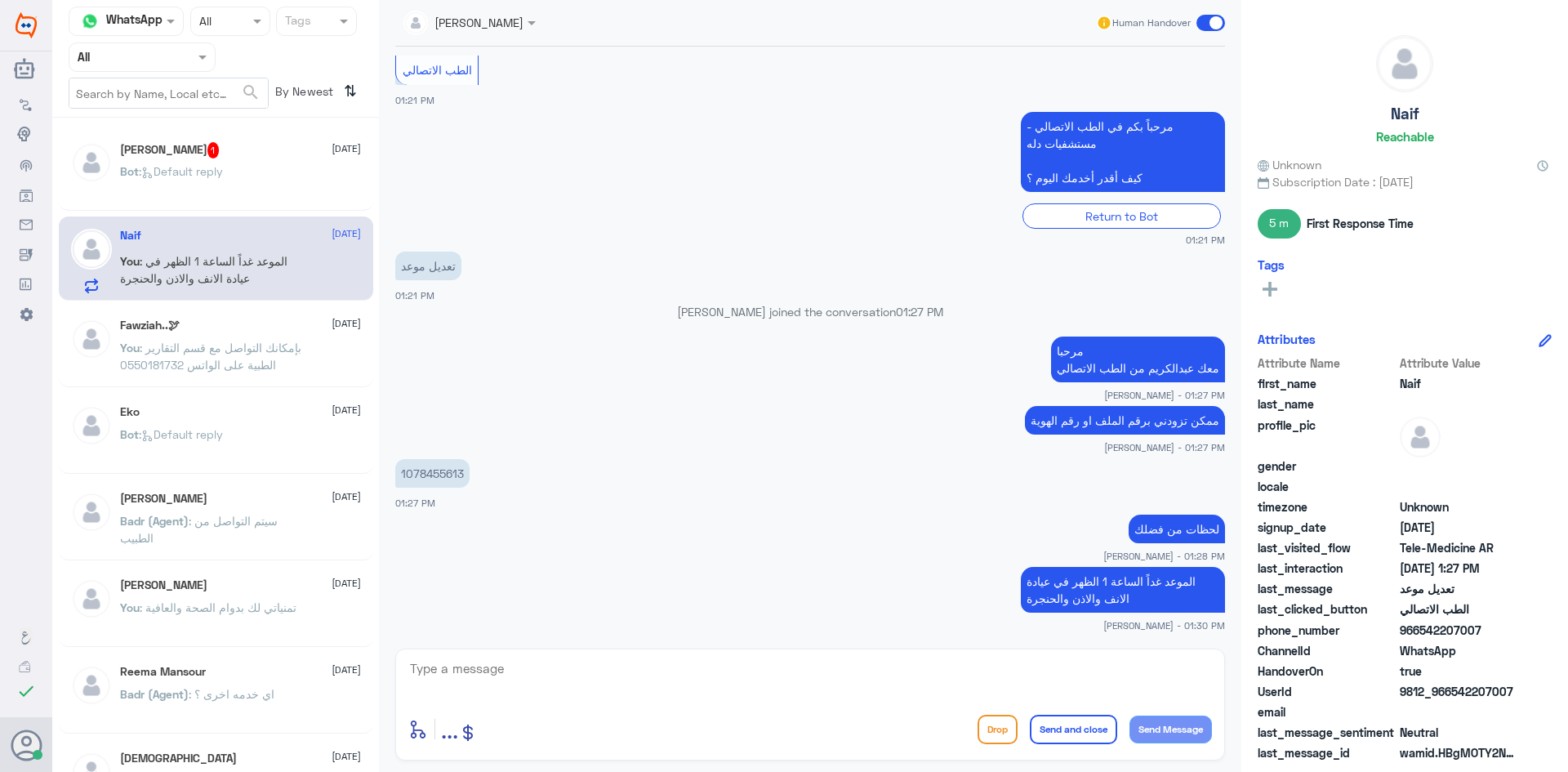
click at [275, 166] on div "ابو زيد 1 31 August Bot : Default reply" at bounding box center [241, 172] width 241 height 62
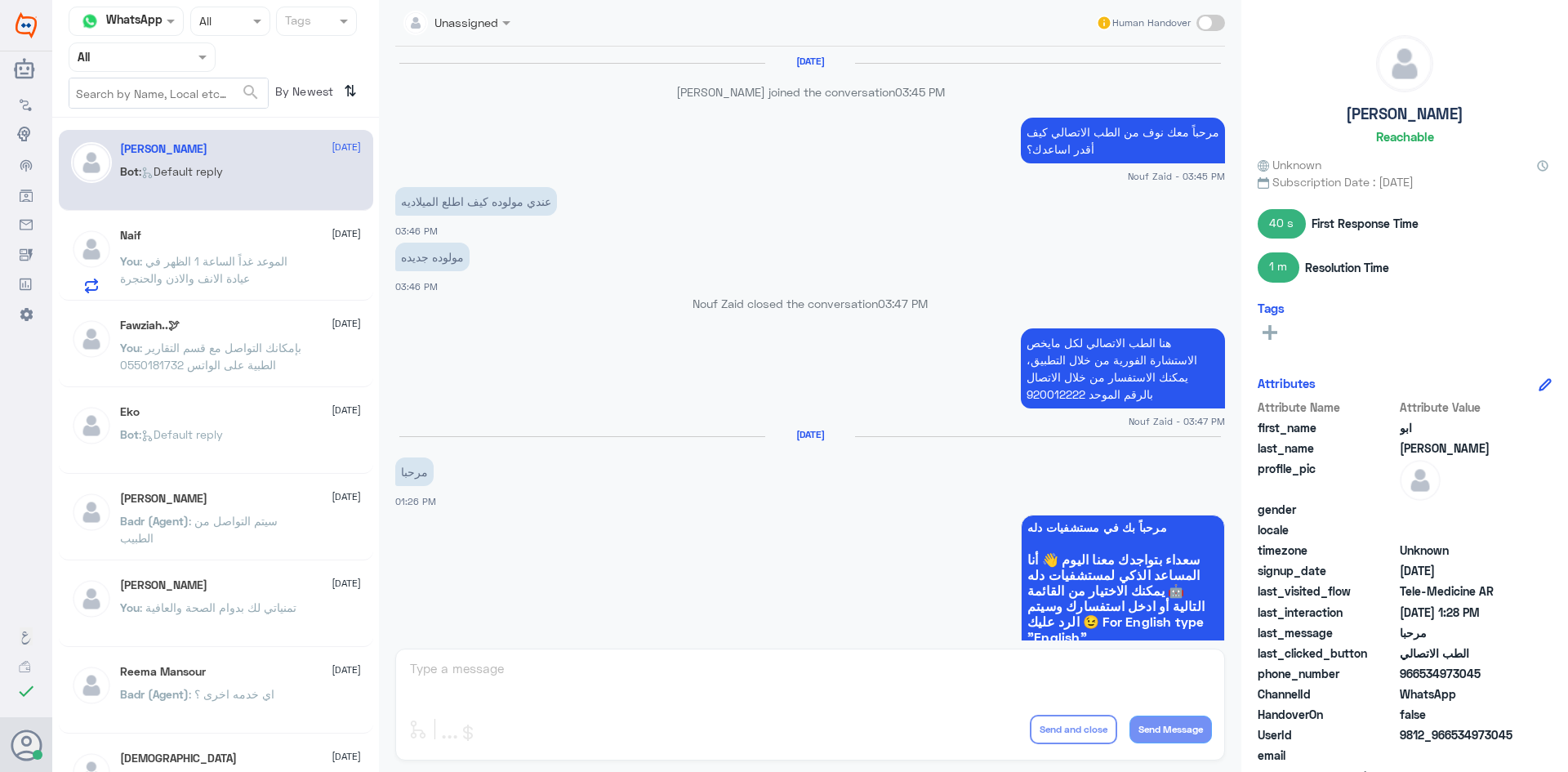
scroll to position [849, 0]
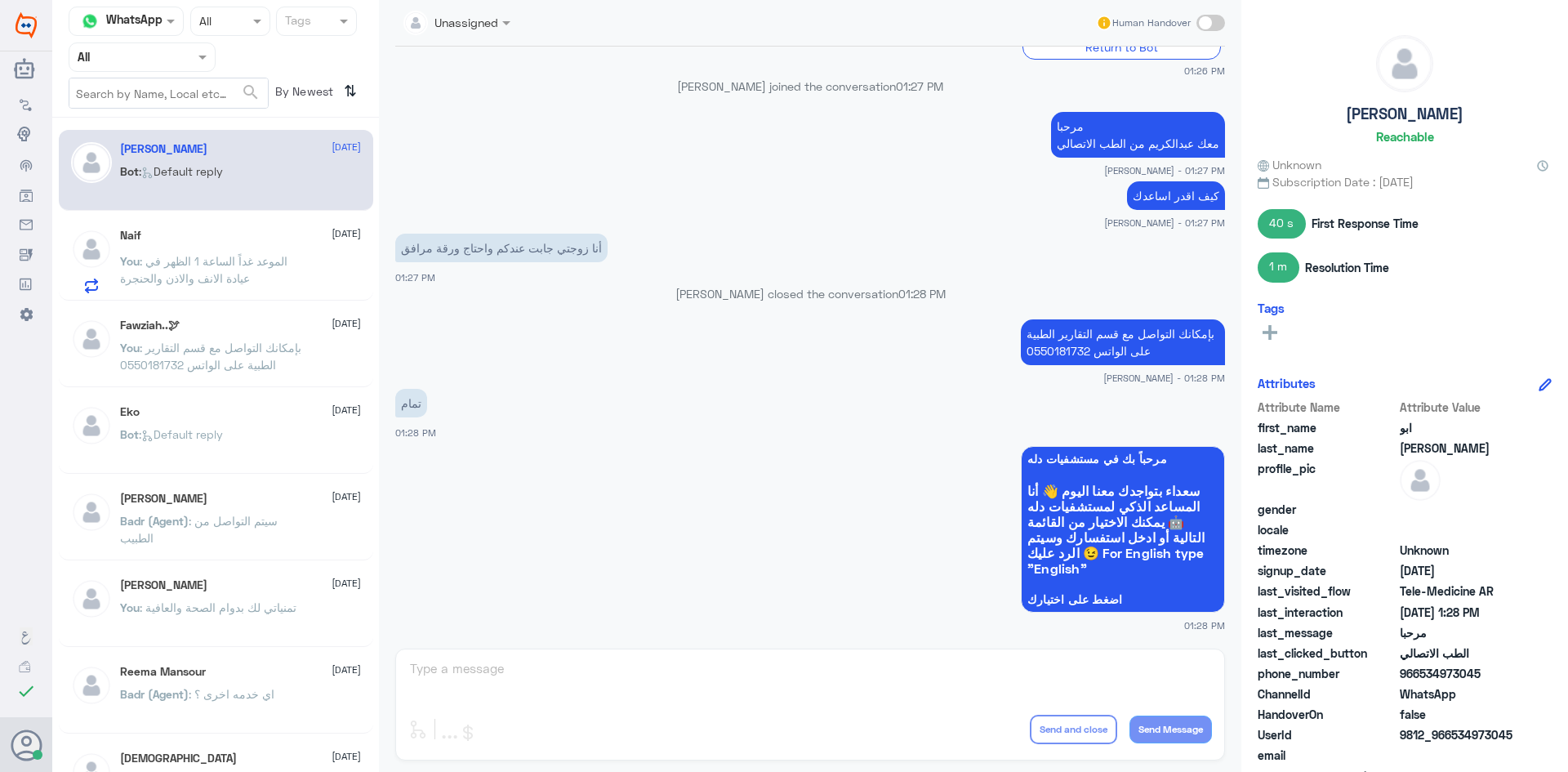
click at [224, 245] on div "Naif 31 August You : الموعد غداً الساعة 1 الظهر في عيادة الانف والاذن والحنجرة" at bounding box center [241, 261] width 241 height 64
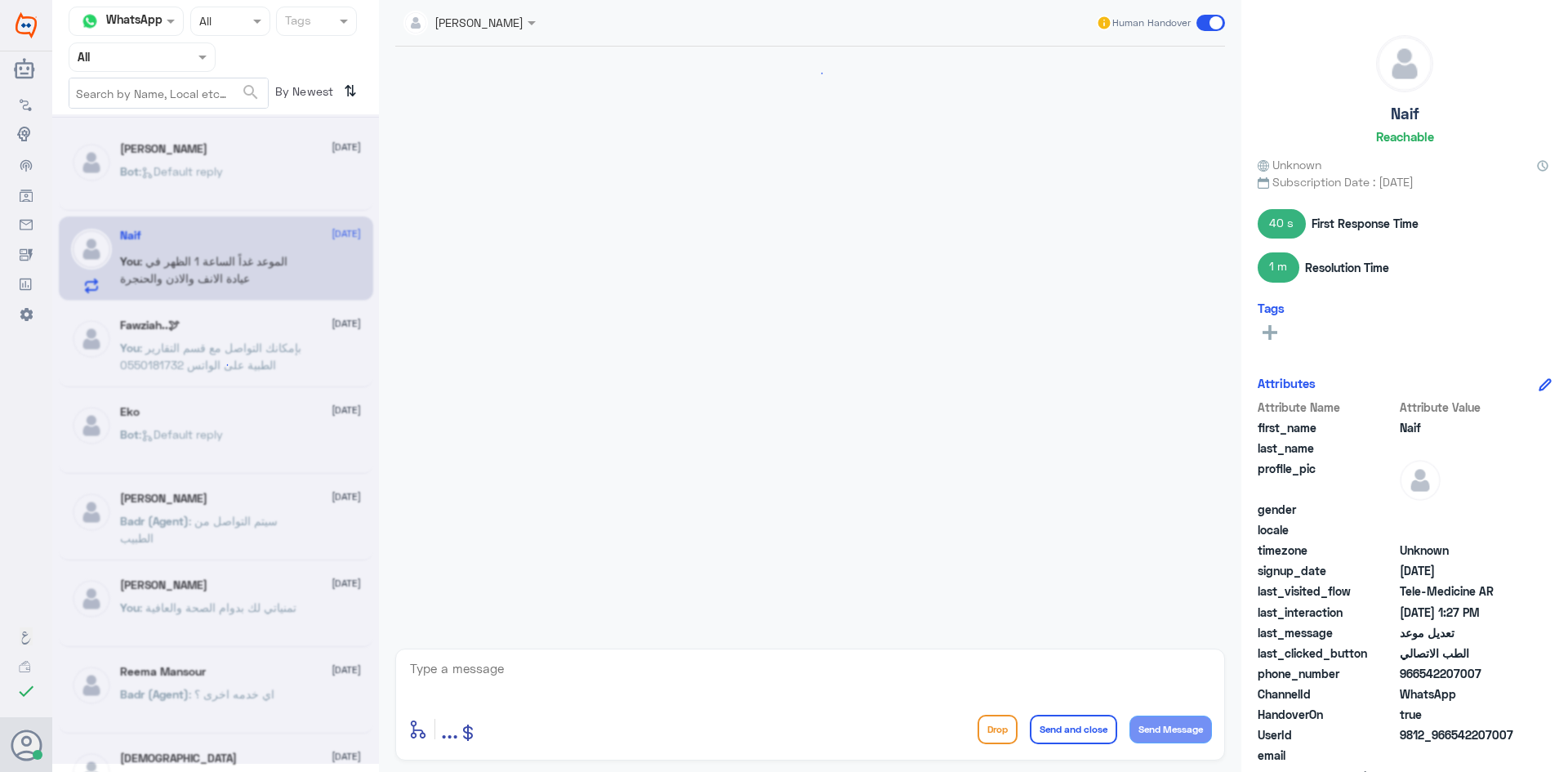
scroll to position [553, 0]
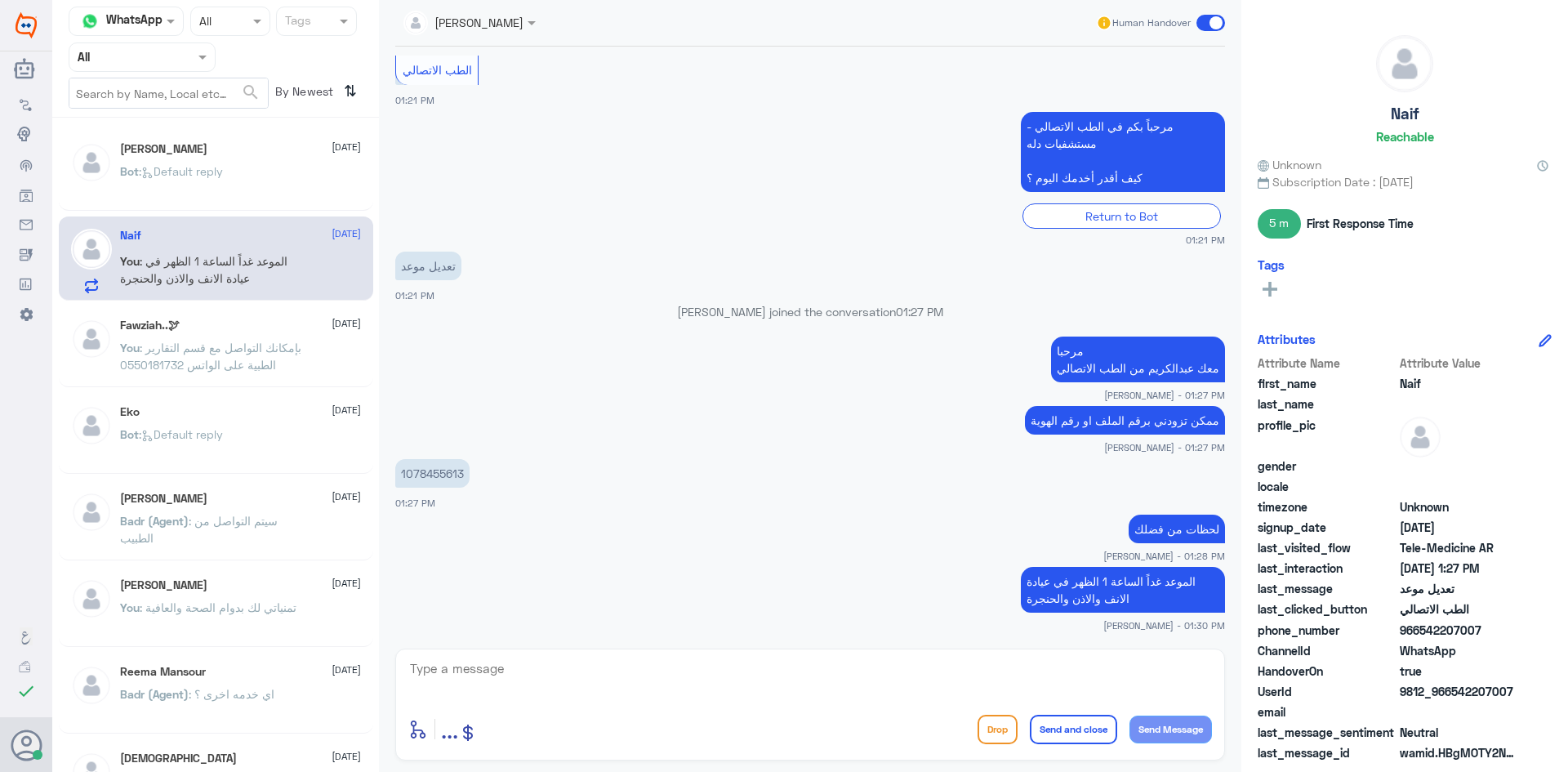
click at [1127, 688] on textarea at bounding box center [810, 677] width 803 height 40
type textarea "متى حاب يكون الموعد ؟"
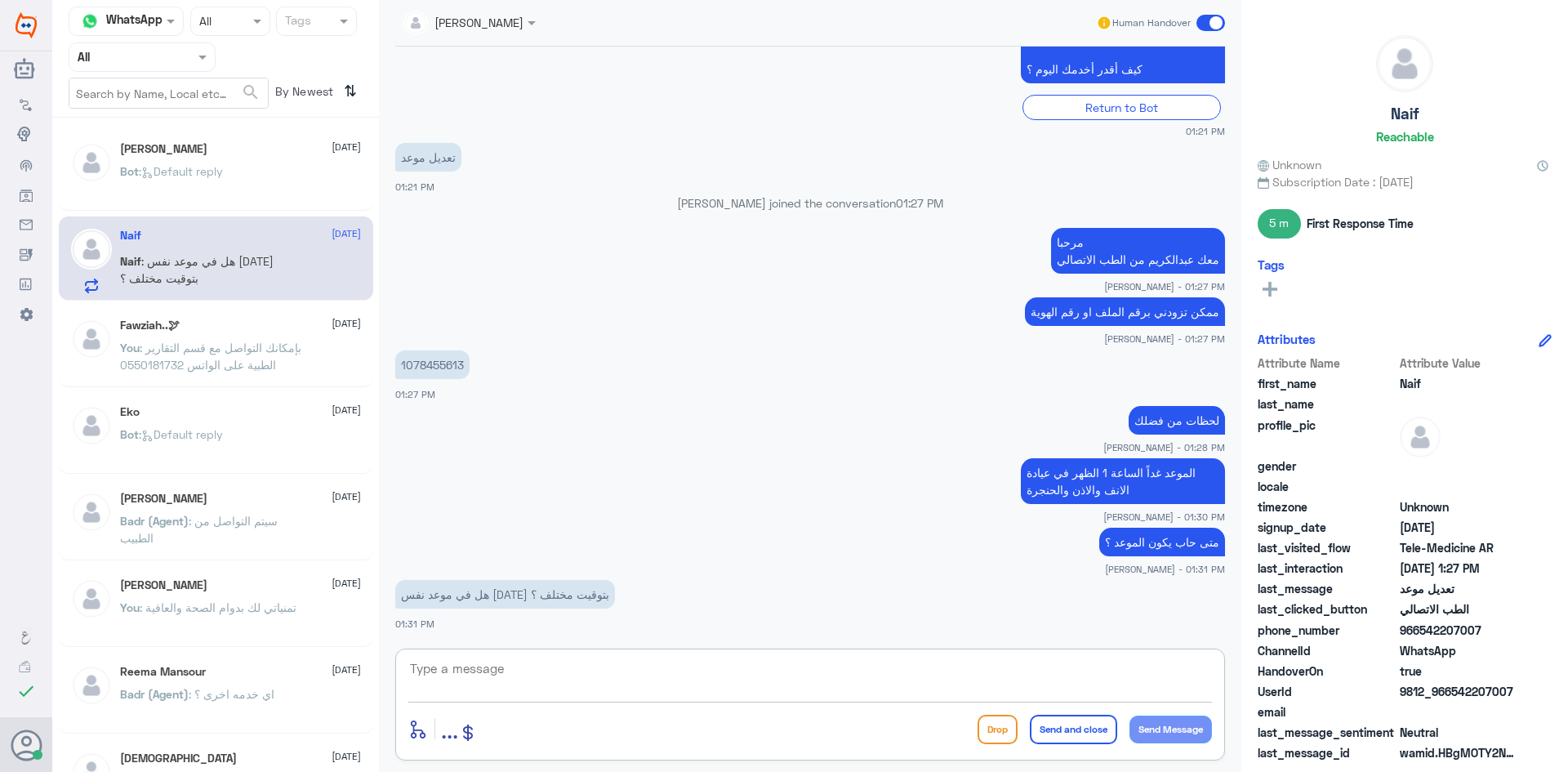
scroll to position [718, 0]
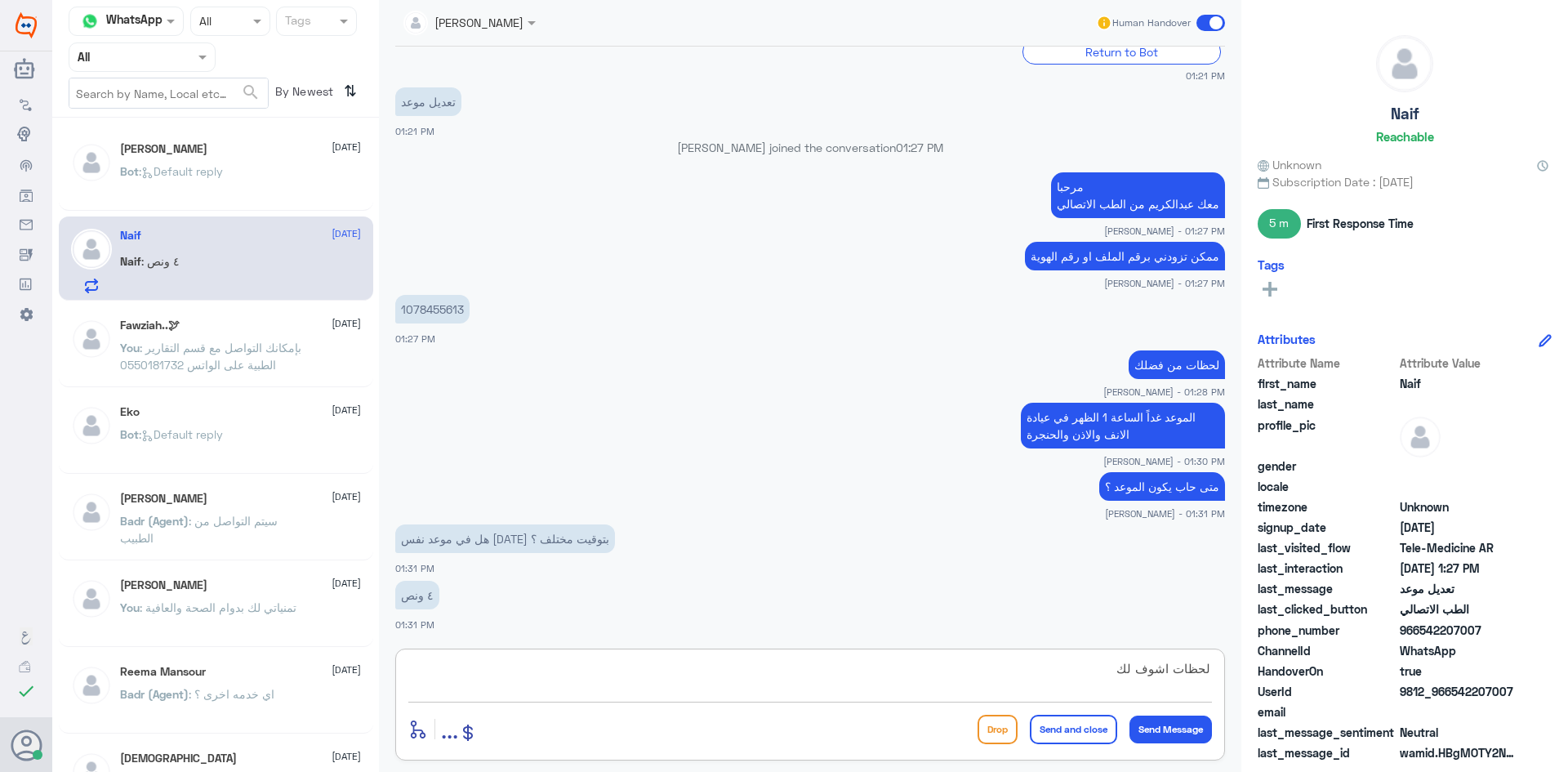
type textarea "لحظات اشوف لك"
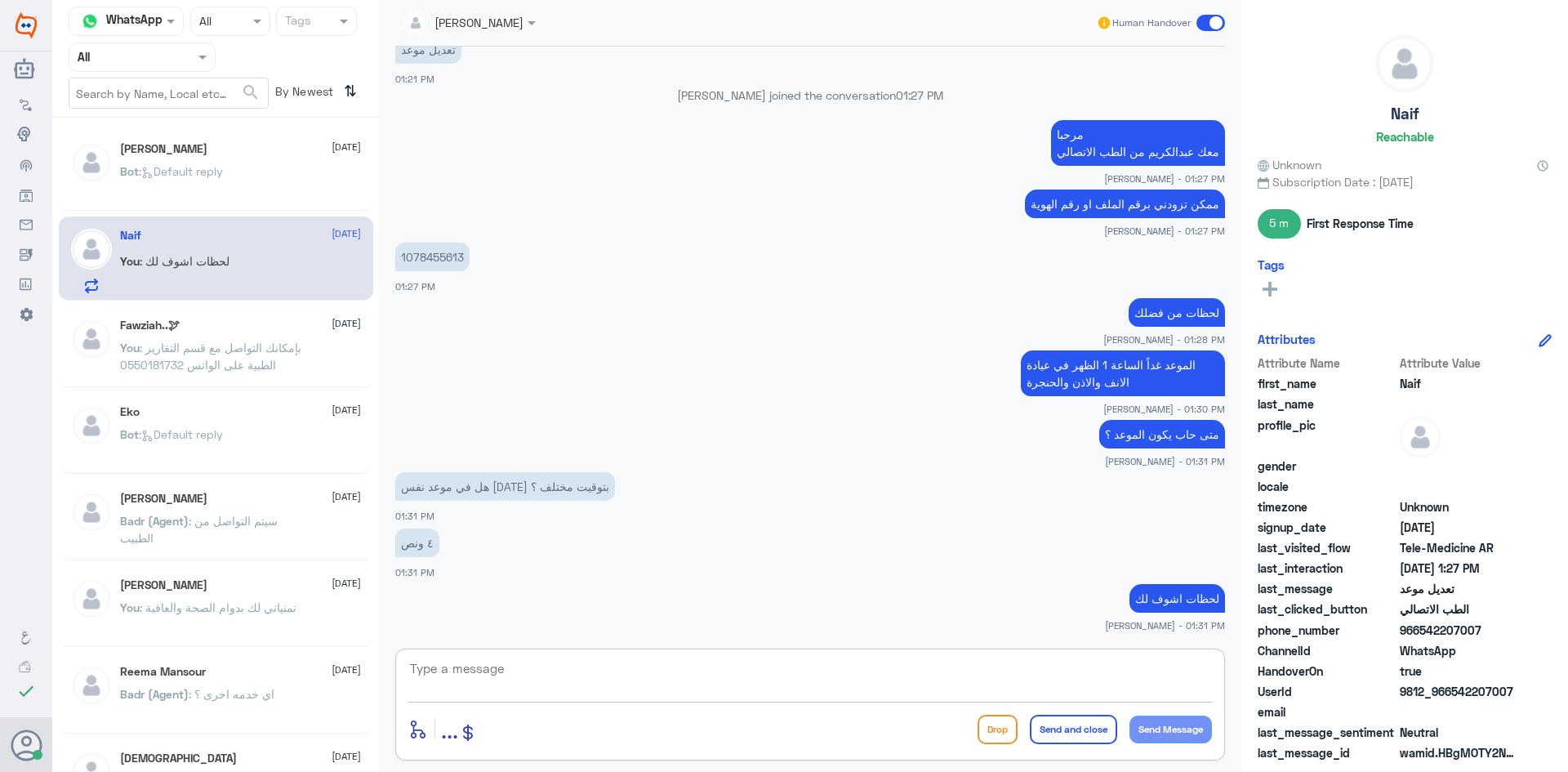
click at [846, 681] on textarea at bounding box center [810, 677] width 803 height 40
type textarea "فيه عندك من الساعة 4 بالضبط الى الساعة 4:30"
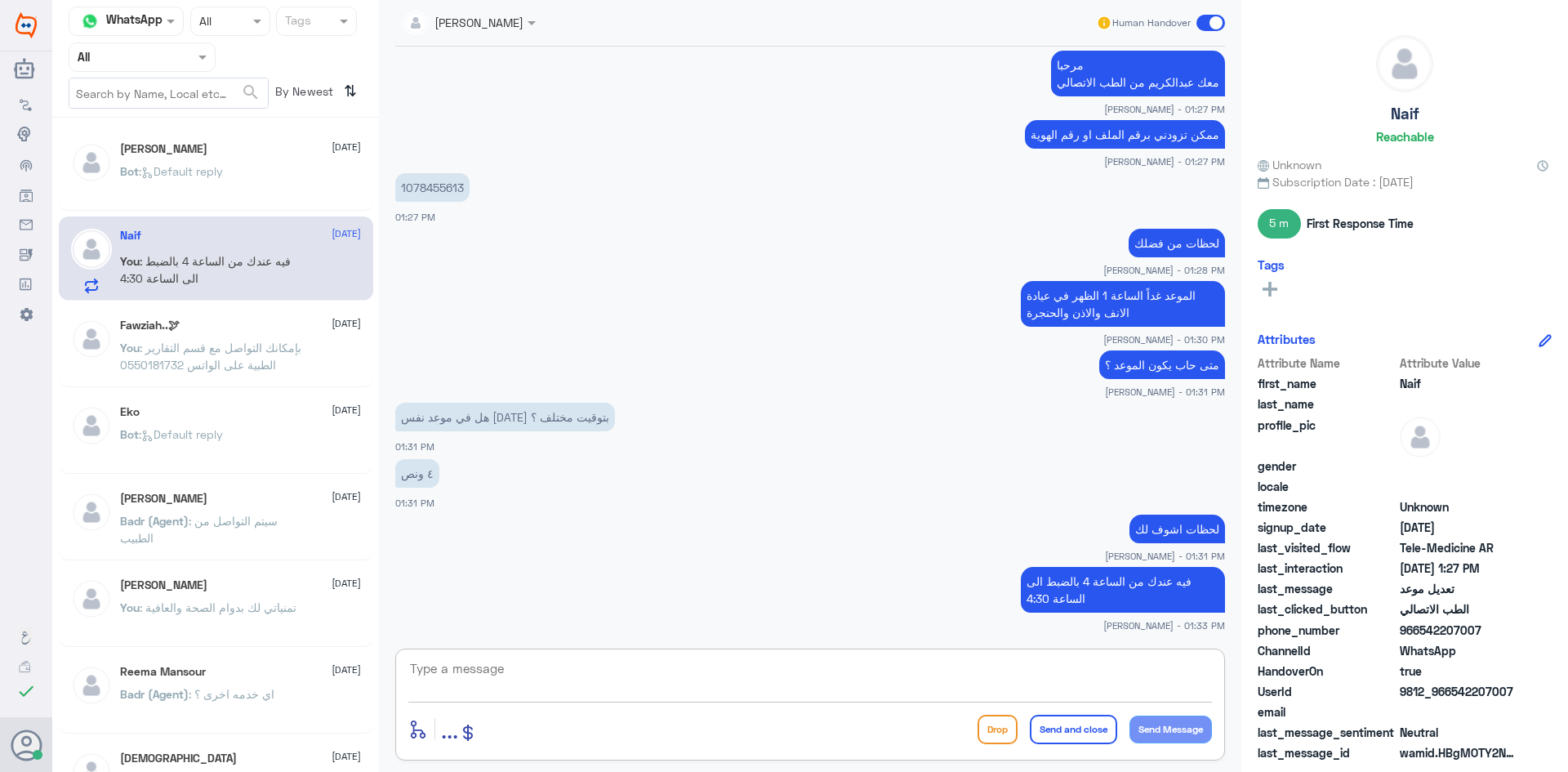
click at [1107, 679] on textarea at bounding box center [810, 677] width 803 height 40
type textarea "و"
type textarea "فقط"
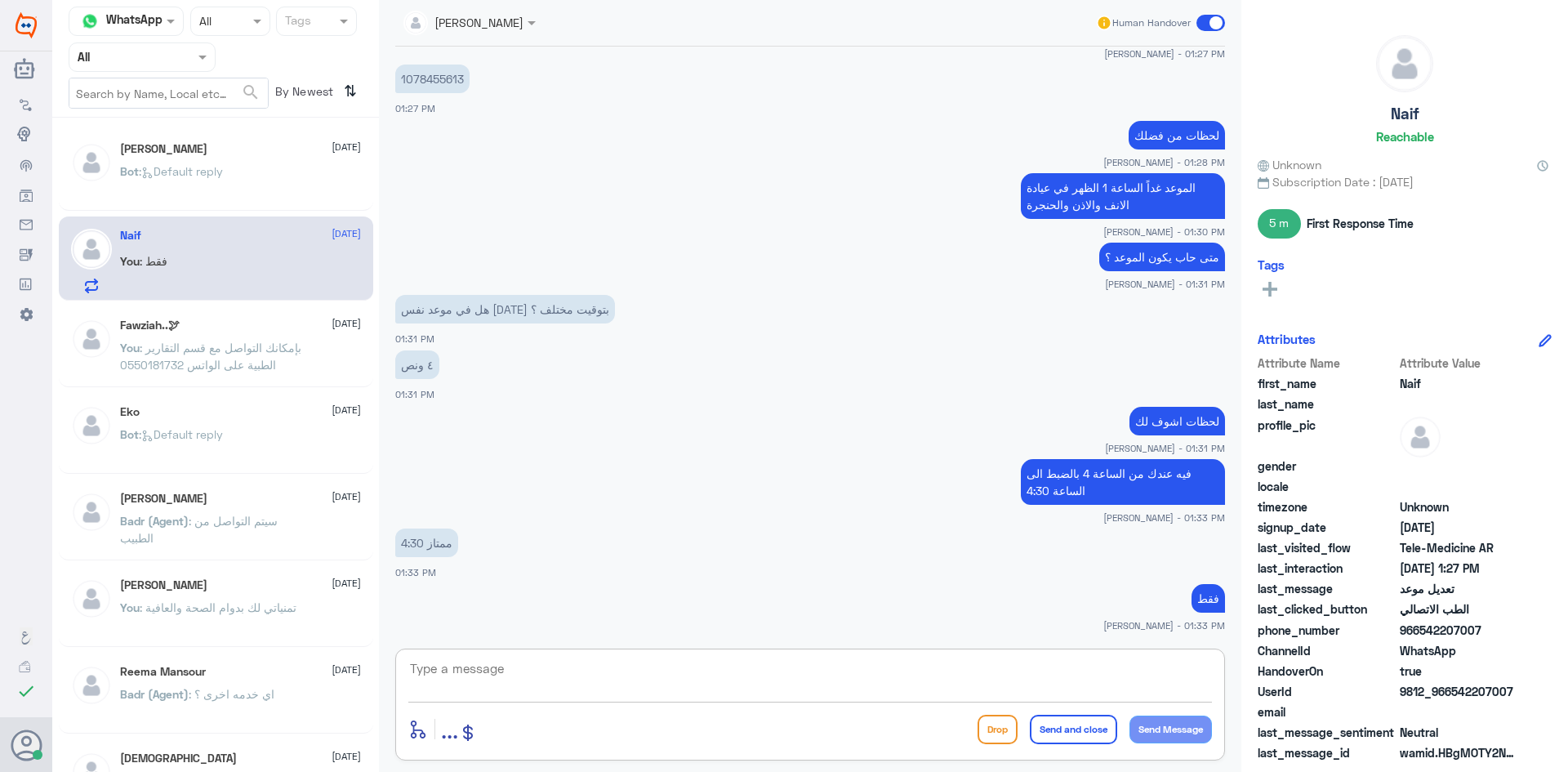
click at [825, 677] on textarea at bounding box center [810, 677] width 803 height 40
type textarea "تمام ثواني ااكد لك الحجز"
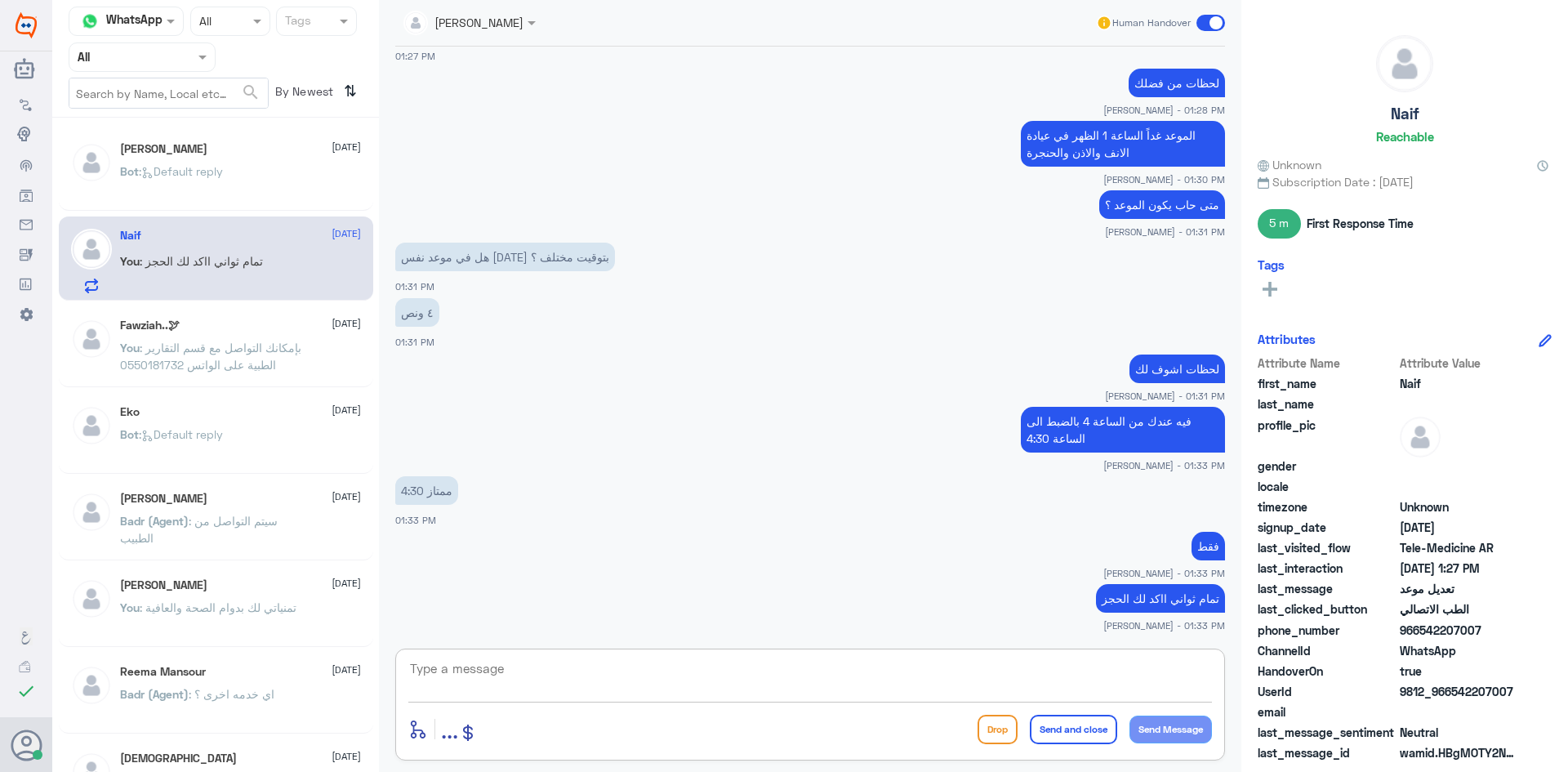
click at [957, 680] on textarea at bounding box center [810, 677] width 803 height 40
type textarea "وصلك مسج ؟"
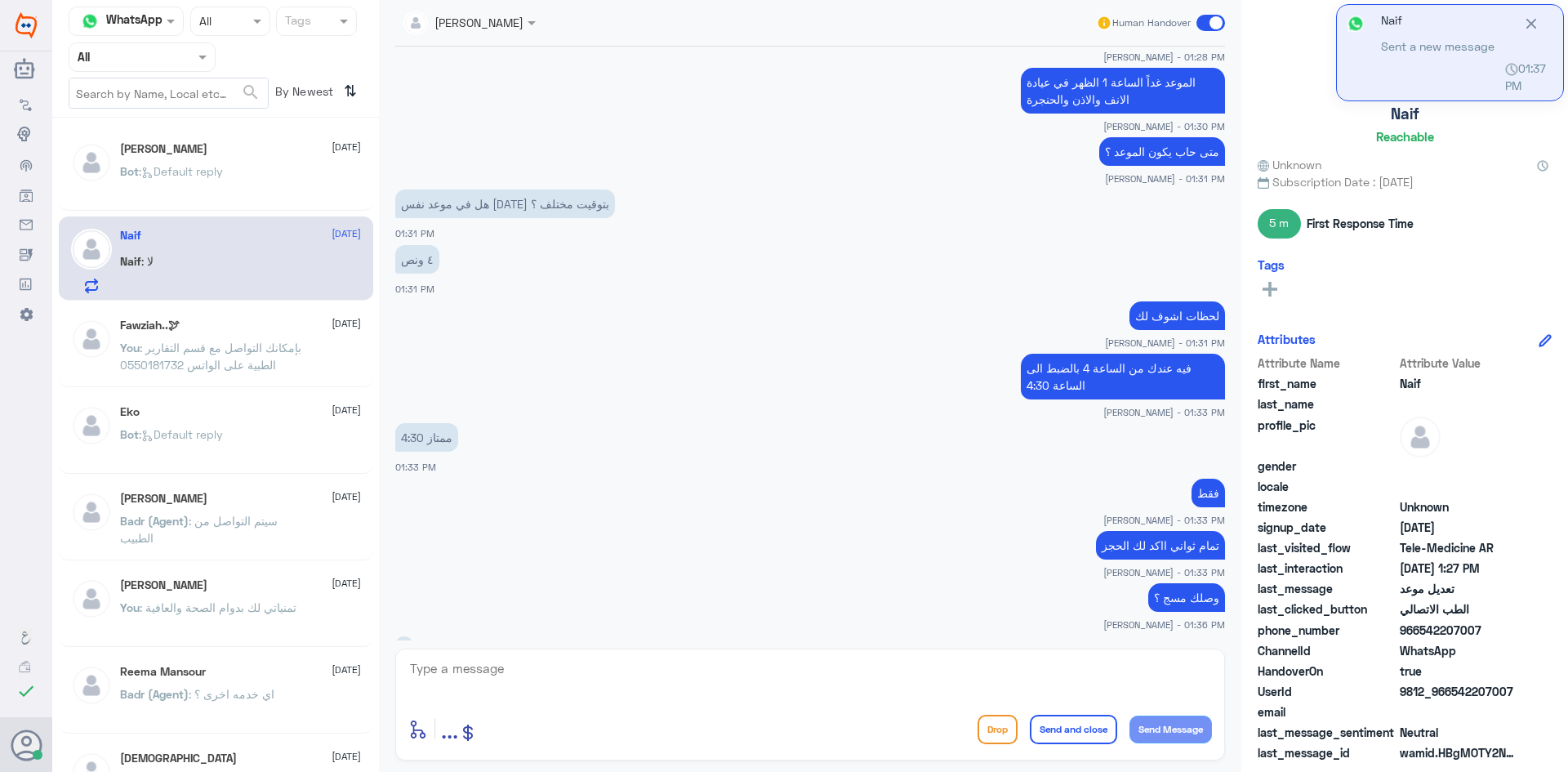
scroll to position [1052, 0]
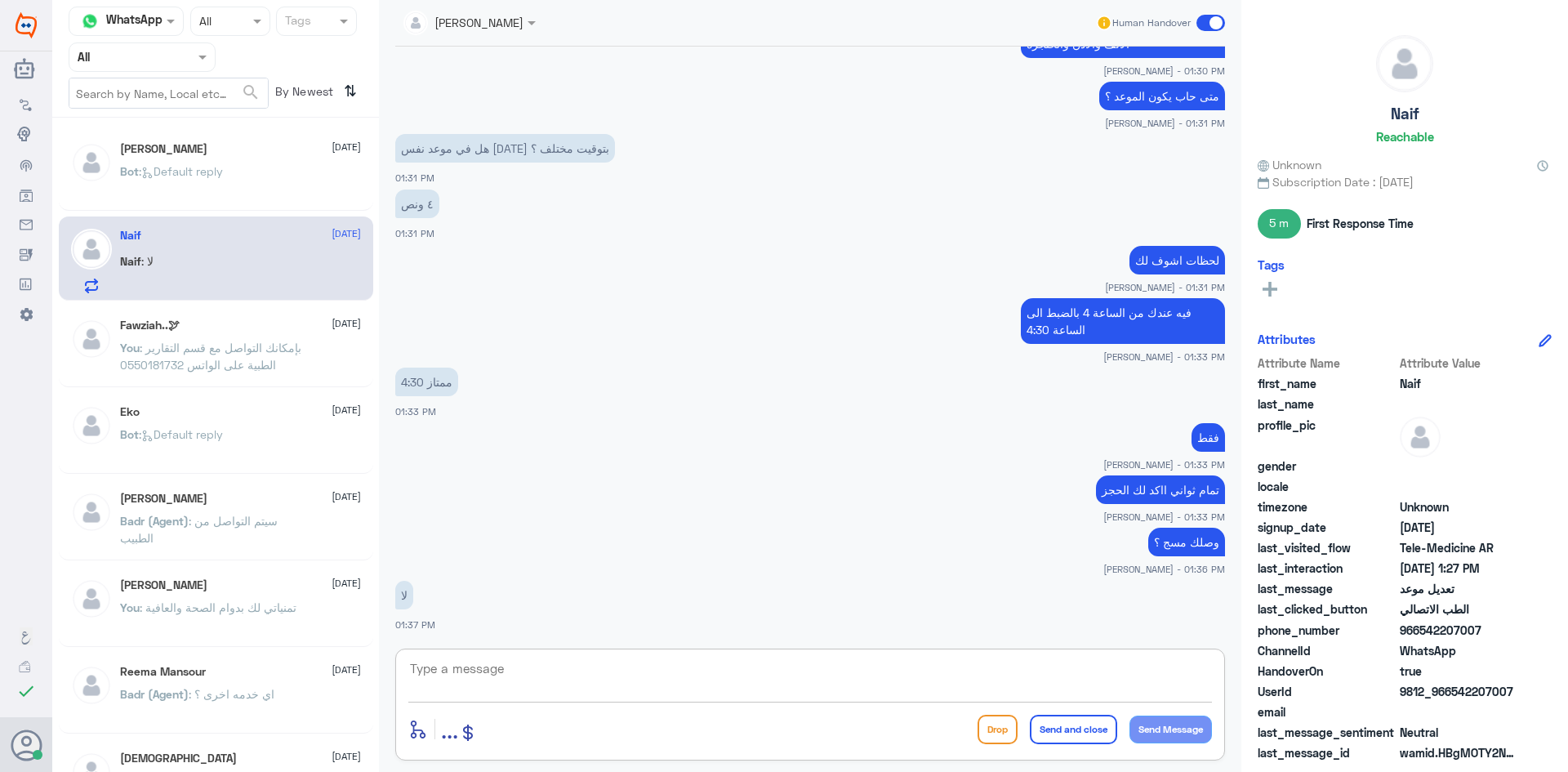
click at [909, 668] on textarea at bounding box center [810, 677] width 803 height 40
type textarea "تم تأكيد موعدك غداً الساعة 4:30 العصر"
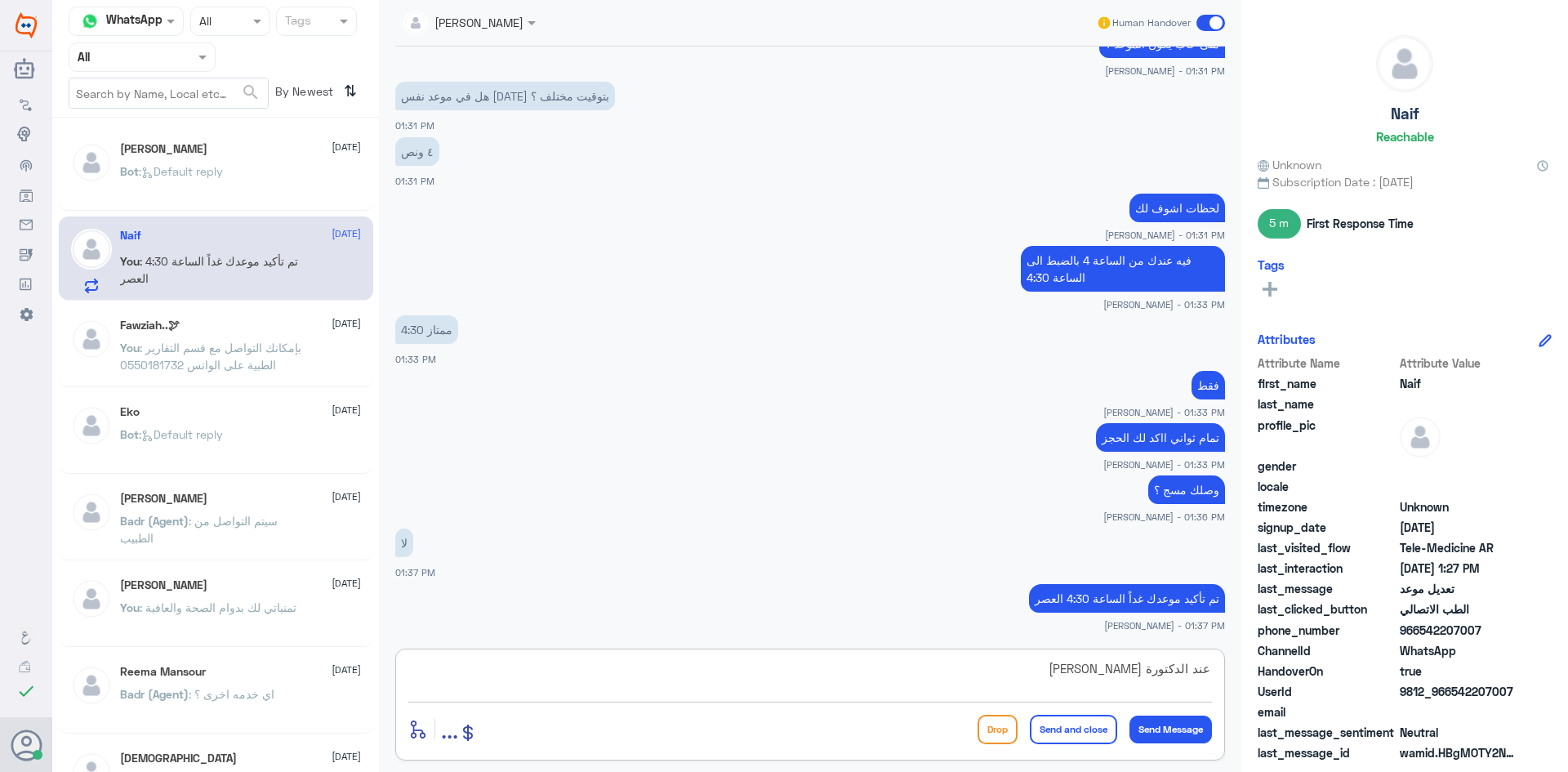
type textarea "عند الدكتورة نورة عبدالقدوس"
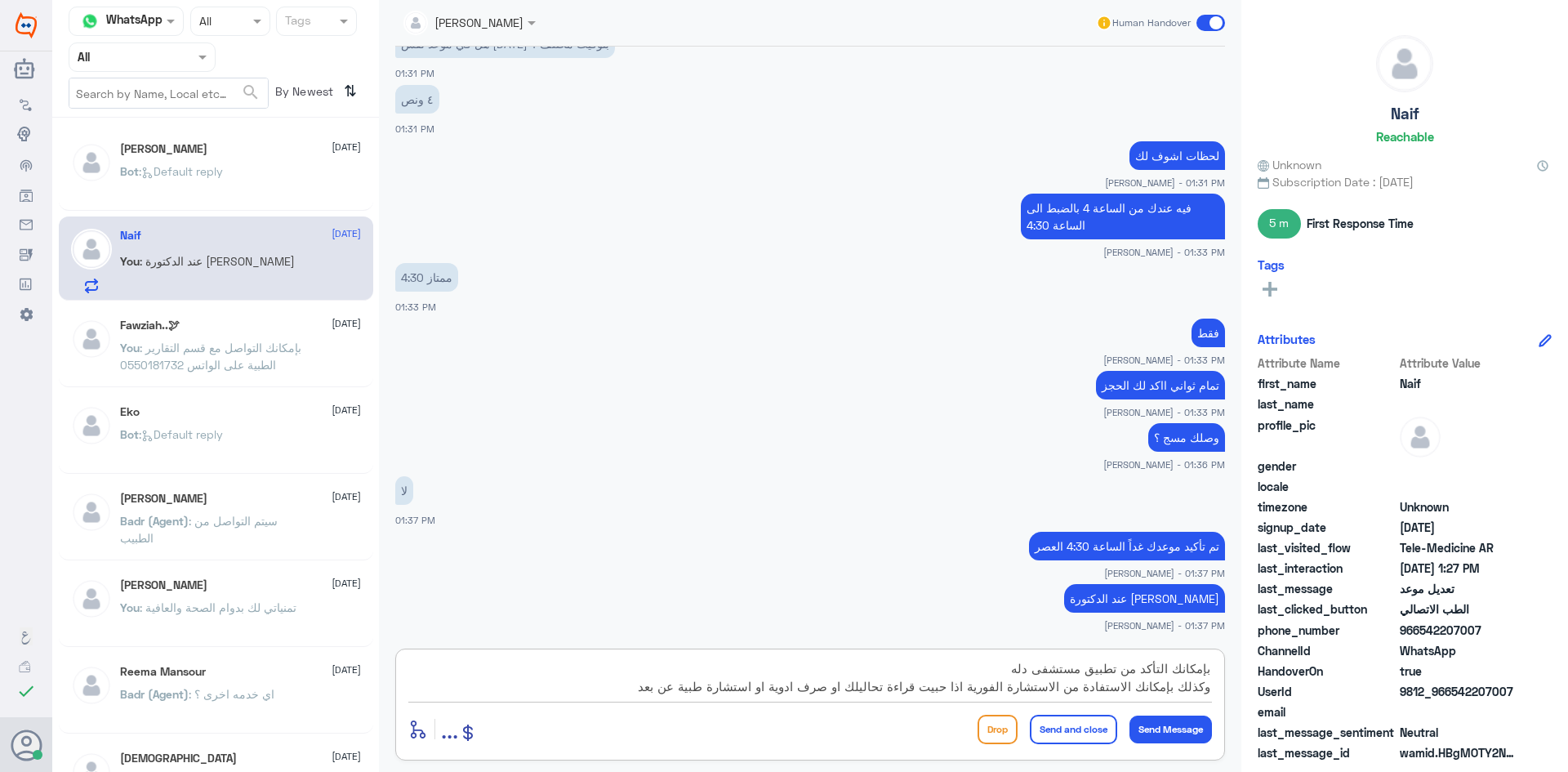
type textarea "بإمكانك التأكد من تطبيق مستشفى دله وكذلك بإمكانك الاستفادة من الاستشارة الفورية…"
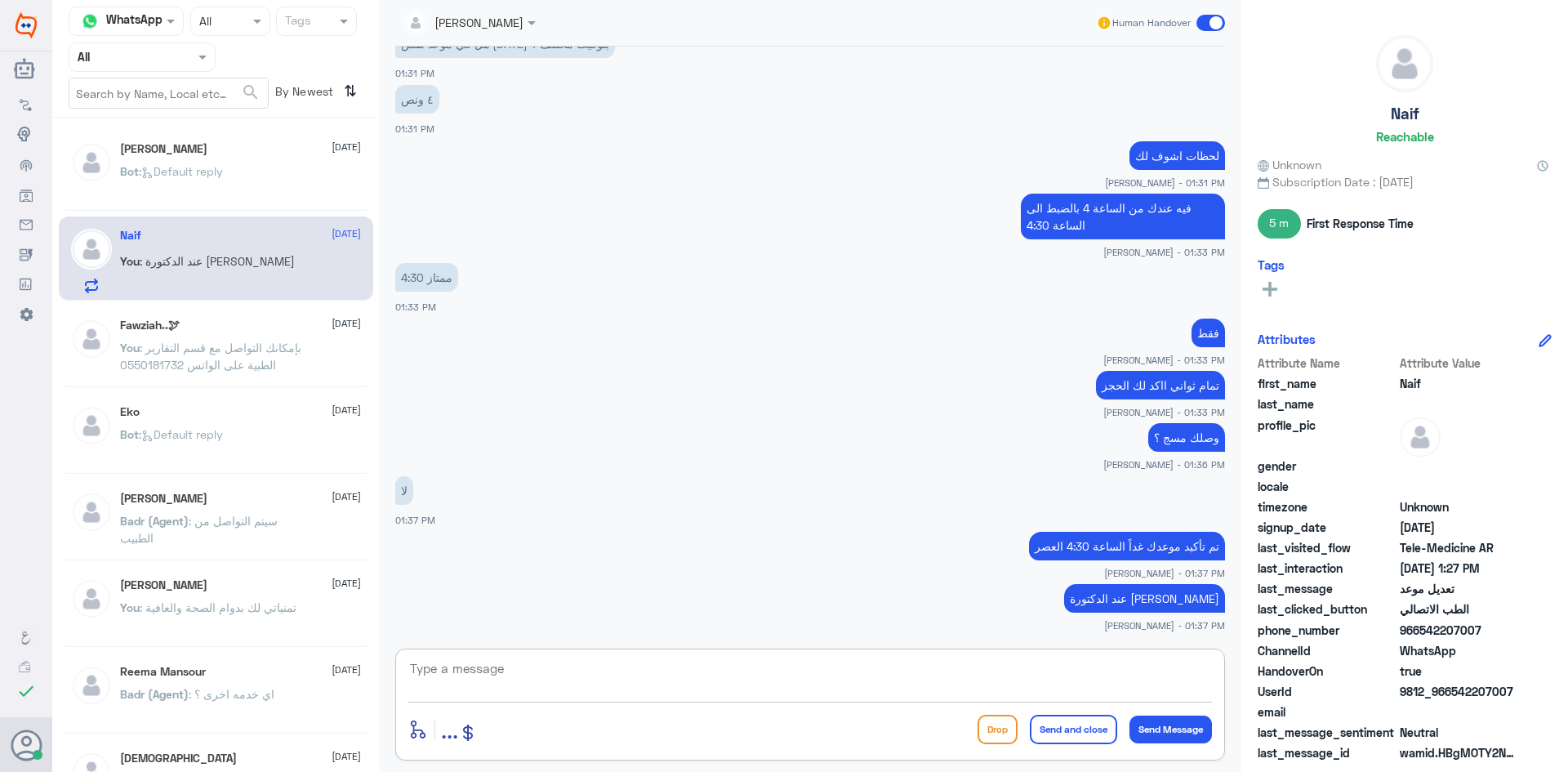
scroll to position [1261, 0]
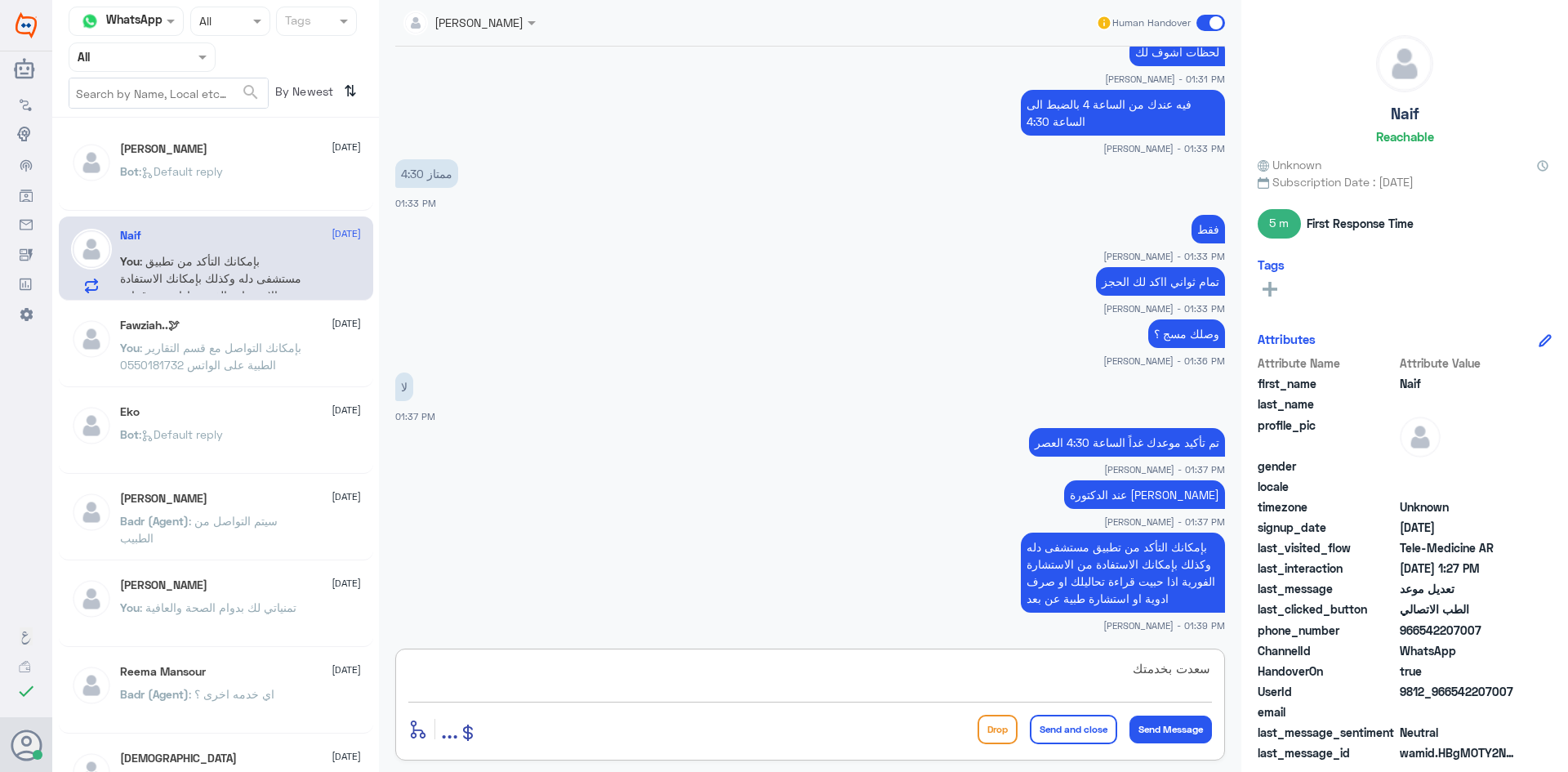
type textarea "سعدت بخدمتك"
click at [1075, 736] on button "Send and close" at bounding box center [1074, 729] width 87 height 29
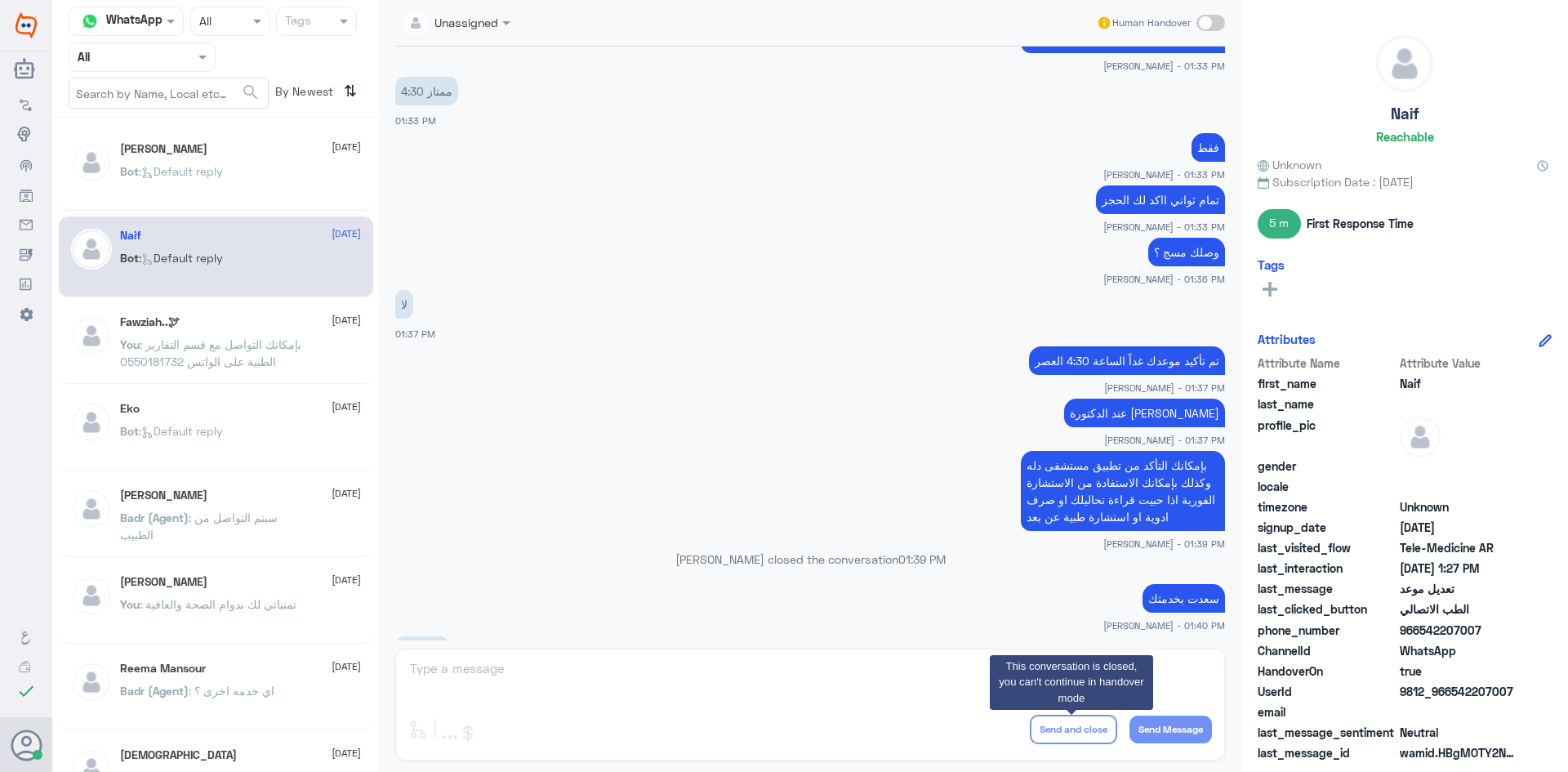
scroll to position [1561, 0]
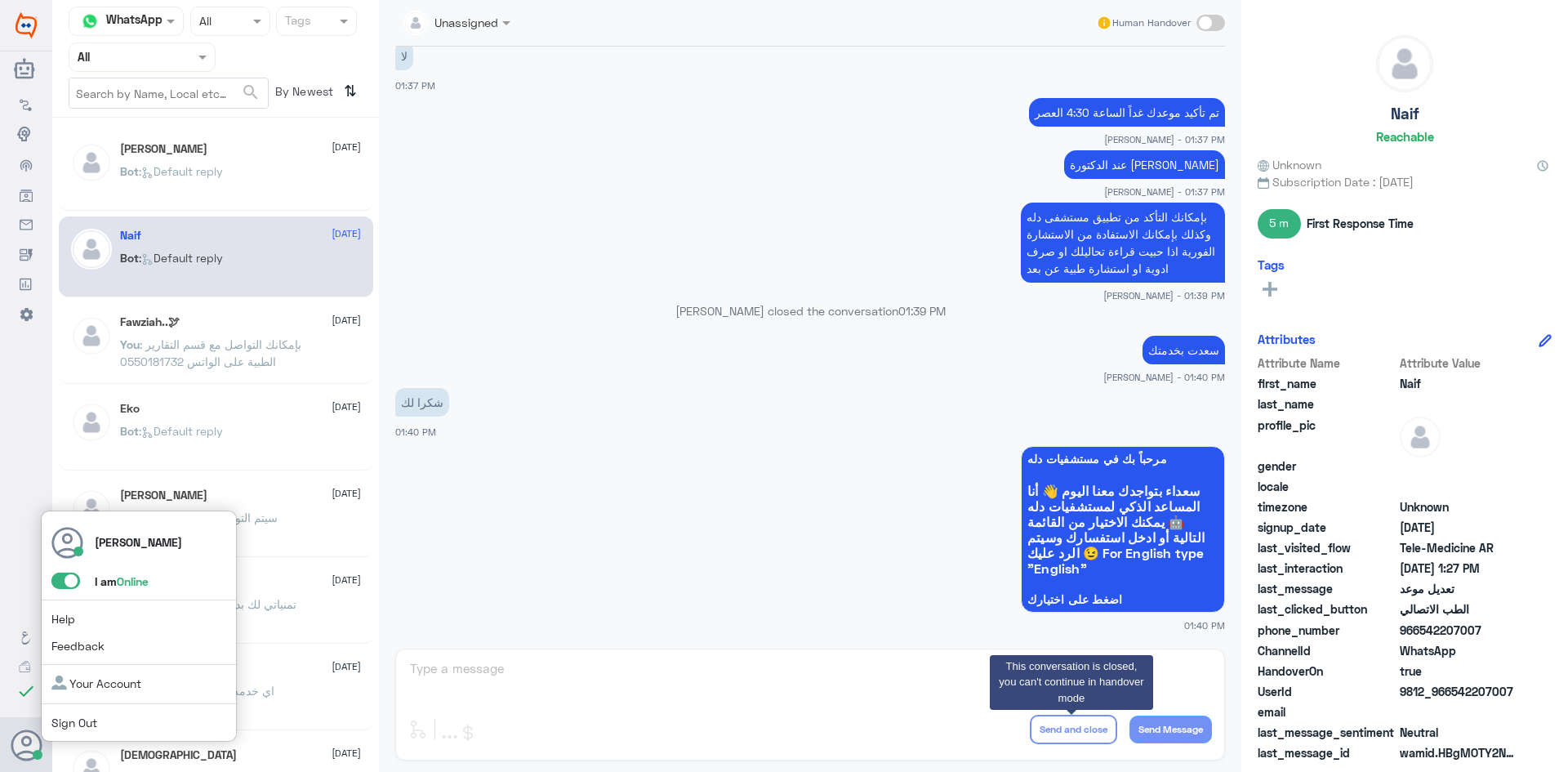
click at [62, 581] on span at bounding box center [66, 580] width 29 height 16
click at [0, 0] on input "checkbox" at bounding box center [0, 0] width 0 height 0
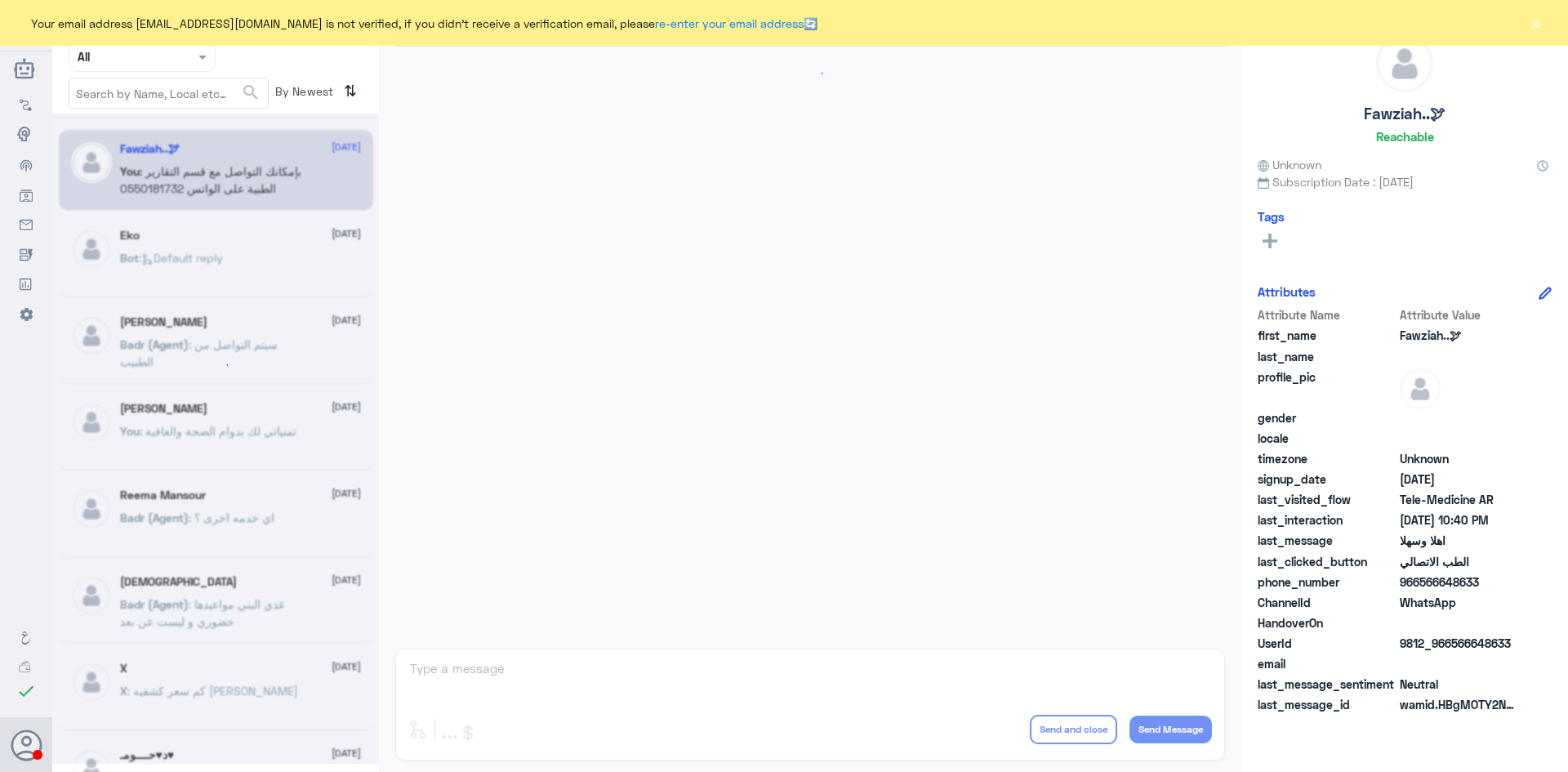
scroll to position [814, 0]
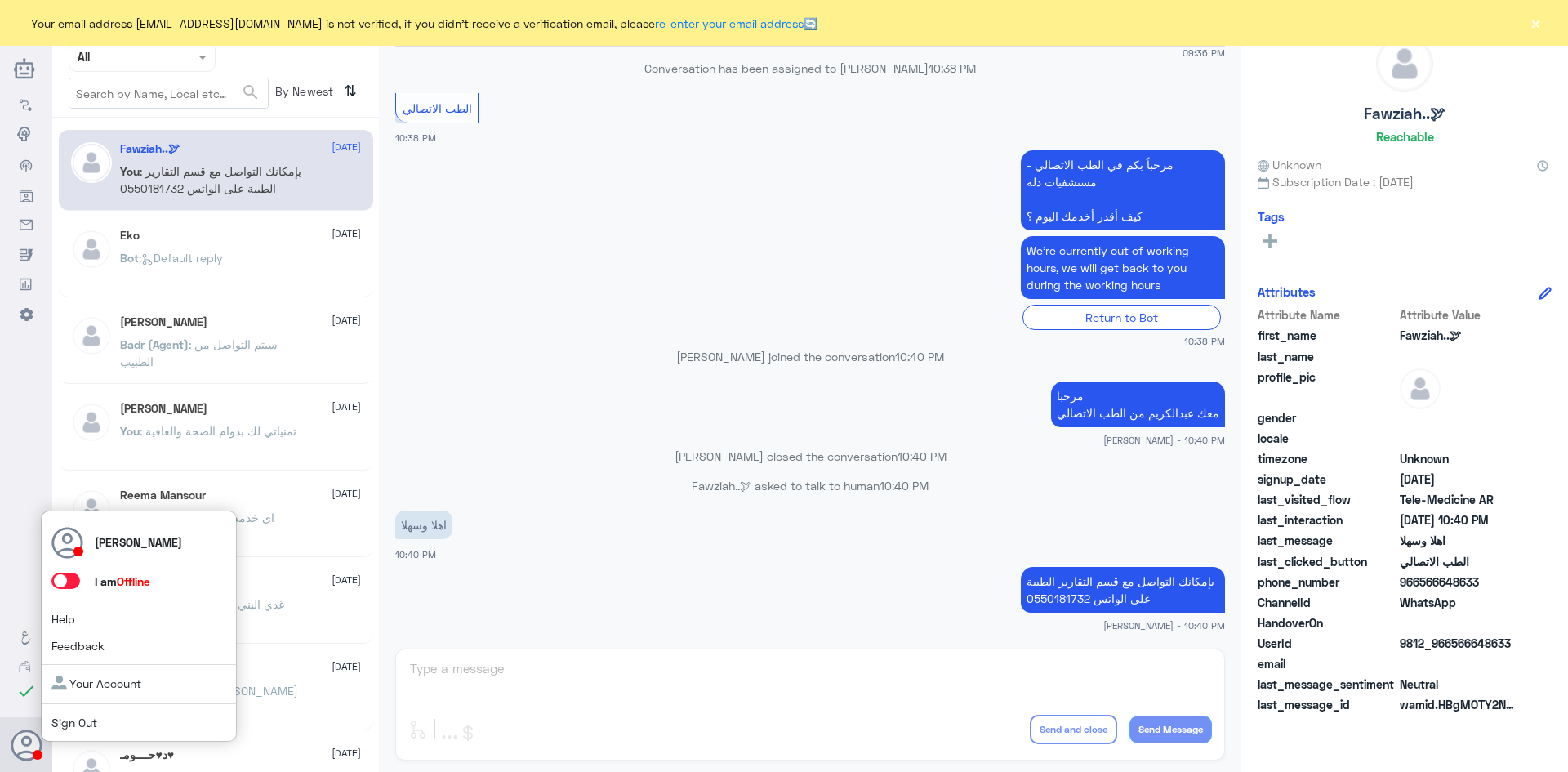
click at [72, 585] on span at bounding box center [66, 580] width 29 height 16
click at [0, 0] on input "checkbox" at bounding box center [0, 0] width 0 height 0
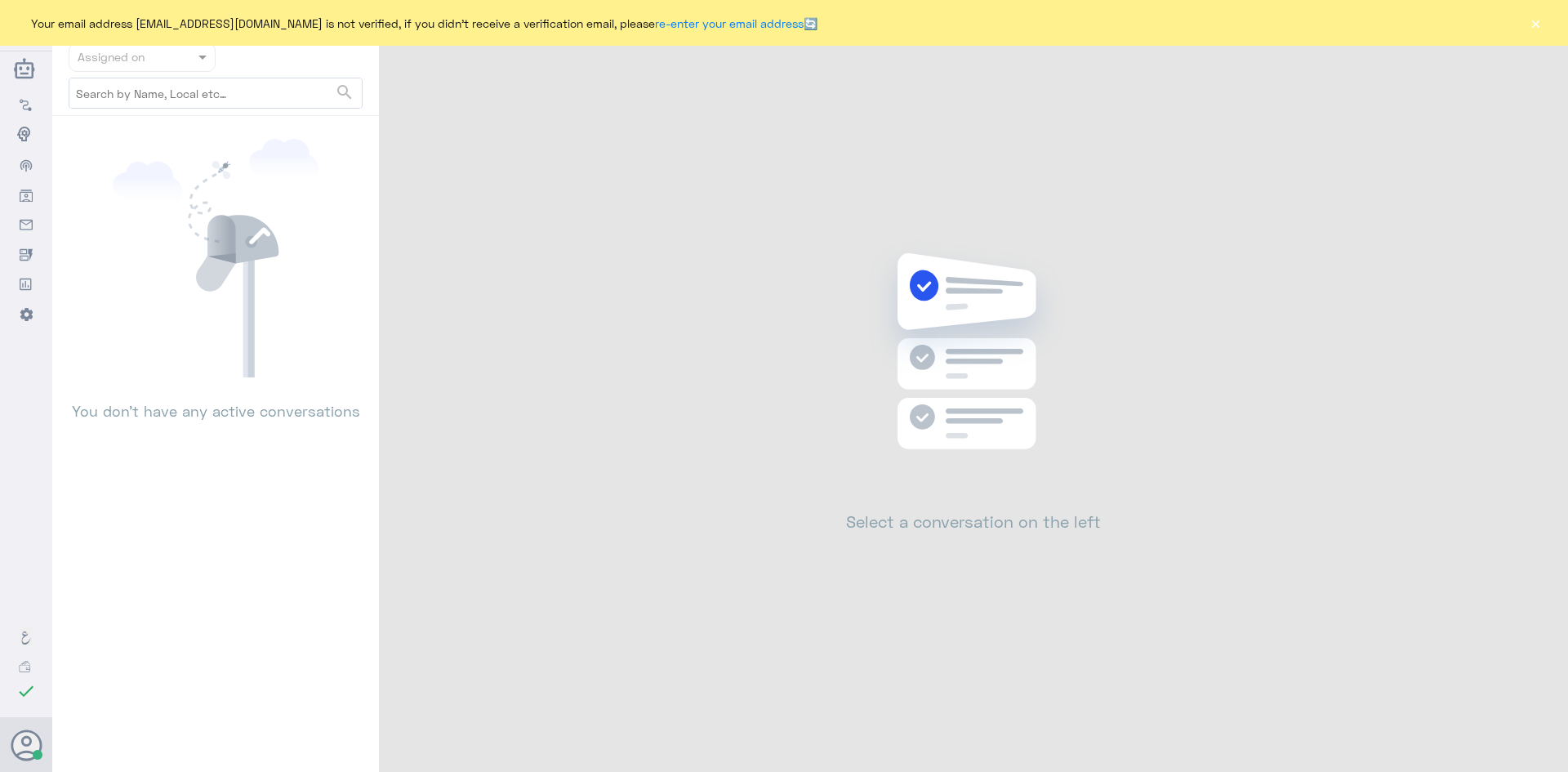
click at [1529, 20] on button "×" at bounding box center [1535, 22] width 16 height 16
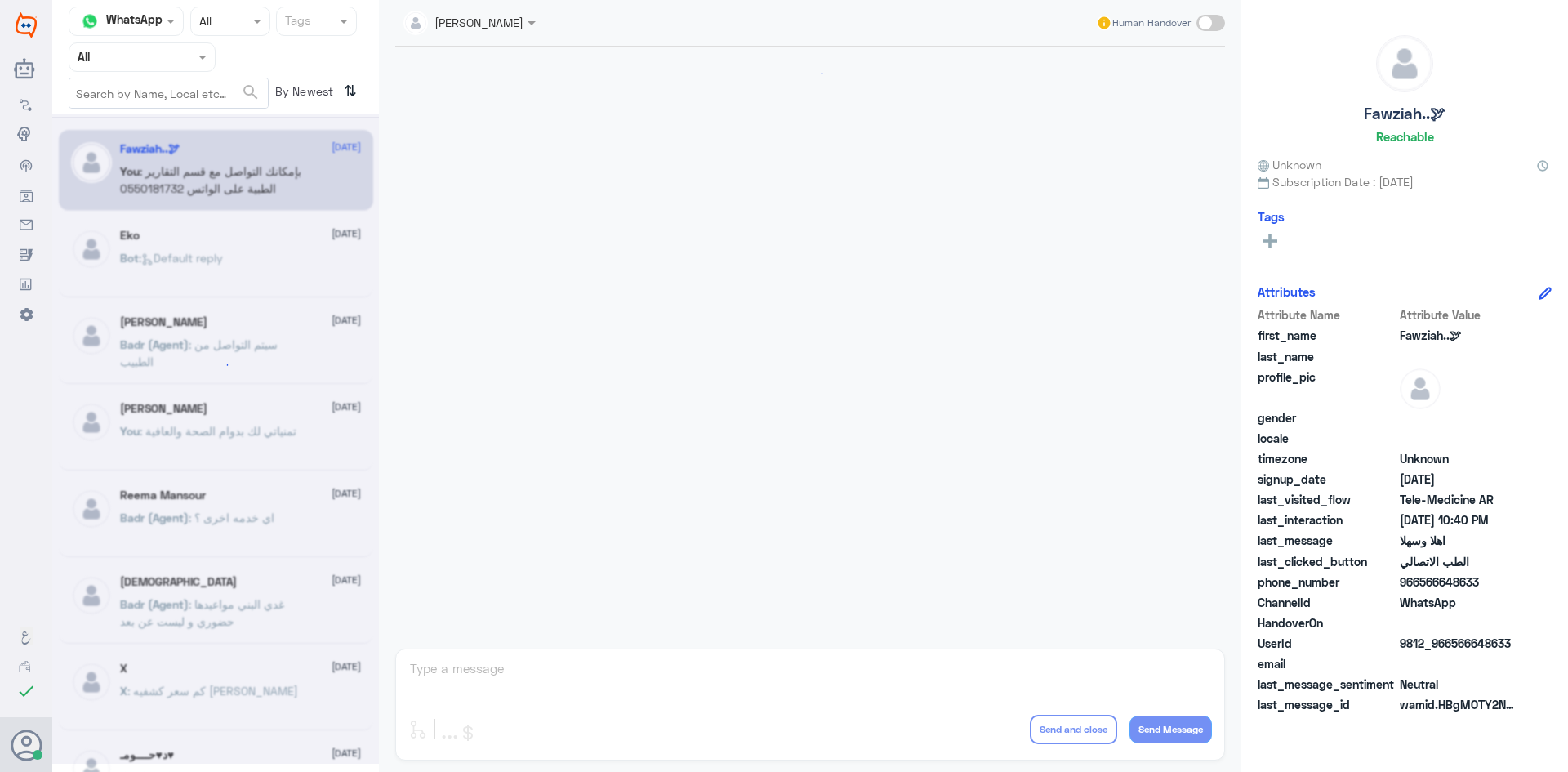
scroll to position [814, 0]
